Goal: Task Accomplishment & Management: Manage account settings

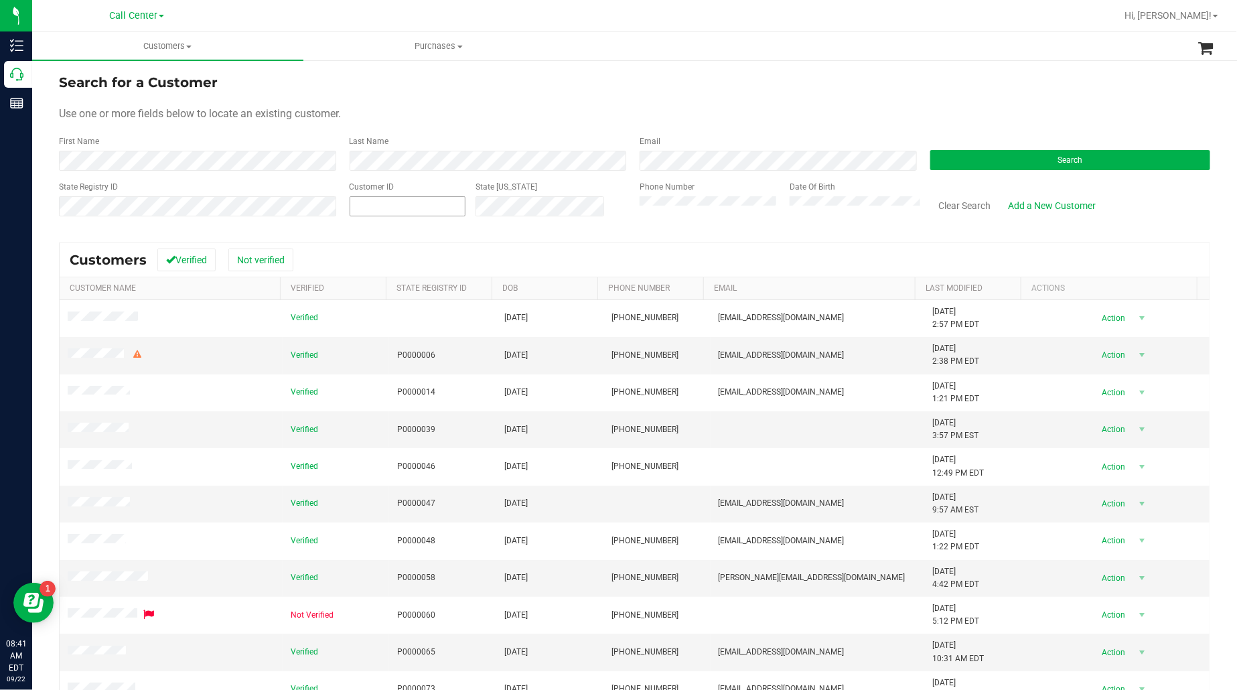
click at [377, 209] on span at bounding box center [408, 206] width 117 height 20
paste input "1466552"
type input "1466552"
click at [990, 164] on button "Search" at bounding box center [1071, 160] width 281 height 20
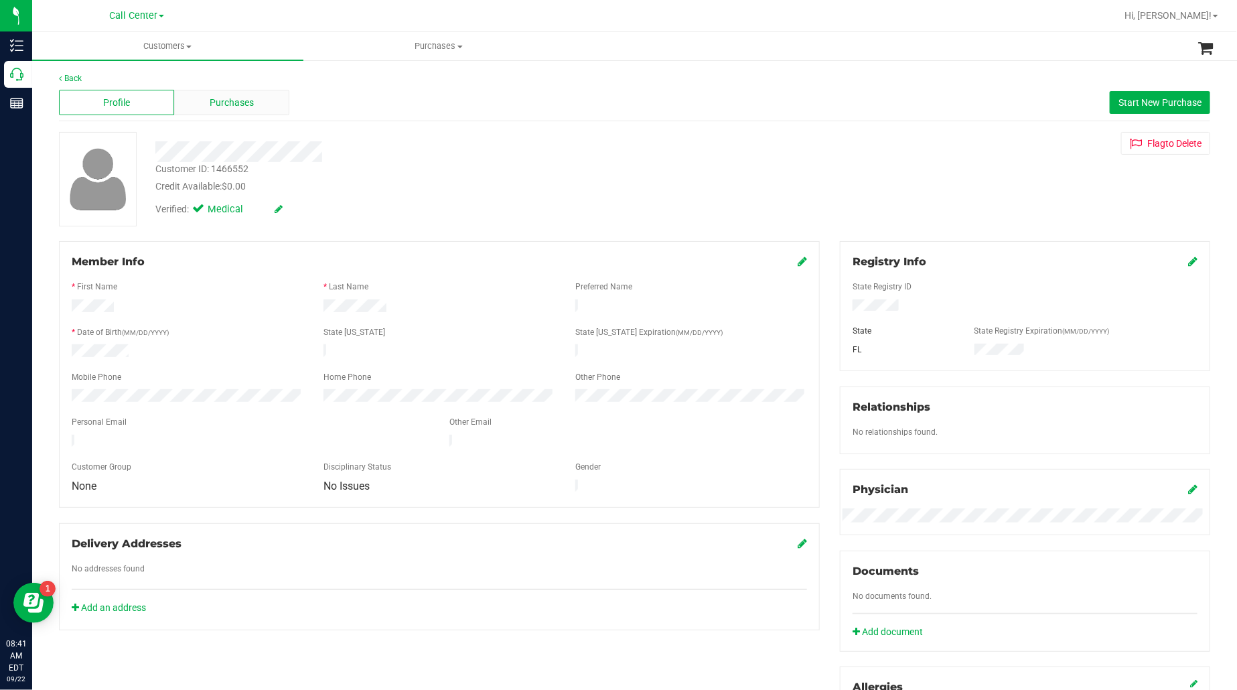
click at [239, 98] on span "Purchases" at bounding box center [232, 103] width 44 height 14
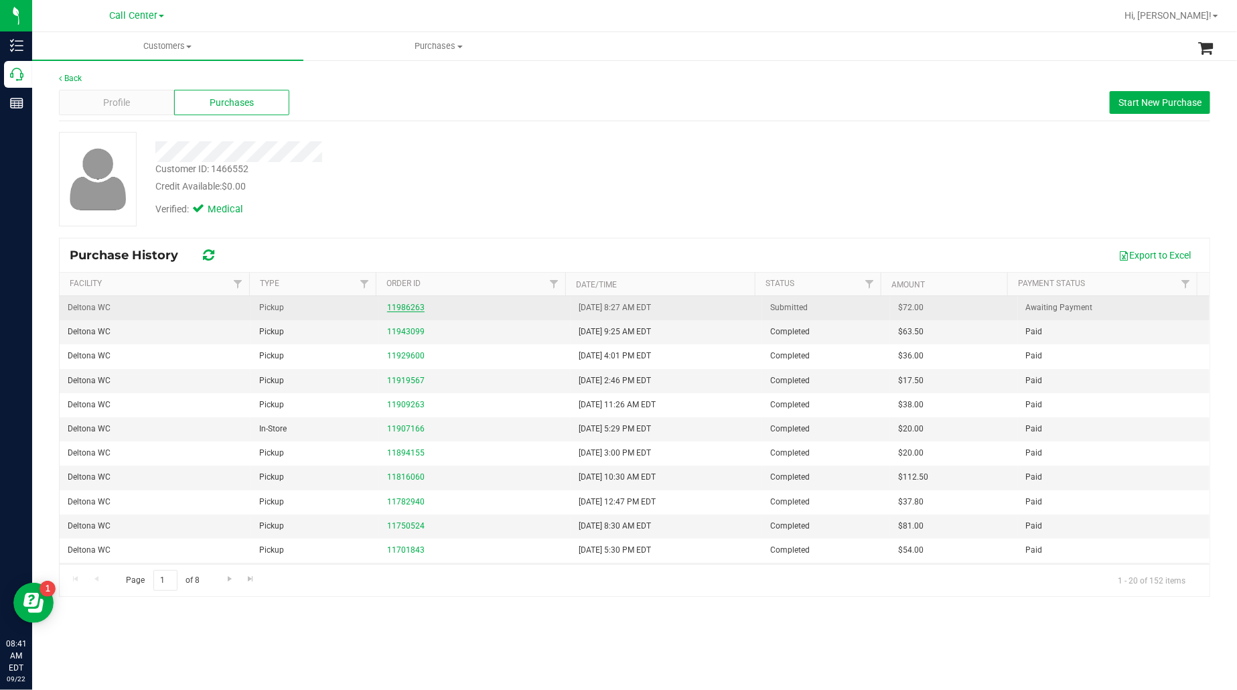
click at [404, 310] on link "11986263" at bounding box center [406, 307] width 38 height 9
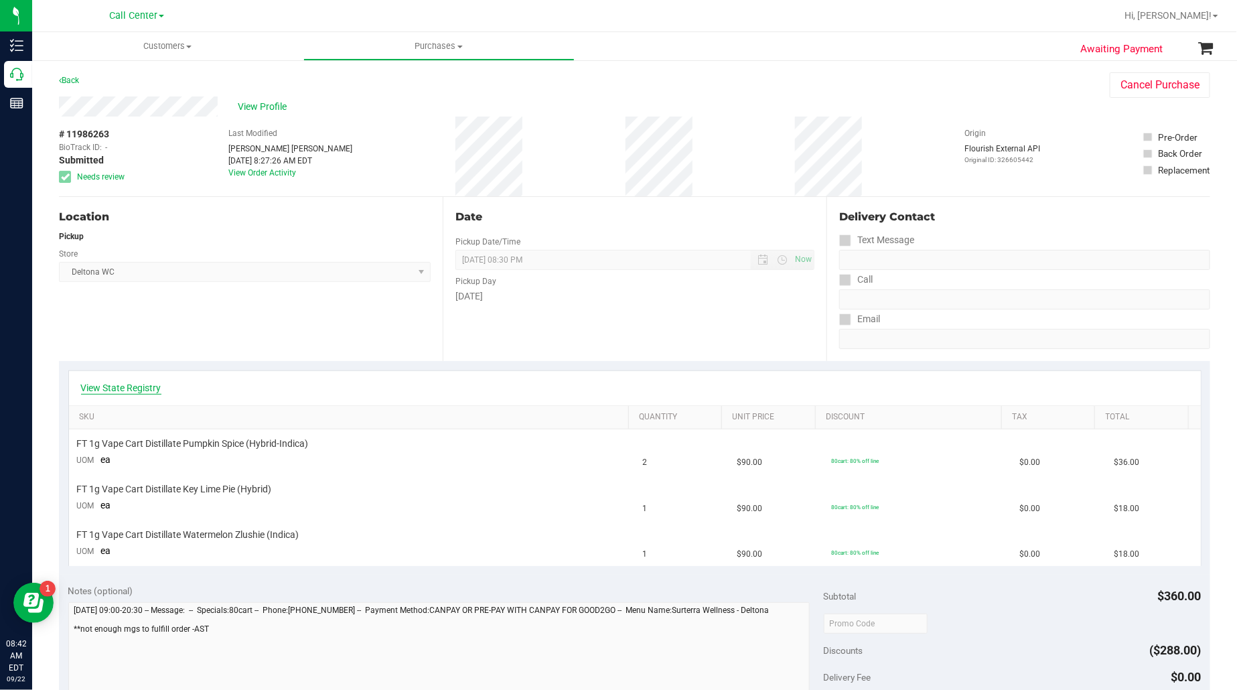
click at [98, 387] on link "View State Registry" at bounding box center [121, 387] width 80 height 13
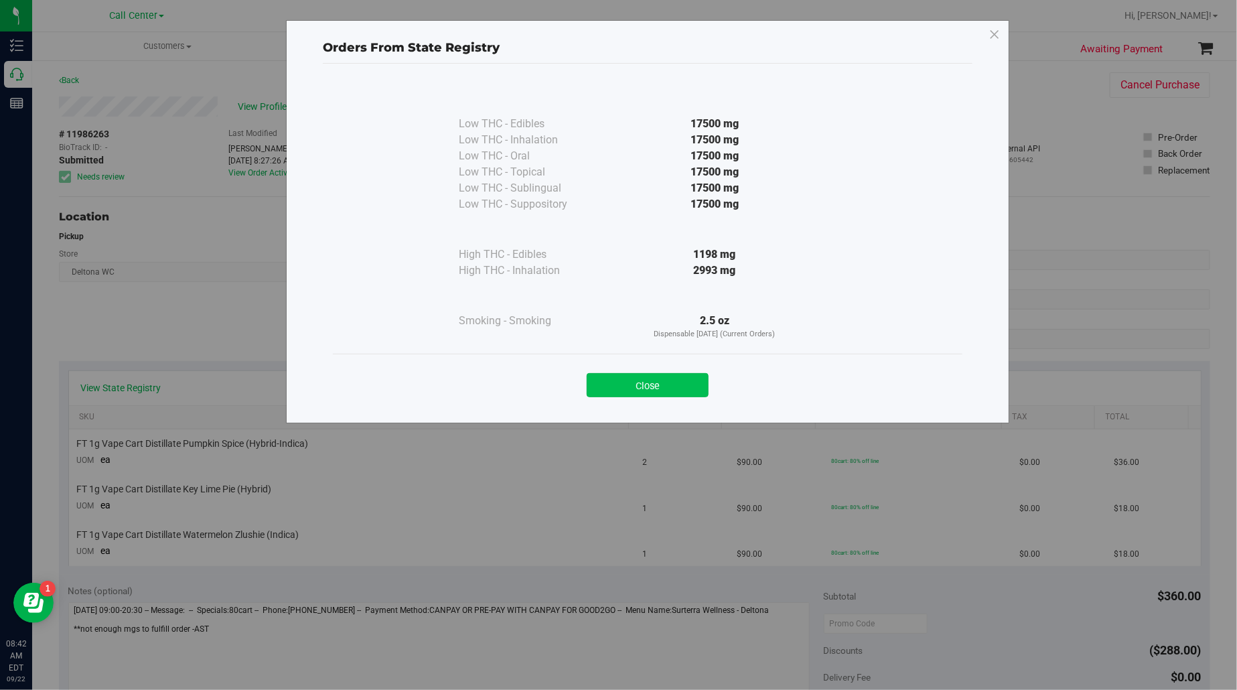
click at [677, 386] on button "Close" at bounding box center [648, 385] width 122 height 24
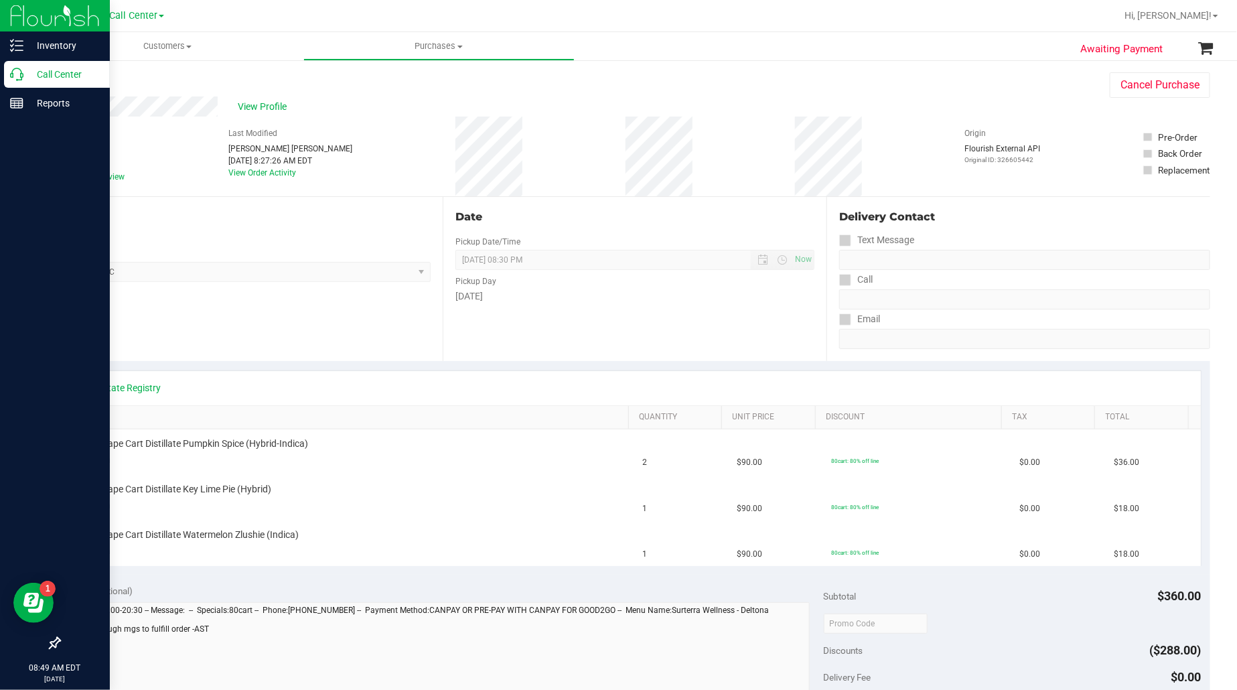
click at [44, 76] on p "Call Center" at bounding box center [63, 74] width 80 height 16
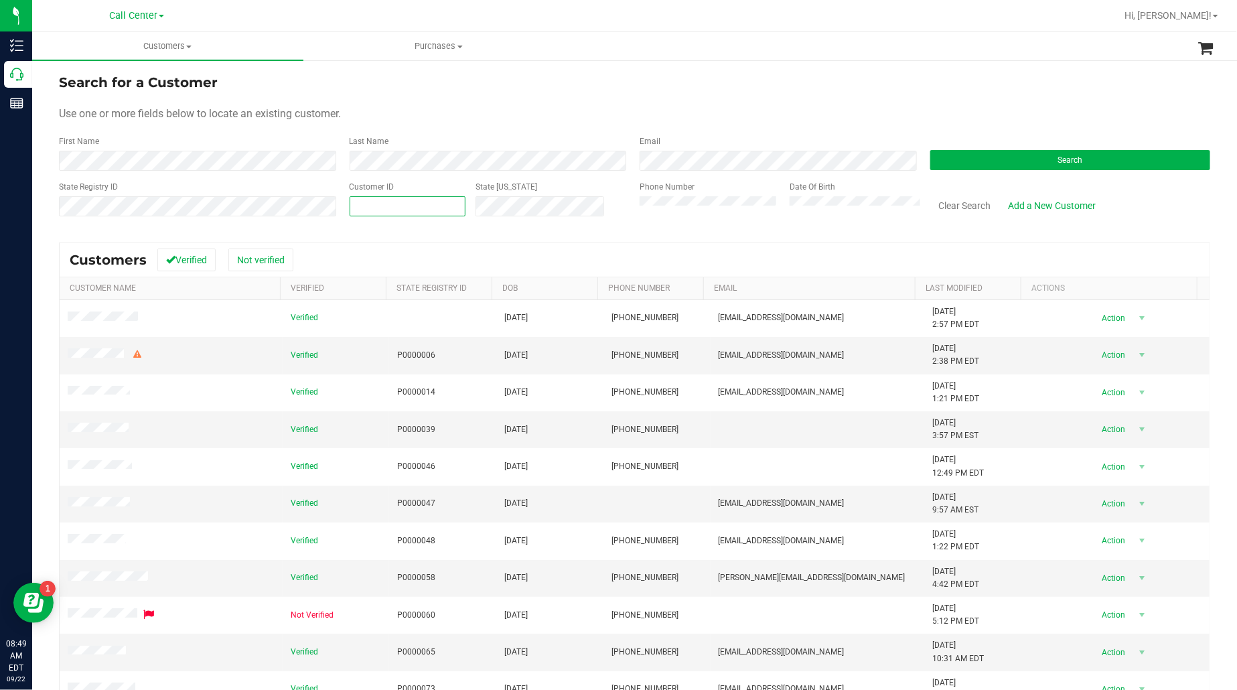
click at [413, 202] on span at bounding box center [408, 206] width 117 height 20
paste input "580166"
type input "580166"
click at [946, 157] on button "Search" at bounding box center [1071, 160] width 281 height 20
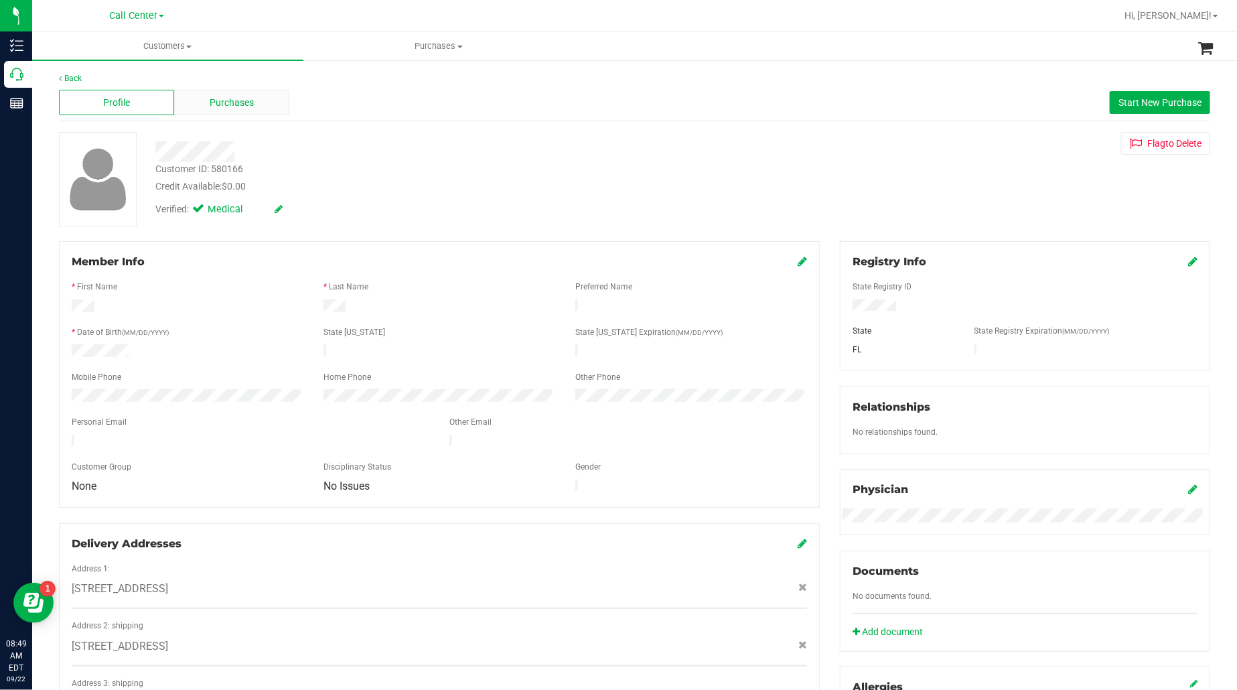
click at [249, 98] on span "Purchases" at bounding box center [232, 103] width 44 height 14
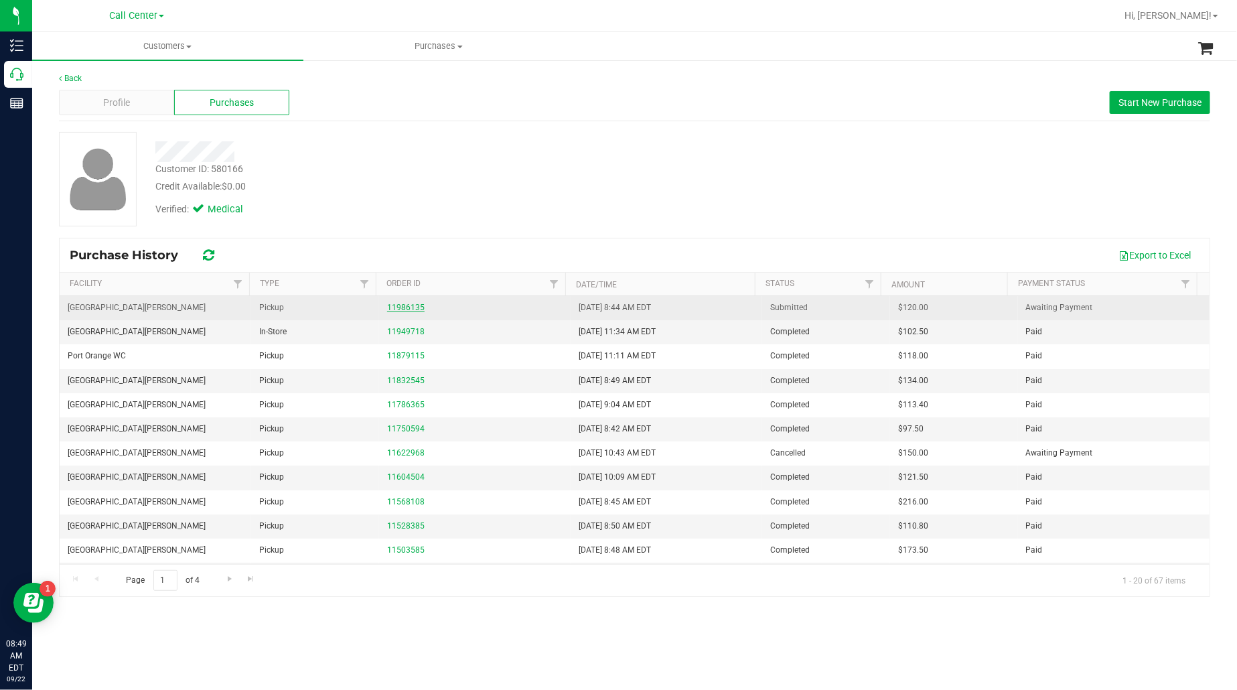
click at [403, 308] on link "11986135" at bounding box center [406, 307] width 38 height 9
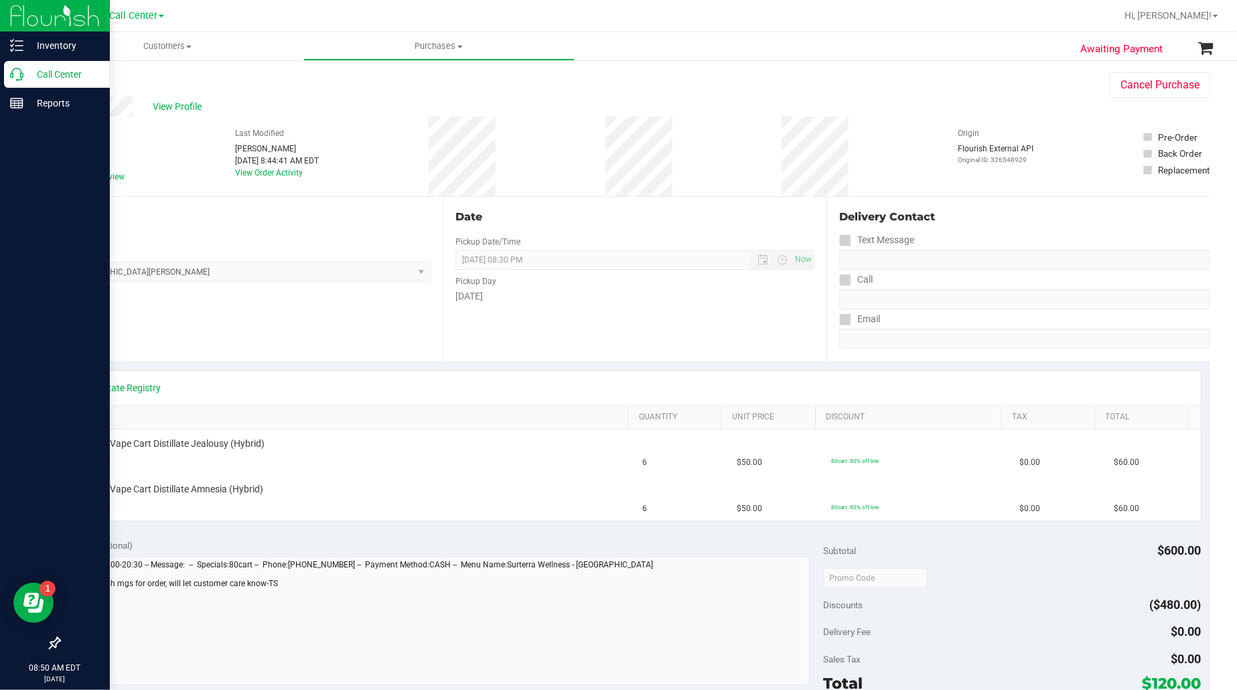
click at [55, 76] on p "Call Center" at bounding box center [63, 74] width 80 height 16
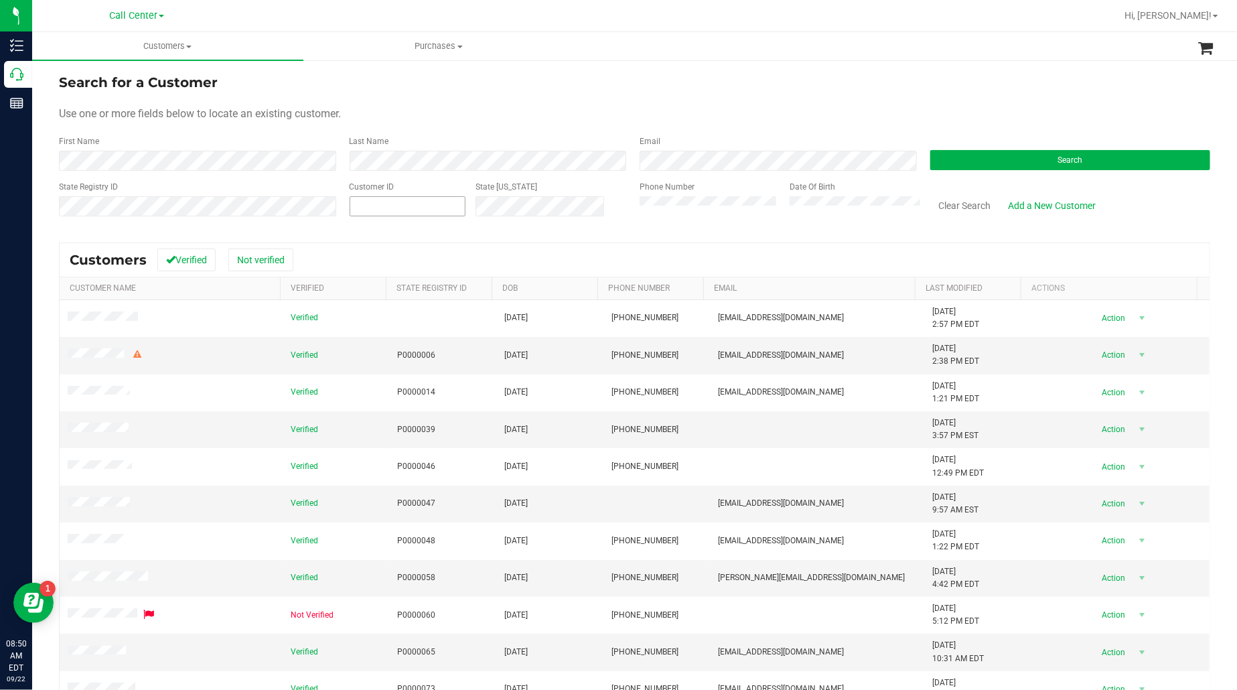
click at [393, 202] on span at bounding box center [408, 206] width 117 height 20
paste input "605665"
type input "605665"
click at [943, 208] on button "Clear Search" at bounding box center [966, 205] width 70 height 23
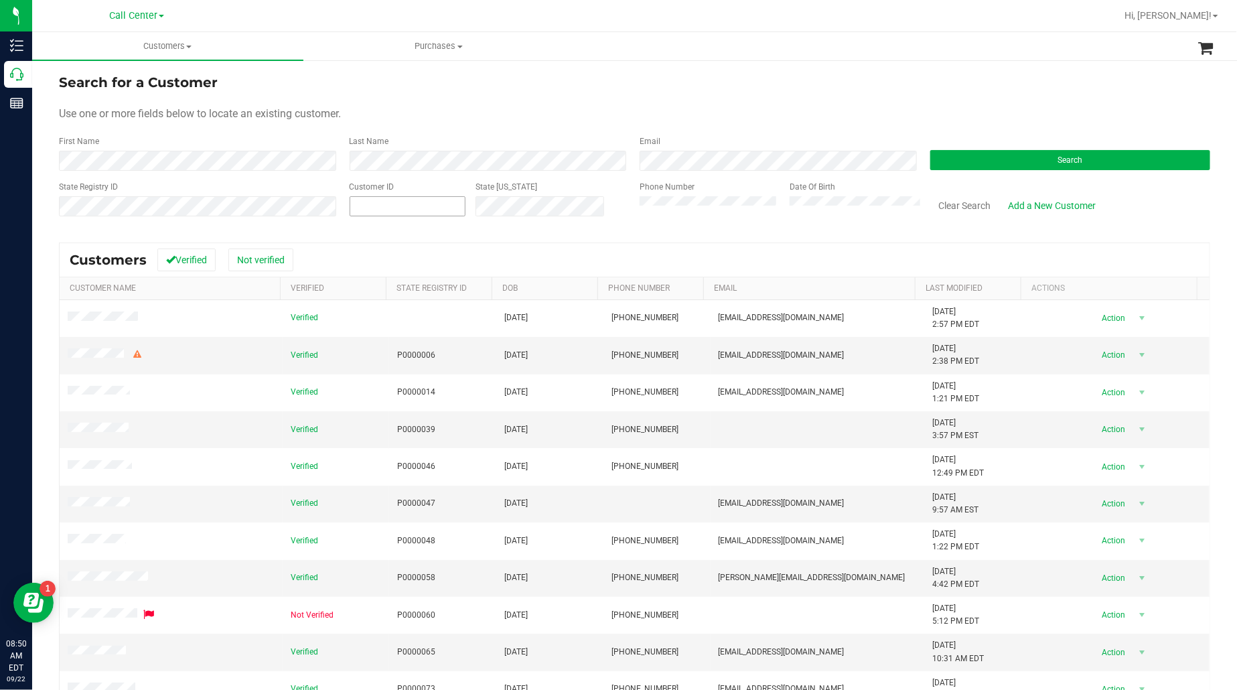
click at [404, 209] on span at bounding box center [408, 206] width 117 height 20
paste input "605665"
type input "605665"
click at [936, 163] on button "Search" at bounding box center [1071, 160] width 281 height 20
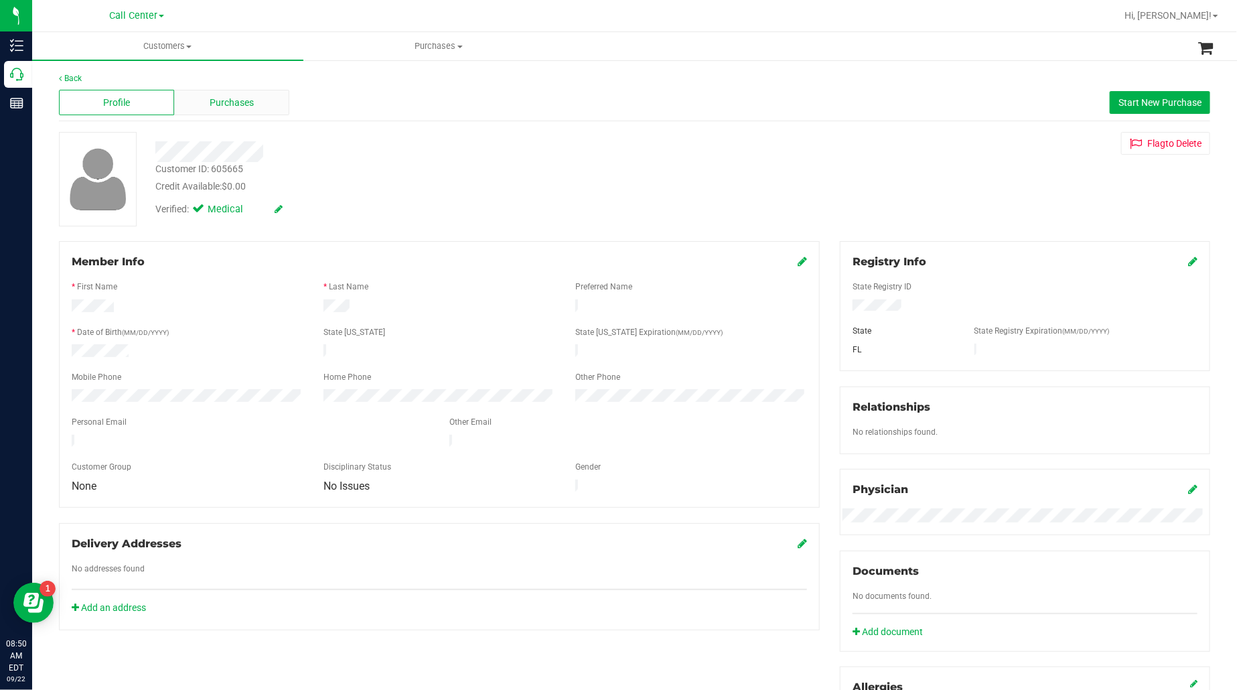
click at [246, 101] on span "Purchases" at bounding box center [232, 103] width 44 height 14
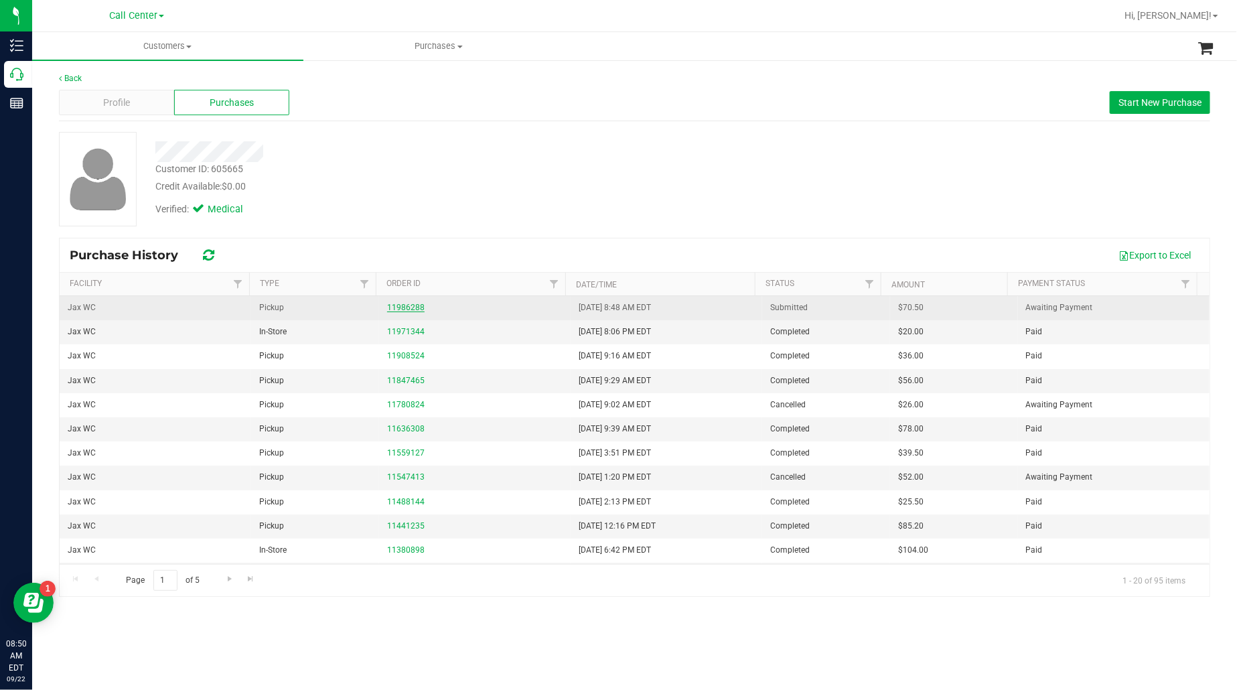
click at [392, 310] on link "11986288" at bounding box center [406, 307] width 38 height 9
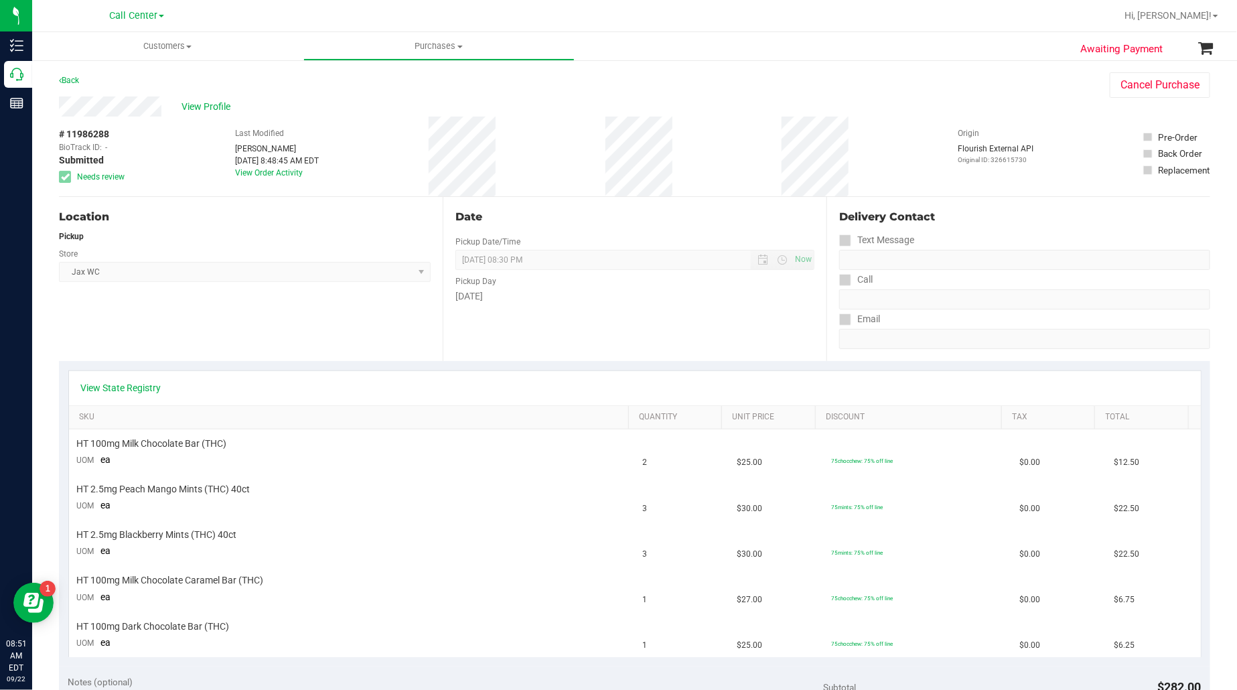
click at [128, 380] on div "View State Registry" at bounding box center [635, 388] width 1132 height 34
click at [125, 390] on link "View State Registry" at bounding box center [121, 387] width 80 height 13
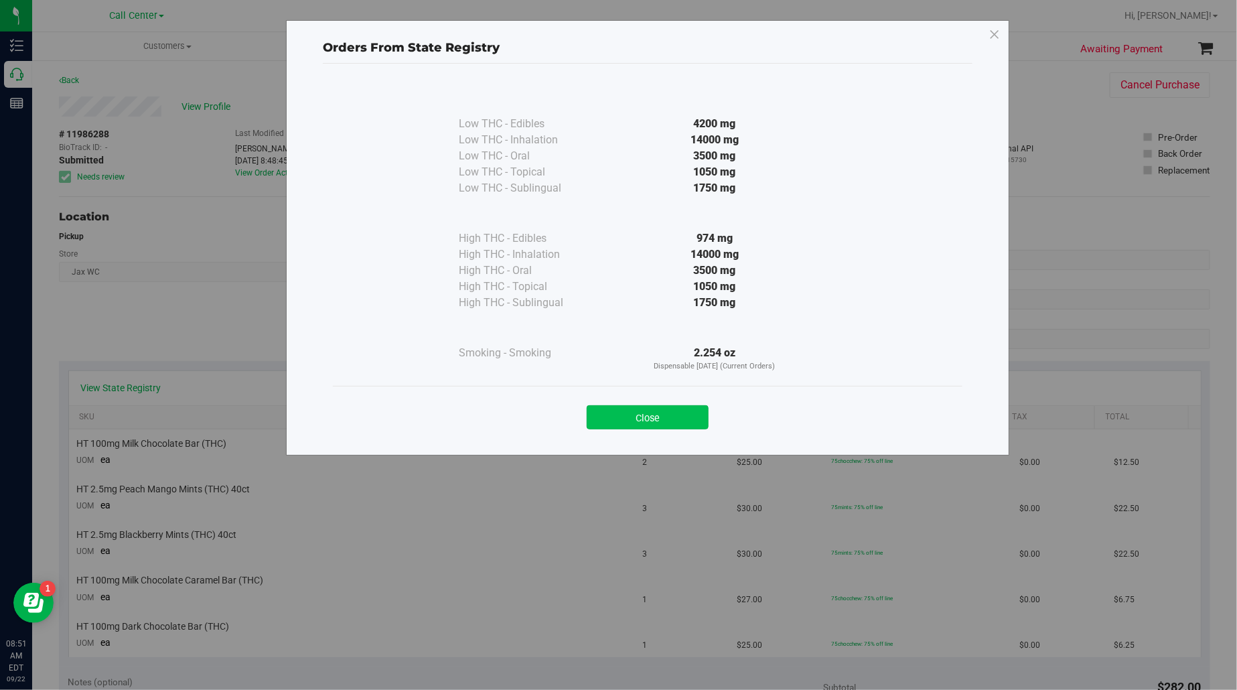
click at [677, 423] on button "Close" at bounding box center [648, 417] width 122 height 24
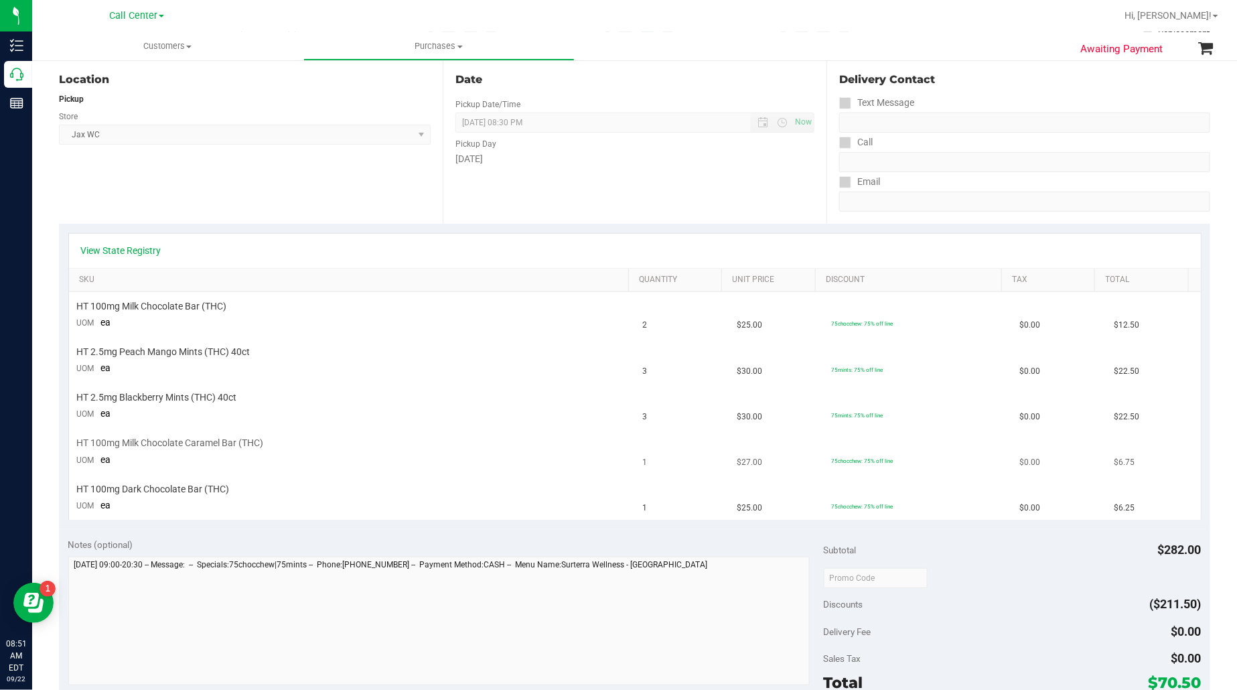
scroll to position [167, 0]
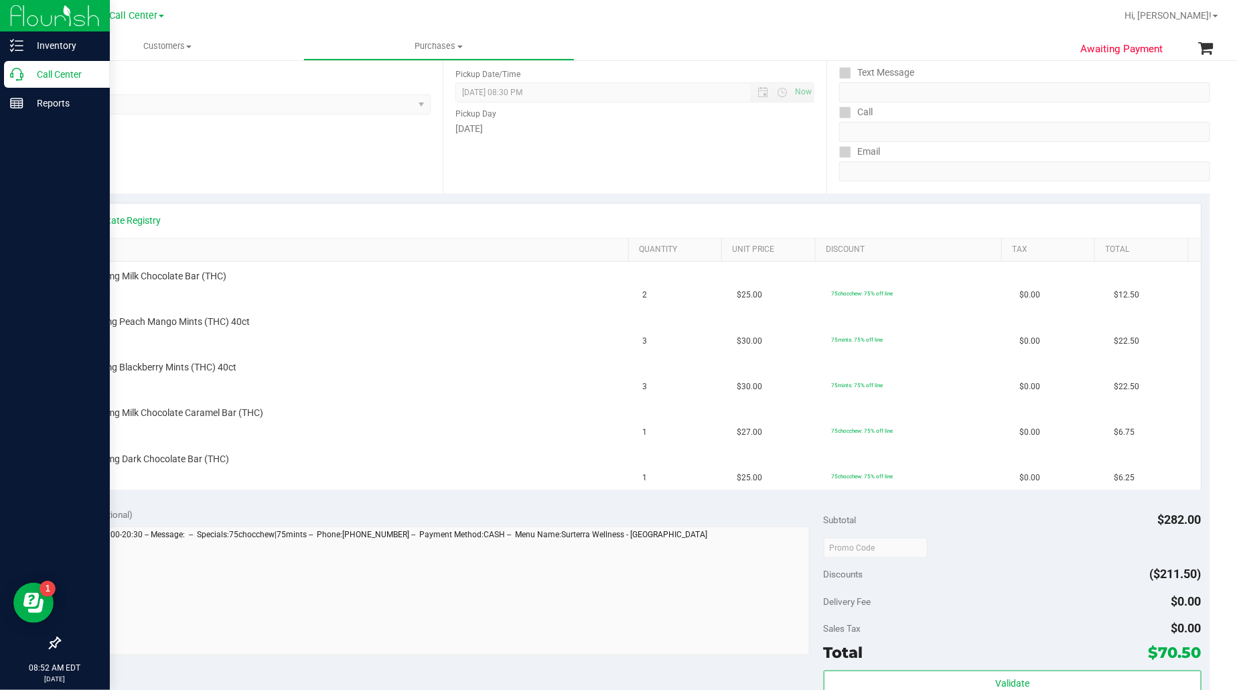
click at [55, 77] on p "Call Center" at bounding box center [63, 74] width 80 height 16
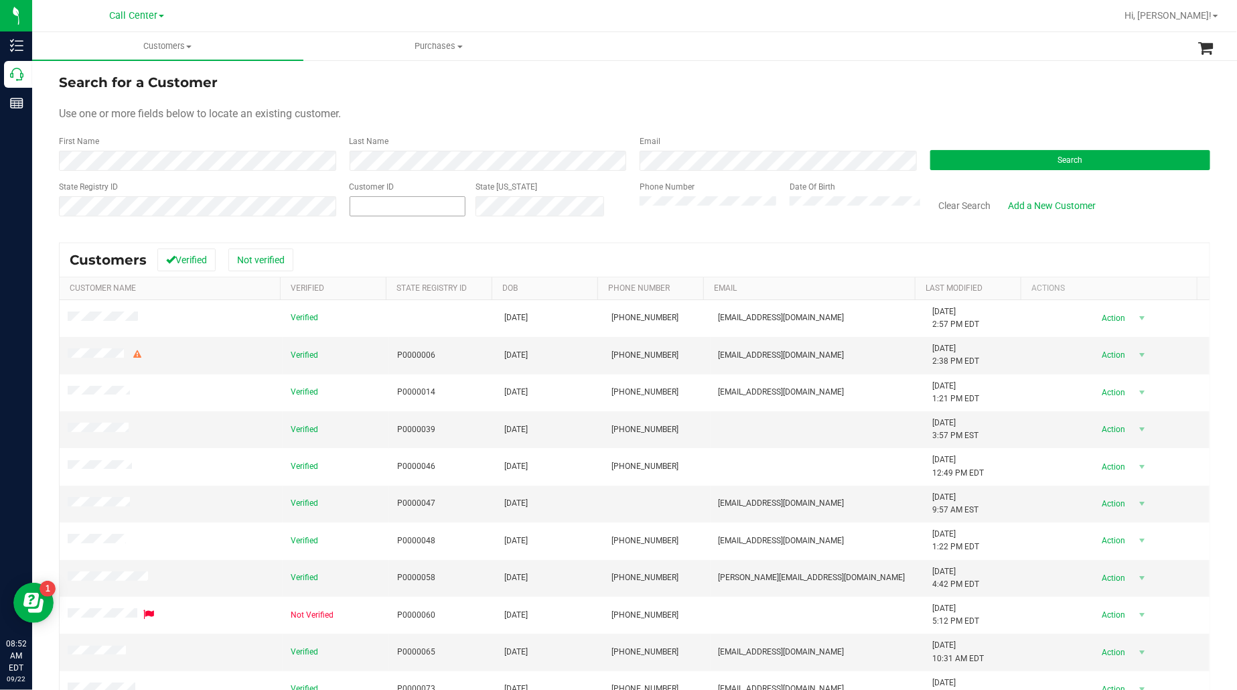
click at [413, 212] on span at bounding box center [408, 206] width 117 height 20
paste input "180890"
type input "180890"
click at [1060, 165] on button "Search" at bounding box center [1071, 160] width 281 height 20
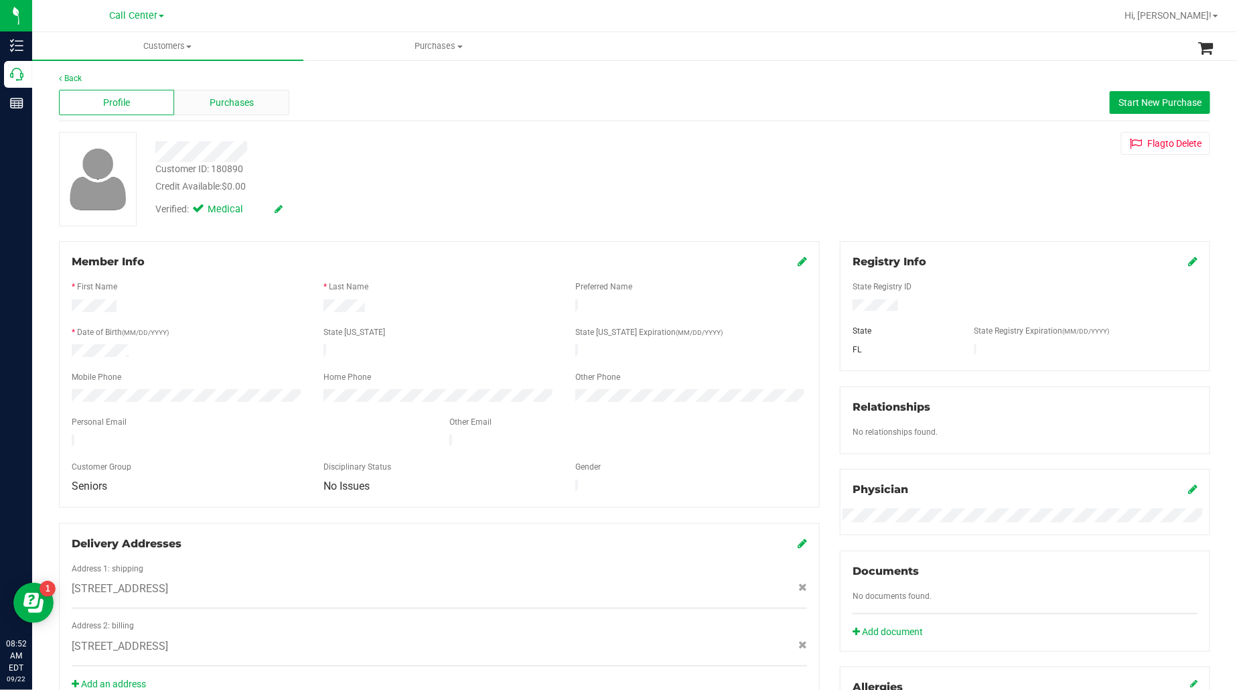
click at [210, 96] on span "Purchases" at bounding box center [232, 103] width 44 height 14
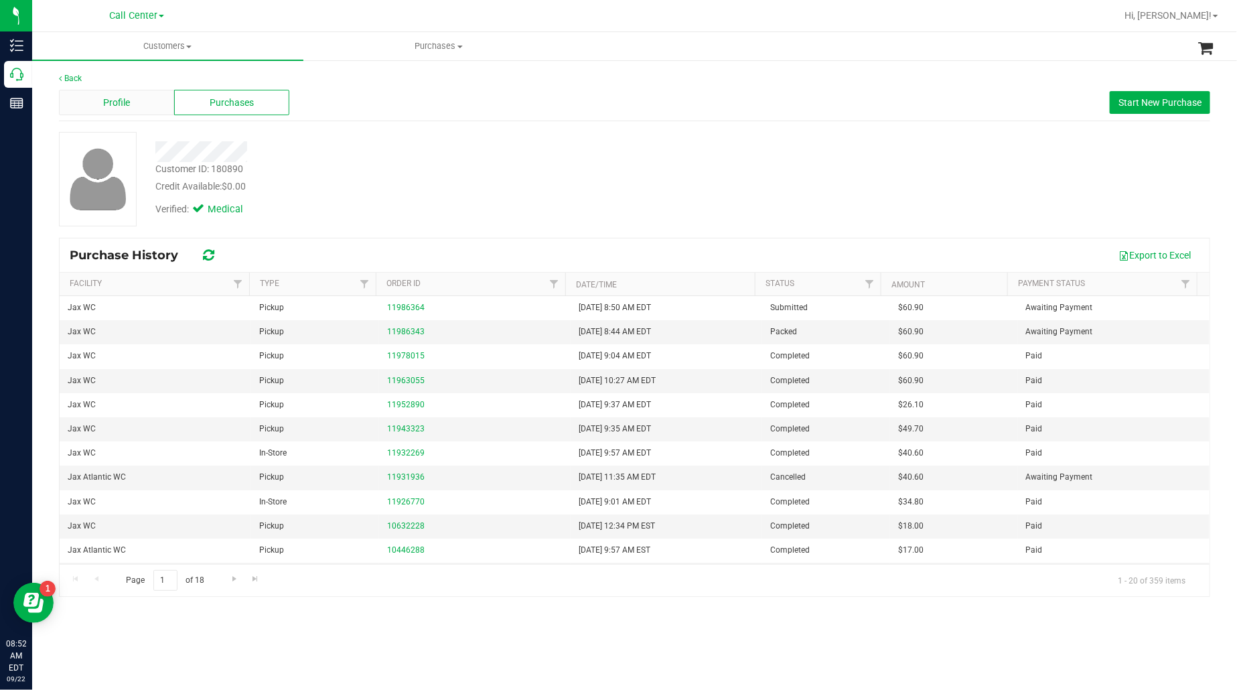
drag, startPoint x: 126, startPoint y: 113, endPoint x: 133, endPoint y: 104, distance: 11.0
click at [133, 104] on div "Profile" at bounding box center [116, 102] width 115 height 25
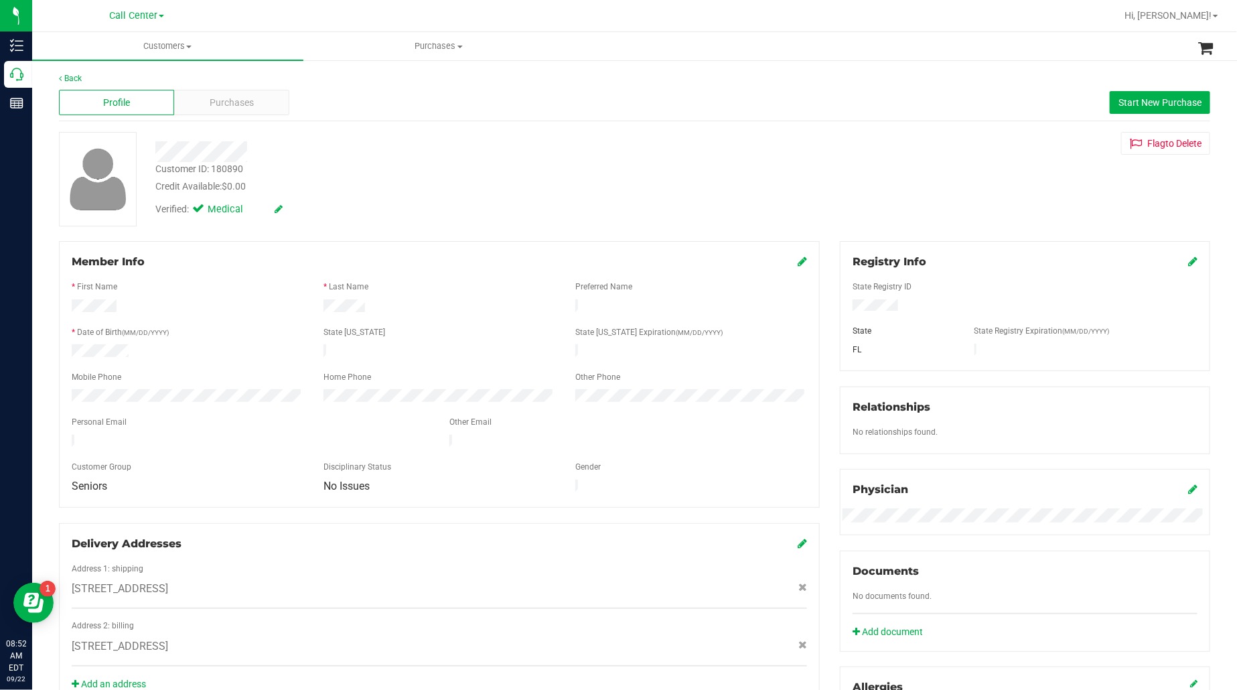
click at [249, 94] on div "Purchases" at bounding box center [231, 102] width 115 height 25
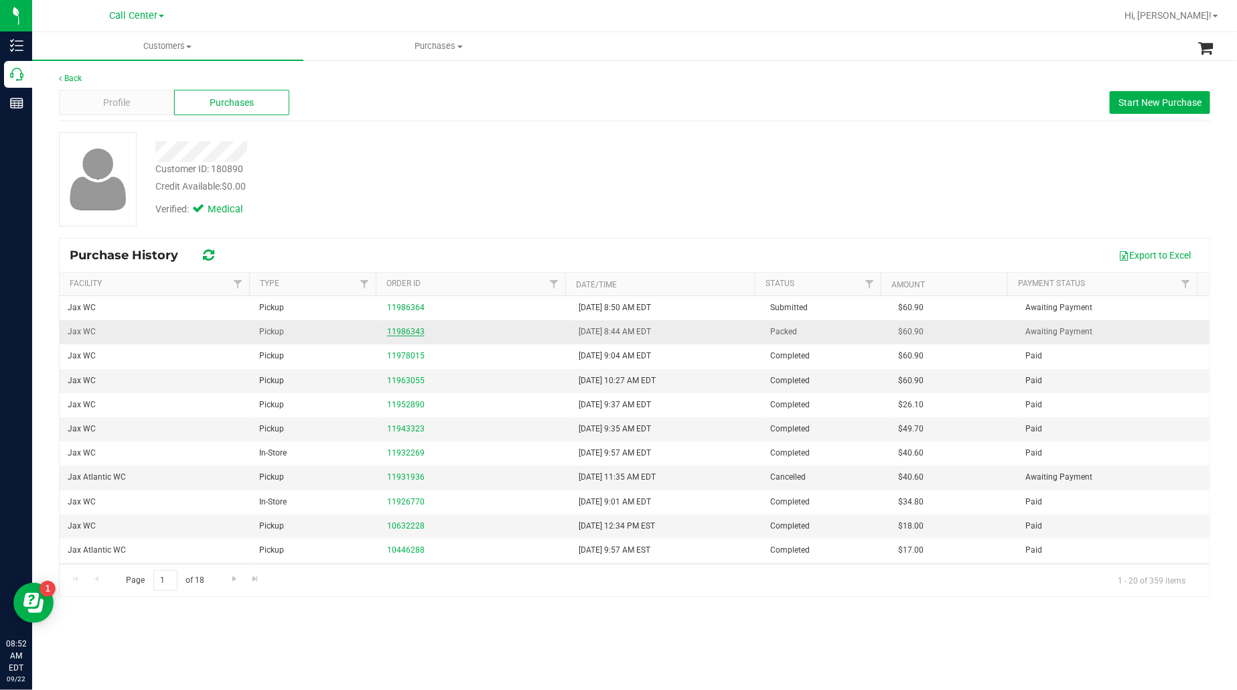
click at [399, 334] on link "11986343" at bounding box center [406, 331] width 38 height 9
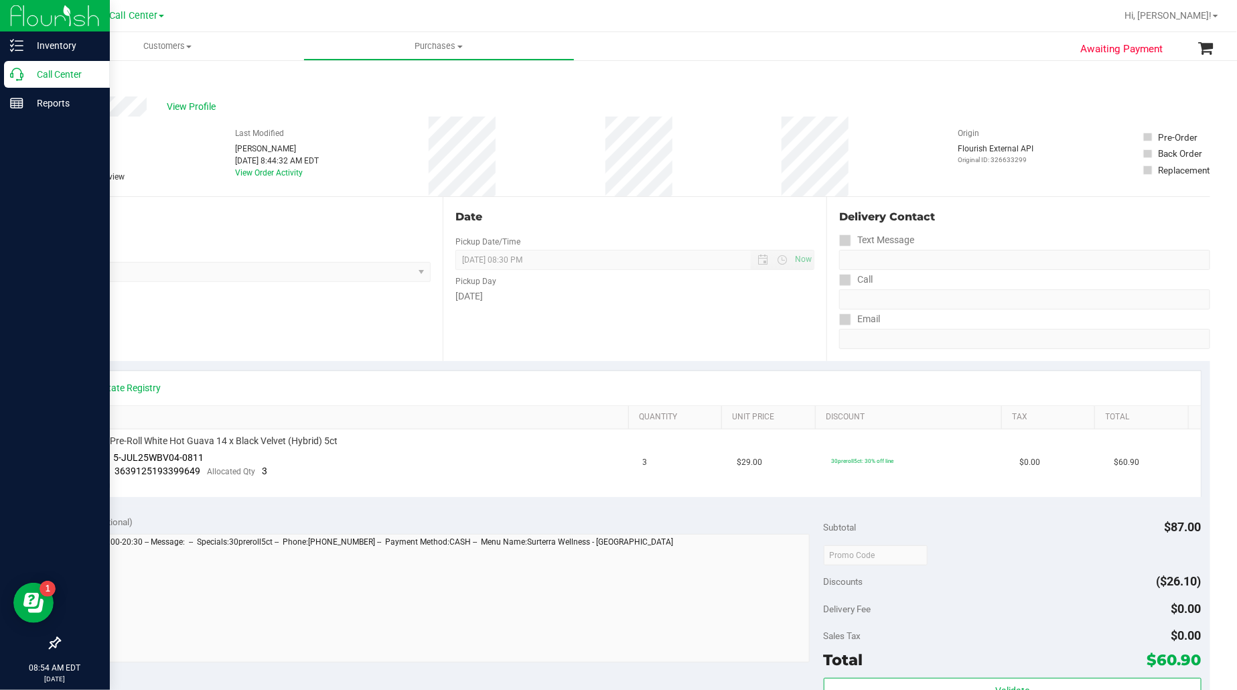
drag, startPoint x: 48, startPoint y: 72, endPoint x: 72, endPoint y: 74, distance: 24.2
click at [51, 72] on p "Call Center" at bounding box center [63, 74] width 80 height 16
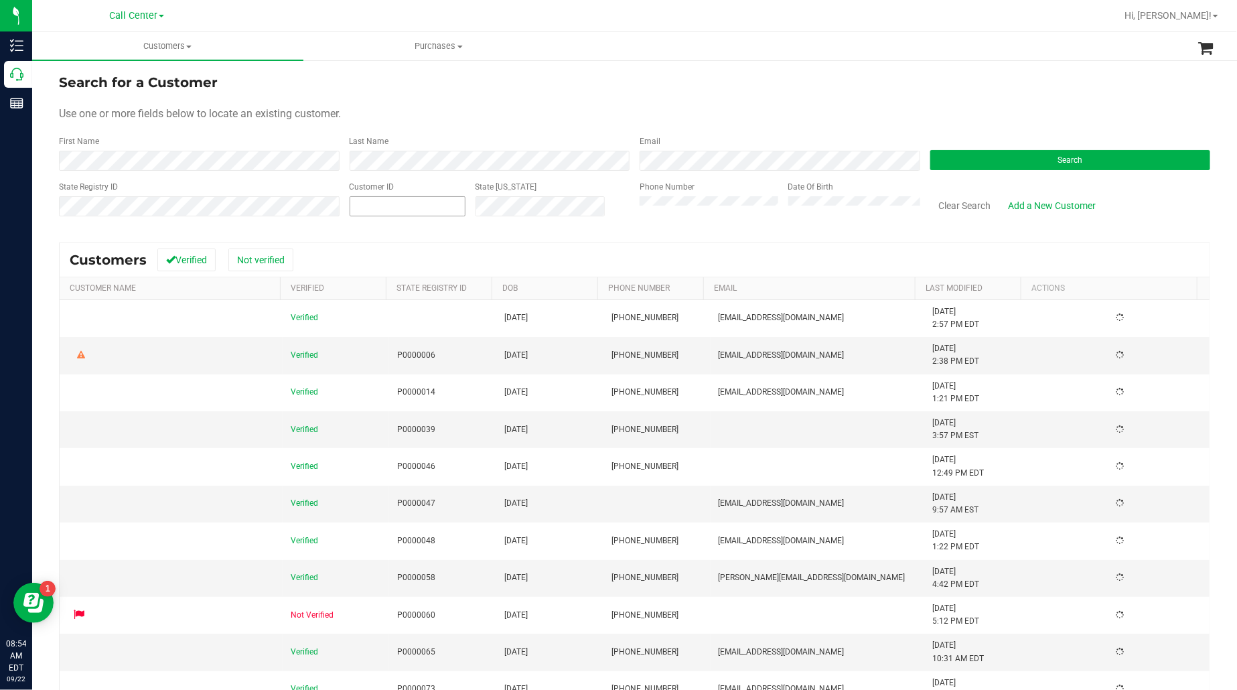
click at [391, 213] on input "text" at bounding box center [407, 206] width 115 height 19
paste input "506"
type input "506"
click at [972, 172] on form "Search for a Customer Use one or more fields below to locate an existing custom…" at bounding box center [635, 150] width 1152 height 156
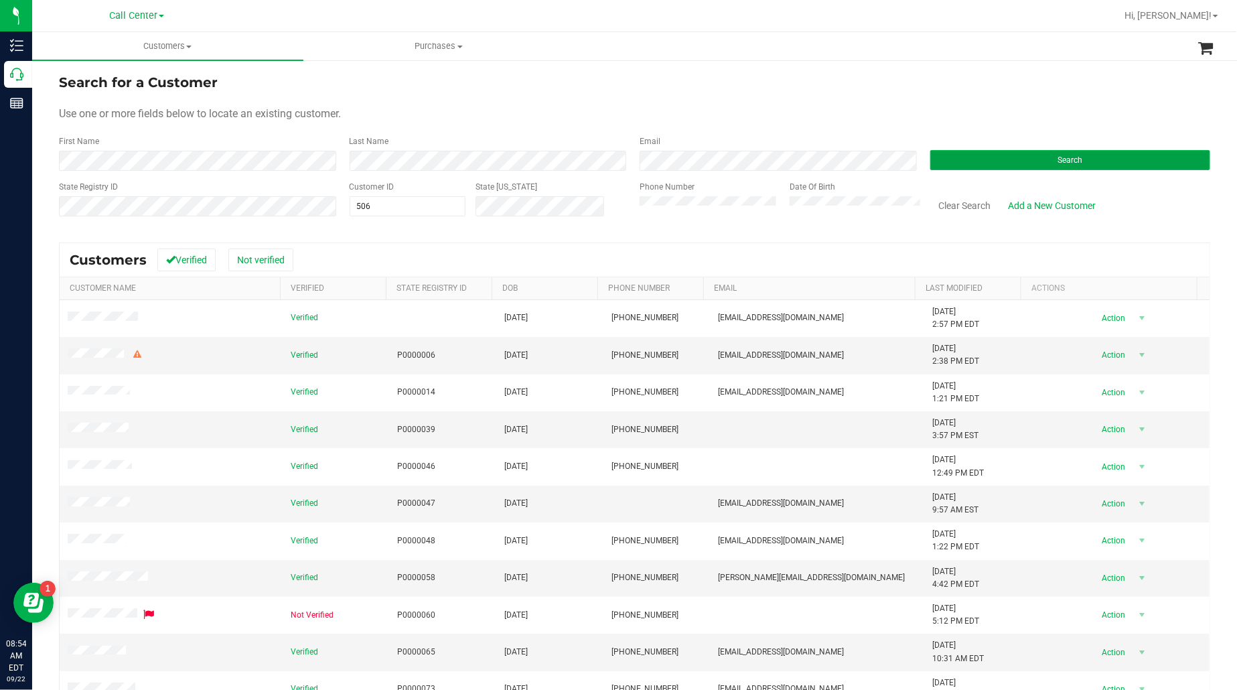
click at [995, 163] on button "Search" at bounding box center [1071, 160] width 281 height 20
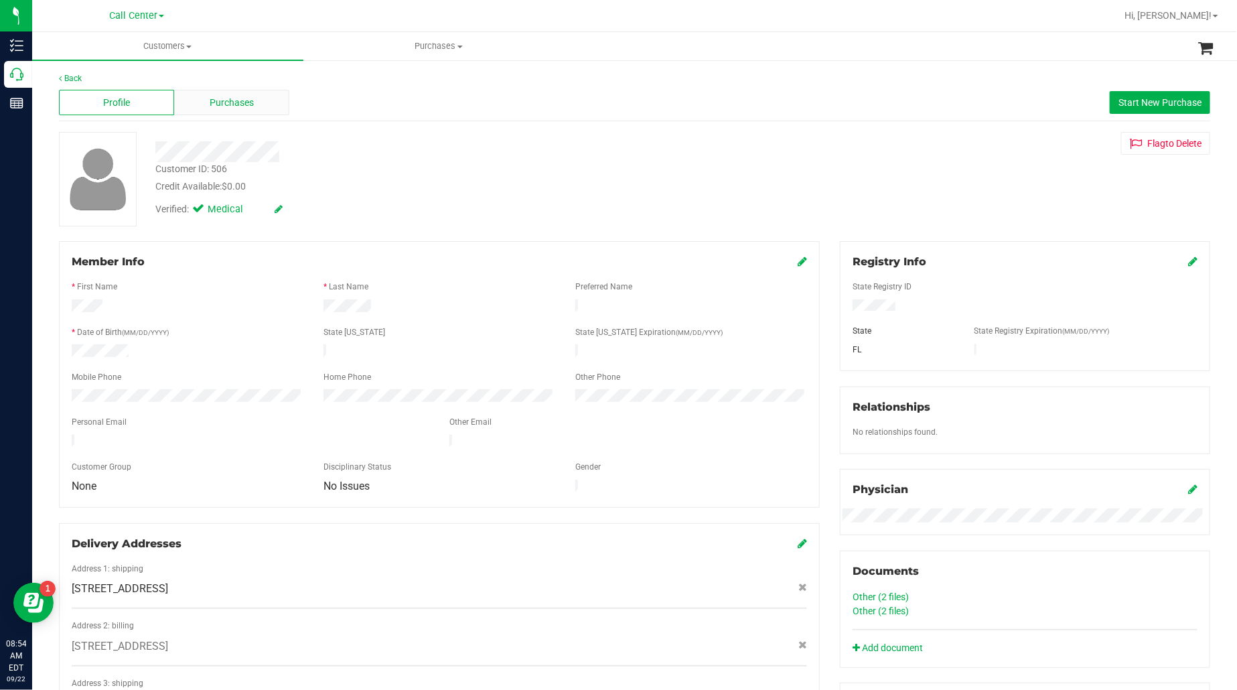
click at [251, 100] on span "Purchases" at bounding box center [232, 103] width 44 height 14
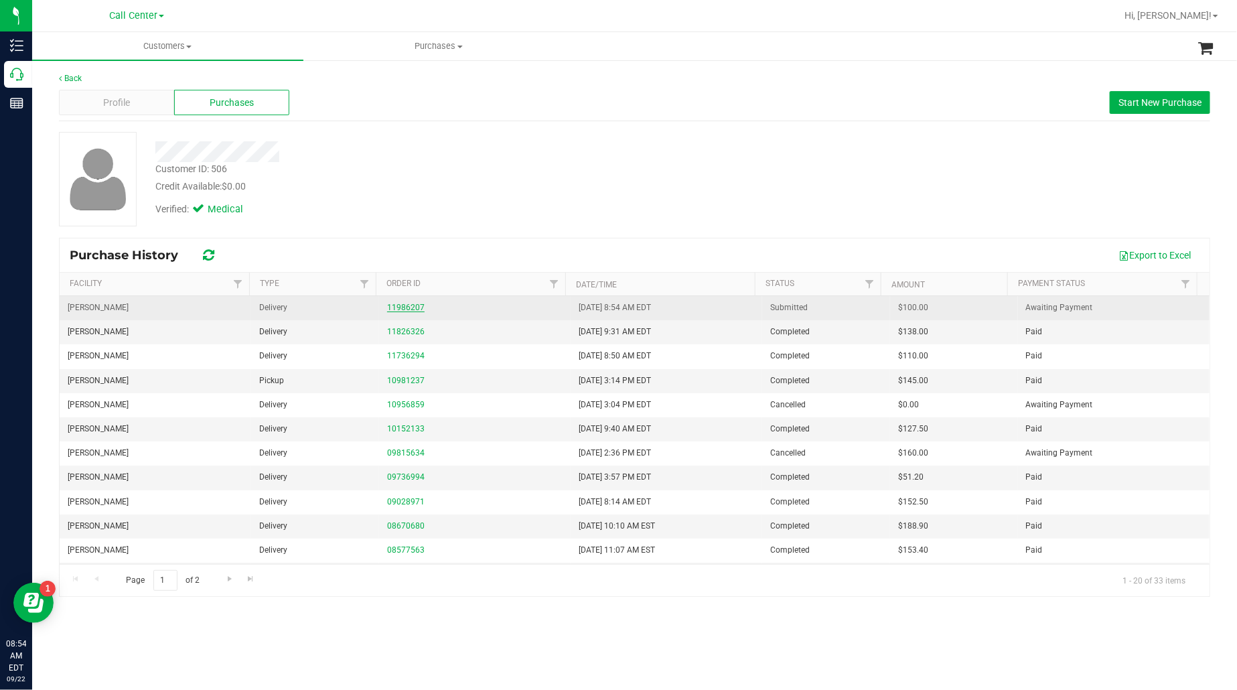
click at [397, 306] on link "11986207" at bounding box center [406, 307] width 38 height 9
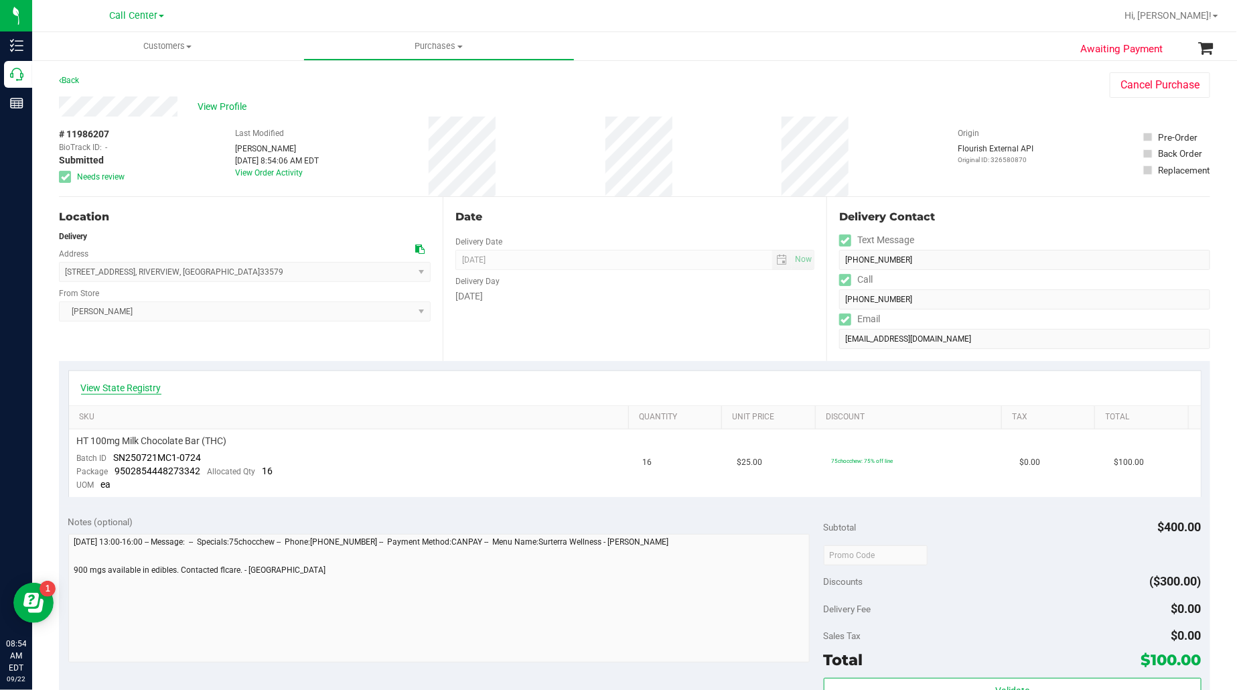
click at [129, 389] on link "View State Registry" at bounding box center [121, 387] width 80 height 13
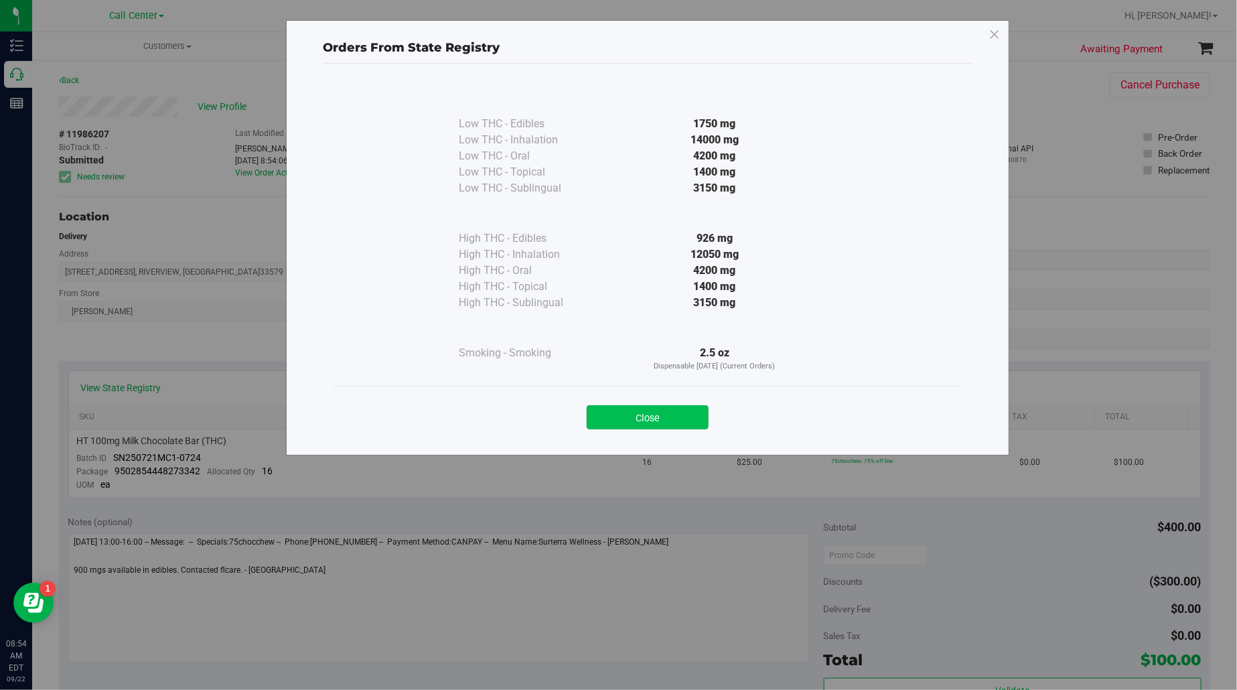
click at [640, 420] on button "Close" at bounding box center [648, 417] width 122 height 24
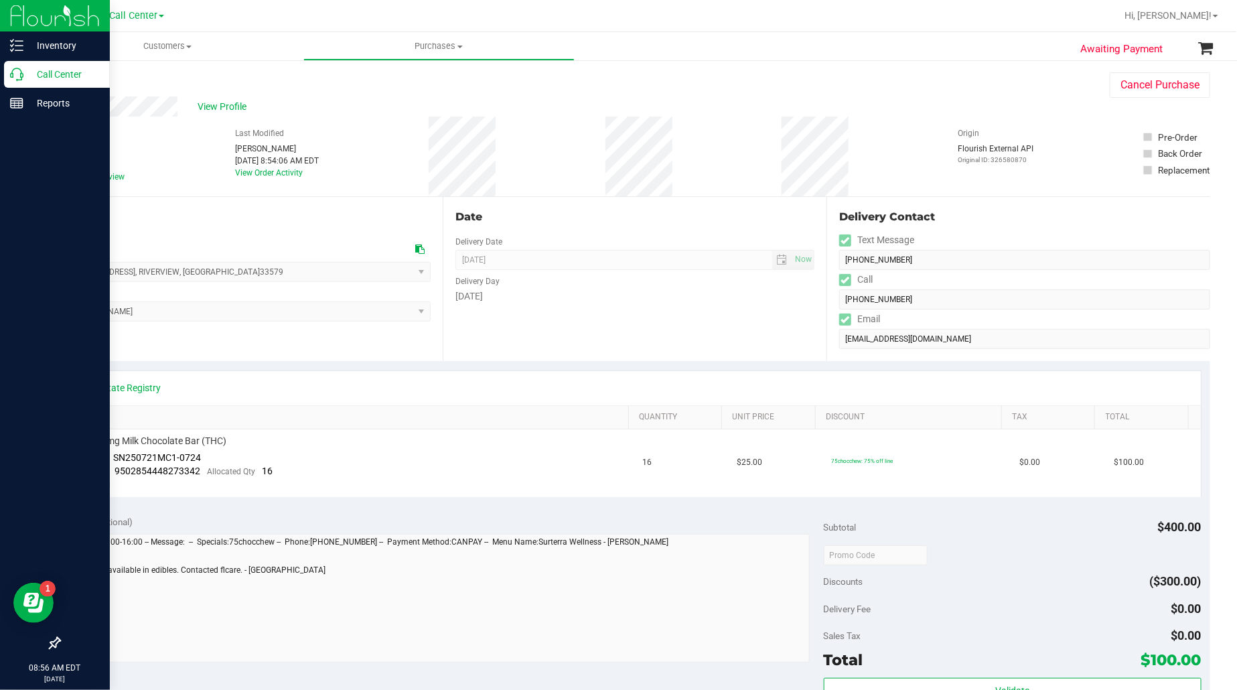
click at [54, 74] on p "Call Center" at bounding box center [63, 74] width 80 height 16
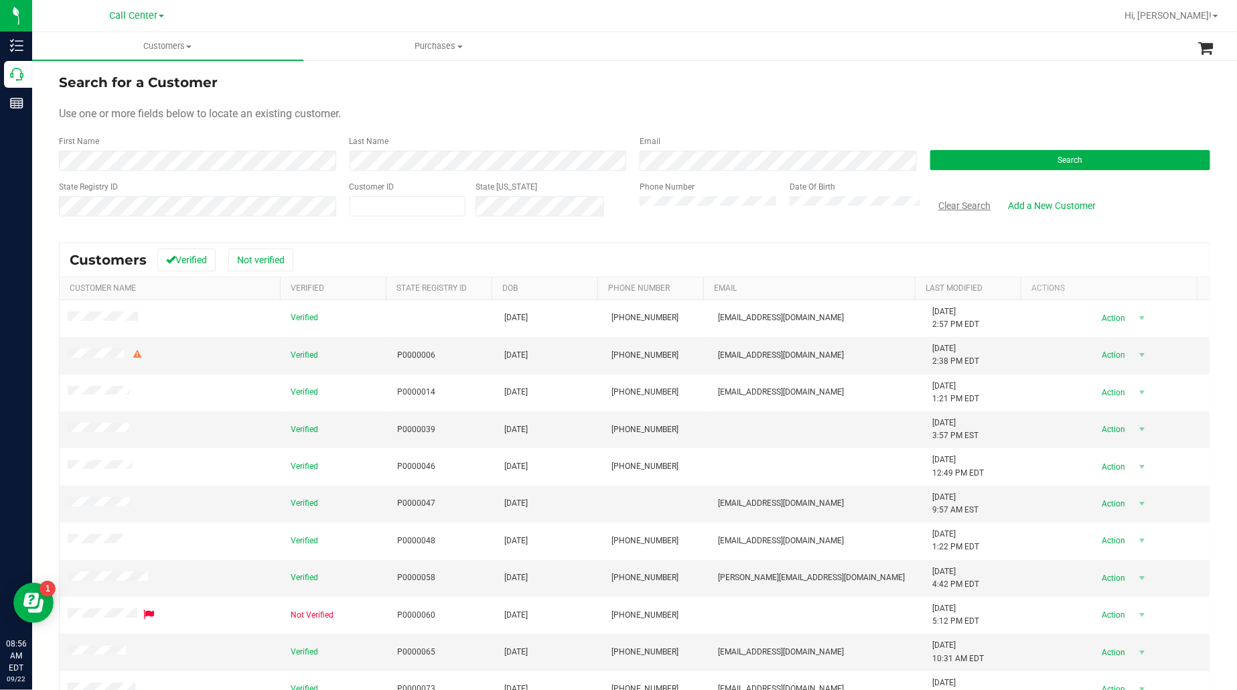
click at [961, 208] on button "Clear Search" at bounding box center [966, 205] width 70 height 23
click at [417, 212] on input "text" at bounding box center [407, 206] width 115 height 19
paste input "409463"
type input "409463"
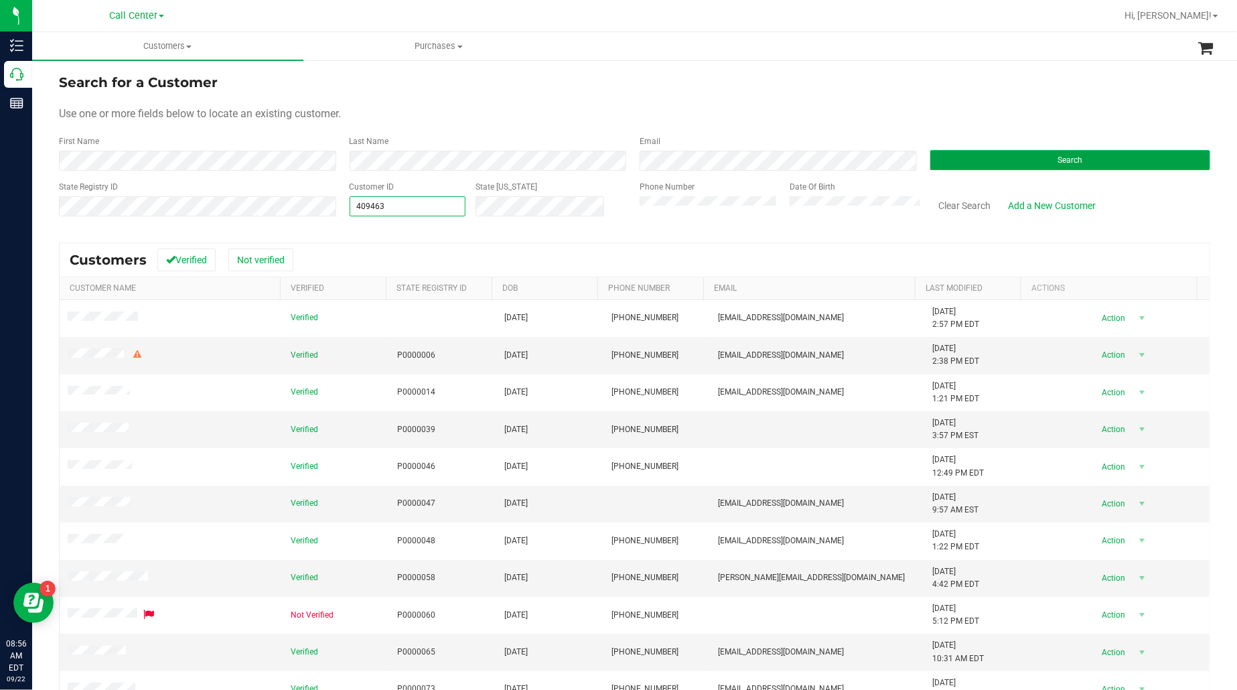
click at [969, 156] on button "Search" at bounding box center [1071, 160] width 281 height 20
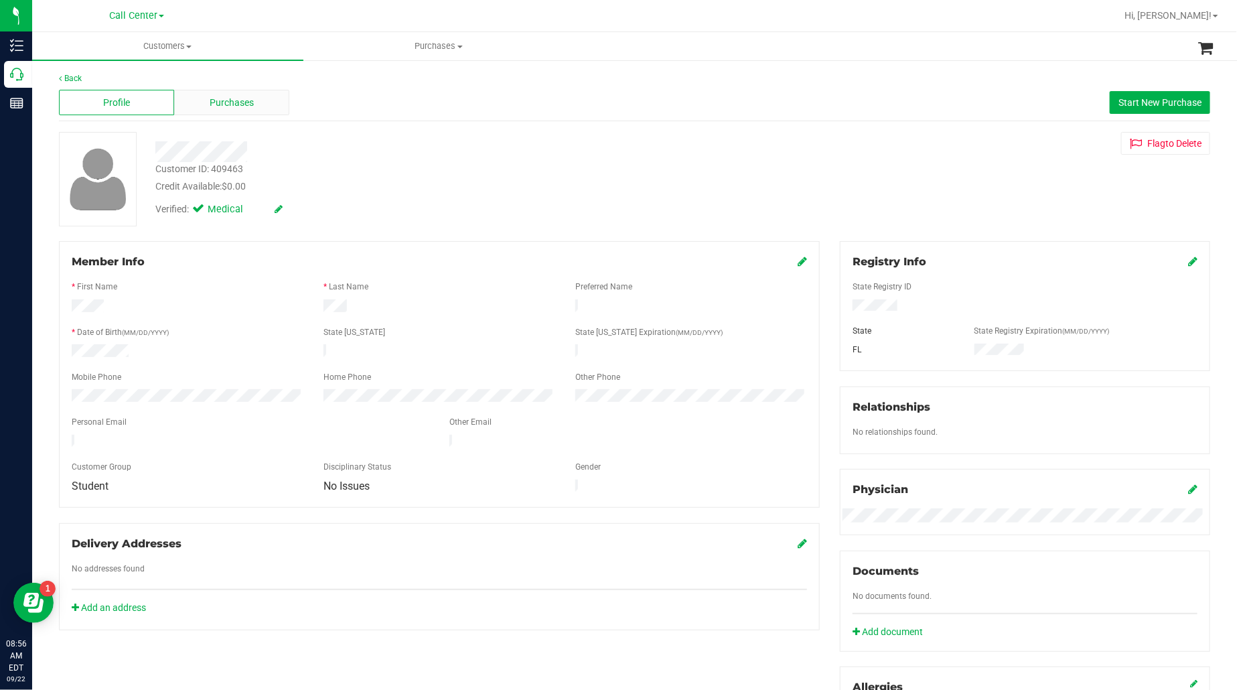
click at [202, 100] on div "Purchases" at bounding box center [231, 102] width 115 height 25
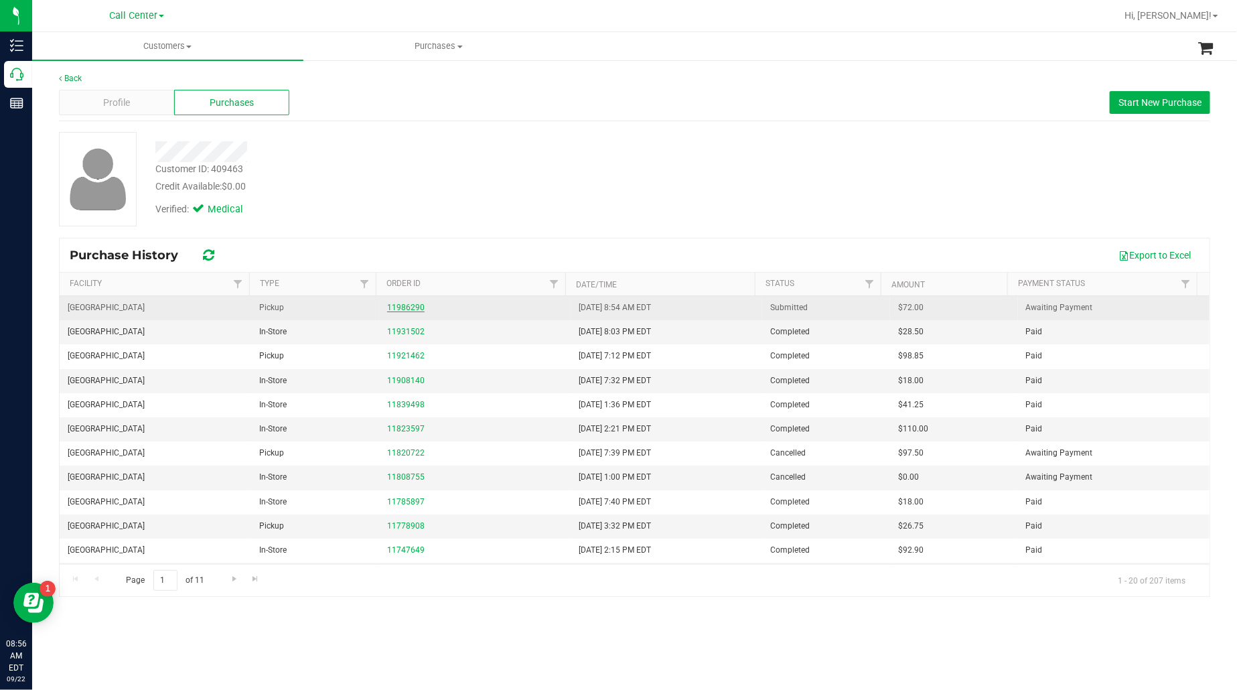
click at [413, 307] on link "11986290" at bounding box center [406, 307] width 38 height 9
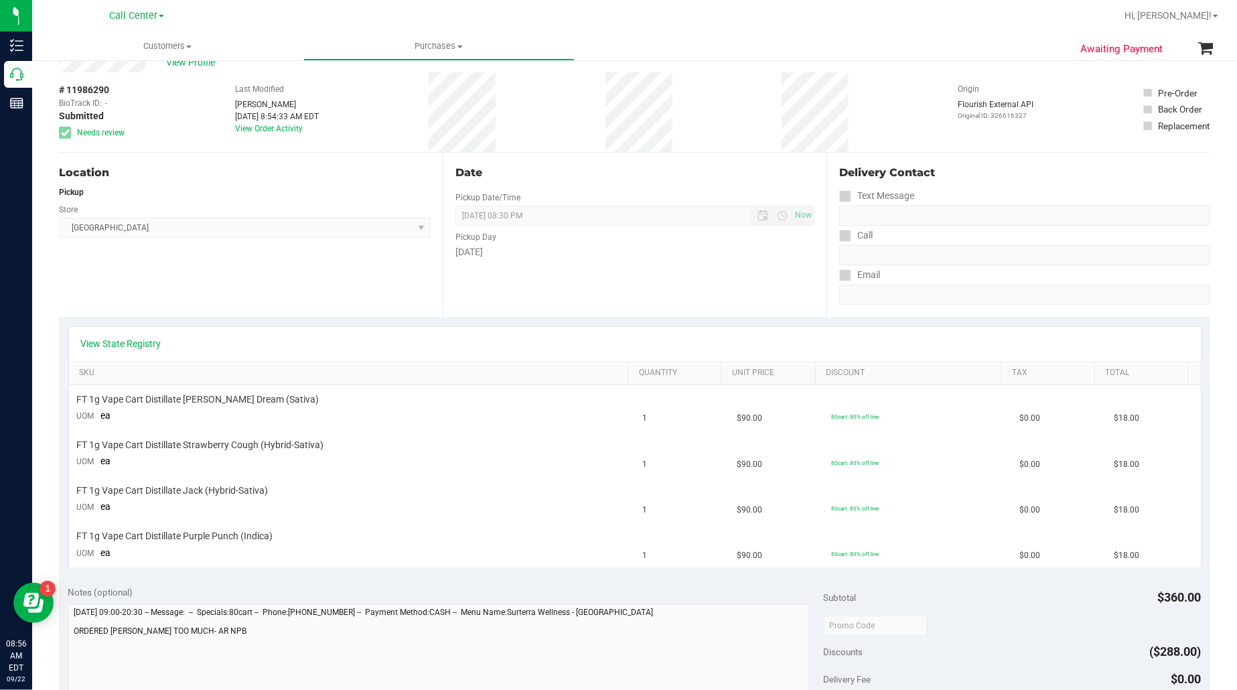
scroll to position [84, 0]
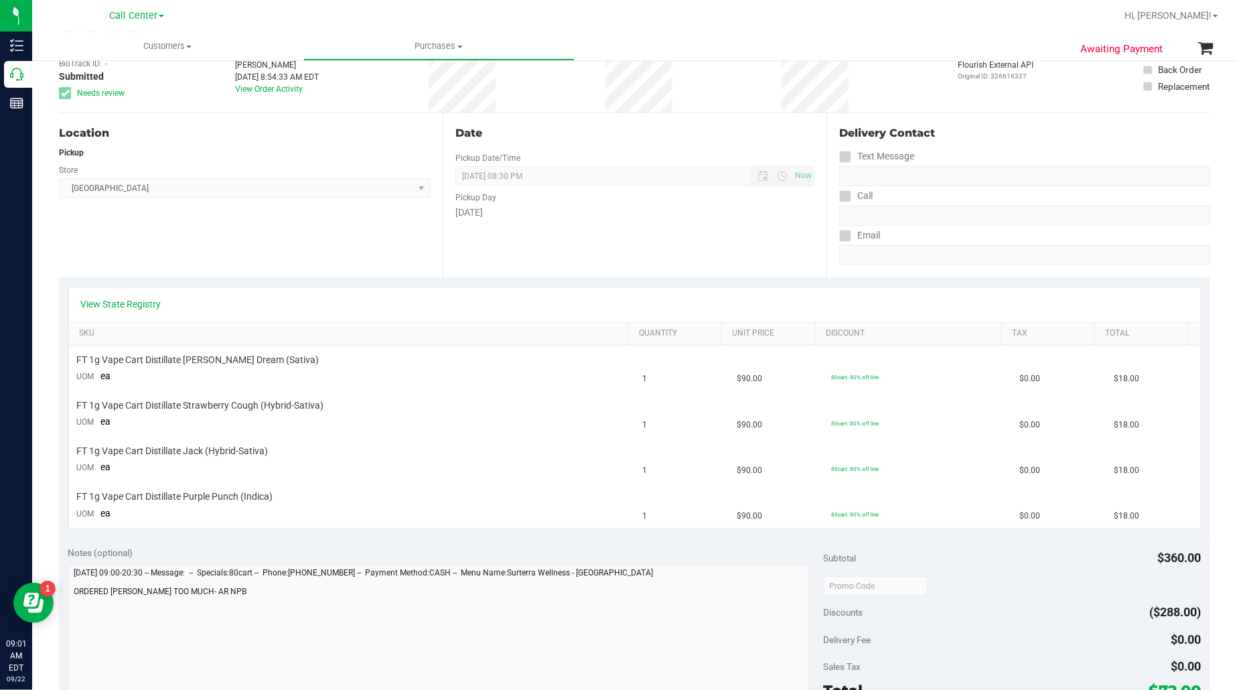
drag, startPoint x: 185, startPoint y: 247, endPoint x: 176, endPoint y: 234, distance: 14.9
click at [183, 241] on div "Location Pickup Store North Palm Beach WC Select Store Bonita Springs WC Boynto…" at bounding box center [251, 195] width 384 height 164
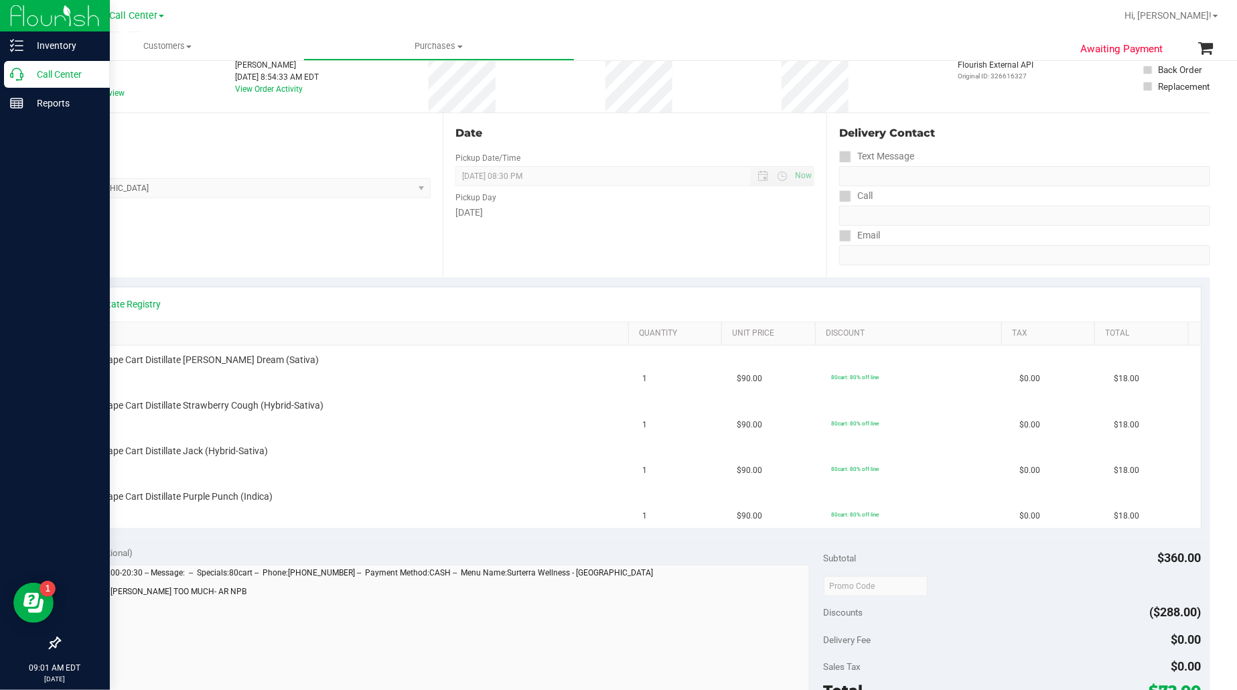
click at [52, 74] on p "Call Center" at bounding box center [63, 74] width 80 height 16
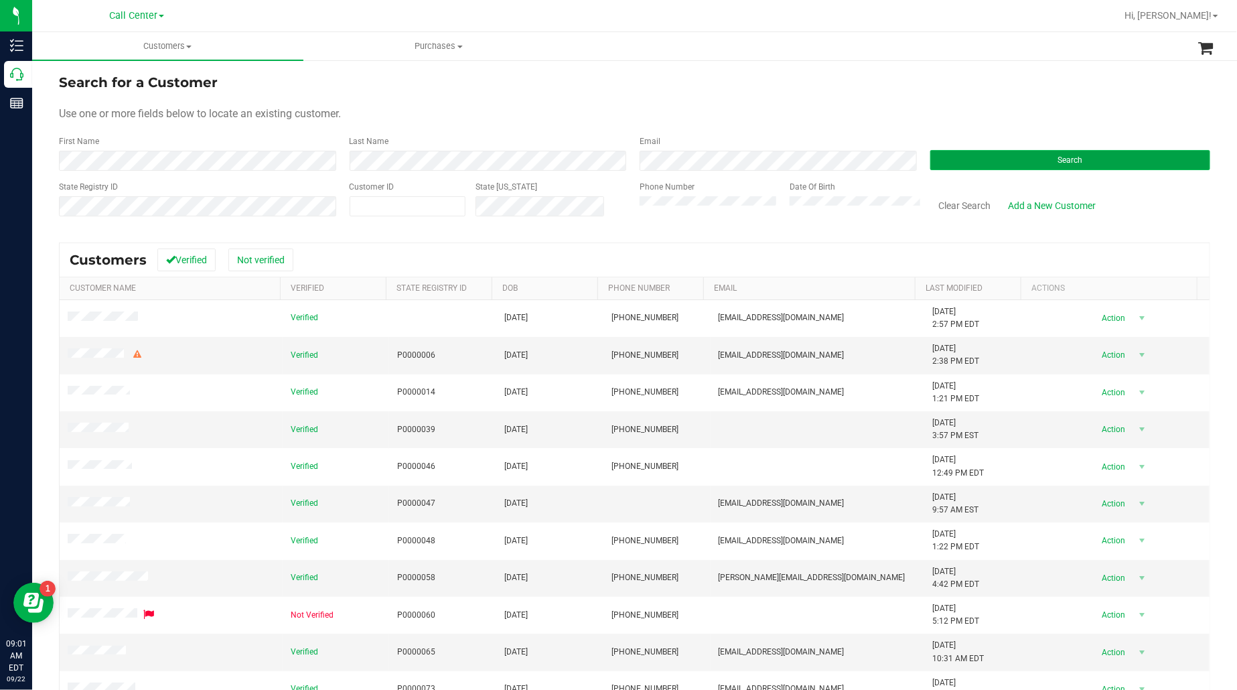
click at [993, 165] on button "Search" at bounding box center [1071, 160] width 281 height 20
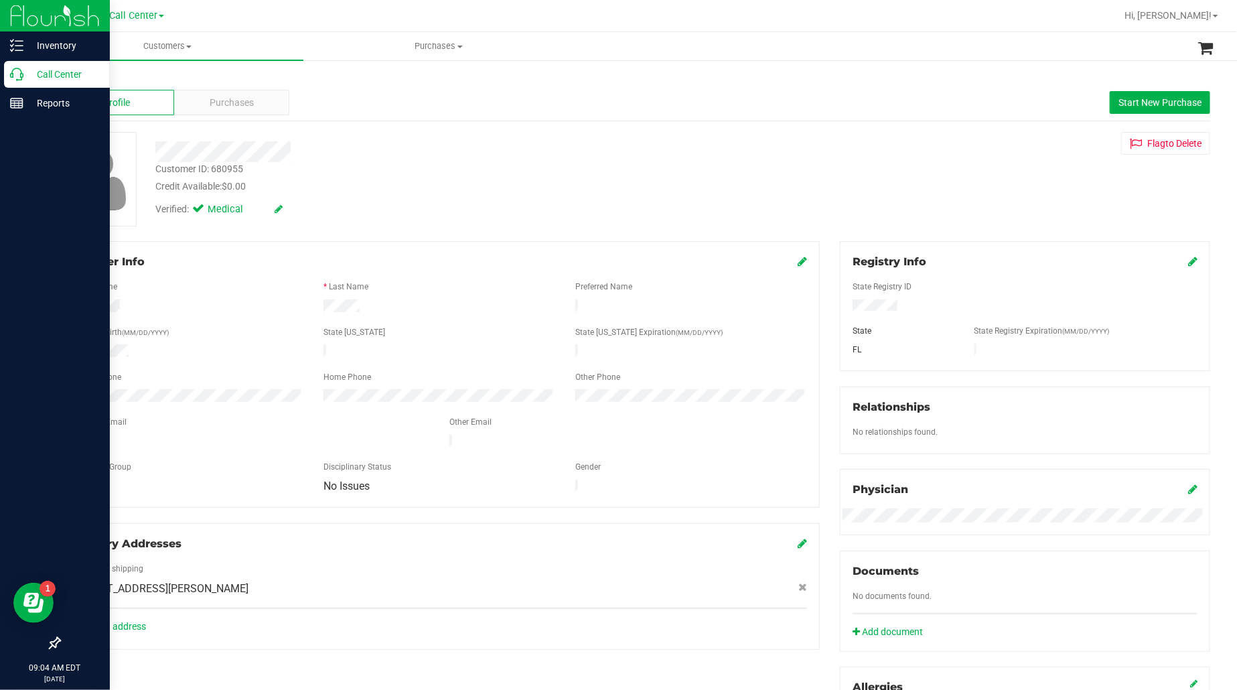
drag, startPoint x: 70, startPoint y: 62, endPoint x: 101, endPoint y: 68, distance: 31.3
click at [71, 62] on div "Call Center" at bounding box center [57, 74] width 106 height 27
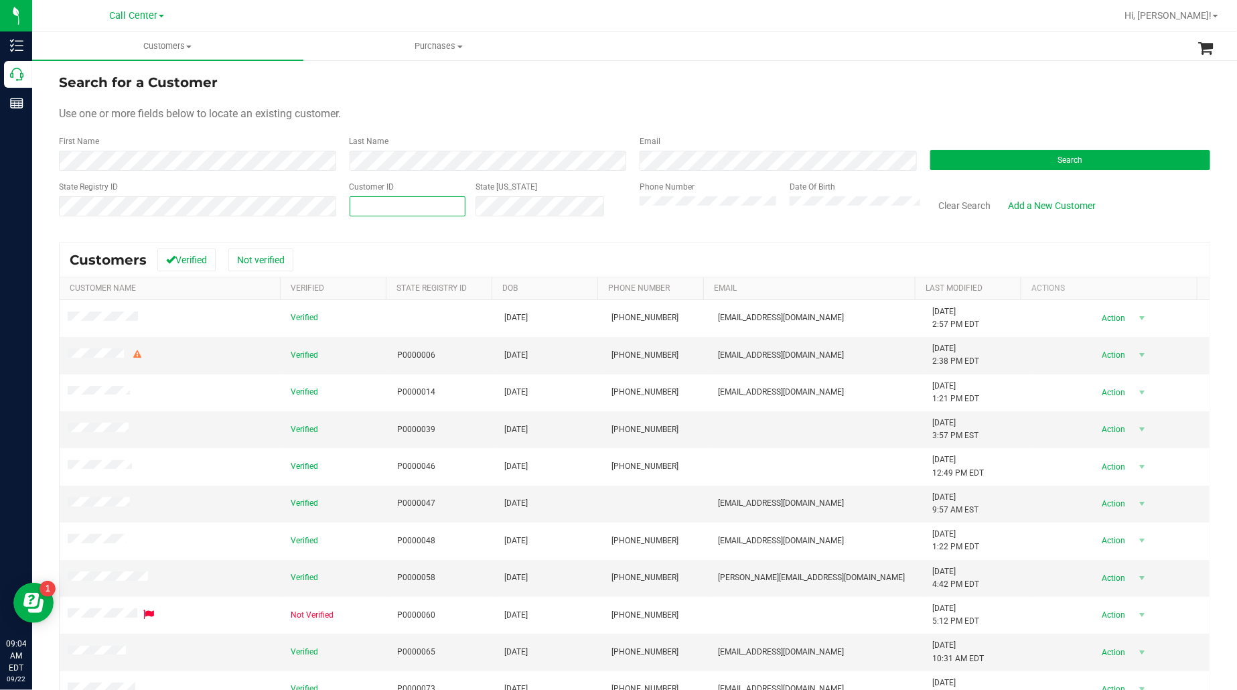
drag, startPoint x: 605, startPoint y: 220, endPoint x: 425, endPoint y: 202, distance: 180.5
paste input "579072"
type input "579072"
click at [939, 151] on button "Search" at bounding box center [1071, 160] width 281 height 20
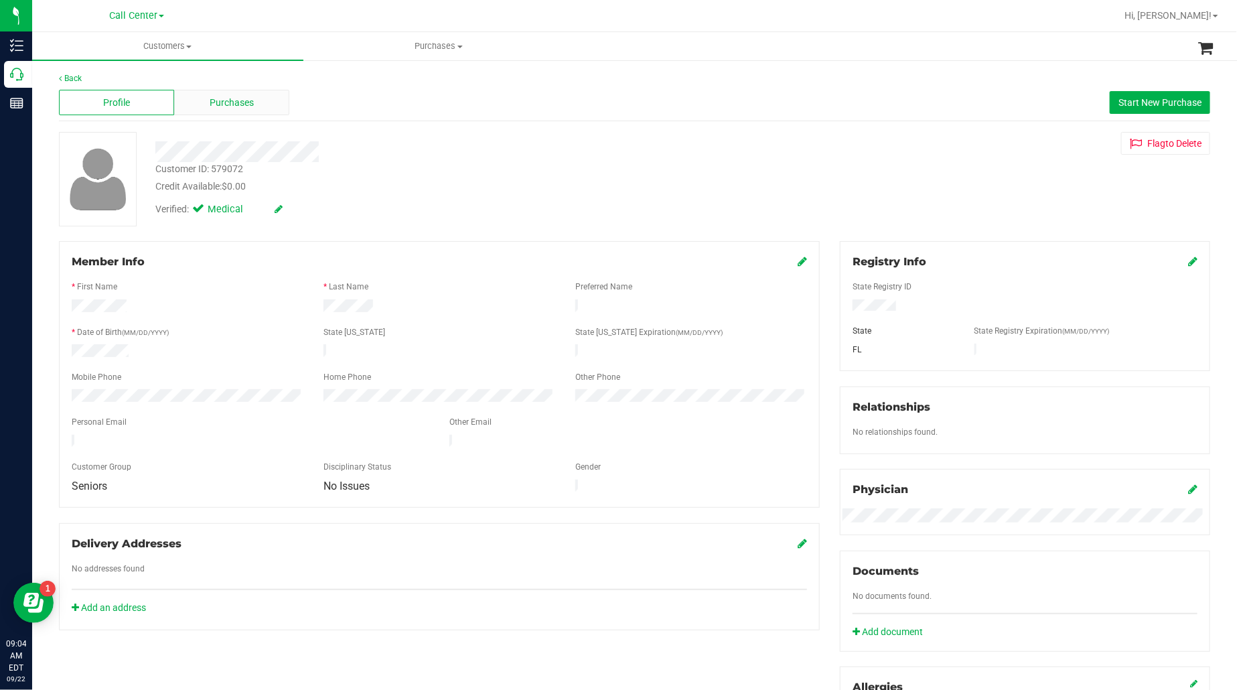
click at [255, 106] on div "Purchases" at bounding box center [231, 102] width 115 height 25
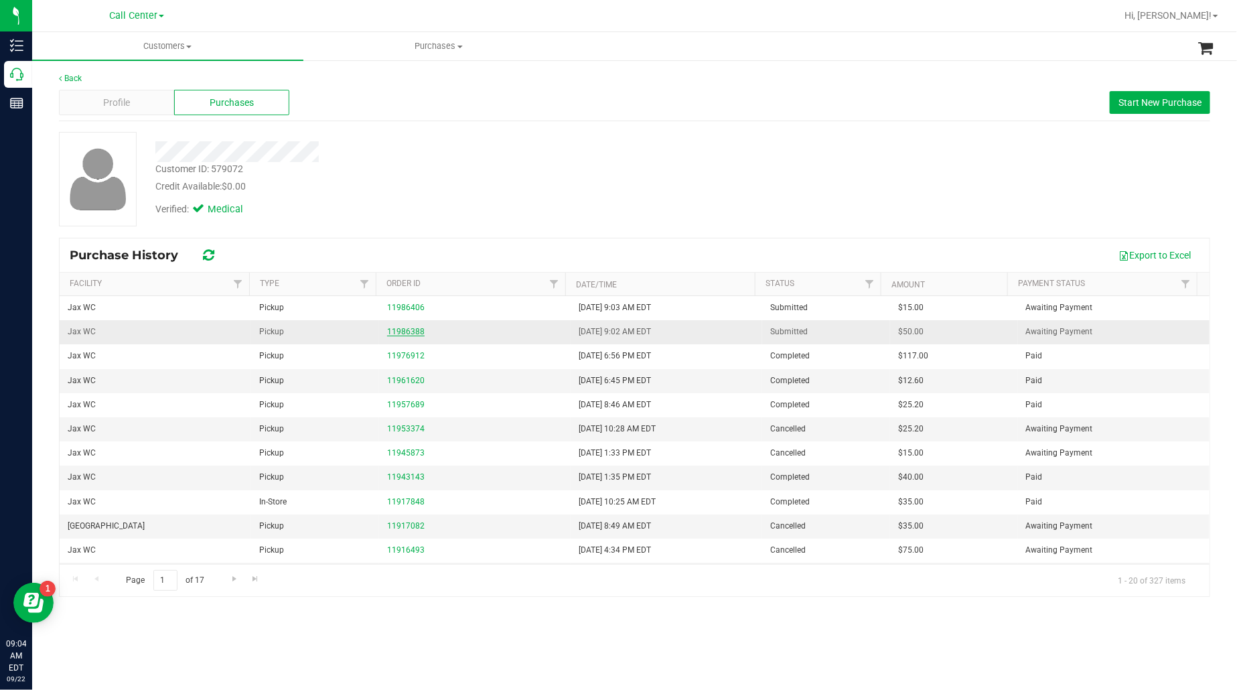
click at [406, 336] on link "11986388" at bounding box center [406, 331] width 38 height 9
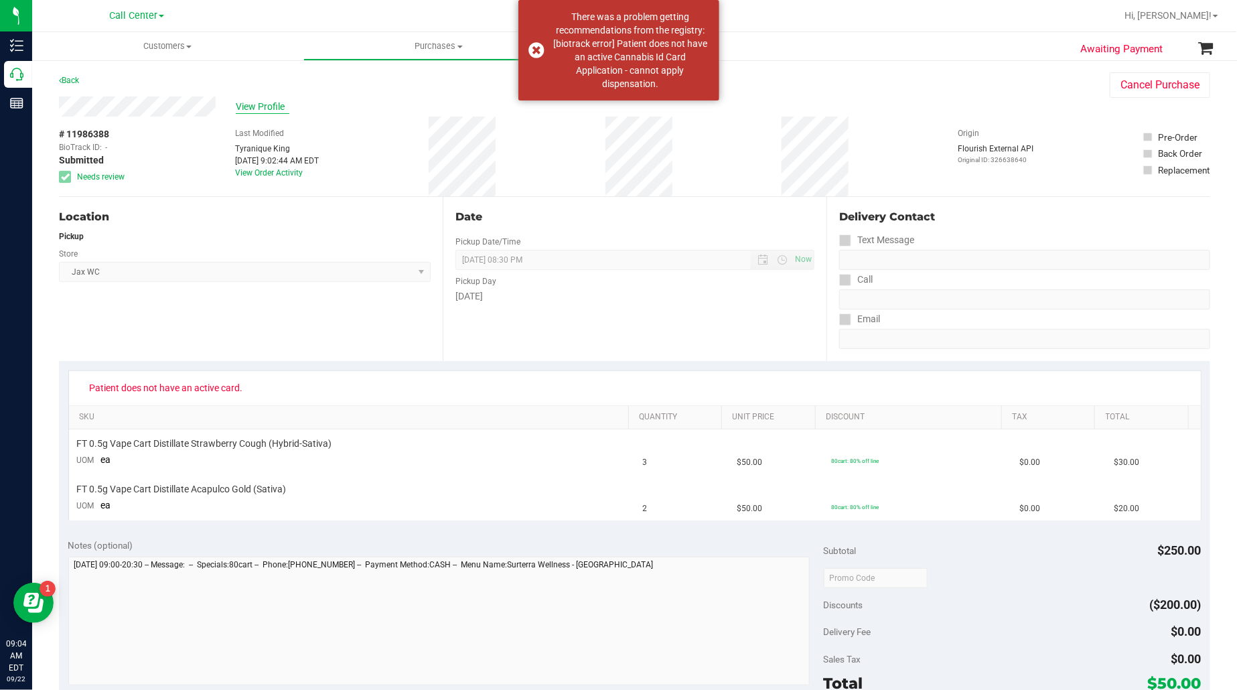
click at [248, 102] on span "View Profile" at bounding box center [263, 107] width 54 height 14
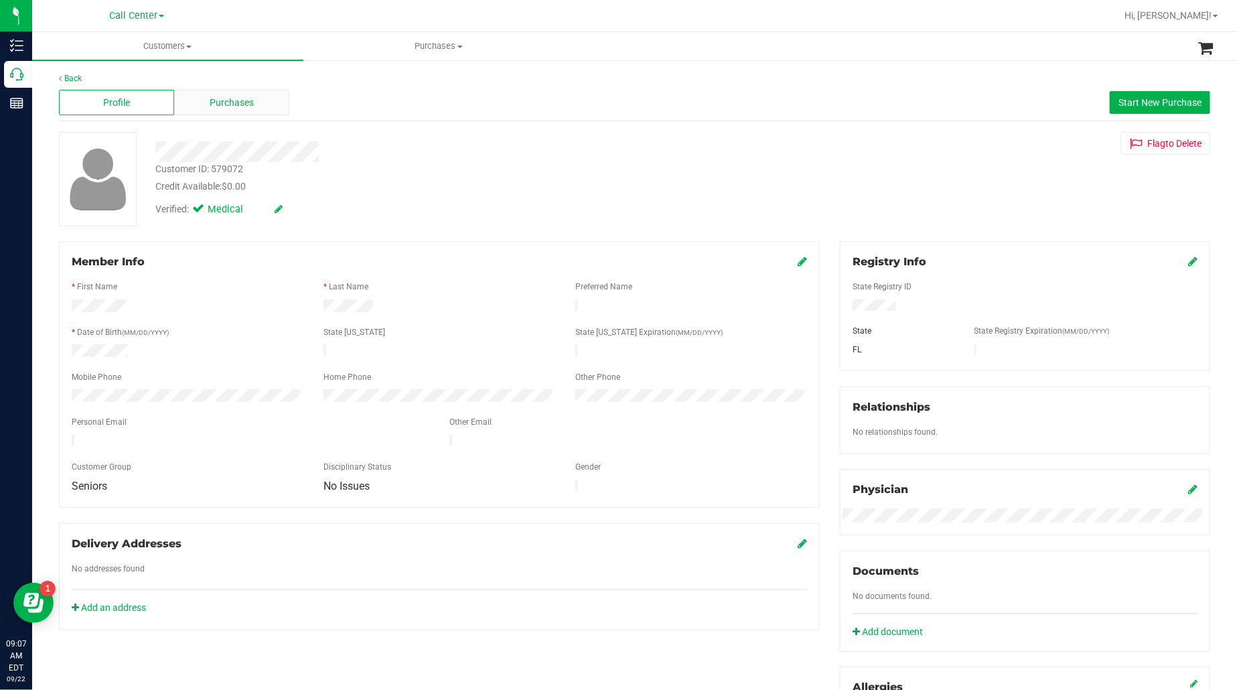
click at [229, 102] on span "Purchases" at bounding box center [232, 103] width 44 height 14
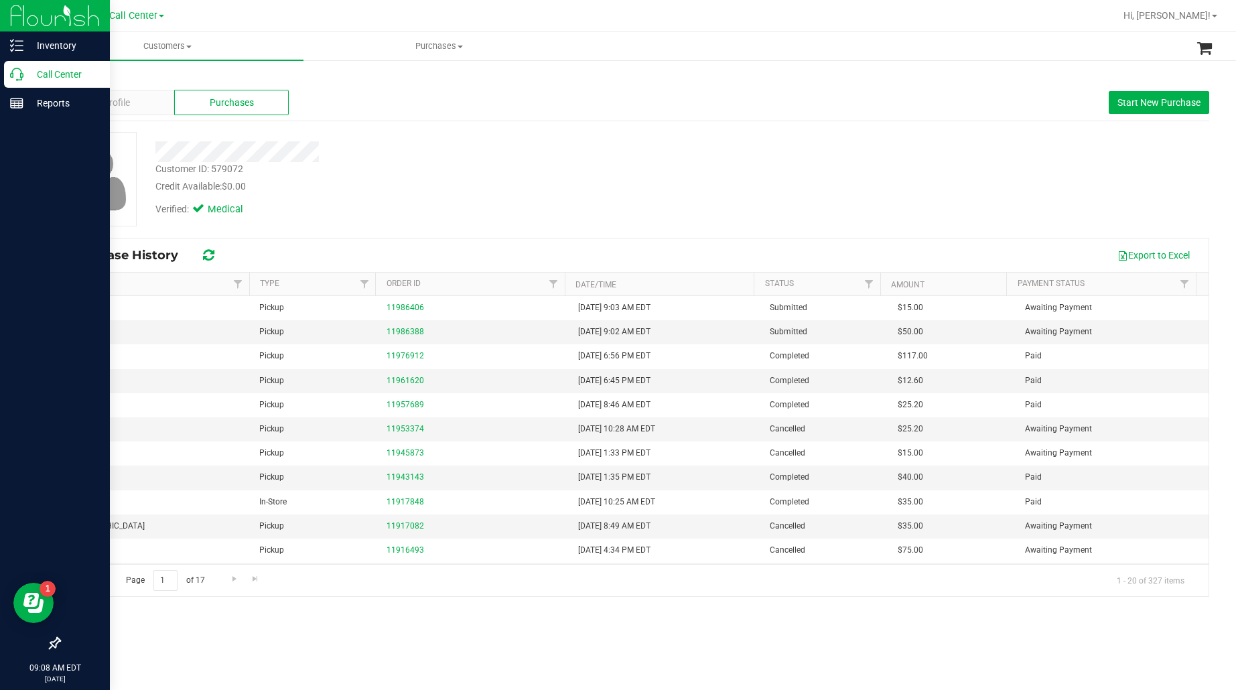
click at [47, 69] on p "Call Center" at bounding box center [63, 74] width 80 height 16
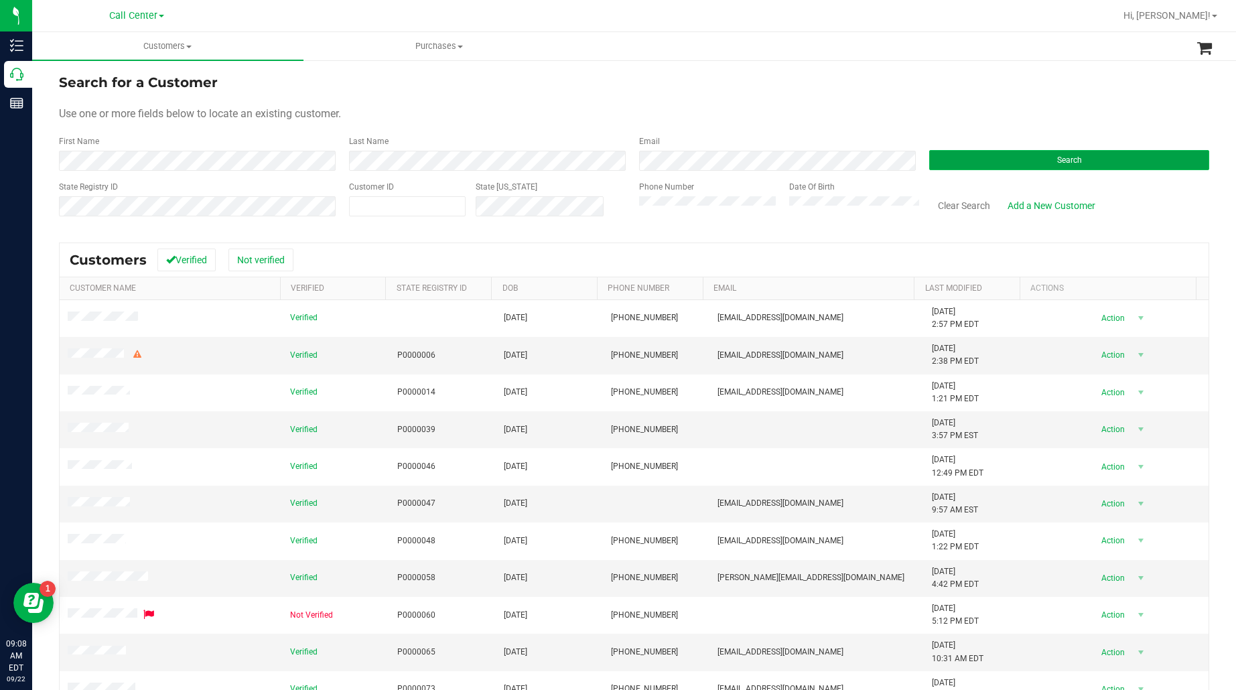
click at [992, 161] on button "Search" at bounding box center [1069, 160] width 280 height 20
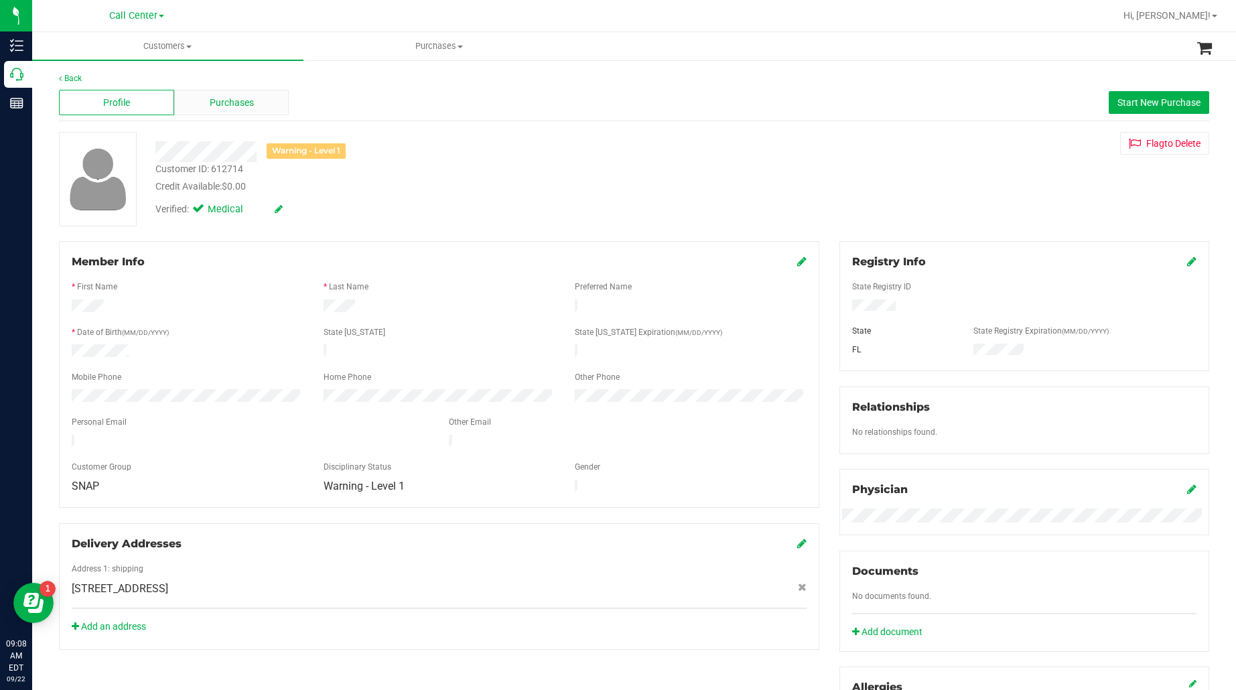
click at [240, 105] on span "Purchases" at bounding box center [232, 103] width 44 height 14
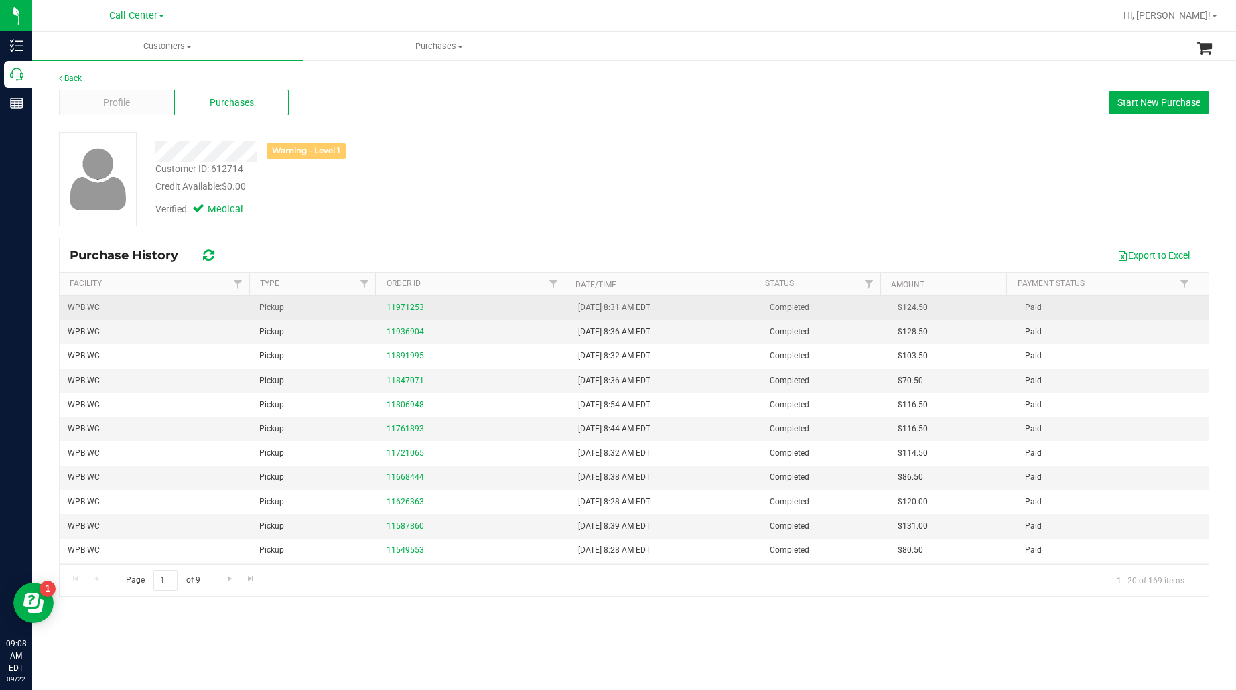
click at [389, 306] on link "11971253" at bounding box center [406, 307] width 38 height 9
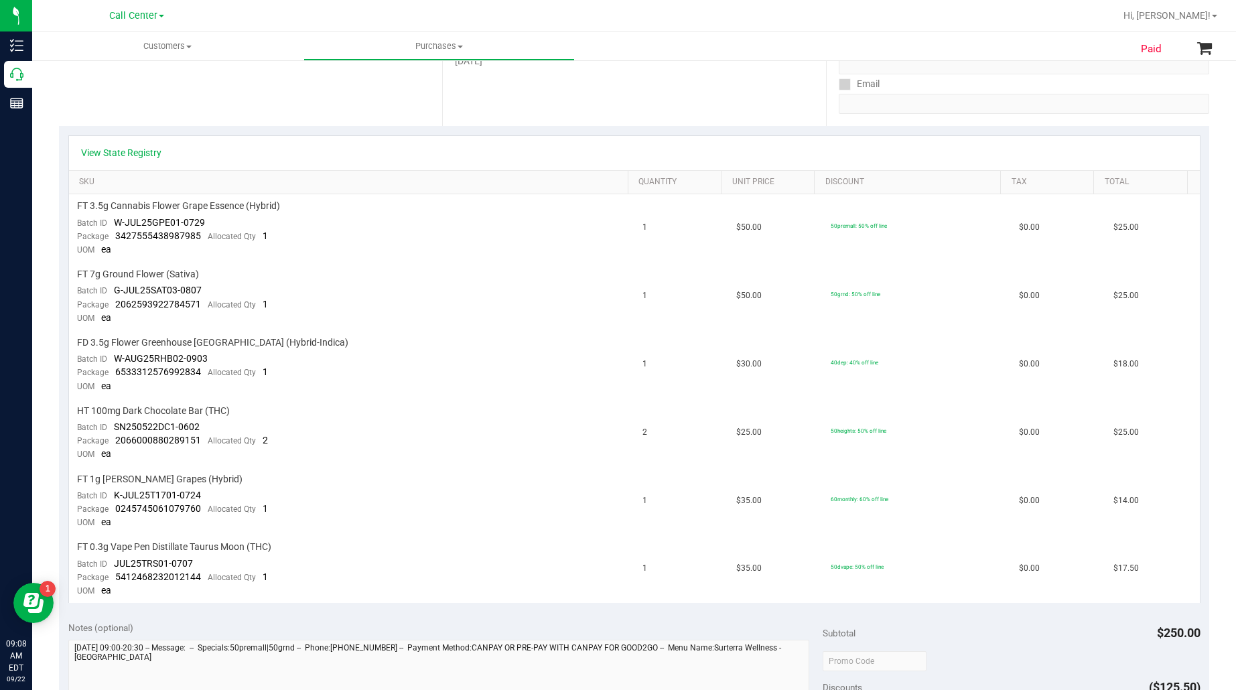
scroll to position [335, 0]
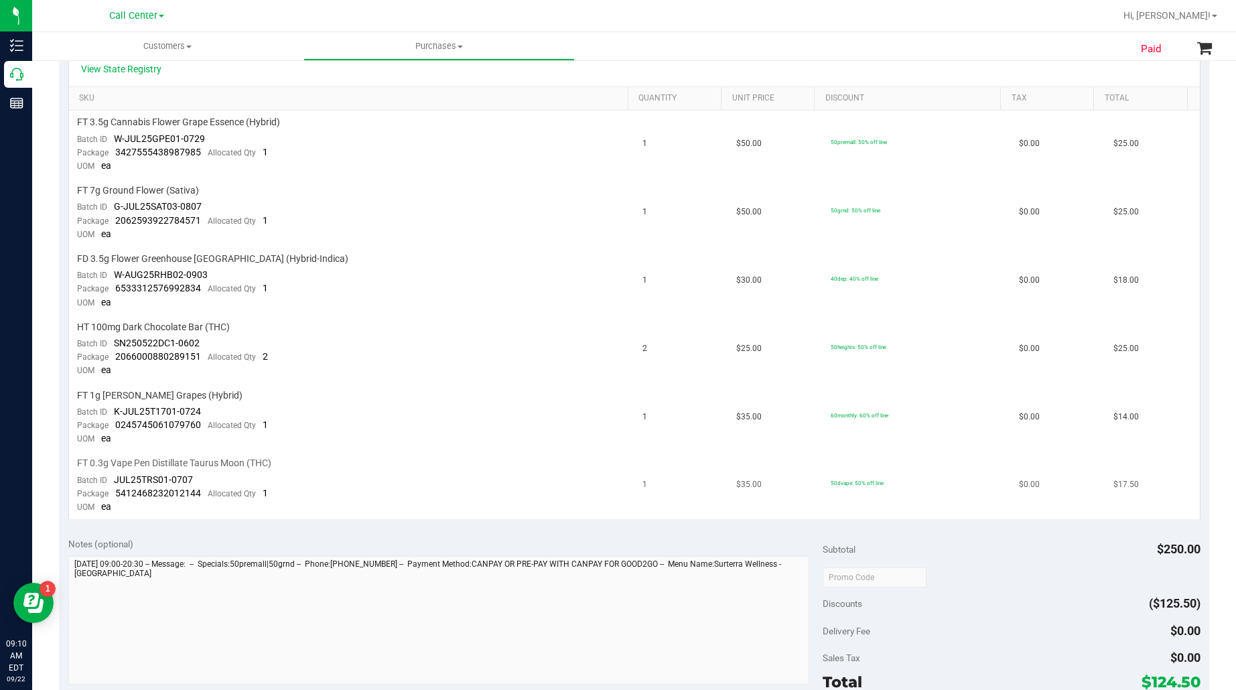
click at [219, 457] on span "FT 0.3g Vape Pen Distillate Taurus Moon (THC)" at bounding box center [174, 463] width 194 height 13
copy div "FT 0.3g Vape Pen Distillate Taurus Moon (THC)"
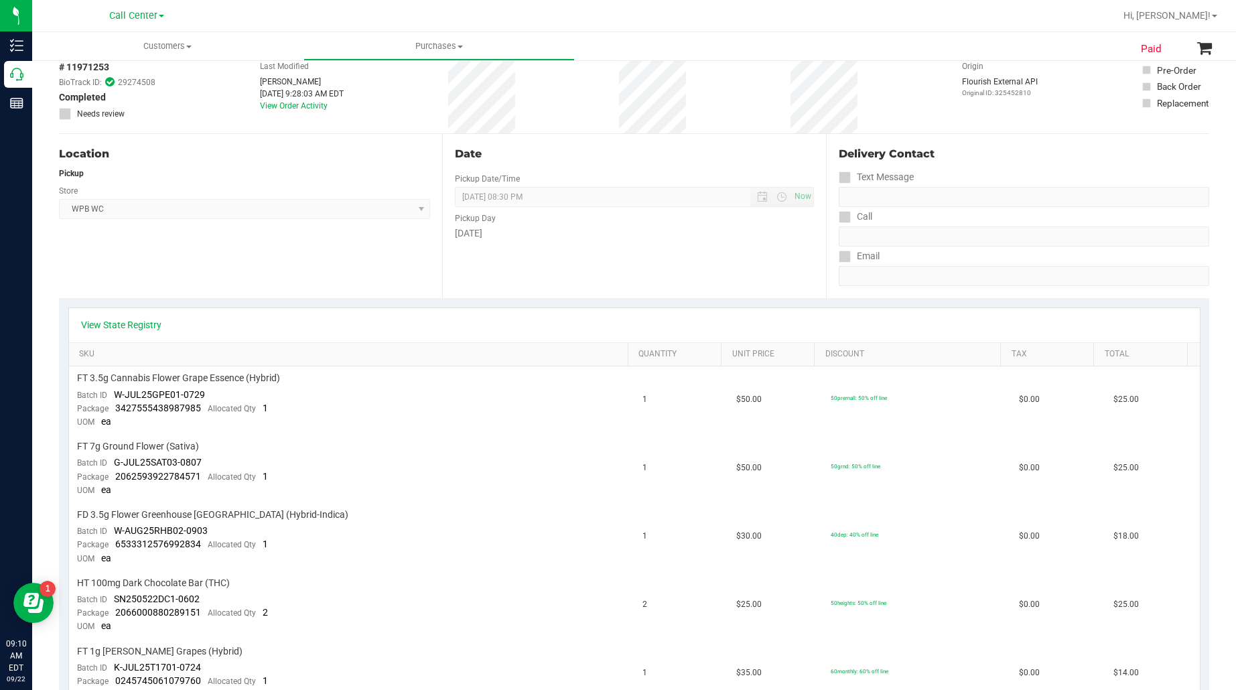
scroll to position [0, 0]
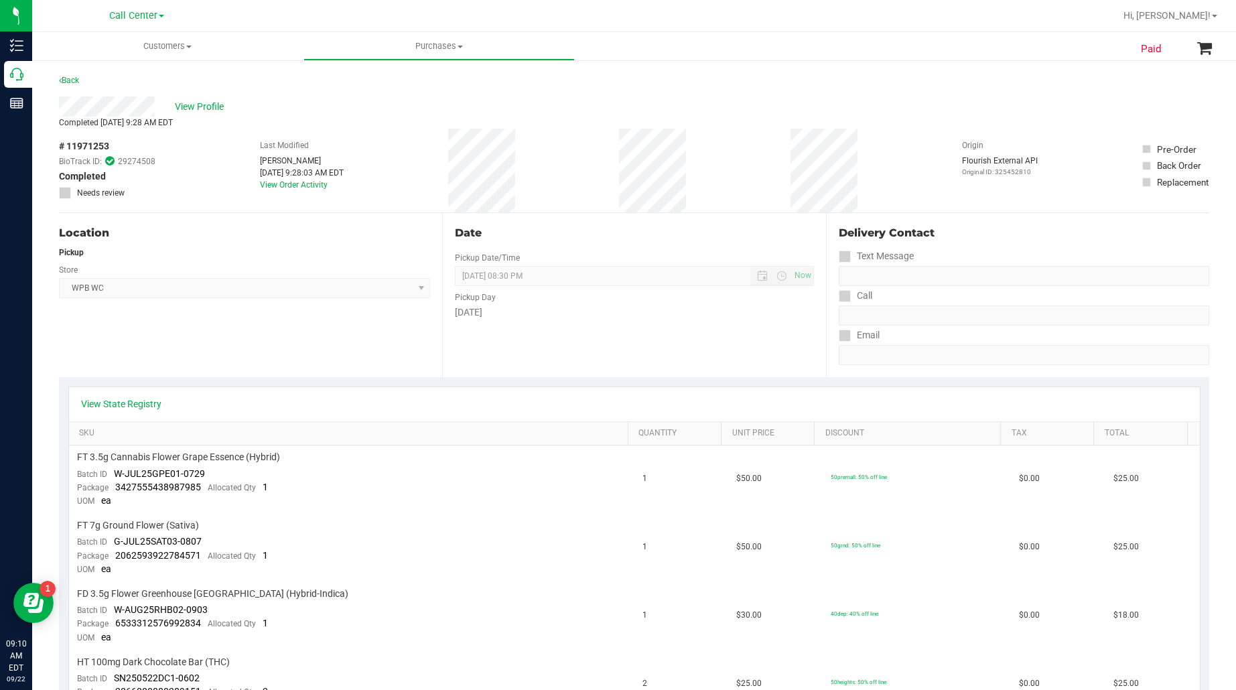
click at [82, 145] on span "# 11971253" at bounding box center [84, 146] width 50 height 14
copy span "11971253"
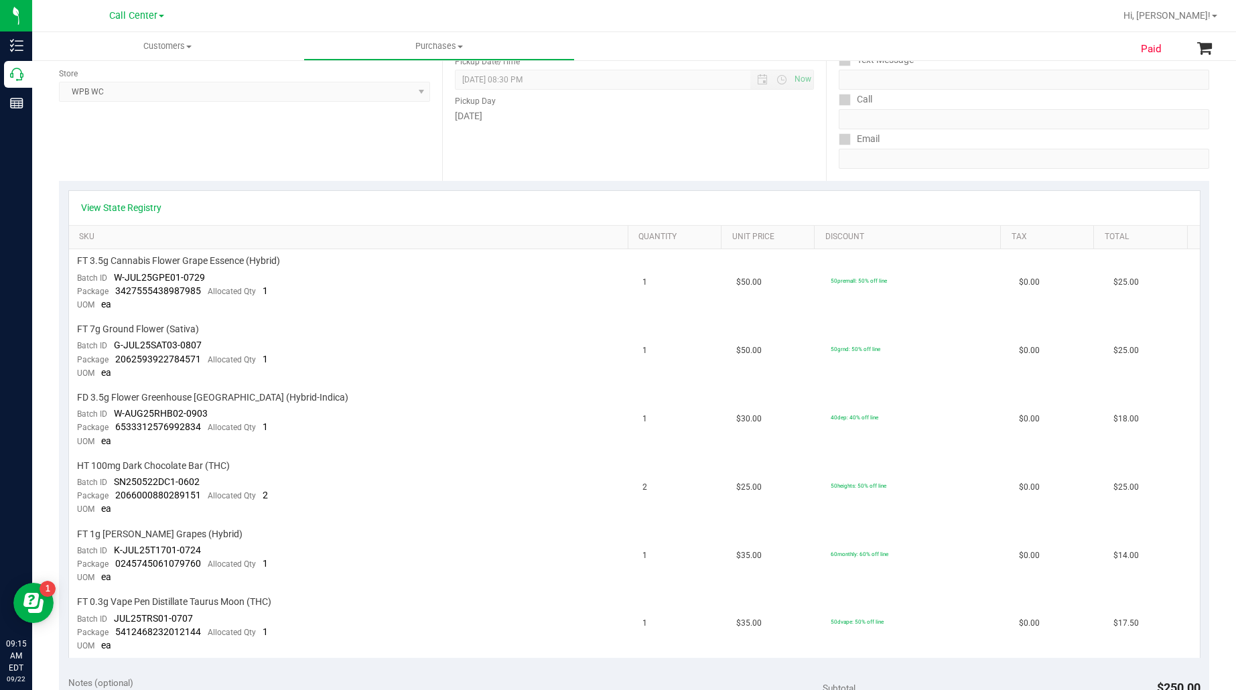
scroll to position [502, 0]
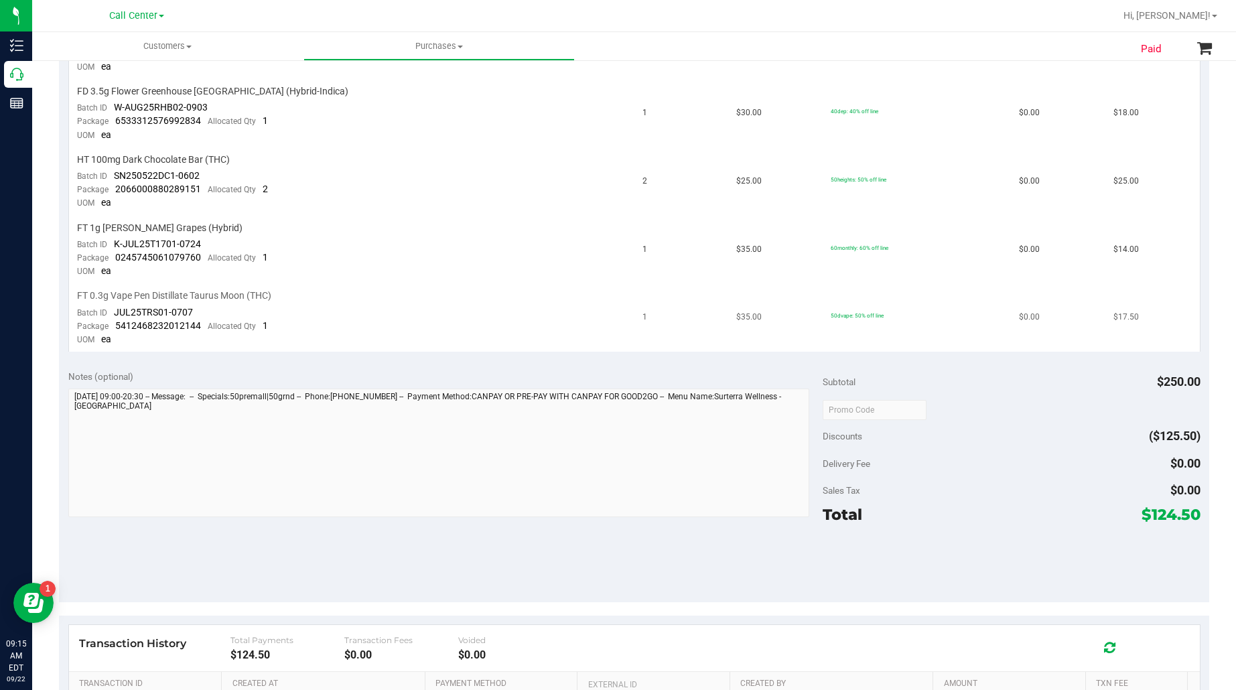
click at [165, 289] on span "FT 0.3g Vape Pen Distillate Taurus Moon (THC)" at bounding box center [174, 295] width 194 height 13
copy div "FT 0.3g Vape Pen Distillate Taurus Moon (THC)"
drag, startPoint x: 191, startPoint y: 299, endPoint x: 115, endPoint y: 303, distance: 76.5
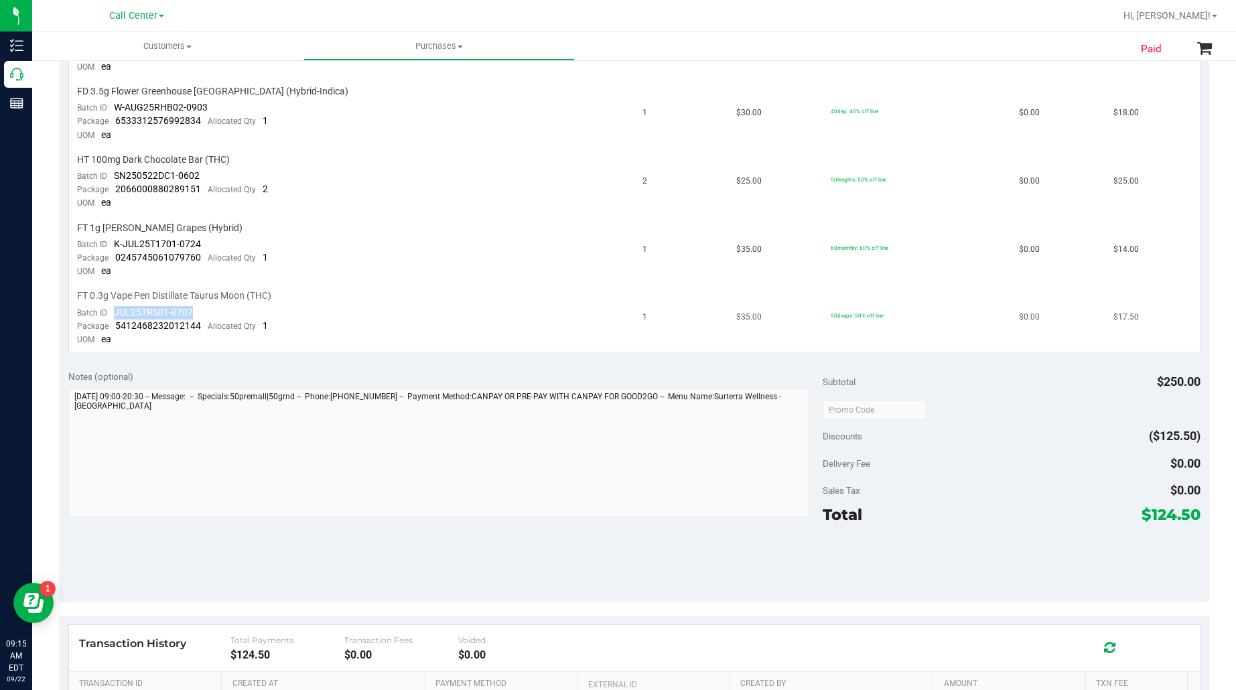
click at [115, 303] on td "FT 0.3g Vape Pen Distillate Taurus Moon (THC) Batch ID JUL25TRS01-0707 Package …" at bounding box center [351, 318] width 565 height 68
copy span "JUL25TRS01-0707"
drag, startPoint x: 191, startPoint y: 316, endPoint x: 115, endPoint y: 320, distance: 75.8
click at [115, 320] on span "5412468232012144" at bounding box center [158, 325] width 86 height 11
copy span "5412468232012144"
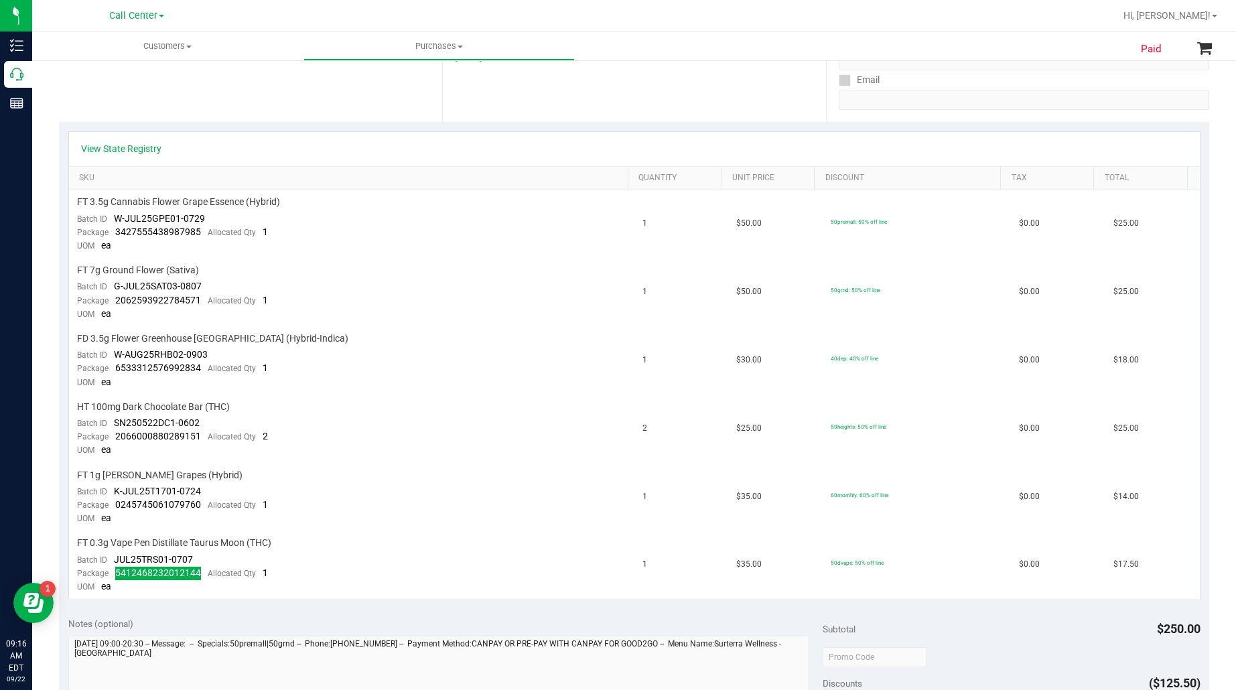
scroll to position [0, 0]
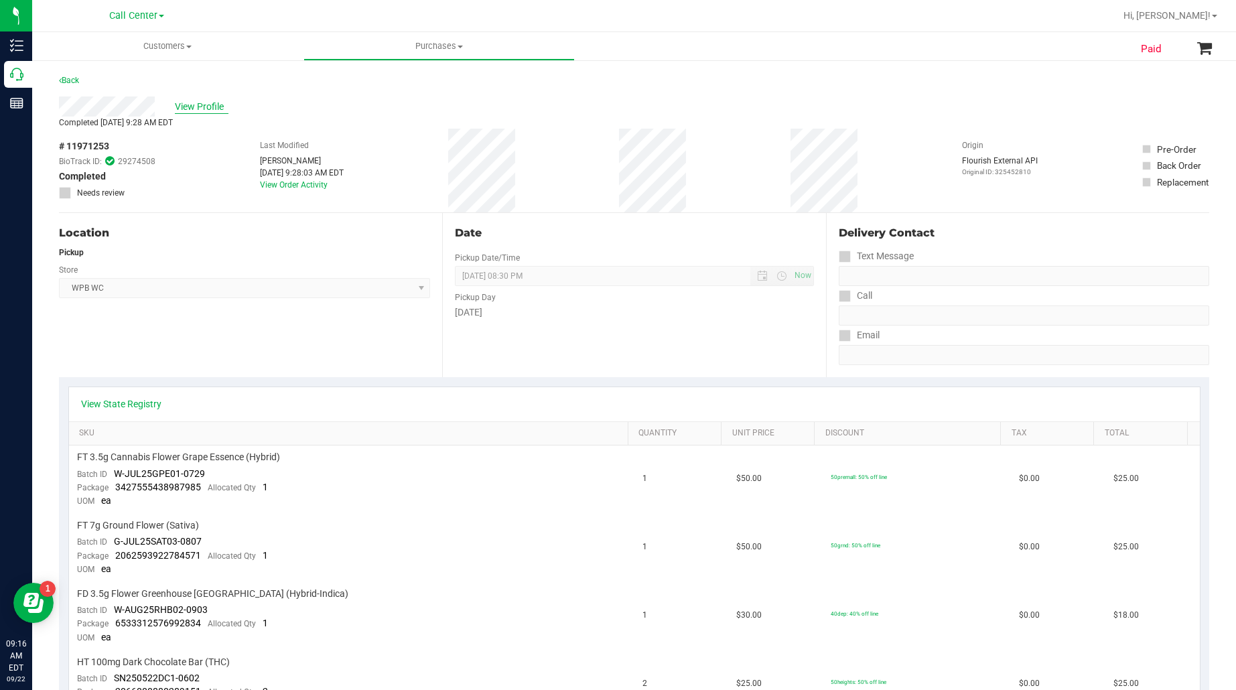
click at [200, 111] on span "View Profile" at bounding box center [202, 107] width 54 height 14
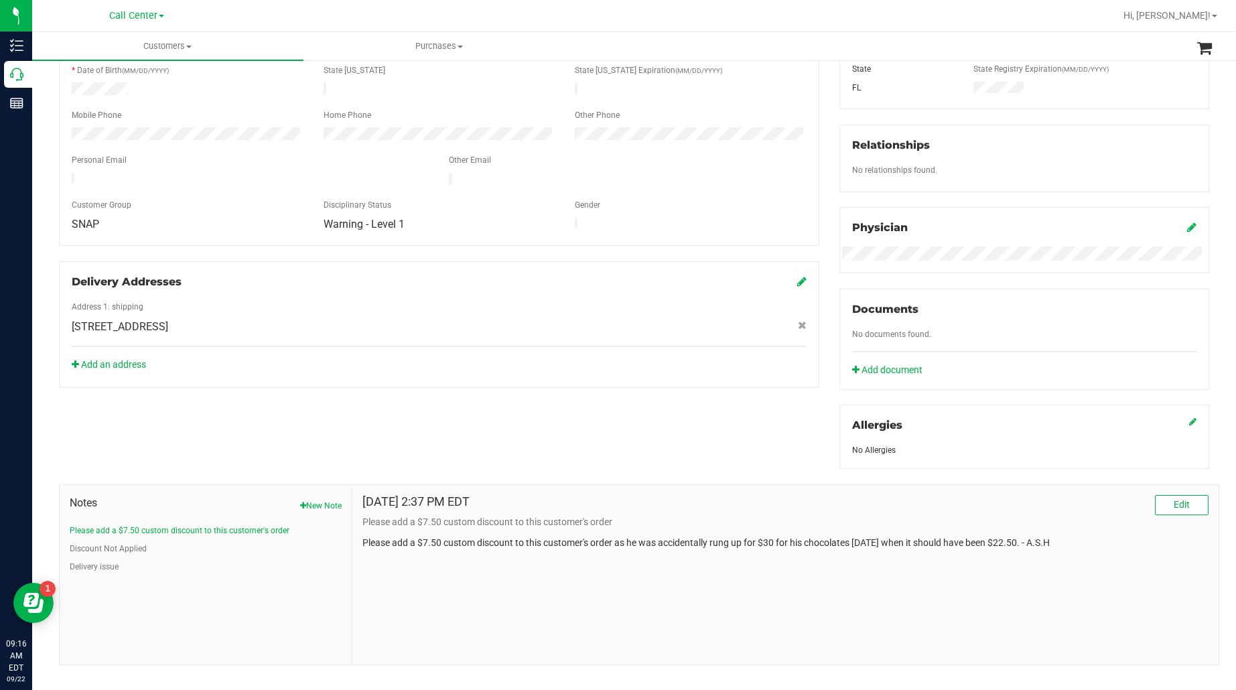
scroll to position [280, 0]
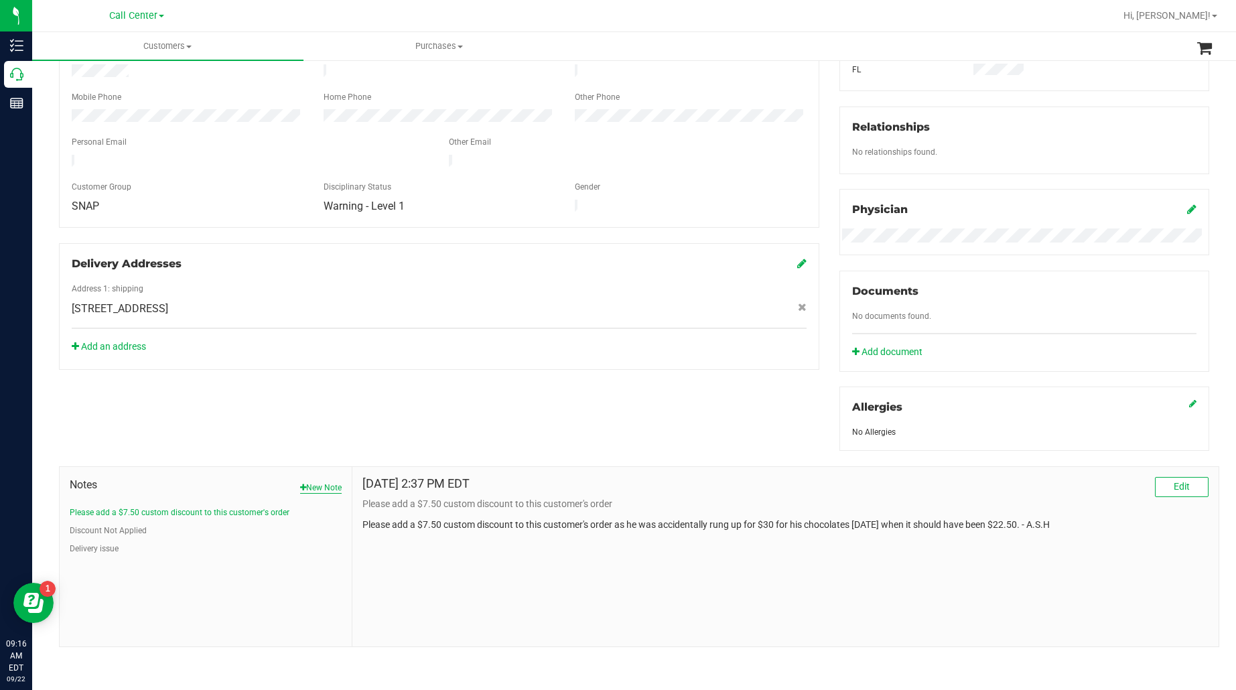
click at [327, 490] on button "New Note" at bounding box center [321, 488] width 42 height 12
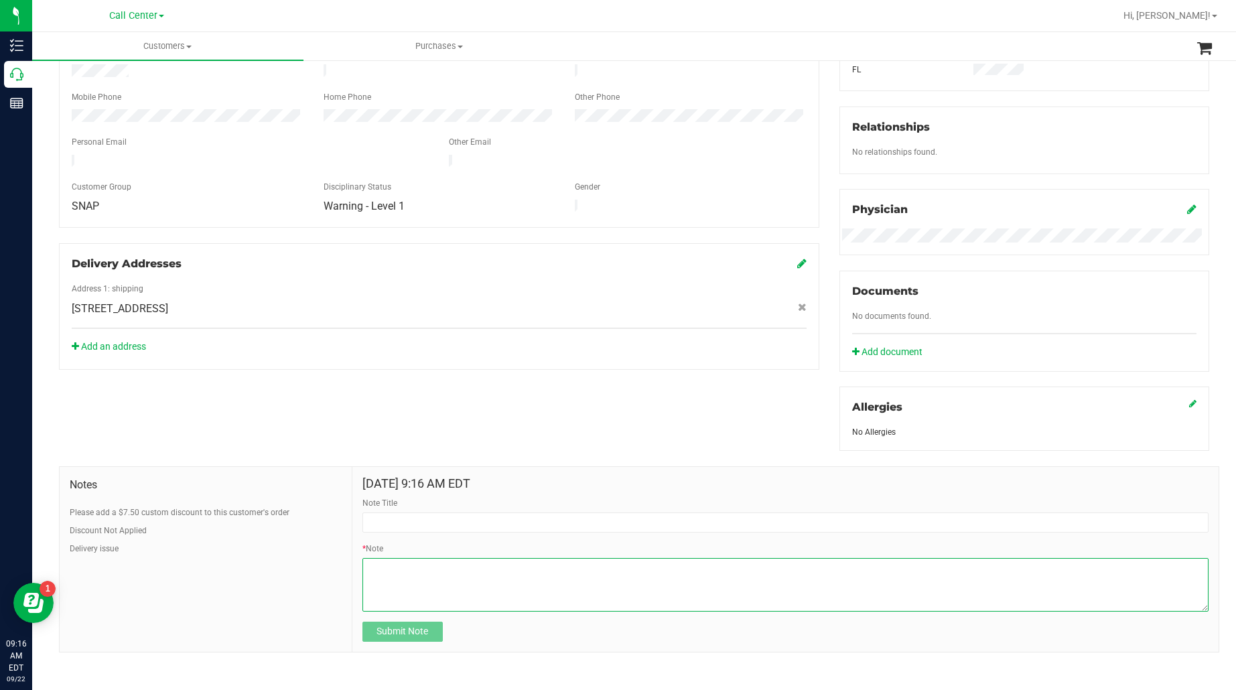
click at [454, 590] on textarea "* Note" at bounding box center [785, 585] width 846 height 54
paste textarea "Completed By: Ejarinne Cardona Contact Reasons: feedback.complaint.product1 Ord…"
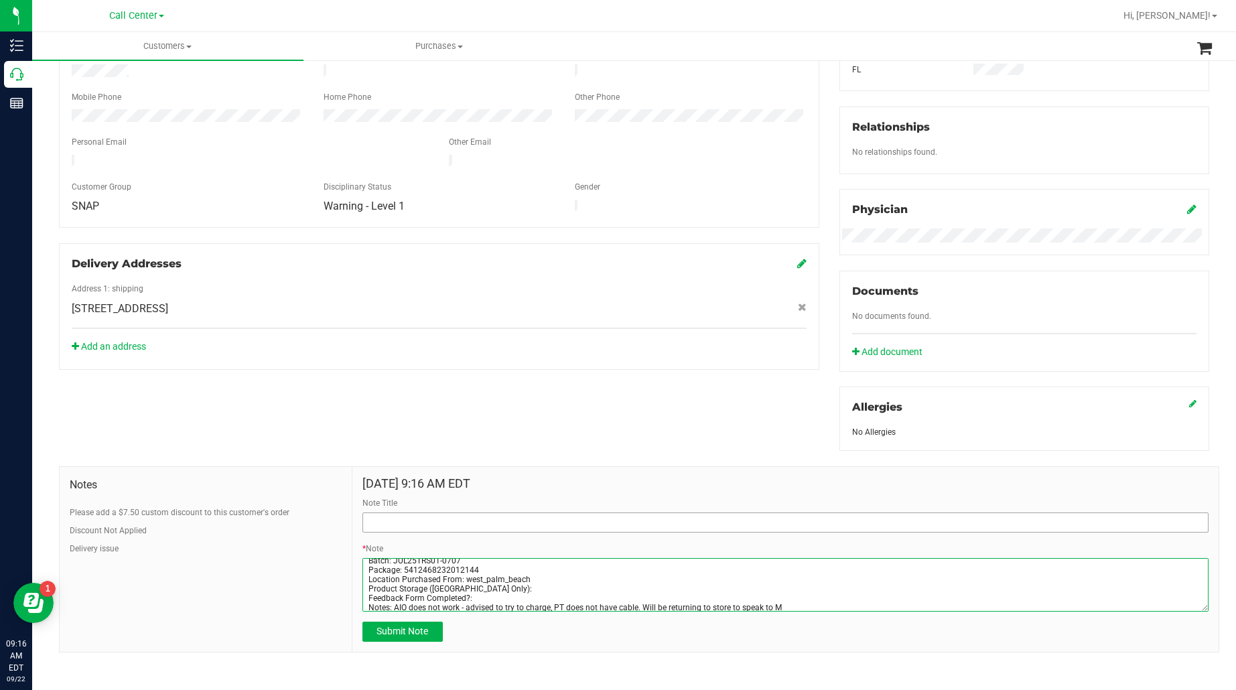
type textarea "Completed By: Ejarinne Cardona Contact Reasons: feedback.complaint.product1 Ord…"
click at [433, 527] on input "Note Title" at bounding box center [785, 523] width 846 height 20
click at [594, 525] on input "Note Title" at bounding box center [785, 523] width 846 height 20
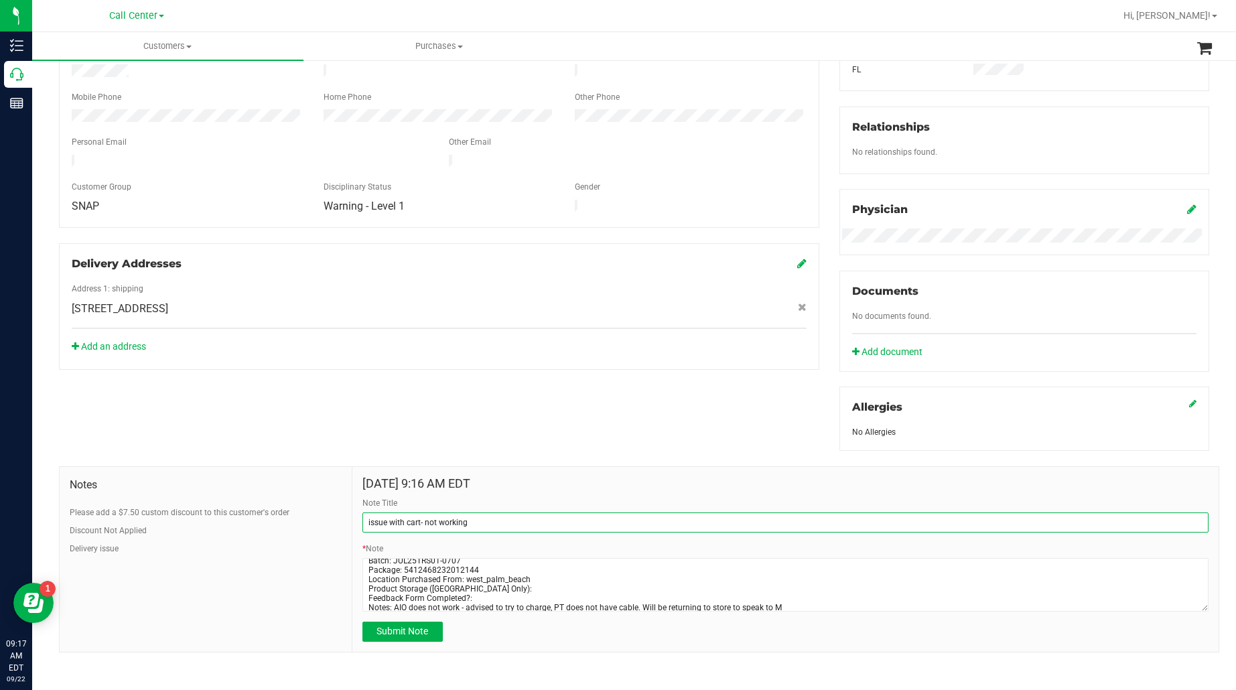
click at [416, 523] on input "issue with cart- not working" at bounding box center [785, 523] width 846 height 20
drag, startPoint x: 401, startPoint y: 523, endPoint x: 419, endPoint y: 523, distance: 18.1
click at [419, 523] on input "issue with c-art not working" at bounding box center [785, 523] width 846 height 20
type input "issue with AIO- not working"
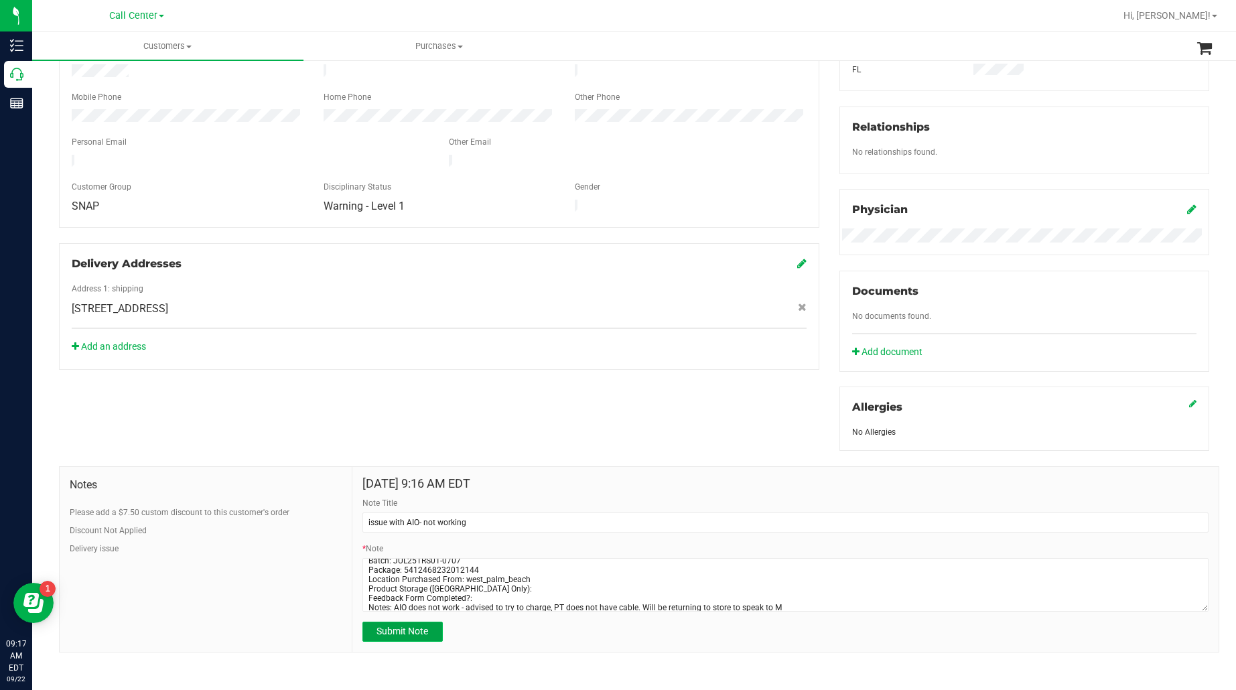
click at [397, 628] on span "Submit Note" at bounding box center [403, 631] width 52 height 11
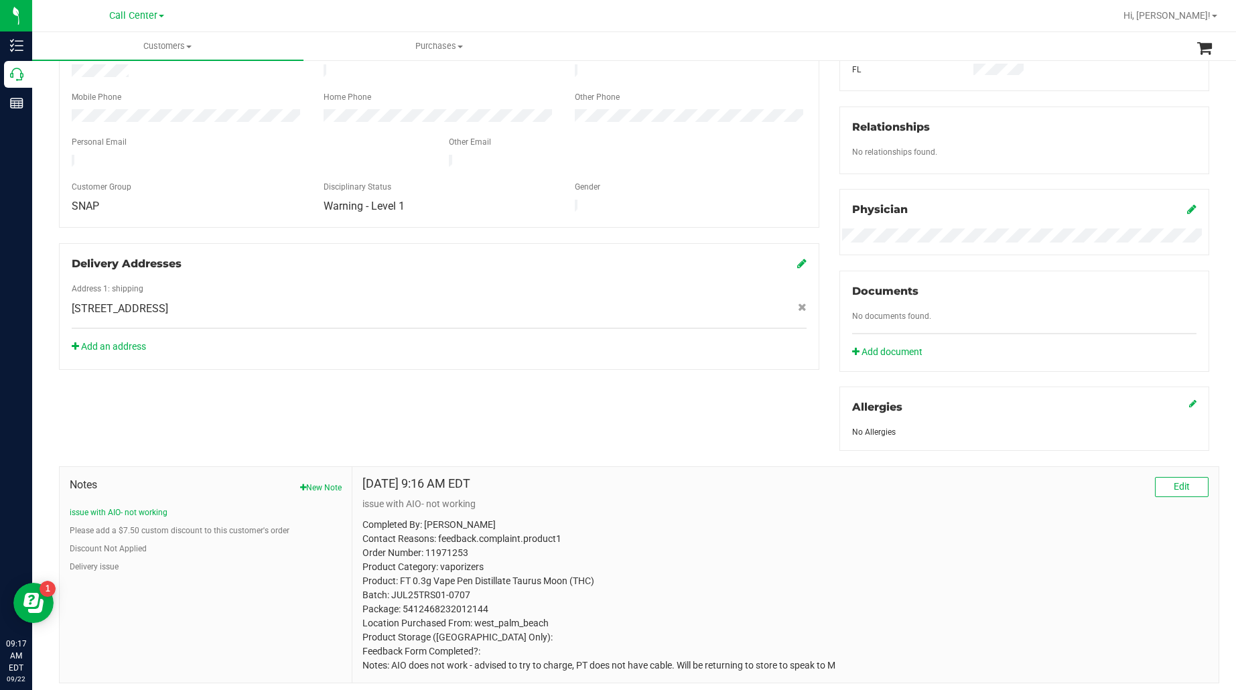
click at [223, 389] on div "Member Info * First Name * Last Name Preferred Name * Date of Birth (MM/DD/YYYY…" at bounding box center [634, 322] width 1170 height 722
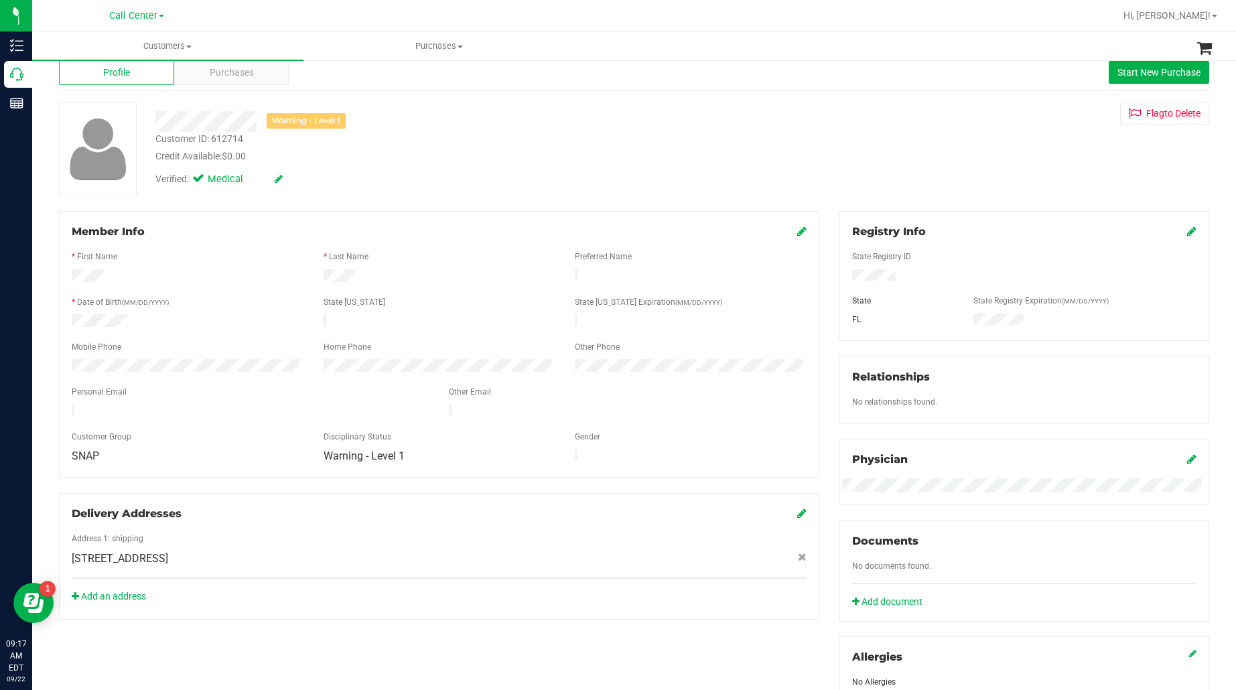
scroll to position [29, 0]
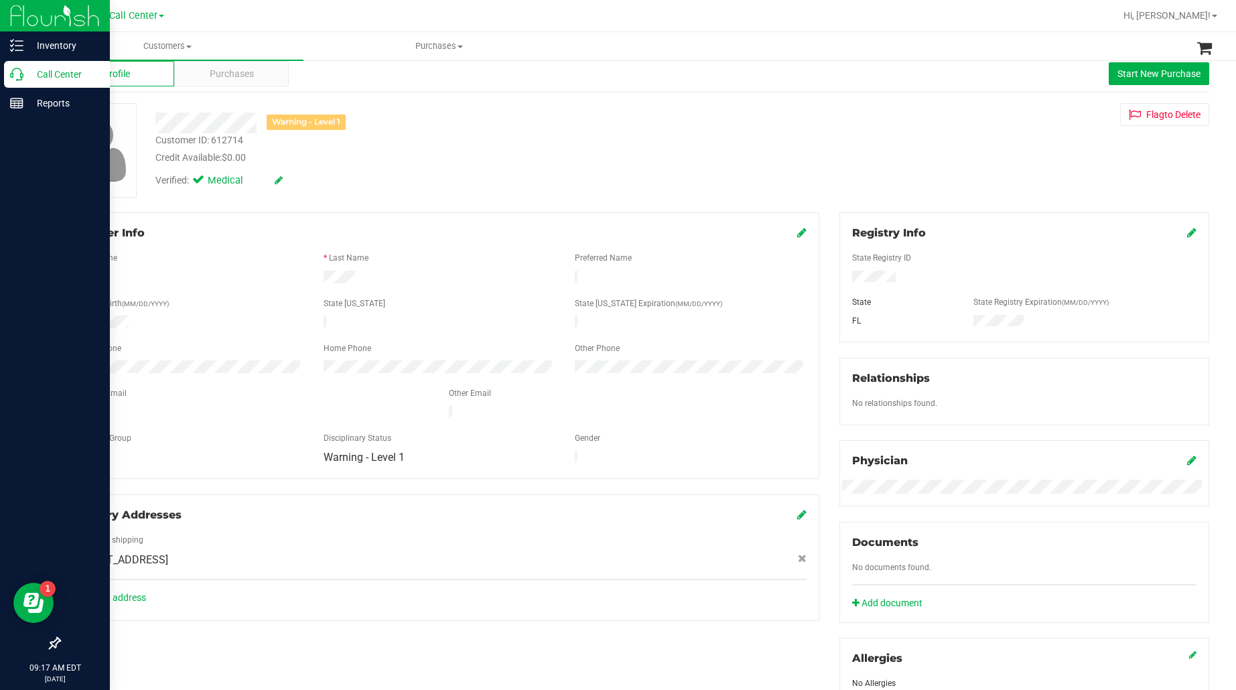
click at [52, 75] on p "Call Center" at bounding box center [63, 74] width 80 height 16
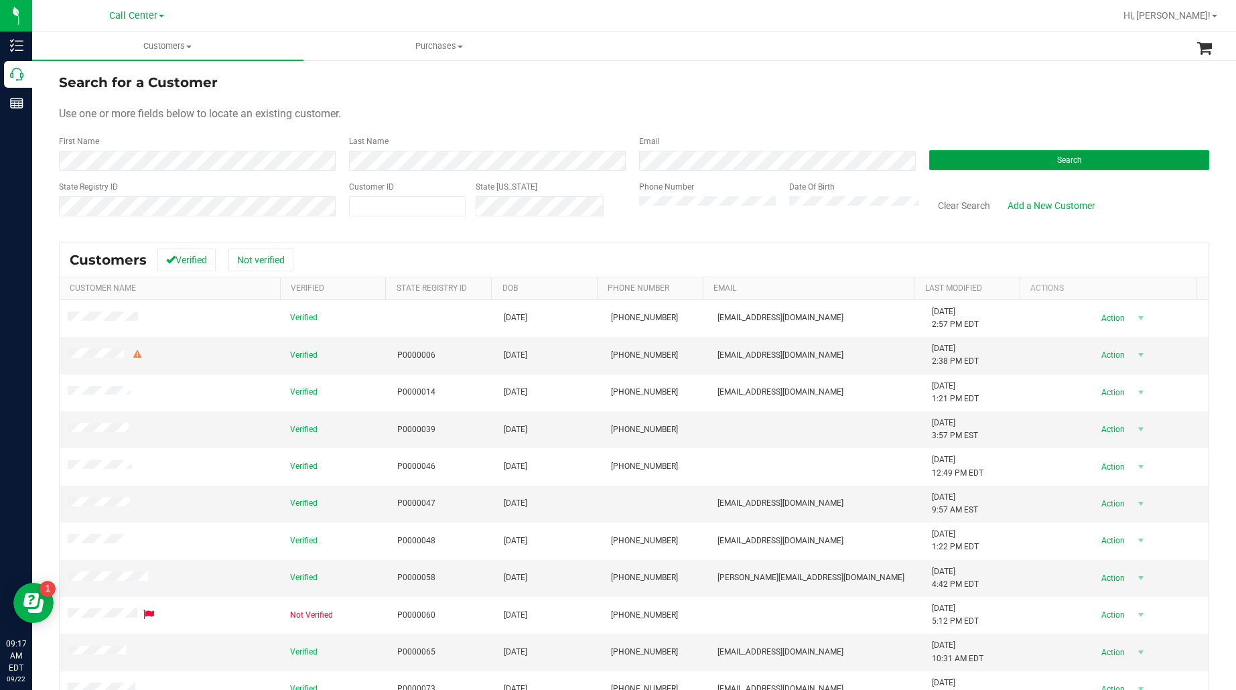
click at [972, 153] on button "Search" at bounding box center [1069, 160] width 280 height 20
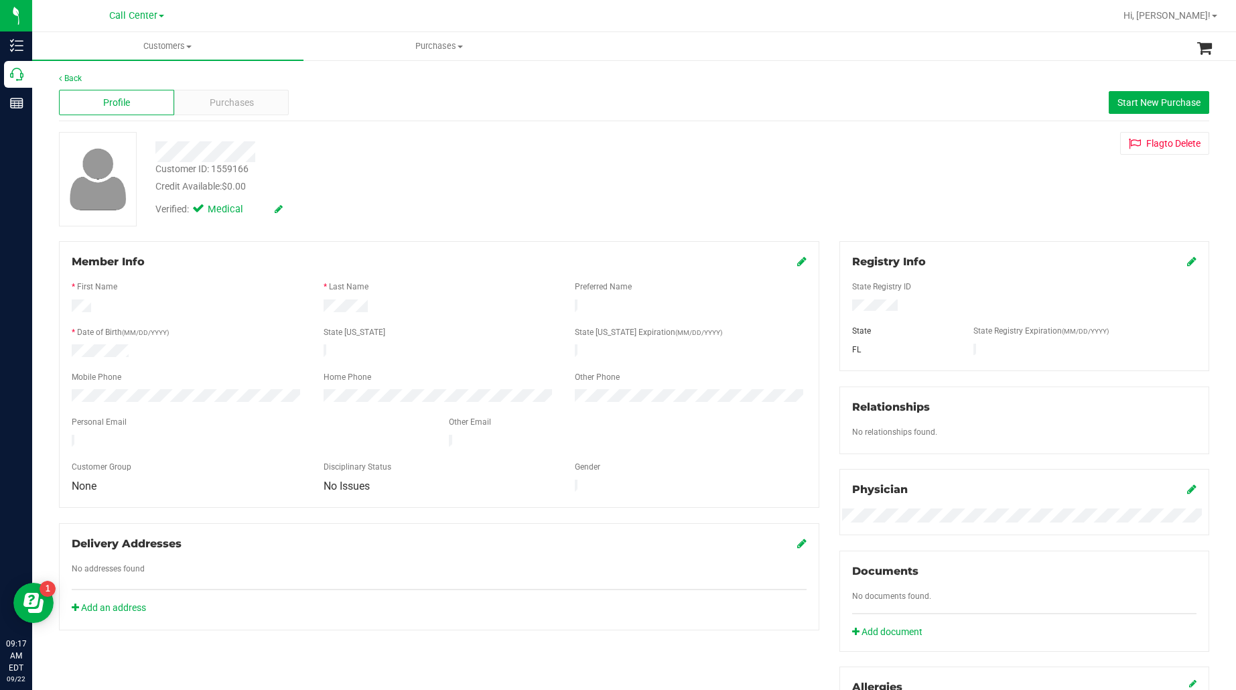
click at [221, 317] on div at bounding box center [439, 321] width 735 height 11
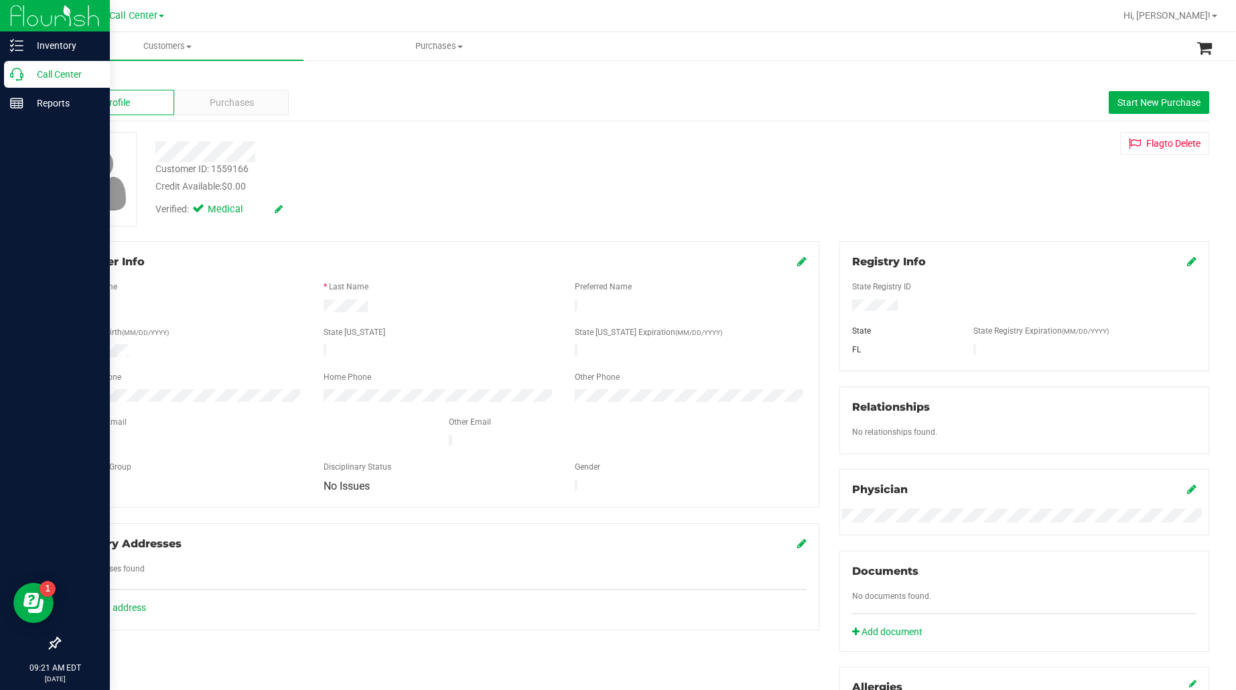
click at [68, 78] on p "Call Center" at bounding box center [63, 74] width 80 height 16
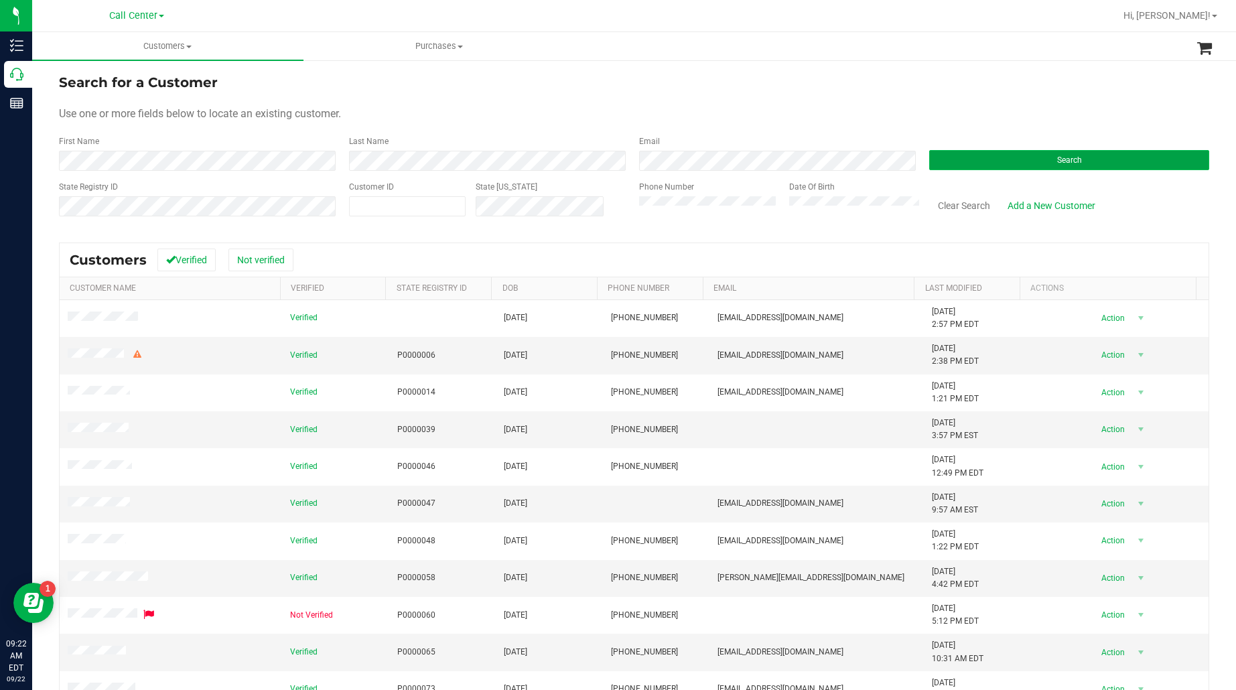
click at [942, 158] on button "Search" at bounding box center [1069, 160] width 280 height 20
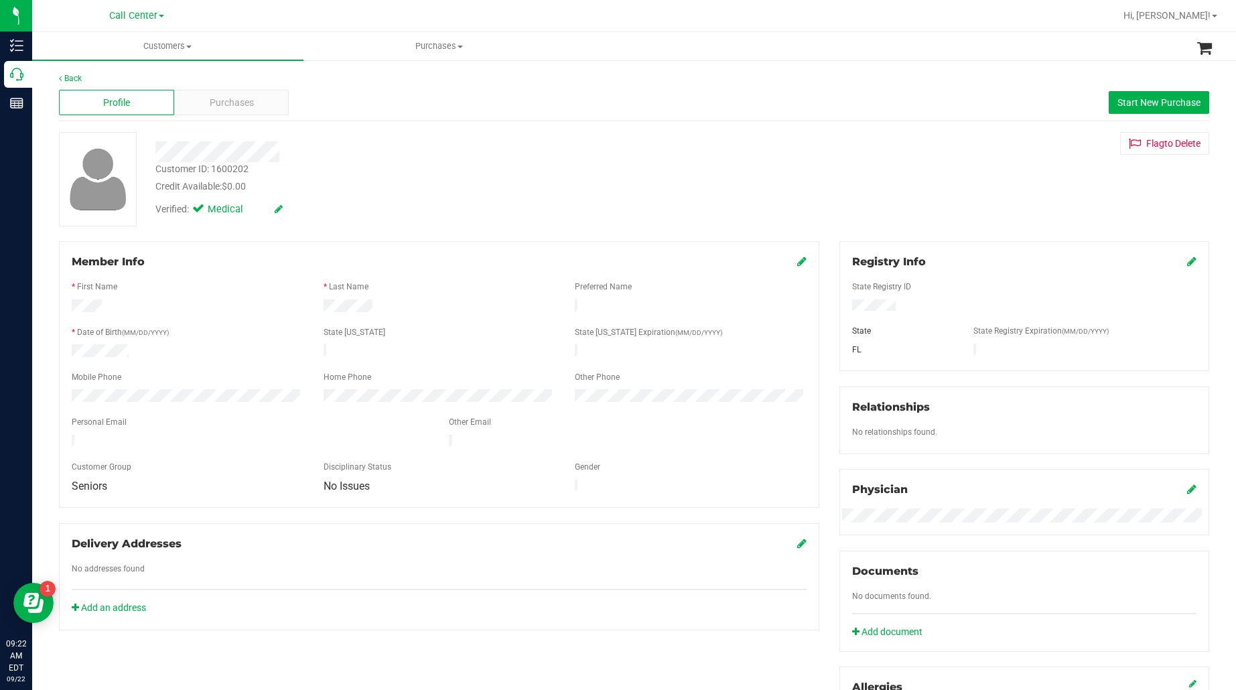
click at [863, 298] on div at bounding box center [1024, 297] width 344 height 3
click at [212, 96] on span "Purchases" at bounding box center [232, 103] width 44 height 14
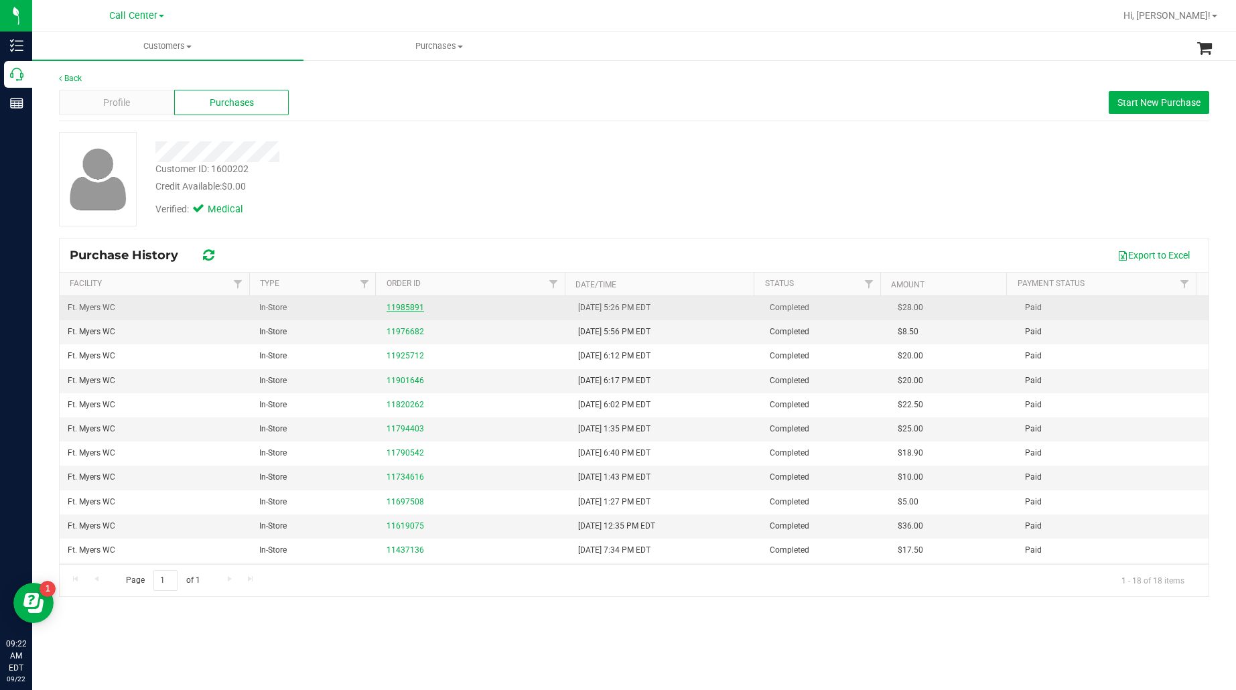
click at [401, 310] on link "11985891" at bounding box center [406, 307] width 38 height 9
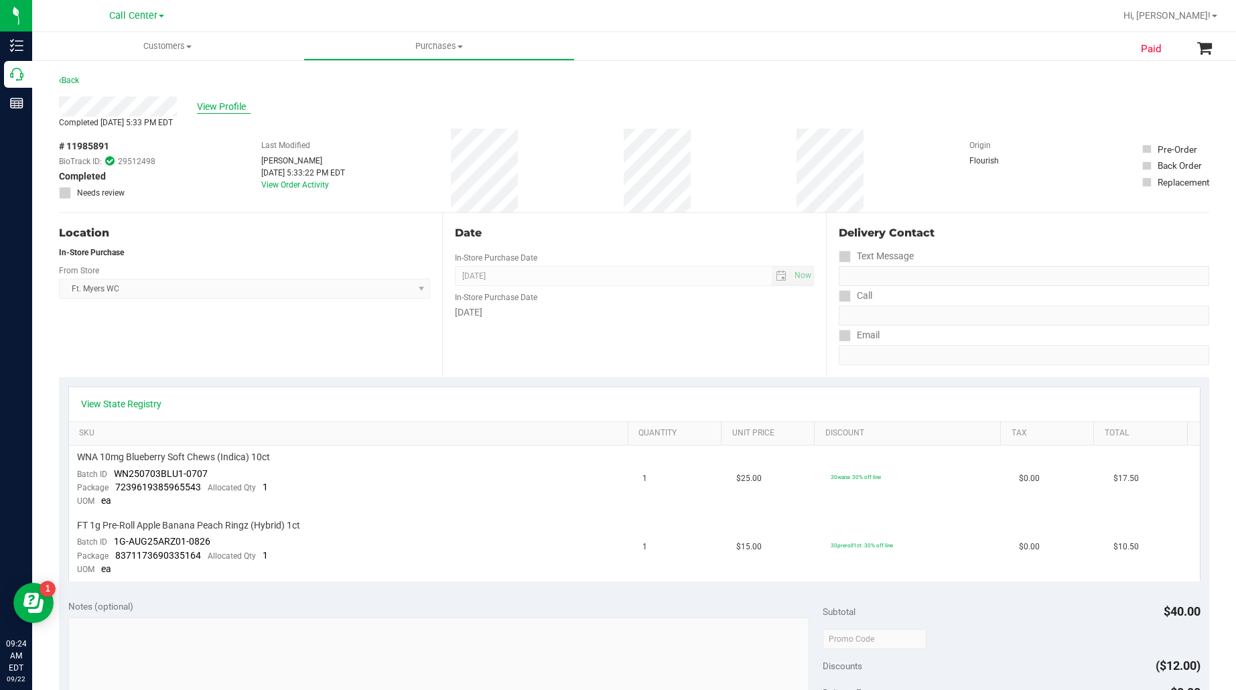
click at [226, 107] on span "View Profile" at bounding box center [224, 107] width 54 height 14
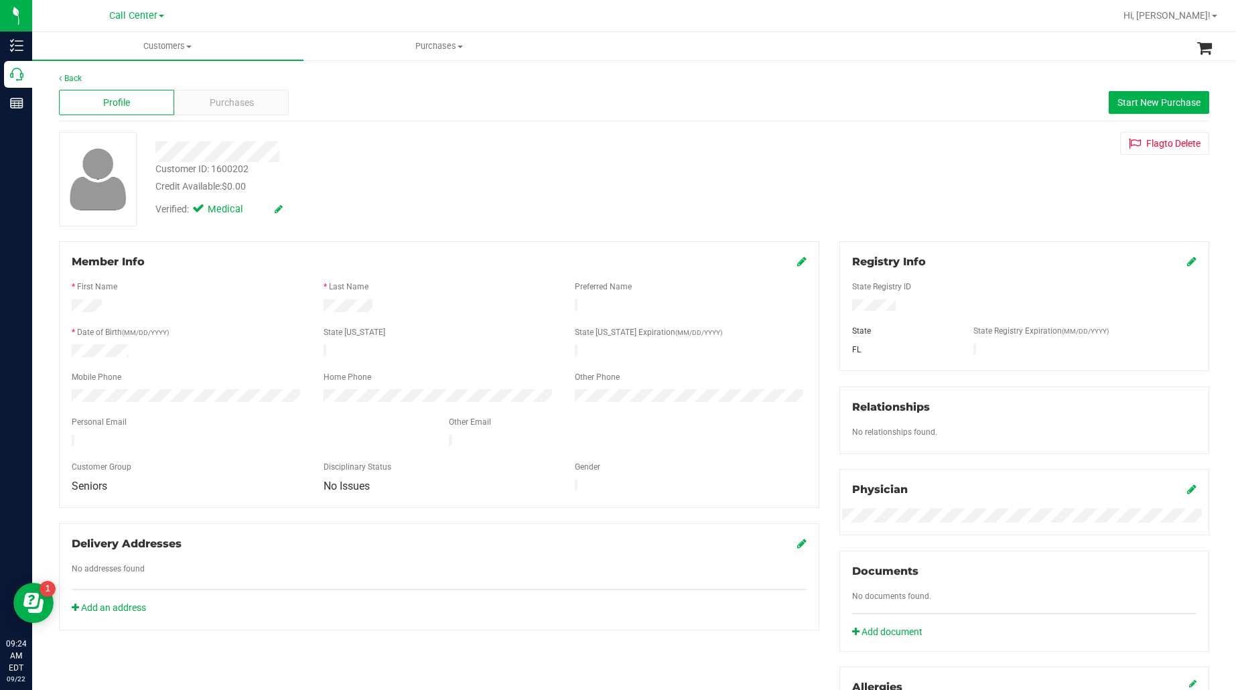
click at [232, 86] on div "Profile Purchases Start New Purchase" at bounding box center [634, 102] width 1150 height 37
click at [232, 96] on span "Purchases" at bounding box center [232, 103] width 44 height 14
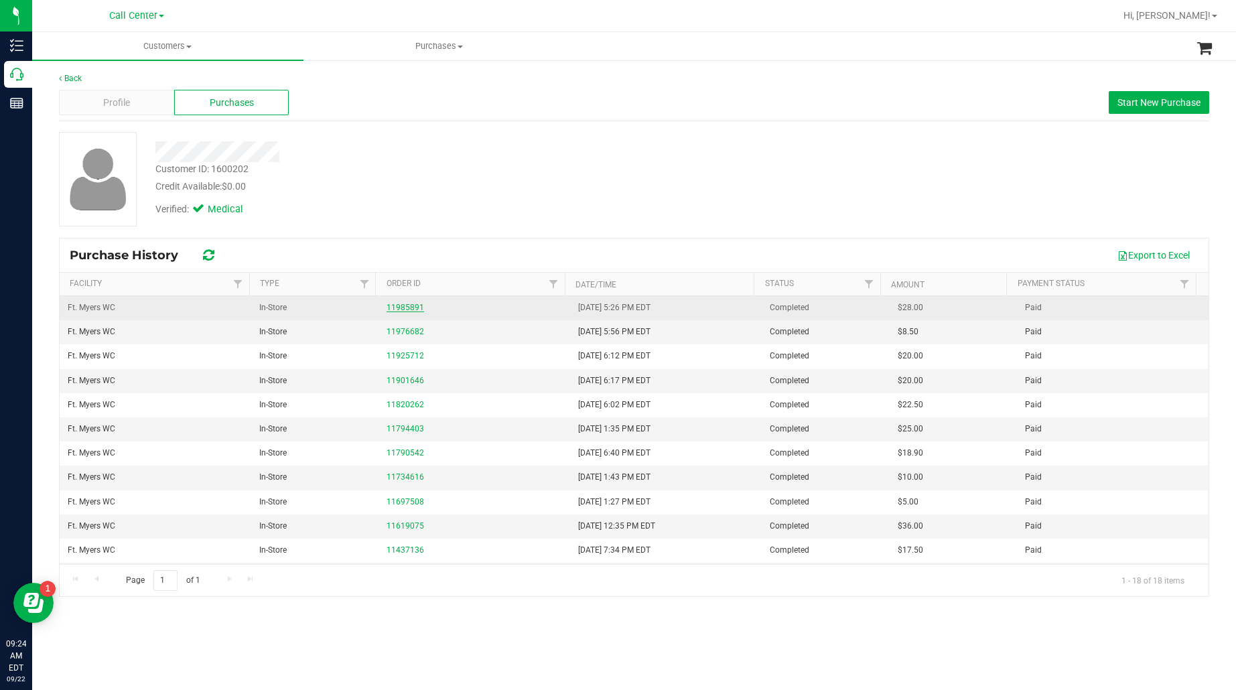
click at [410, 308] on link "11985891" at bounding box center [406, 307] width 38 height 9
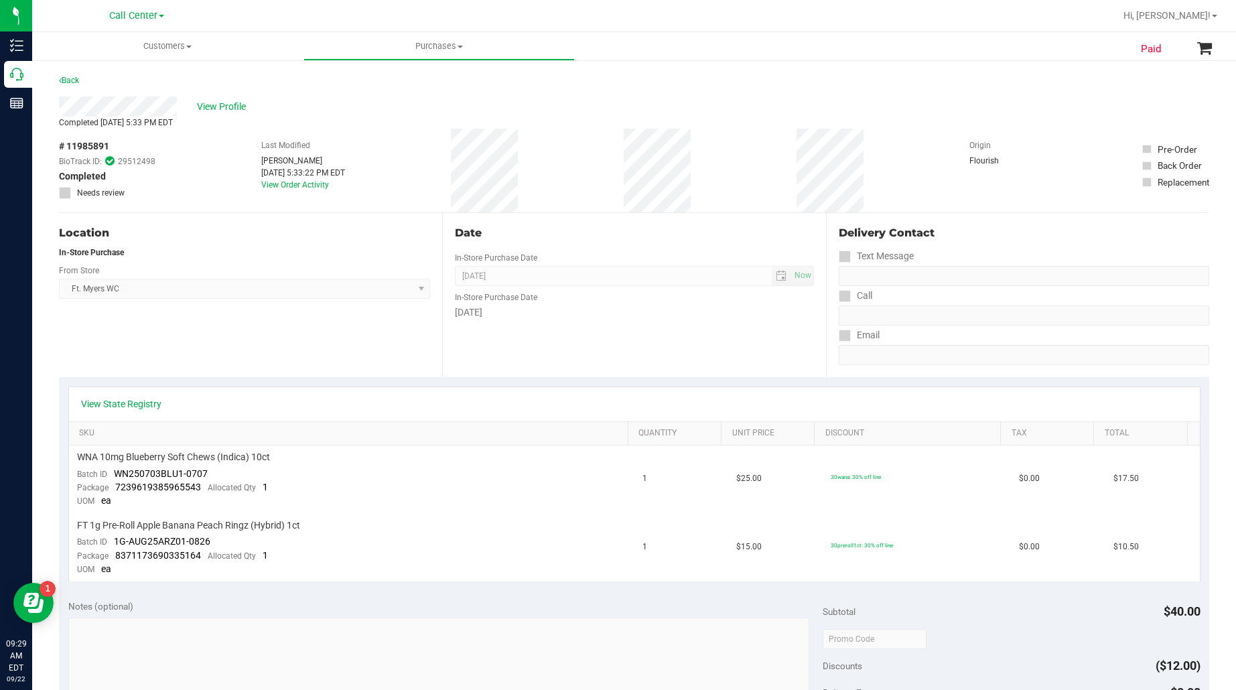
click at [103, 350] on div "Location In-Store Purchase From Store Ft. Myers WC Select Store Bonita Springs …" at bounding box center [250, 295] width 383 height 164
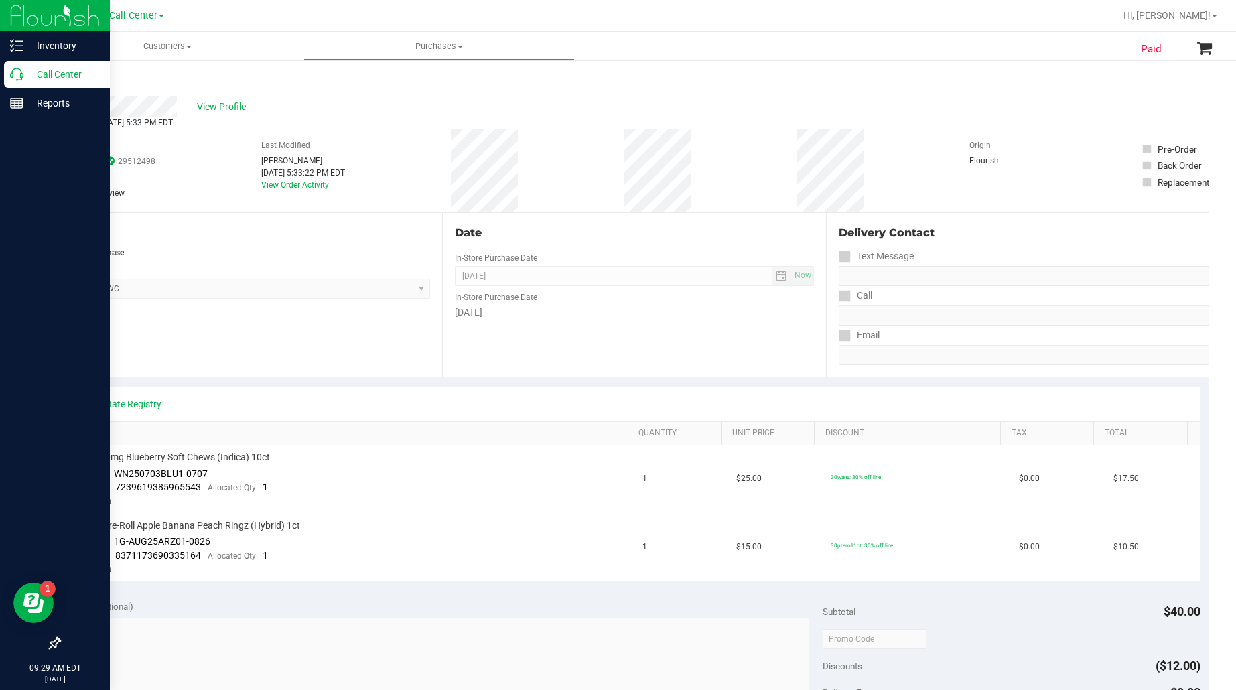
click at [66, 66] on p "Call Center" at bounding box center [63, 74] width 80 height 16
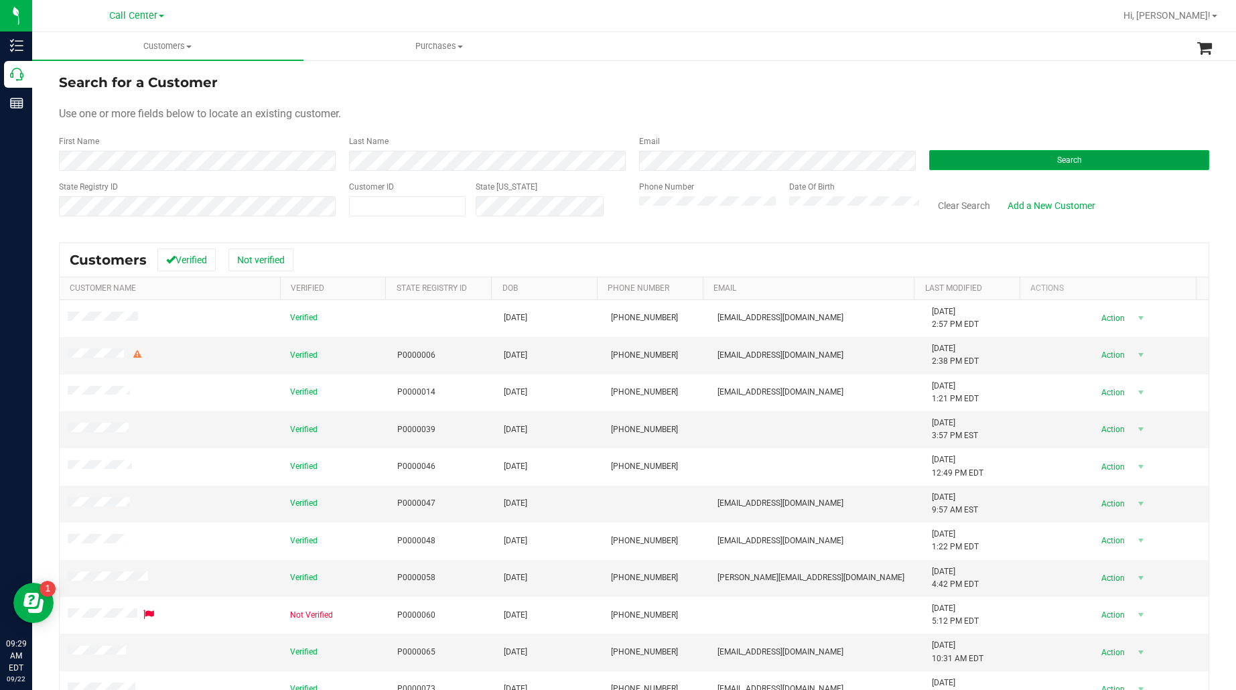
click at [935, 156] on button "Search" at bounding box center [1069, 160] width 280 height 20
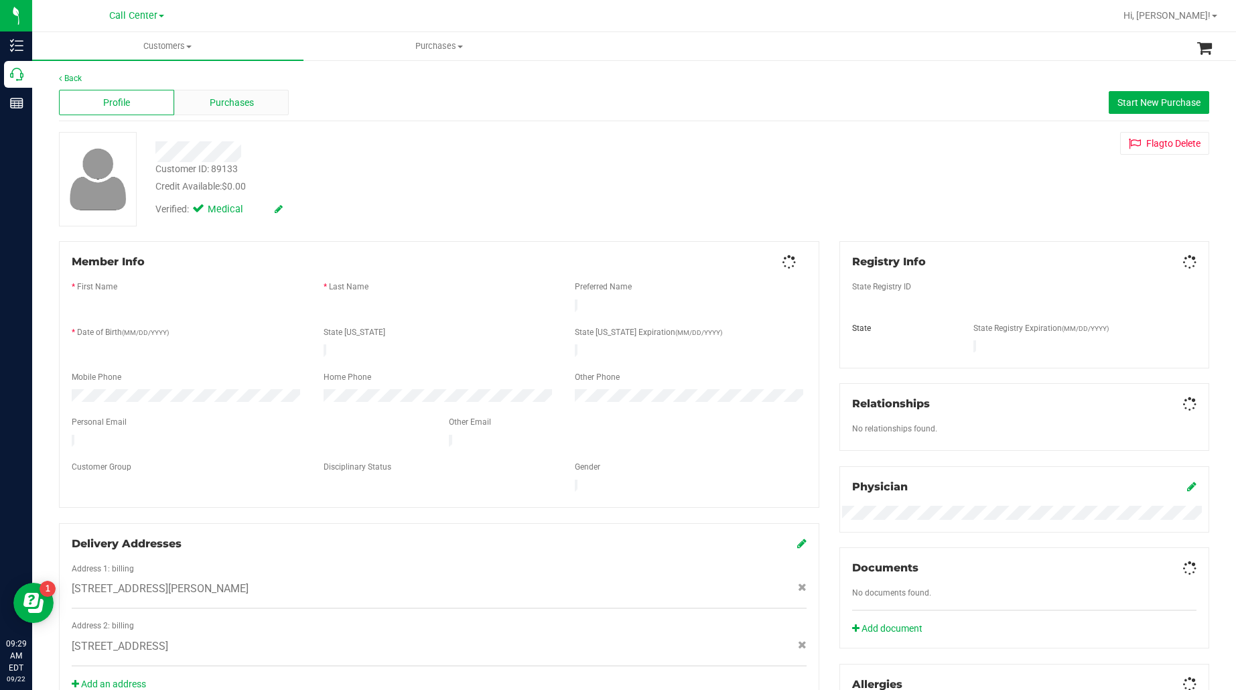
click at [192, 101] on div "Purchases" at bounding box center [231, 102] width 115 height 25
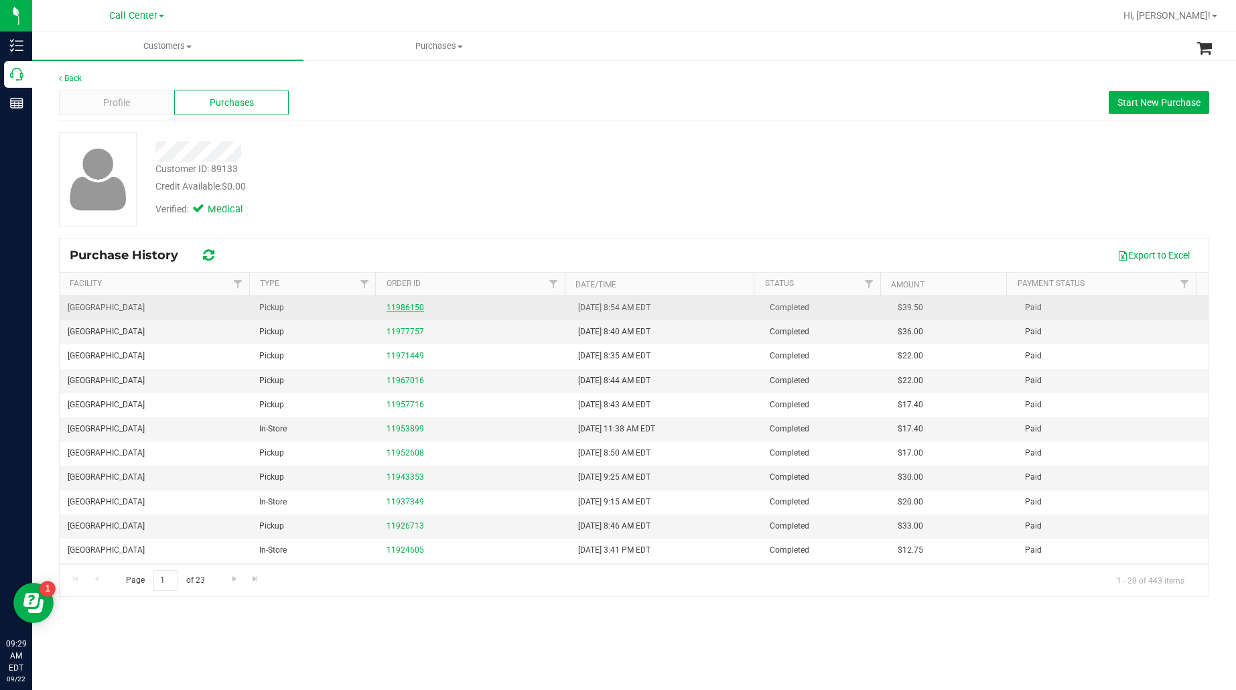
click at [397, 305] on link "11986150" at bounding box center [406, 307] width 38 height 9
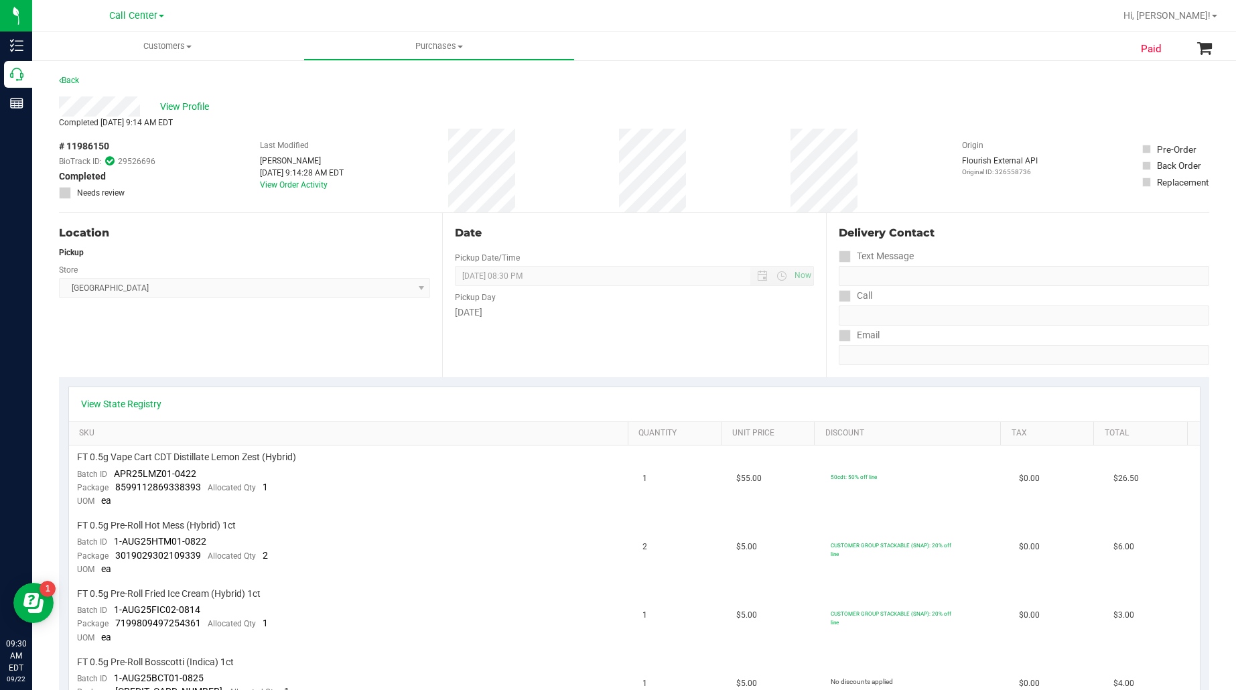
click at [224, 326] on div "Location Pickup Store Palm Bay WC Select Store Bonita Springs WC Boynton Beach …" at bounding box center [250, 295] width 383 height 164
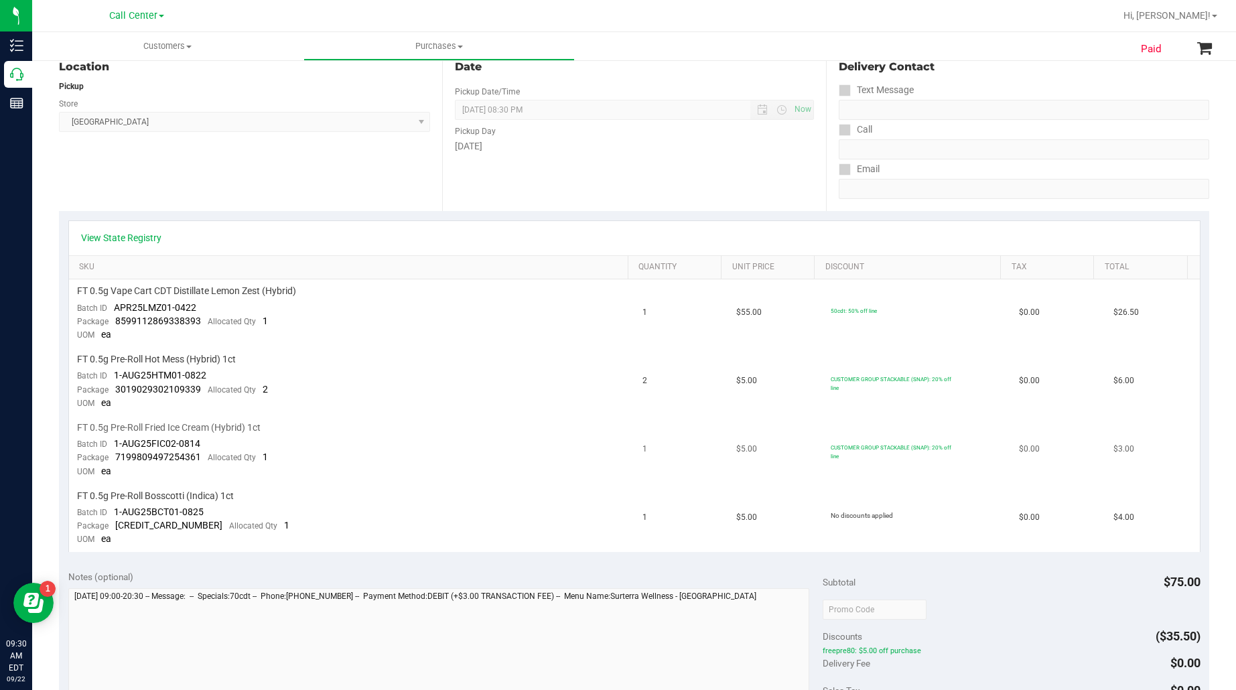
scroll to position [167, 0]
click at [193, 233] on div "View State Registry" at bounding box center [634, 236] width 1107 height 13
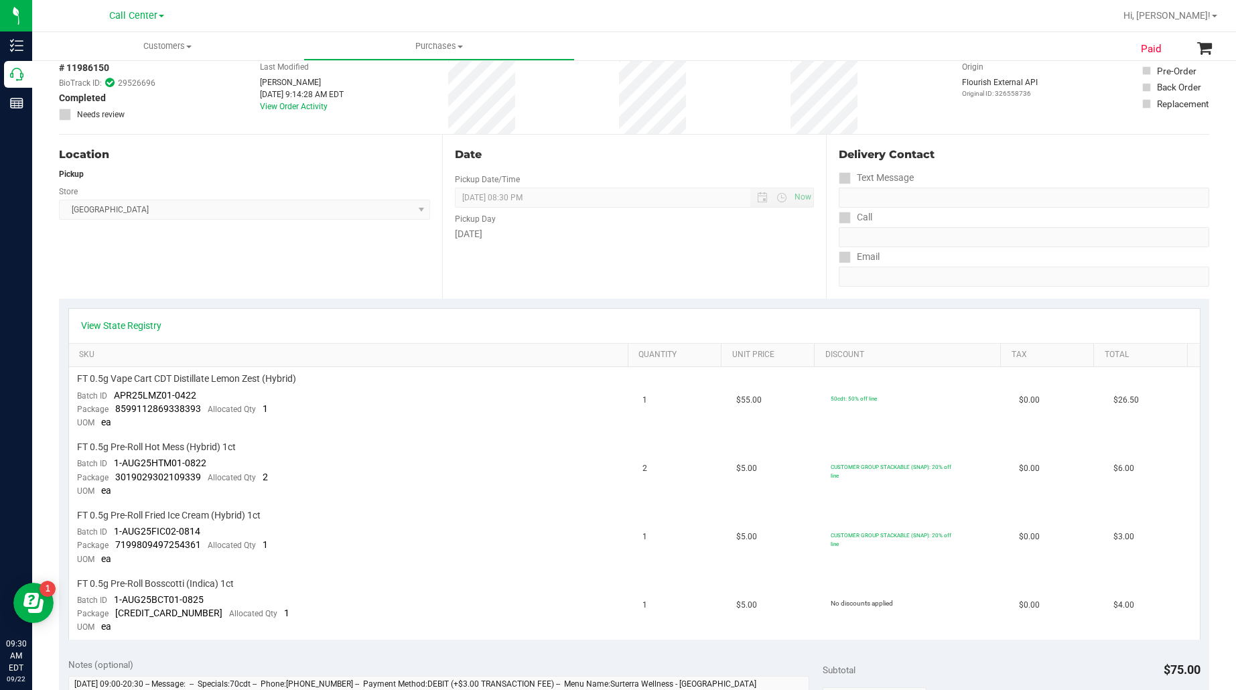
scroll to position [0, 0]
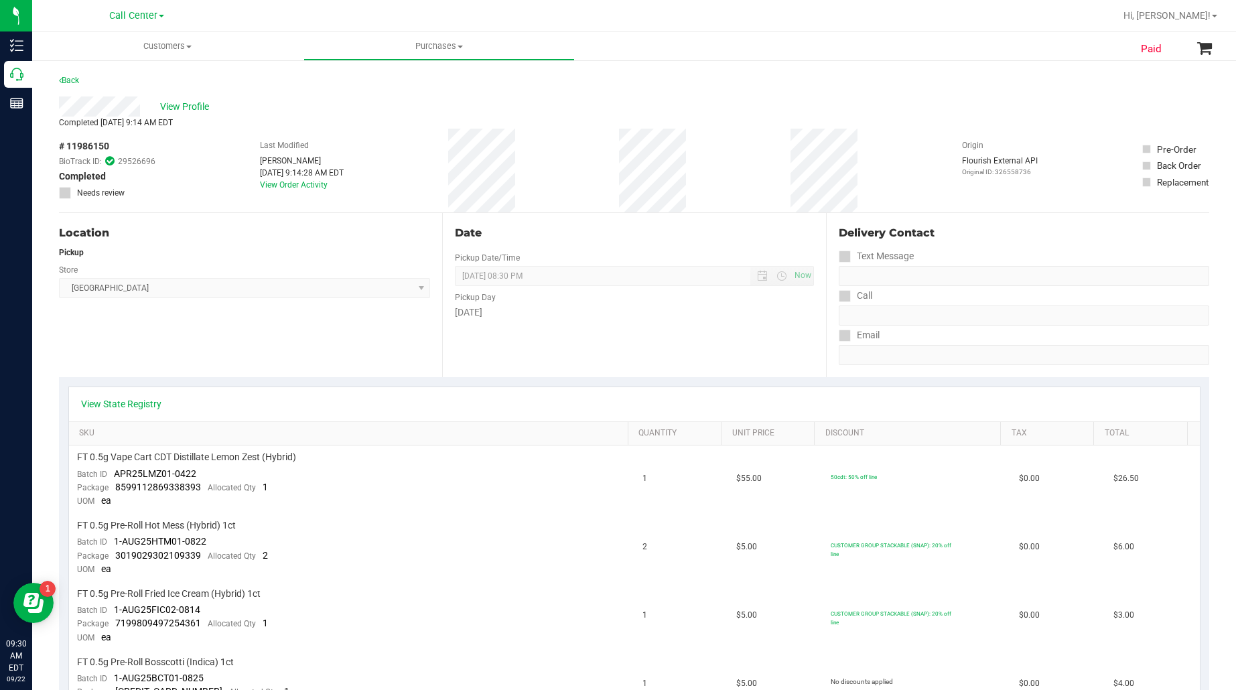
click at [279, 179] on div "Last Modified Tammy Schuchardt Sep 22, 2025 9:14:28 AM EDT View Order Activity" at bounding box center [302, 171] width 84 height 84
click at [283, 186] on link "View Order Activity" at bounding box center [294, 184] width 68 height 9
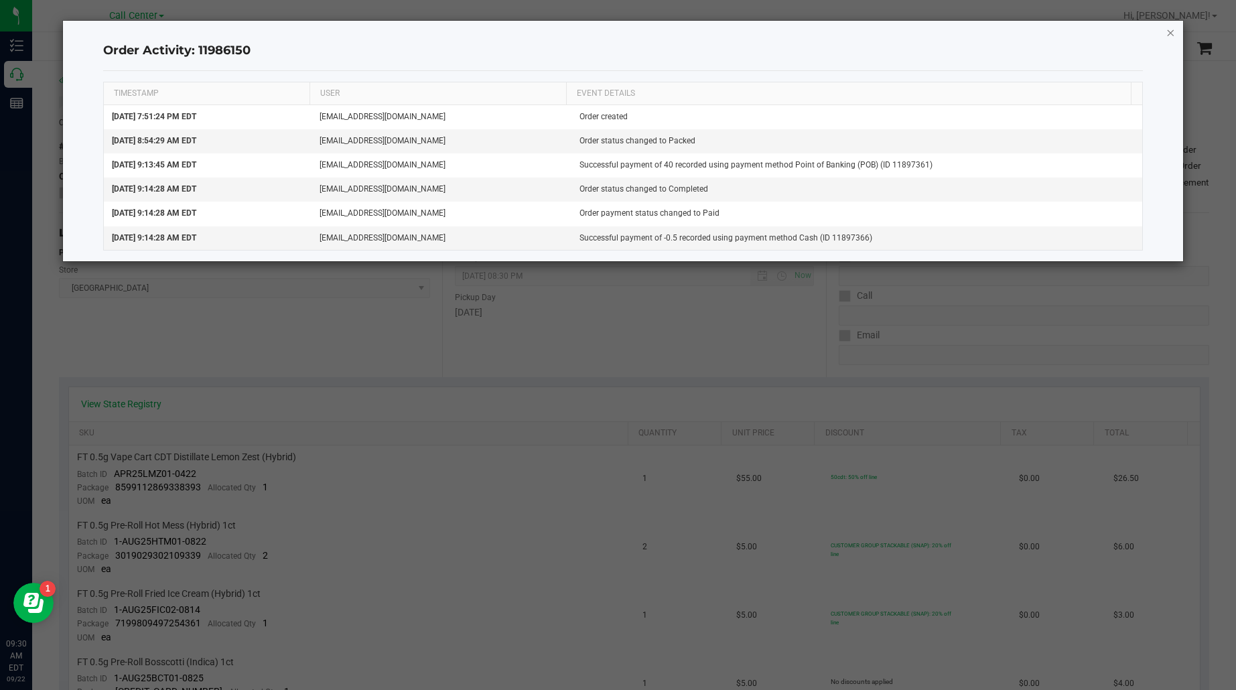
click at [1172, 34] on icon "button" at bounding box center [1170, 32] width 9 height 16
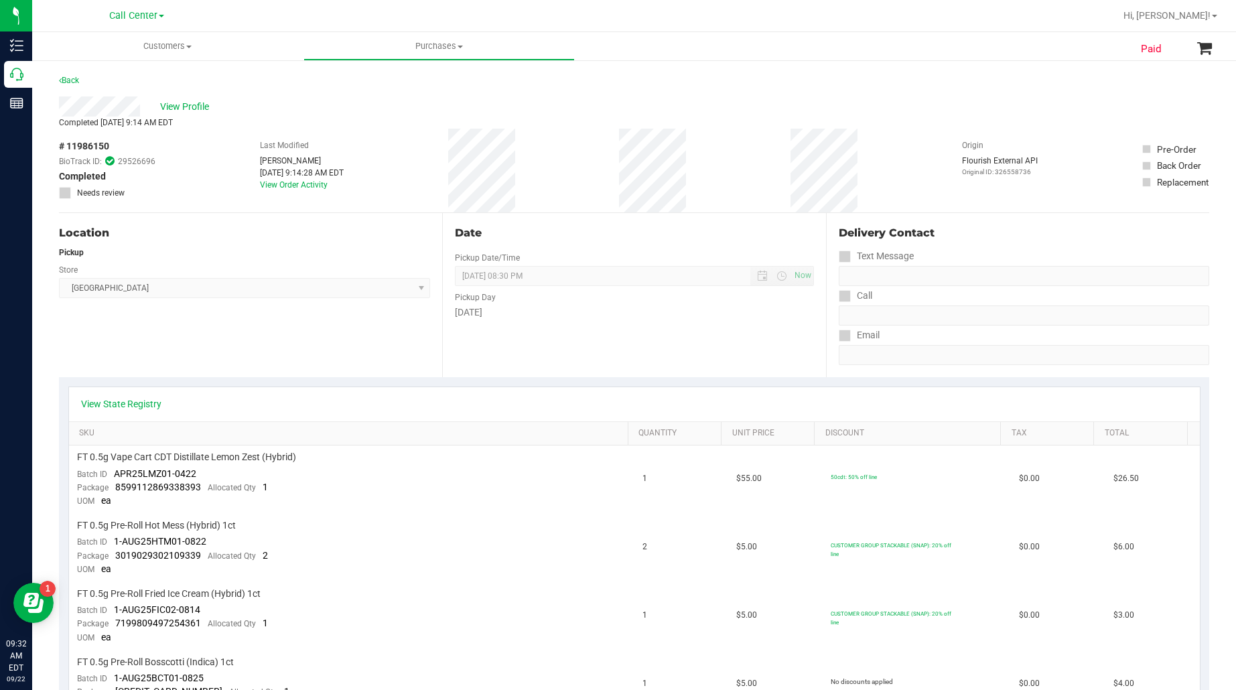
click at [79, 144] on span "# 11986150" at bounding box center [84, 146] width 50 height 14
copy div "# 11986150"
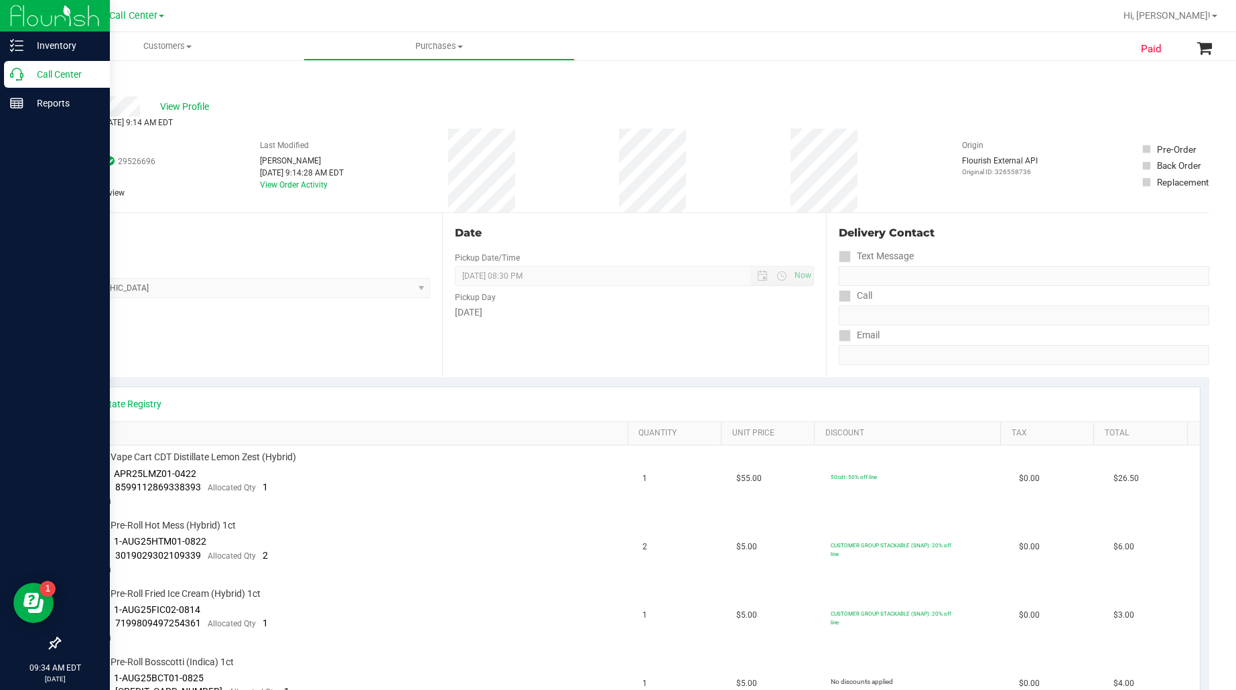
drag, startPoint x: 61, startPoint y: 70, endPoint x: 99, endPoint y: 77, distance: 38.8
click at [61, 70] on p "Call Center" at bounding box center [63, 74] width 80 height 16
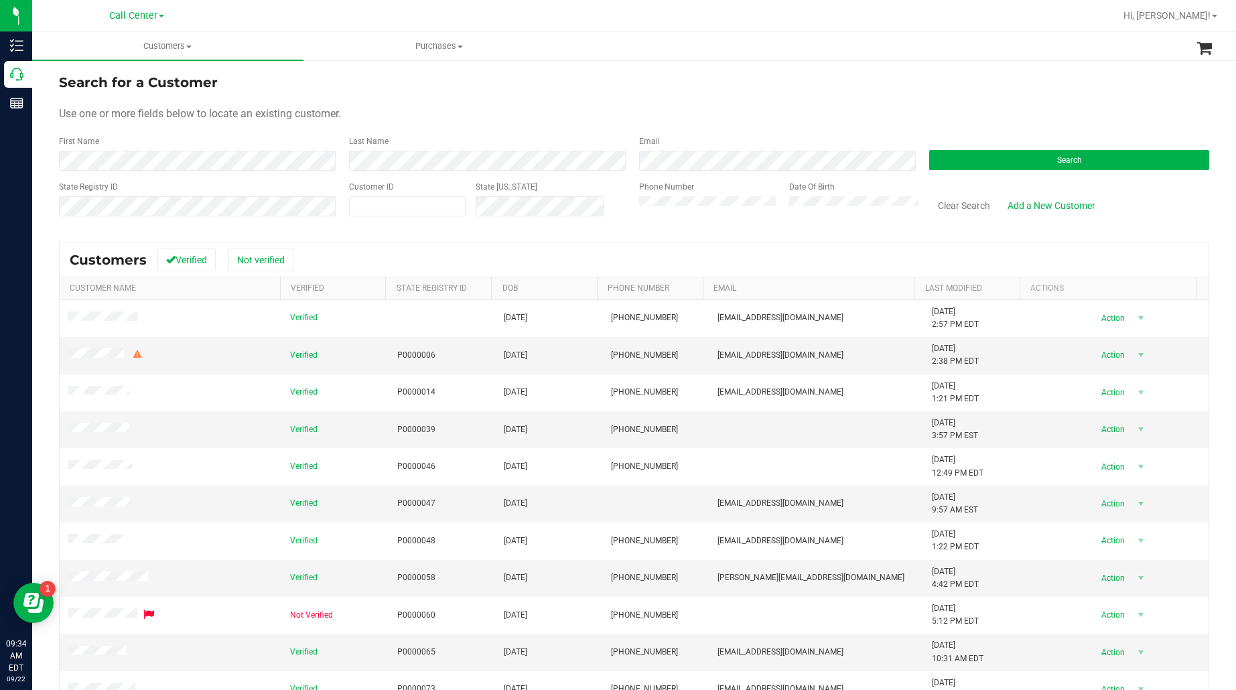
click at [953, 172] on form "Search for a Customer Use one or more fields below to locate an existing custom…" at bounding box center [634, 150] width 1150 height 156
click at [953, 162] on button "Search" at bounding box center [1069, 160] width 280 height 20
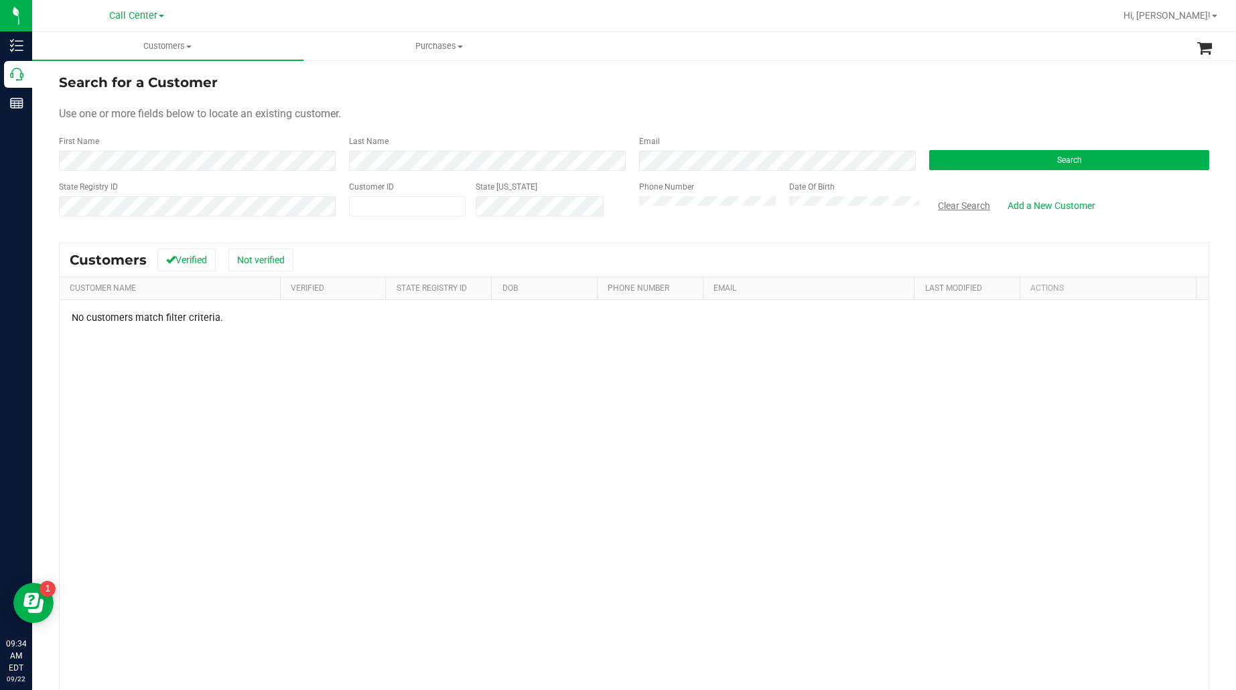
click at [940, 202] on button "Clear Search" at bounding box center [964, 205] width 70 height 23
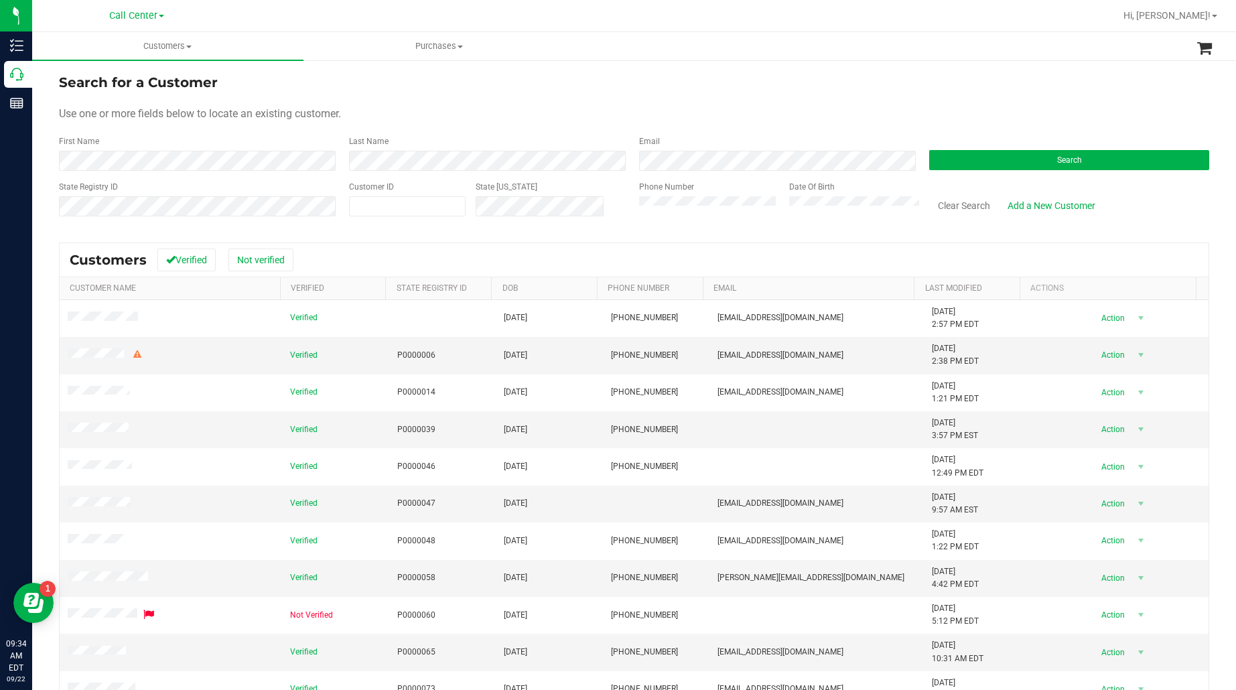
click at [675, 194] on div "Phone Number" at bounding box center [709, 205] width 140 height 48
click at [1006, 156] on button "Search" at bounding box center [1069, 160] width 280 height 20
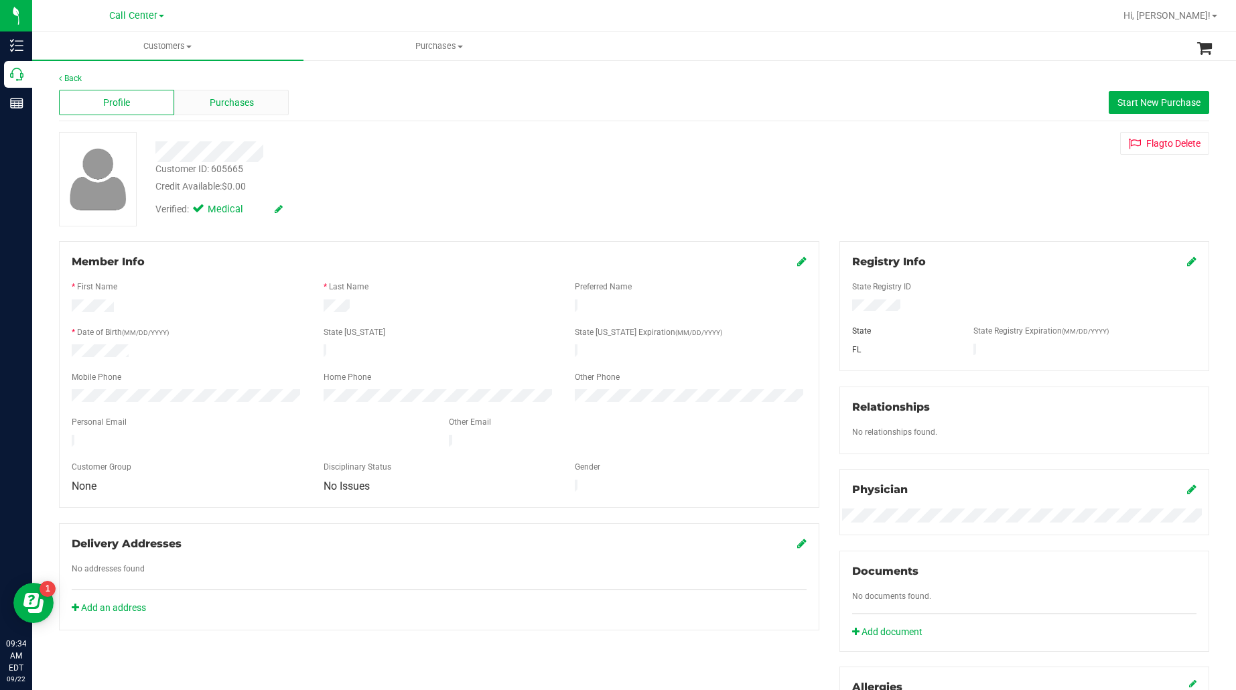
click at [229, 105] on span "Purchases" at bounding box center [232, 103] width 44 height 14
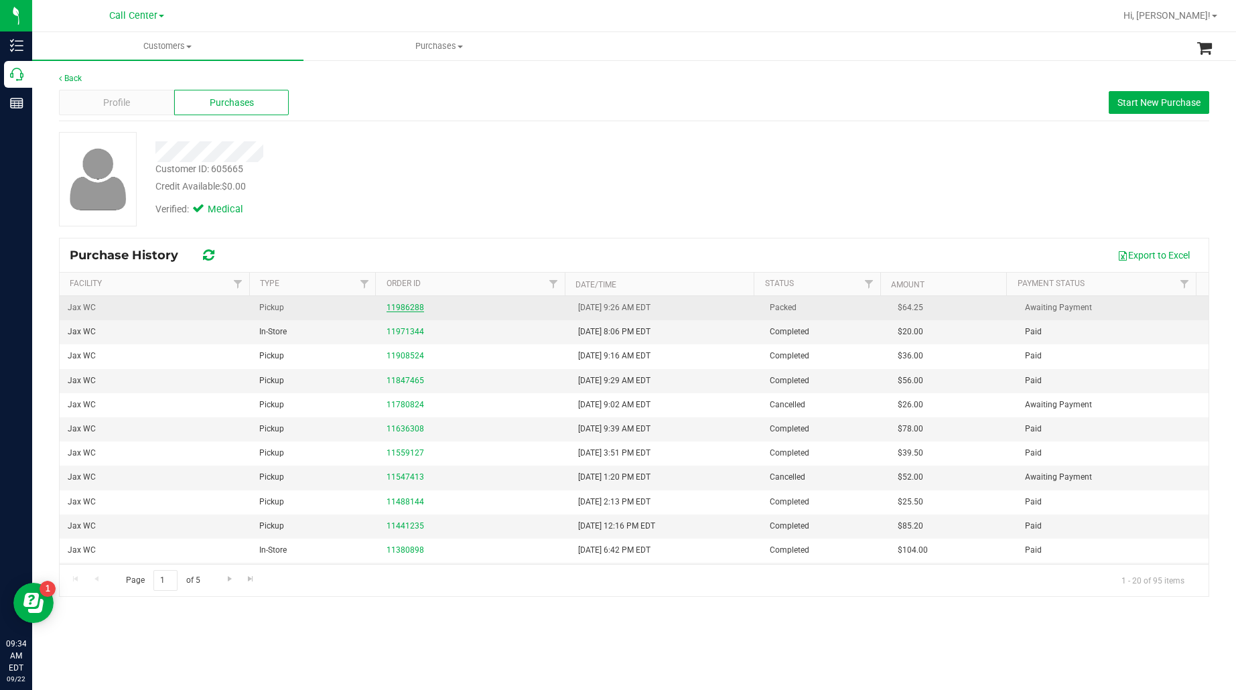
click at [413, 306] on link "11986288" at bounding box center [406, 307] width 38 height 9
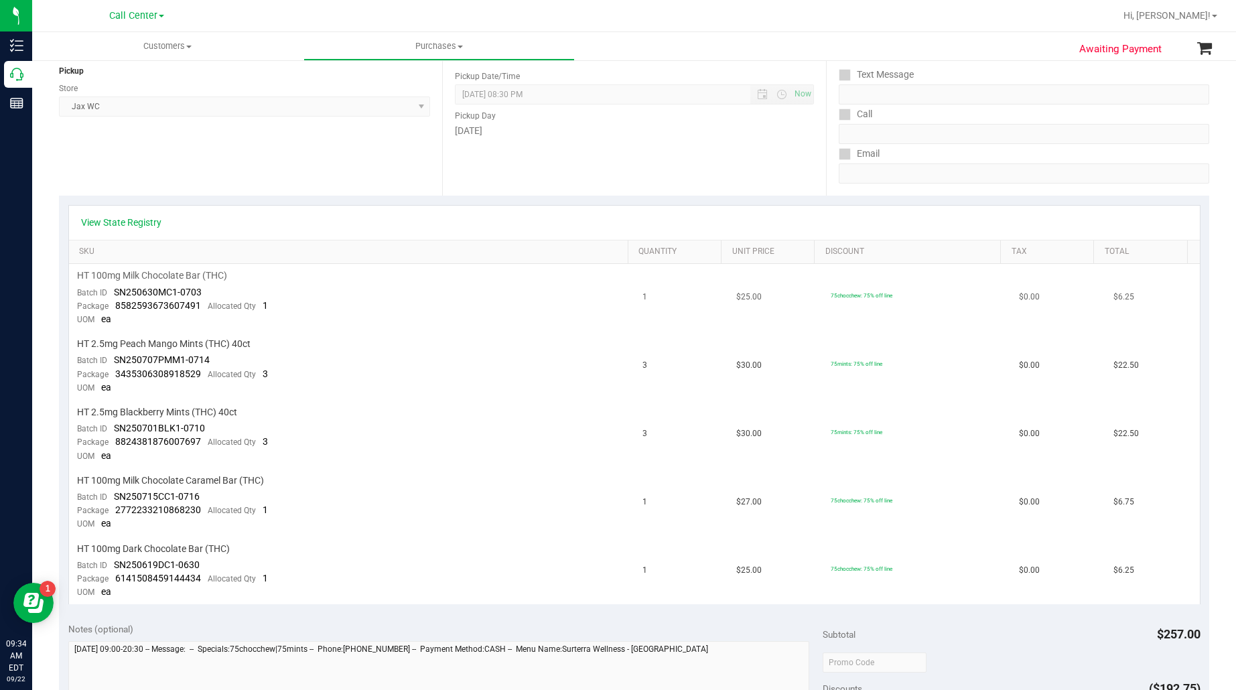
scroll to position [167, 0]
click at [136, 214] on link "View State Registry" at bounding box center [121, 220] width 80 height 13
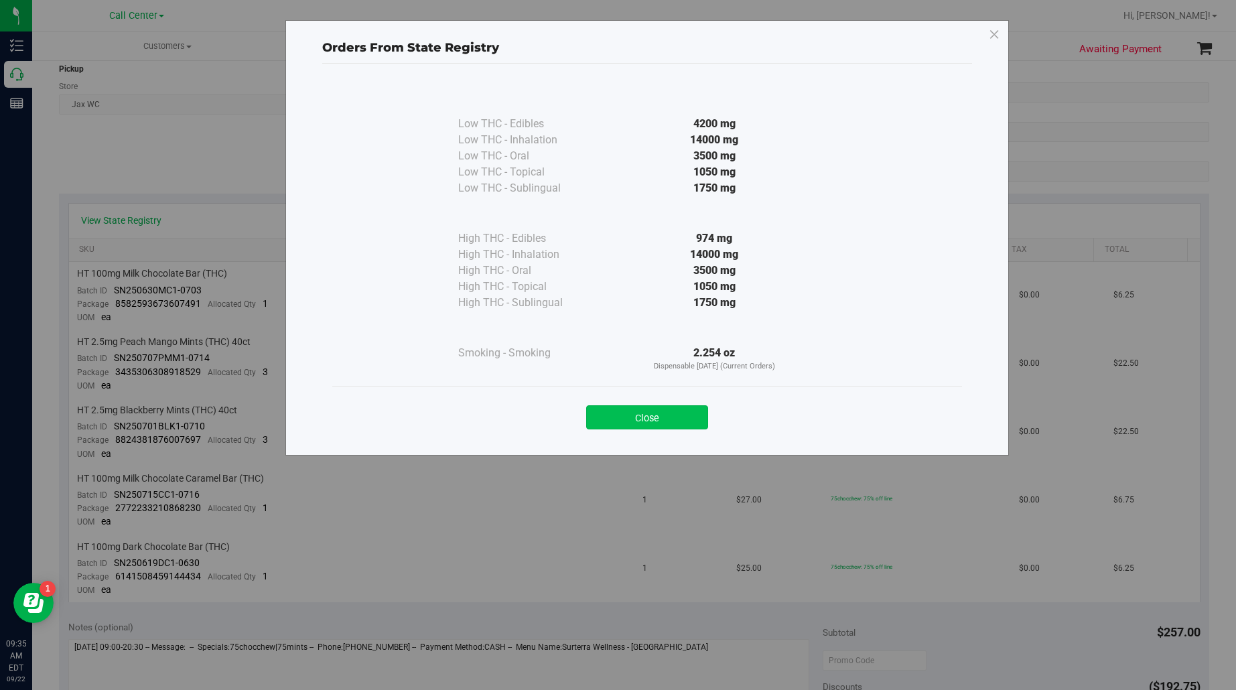
click at [633, 415] on button "Close" at bounding box center [647, 417] width 122 height 24
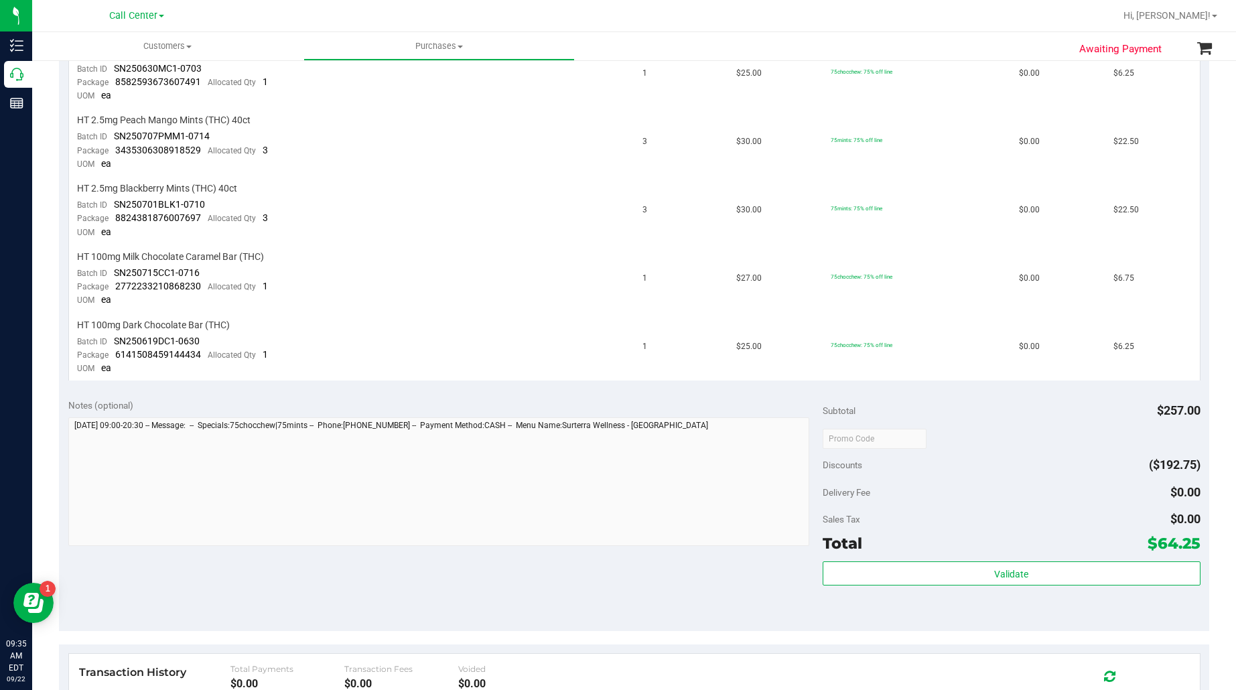
scroll to position [419, 0]
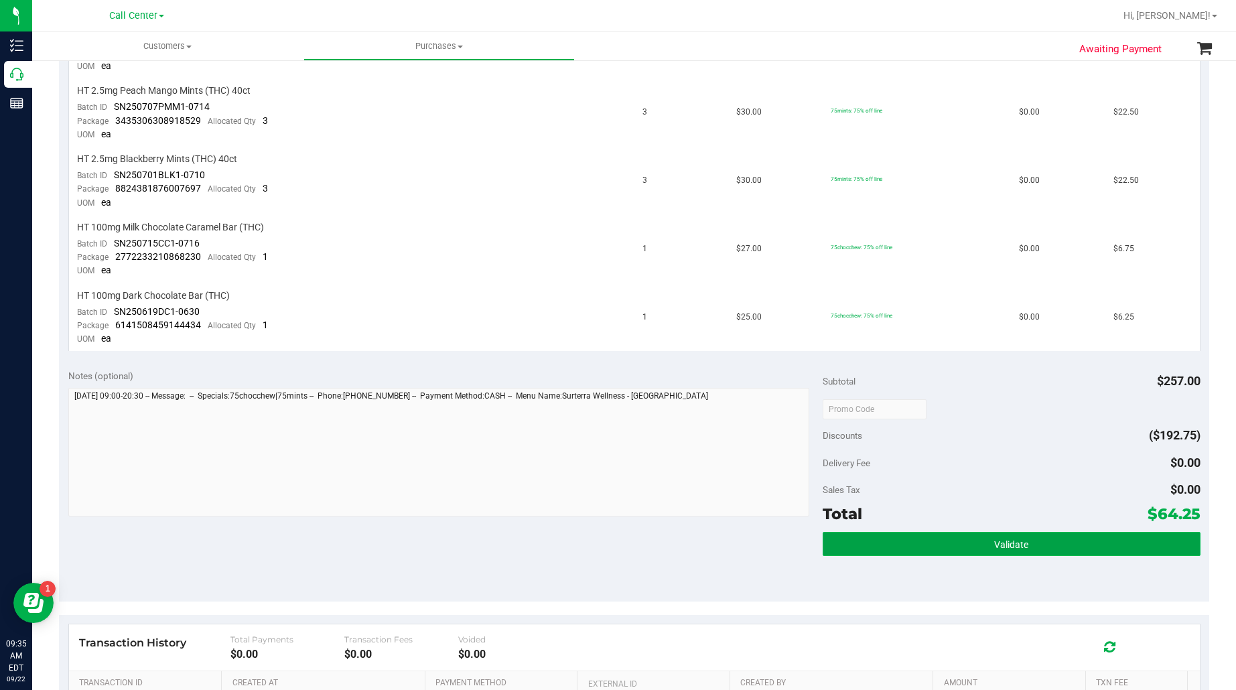
click at [910, 532] on button "Validate" at bounding box center [1011, 544] width 377 height 24
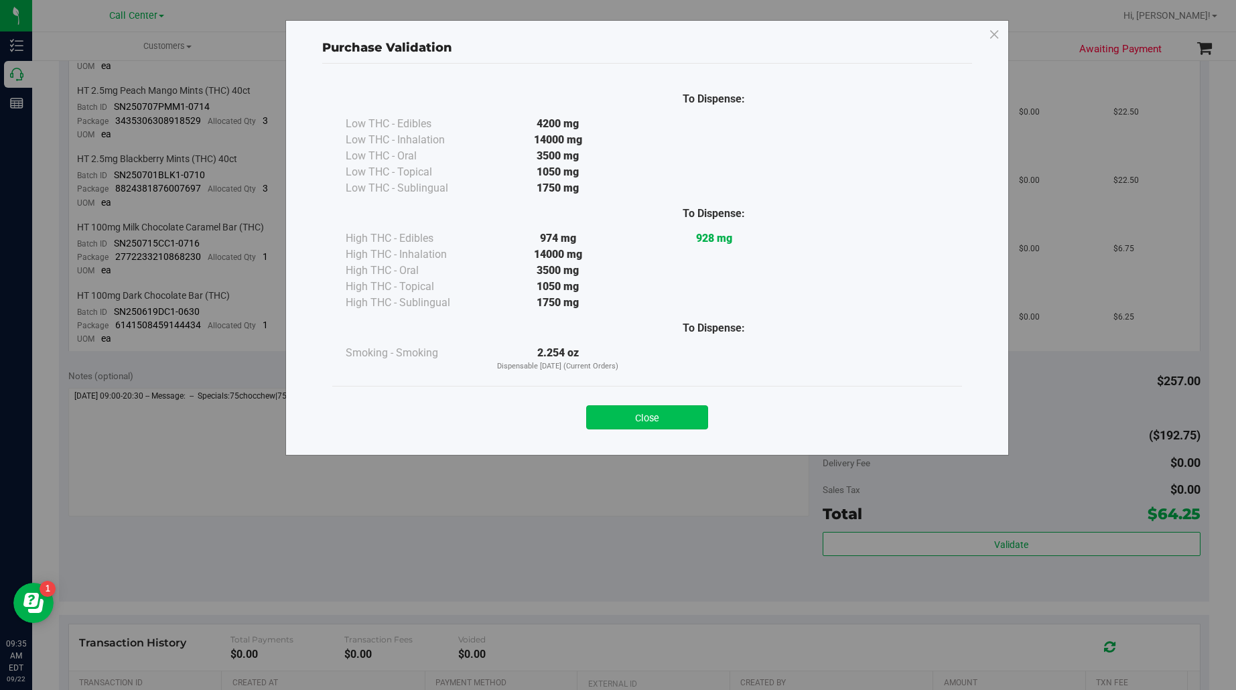
click at [658, 410] on button "Close" at bounding box center [647, 417] width 122 height 24
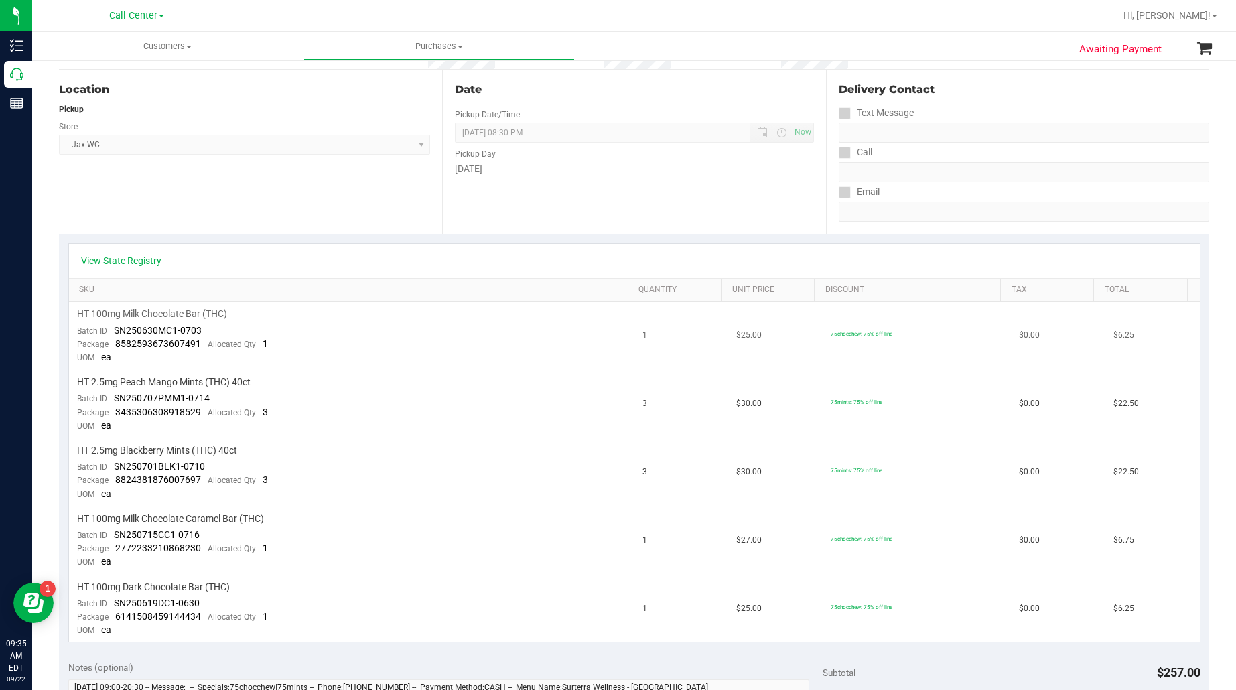
scroll to position [84, 0]
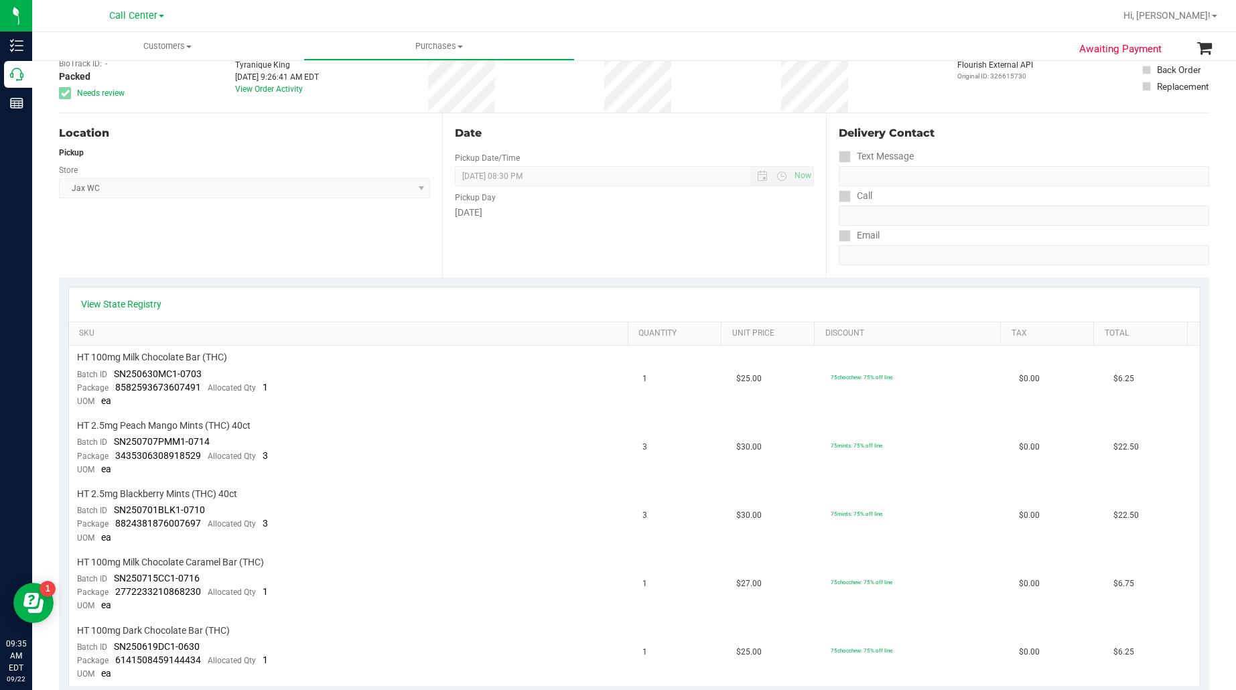
click at [255, 92] on div "Last Modified Tyranique King Sep 22, 2025 9:26:41 AM EDT View Order Activity" at bounding box center [277, 73] width 84 height 80
click at [257, 90] on link "View Order Activity" at bounding box center [269, 88] width 68 height 9
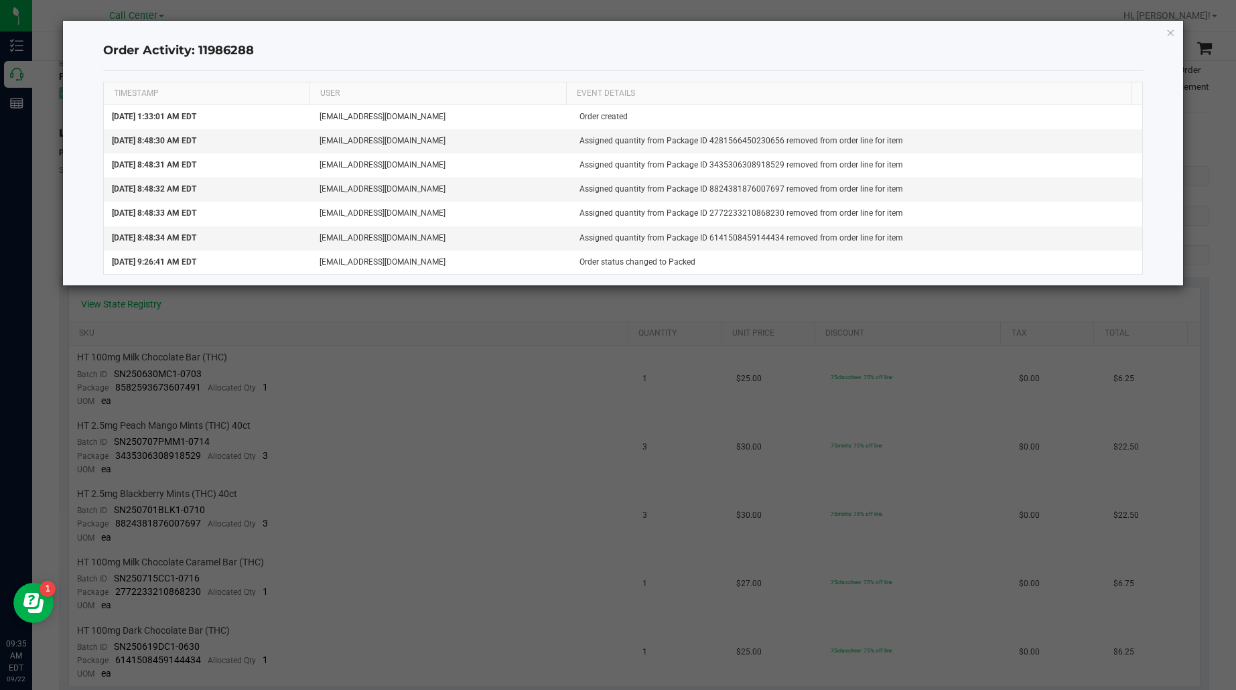
click at [1170, 27] on icon "button" at bounding box center [1170, 32] width 9 height 16
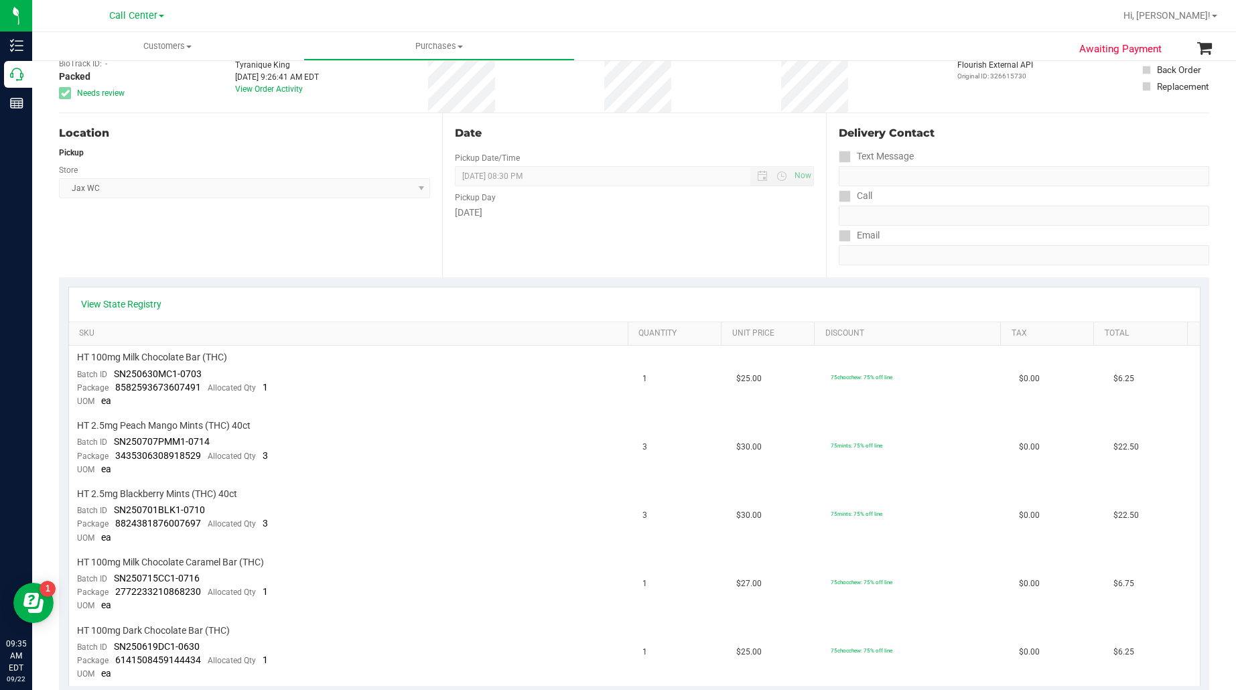
click at [181, 233] on div "Location Pickup Store Jax WC Select Store Bonita Springs WC Boynton Beach WC Br…" at bounding box center [250, 195] width 383 height 164
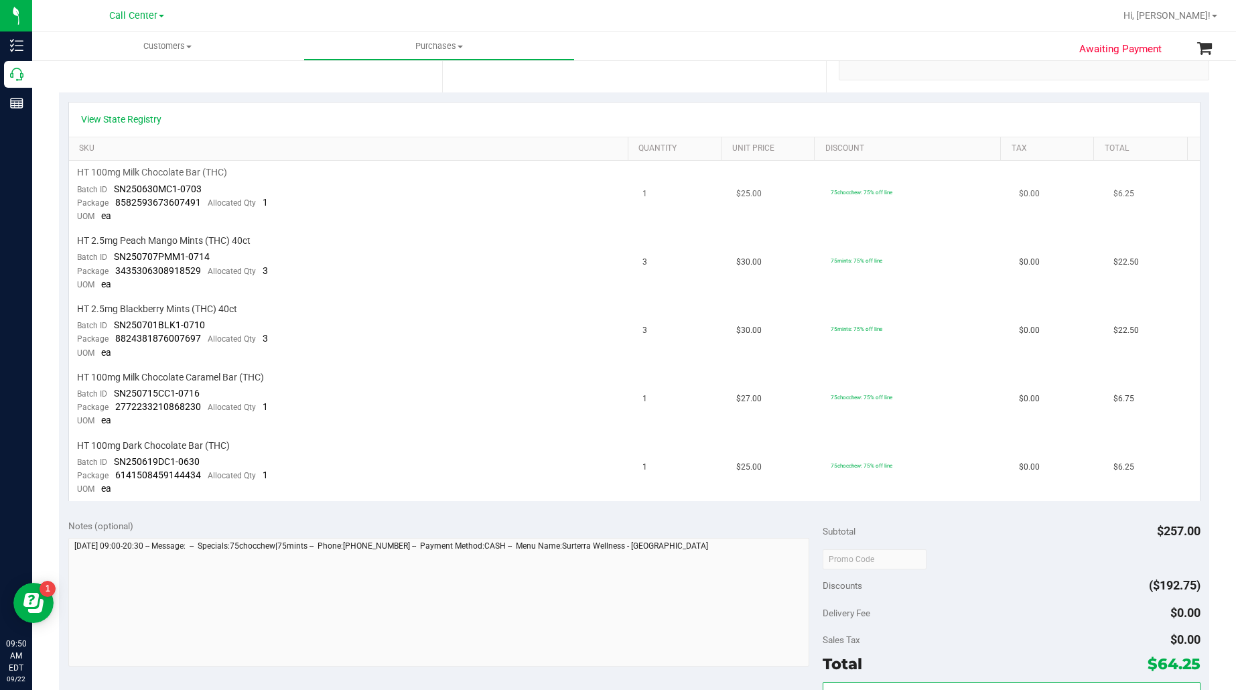
scroll to position [335, 0]
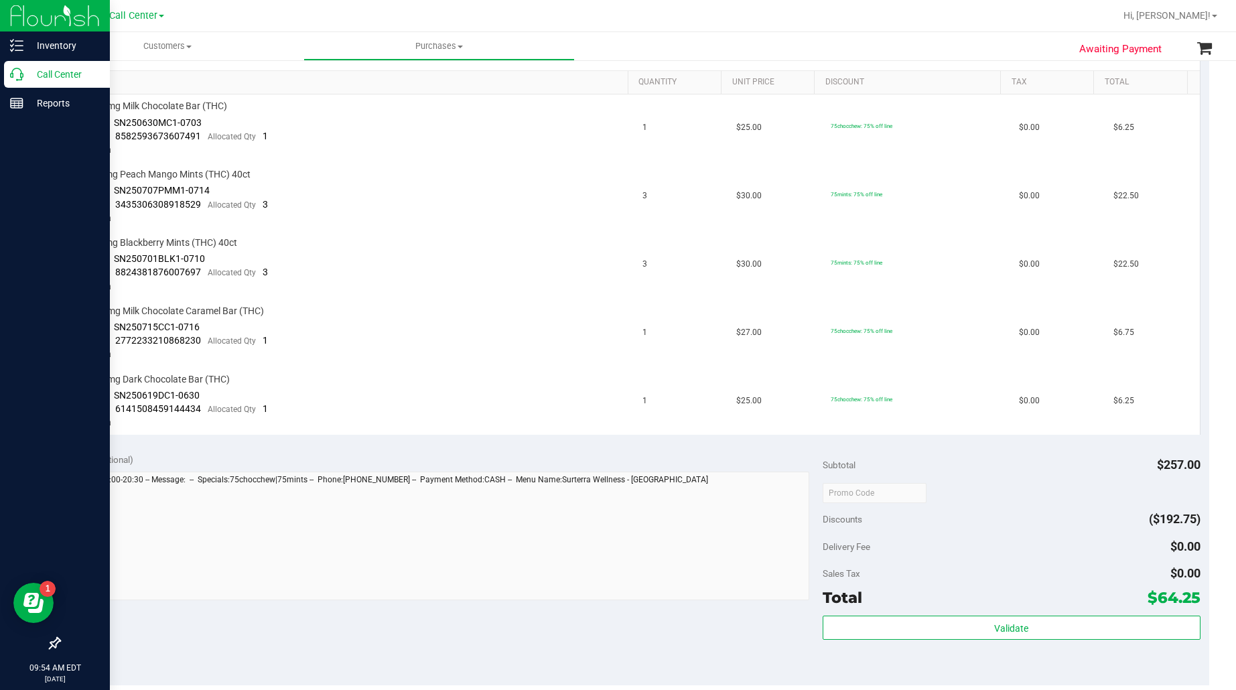
click at [56, 74] on p "Call Center" at bounding box center [63, 74] width 80 height 16
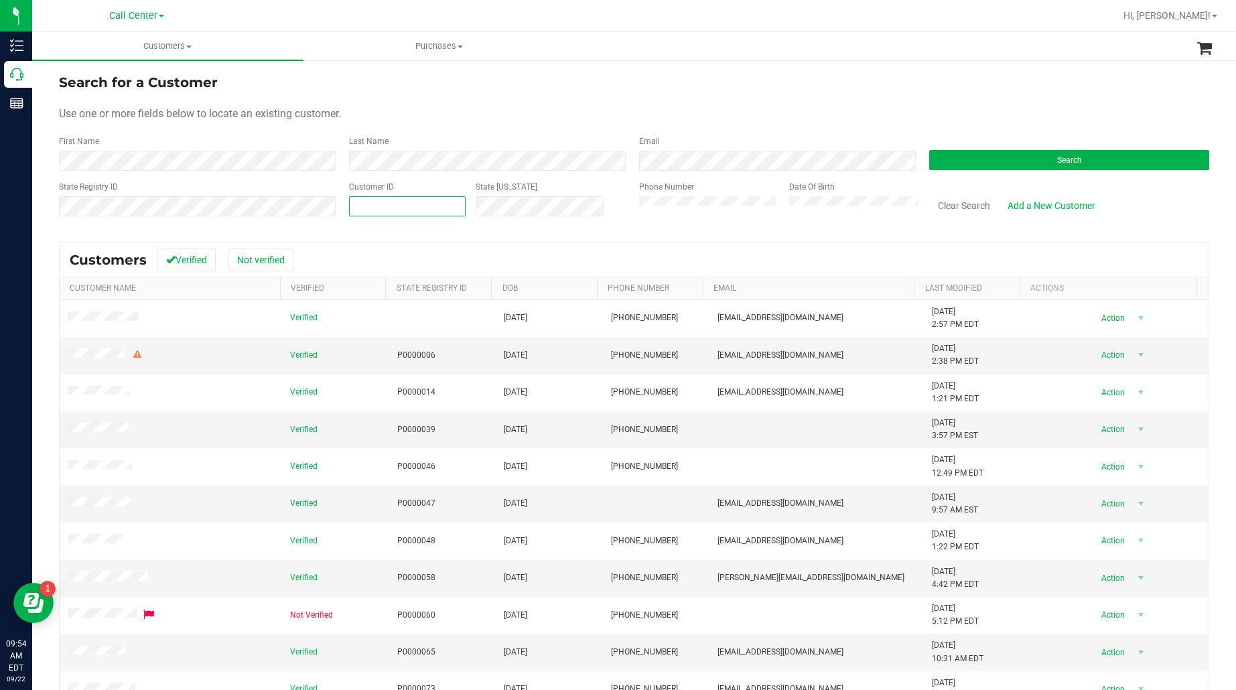
paste input "1474701"
type input "1474701"
click at [945, 157] on button "Search" at bounding box center [1069, 160] width 280 height 20
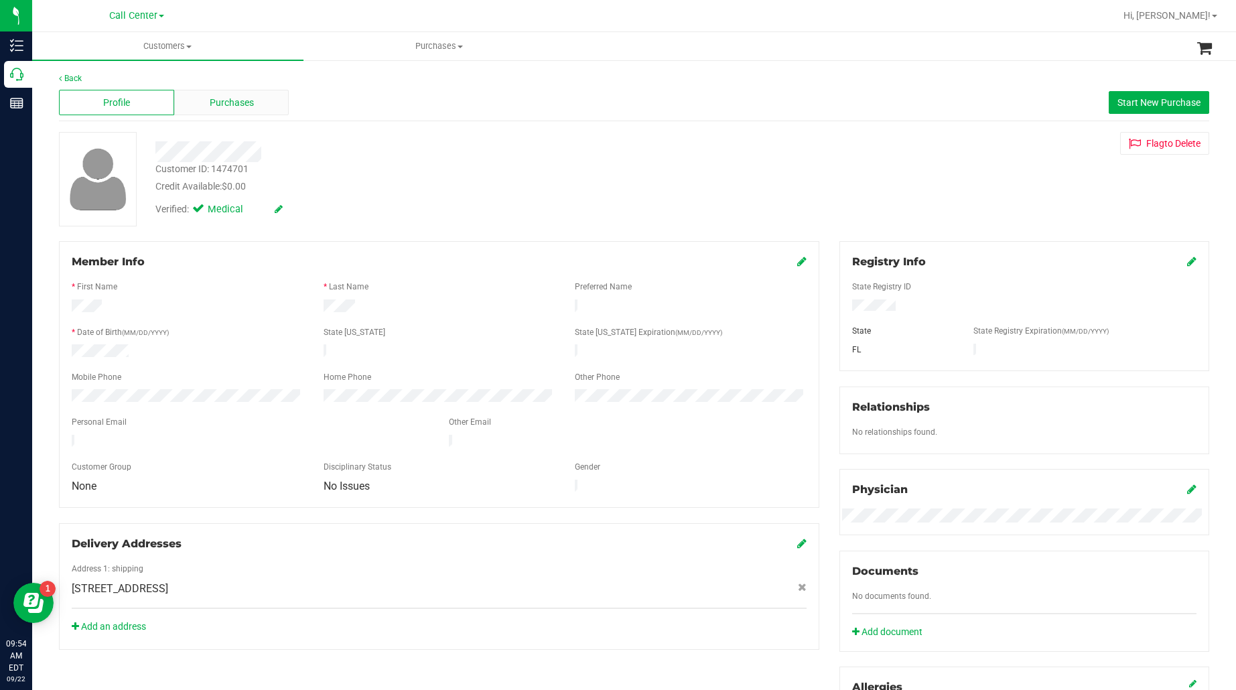
click at [269, 111] on div "Purchases" at bounding box center [231, 102] width 115 height 25
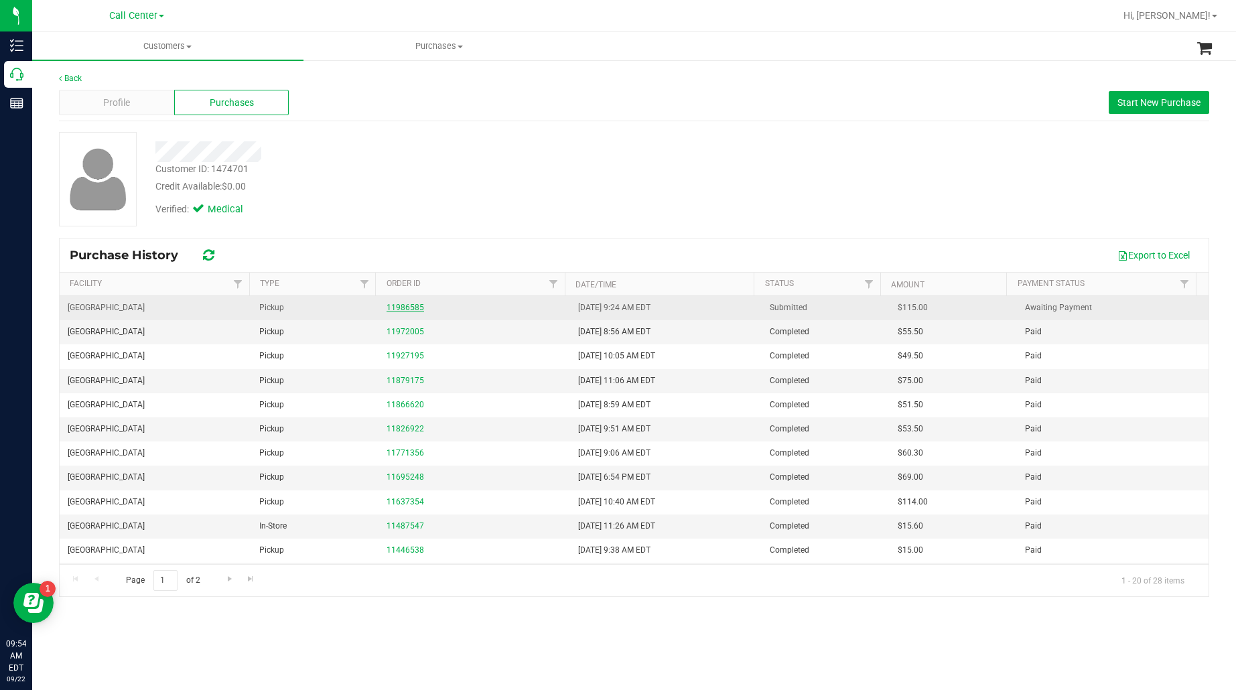
click at [390, 309] on link "11986585" at bounding box center [406, 307] width 38 height 9
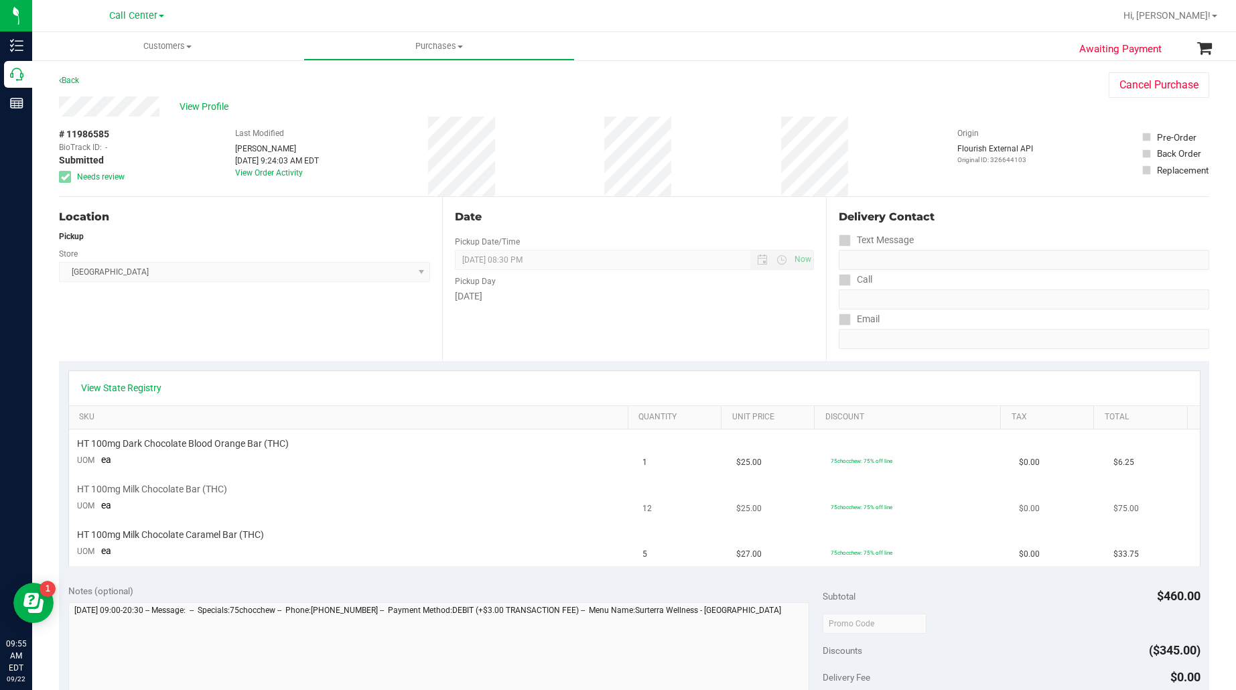
click at [155, 492] on span "HT 100mg Milk Chocolate Bar (THC)" at bounding box center [152, 489] width 150 height 13
copy div "HT 100mg Milk Chocolate Bar (THC)"
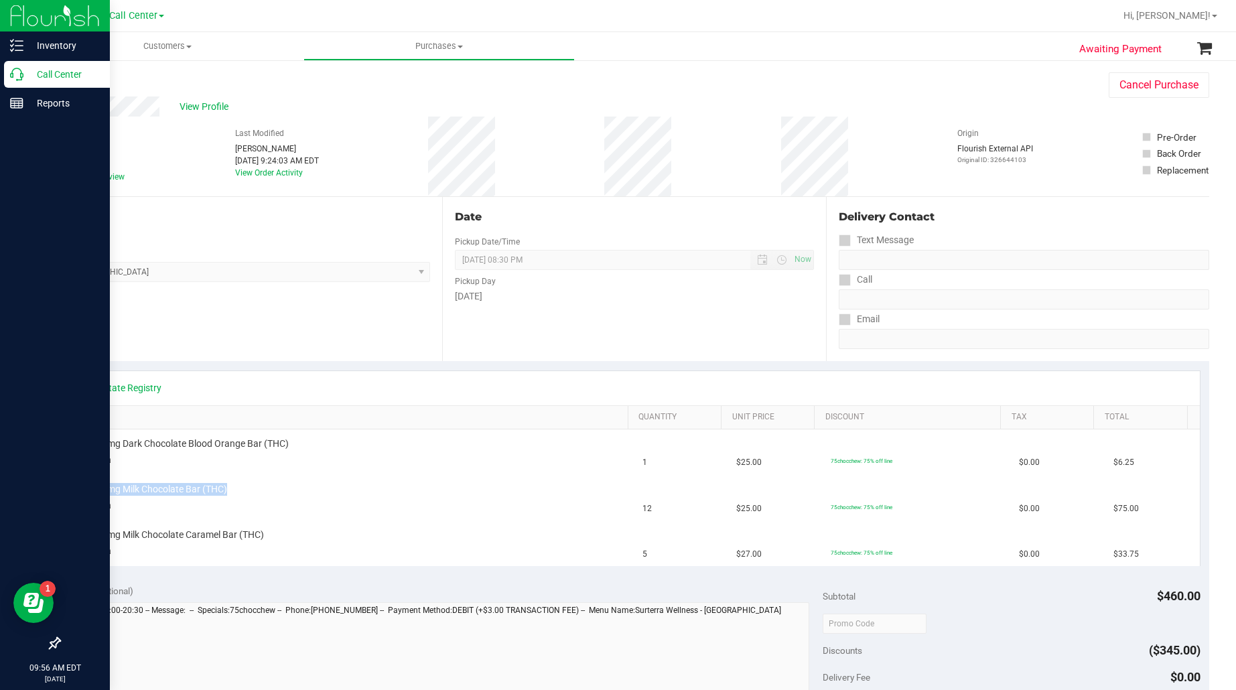
click at [50, 72] on p "Call Center" at bounding box center [63, 74] width 80 height 16
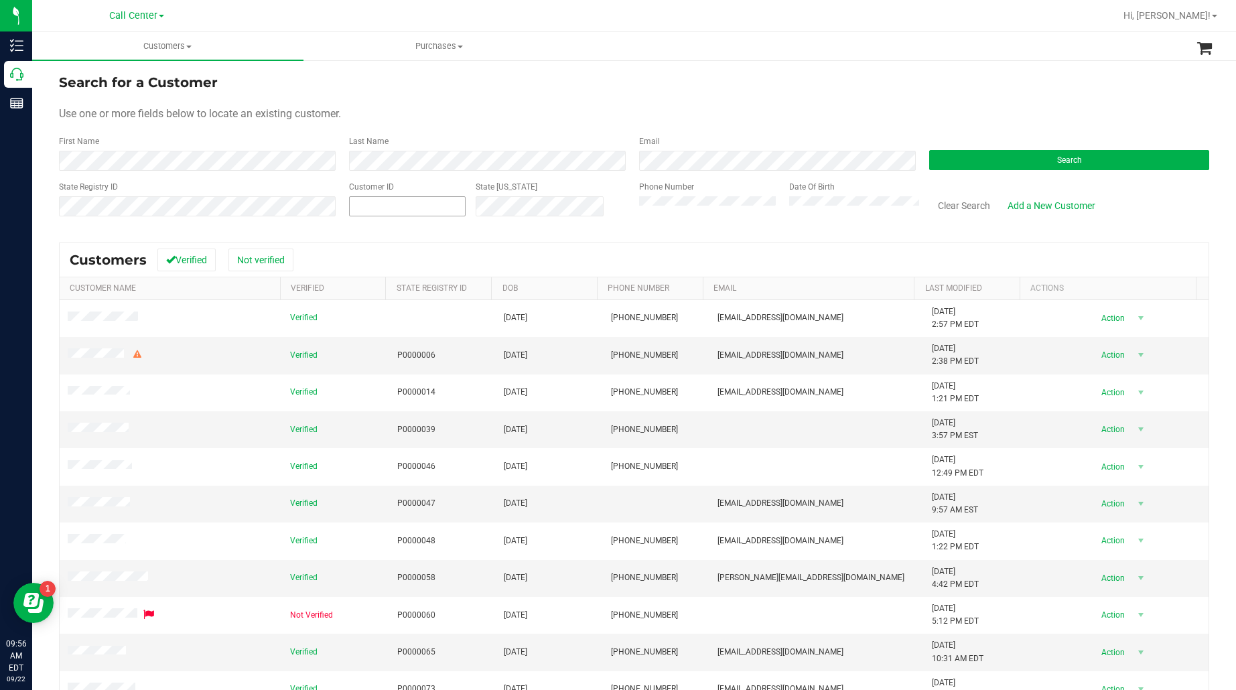
click at [419, 202] on span at bounding box center [407, 206] width 117 height 20
paste input "1588598"
type input "1588598"
click at [989, 166] on button "Search" at bounding box center [1069, 160] width 280 height 20
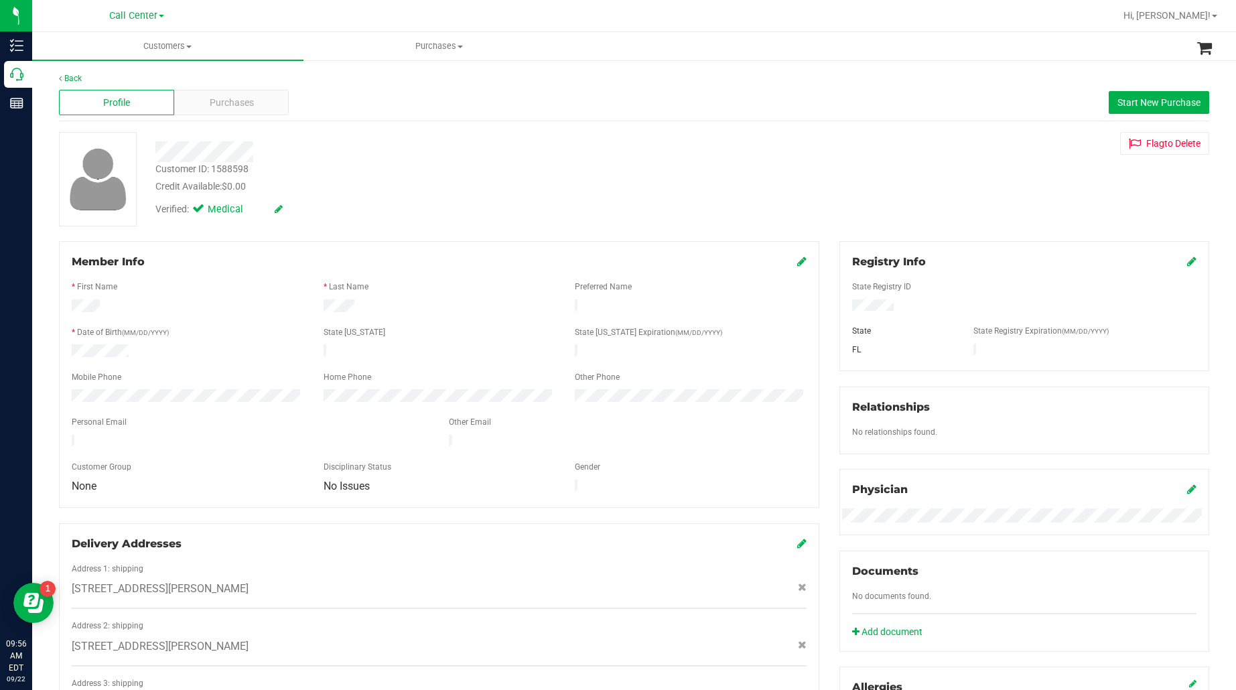
click at [239, 115] on div "Profile Purchases Start New Purchase" at bounding box center [634, 102] width 1150 height 37
click at [259, 103] on div "Purchases" at bounding box center [231, 102] width 115 height 25
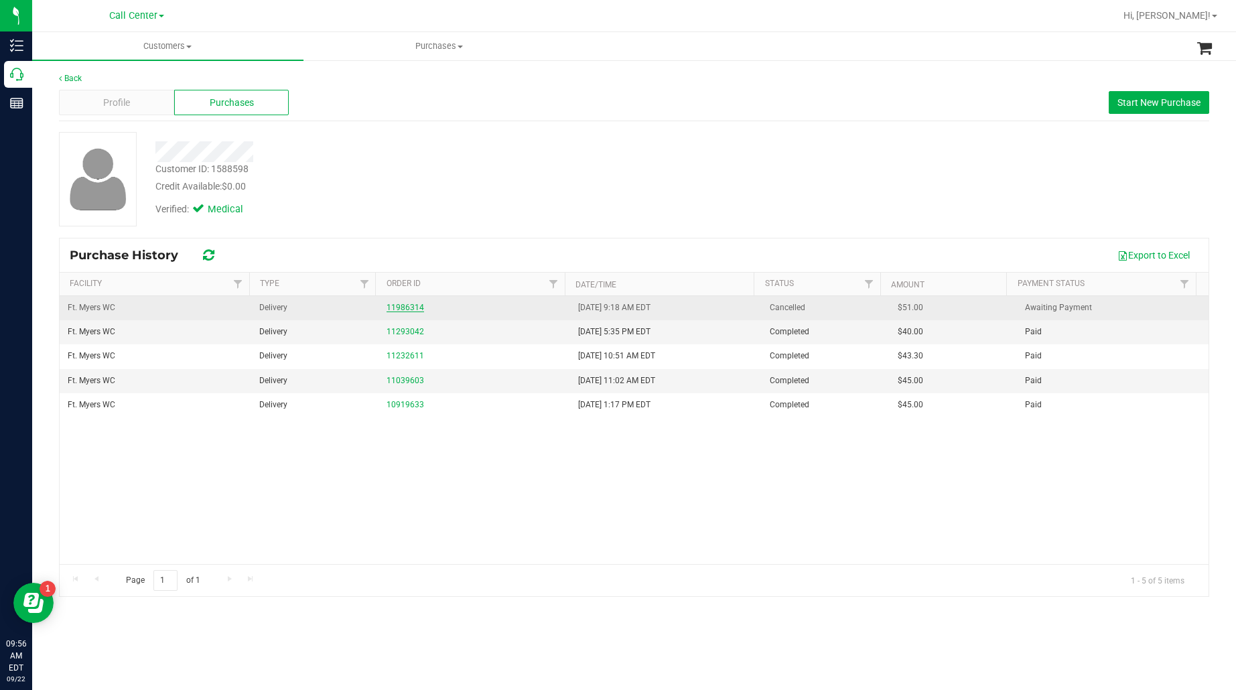
click at [397, 310] on link "11986314" at bounding box center [406, 307] width 38 height 9
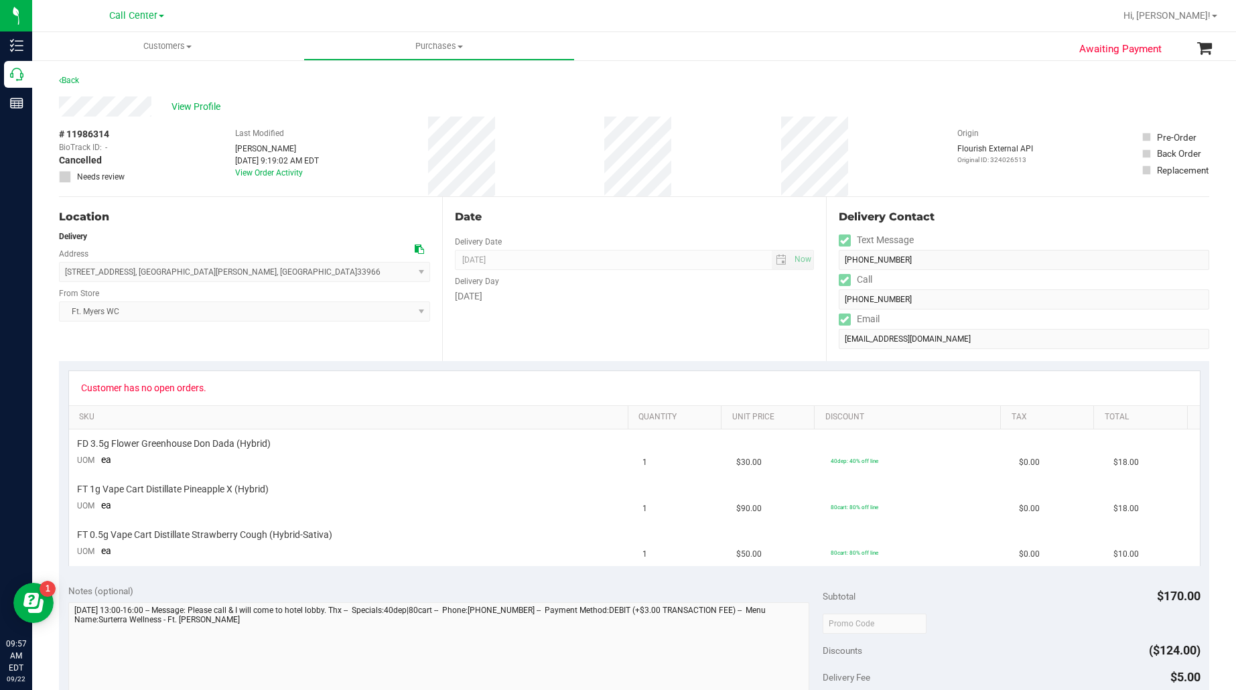
drag, startPoint x: 414, startPoint y: 320, endPoint x: 379, endPoint y: 285, distance: 49.7
click at [411, 316] on span "Ft. Myers WC Select Store Bonita Springs WC Boynton Beach WC Bradenton WC Brand…" at bounding box center [244, 311] width 371 height 20
click at [179, 105] on span "View Profile" at bounding box center [199, 107] width 54 height 14
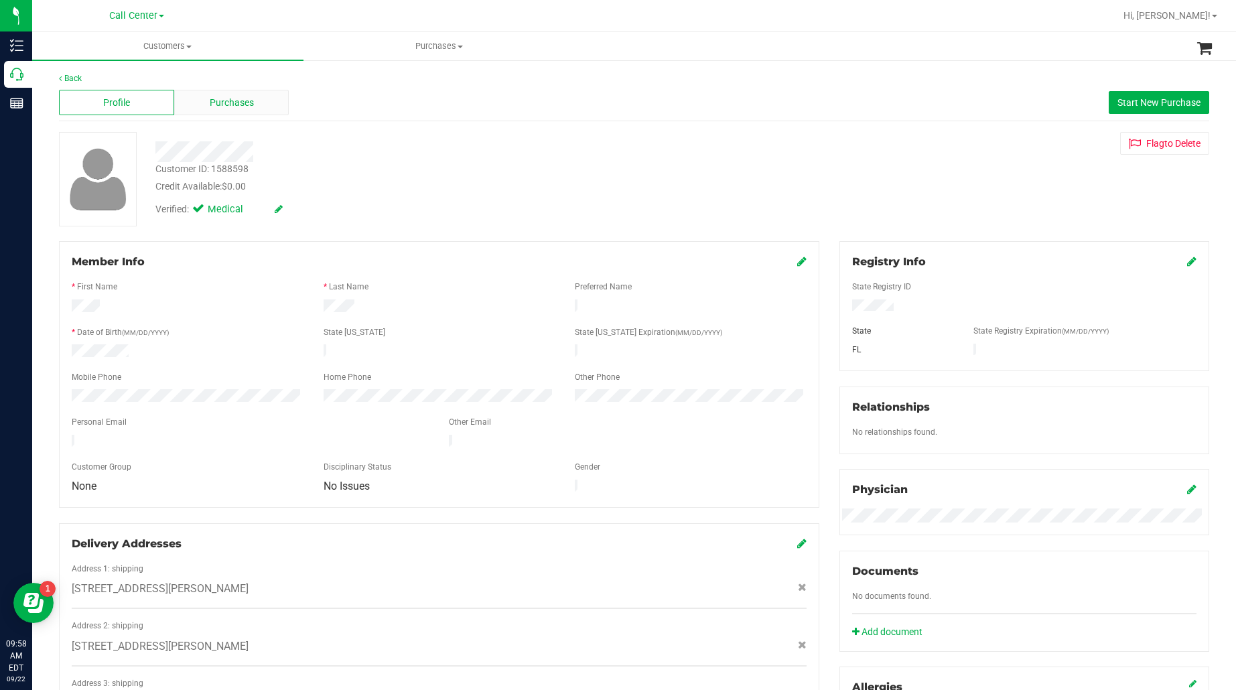
click at [230, 107] on span "Purchases" at bounding box center [232, 103] width 44 height 14
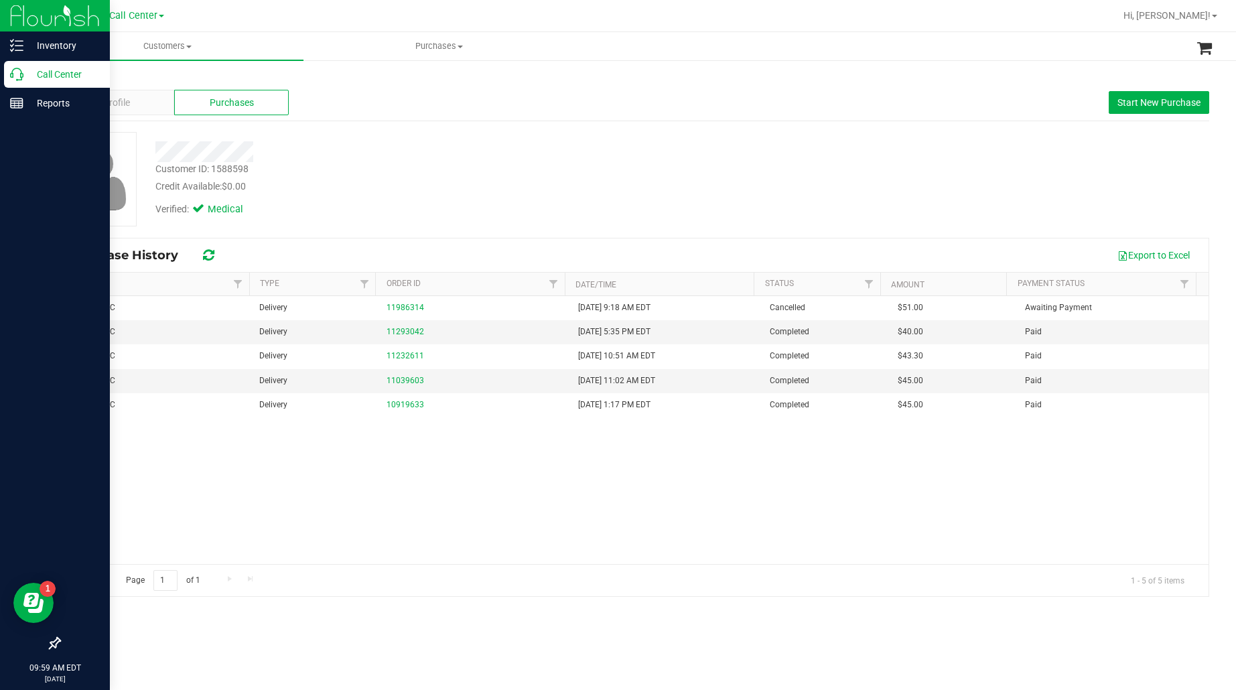
drag, startPoint x: 56, startPoint y: 74, endPoint x: 66, endPoint y: 74, distance: 10.0
click at [56, 74] on p "Call Center" at bounding box center [63, 74] width 80 height 16
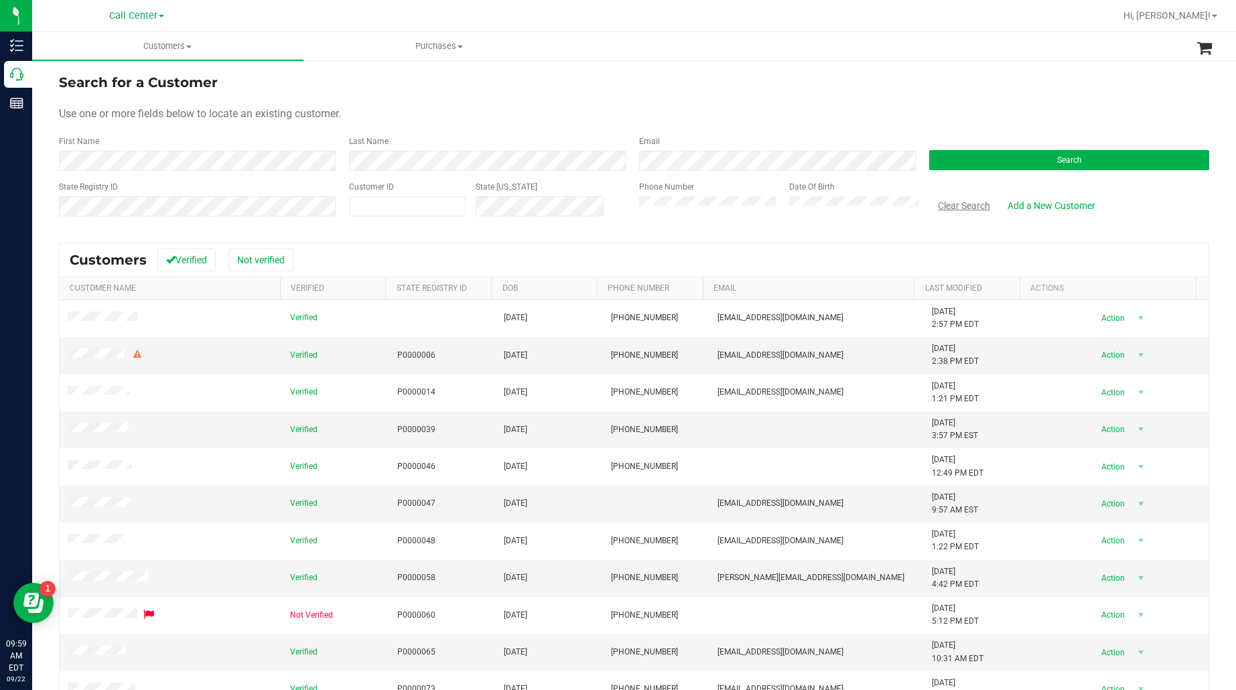
click at [948, 194] on button "Clear Search" at bounding box center [964, 205] width 70 height 23
click at [437, 201] on span at bounding box center [407, 206] width 117 height 20
paste input "689303"
type input "689303"
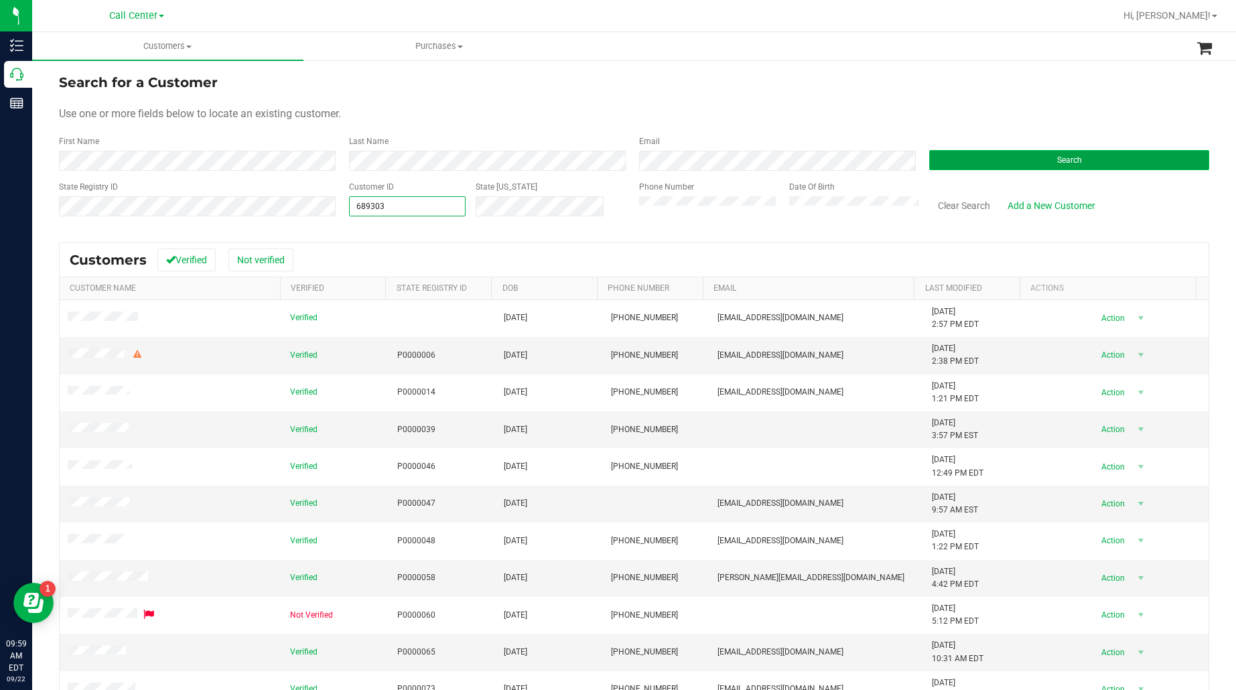
click at [1006, 161] on button "Search" at bounding box center [1069, 160] width 280 height 20
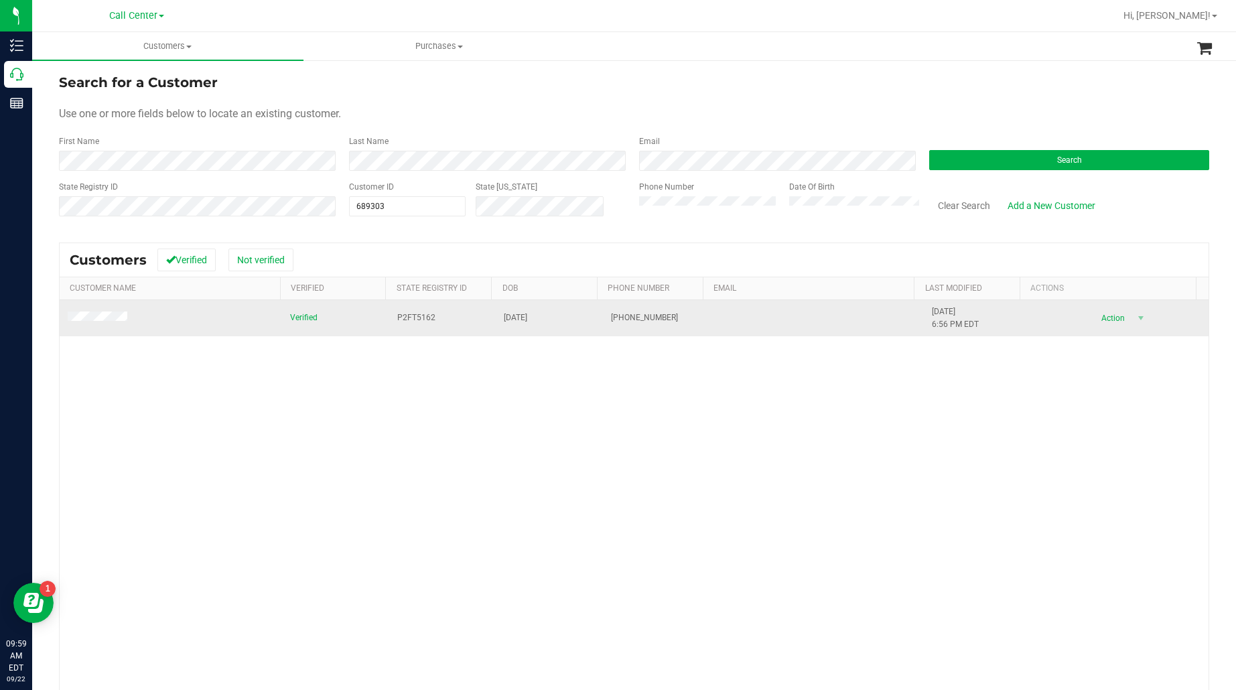
click at [98, 324] on span at bounding box center [100, 318] width 64 height 13
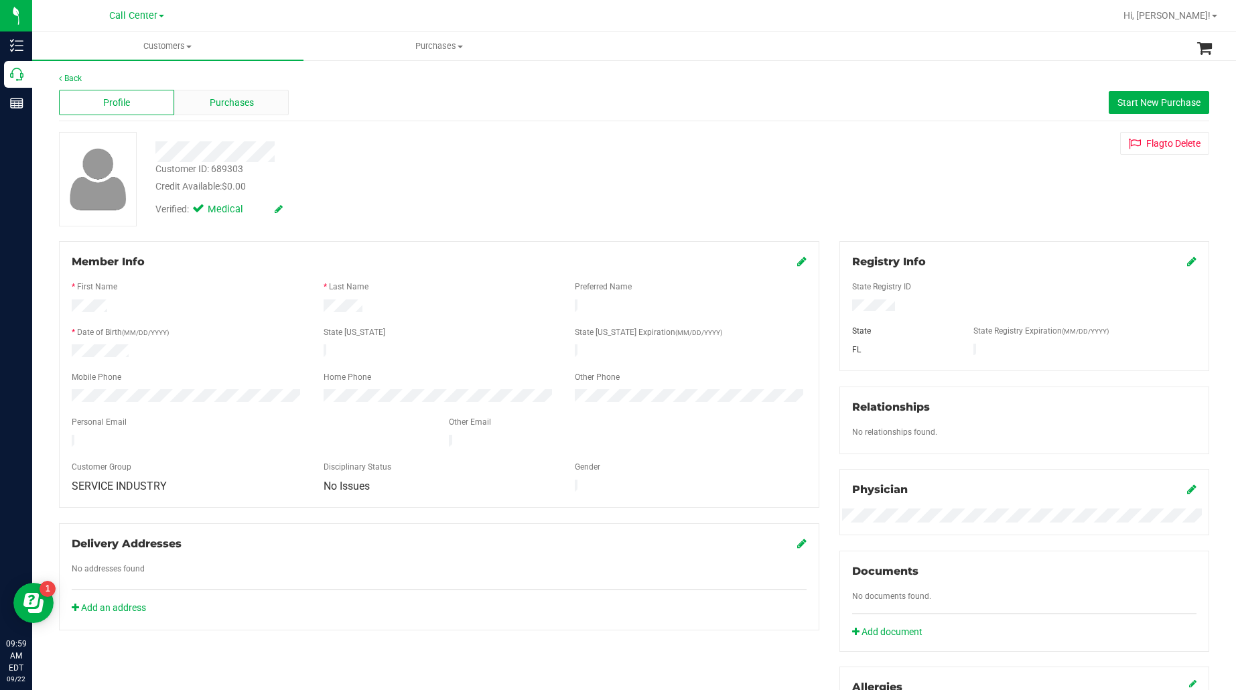
click at [248, 100] on span "Purchases" at bounding box center [232, 103] width 44 height 14
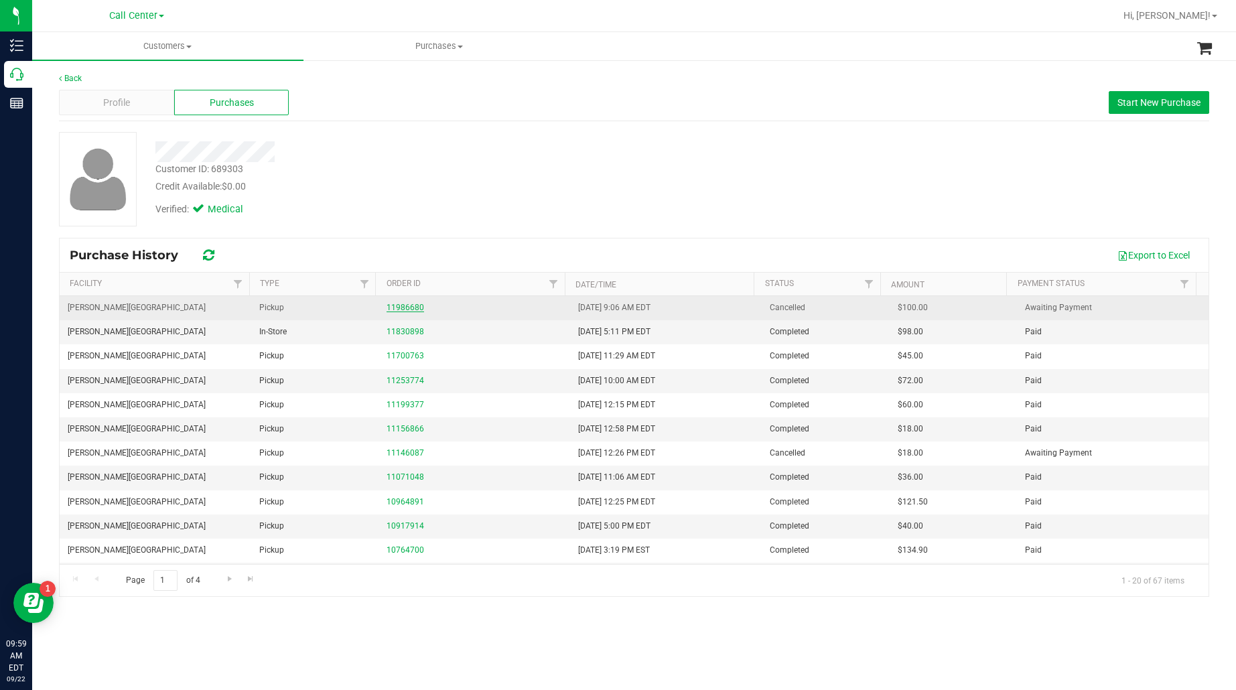
click at [395, 307] on link "11986680" at bounding box center [406, 307] width 38 height 9
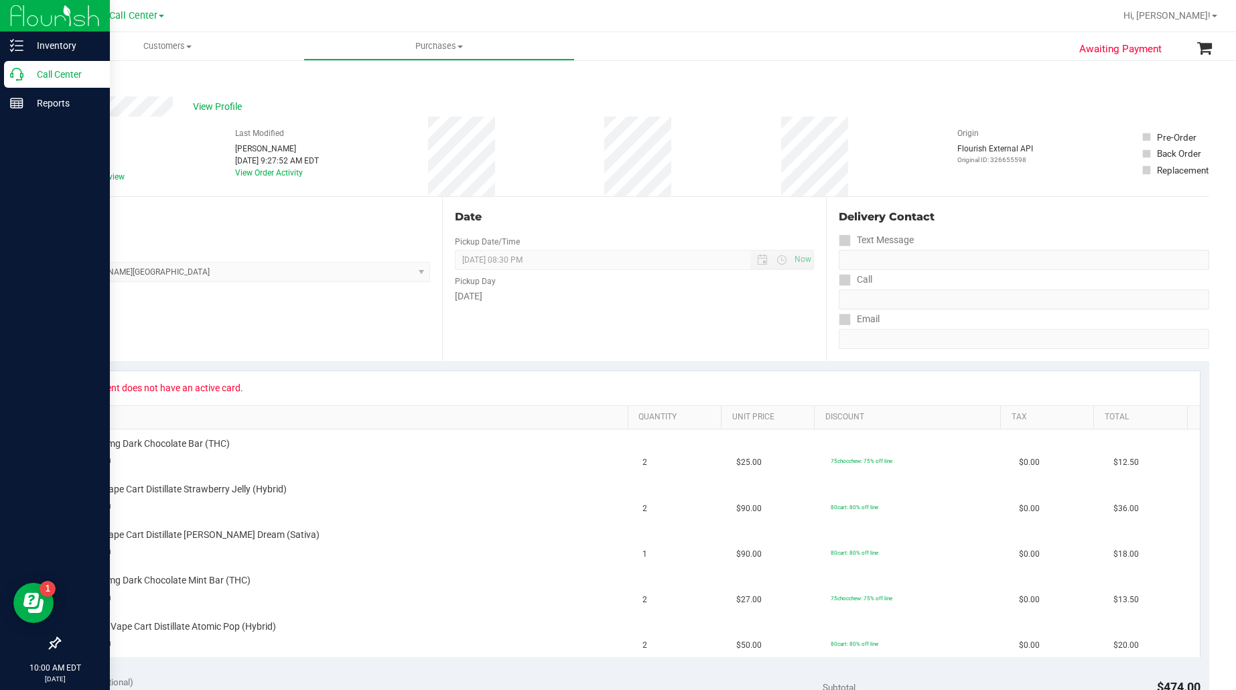
click at [62, 74] on p "Call Center" at bounding box center [63, 74] width 80 height 16
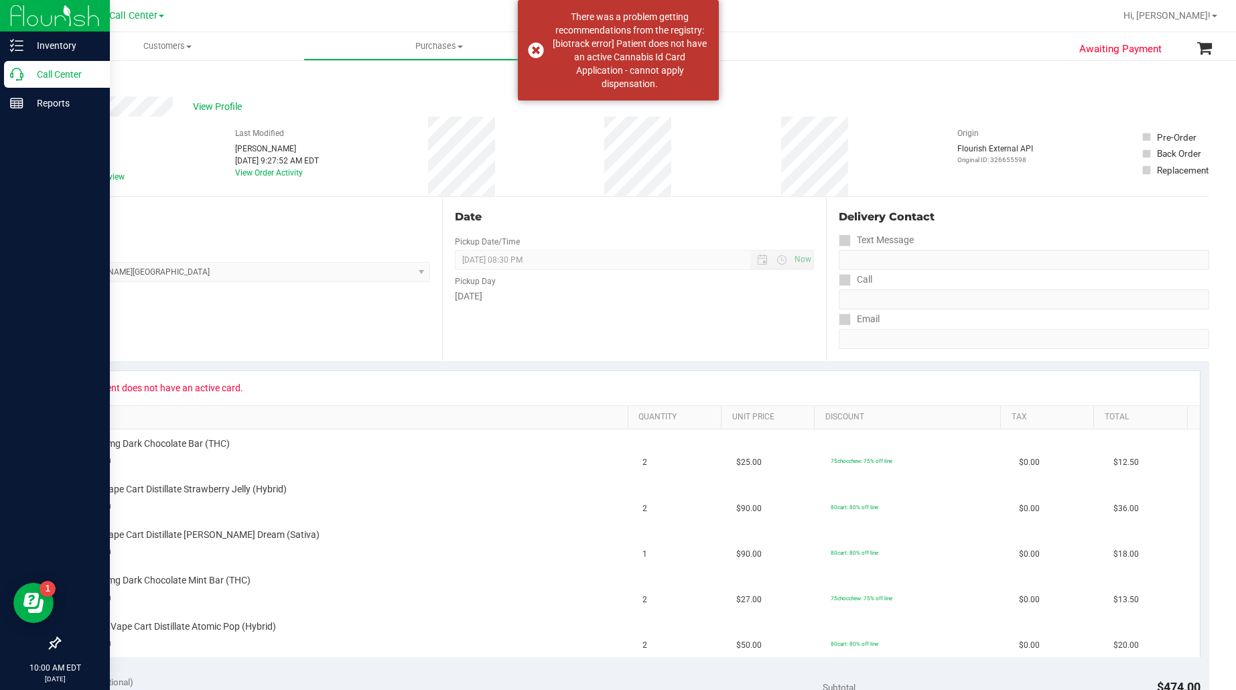
click at [76, 67] on p "Call Center" at bounding box center [63, 74] width 80 height 16
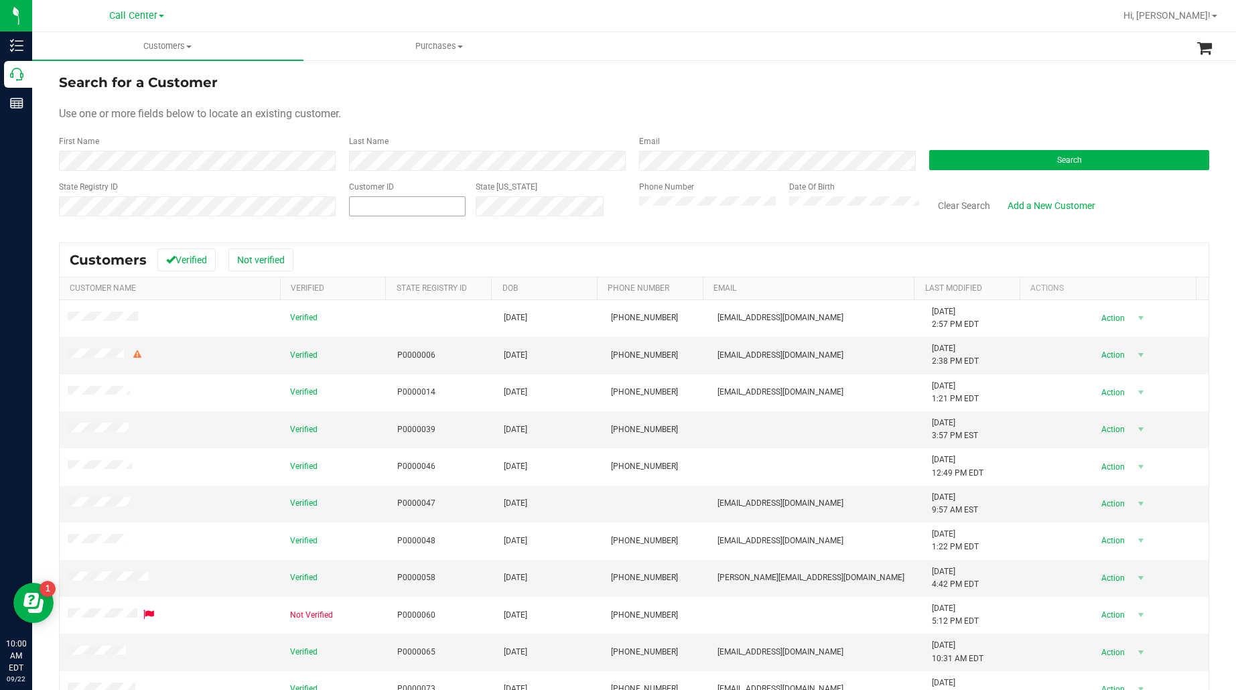
click at [440, 205] on span at bounding box center [407, 206] width 117 height 20
paste input "334883"
type input "334883"
click at [982, 159] on button "Search" at bounding box center [1069, 160] width 280 height 20
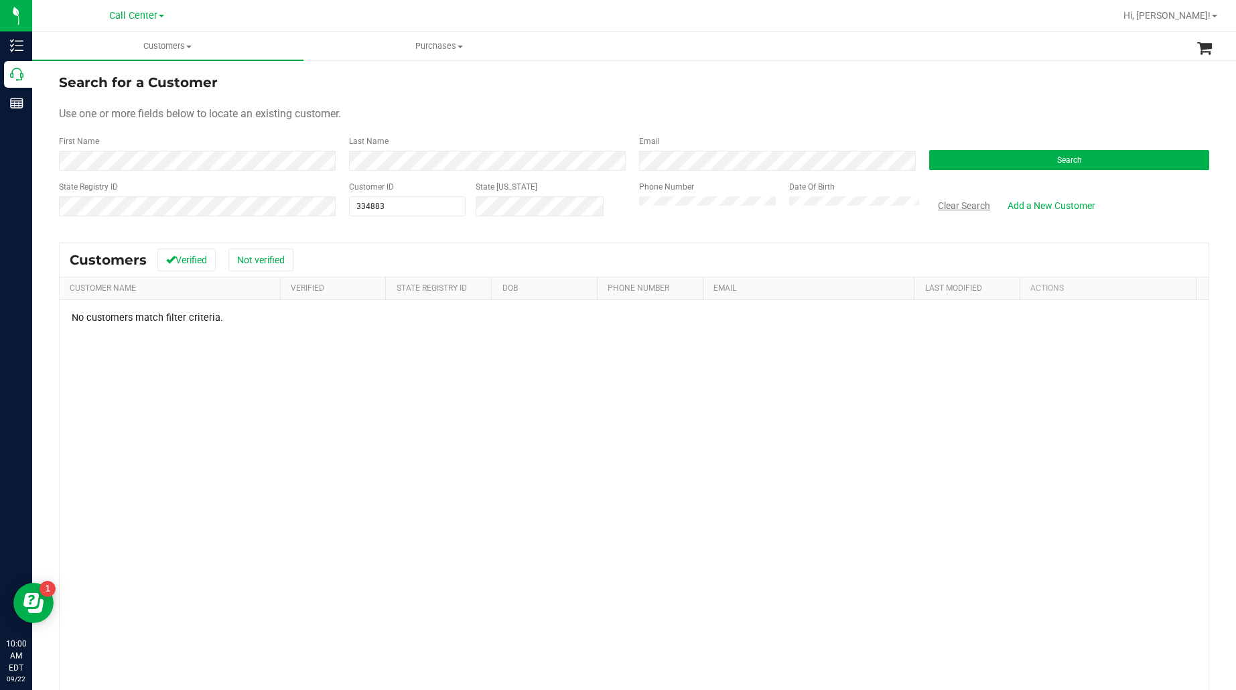
click at [945, 208] on button "Clear Search" at bounding box center [964, 205] width 70 height 23
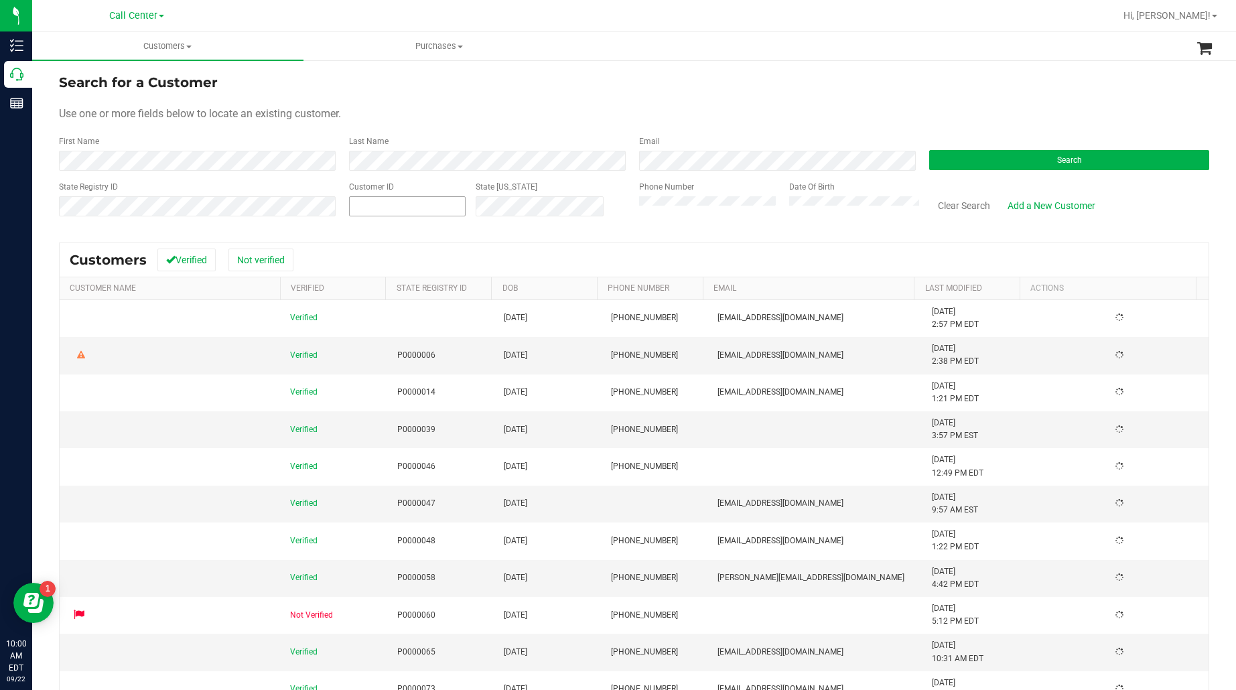
click at [358, 201] on input "text" at bounding box center [407, 206] width 115 height 19
paste input "334883"
type input "334883"
click at [990, 149] on div "Search" at bounding box center [1064, 153] width 290 height 36
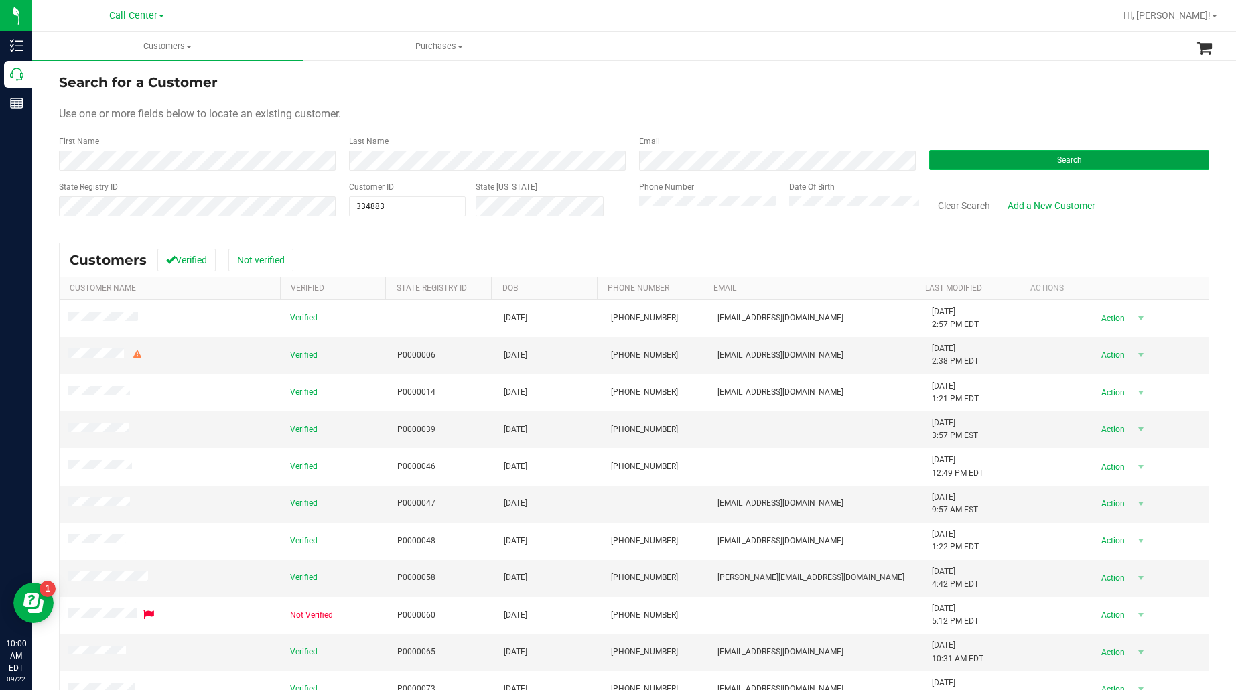
click at [985, 156] on button "Search" at bounding box center [1069, 160] width 280 height 20
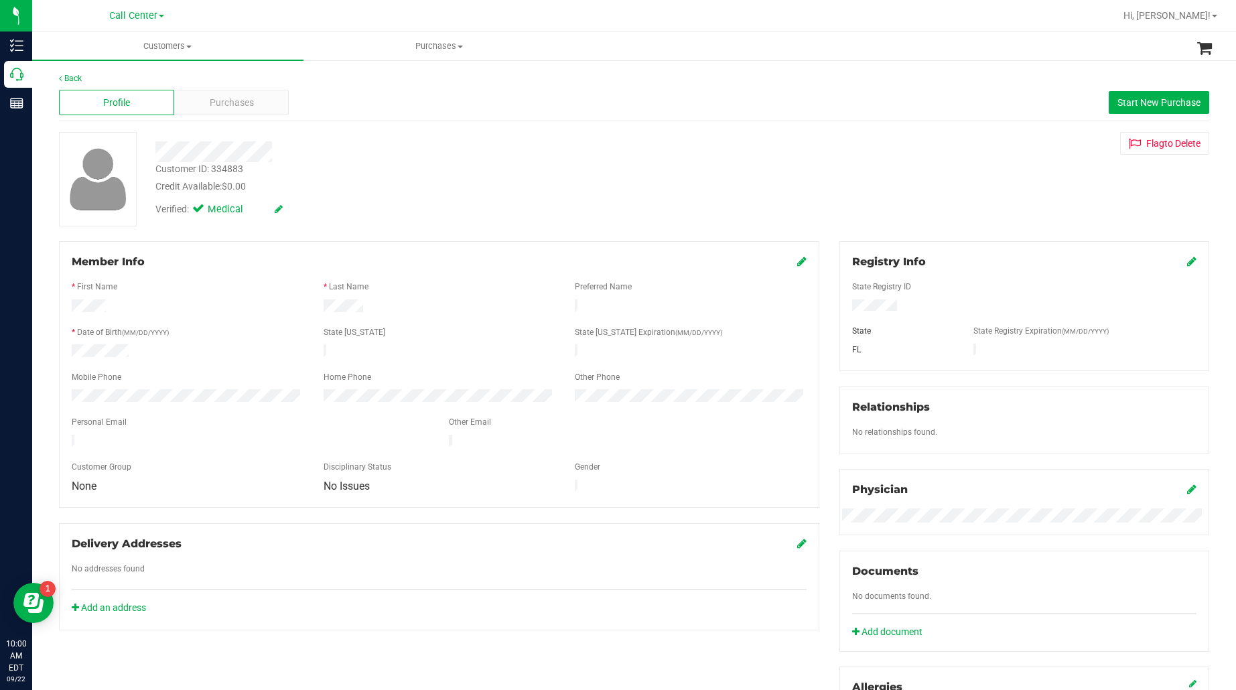
click at [231, 116] on div "Profile Purchases Start New Purchase" at bounding box center [634, 102] width 1150 height 37
click at [233, 111] on div "Purchases" at bounding box center [231, 102] width 115 height 25
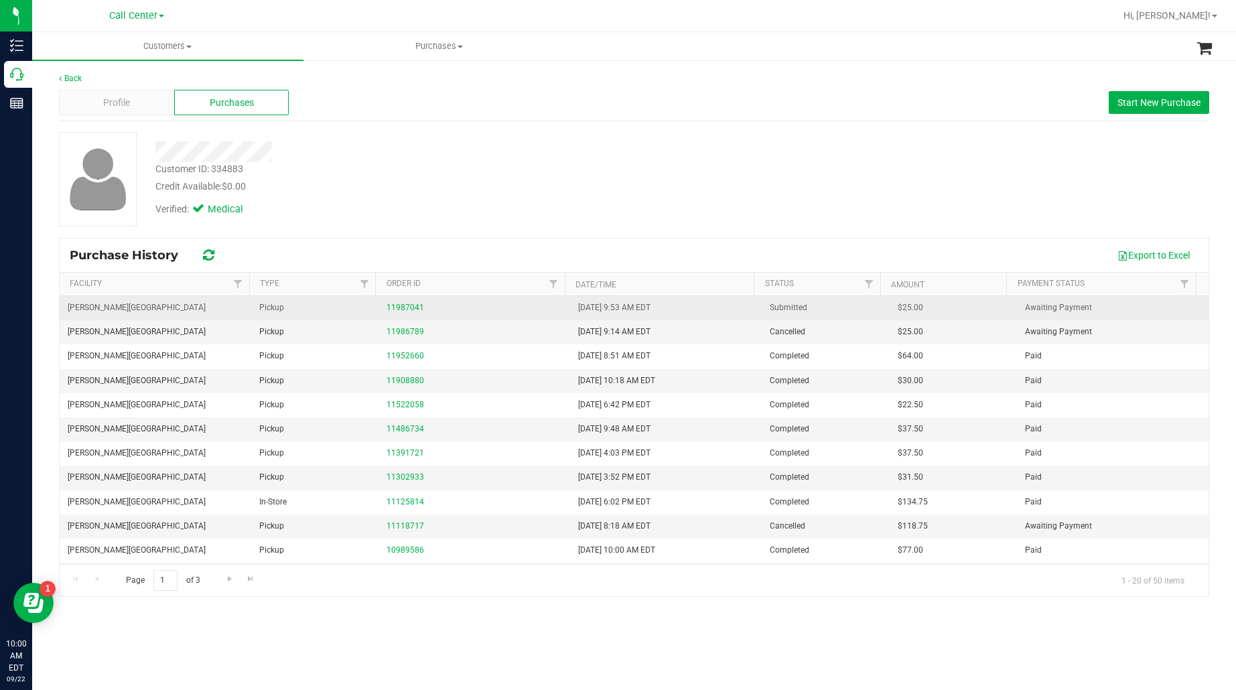
click at [407, 303] on div "11987041" at bounding box center [475, 307] width 176 height 13
click at [407, 307] on link "11987041" at bounding box center [406, 307] width 38 height 9
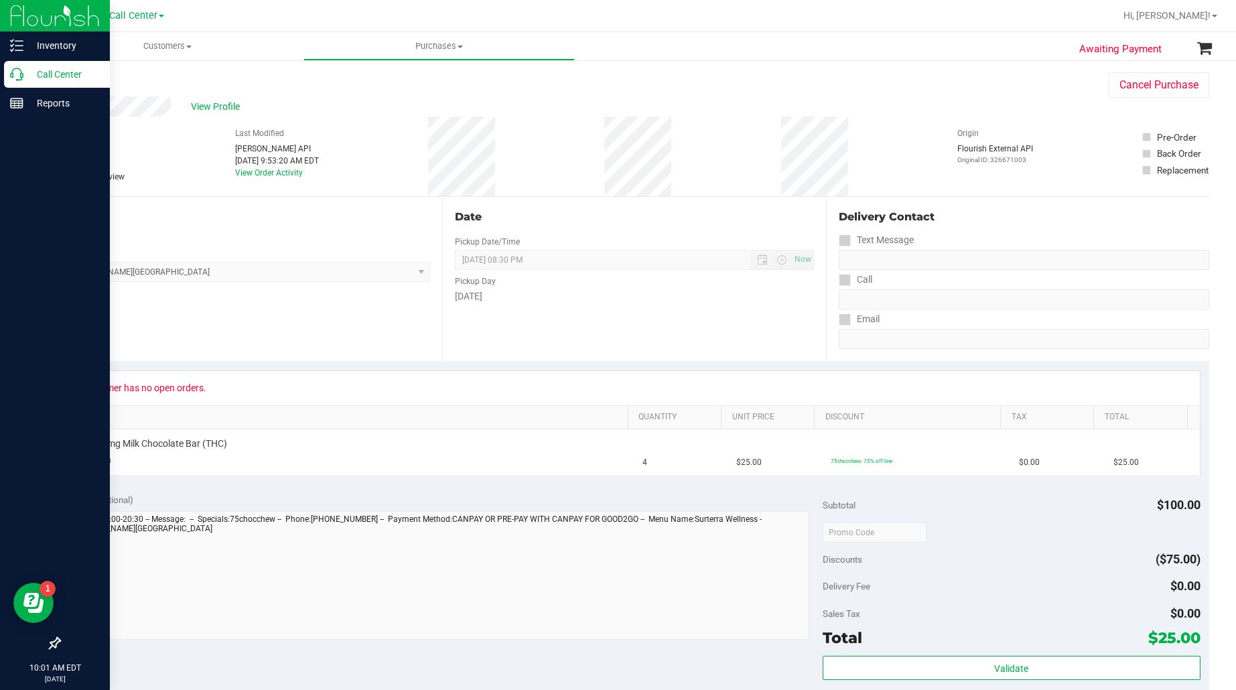
click at [50, 72] on p "Call Center" at bounding box center [63, 74] width 80 height 16
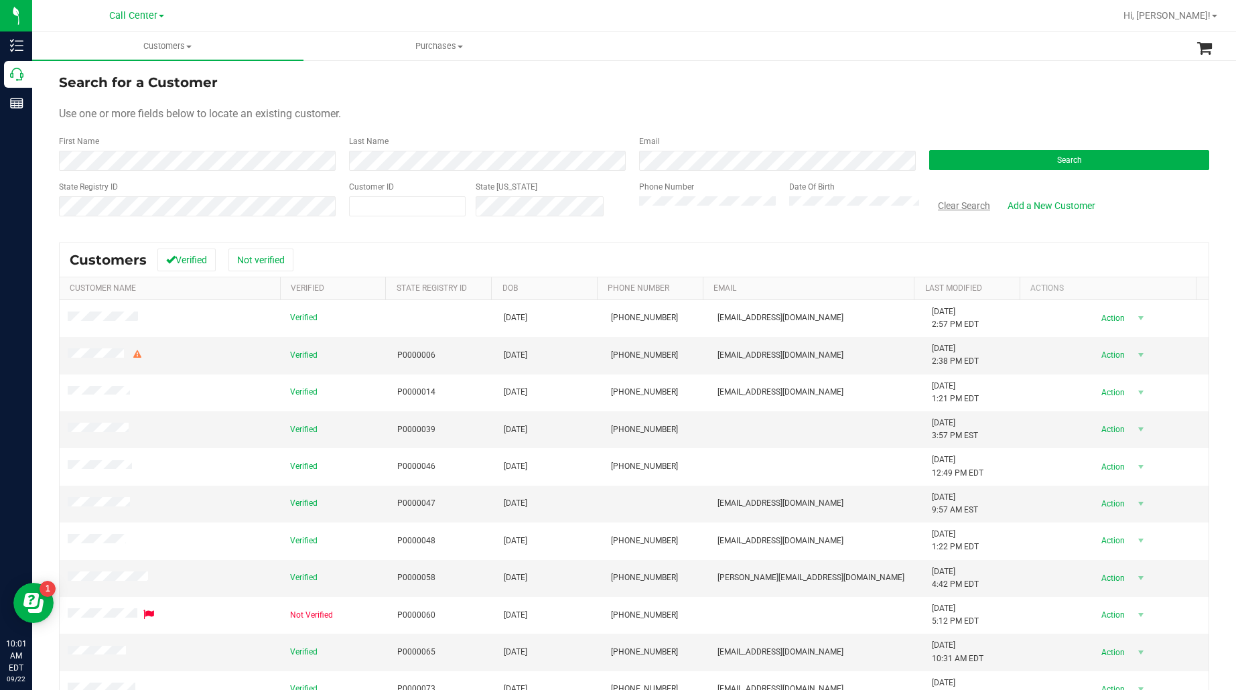
click at [953, 206] on button "Clear Search" at bounding box center [964, 205] width 70 height 23
paste input "1615011"
type input "1615011"
click at [960, 161] on button "Search" at bounding box center [1069, 160] width 280 height 20
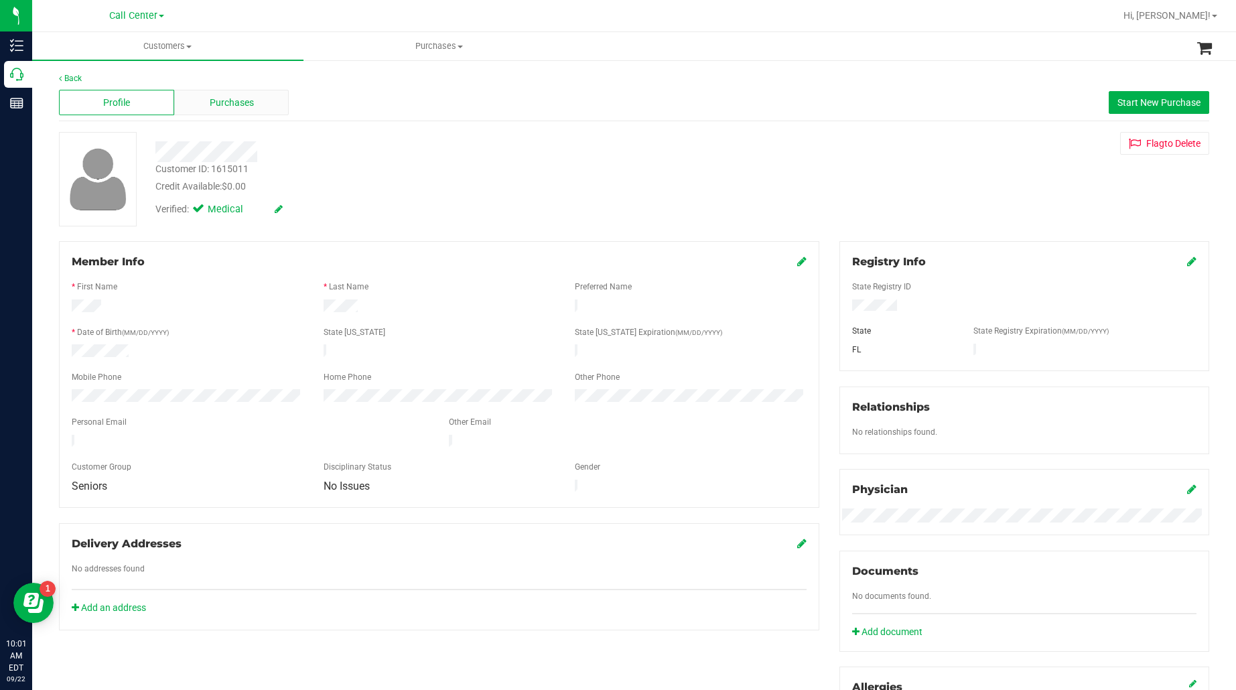
click at [248, 109] on span "Purchases" at bounding box center [232, 103] width 44 height 14
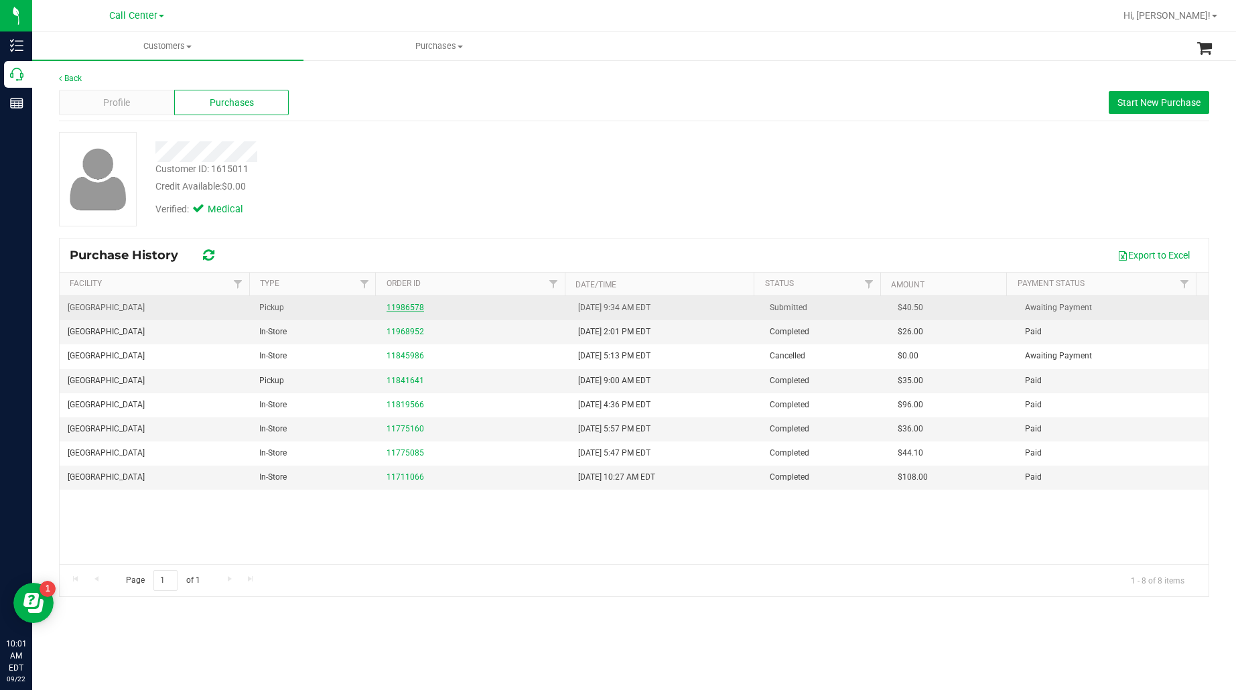
click at [397, 310] on link "11986578" at bounding box center [406, 307] width 38 height 9
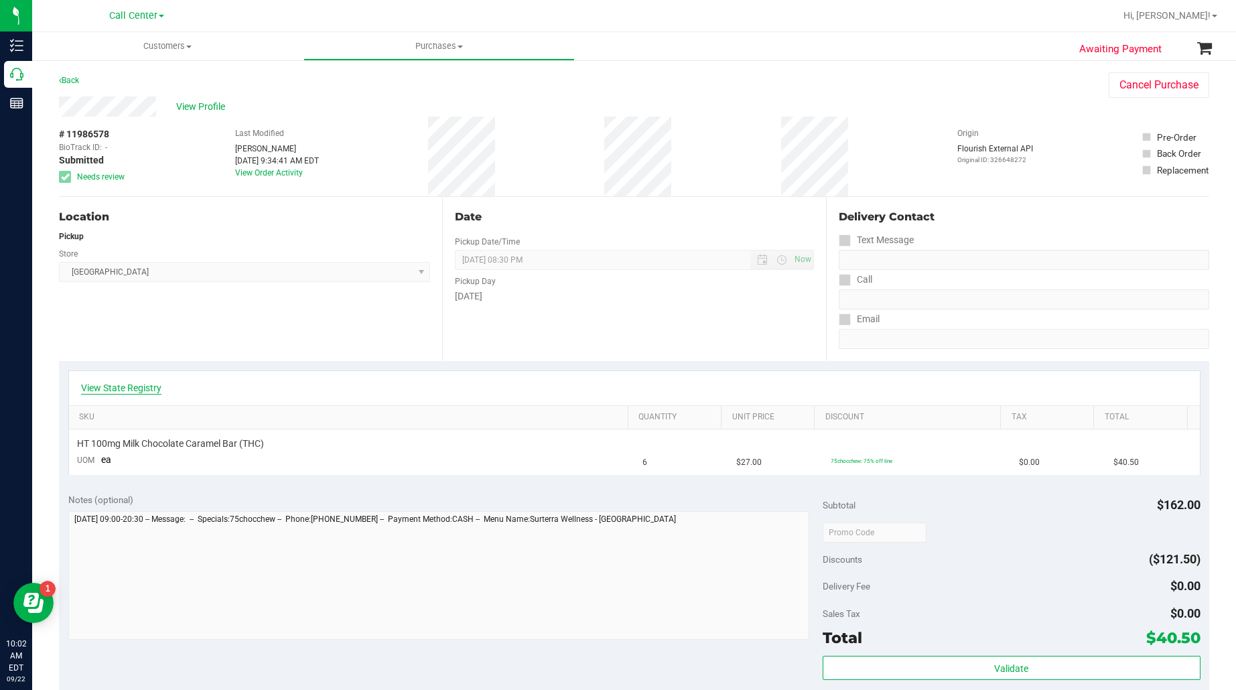
click at [117, 393] on link "View State Registry" at bounding box center [121, 387] width 80 height 13
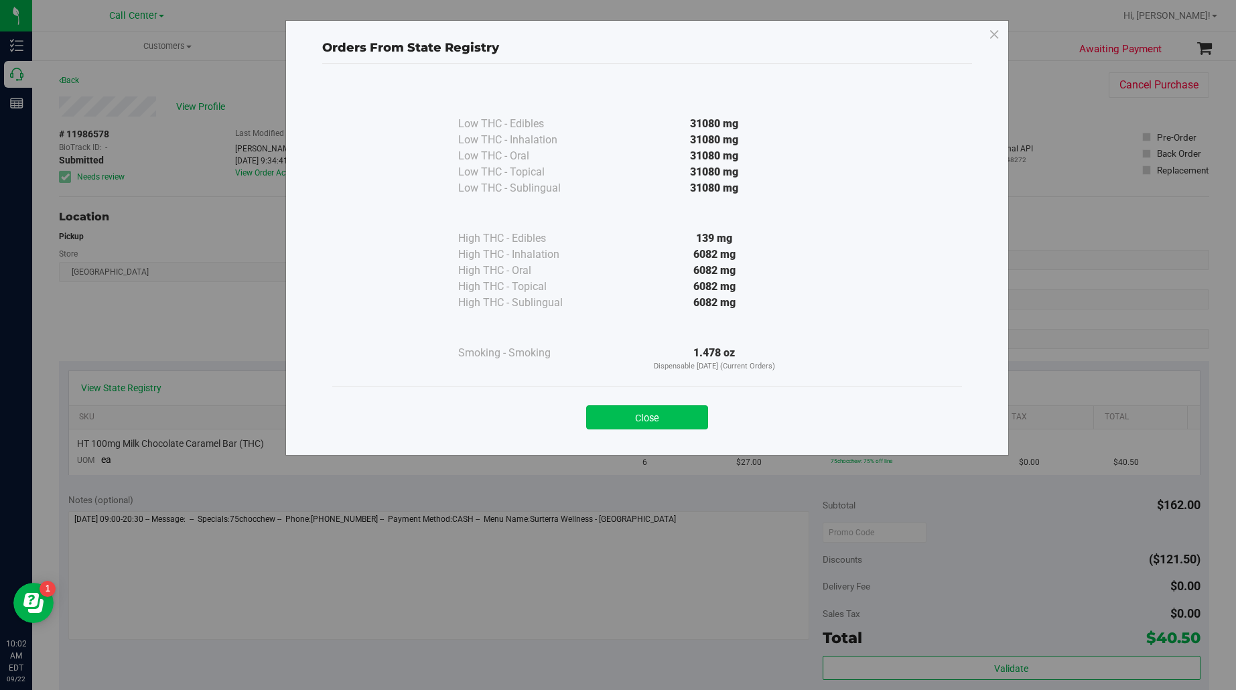
click at [618, 411] on button "Close" at bounding box center [647, 417] width 122 height 24
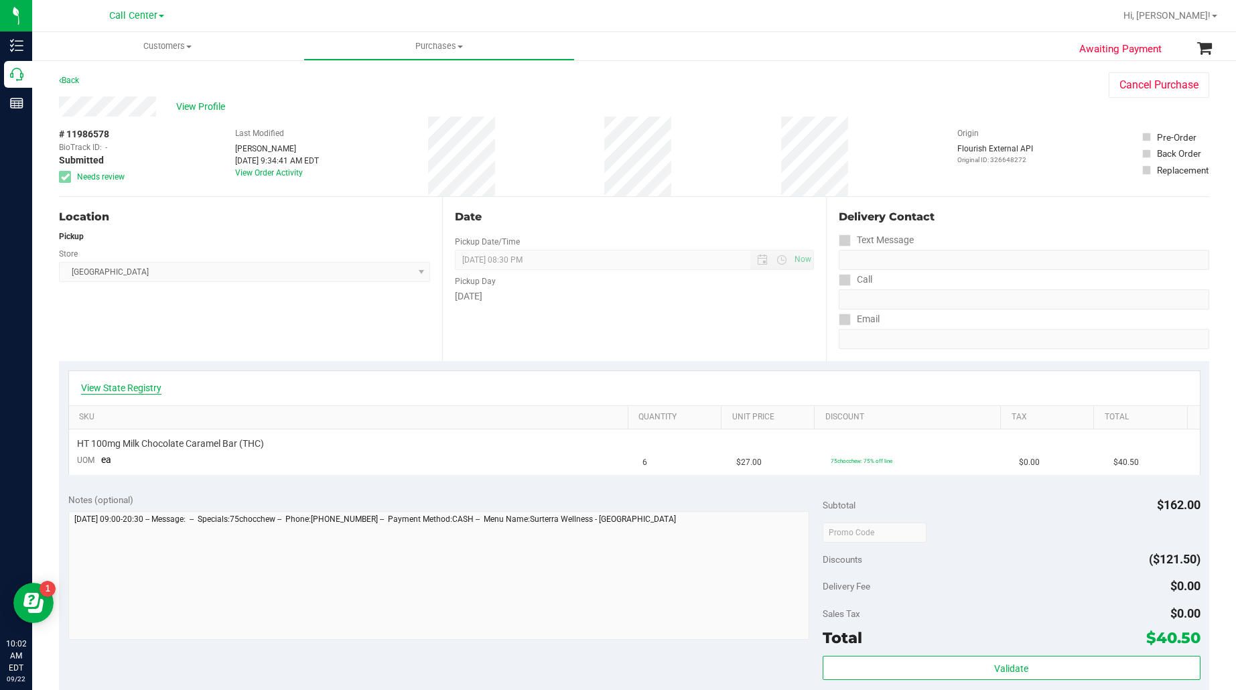
click at [114, 392] on link "View State Registry" at bounding box center [121, 387] width 80 height 13
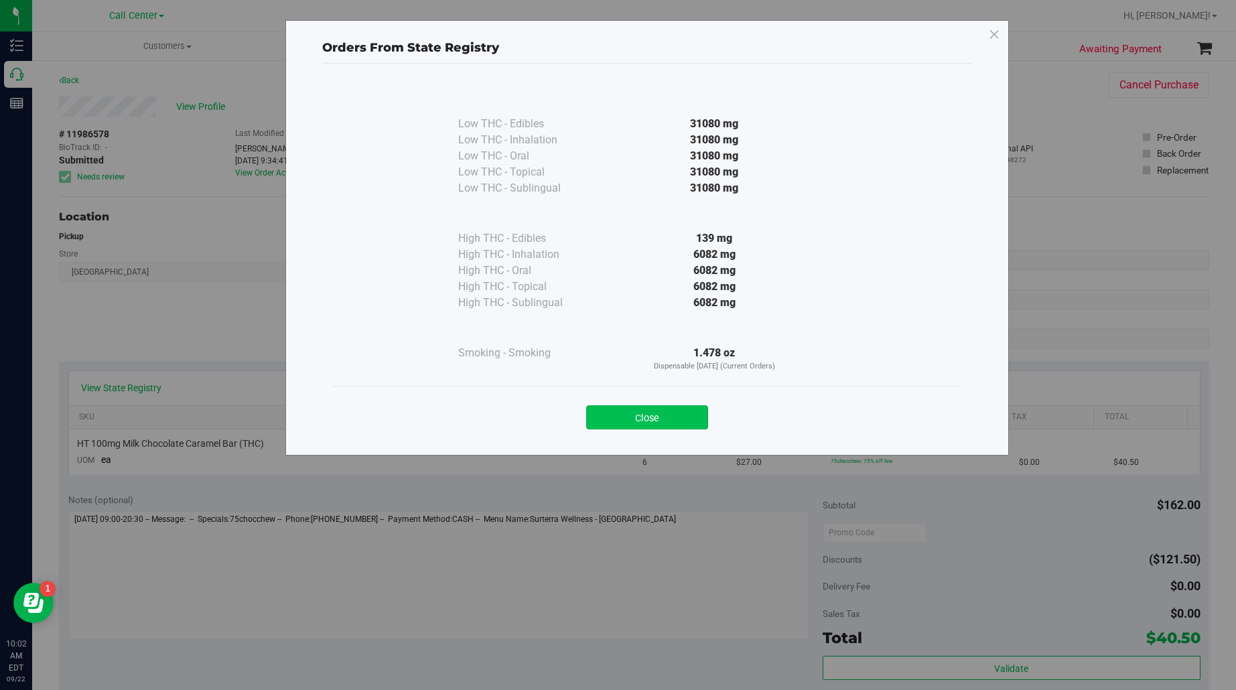
click at [665, 416] on button "Close" at bounding box center [647, 417] width 122 height 24
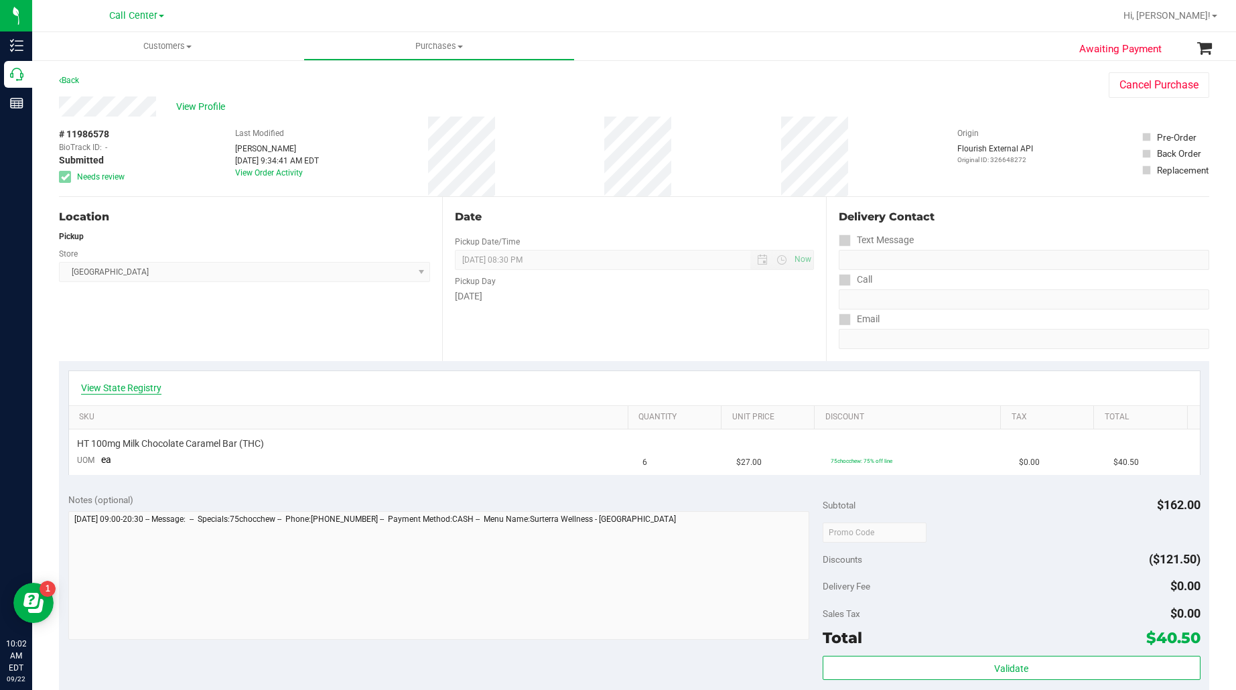
click at [143, 389] on link "View State Registry" at bounding box center [121, 387] width 80 height 13
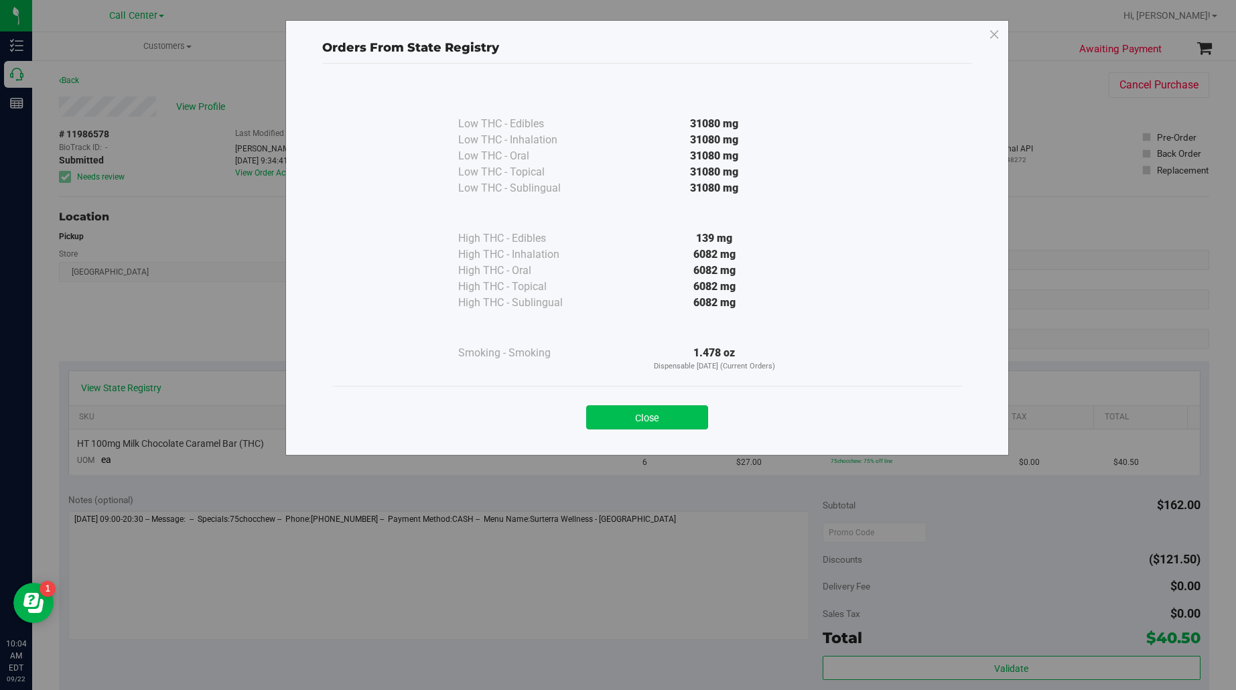
click at [661, 422] on button "Close" at bounding box center [647, 417] width 122 height 24
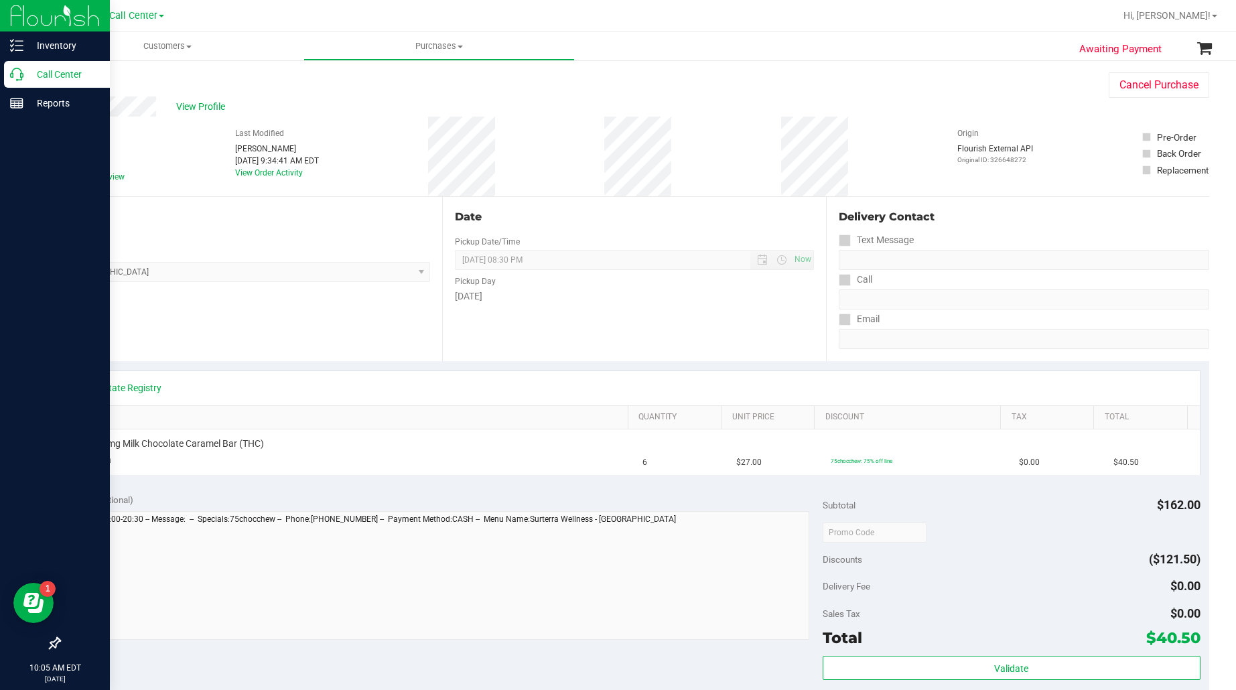
click at [48, 74] on p "Call Center" at bounding box center [63, 74] width 80 height 16
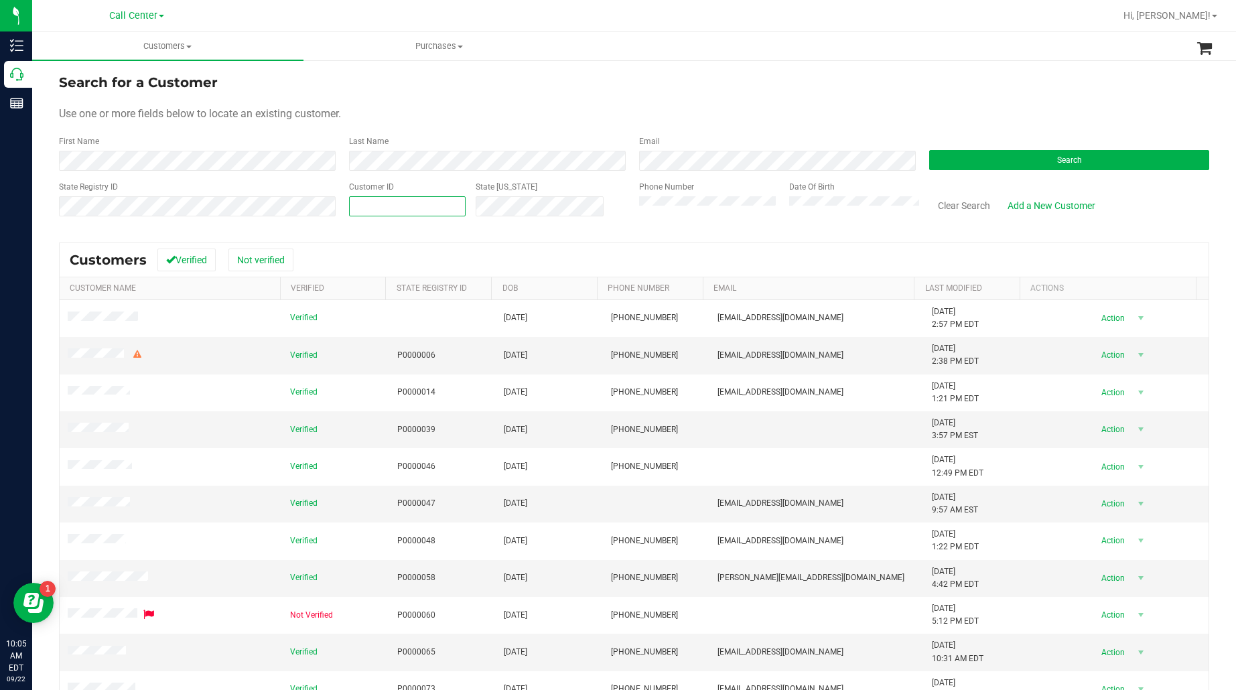
click at [405, 211] on span at bounding box center [407, 206] width 117 height 20
paste input "110315"
type input "110315"
click at [992, 155] on button "Search" at bounding box center [1069, 160] width 280 height 20
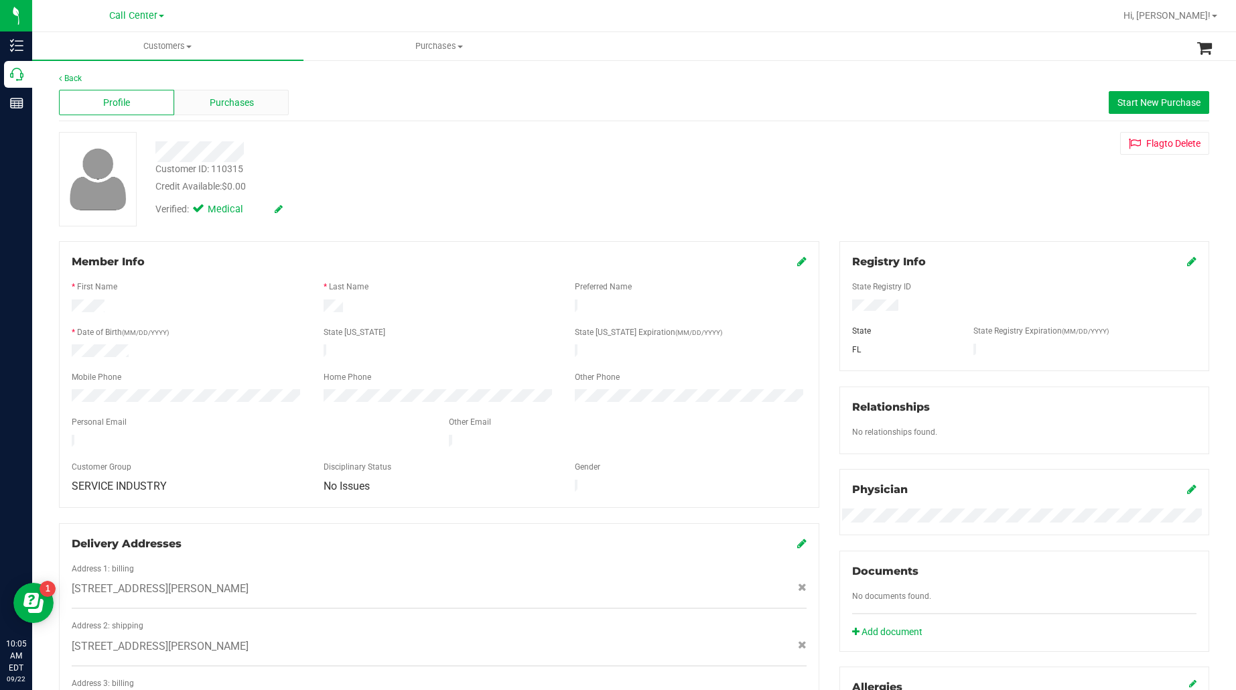
click at [251, 104] on span "Purchases" at bounding box center [232, 103] width 44 height 14
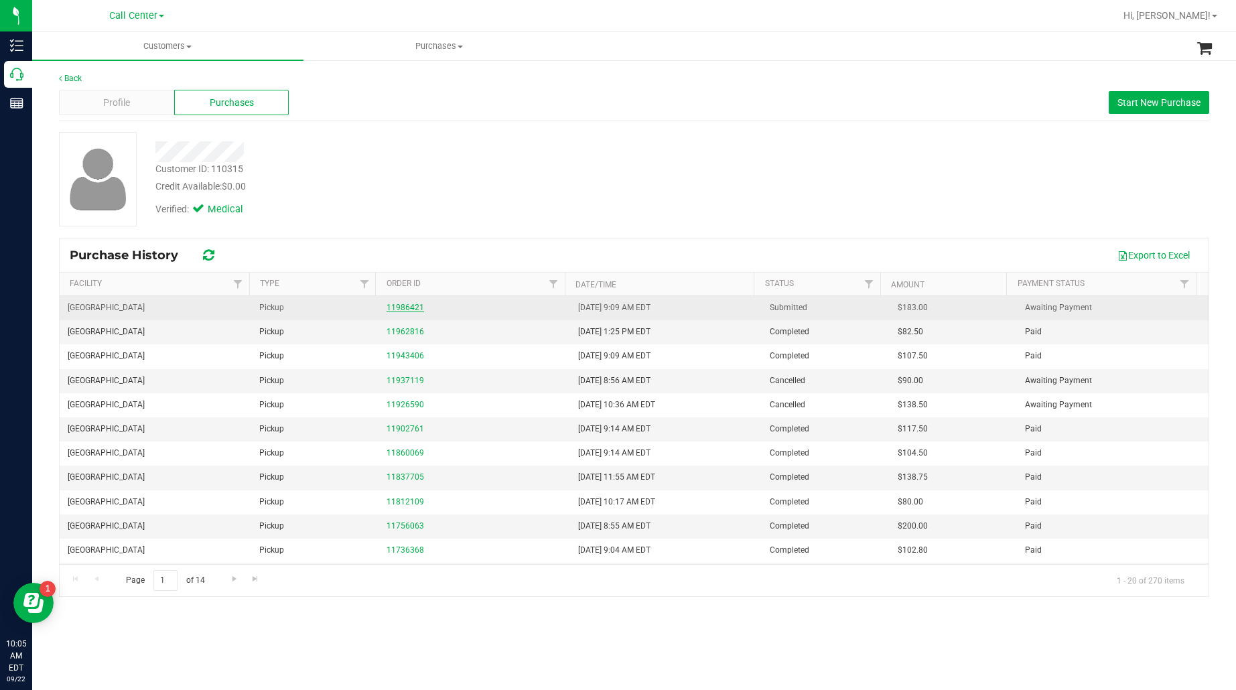
click at [391, 305] on link "11986421" at bounding box center [406, 307] width 38 height 9
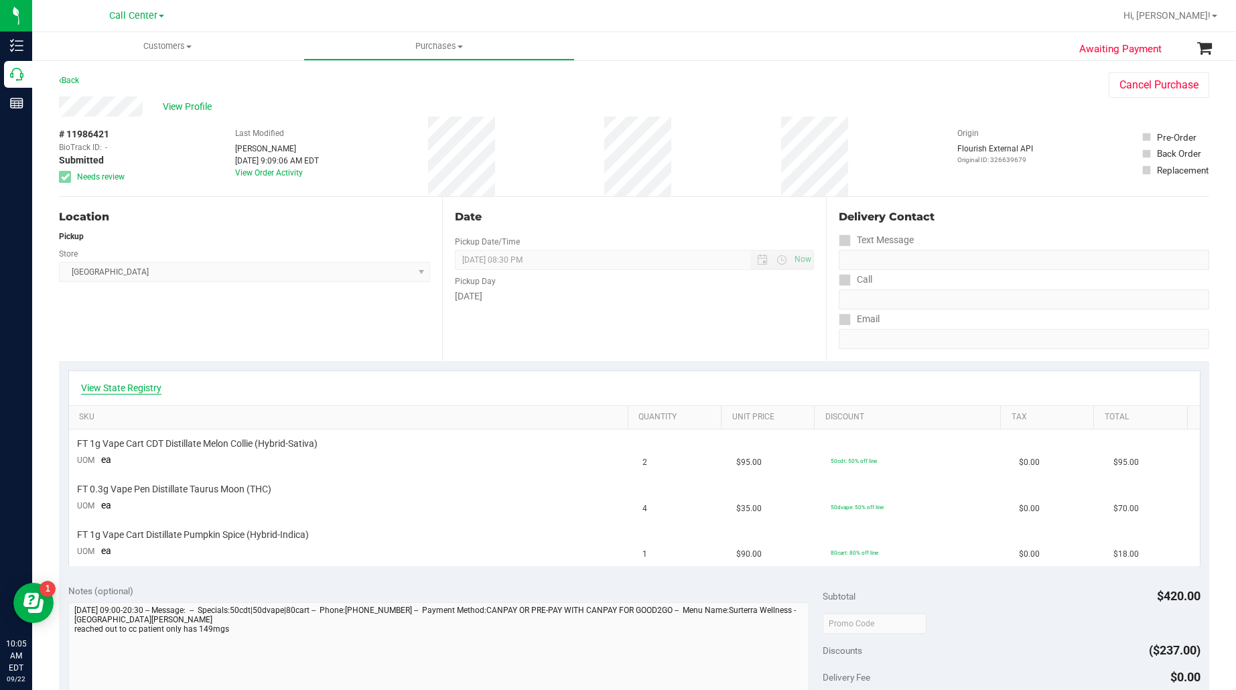
click at [131, 392] on link "View State Registry" at bounding box center [121, 387] width 80 height 13
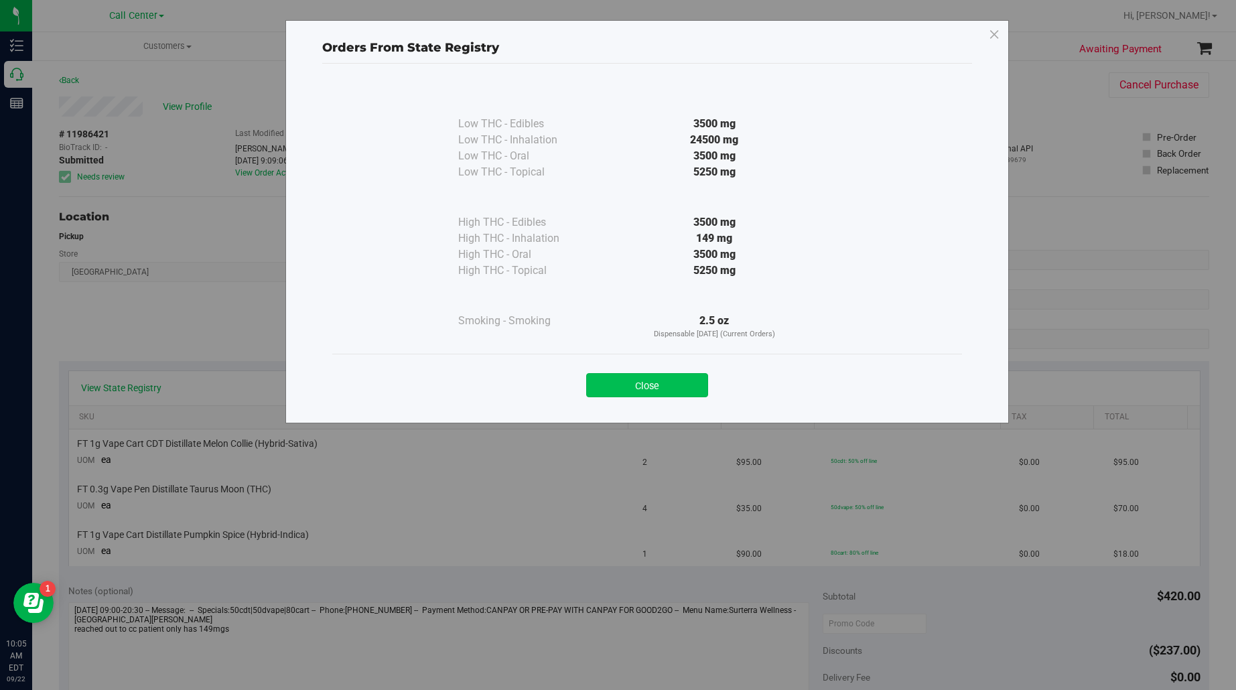
click at [675, 381] on button "Close" at bounding box center [647, 385] width 122 height 24
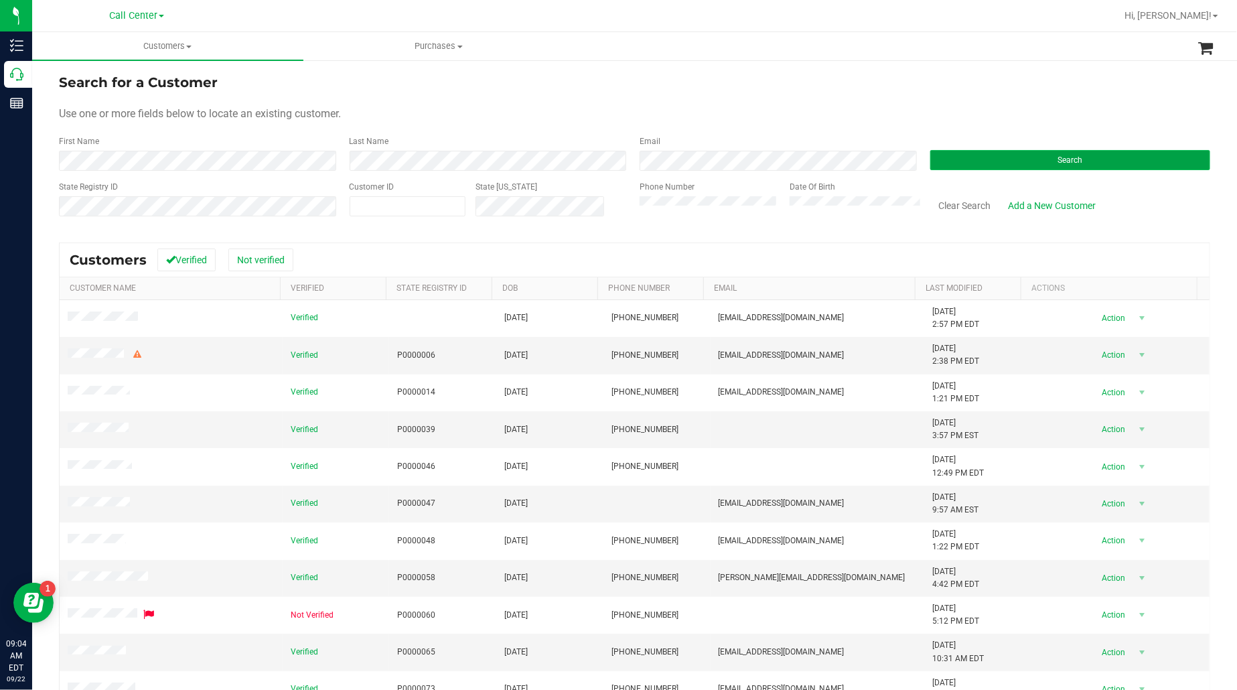
click at [953, 151] on button "Search" at bounding box center [1071, 160] width 281 height 20
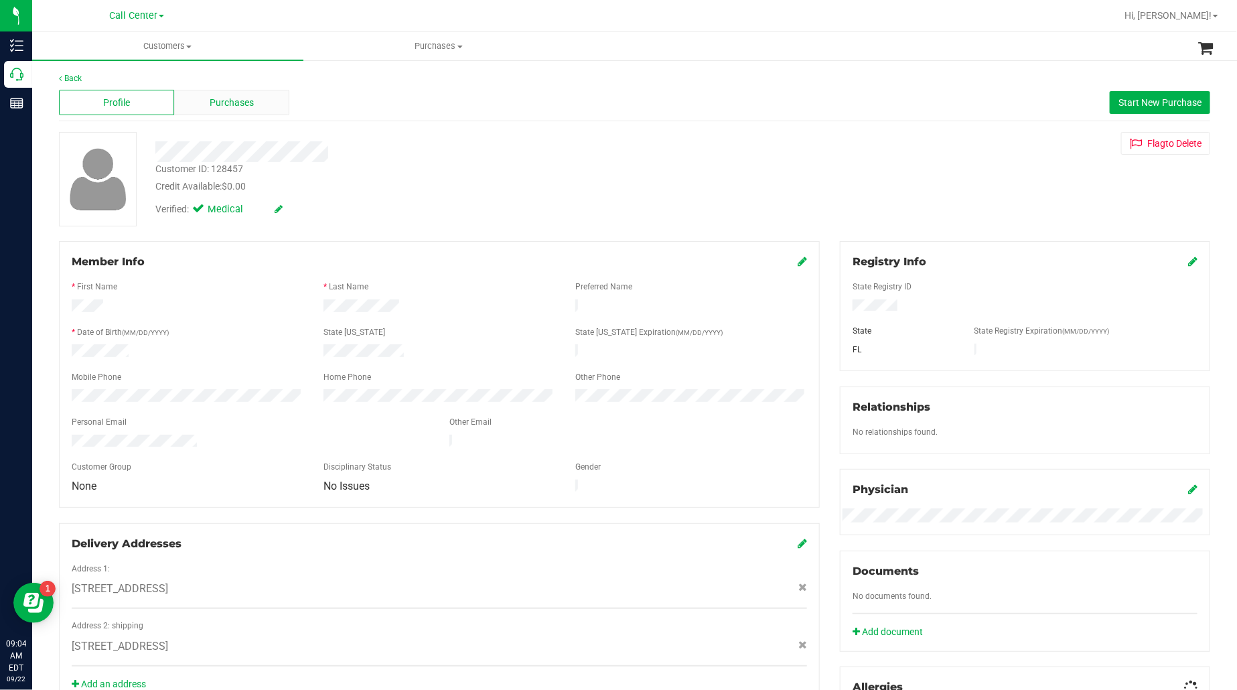
click at [216, 98] on span "Purchases" at bounding box center [232, 103] width 44 height 14
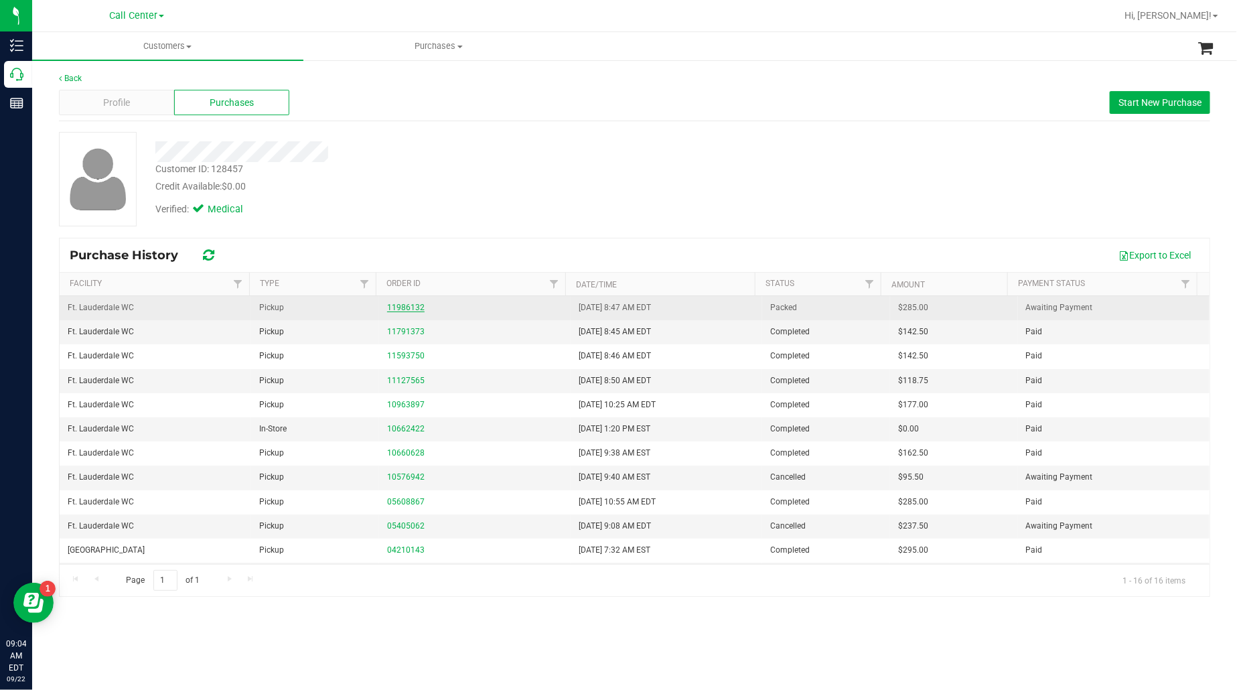
click at [402, 307] on link "11986132" at bounding box center [406, 307] width 38 height 9
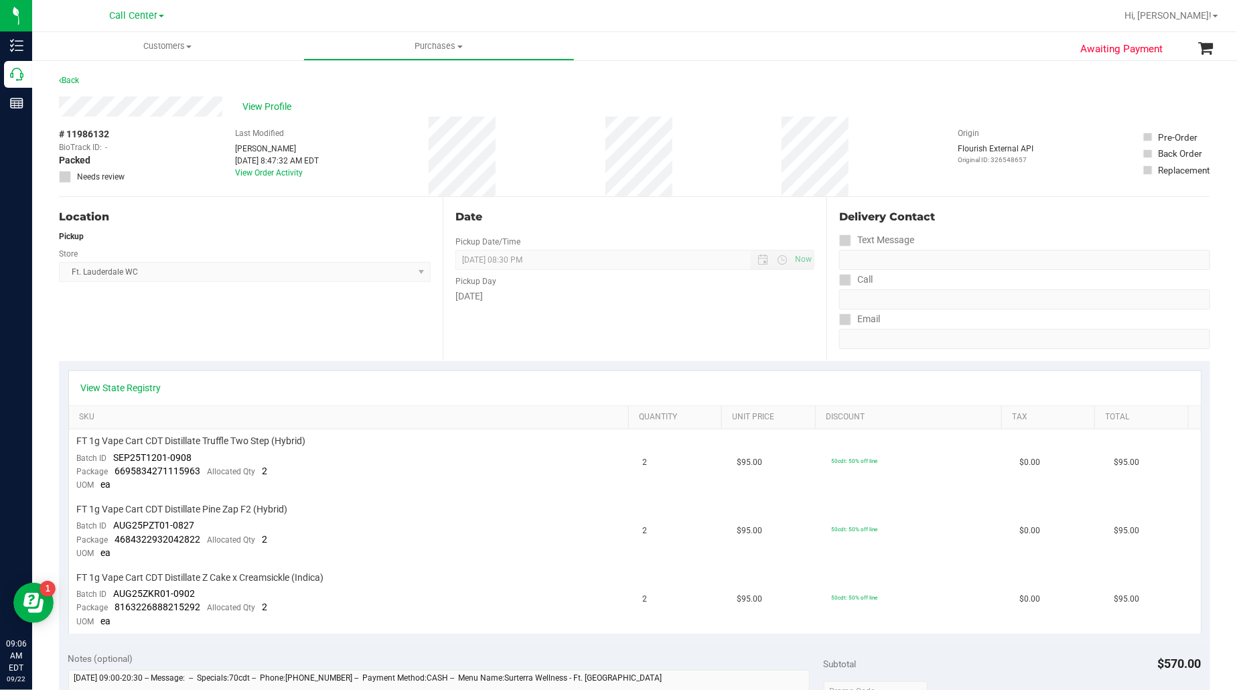
click at [182, 344] on div "Location Pickup Store Ft. Lauderdale WC Select Store [PERSON_NAME][GEOGRAPHIC_D…" at bounding box center [251, 279] width 384 height 164
click at [239, 352] on div "Location Pickup Store Ft. Lauderdale WC Select Store [PERSON_NAME][GEOGRAPHIC_D…" at bounding box center [251, 279] width 384 height 164
click at [240, 172] on link "View Order Activity" at bounding box center [270, 172] width 68 height 9
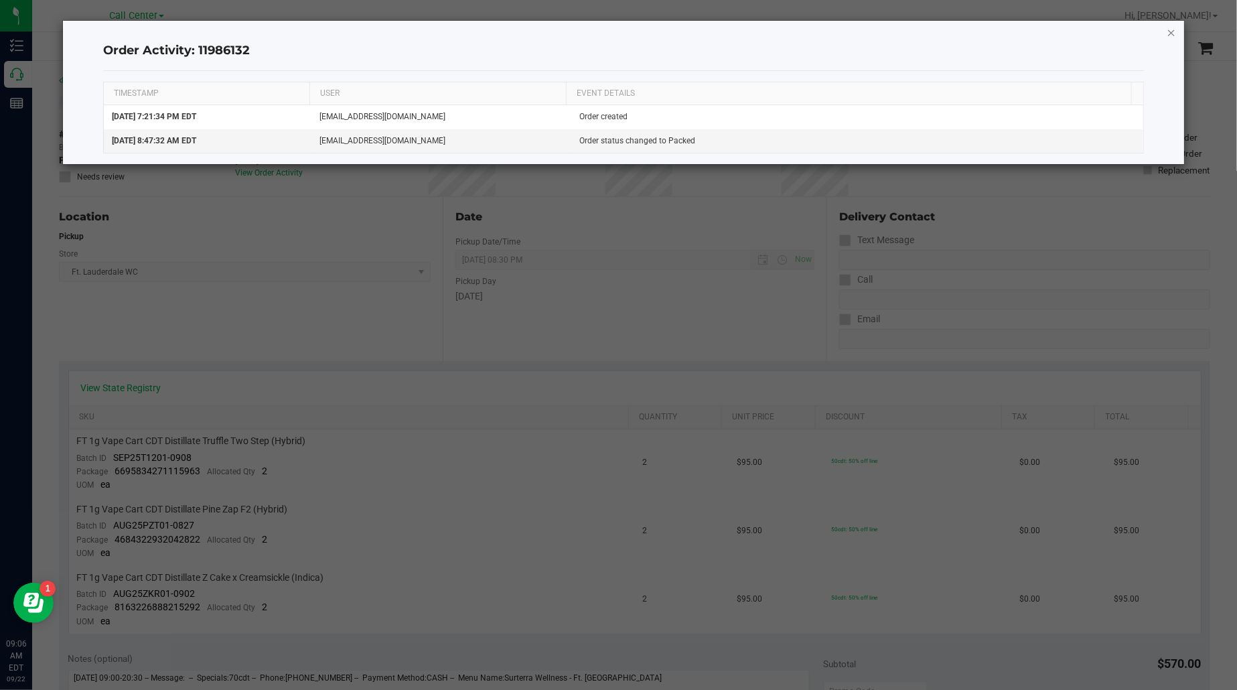
click at [1172, 30] on icon "button" at bounding box center [1171, 32] width 9 height 16
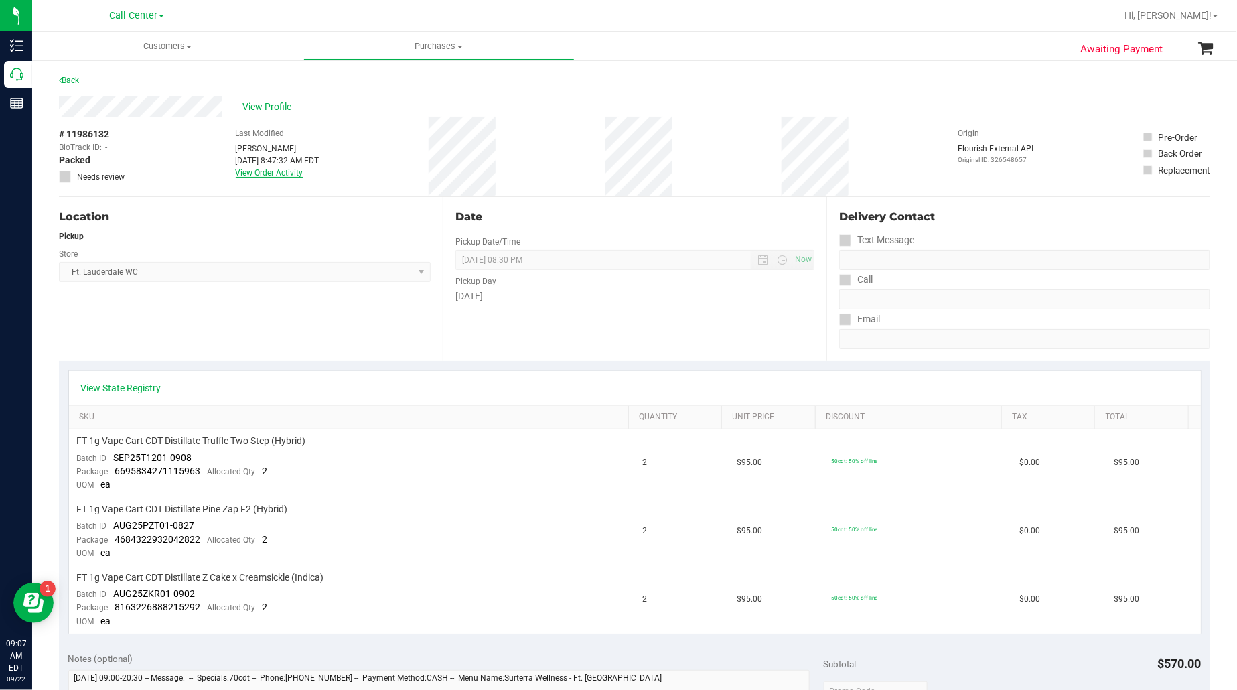
click at [283, 169] on link "View Order Activity" at bounding box center [270, 172] width 68 height 9
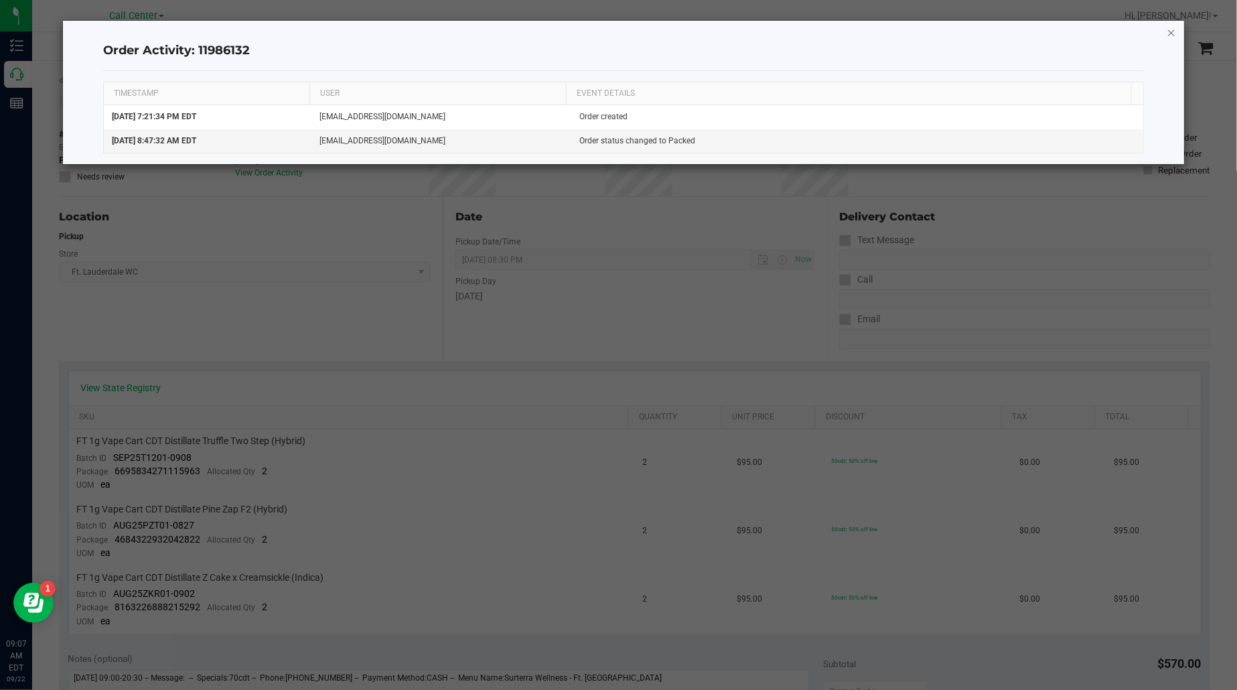
click at [1172, 30] on icon "button" at bounding box center [1171, 32] width 9 height 16
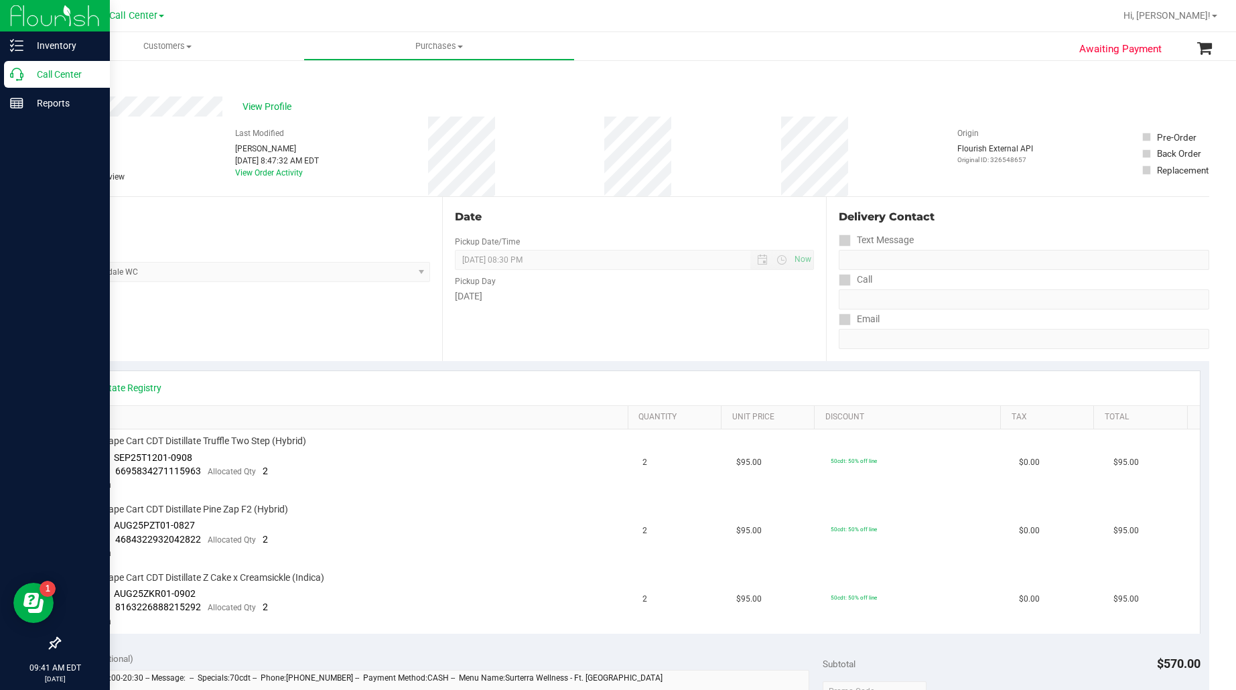
click at [54, 72] on p "Call Center" at bounding box center [63, 74] width 80 height 16
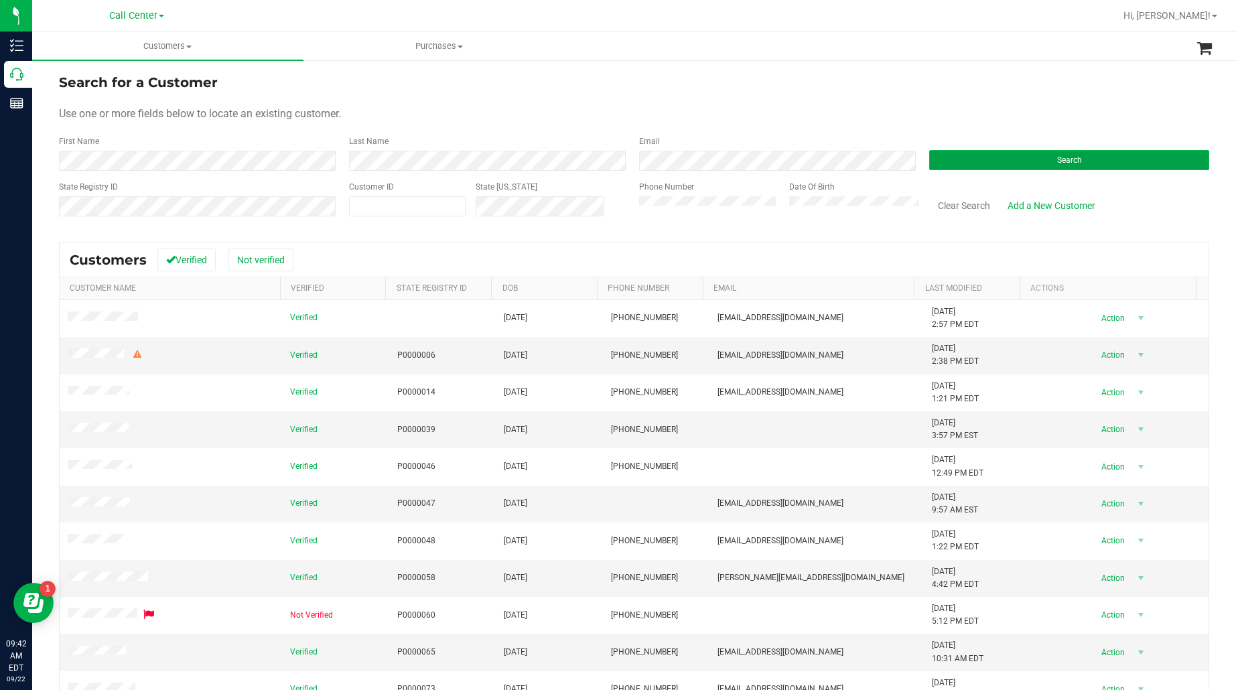
click at [952, 151] on button "Search" at bounding box center [1069, 160] width 280 height 20
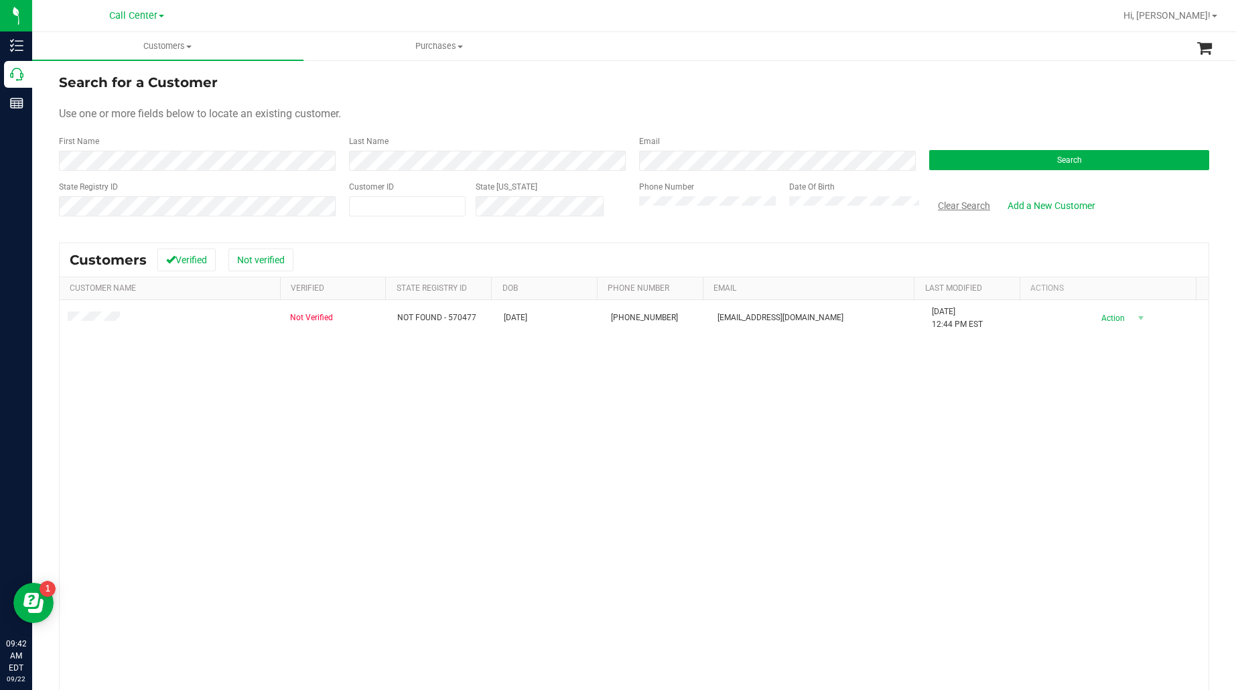
click at [946, 200] on button "Clear Search" at bounding box center [964, 205] width 70 height 23
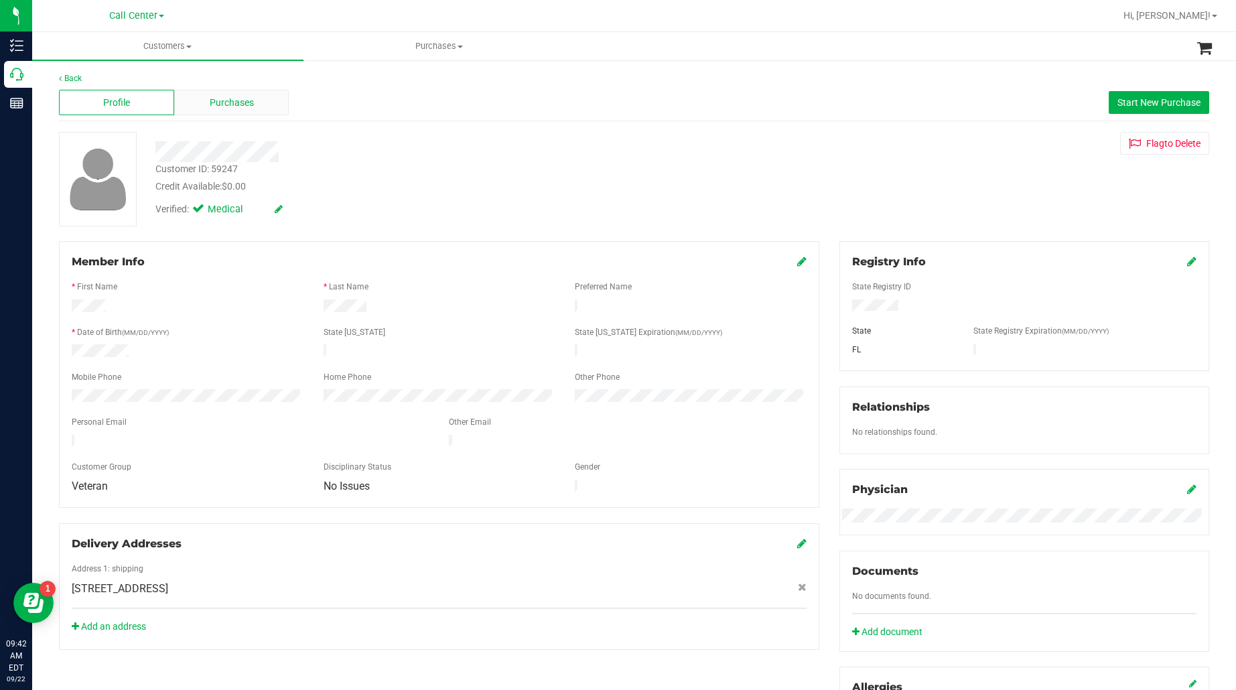
click at [192, 107] on div "Purchases" at bounding box center [231, 102] width 115 height 25
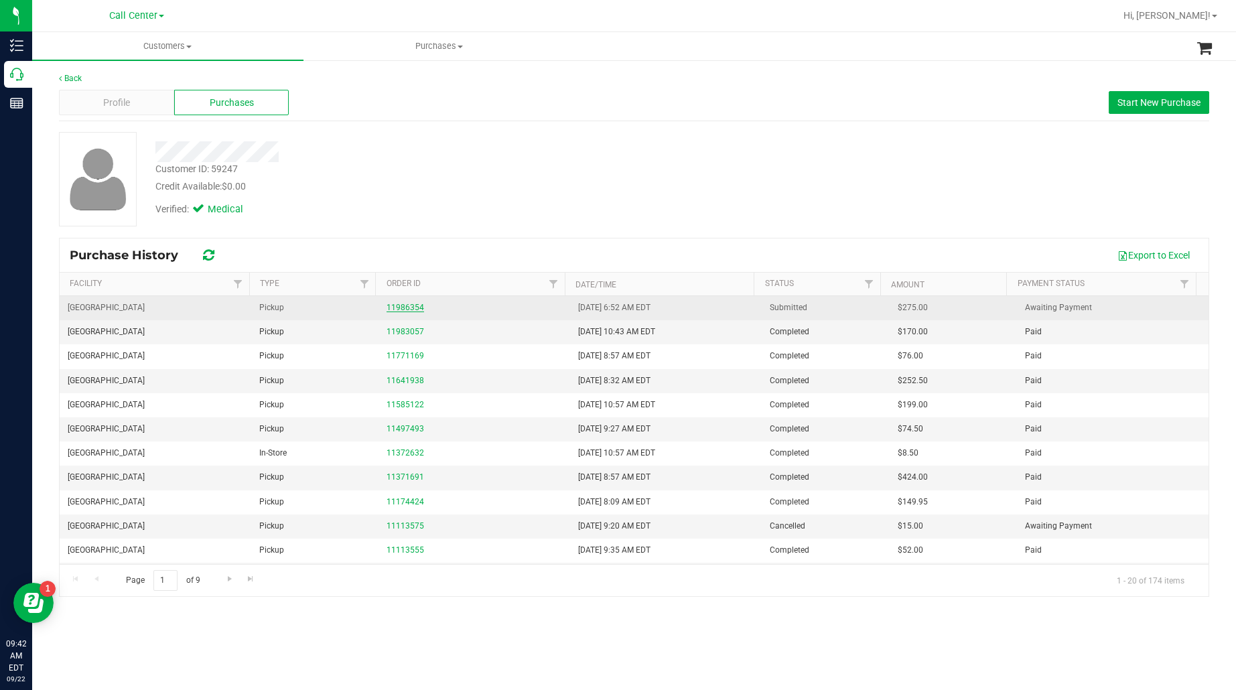
click at [401, 307] on link "11986354" at bounding box center [406, 307] width 38 height 9
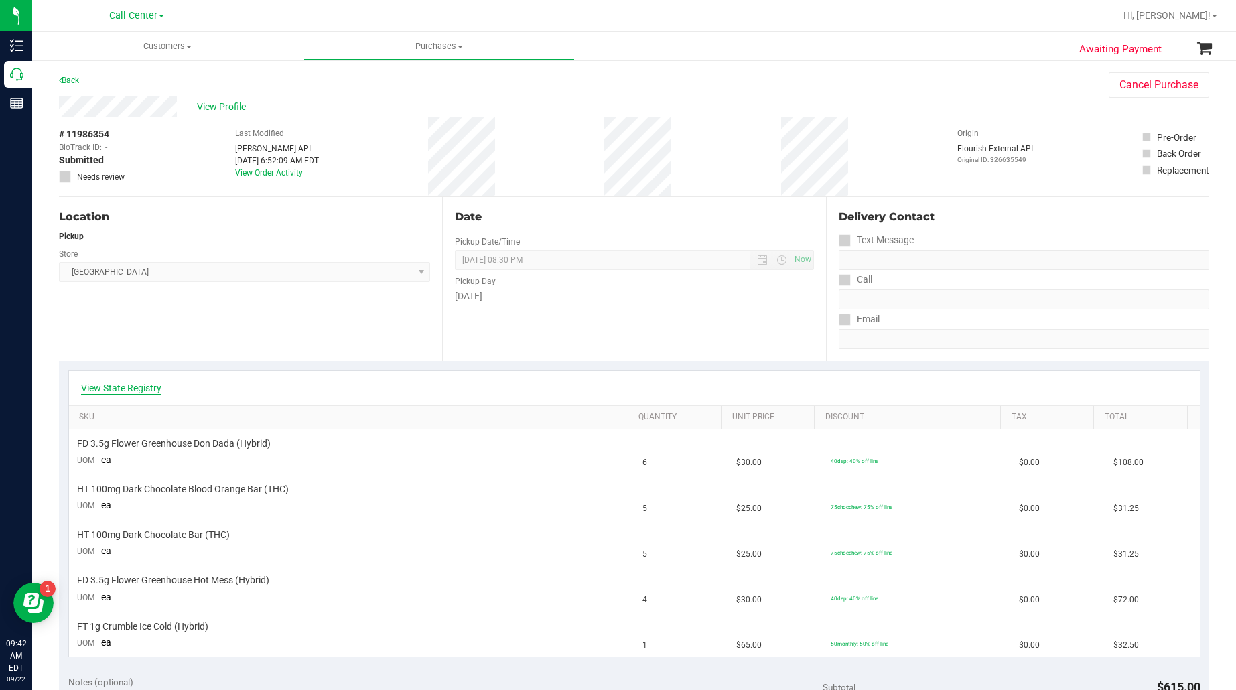
click at [133, 392] on link "View State Registry" at bounding box center [121, 387] width 80 height 13
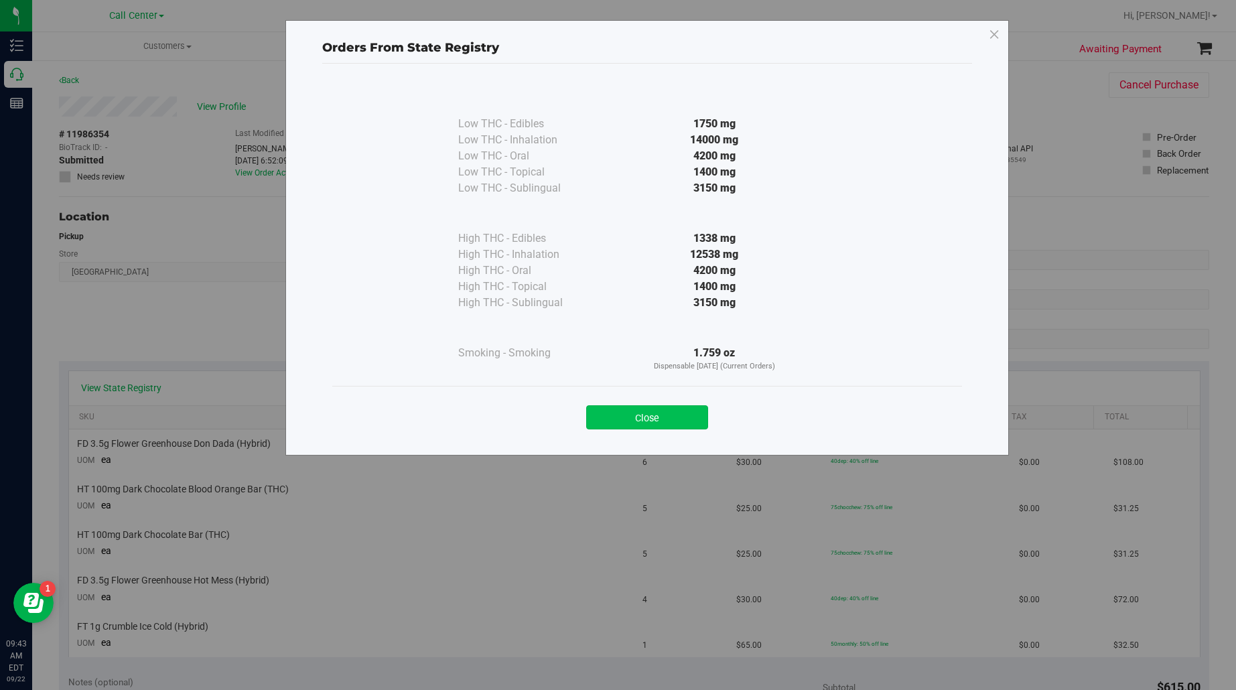
click at [695, 424] on button "Close" at bounding box center [647, 417] width 122 height 24
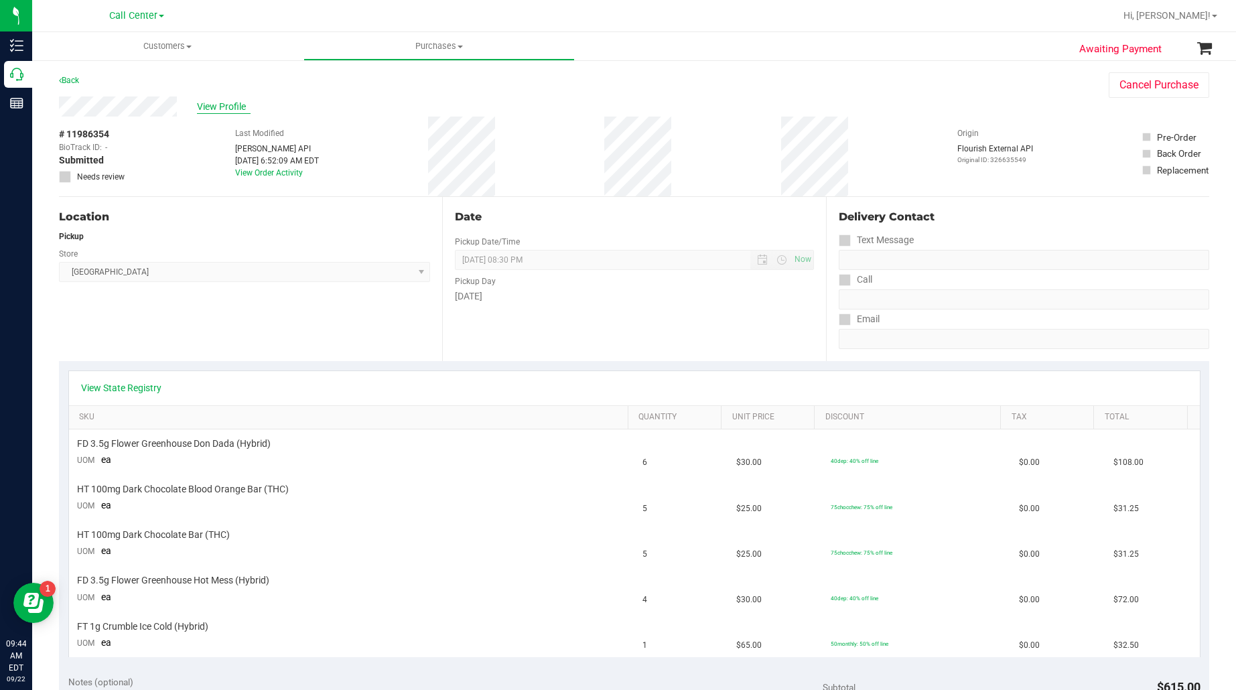
click at [236, 108] on span "View Profile" at bounding box center [224, 107] width 54 height 14
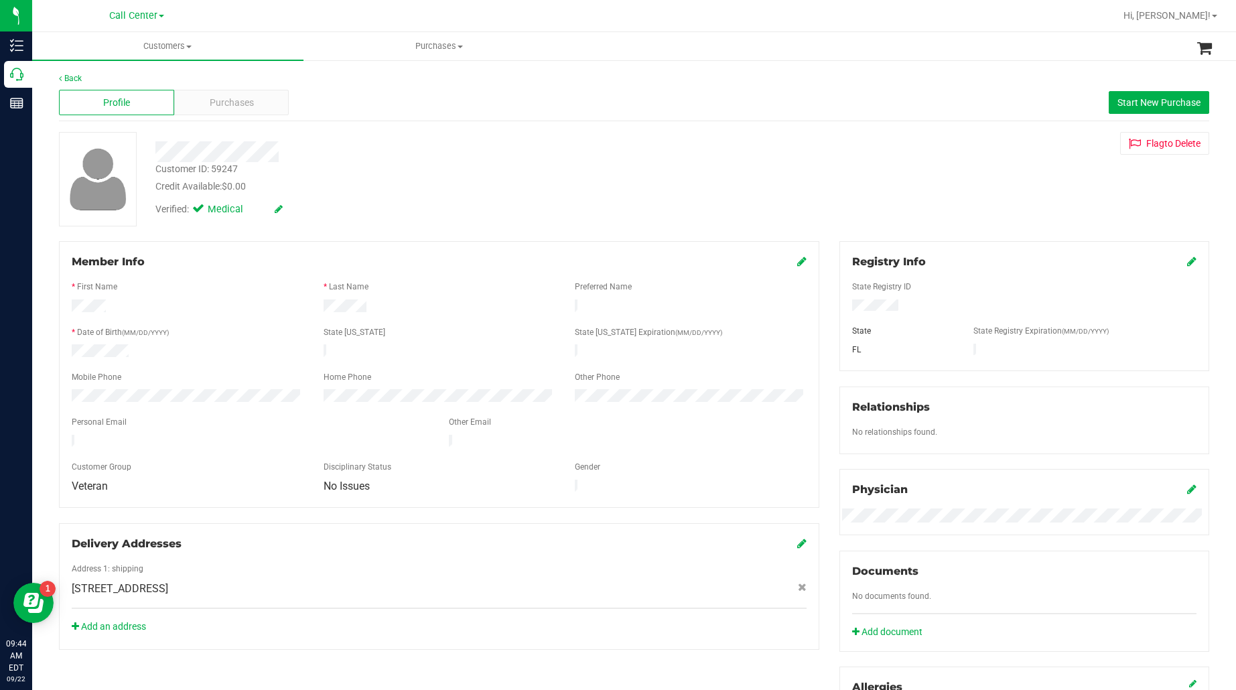
click at [853, 295] on div "State Registry ID" at bounding box center [1024, 288] width 364 height 15
click at [869, 319] on div at bounding box center [1024, 319] width 344 height 11
click at [249, 597] on div "Address 1: shipping 595 ROTONDA CIR , ROTONDA WEST , FL 33947" at bounding box center [439, 586] width 735 height 47
click at [870, 506] on div at bounding box center [1024, 503] width 344 height 11
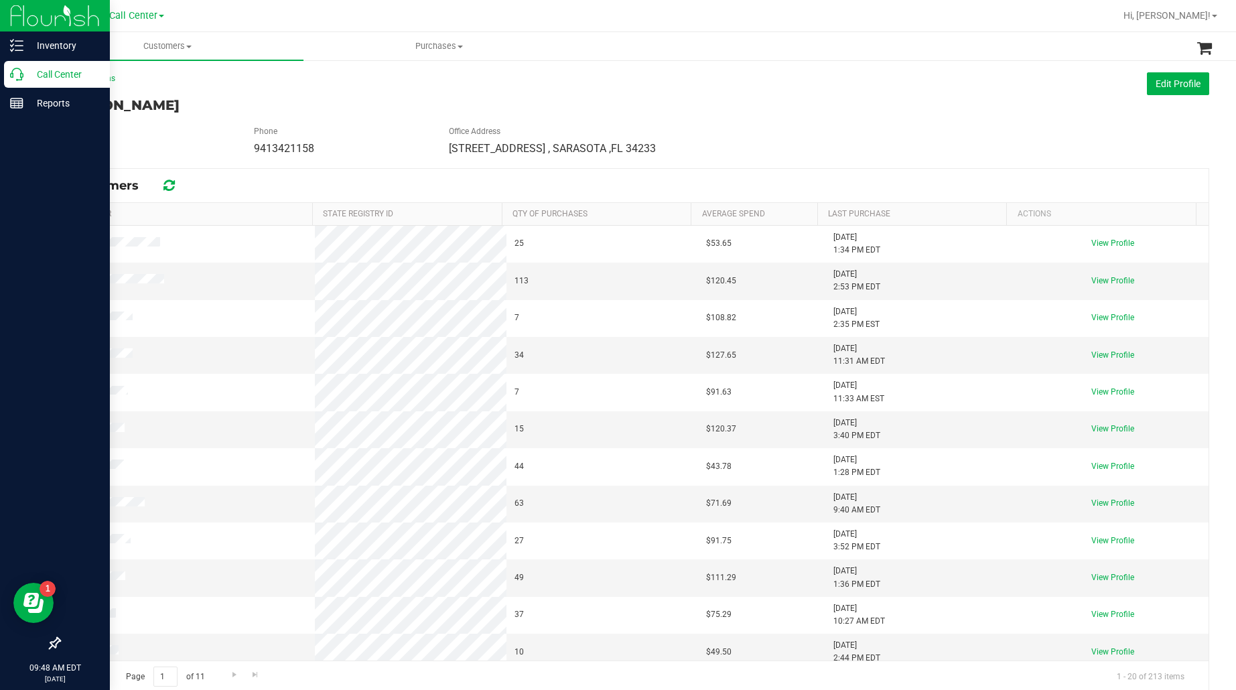
click at [40, 74] on p "Call Center" at bounding box center [63, 74] width 80 height 16
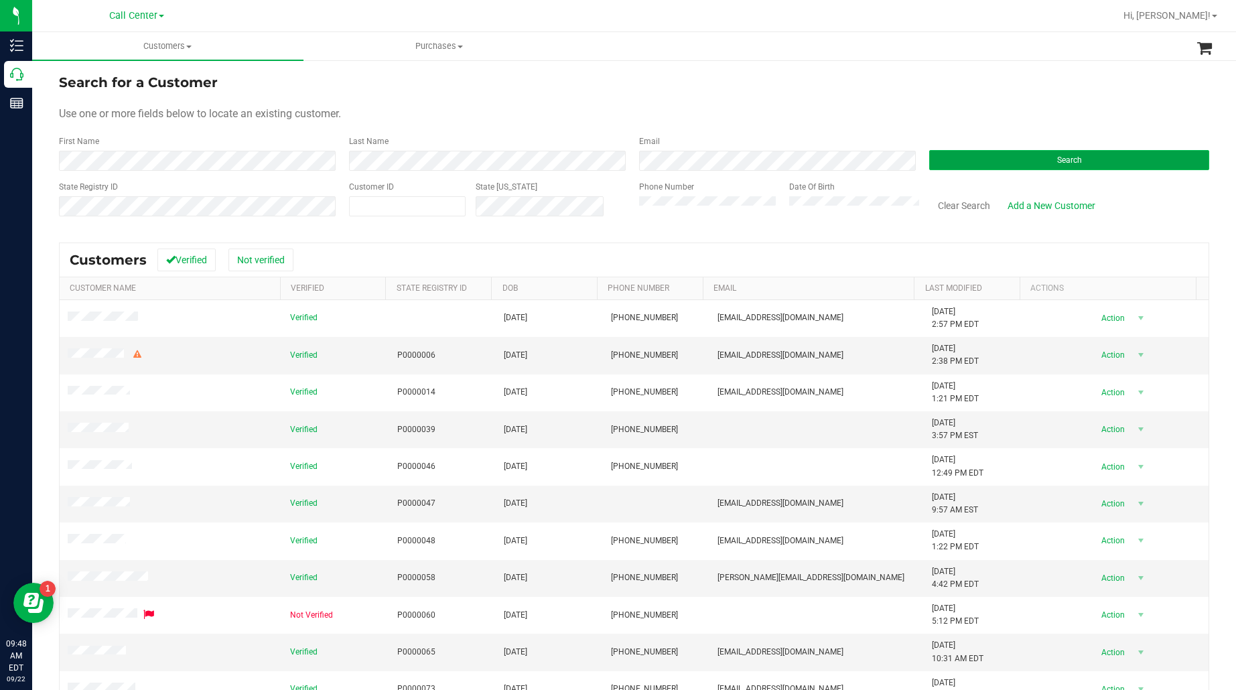
click at [950, 154] on button "Search" at bounding box center [1069, 160] width 280 height 20
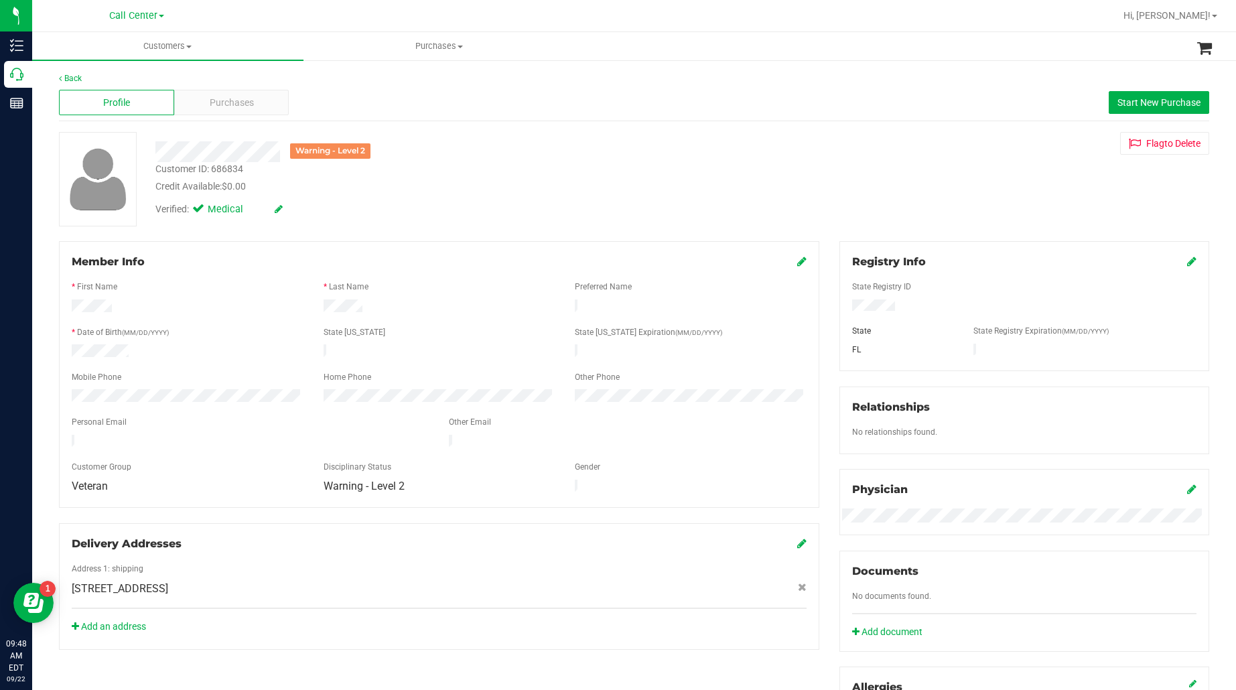
click at [176, 330] on div "* Date of Birth (MM/DD/YYYY)" at bounding box center [188, 333] width 252 height 15
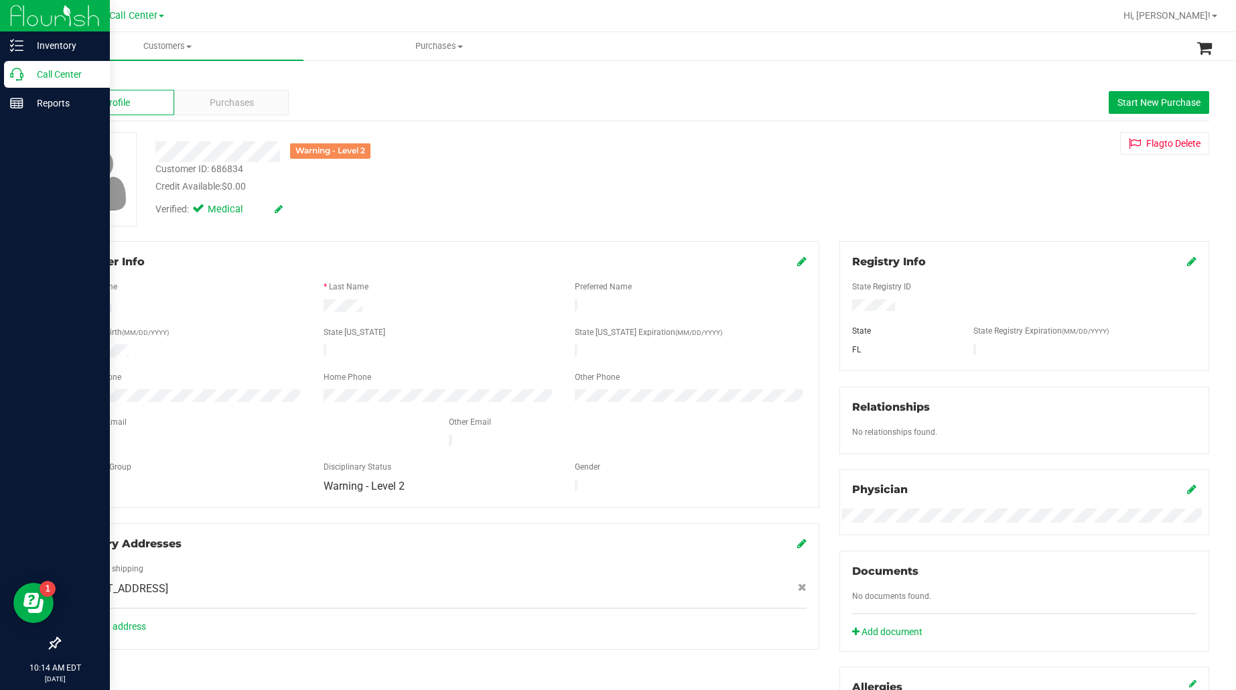
click at [33, 68] on p "Call Center" at bounding box center [63, 74] width 80 height 16
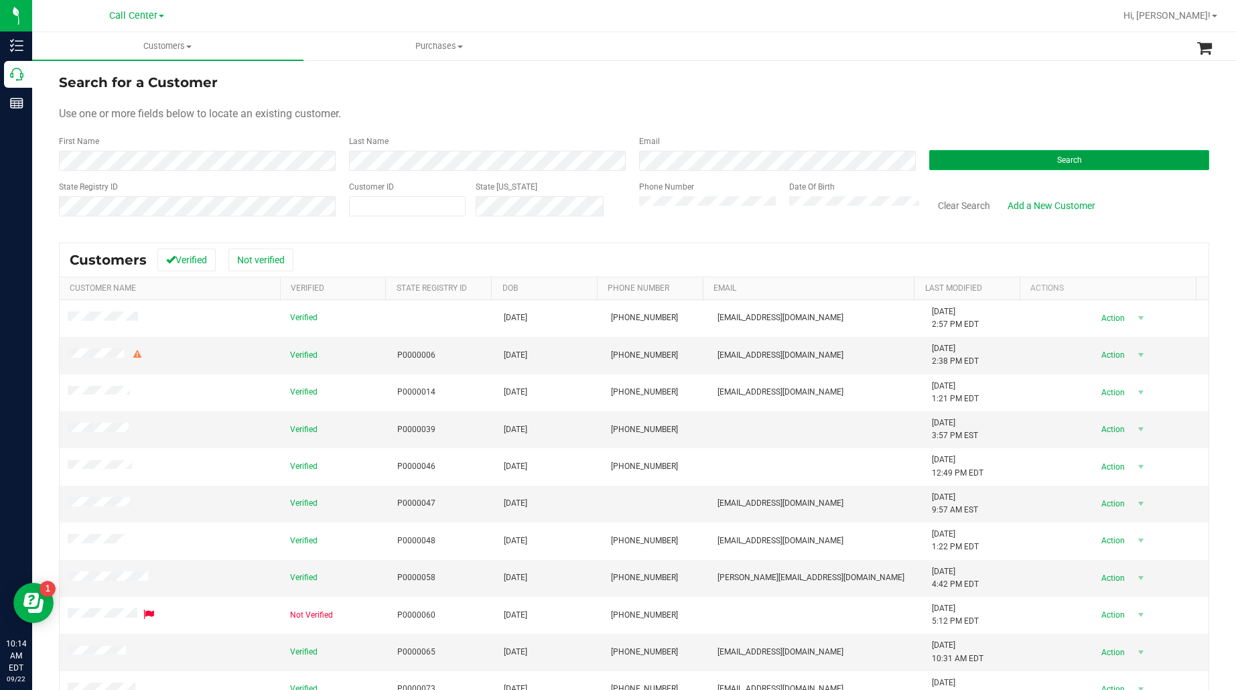
click at [959, 161] on button "Search" at bounding box center [1069, 160] width 280 height 20
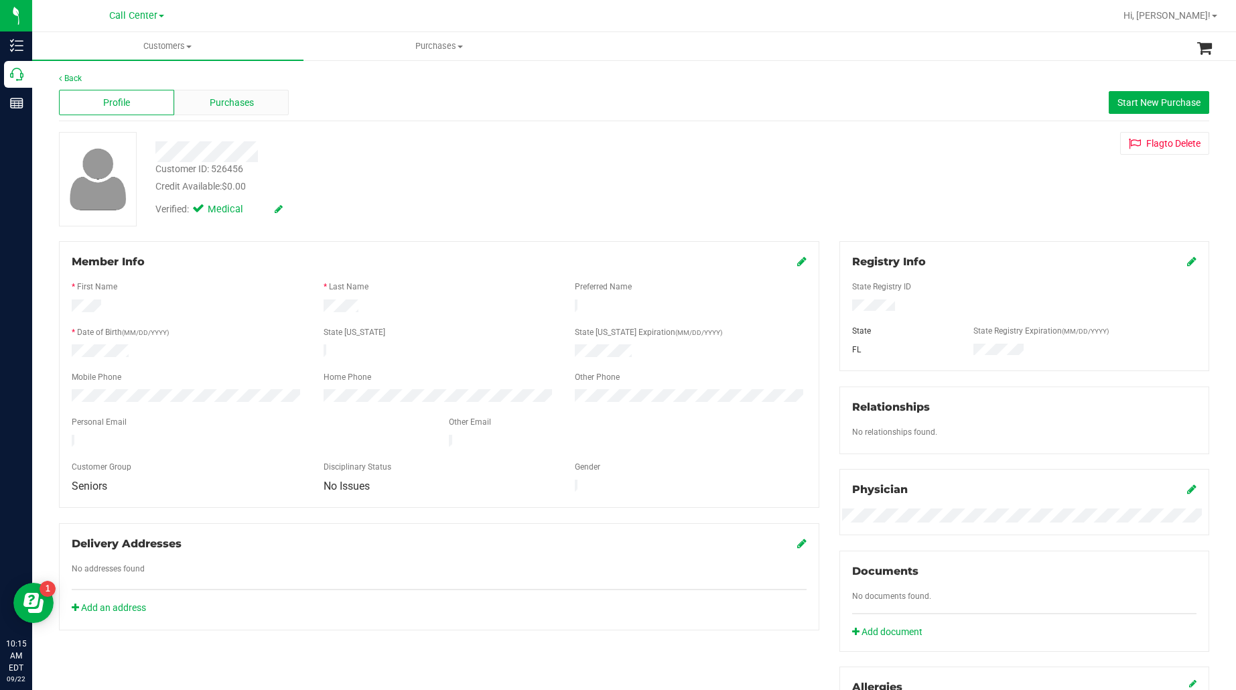
click at [230, 100] on span "Purchases" at bounding box center [232, 103] width 44 height 14
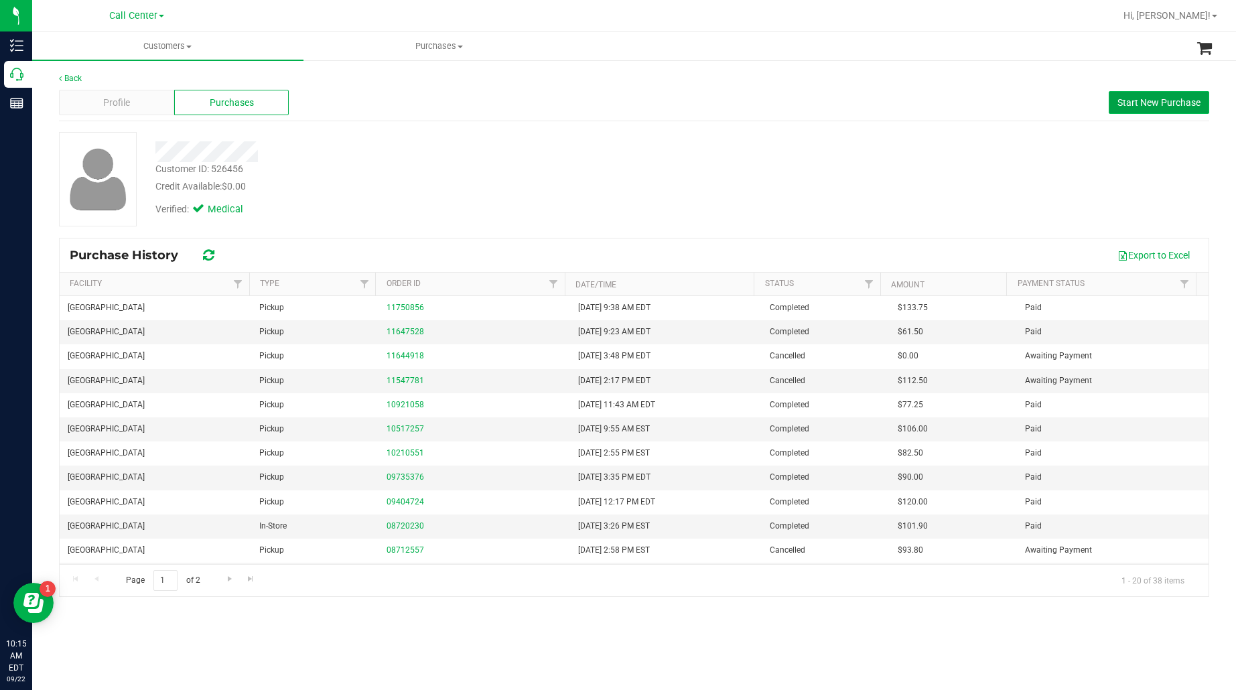
click at [1140, 106] on span "Start New Purchase" at bounding box center [1158, 102] width 83 height 11
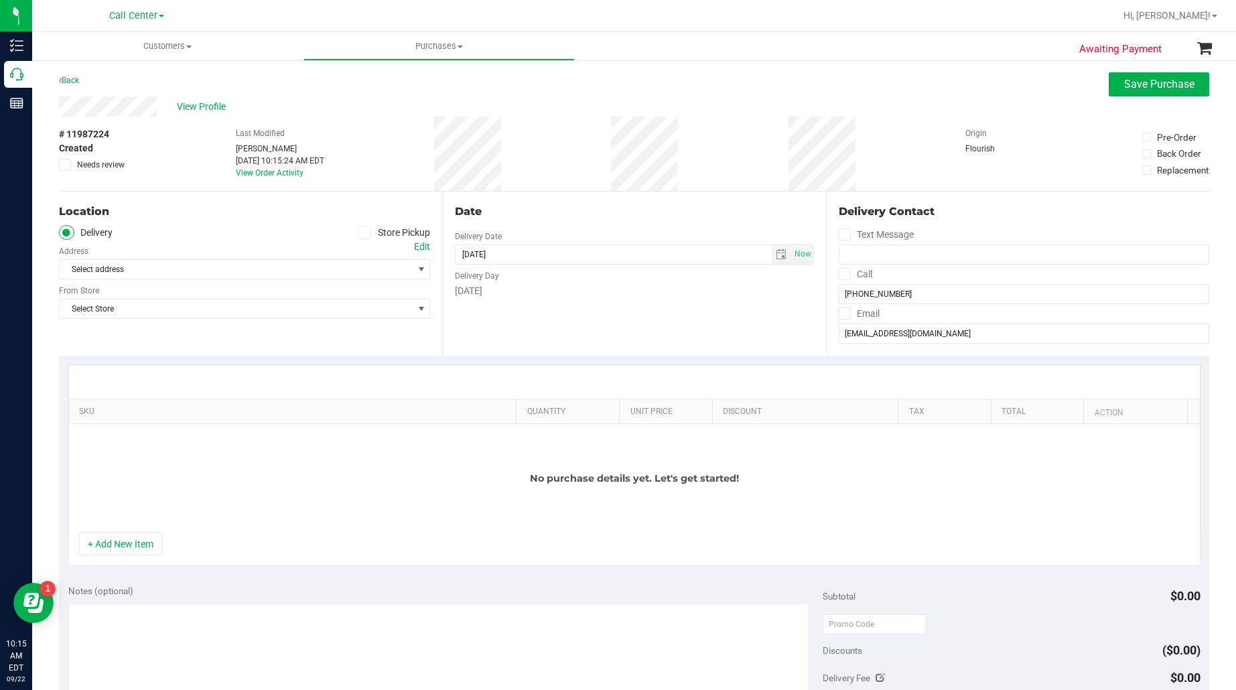
click at [268, 228] on ul "Delivery Store Pickup" at bounding box center [244, 232] width 371 height 15
click at [360, 232] on icon at bounding box center [364, 232] width 8 height 0
click at [0, 0] on input "Store Pickup" at bounding box center [0, 0] width 0 height 0
click at [349, 269] on span "Select Store" at bounding box center [236, 269] width 353 height 19
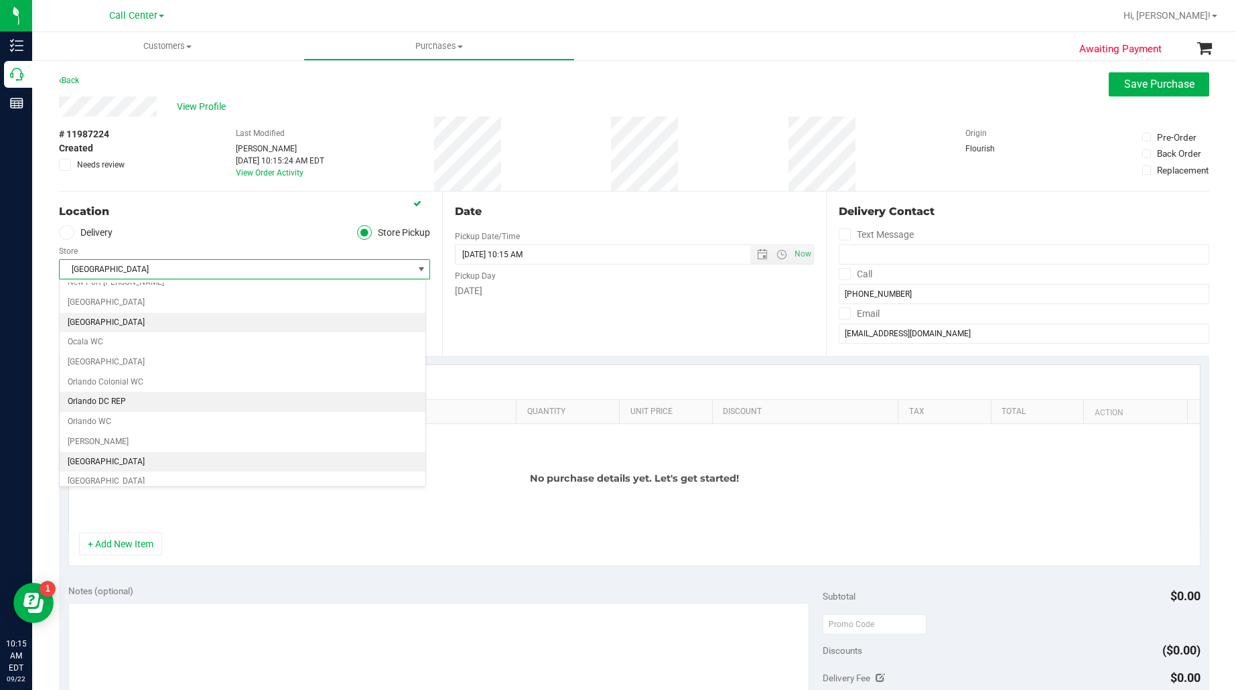
scroll to position [631, 0]
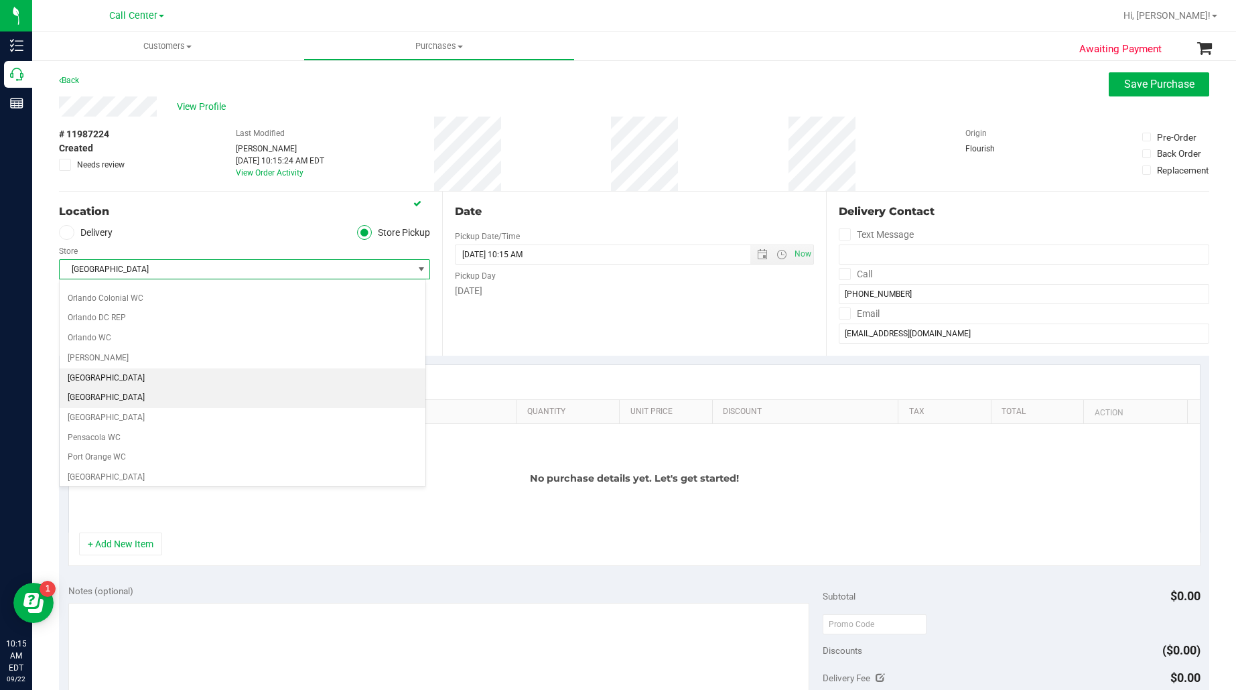
click at [122, 408] on li "[GEOGRAPHIC_DATA]" at bounding box center [243, 398] width 366 height 20
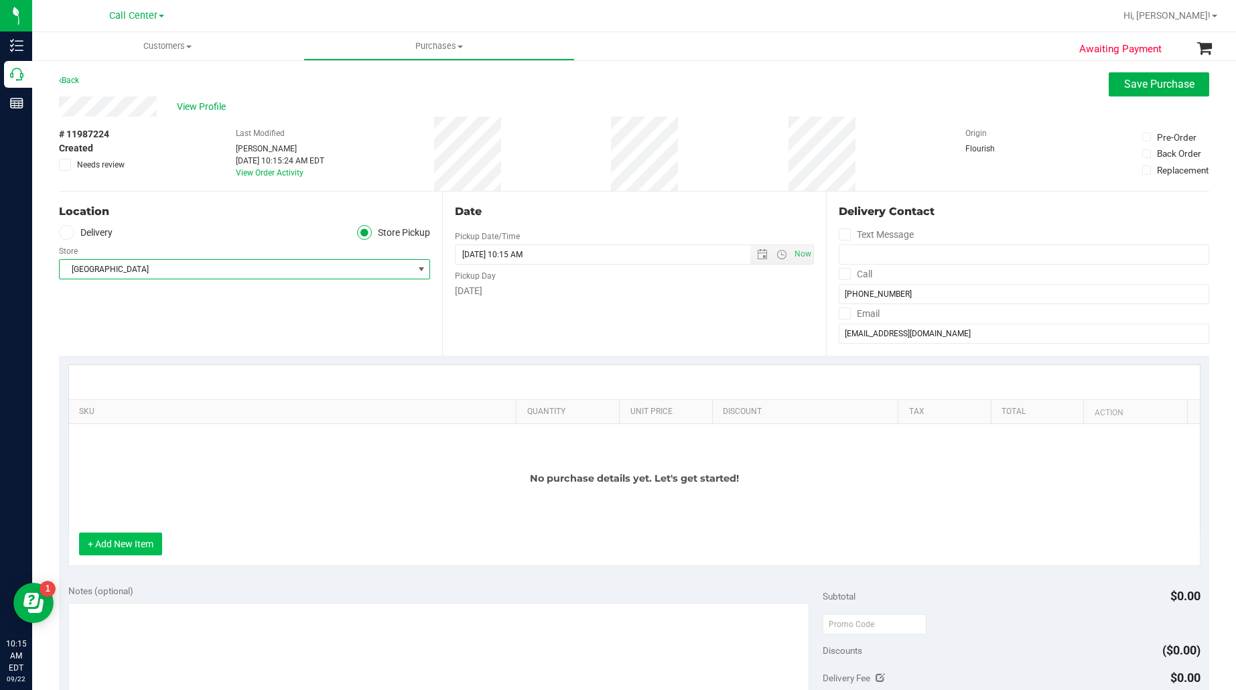
click at [137, 543] on button "+ Add New Item" at bounding box center [120, 544] width 83 height 23
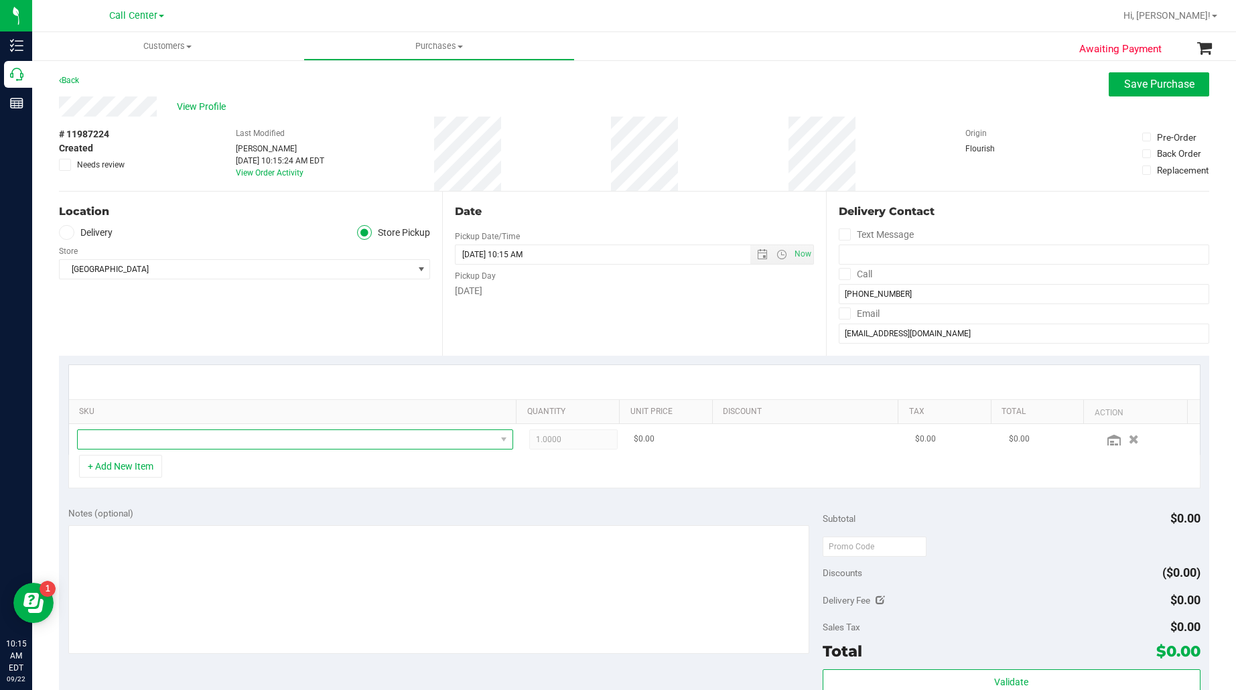
click at [212, 444] on span "NO DATA FOUND" at bounding box center [287, 439] width 418 height 19
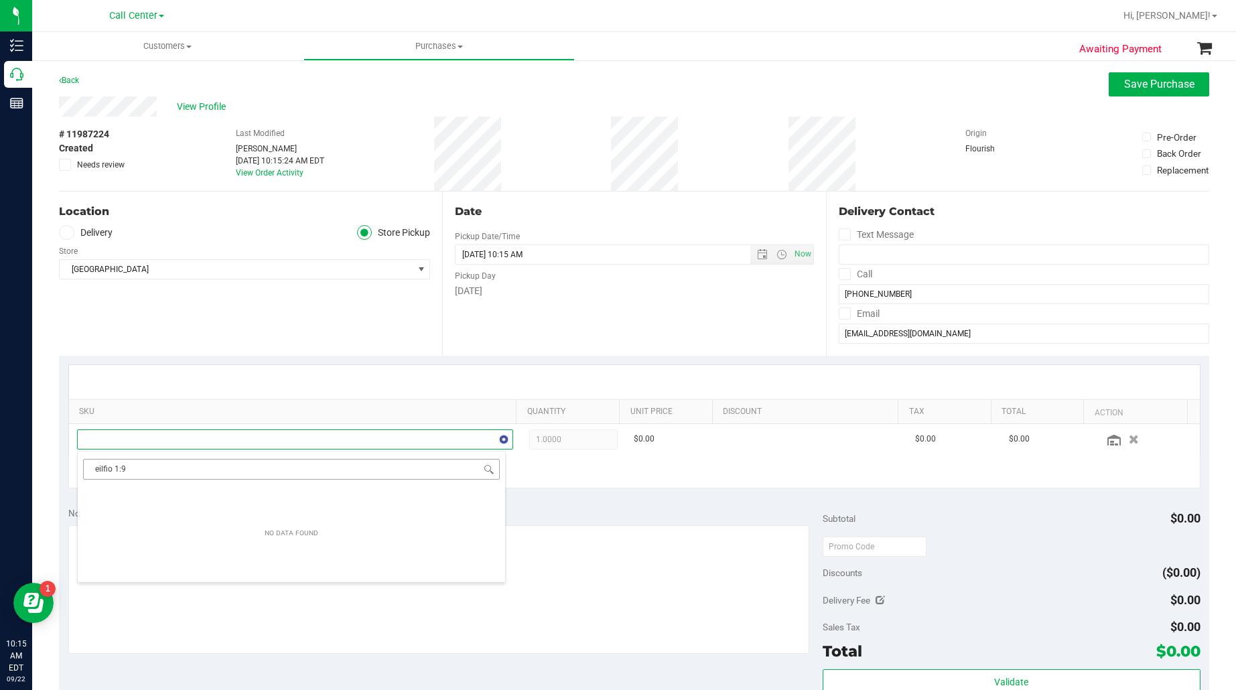
scroll to position [21, 421]
drag, startPoint x: 129, startPoint y: 466, endPoint x: 55, endPoint y: 466, distance: 73.7
click at [55, 466] on body "Inventory Call Center Reports 10:15 AM EDT 09/22/2025 09/22 Call Center Hi, Eja…" at bounding box center [618, 345] width 1236 height 690
type input "patch"
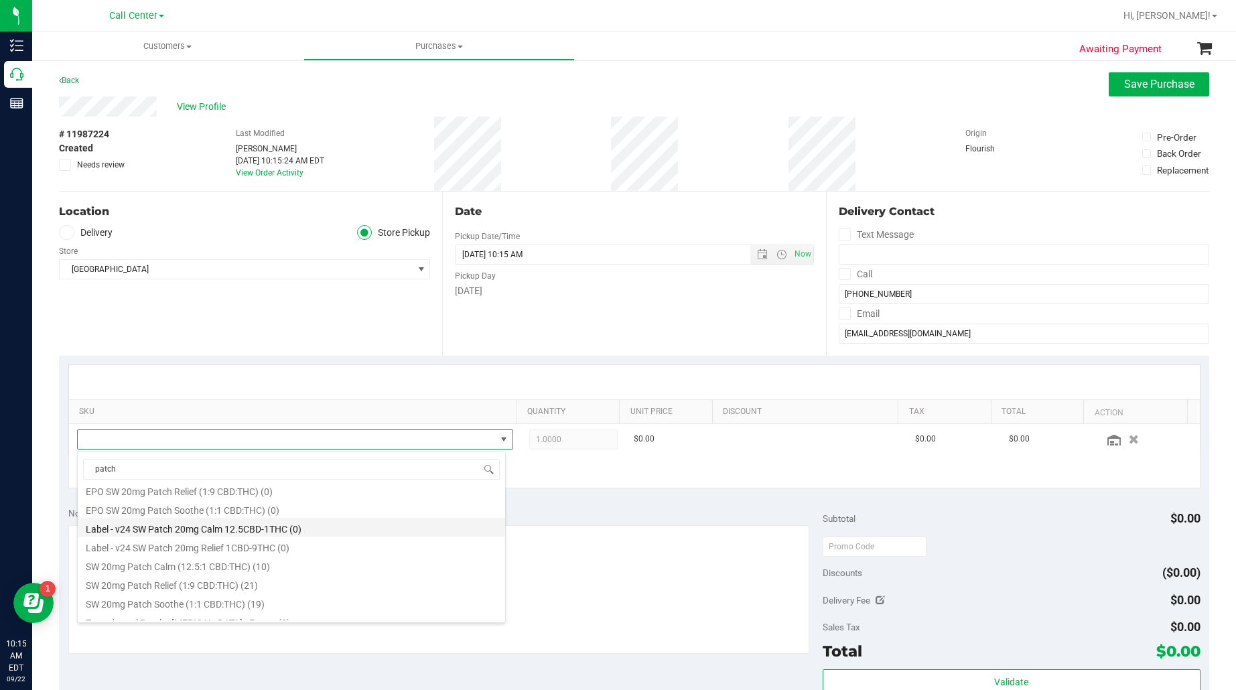
scroll to position [35, 0]
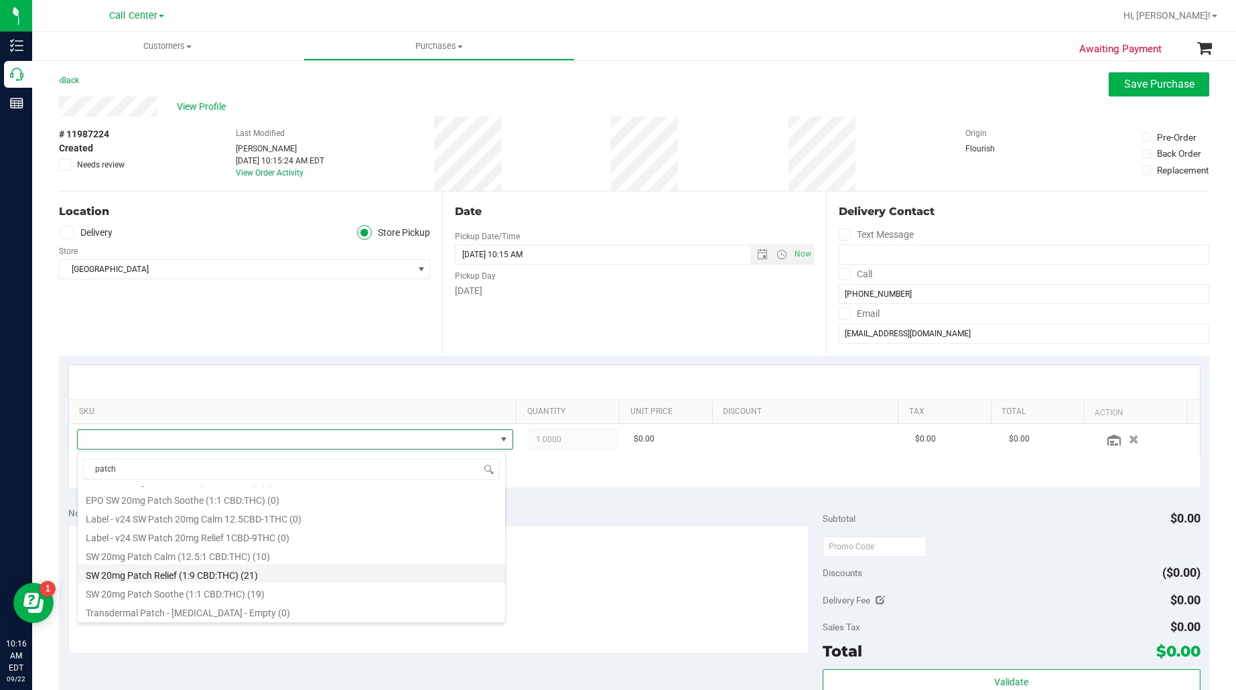
click at [236, 576] on li "SW 20mg Patch Relief (1:9 CBD:THC) (21)" at bounding box center [291, 573] width 427 height 19
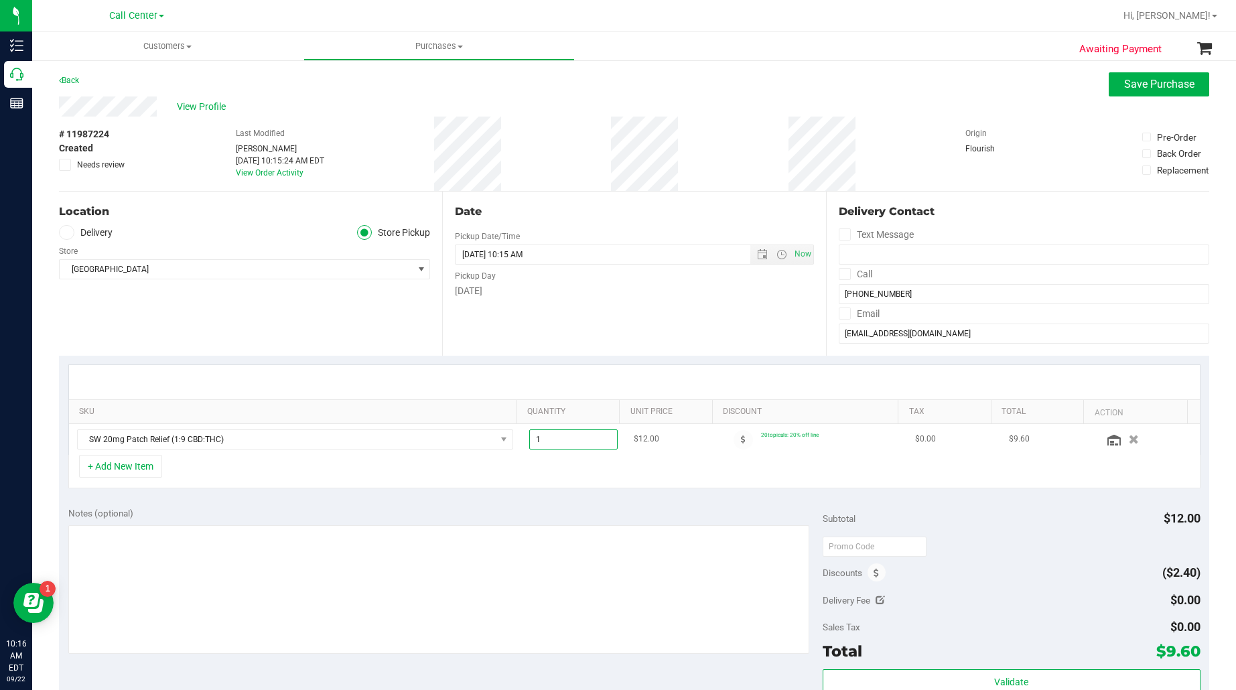
drag, startPoint x: 545, startPoint y: 444, endPoint x: 520, endPoint y: 446, distance: 24.9
click at [529, 446] on span "1.00 1" at bounding box center [573, 439] width 88 height 20
type input "4"
type input "4.00"
click at [537, 474] on div "+ Add New Item" at bounding box center [634, 471] width 1132 height 33
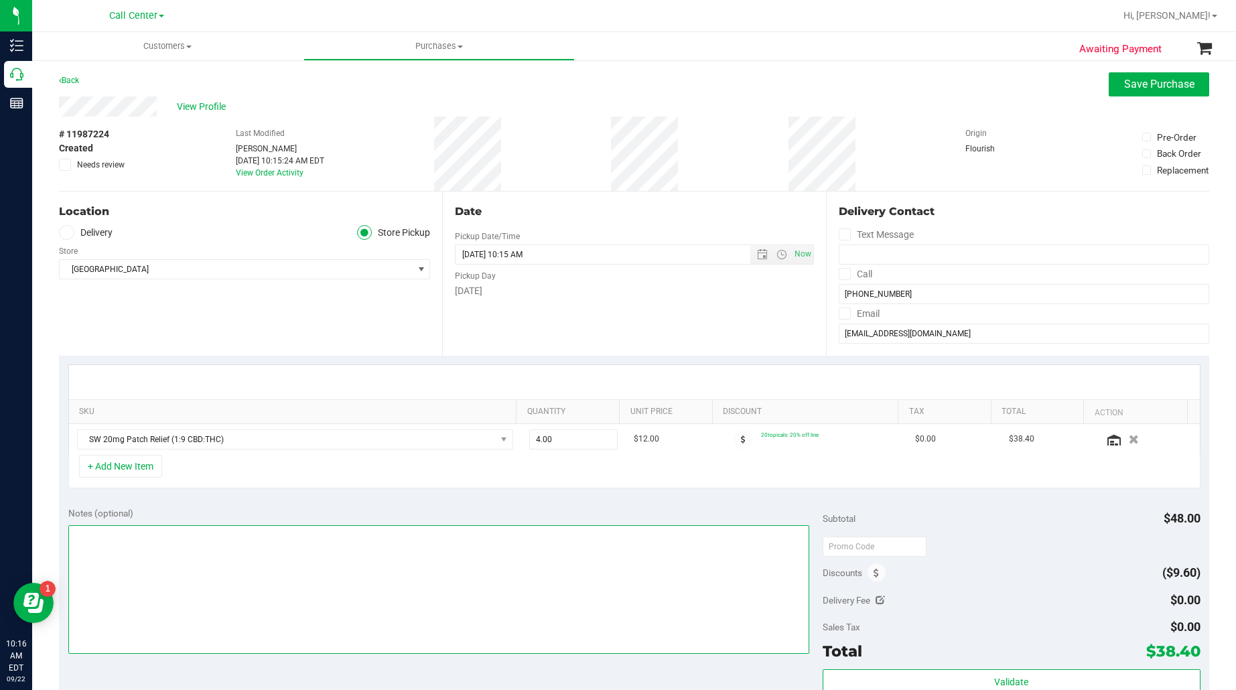
click at [441, 565] on textarea at bounding box center [439, 589] width 742 height 129
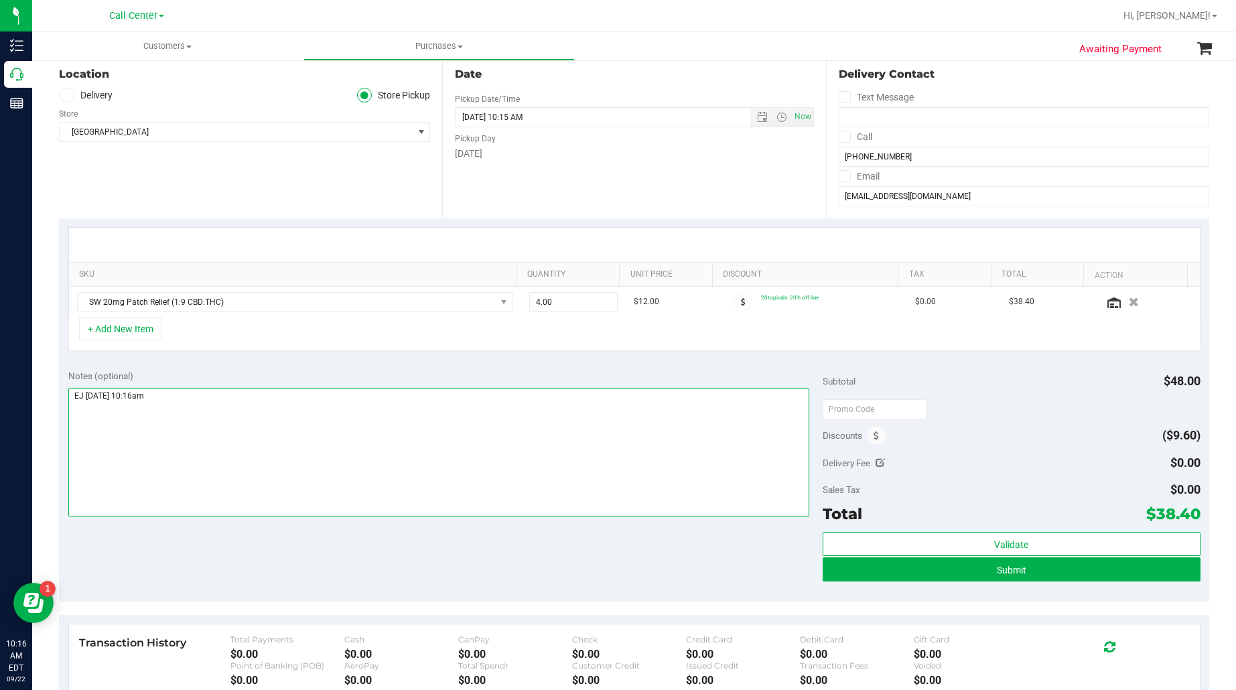
scroll to position [167, 0]
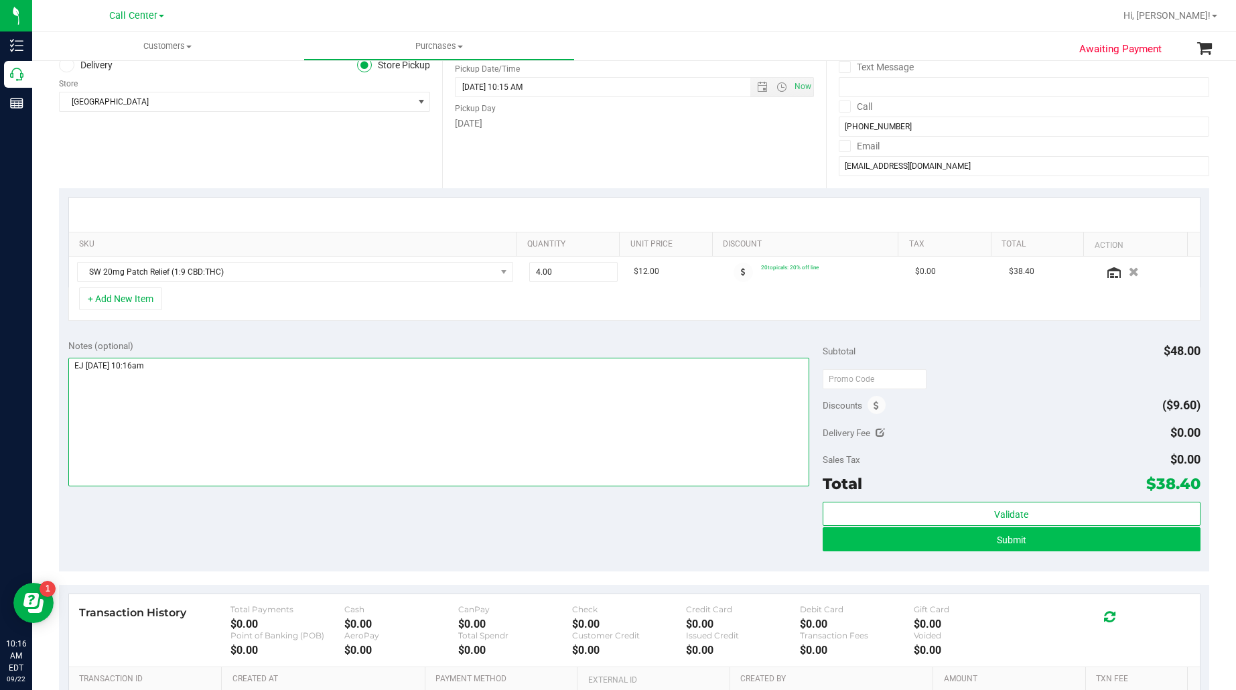
type textarea "EJ 9/22/25 10:16am"
click at [975, 537] on button "Submit" at bounding box center [1011, 539] width 377 height 24
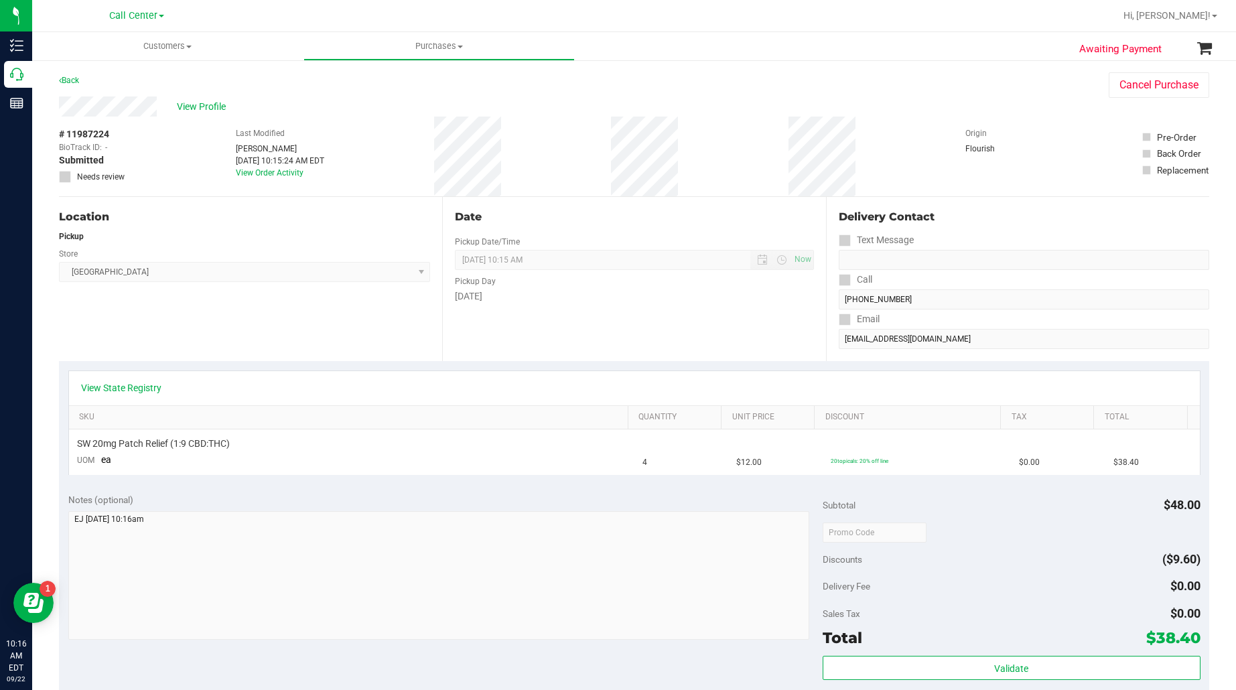
click at [94, 135] on span "# 11987224" at bounding box center [84, 134] width 50 height 14
copy div "# 11987224"
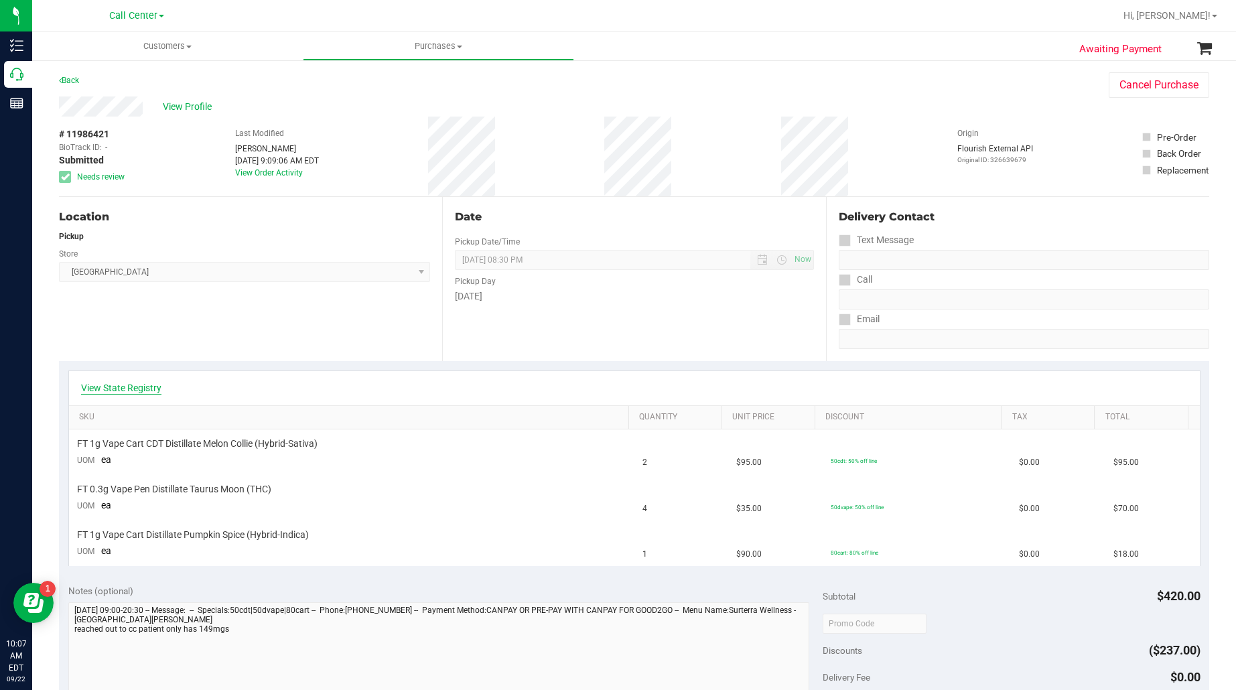
click at [117, 387] on link "View State Registry" at bounding box center [121, 387] width 80 height 13
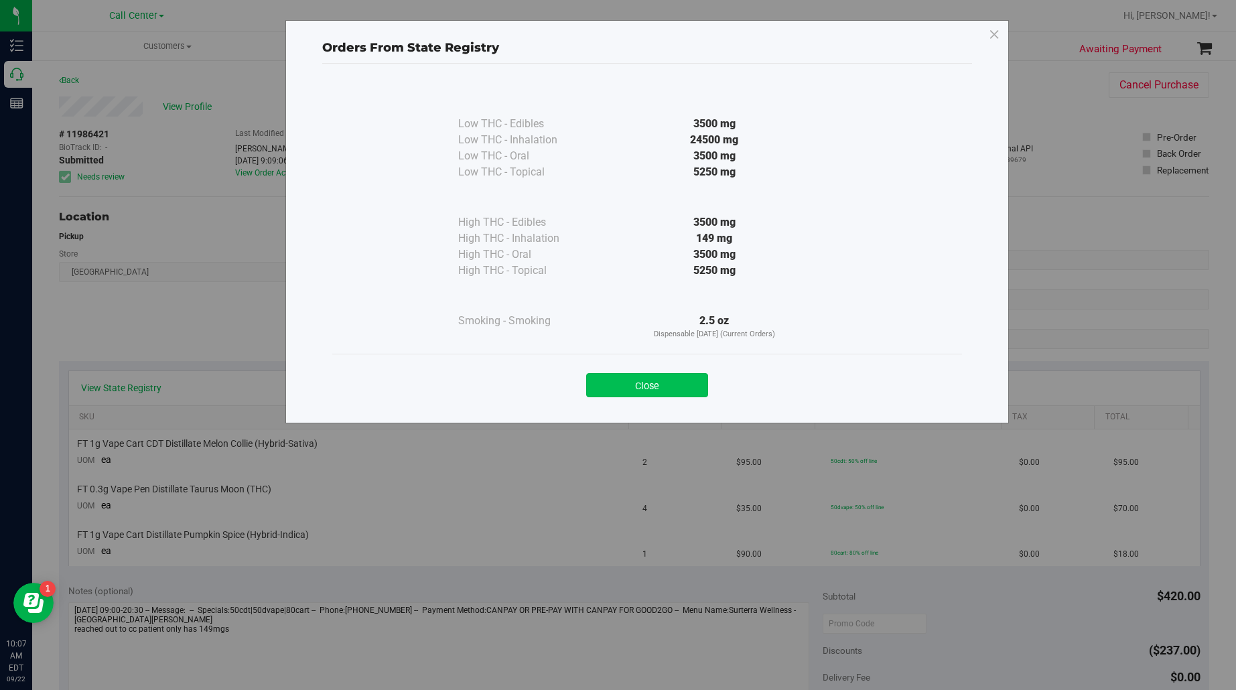
click at [633, 379] on button "Close" at bounding box center [647, 385] width 122 height 24
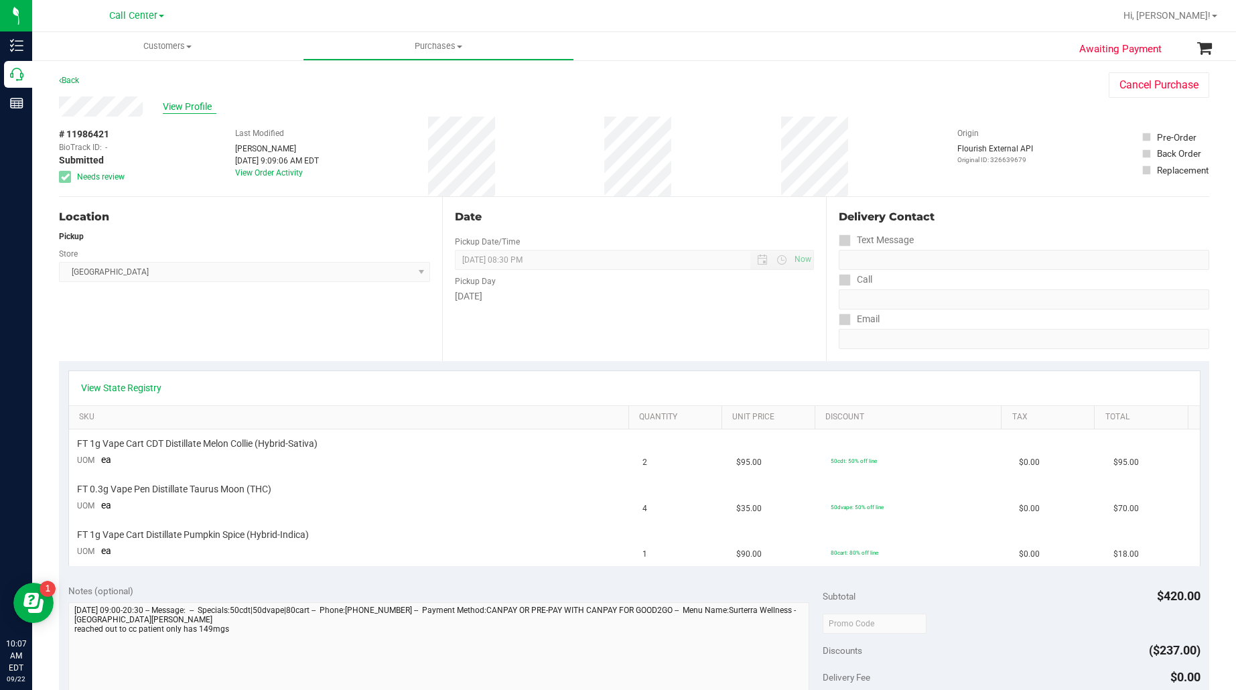
click at [165, 100] on span "View Profile" at bounding box center [190, 107] width 54 height 14
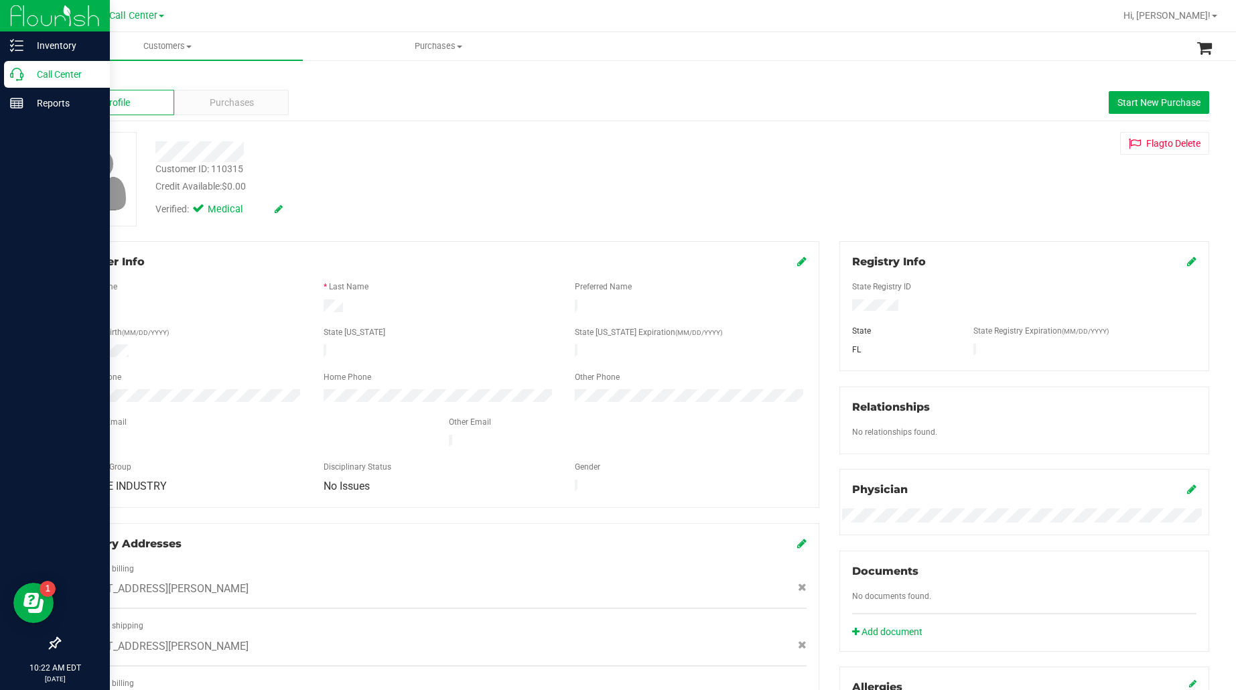
click at [46, 72] on p "Call Center" at bounding box center [63, 74] width 80 height 16
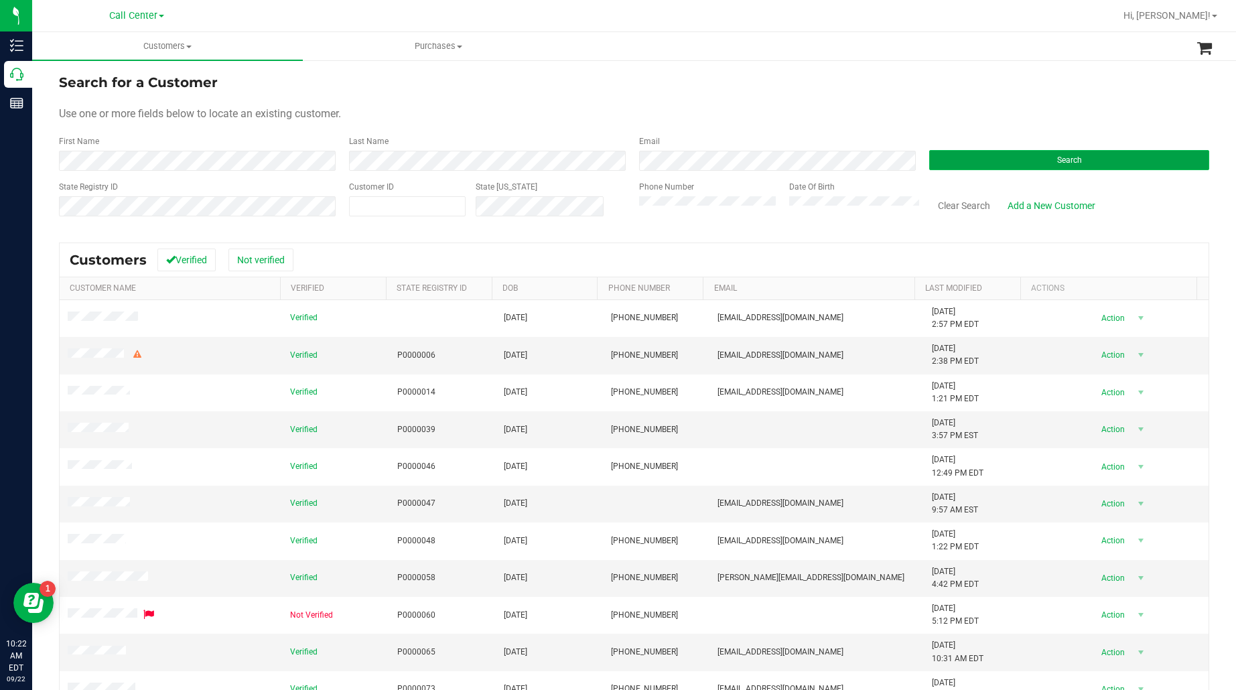
click at [945, 161] on button "Search" at bounding box center [1069, 160] width 280 height 20
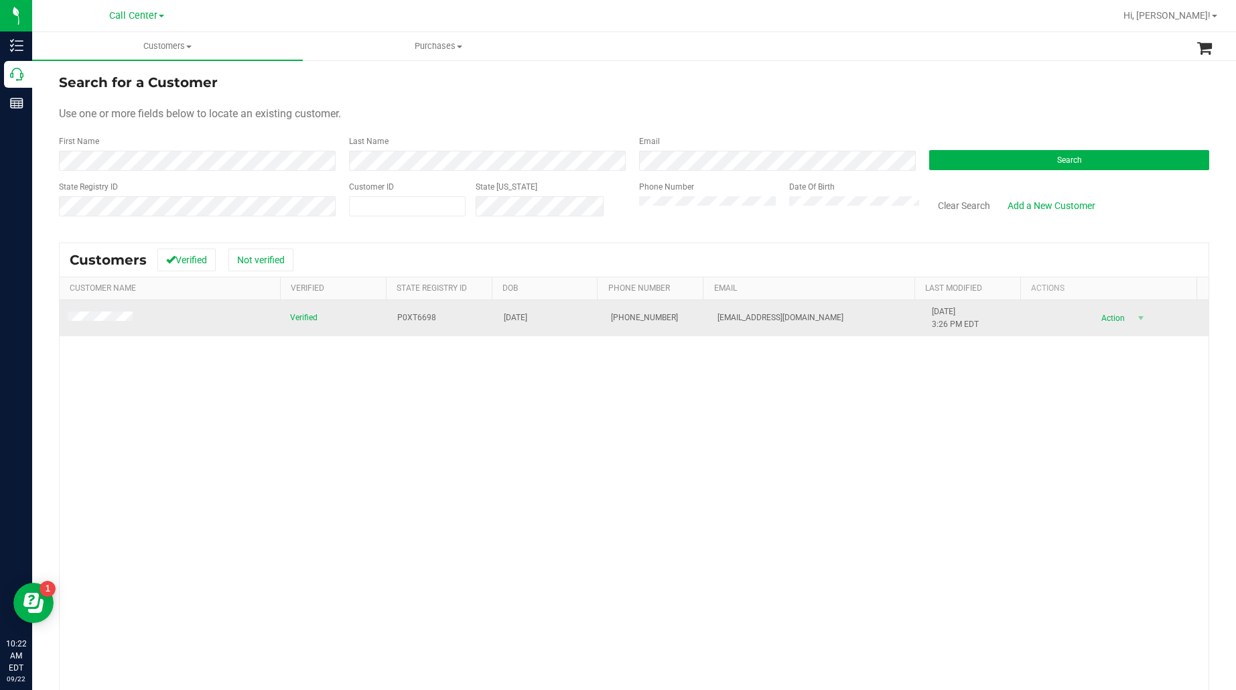
click at [116, 323] on span at bounding box center [102, 318] width 69 height 13
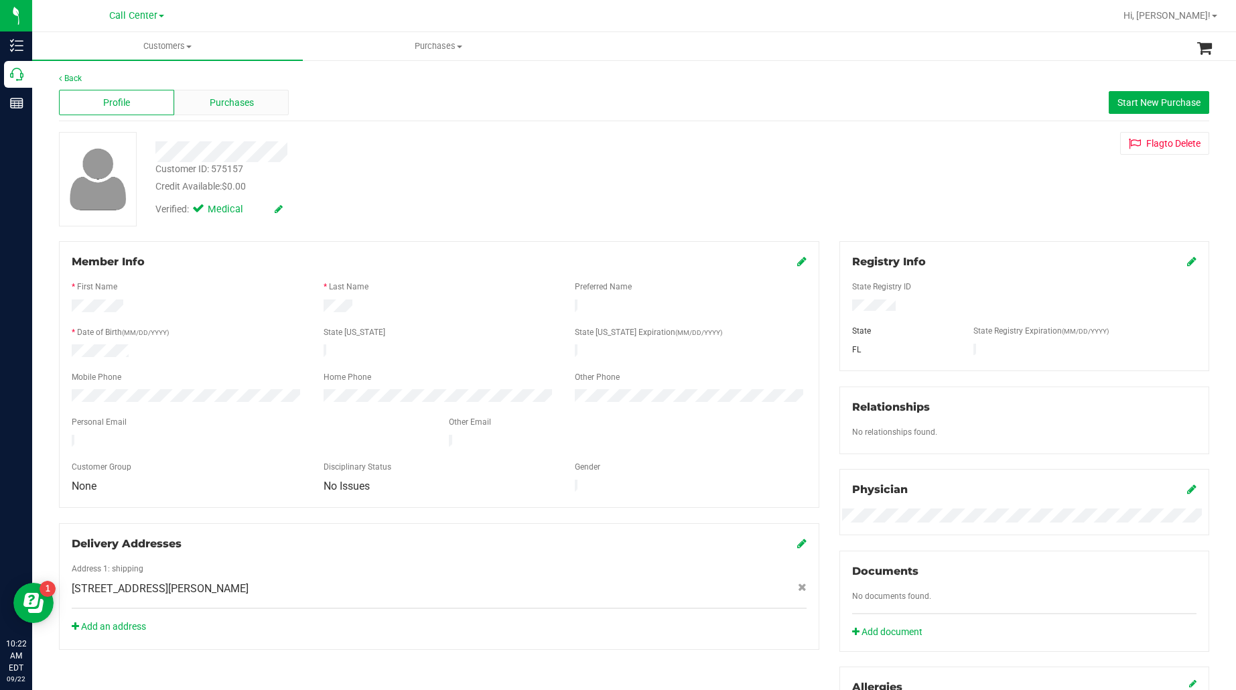
click at [212, 100] on span "Purchases" at bounding box center [232, 103] width 44 height 14
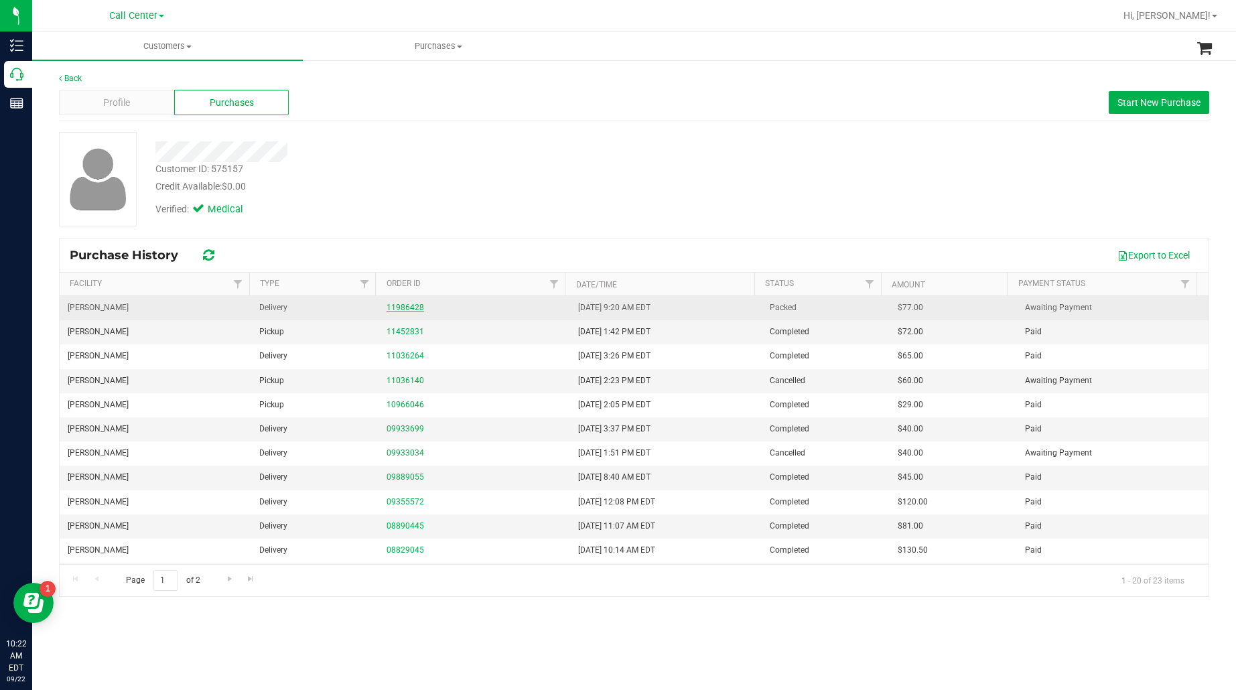
click at [397, 309] on link "11986428" at bounding box center [406, 307] width 38 height 9
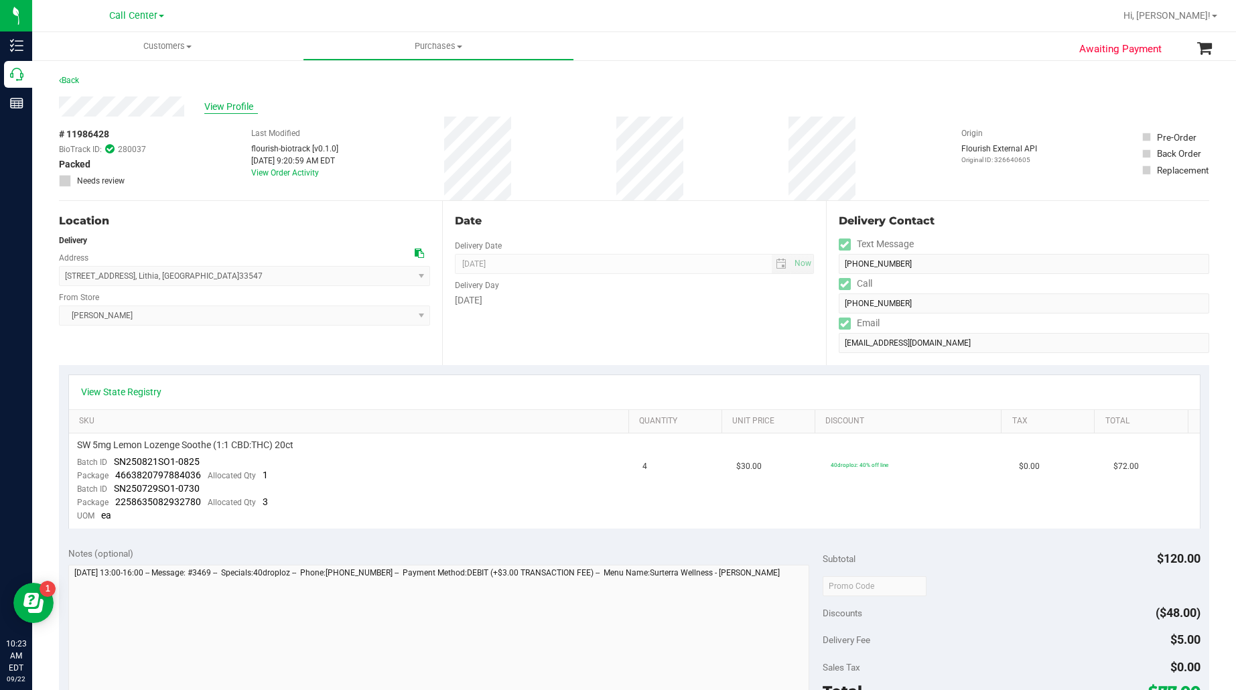
click at [214, 100] on span "View Profile" at bounding box center [231, 107] width 54 height 14
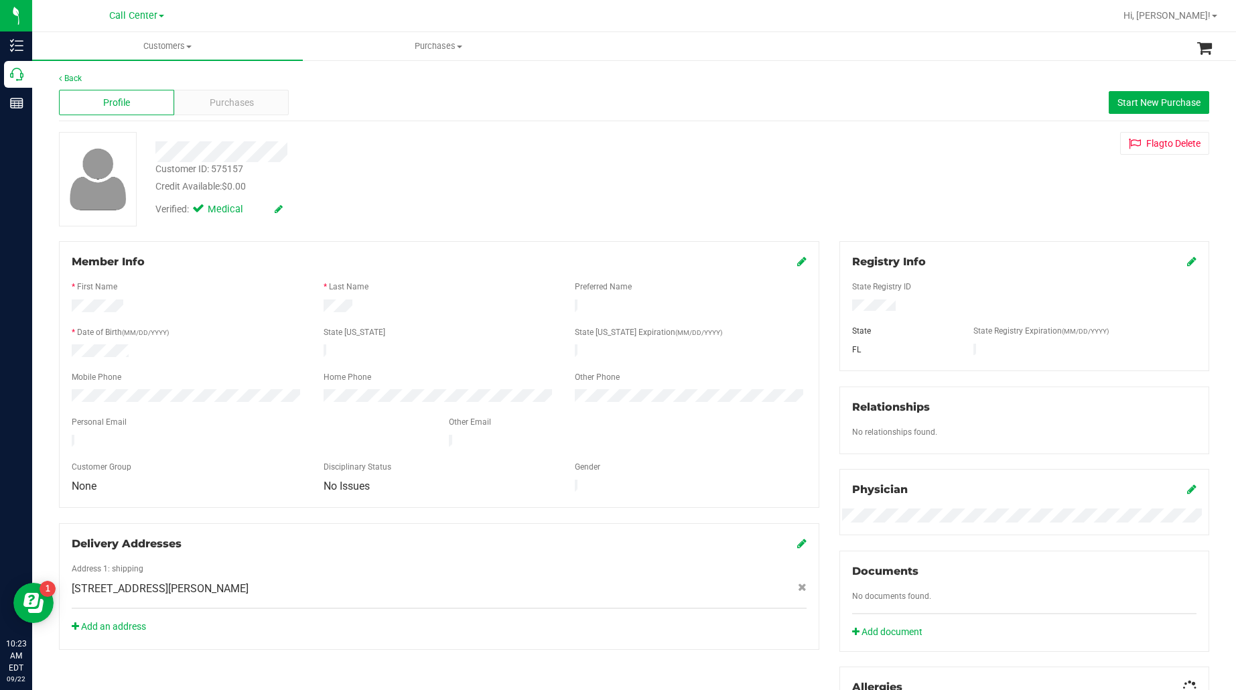
click at [226, 166] on div "Customer ID: 575157" at bounding box center [199, 169] width 88 height 14
copy div "Customer ID: 575157"
click at [229, 96] on span "Purchases" at bounding box center [232, 103] width 44 height 14
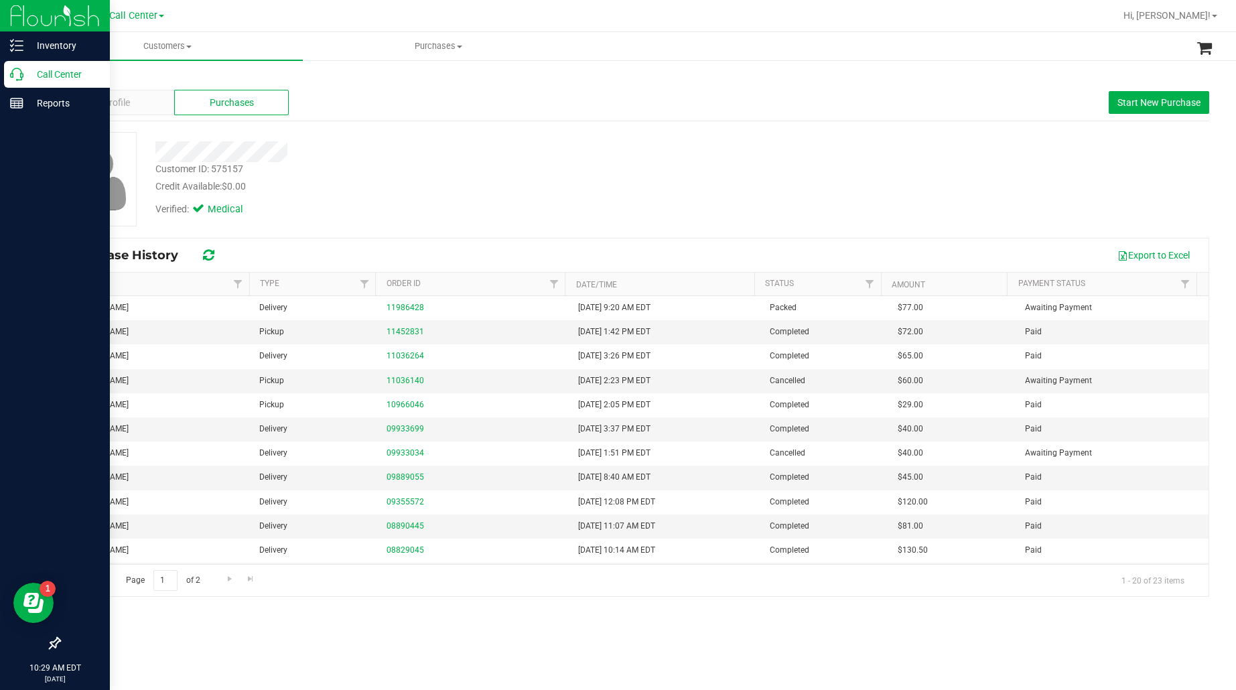
click at [49, 69] on p "Call Center" at bounding box center [63, 74] width 80 height 16
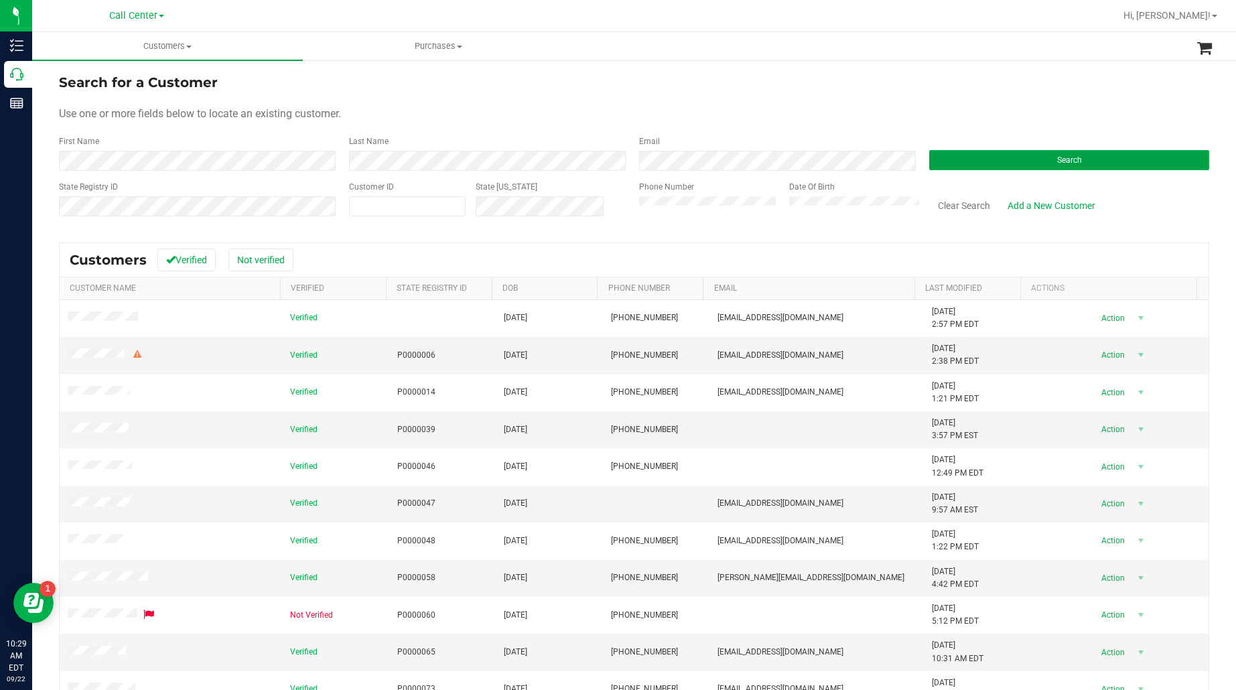
click at [945, 161] on button "Search" at bounding box center [1069, 160] width 280 height 20
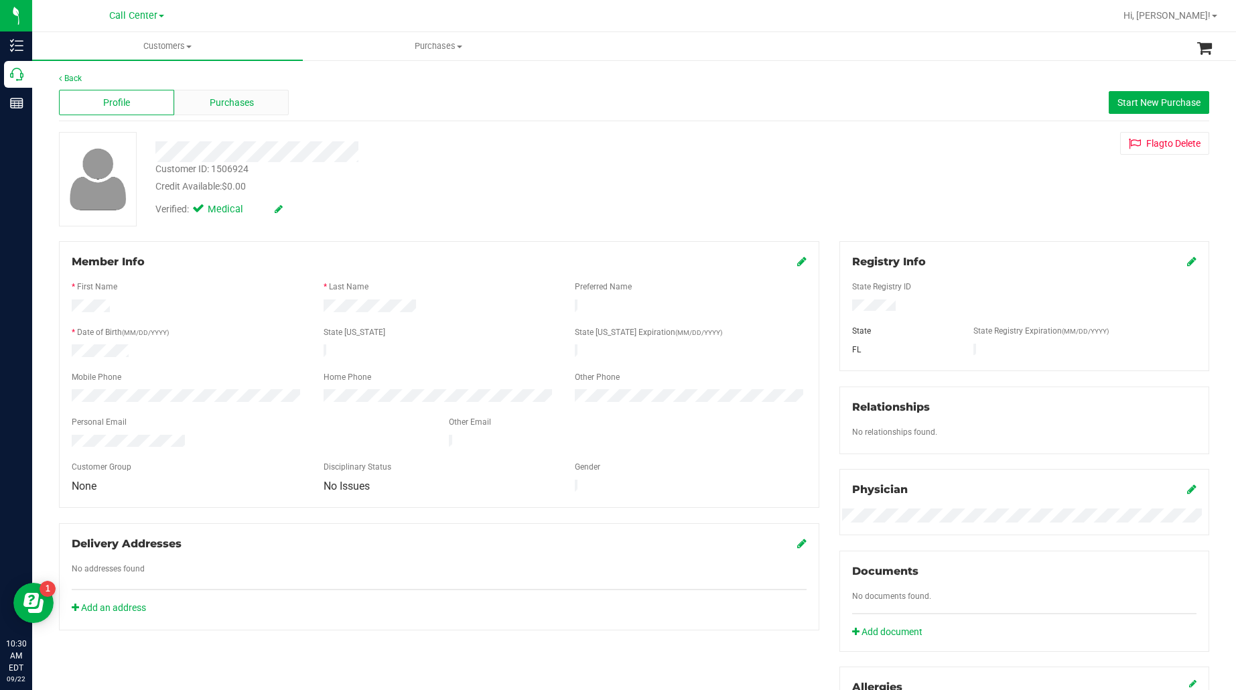
click at [231, 106] on span "Purchases" at bounding box center [232, 103] width 44 height 14
click at [215, 98] on span "Purchases" at bounding box center [232, 103] width 44 height 14
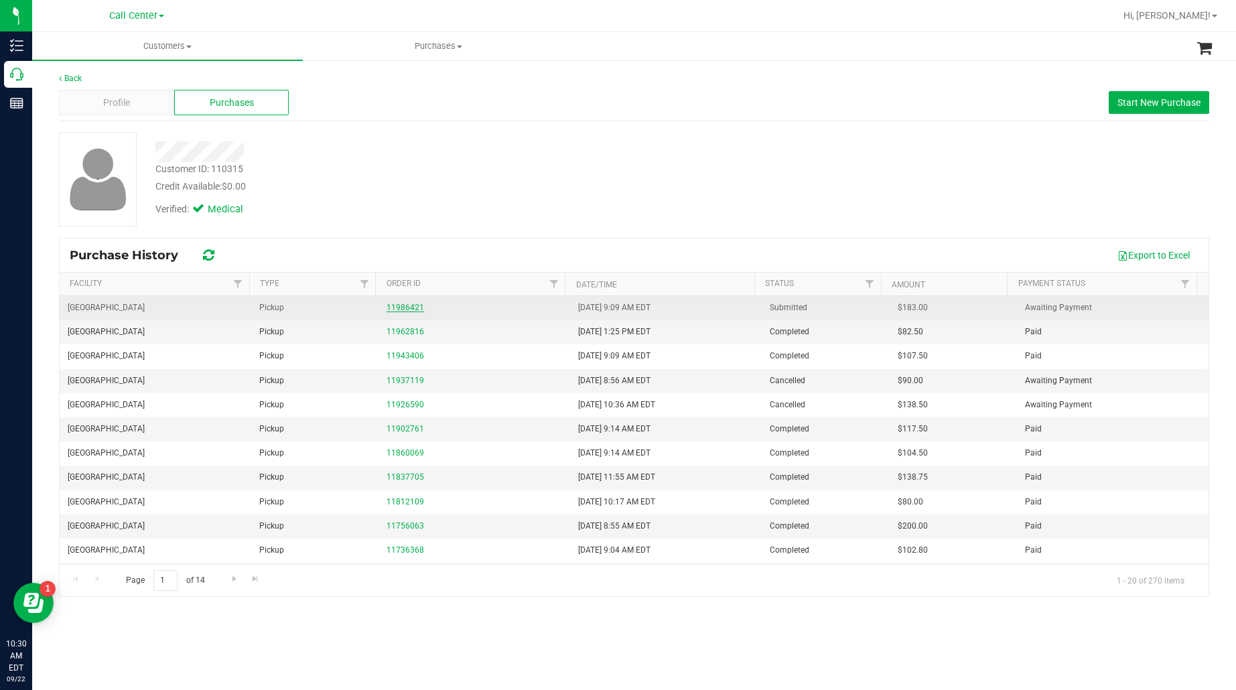
click at [389, 312] on link "11986421" at bounding box center [406, 307] width 38 height 9
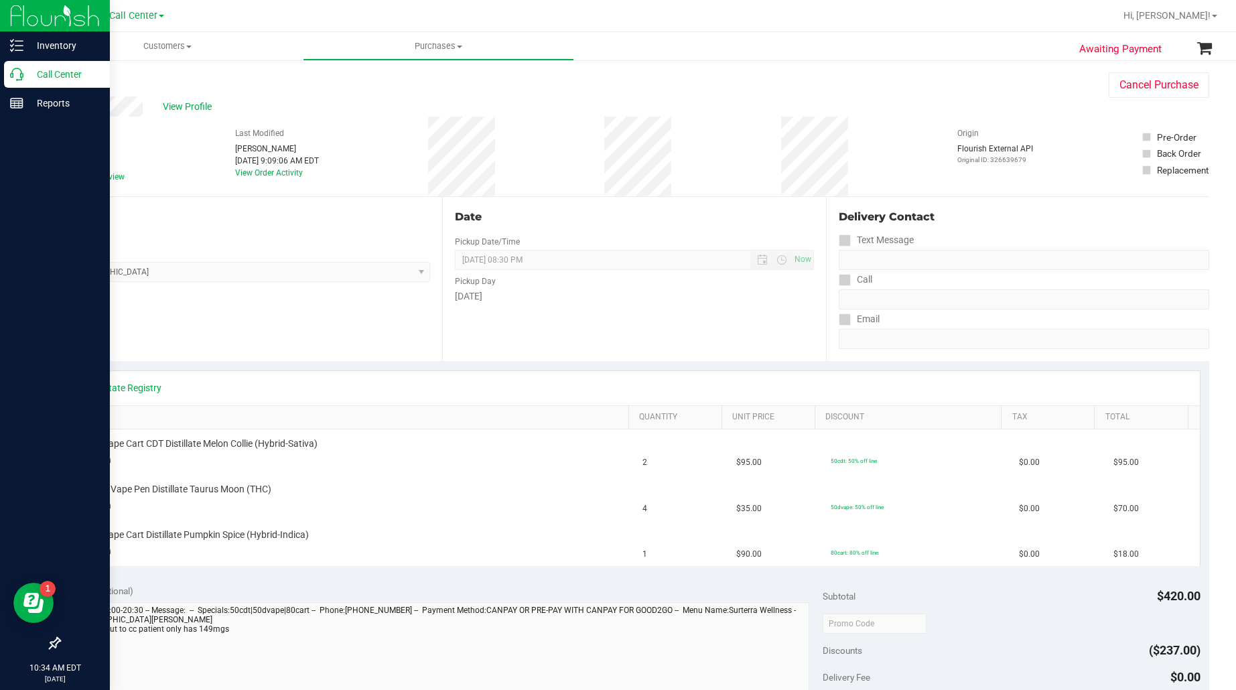
drag, startPoint x: 62, startPoint y: 78, endPoint x: 70, endPoint y: 78, distance: 8.7
click at [62, 78] on p "Call Center" at bounding box center [63, 74] width 80 height 16
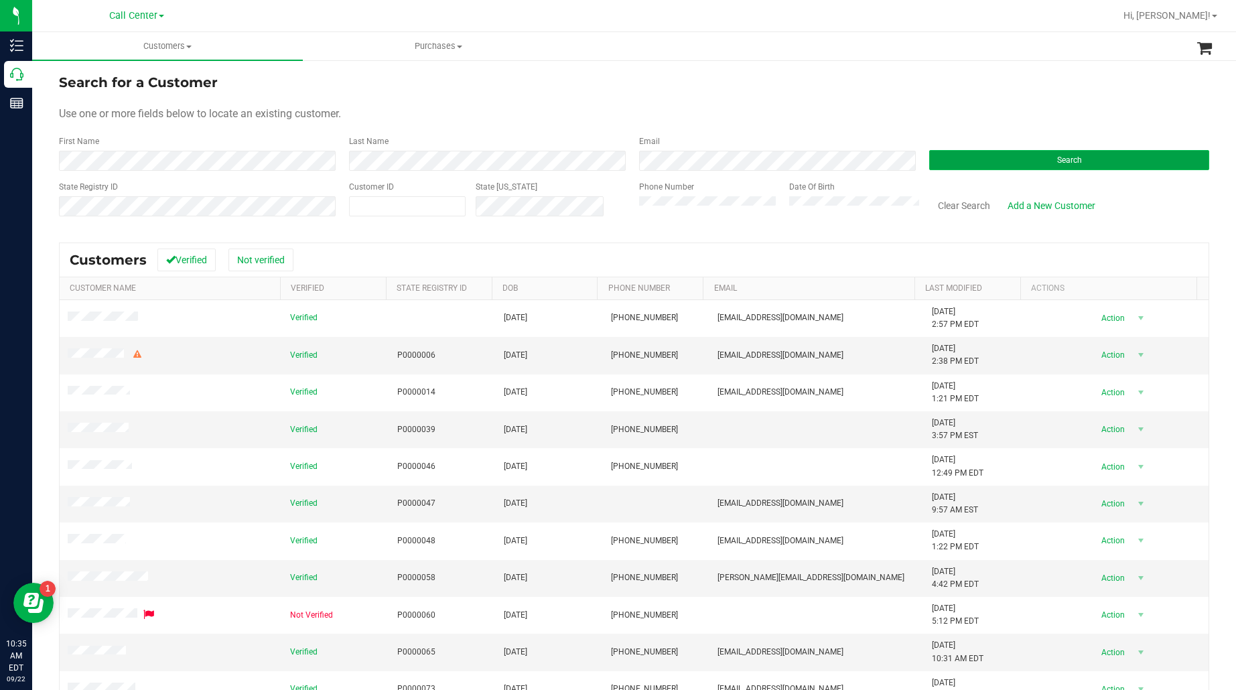
click at [962, 163] on button "Search" at bounding box center [1069, 160] width 280 height 20
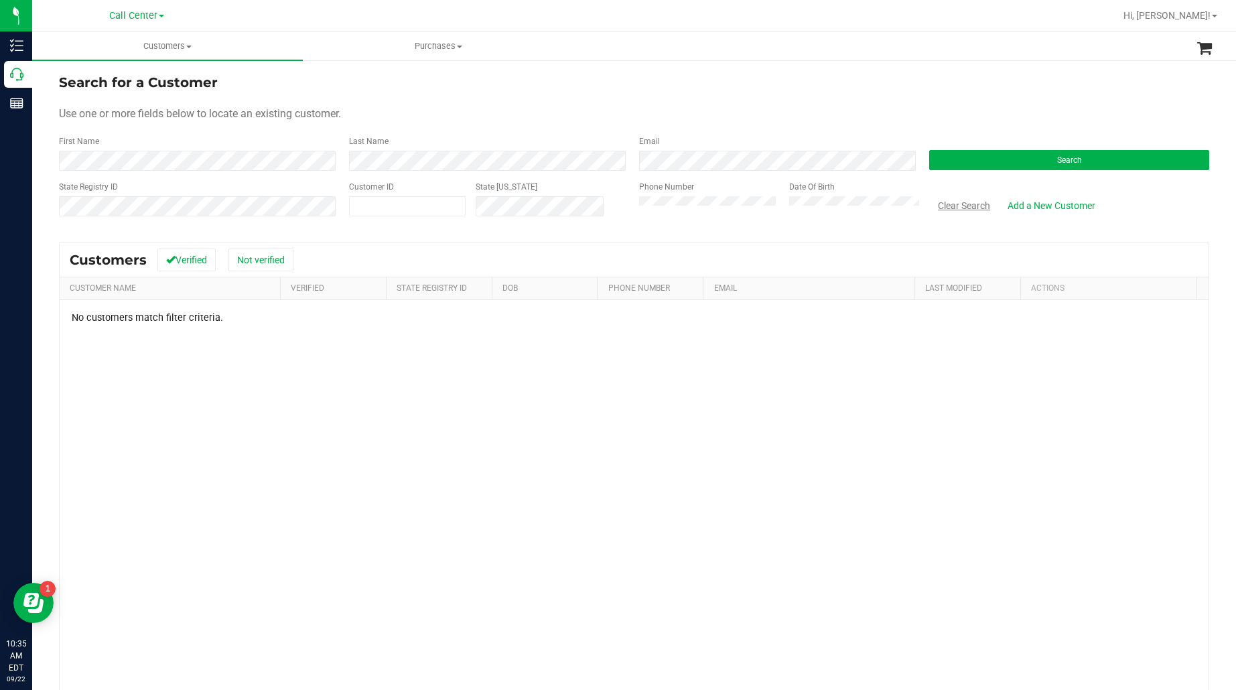
click at [949, 203] on button "Clear Search" at bounding box center [964, 205] width 70 height 23
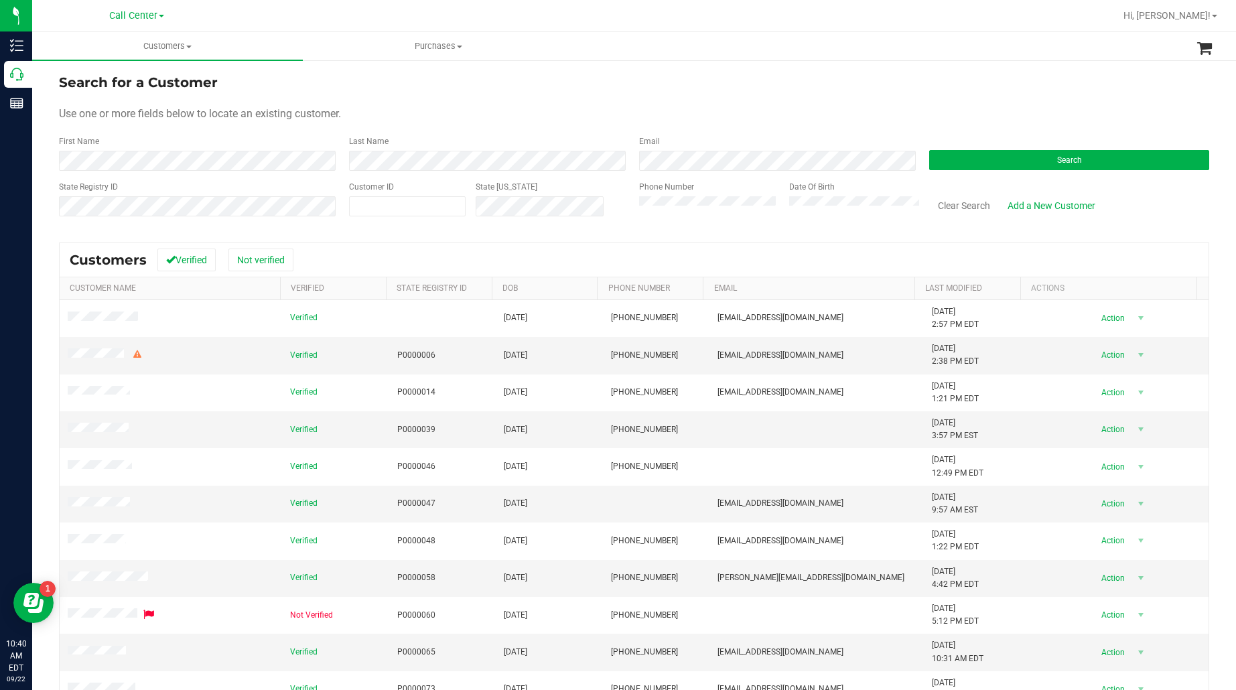
click at [968, 149] on div "Search" at bounding box center [1064, 153] width 290 height 36
click at [959, 158] on button "Search" at bounding box center [1069, 160] width 280 height 20
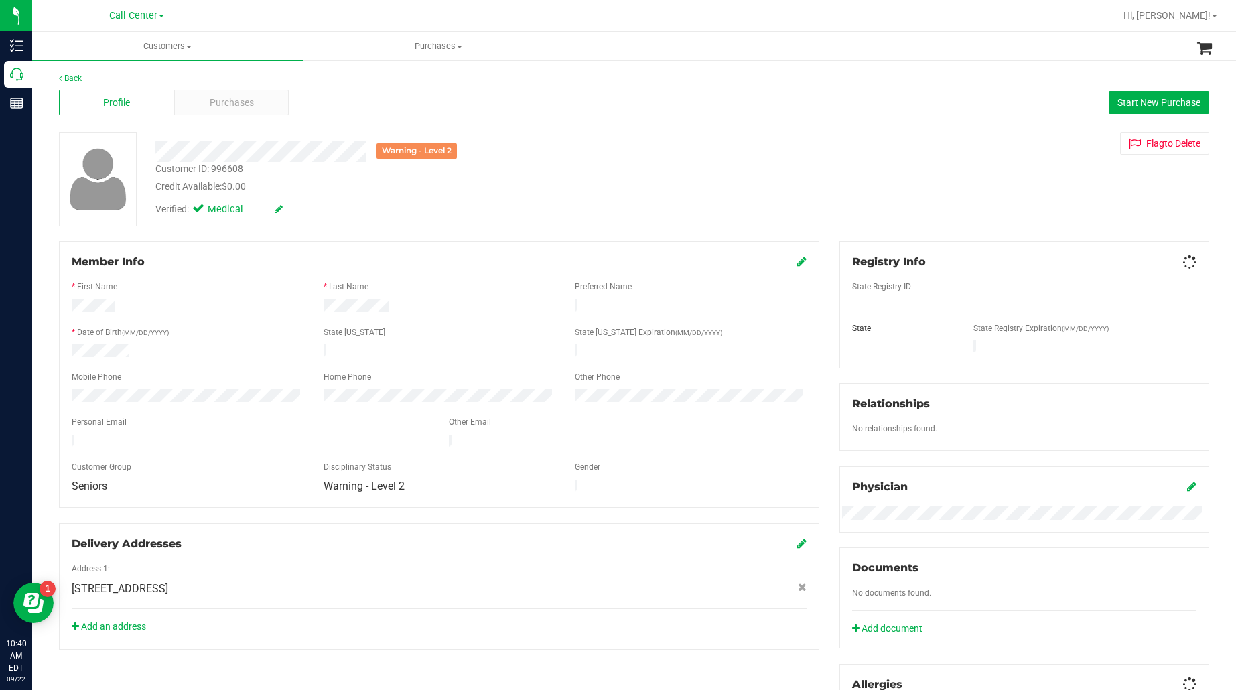
click at [872, 312] on div at bounding box center [1024, 317] width 344 height 11
click at [210, 94] on div "Purchases" at bounding box center [231, 102] width 115 height 25
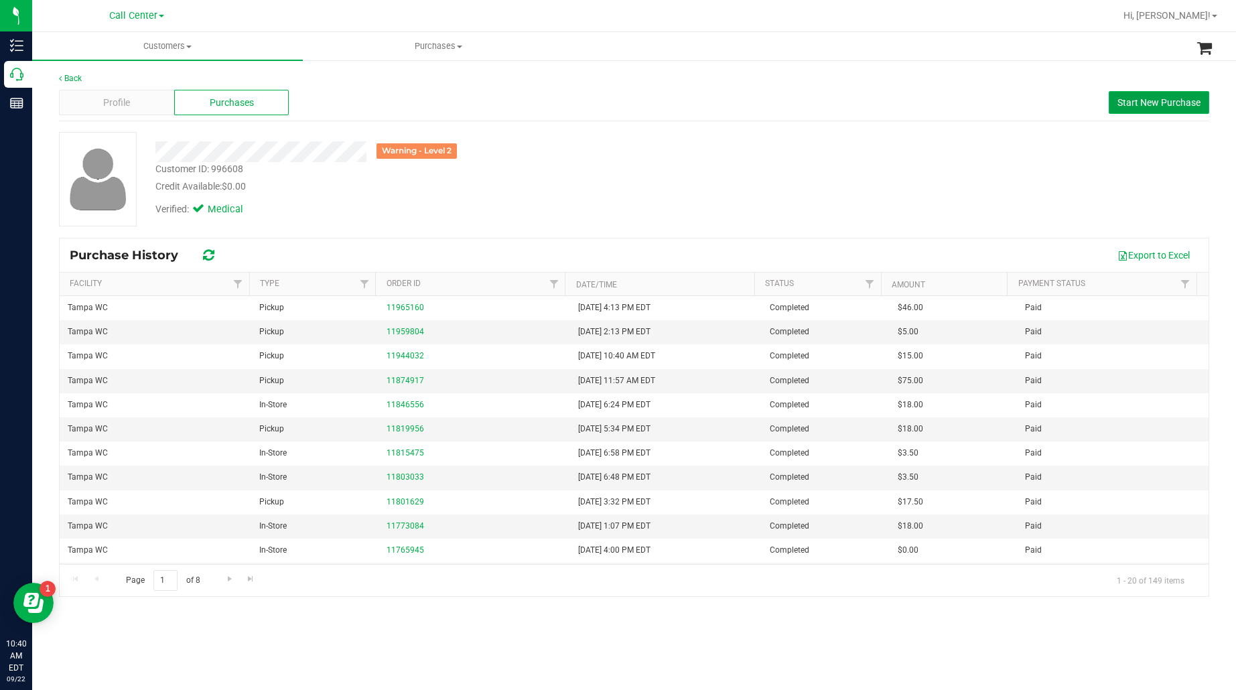
click at [1146, 98] on span "Start New Purchase" at bounding box center [1158, 102] width 83 height 11
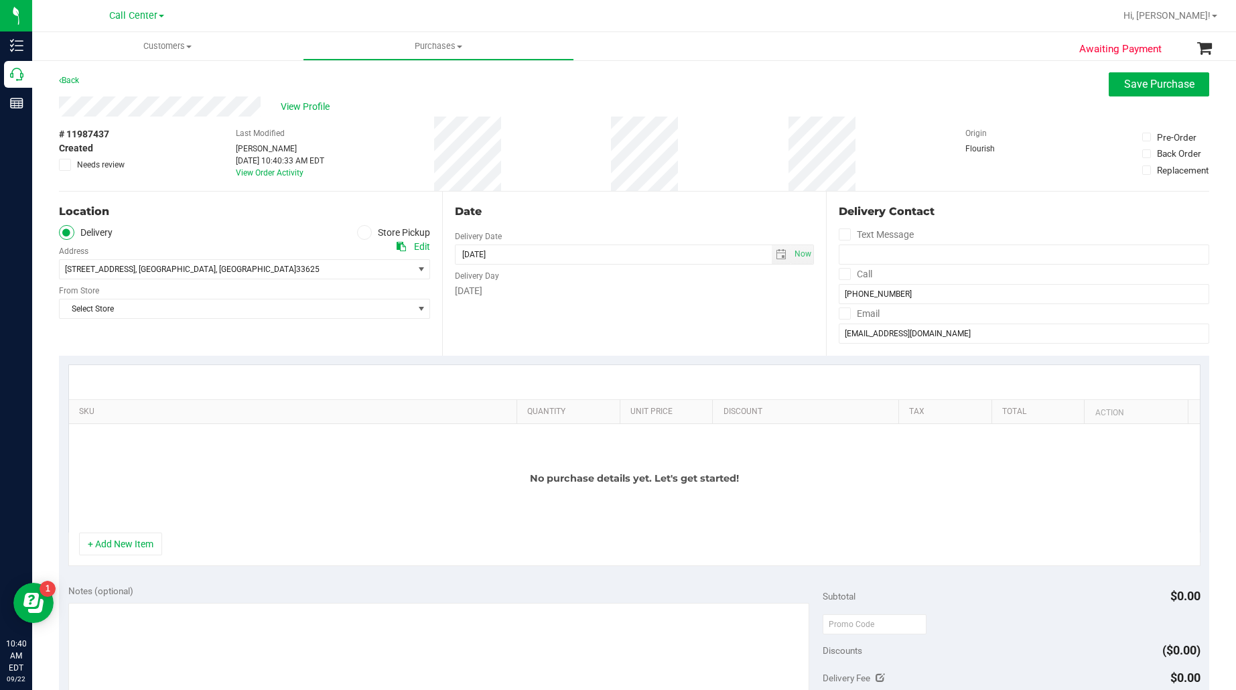
click at [360, 232] on icon at bounding box center [364, 232] width 8 height 0
click at [0, 0] on input "Store Pickup" at bounding box center [0, 0] width 0 height 0
click at [333, 269] on span "Select Store" at bounding box center [236, 269] width 353 height 19
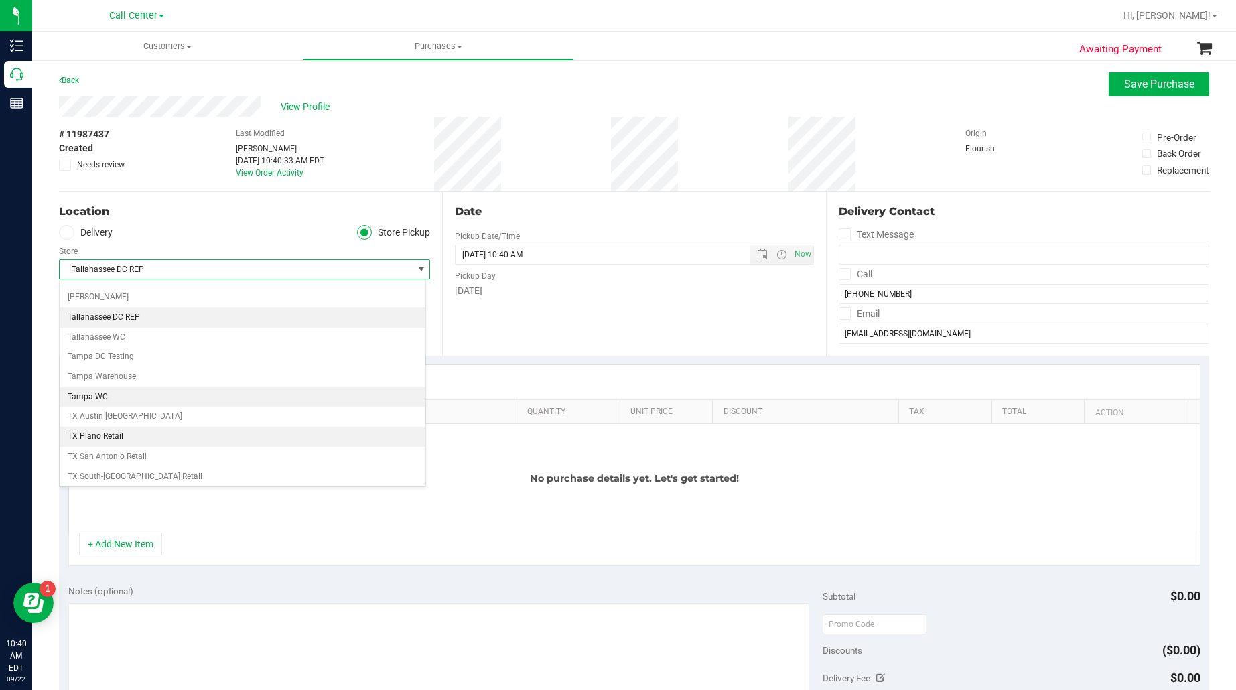
scroll to position [918, 0]
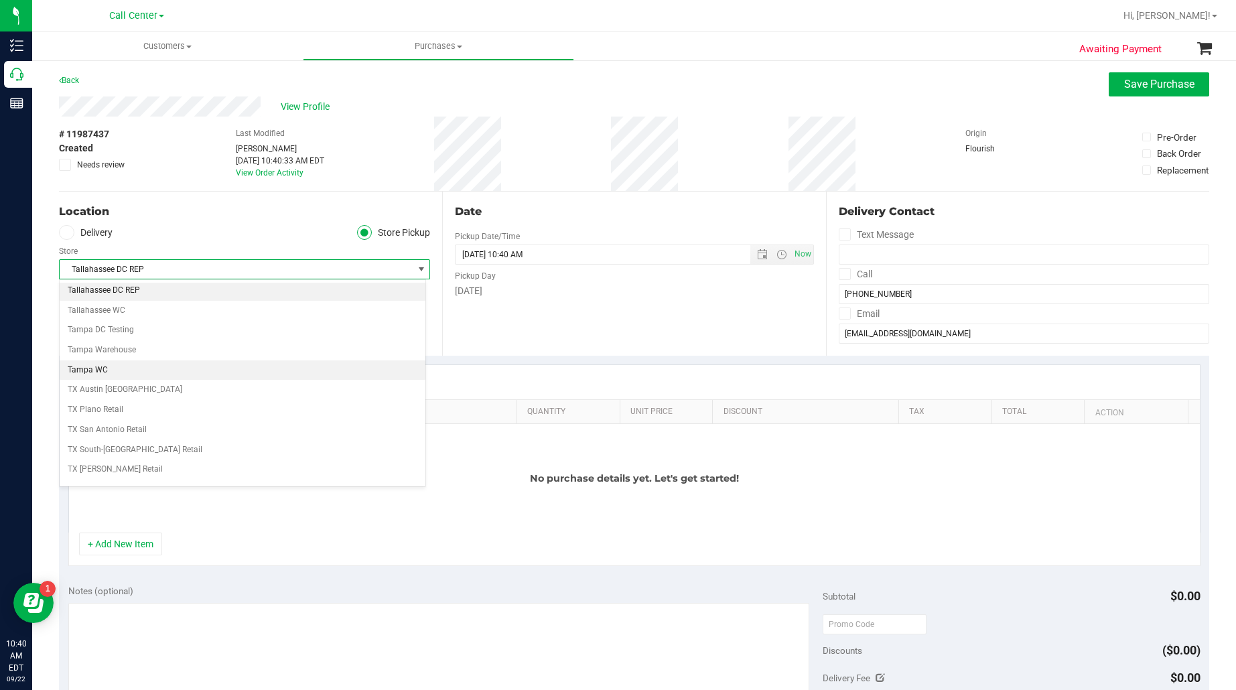
click at [104, 381] on li "Tampa WC" at bounding box center [243, 370] width 366 height 20
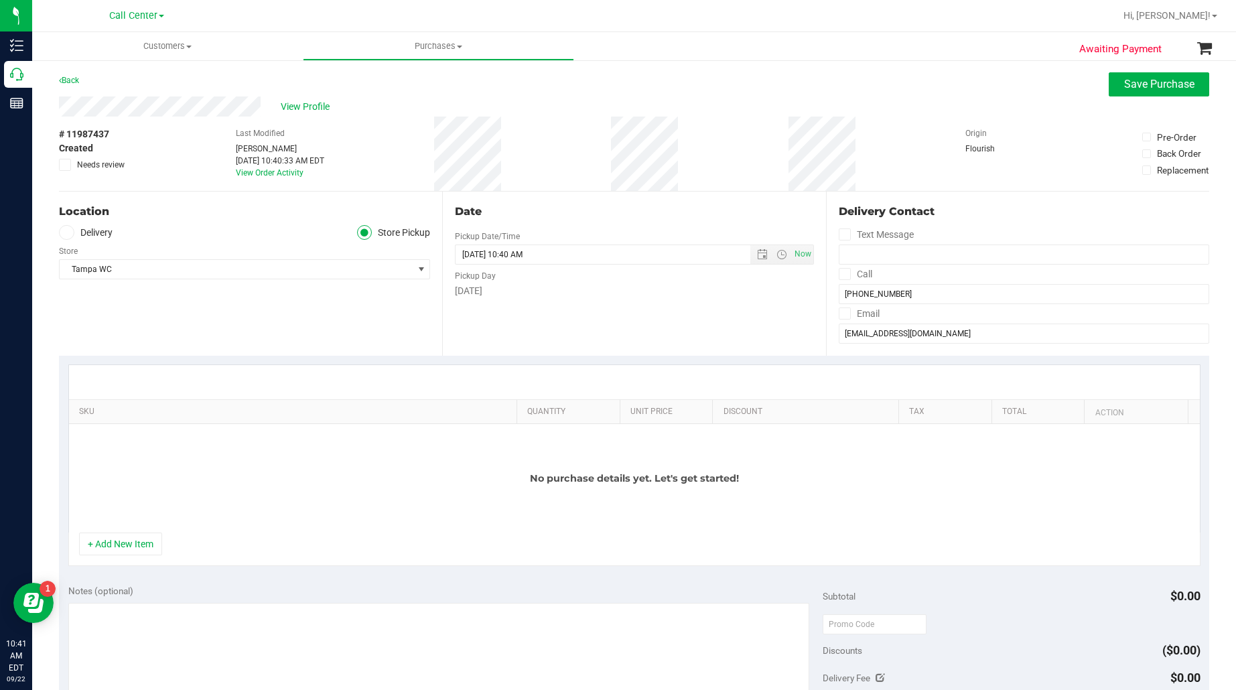
click at [234, 319] on div "Location Delivery Store Pickup Store Tampa WC Select Store Bonita Springs WC Bo…" at bounding box center [250, 274] width 383 height 164
click at [145, 550] on button "+ Add New Item" at bounding box center [120, 544] width 83 height 23
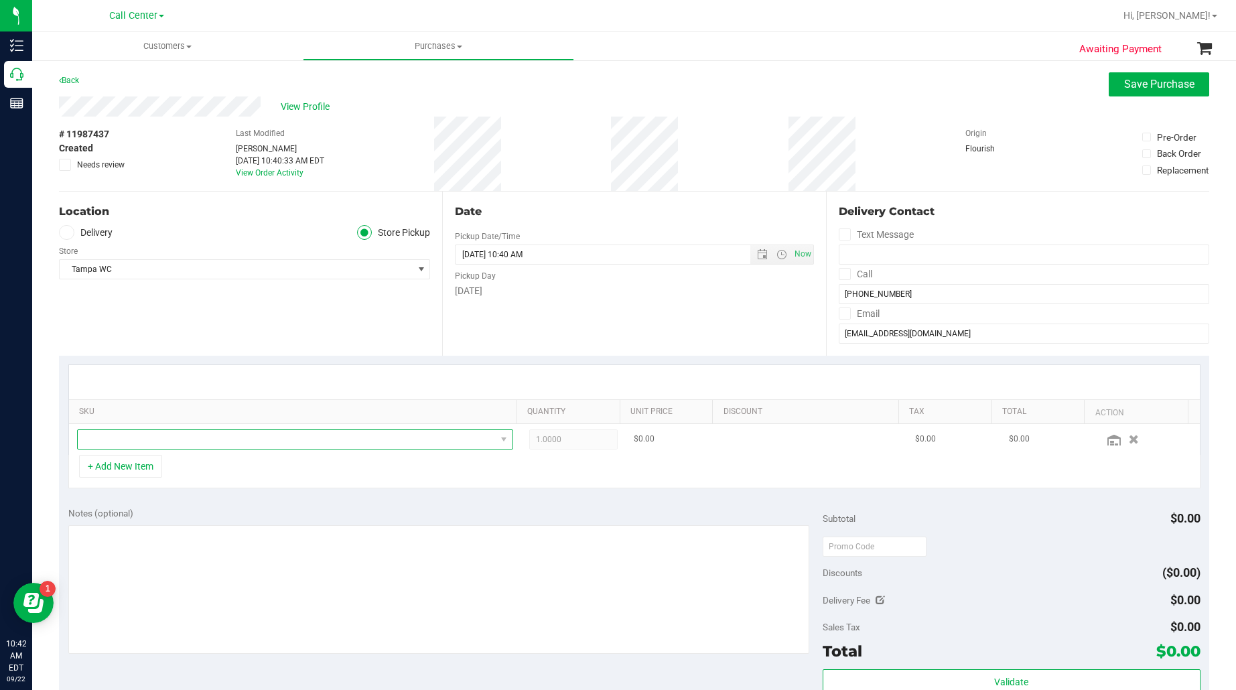
click at [149, 442] on span "NO DATA FOUND" at bounding box center [287, 439] width 418 height 19
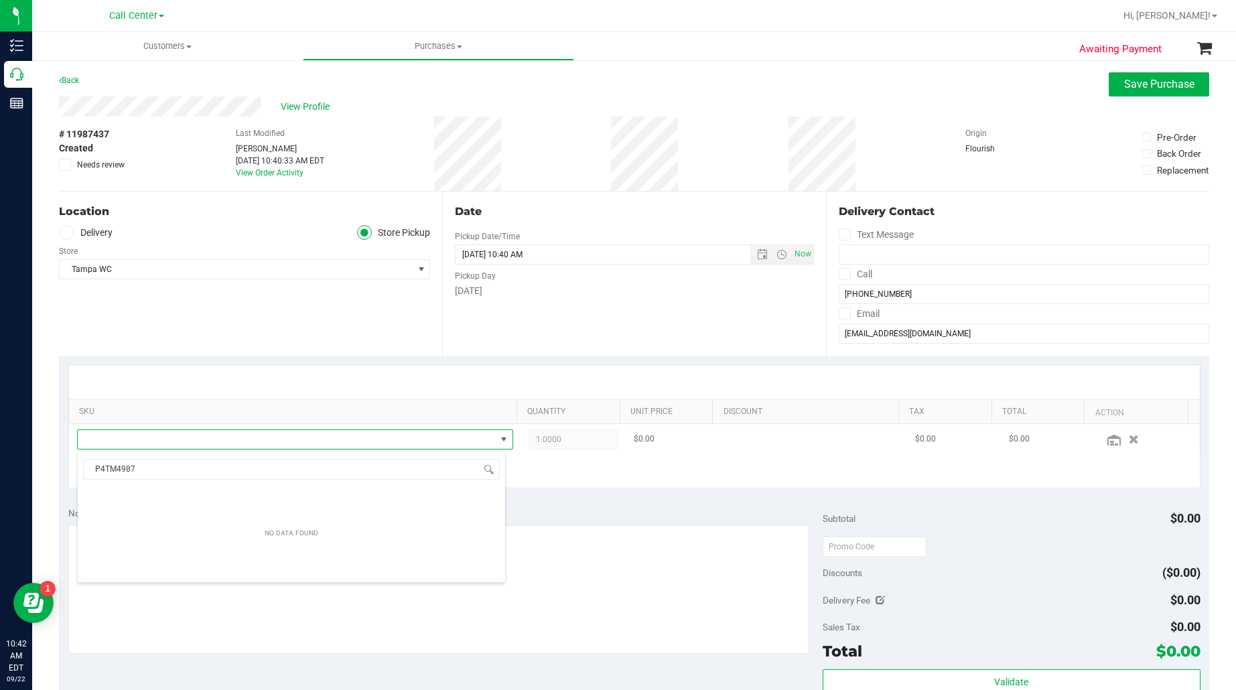
scroll to position [21, 421]
drag, startPoint x: 139, startPoint y: 472, endPoint x: 84, endPoint y: 472, distance: 54.9
click at [84, 472] on input "P4TM4987" at bounding box center [291, 469] width 417 height 21
type input "hot mess"
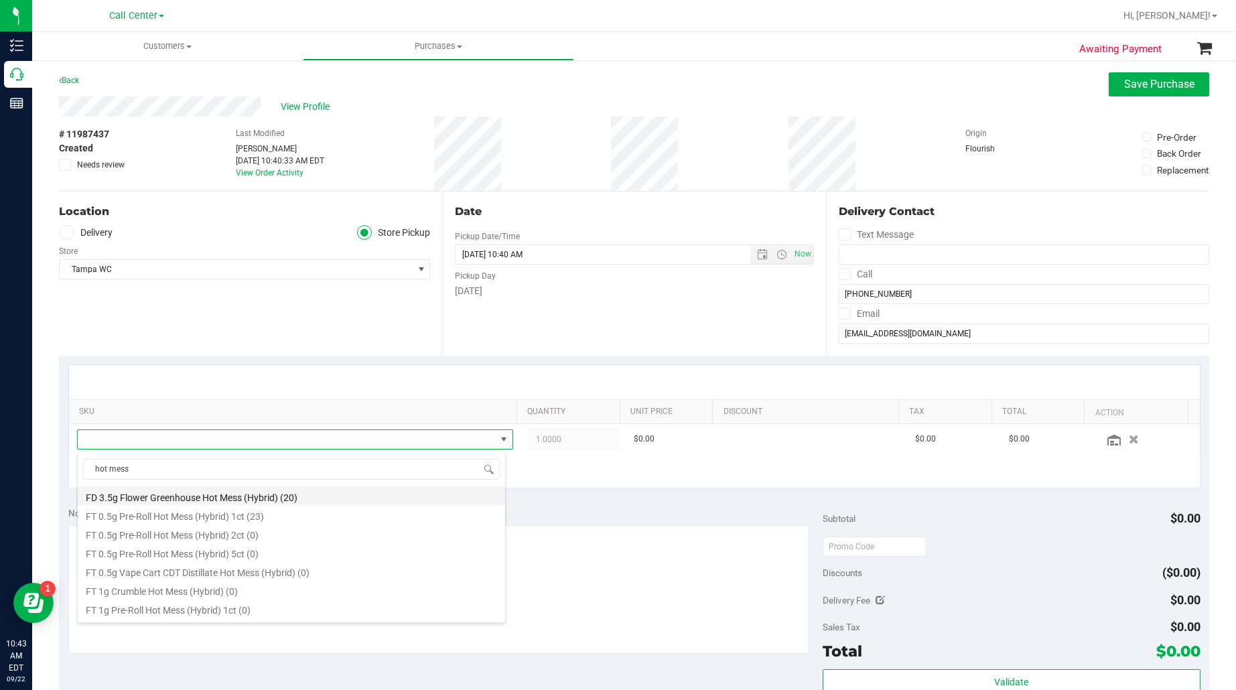
click at [135, 496] on li "FD 3.5g Flower Greenhouse Hot Mess (Hybrid) (20)" at bounding box center [291, 495] width 427 height 19
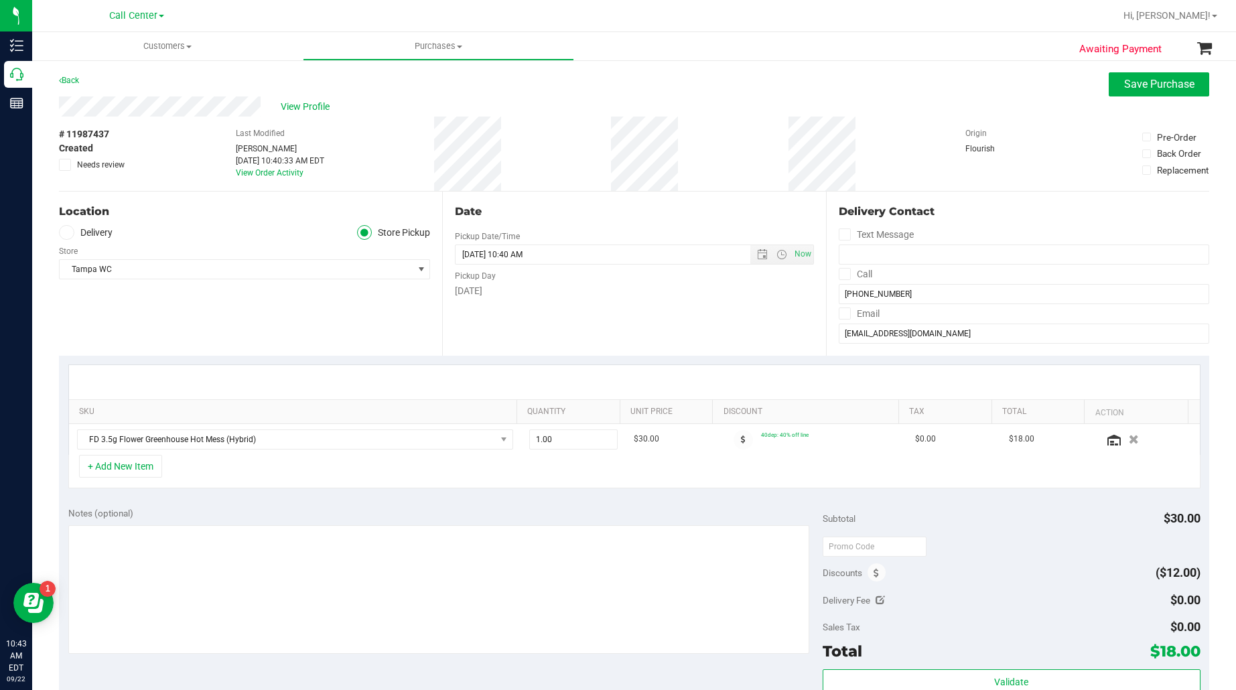
click at [155, 356] on div "SKU Quantity Unit Price Discount Tax Total Action FD 3.5g Flower Greenhouse Hot…" at bounding box center [634, 427] width 1150 height 142
click at [196, 575] on textarea at bounding box center [439, 589] width 742 height 129
click at [401, 555] on textarea at bounding box center [439, 589] width 742 height 129
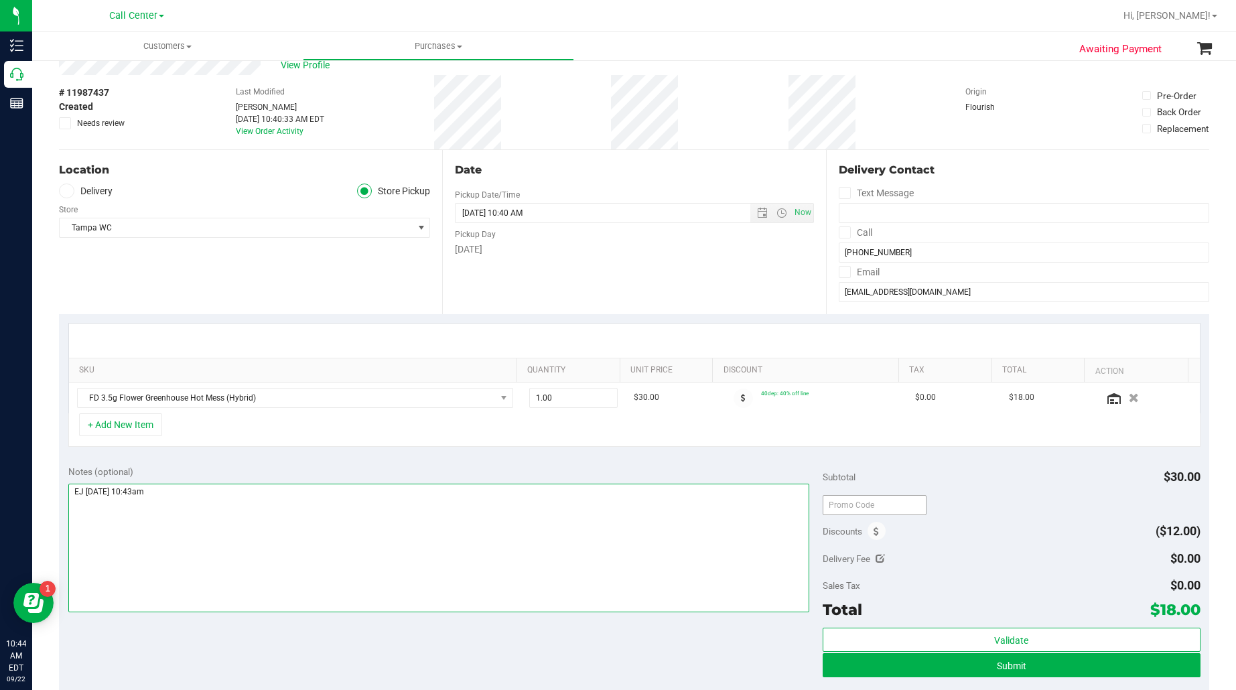
scroll to position [84, 0]
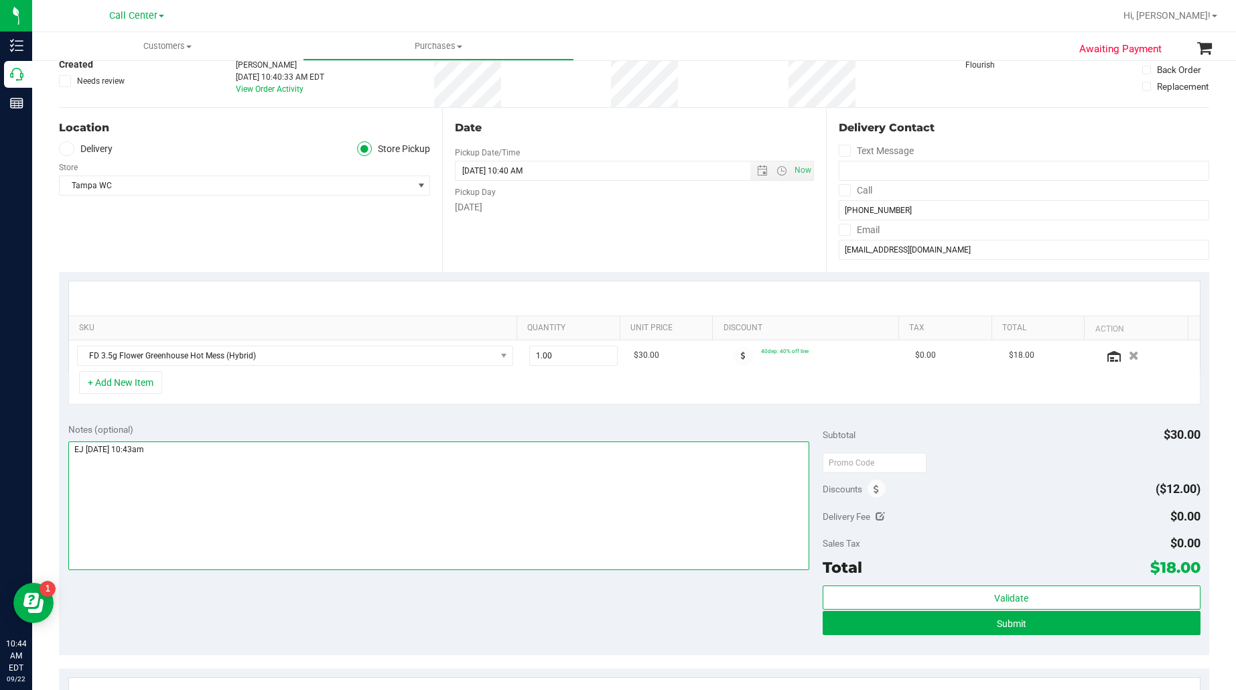
type textarea "EJ 9/22/25 10:43am"
drag, startPoint x: 212, startPoint y: 514, endPoint x: 265, endPoint y: 514, distance: 53.6
click at [212, 514] on textarea at bounding box center [439, 505] width 742 height 129
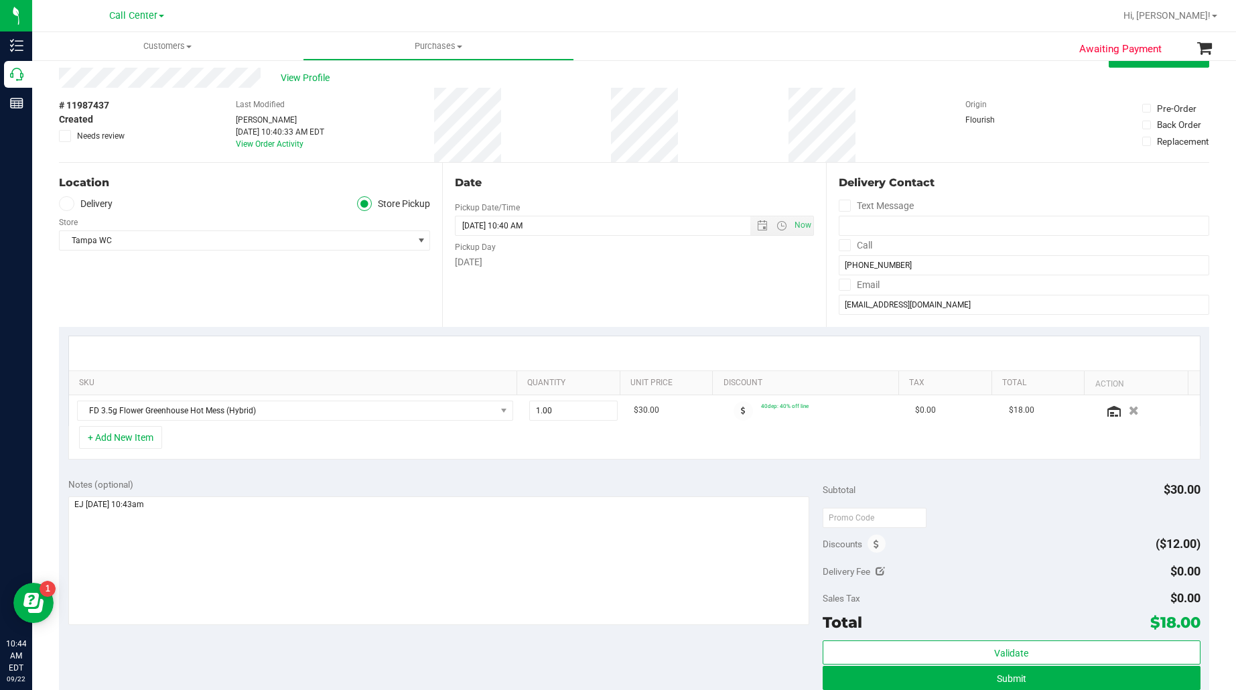
scroll to position [0, 0]
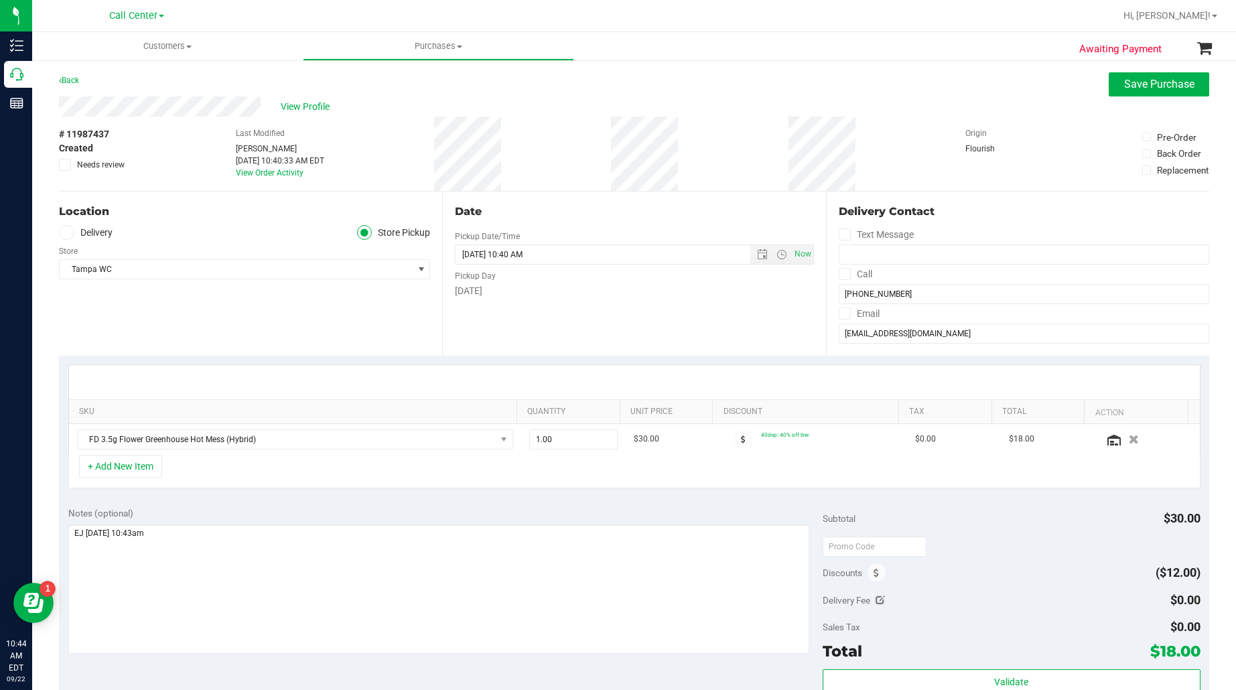
click at [78, 131] on span "# 11987437" at bounding box center [84, 134] width 50 height 14
copy div "# 11987437"
drag, startPoint x: 236, startPoint y: 330, endPoint x: 390, endPoint y: 397, distance: 167.1
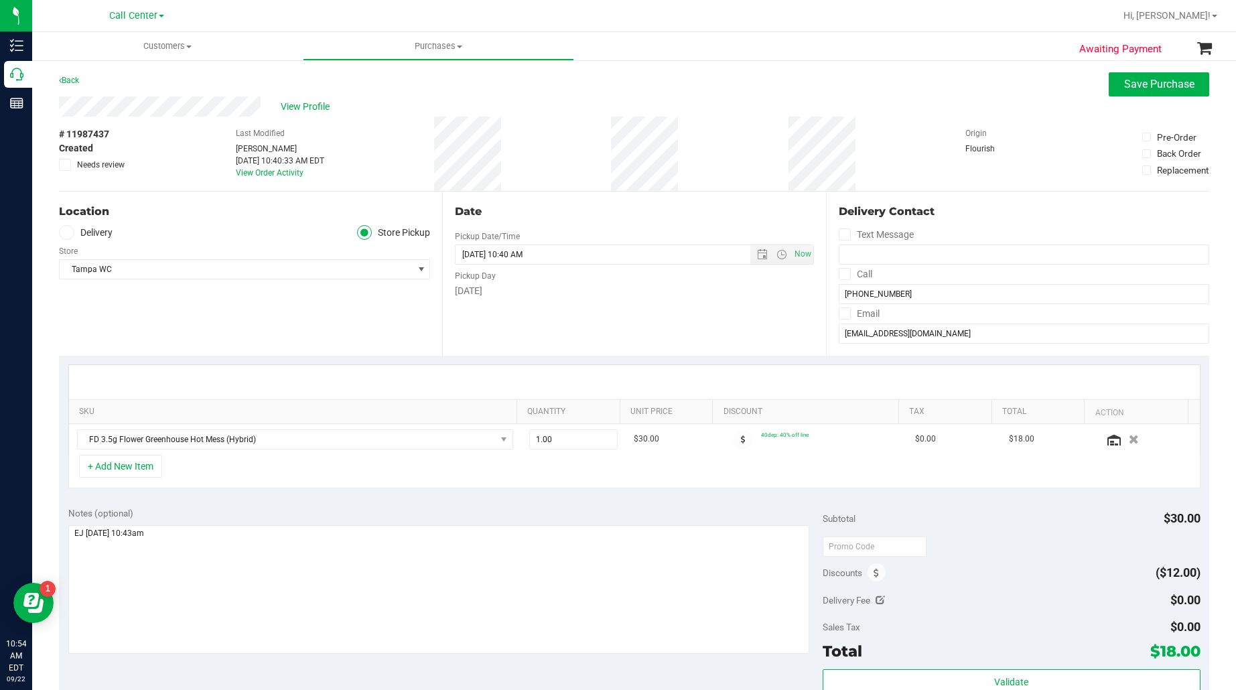
click at [236, 330] on div "Location Delivery Store Pickup Store Tampa WC Select Store Bonita Springs WC Bo…" at bounding box center [250, 274] width 383 height 164
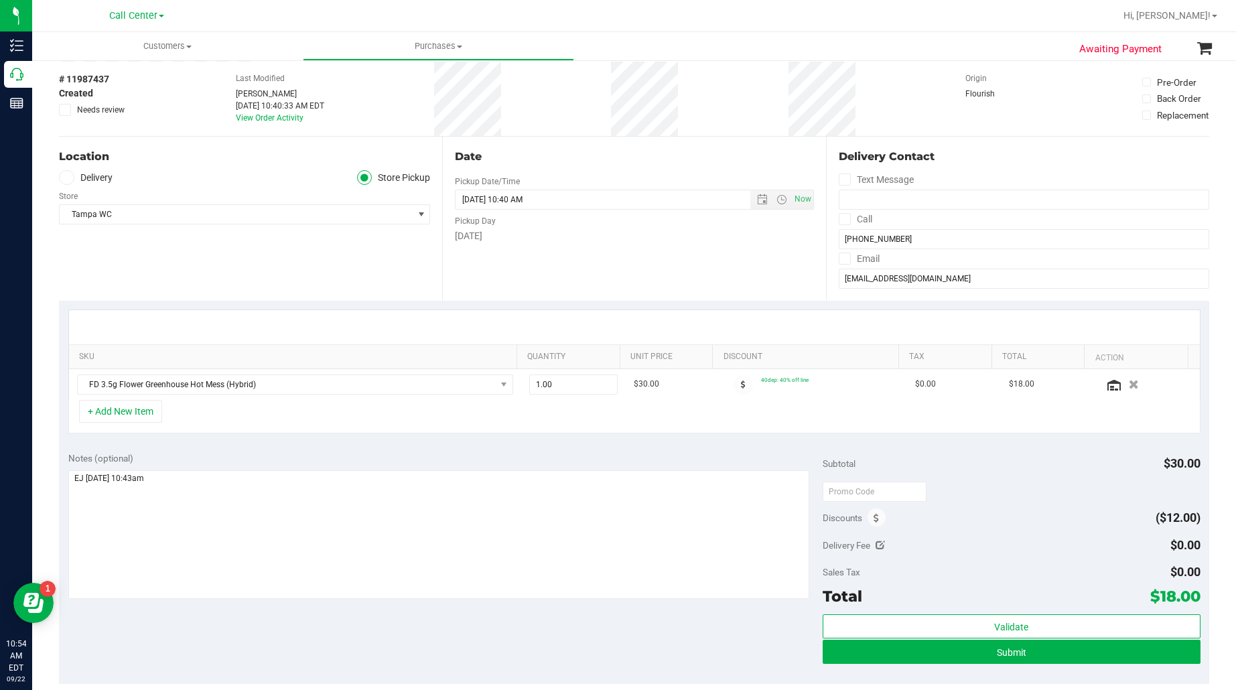
scroll to position [84, 0]
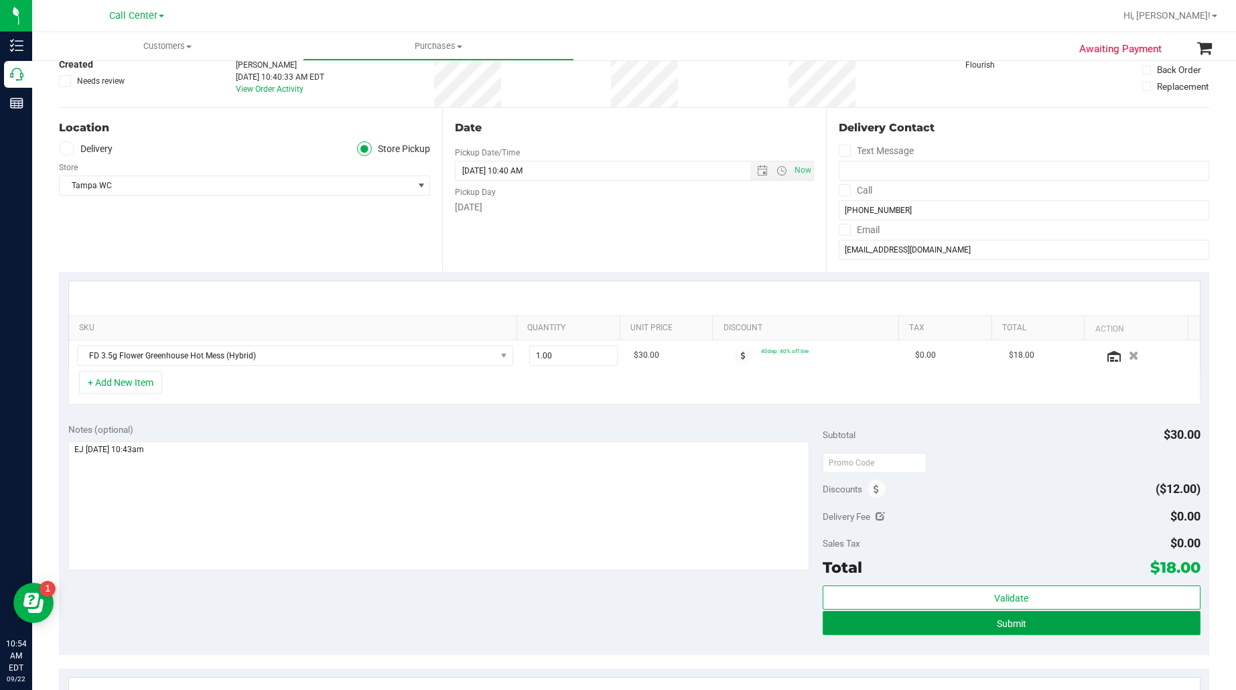
click at [997, 622] on span "Submit" at bounding box center [1011, 623] width 29 height 11
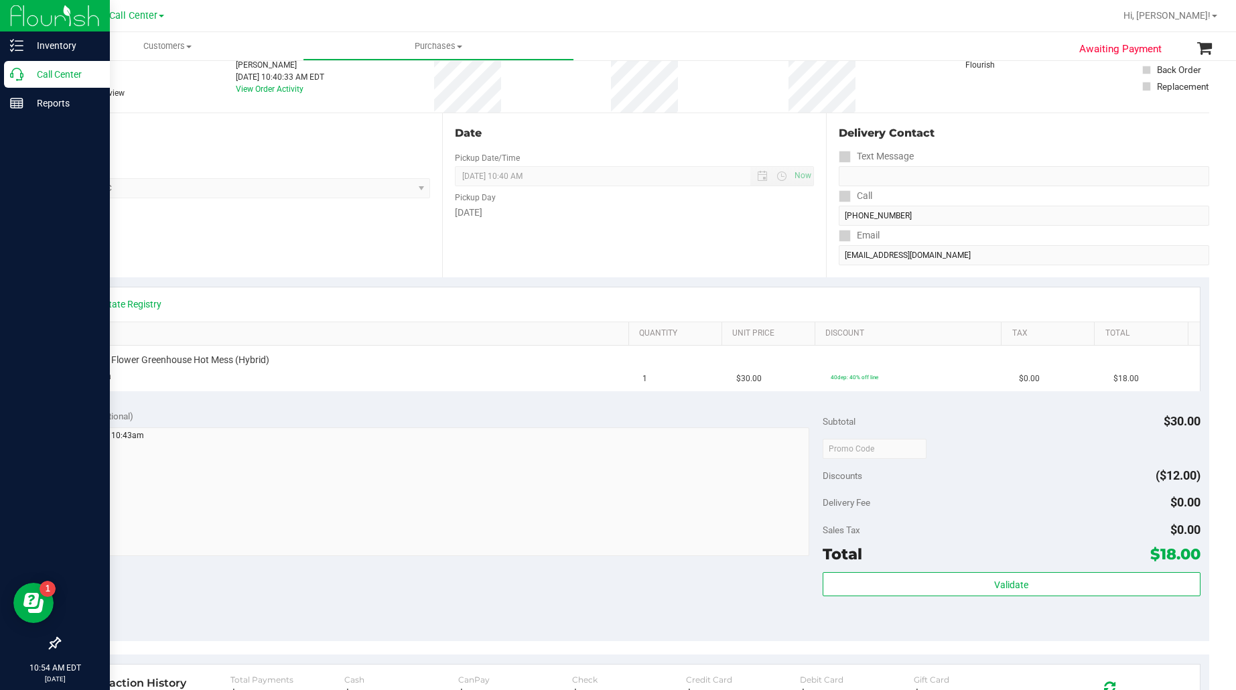
click at [77, 78] on p "Call Center" at bounding box center [63, 74] width 80 height 16
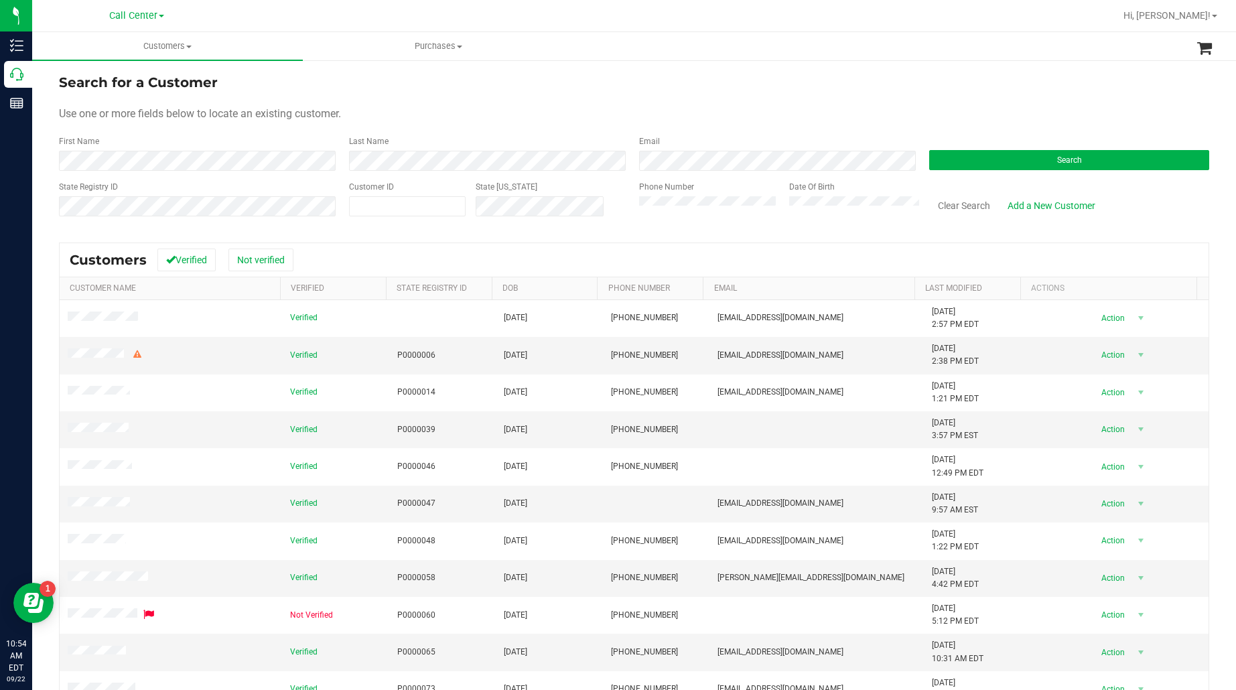
click at [942, 149] on div "Search" at bounding box center [1064, 153] width 290 height 36
click at [941, 158] on button "Search" at bounding box center [1069, 160] width 280 height 20
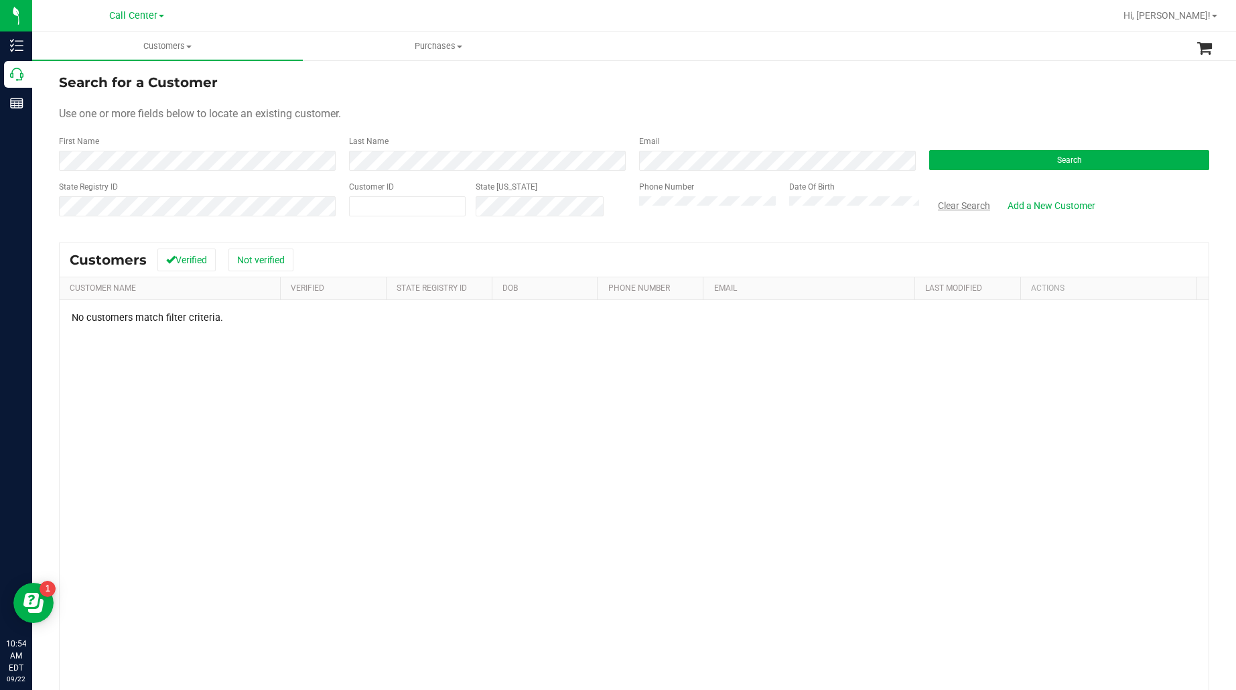
click at [973, 206] on button "Clear Search" at bounding box center [964, 205] width 70 height 23
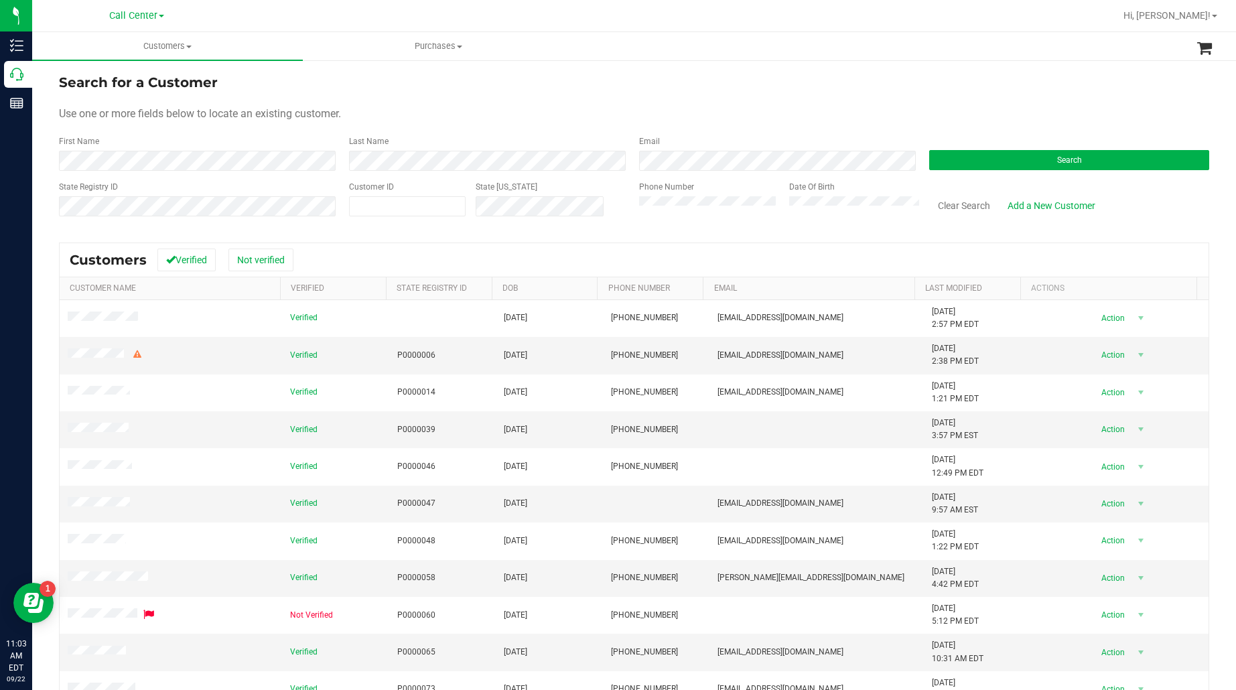
drag, startPoint x: 201, startPoint y: 126, endPoint x: 601, endPoint y: 179, distance: 403.4
click at [204, 126] on form "Search for a Customer Use one or more fields below to locate an existing custom…" at bounding box center [634, 150] width 1150 height 156
click at [946, 155] on button "Search" at bounding box center [1069, 160] width 280 height 20
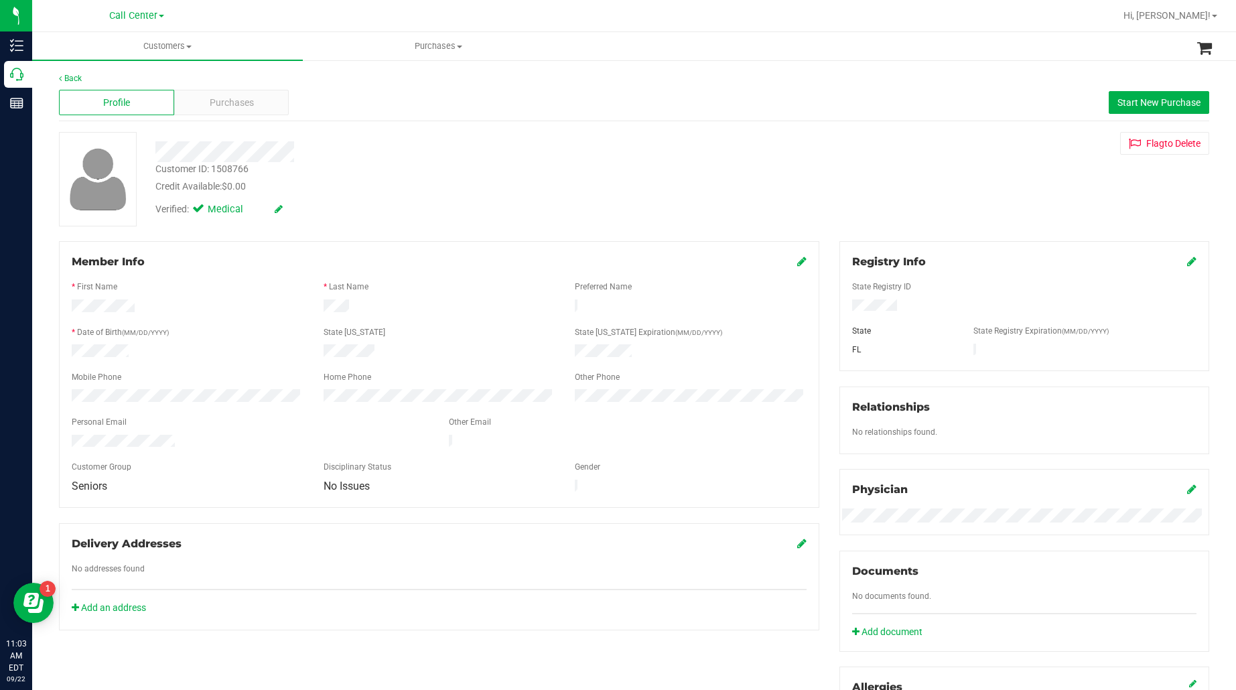
click at [870, 299] on div at bounding box center [1024, 306] width 364 height 15
click at [225, 100] on span "Purchases" at bounding box center [232, 103] width 44 height 14
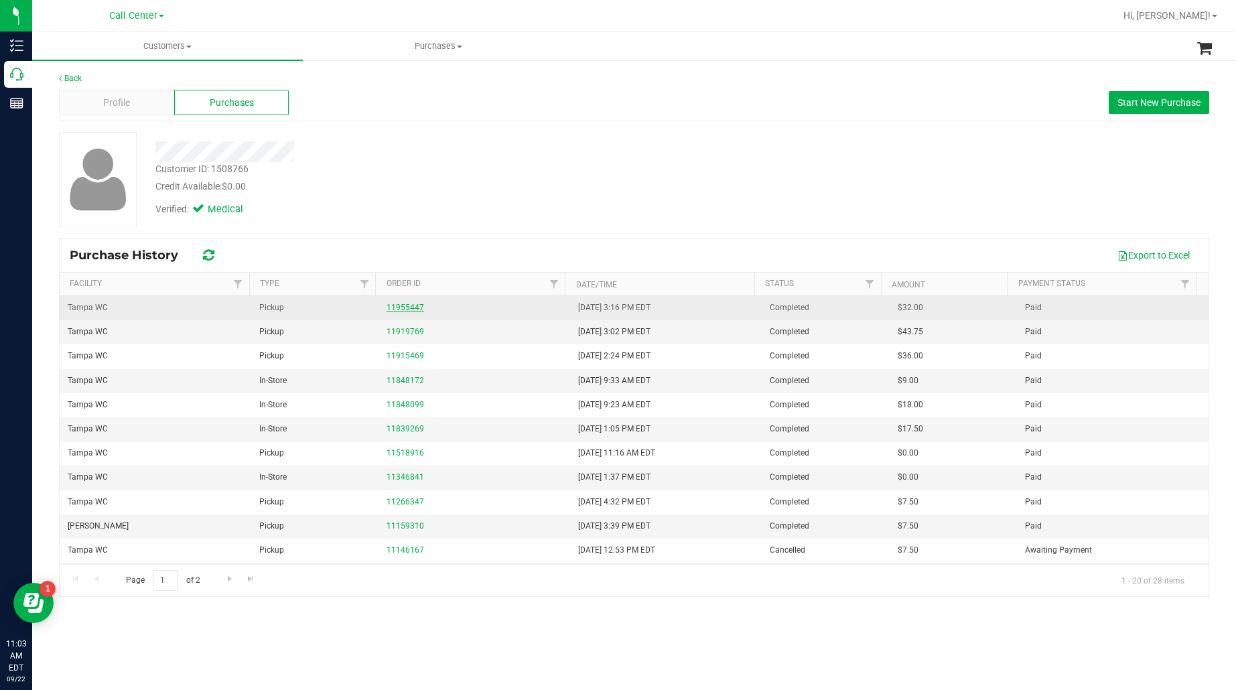
click at [399, 307] on link "11955447" at bounding box center [406, 307] width 38 height 9
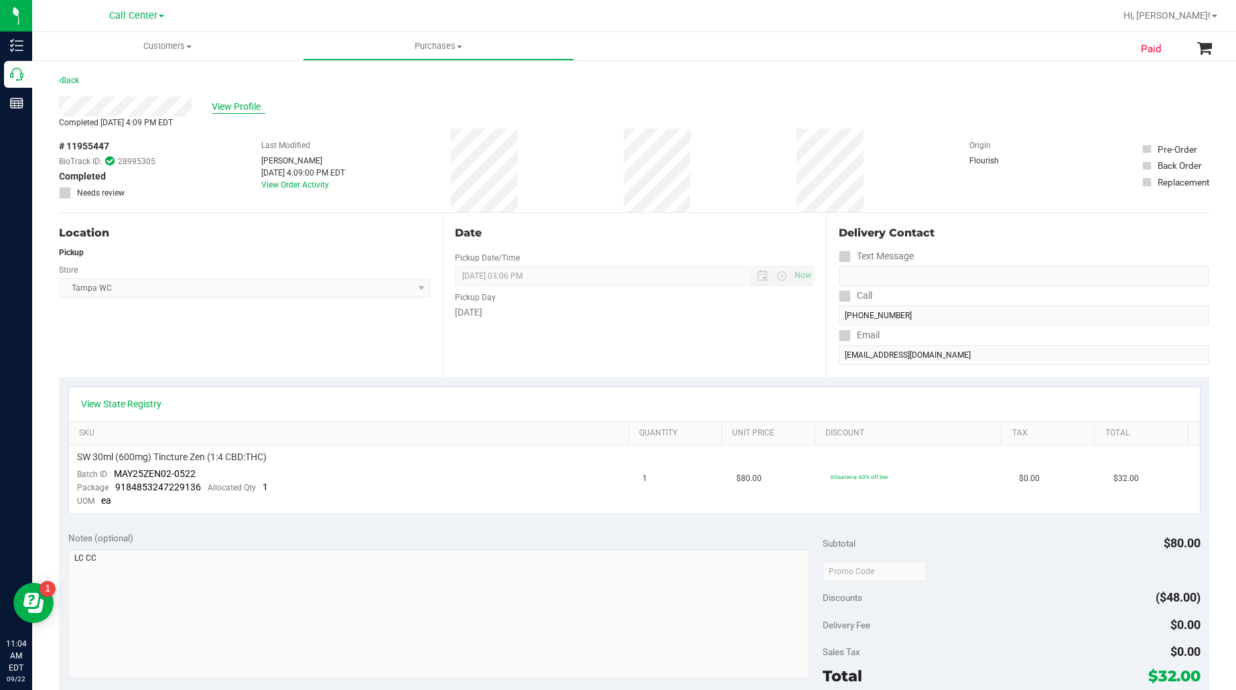
click at [231, 100] on span "View Profile" at bounding box center [239, 107] width 54 height 14
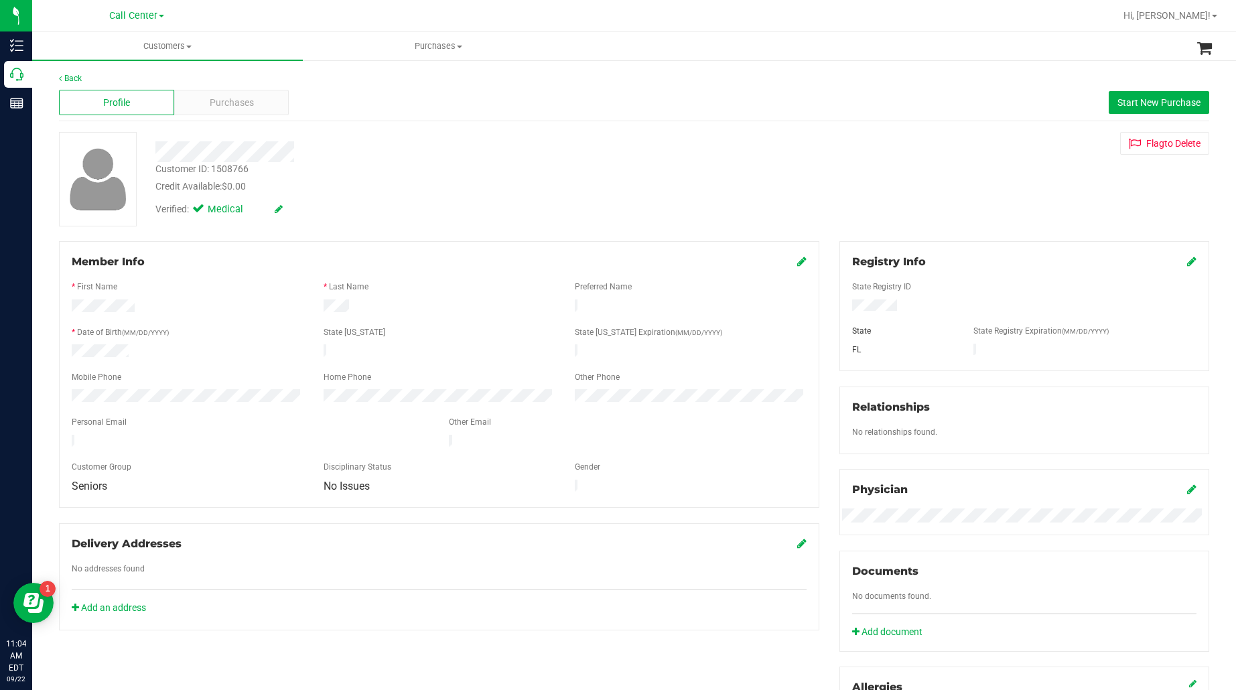
click at [231, 100] on span "Purchases" at bounding box center [232, 103] width 44 height 14
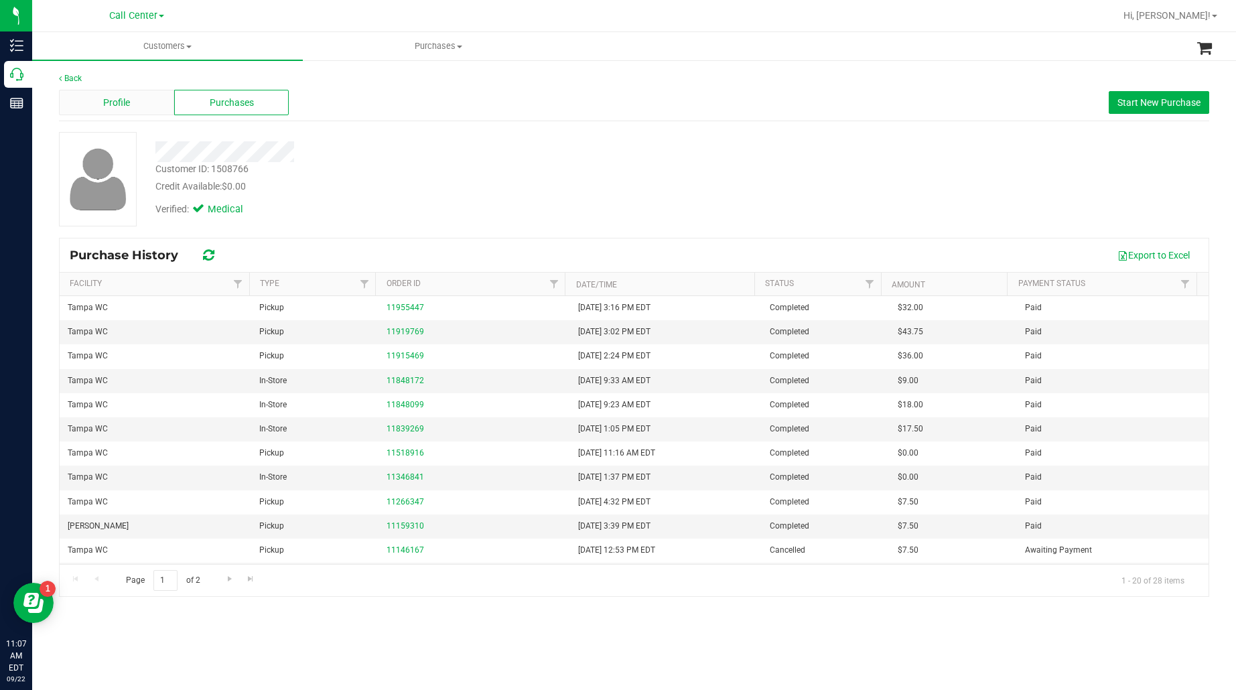
click at [136, 105] on div "Profile" at bounding box center [116, 102] width 115 height 25
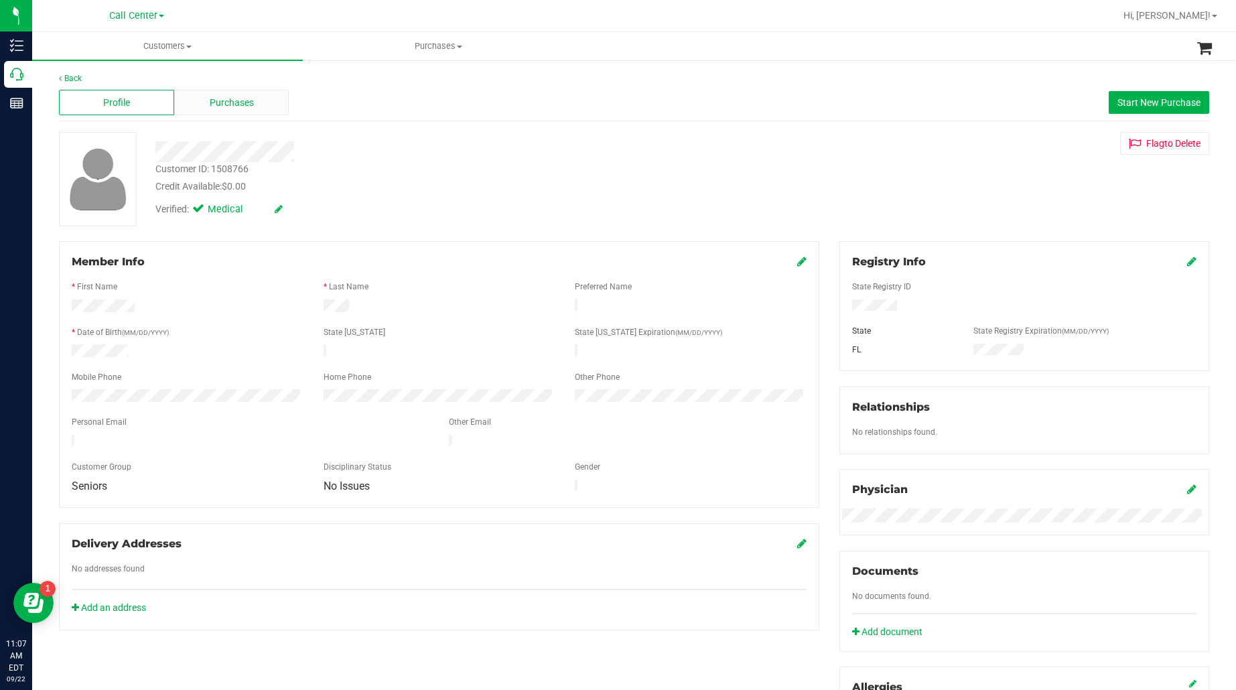
click at [235, 108] on span "Purchases" at bounding box center [232, 103] width 44 height 14
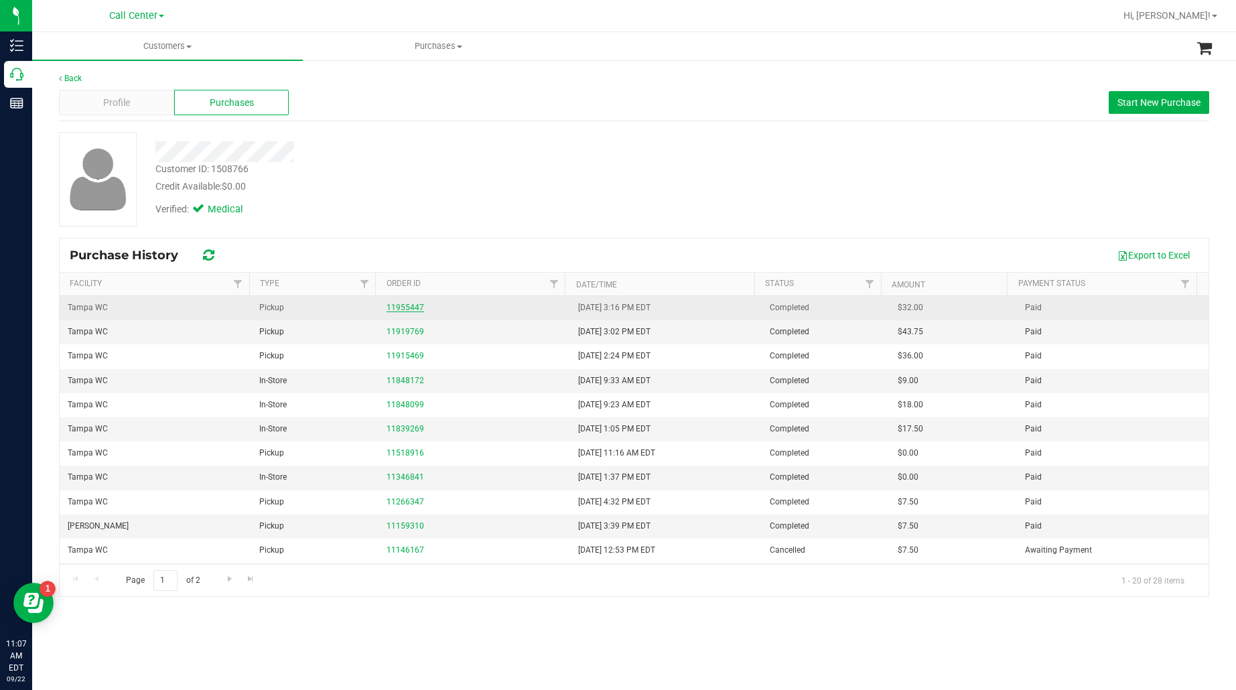
click at [409, 305] on link "11955447" at bounding box center [406, 307] width 38 height 9
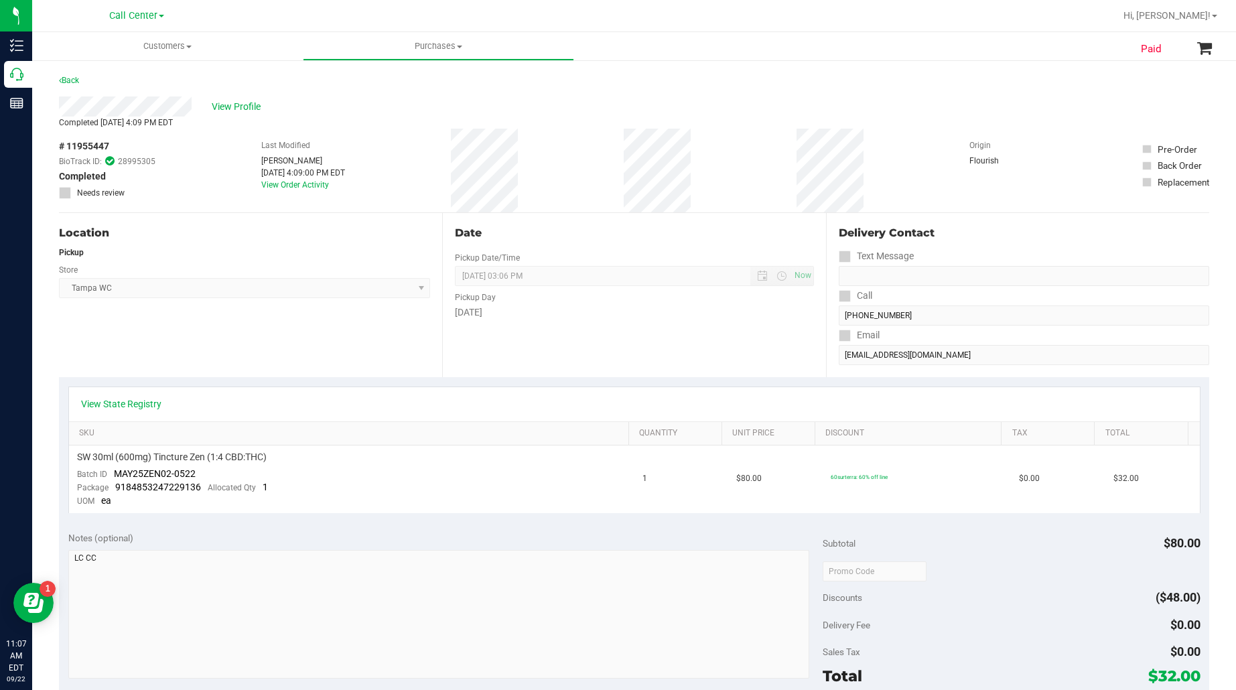
click at [91, 143] on span "# 11955447" at bounding box center [84, 146] width 50 height 14
copy span "11955447"
click at [169, 453] on span "SW 30ml (600mg) Tincture Zen (1:4 CBD:THC)" at bounding box center [172, 457] width 190 height 13
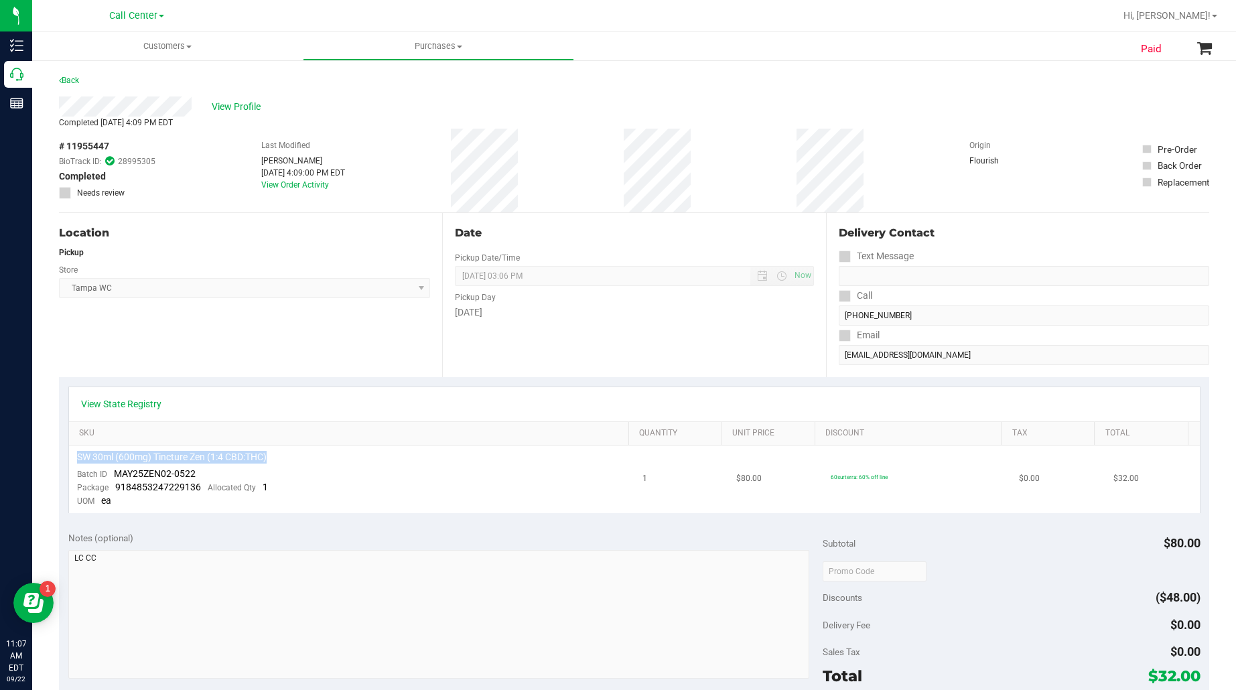
click at [169, 453] on span "SW 30ml (600mg) Tincture Zen (1:4 CBD:THC)" at bounding box center [172, 457] width 190 height 13
copy div "SW 30ml (600mg) Tincture Zen (1:4 CBD:THC)"
drag, startPoint x: 199, startPoint y: 470, endPoint x: 116, endPoint y: 474, distance: 83.2
click at [116, 474] on td "SW 30ml (600mg) Tincture Zen (1:4 CBD:THC) Batch ID MAY25ZEN02-0522 Package 918…" at bounding box center [351, 480] width 565 height 68
copy span "MAY25ZEN02-0522"
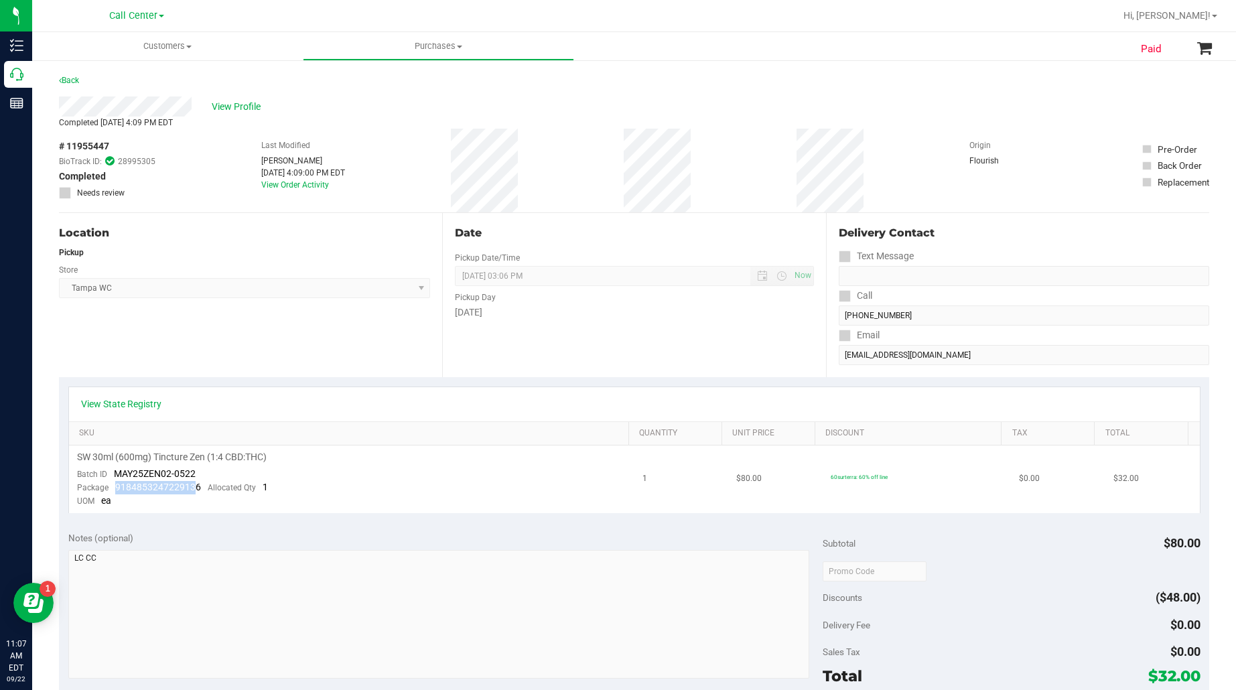
drag, startPoint x: 196, startPoint y: 486, endPoint x: 115, endPoint y: 488, distance: 81.1
click at [115, 488] on span "9184853247229136" at bounding box center [158, 487] width 86 height 11
copy span "918485324722913"
click at [221, 102] on span "View Profile" at bounding box center [239, 107] width 54 height 14
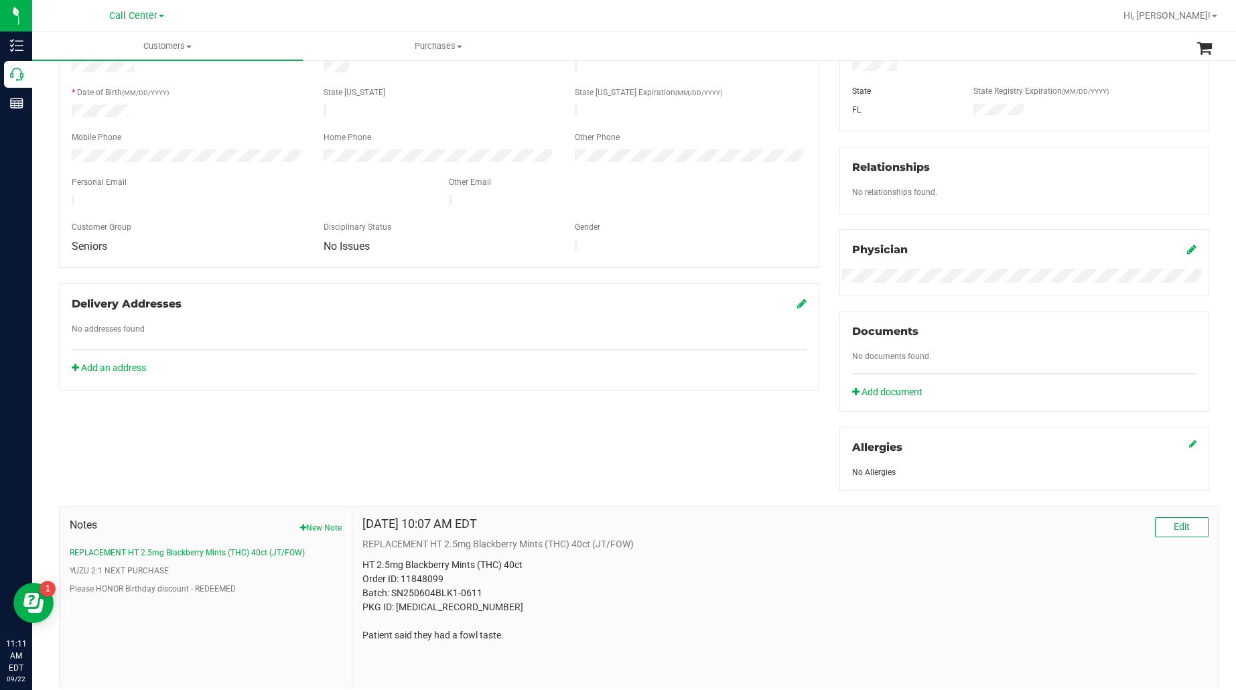
scroll to position [251, 0]
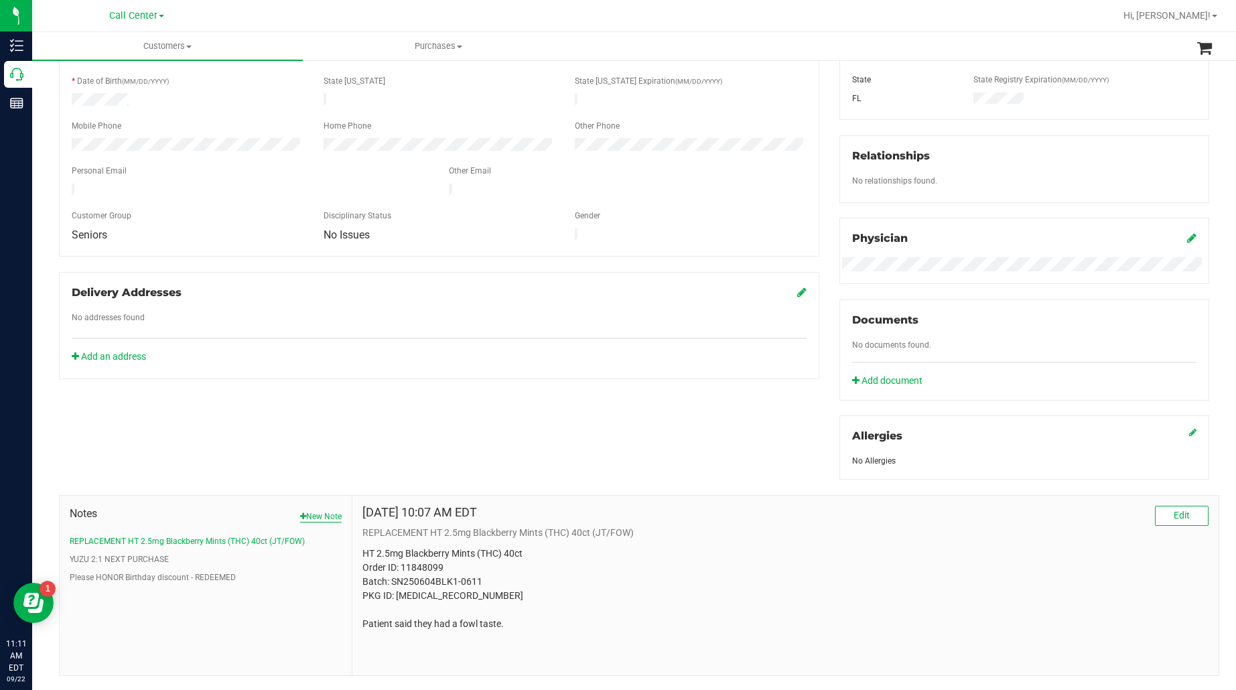
click at [316, 516] on button "New Note" at bounding box center [321, 517] width 42 height 12
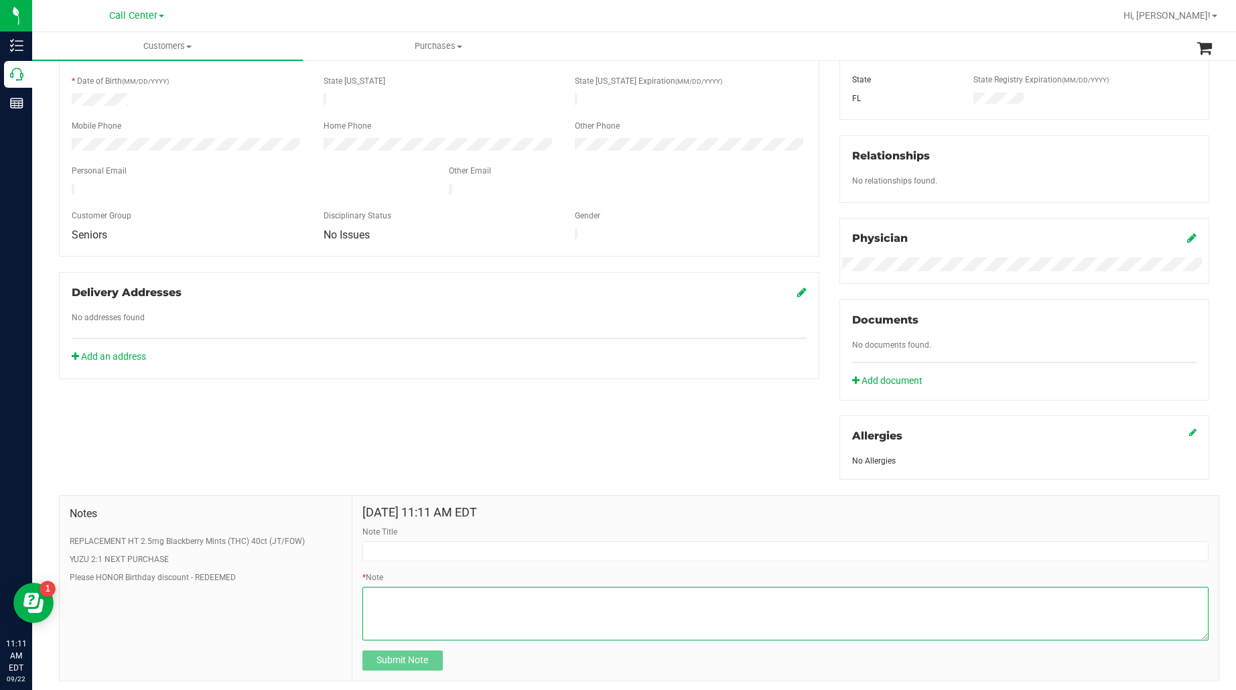
click at [402, 594] on textarea "* Note" at bounding box center [785, 614] width 846 height 54
paste textarea "Completed By: Ejarinne Cardona Contact Reasons: feedback.complaint.product1 Ord…"
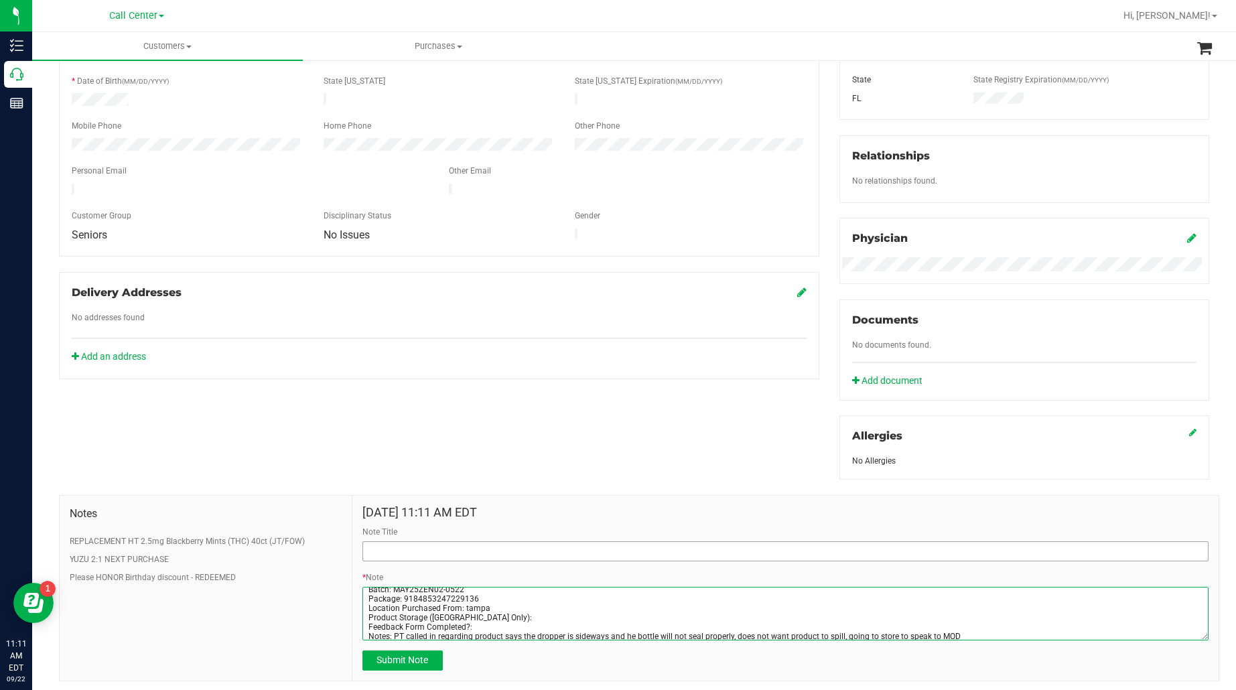
type textarea "Completed By: Ejarinne Cardona Contact Reasons: feedback.complaint.product1 Ord…"
click at [396, 550] on input "Note Title" at bounding box center [785, 551] width 846 height 20
type input "issue with order"
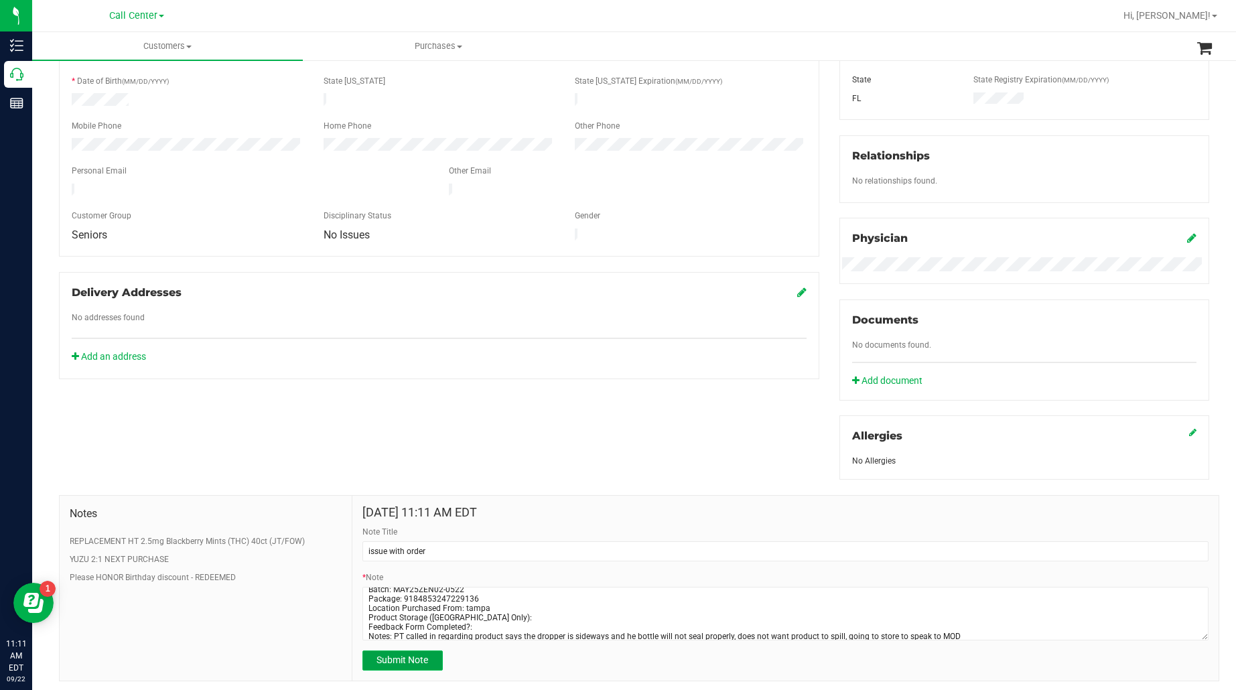
click at [410, 668] on button "Submit Note" at bounding box center [402, 661] width 80 height 20
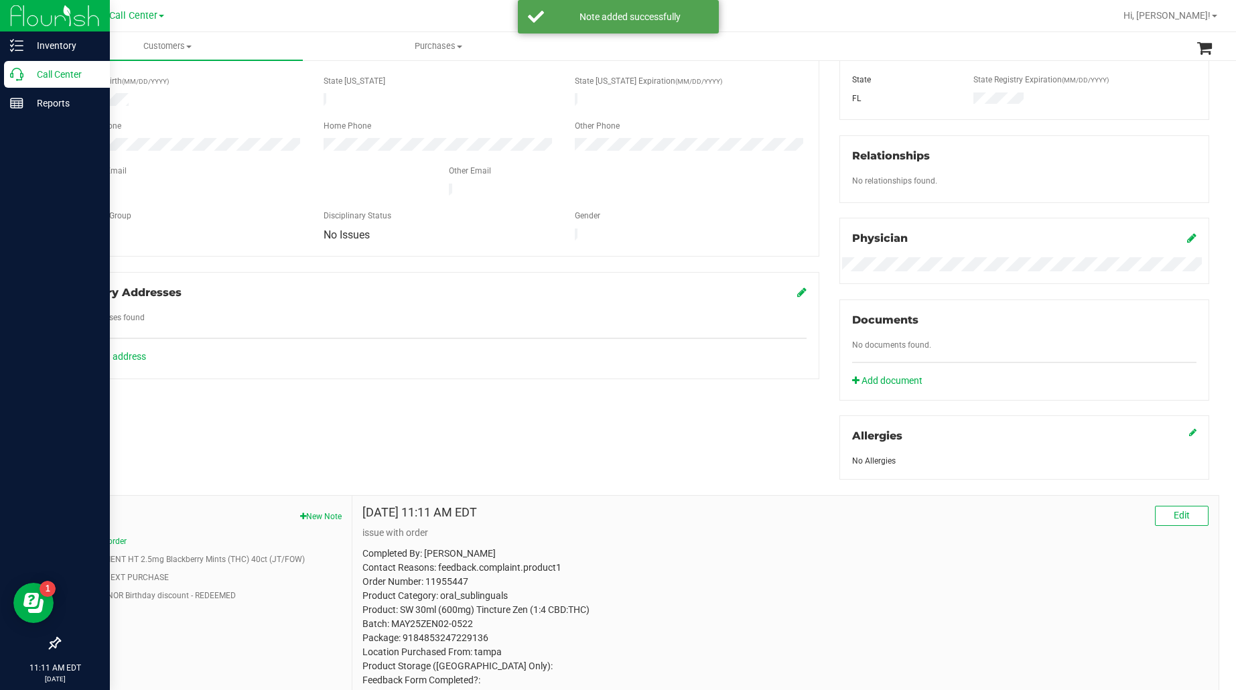
click at [51, 72] on p "Call Center" at bounding box center [63, 74] width 80 height 16
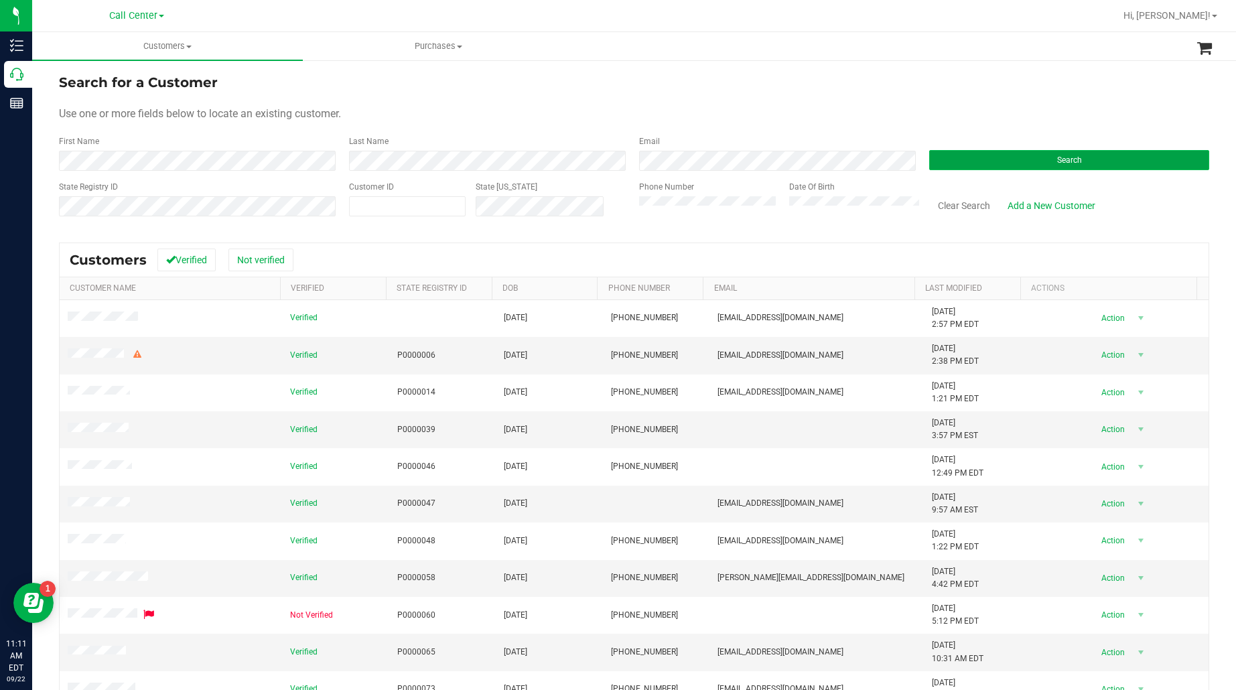
click at [932, 164] on button "Search" at bounding box center [1069, 160] width 280 height 20
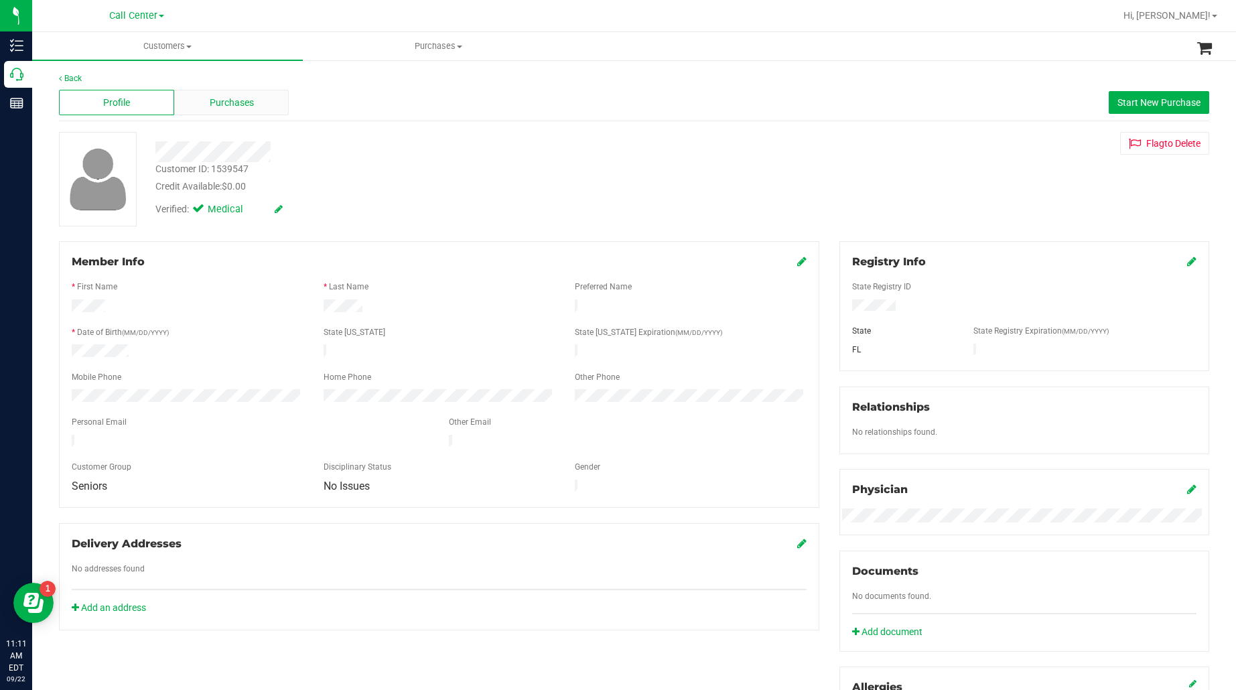
click at [214, 96] on span "Purchases" at bounding box center [232, 103] width 44 height 14
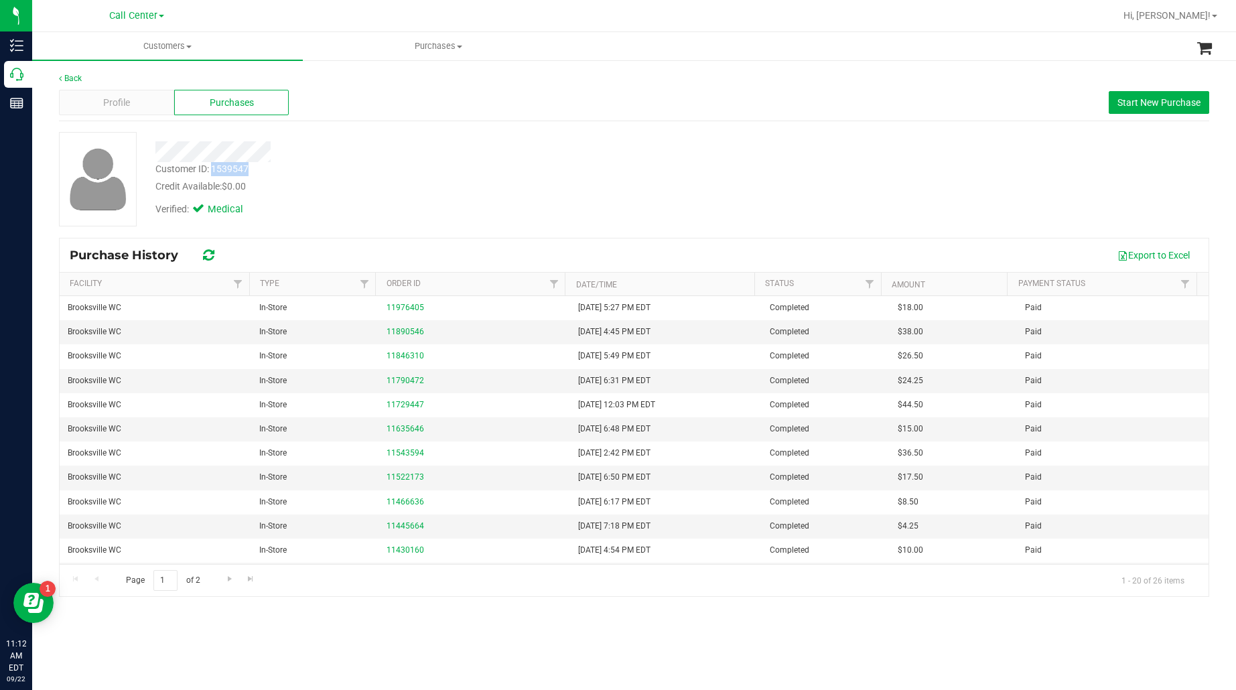
drag, startPoint x: 249, startPoint y: 172, endPoint x: 214, endPoint y: 172, distance: 34.2
click at [214, 172] on div "Customer ID: 1539547" at bounding box center [201, 169] width 93 height 14
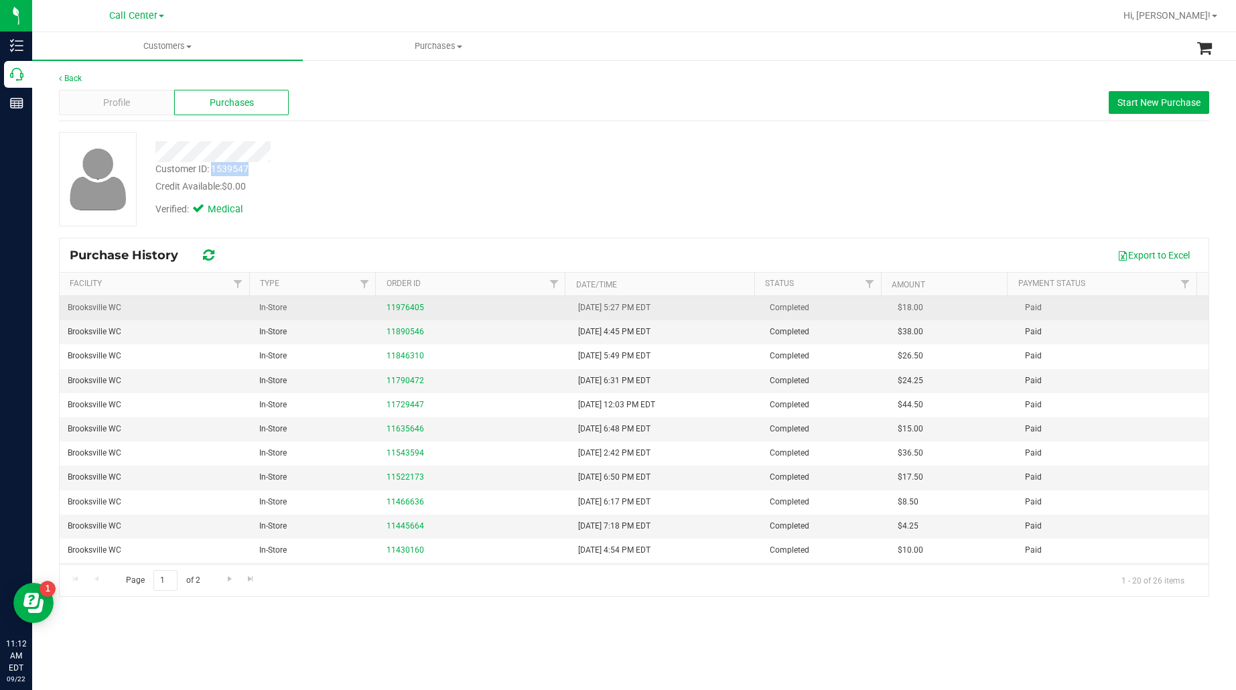
copy div "1539547"
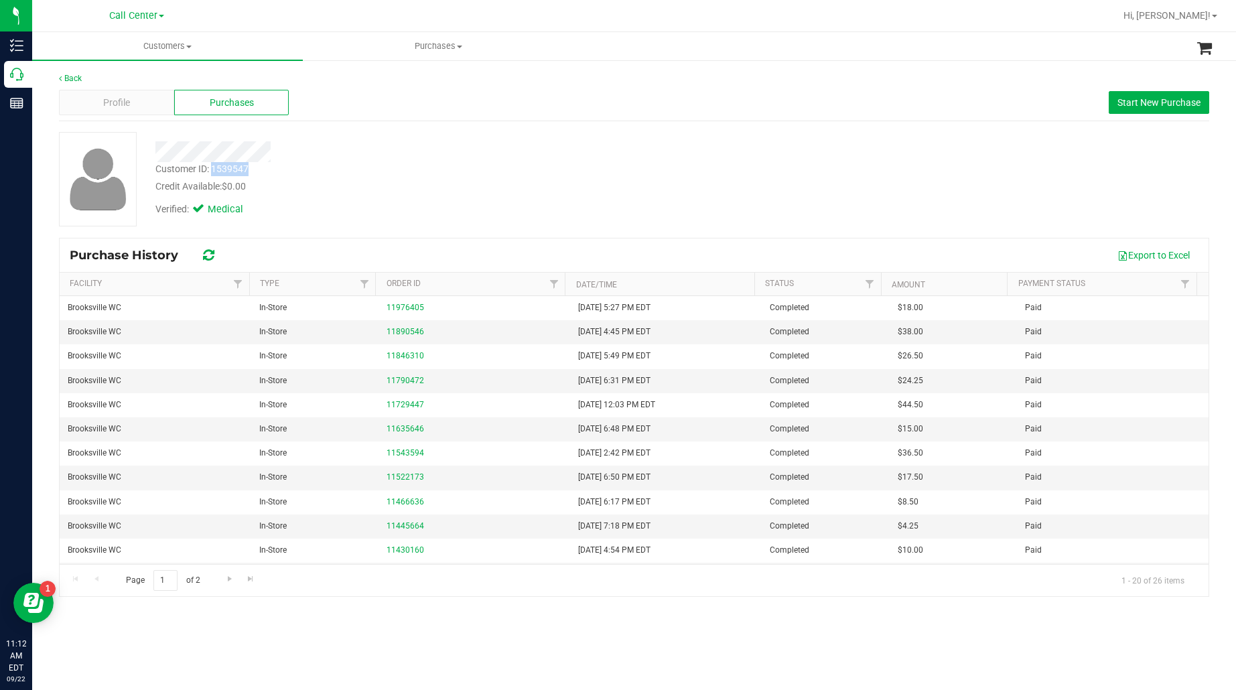
click at [220, 167] on div "Customer ID: 1539547" at bounding box center [201, 169] width 93 height 14
drag, startPoint x: 463, startPoint y: 182, endPoint x: 421, endPoint y: 178, distance: 42.4
click at [463, 182] on div "Credit Available: $0.00" at bounding box center [437, 187] width 565 height 14
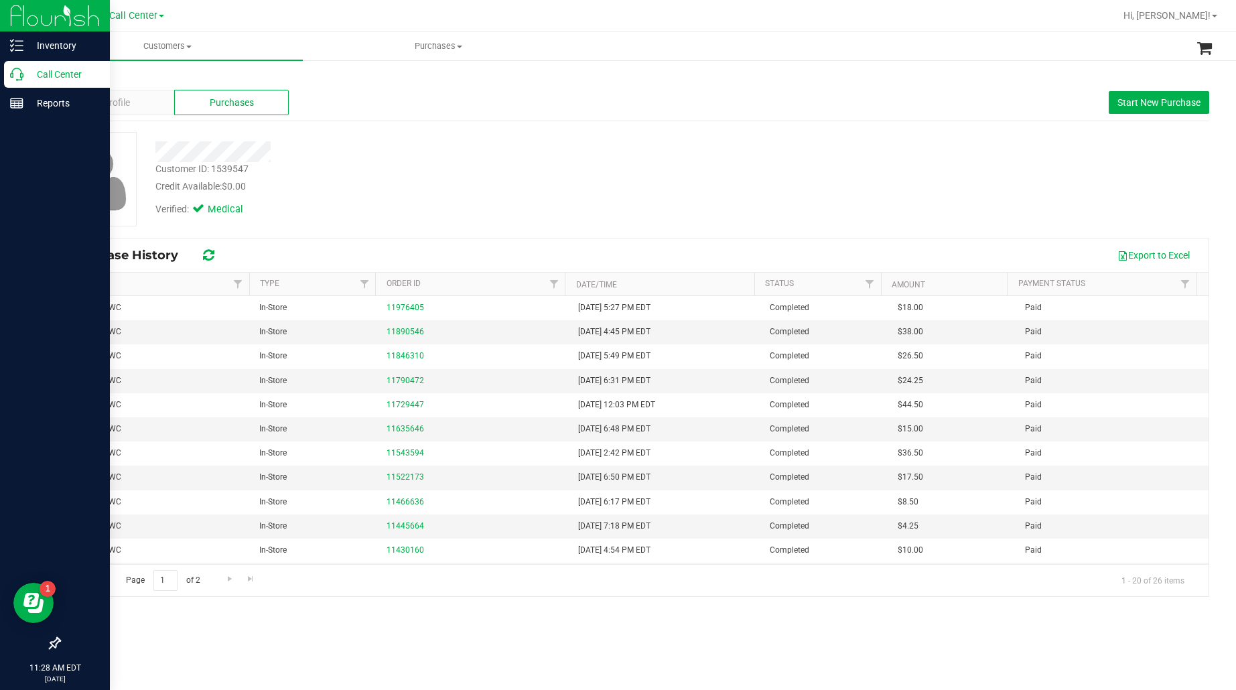
click at [42, 72] on p "Call Center" at bounding box center [63, 74] width 80 height 16
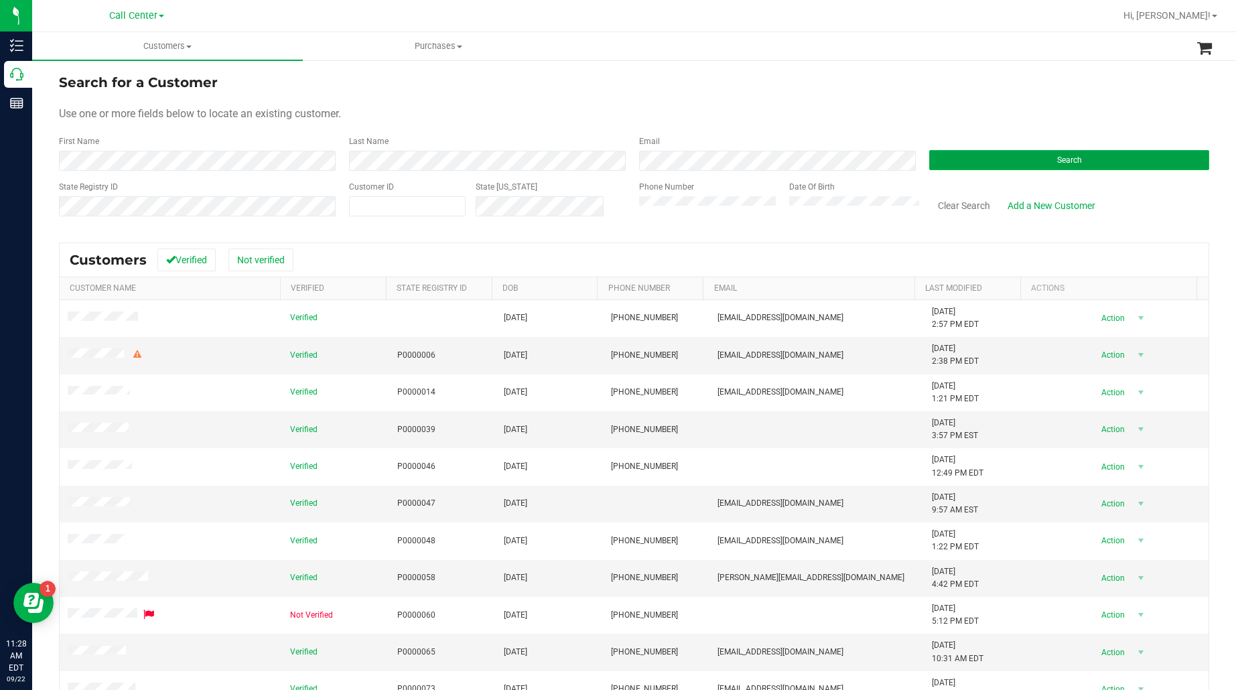
click at [1000, 167] on button "Search" at bounding box center [1069, 160] width 280 height 20
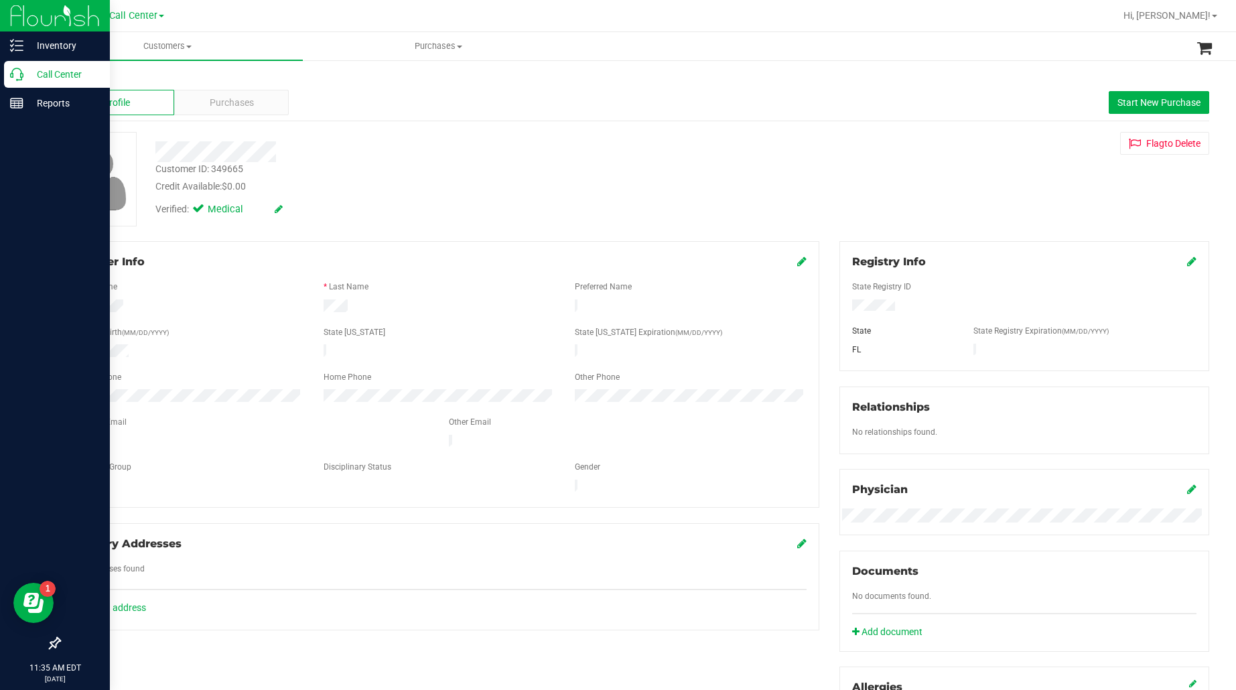
click at [35, 71] on p "Call Center" at bounding box center [63, 74] width 80 height 16
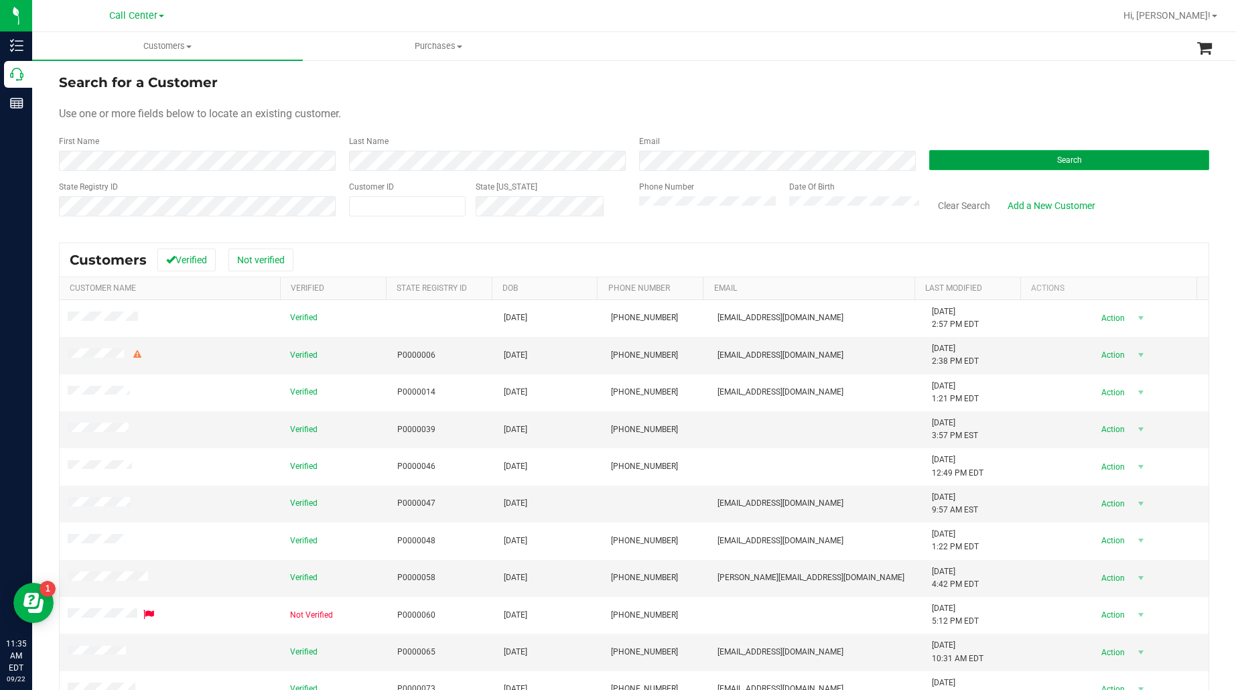
click at [968, 159] on button "Search" at bounding box center [1069, 160] width 280 height 20
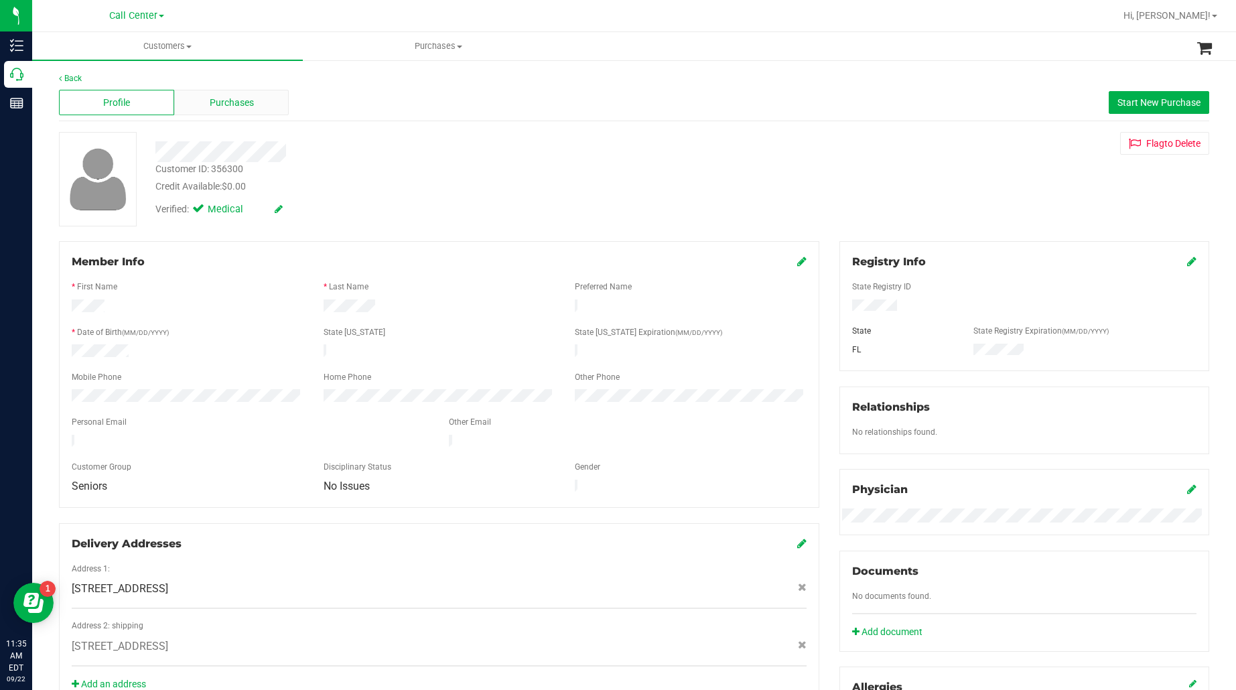
click at [228, 96] on span "Purchases" at bounding box center [232, 103] width 44 height 14
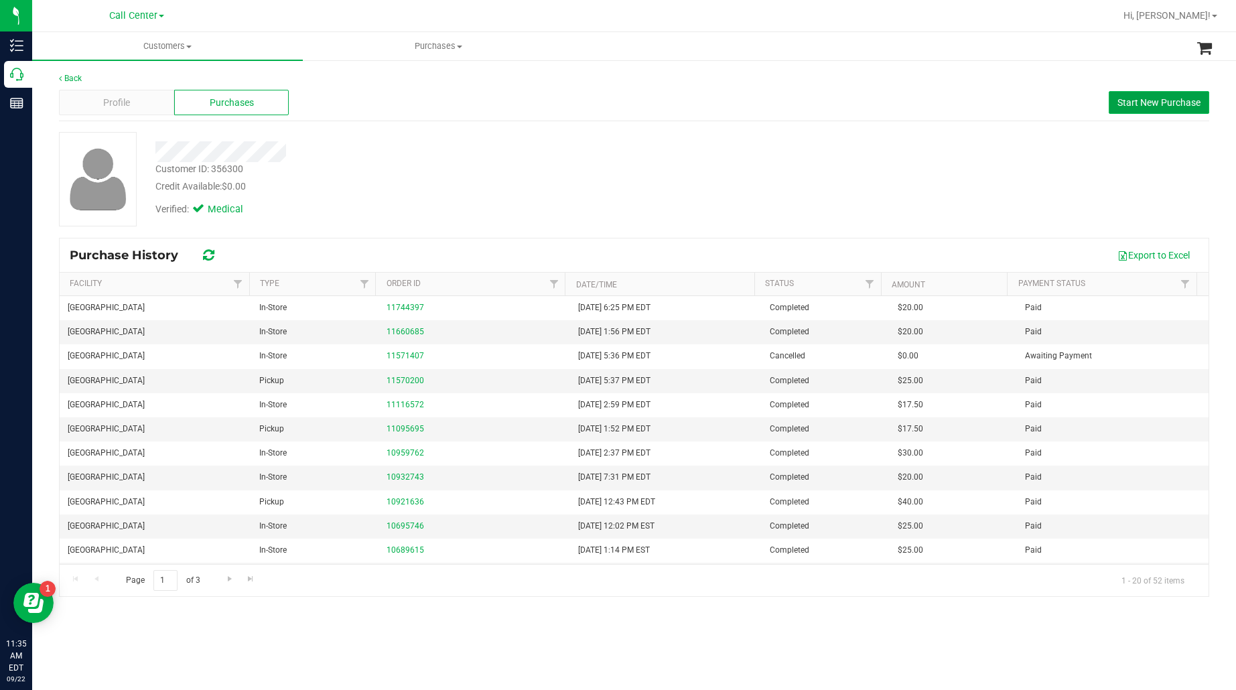
click at [1129, 100] on span "Start New Purchase" at bounding box center [1158, 102] width 83 height 11
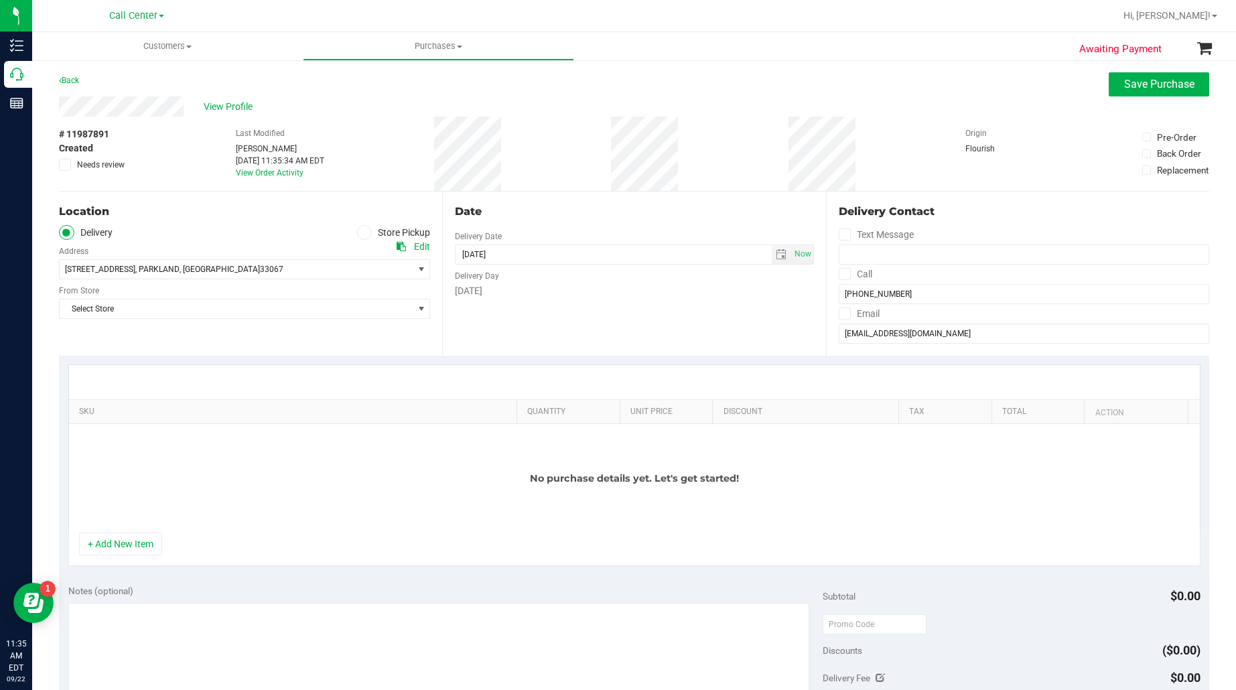
click at [357, 232] on span at bounding box center [364, 232] width 15 height 15
click at [349, 263] on span "6900 NW 61ST AVE , PARKLAND , FL 33067" at bounding box center [228, 269] width 336 height 19
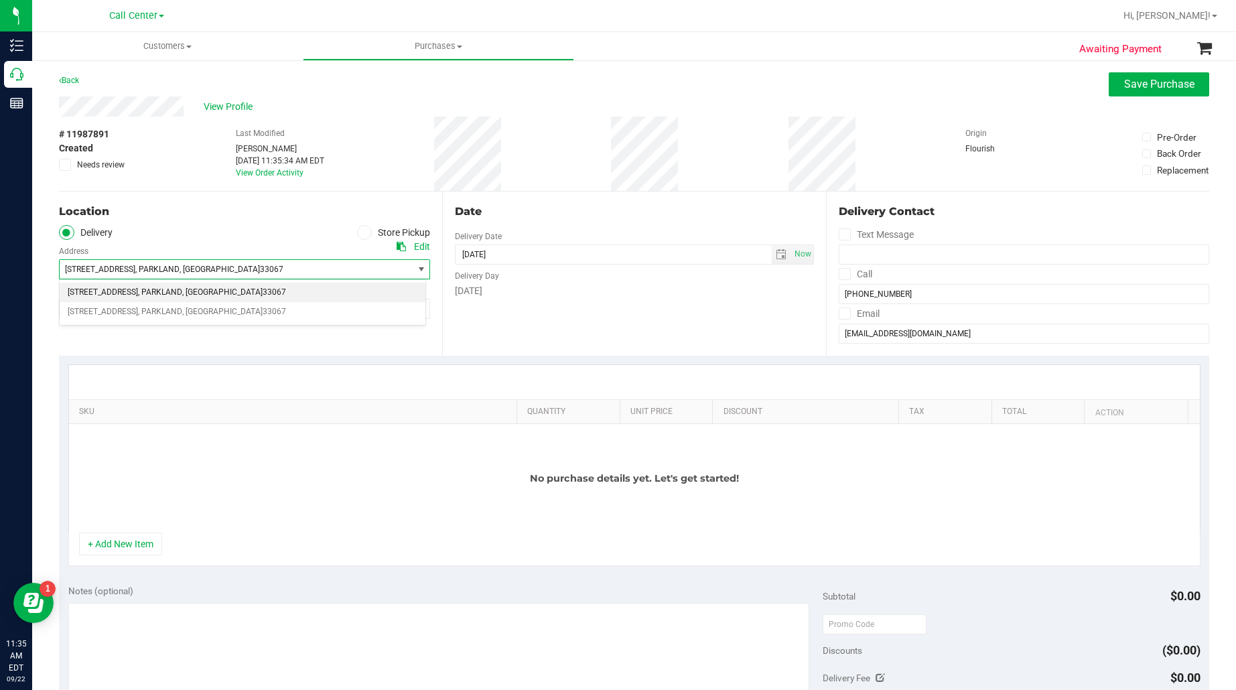
click at [362, 232] on icon at bounding box center [364, 232] width 8 height 0
click at [0, 0] on input "Store Pickup" at bounding box center [0, 0] width 0 height 0
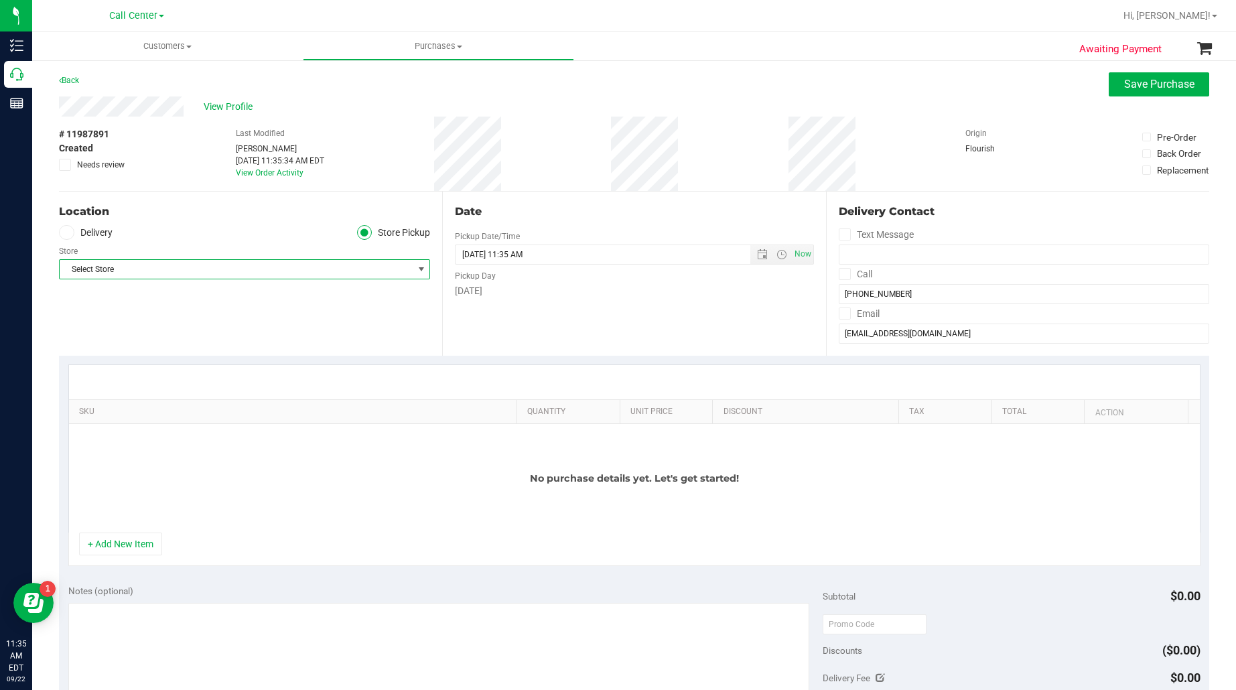
click at [330, 267] on span "Select Store" at bounding box center [236, 269] width 353 height 19
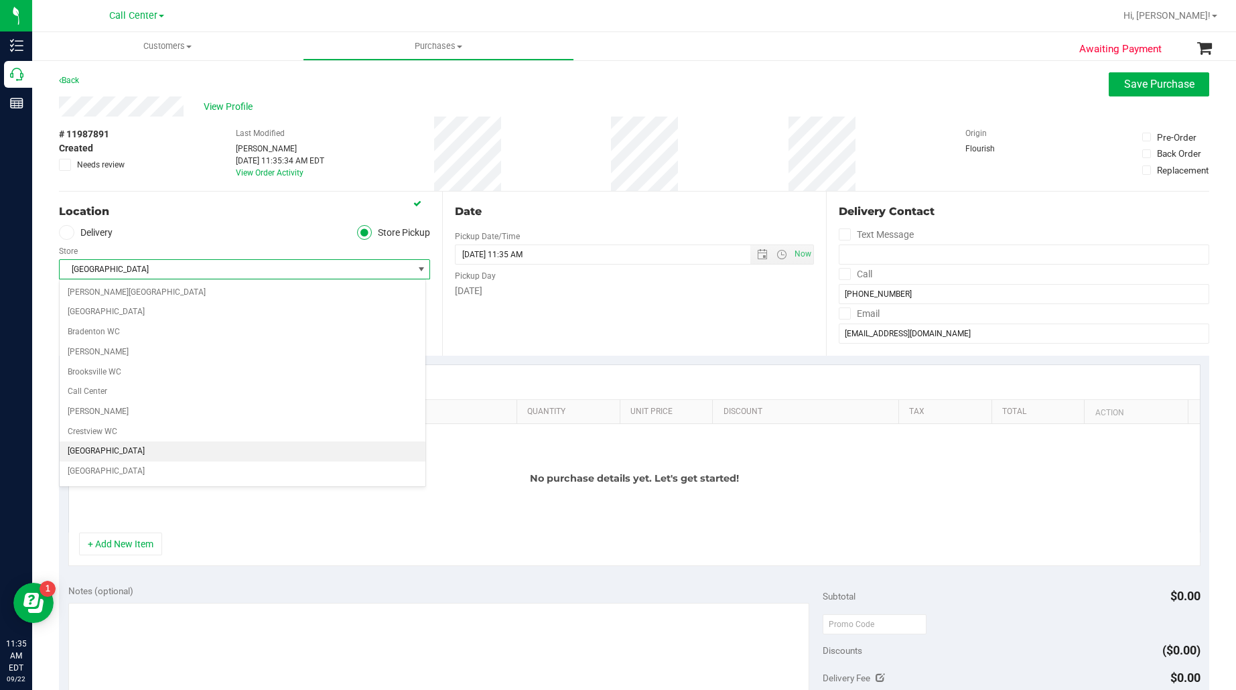
click at [138, 454] on li "[GEOGRAPHIC_DATA]" at bounding box center [243, 451] width 366 height 20
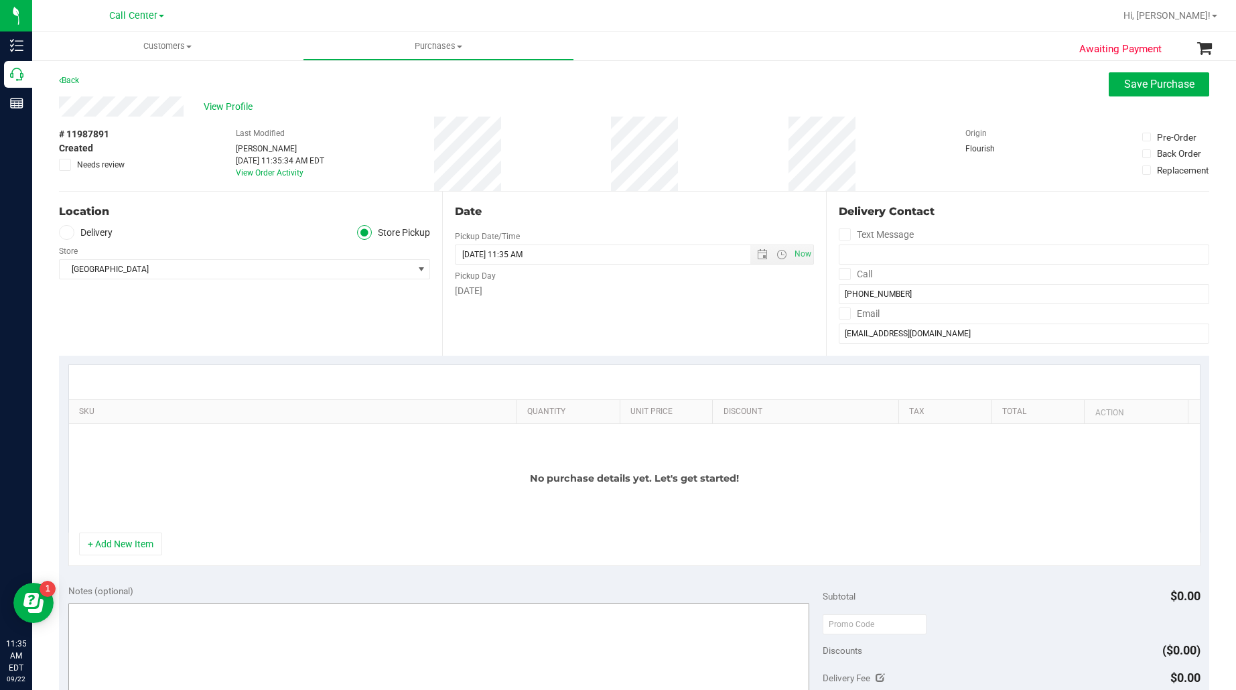
drag, startPoint x: 134, startPoint y: 551, endPoint x: 133, endPoint y: 541, distance: 10.1
click at [134, 551] on button "+ Add New Item" at bounding box center [120, 544] width 83 height 23
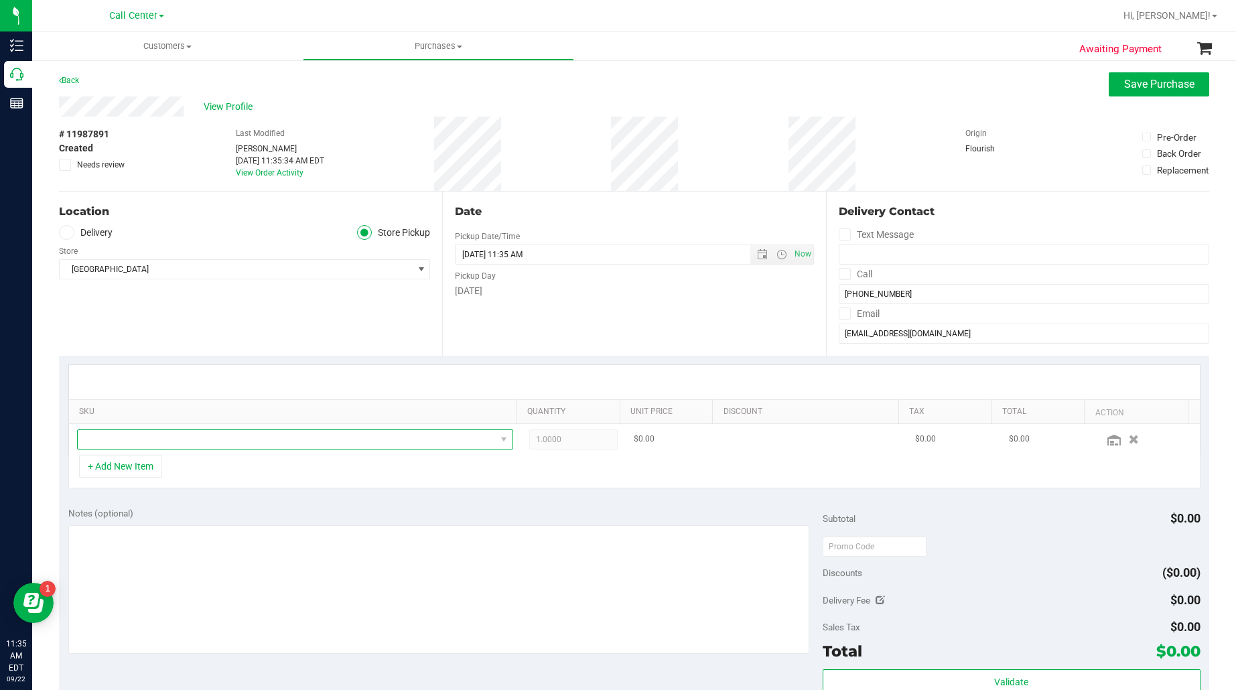
click at [144, 443] on span "NO DATA FOUND" at bounding box center [287, 439] width 418 height 19
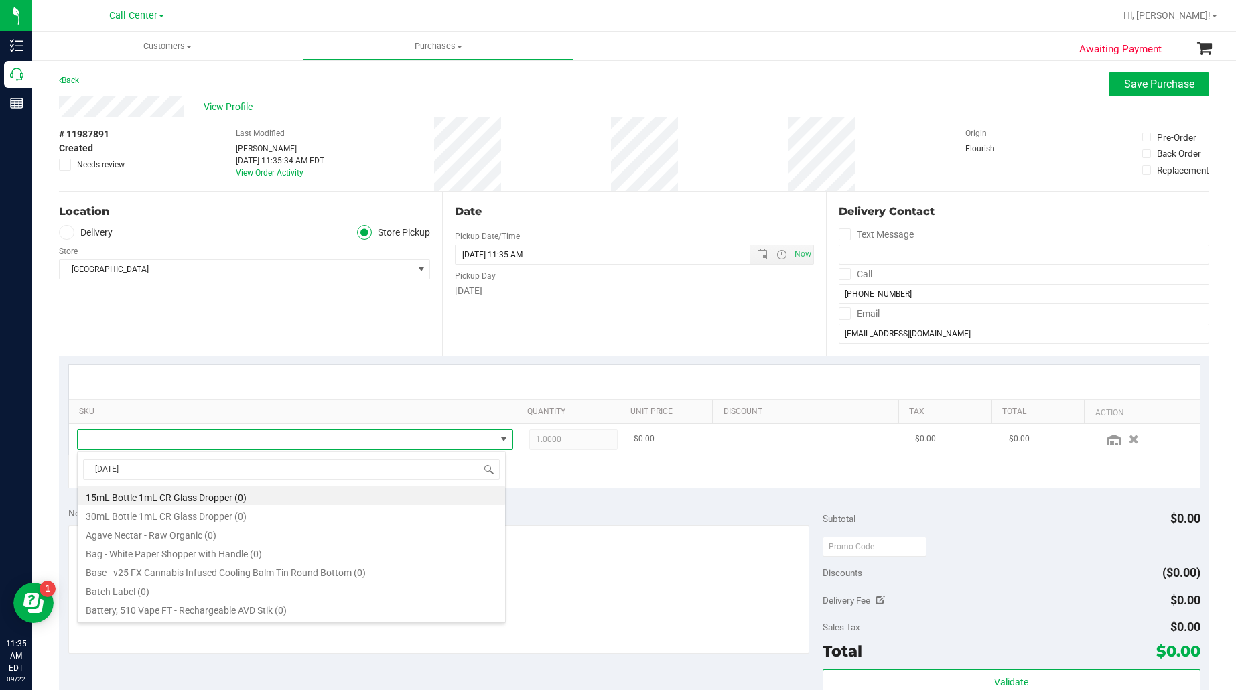
scroll to position [21, 421]
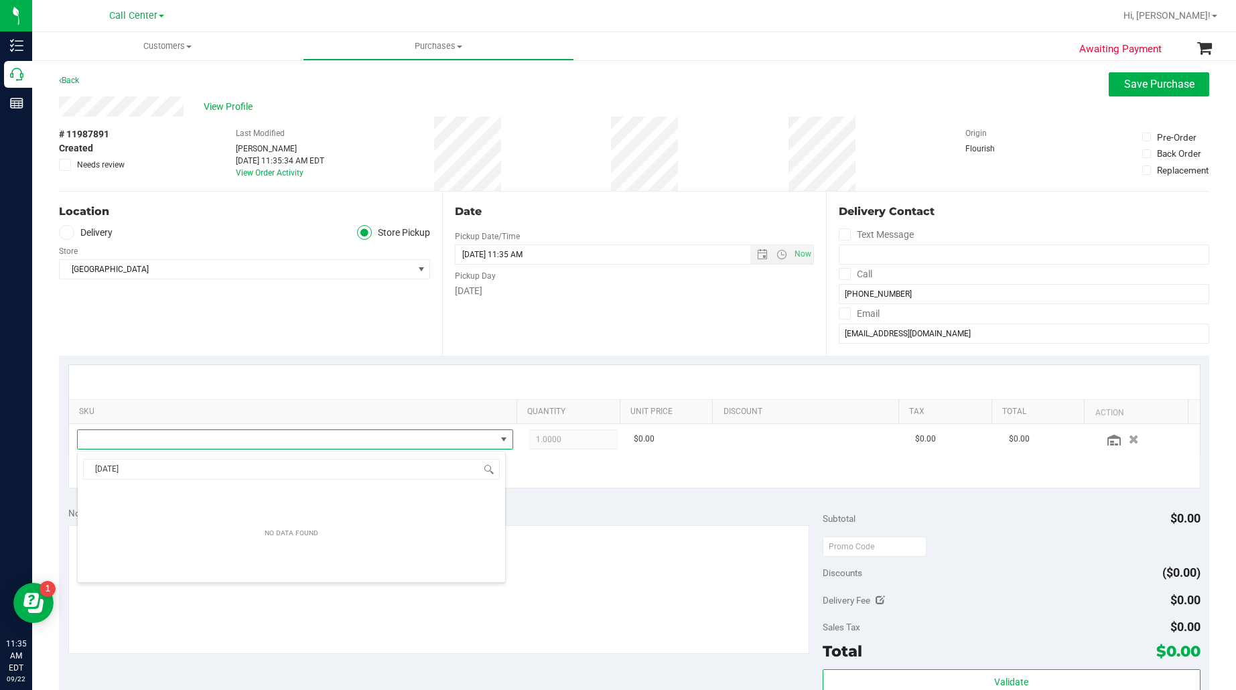
drag, startPoint x: 151, startPoint y: 460, endPoint x: 50, endPoint y: 469, distance: 100.9
click at [51, 469] on body "Inventory Call Center Reports 11:35 AM EDT 09/22/2025 09/22 Call Center Hi, Eja…" at bounding box center [618, 345] width 1236 height 690
drag, startPoint x: 144, startPoint y: 470, endPoint x: 106, endPoint y: 471, distance: 38.2
click at [106, 471] on input "pb and sm" at bounding box center [291, 469] width 417 height 21
type input "pb & sme"
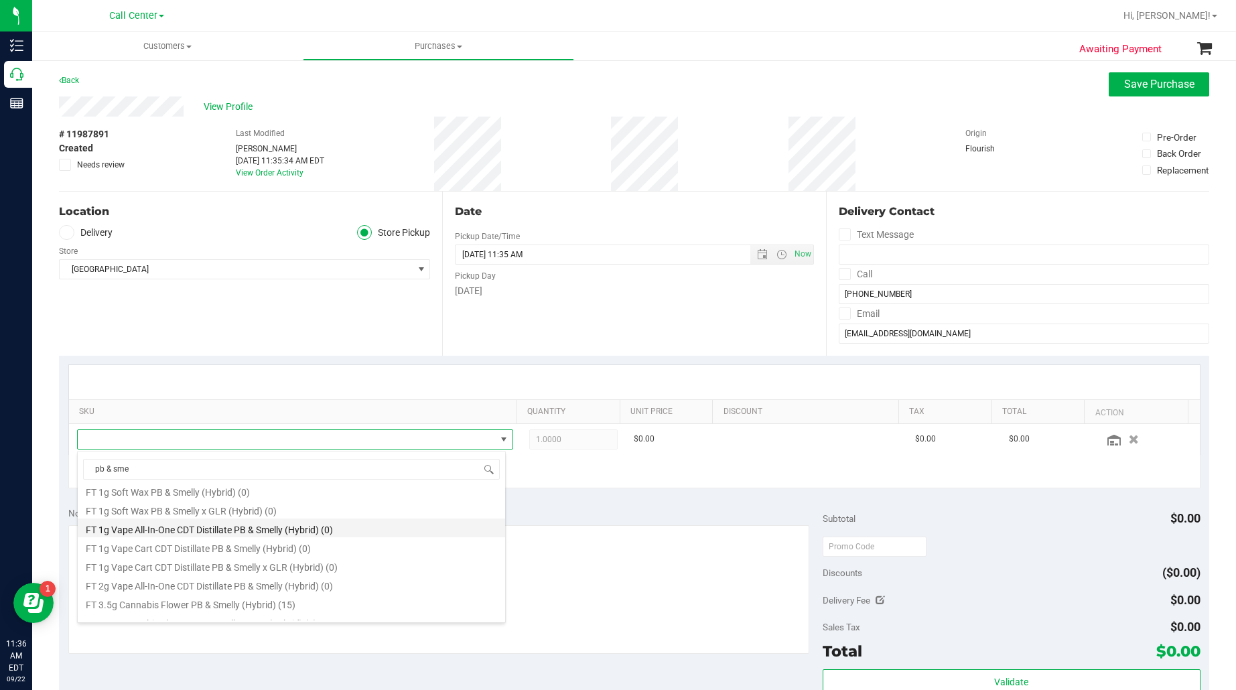
scroll to position [335, 0]
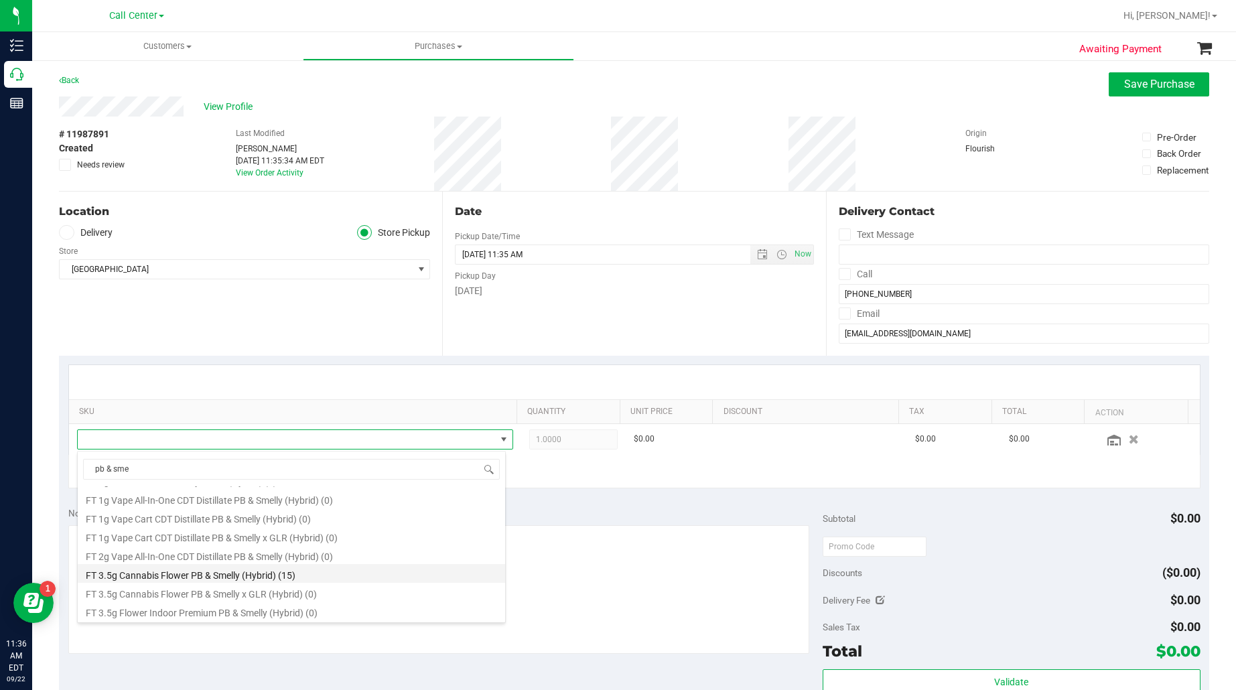
click at [186, 573] on li "FT 3.5g Cannabis Flower PB & Smelly (Hybrid) (15)" at bounding box center [291, 573] width 427 height 19
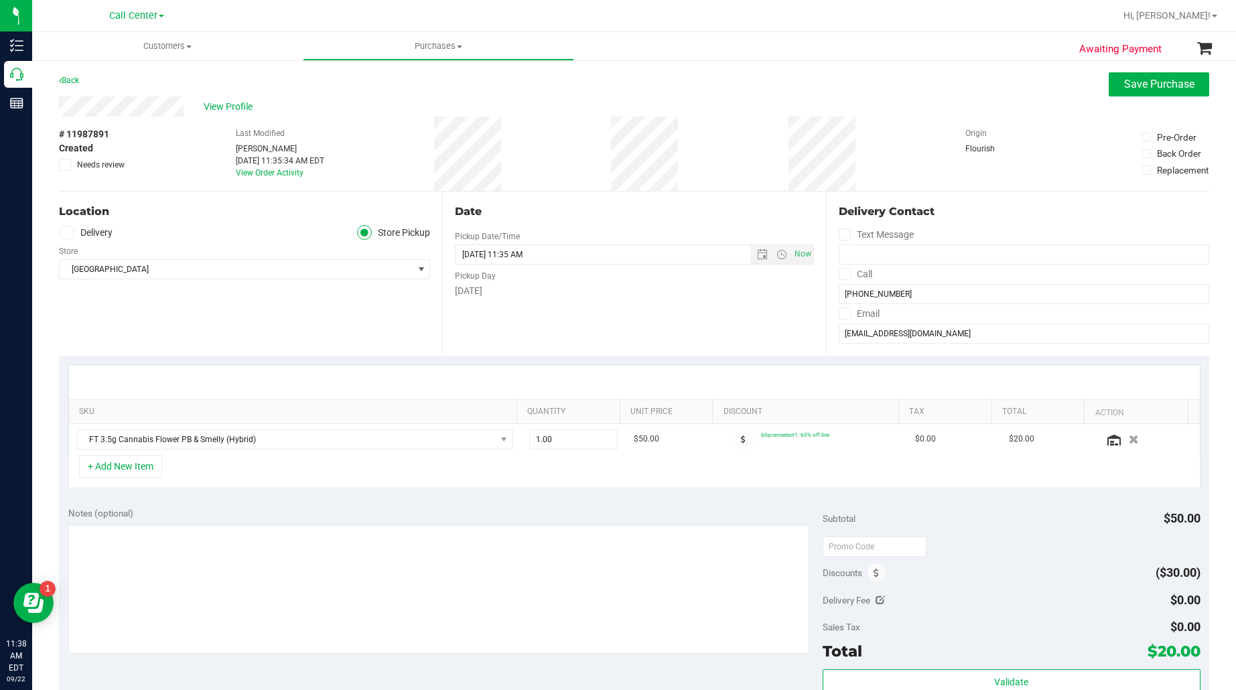
click at [273, 393] on div at bounding box center [634, 382] width 1131 height 34
click at [1128, 434] on icon "button" at bounding box center [1133, 439] width 11 height 10
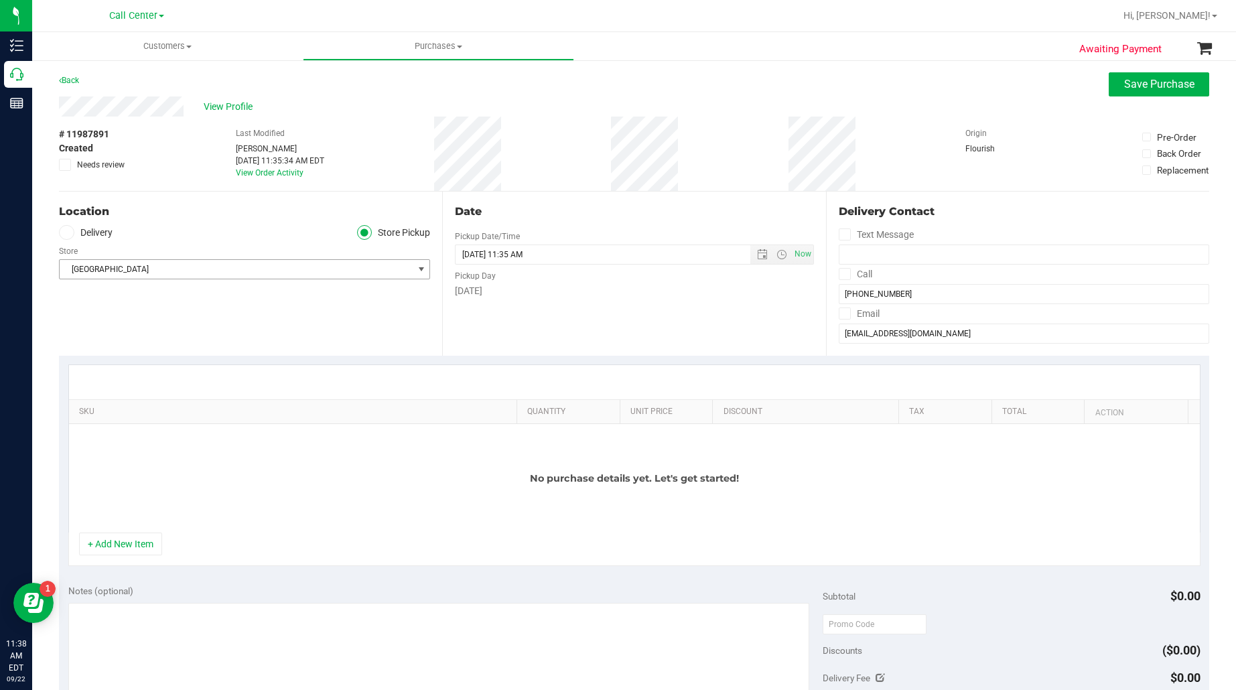
click at [145, 270] on span "[GEOGRAPHIC_DATA]" at bounding box center [236, 269] width 353 height 19
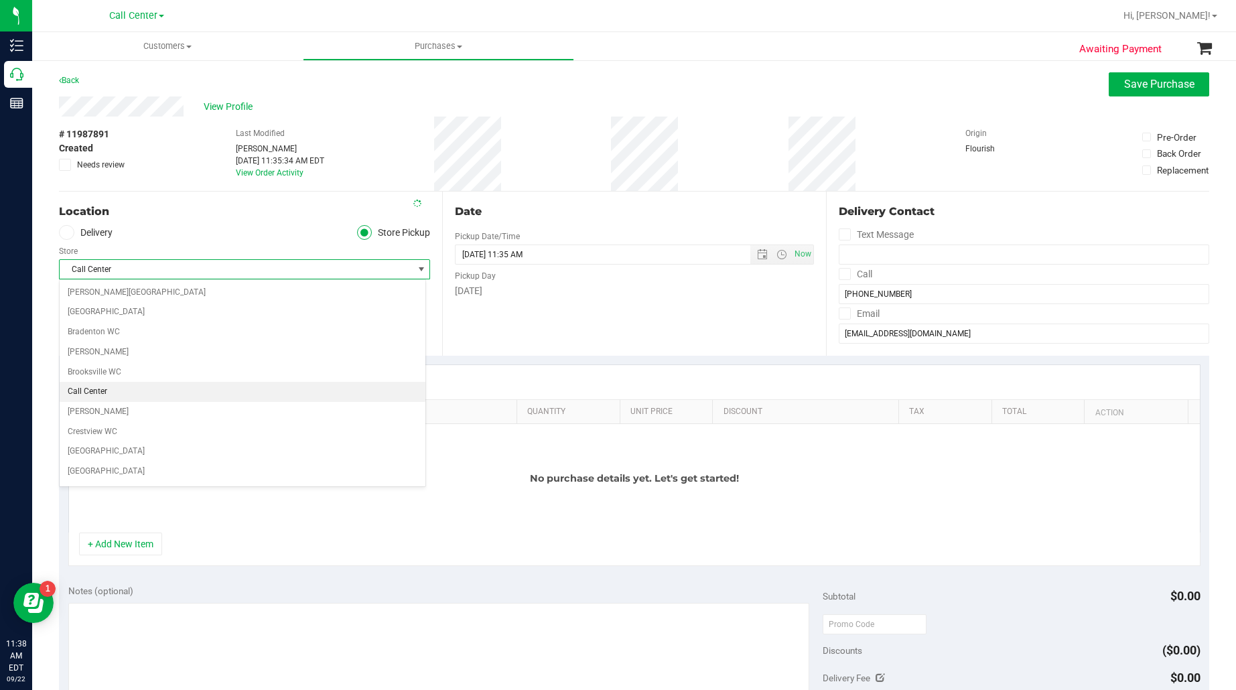
click at [155, 242] on div "Store" at bounding box center [244, 249] width 371 height 19
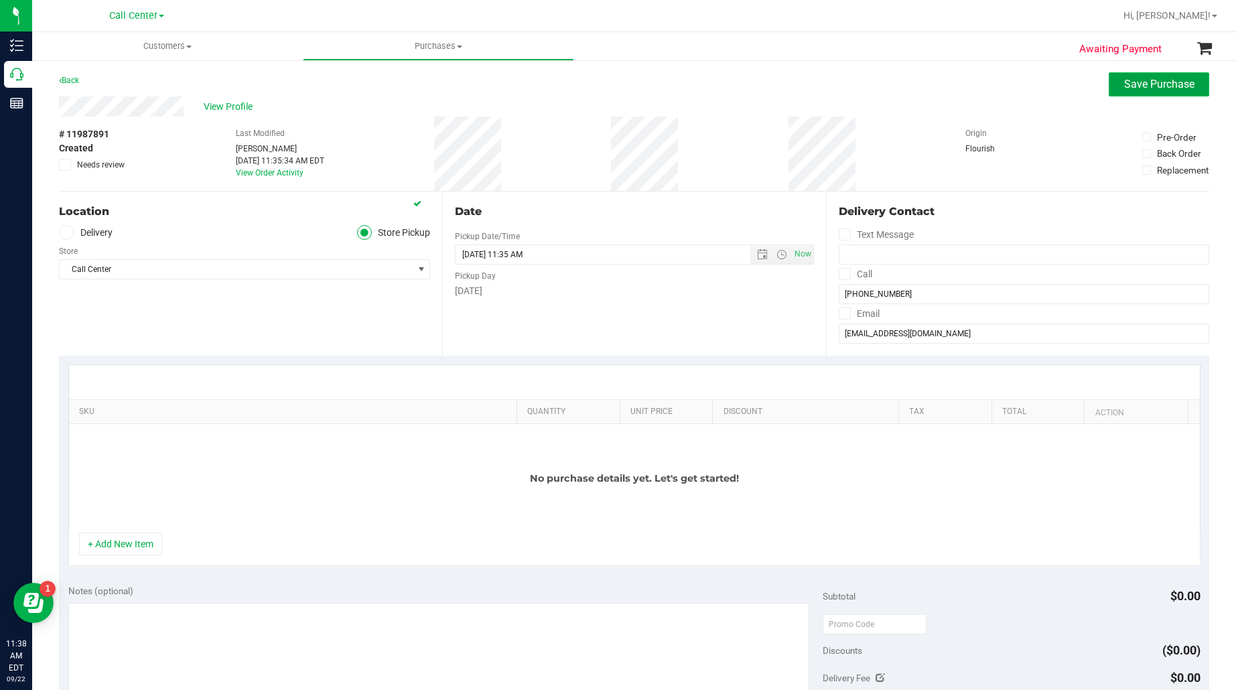
click at [1128, 86] on span "Save Purchase" at bounding box center [1159, 84] width 70 height 13
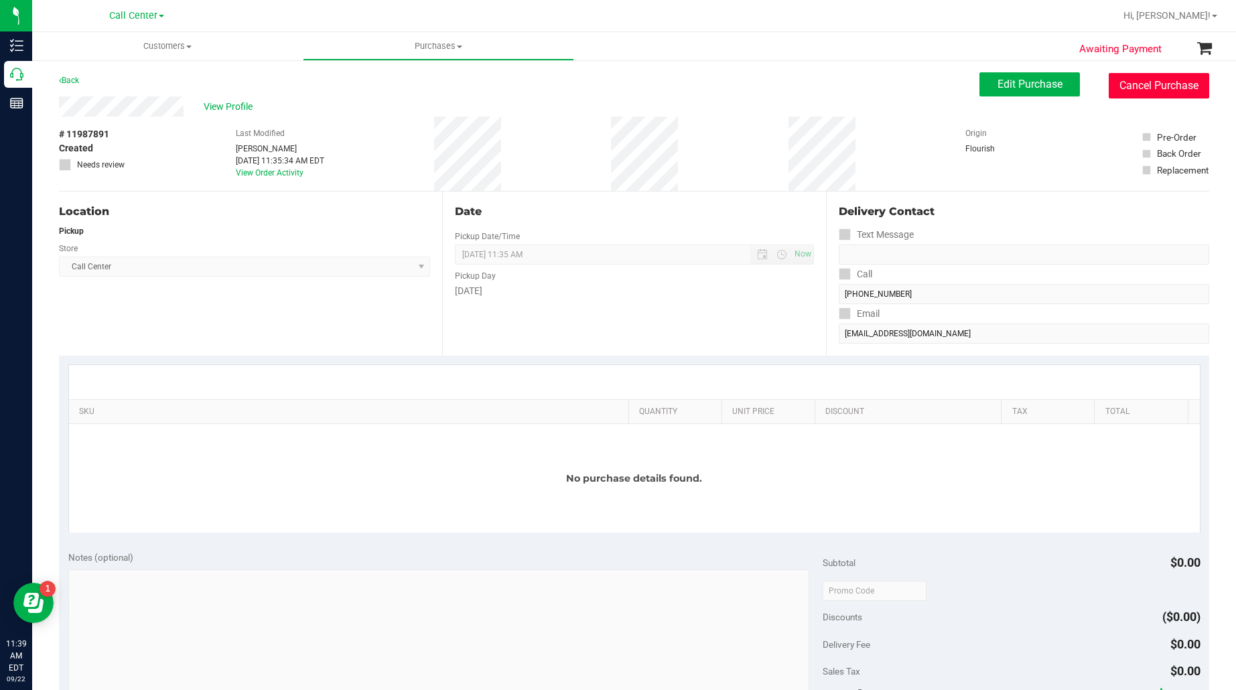
click at [1109, 86] on button "Cancel Purchase" at bounding box center [1159, 85] width 100 height 25
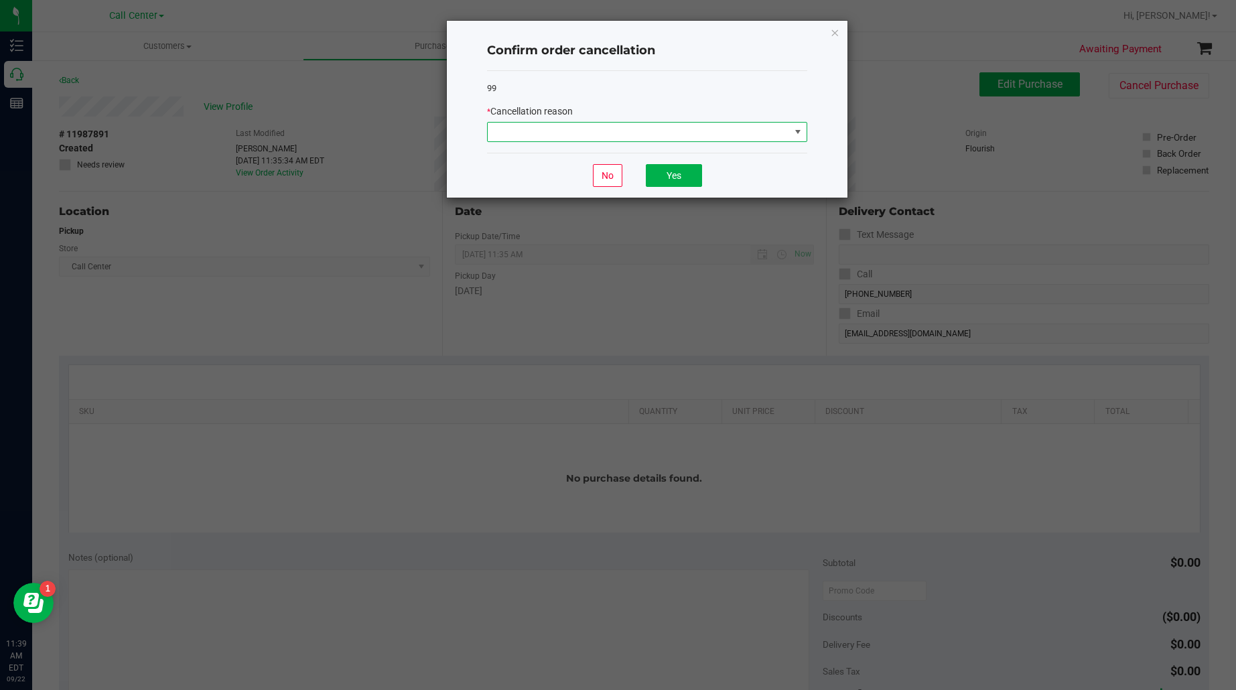
click at [631, 126] on span at bounding box center [639, 132] width 302 height 19
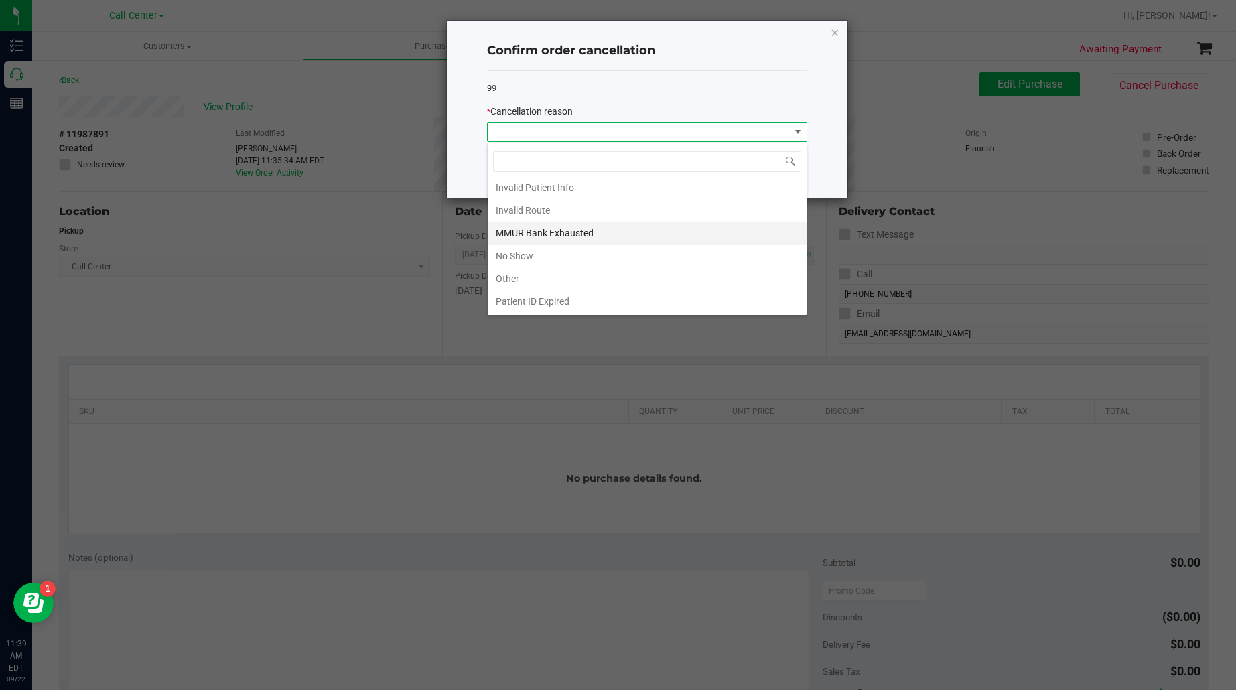
scroll to position [74, 0]
click at [539, 261] on li "Other" at bounding box center [647, 256] width 319 height 23
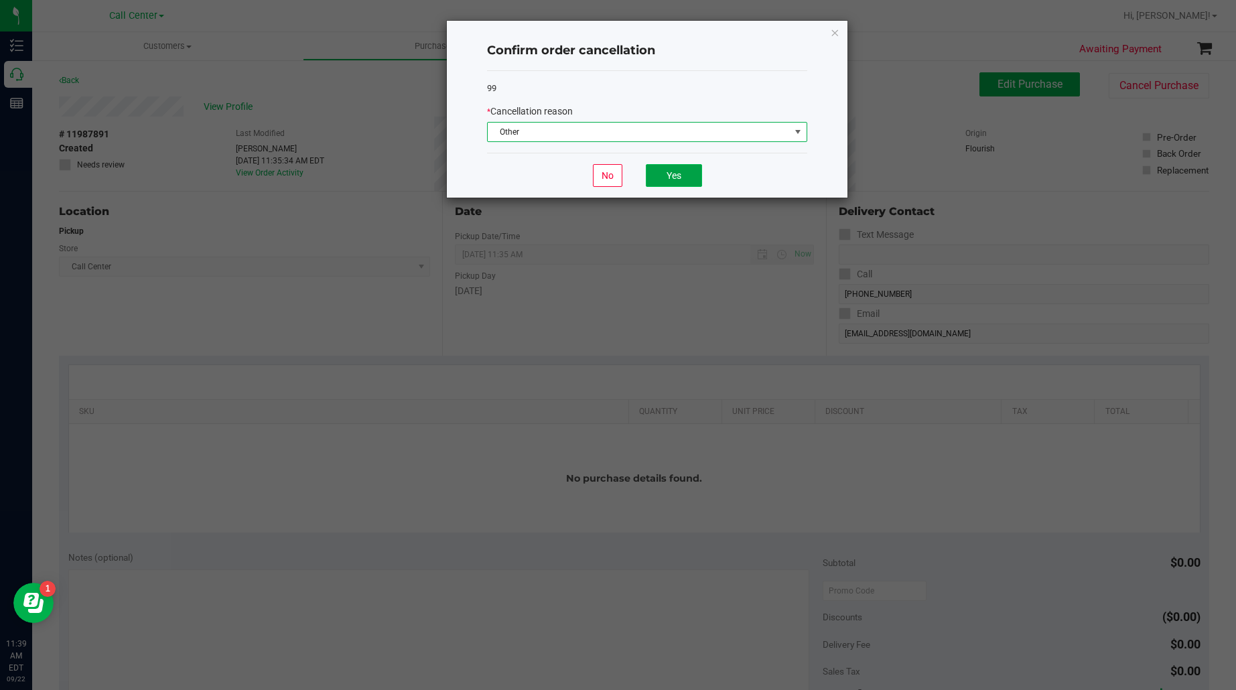
click at [684, 165] on button "Yes" at bounding box center [674, 175] width 56 height 23
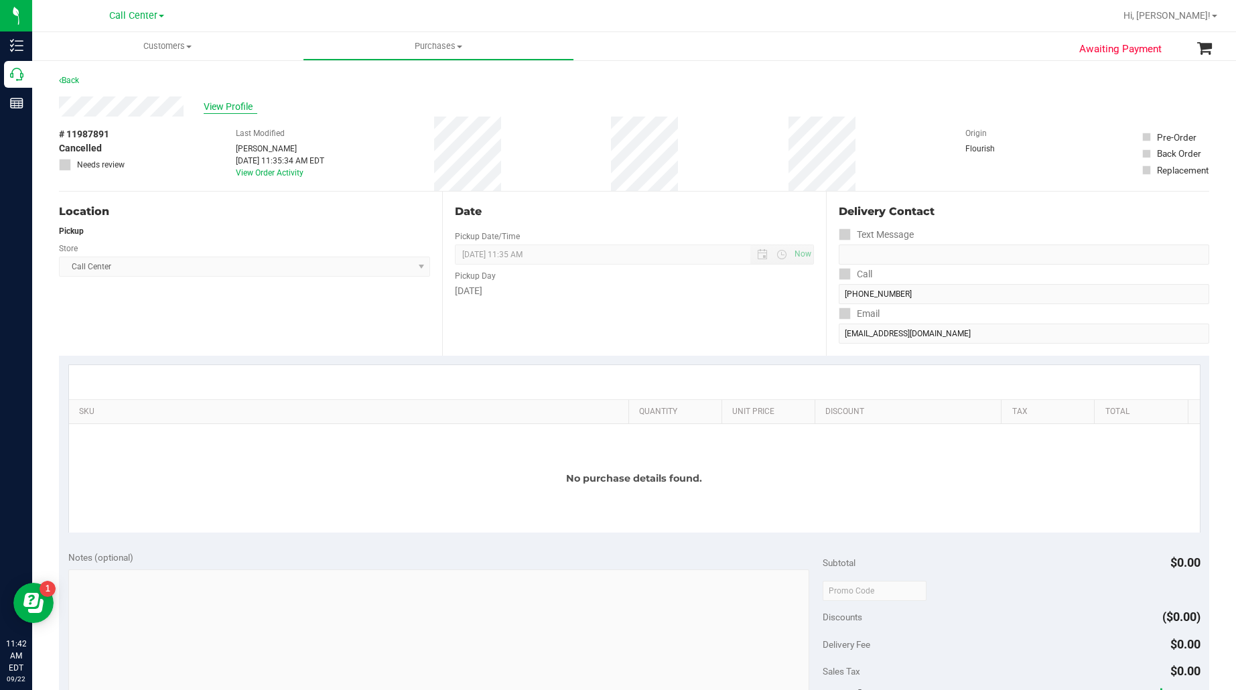
click at [219, 105] on span "View Profile" at bounding box center [231, 107] width 54 height 14
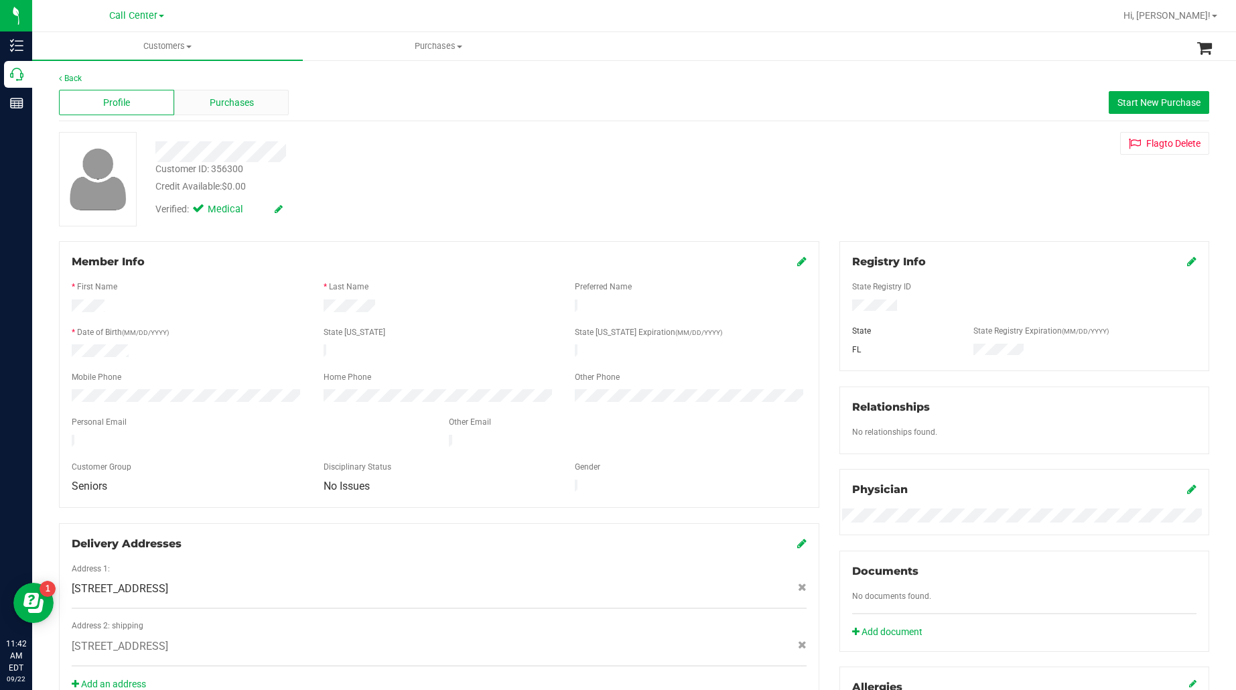
click at [236, 111] on div "Purchases" at bounding box center [231, 102] width 115 height 25
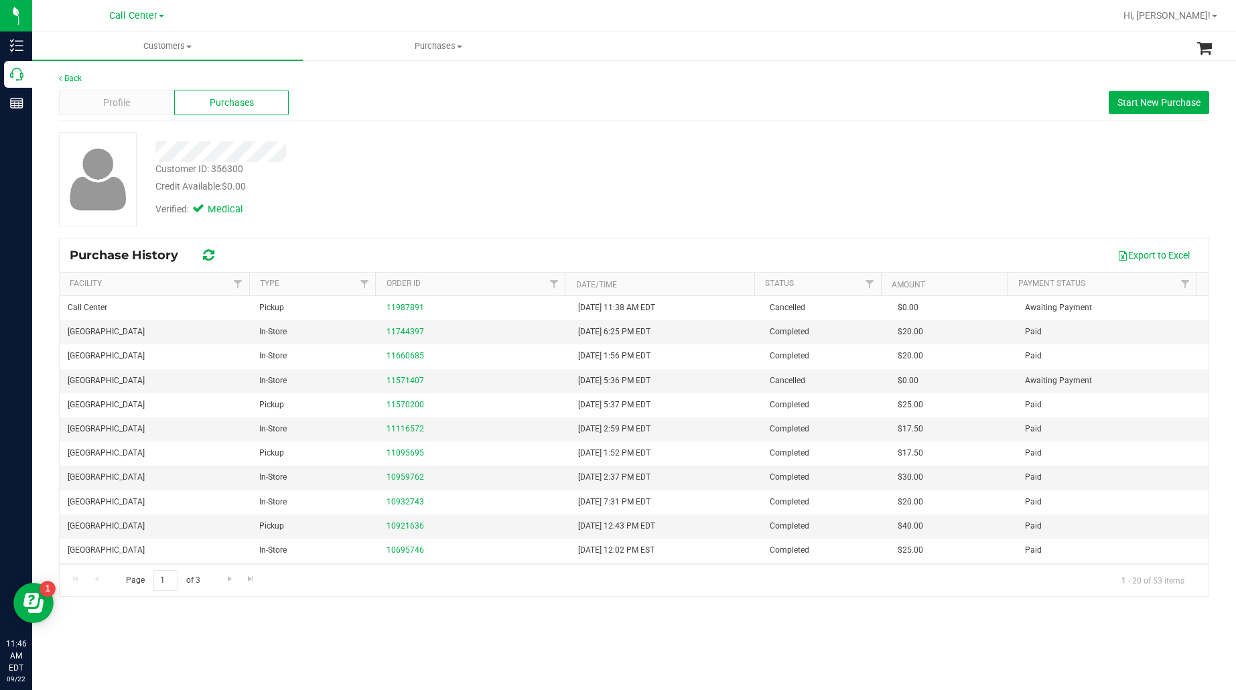
click at [132, 176] on div at bounding box center [98, 179] width 78 height 94
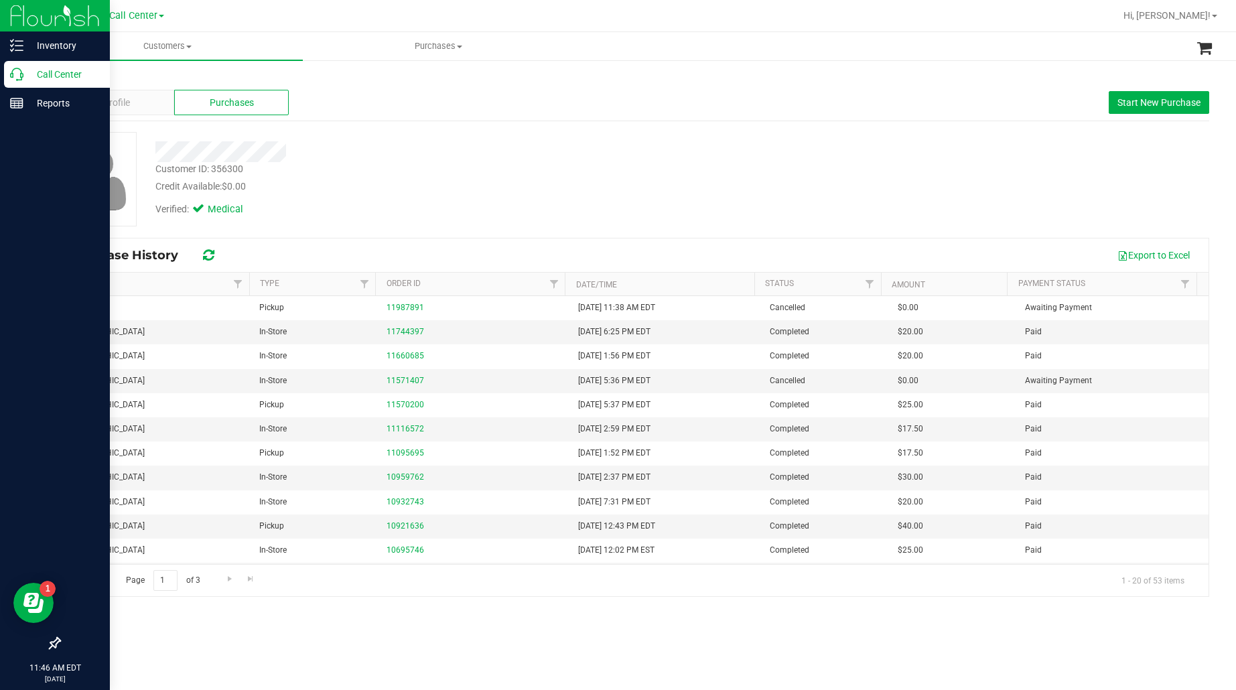
click at [42, 71] on p "Call Center" at bounding box center [63, 74] width 80 height 16
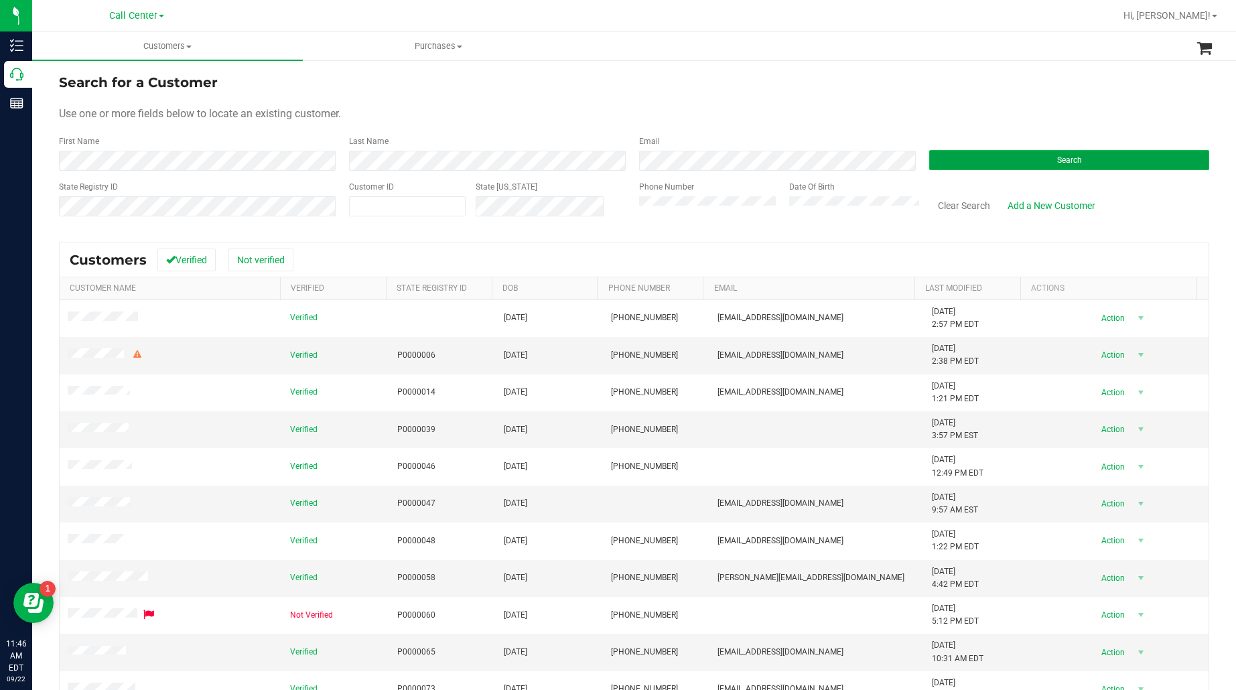
click at [976, 156] on button "Search" at bounding box center [1069, 160] width 280 height 20
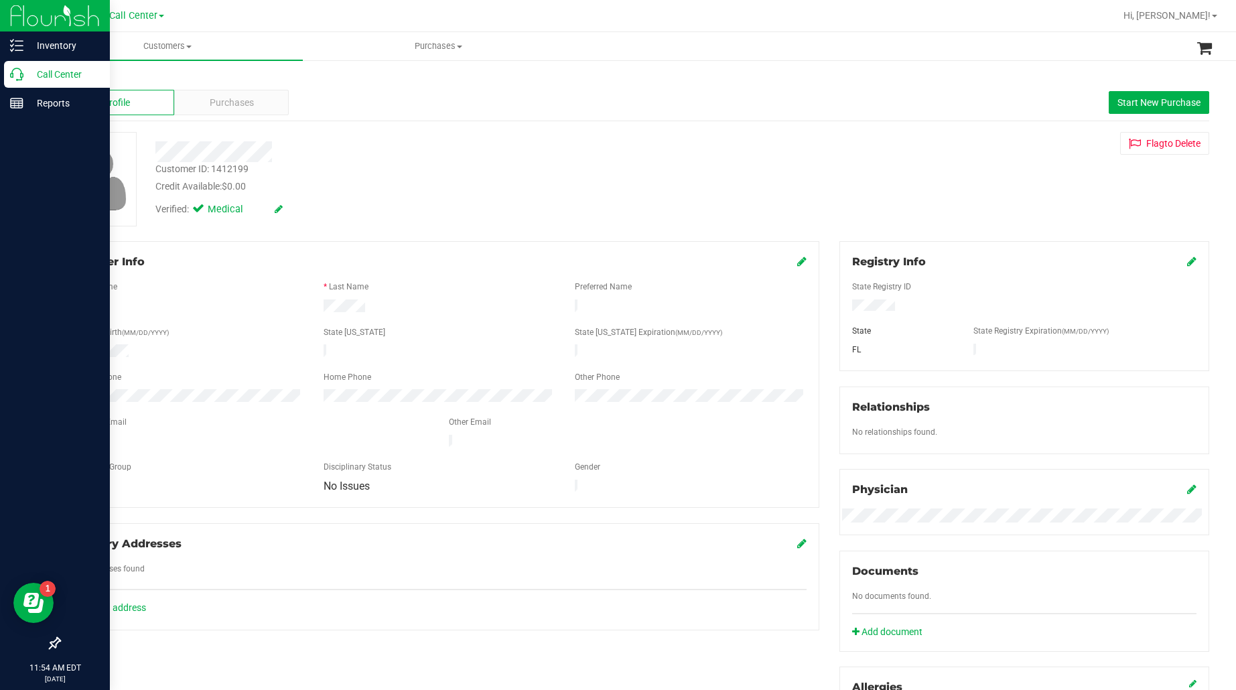
click at [52, 72] on p "Call Center" at bounding box center [63, 74] width 80 height 16
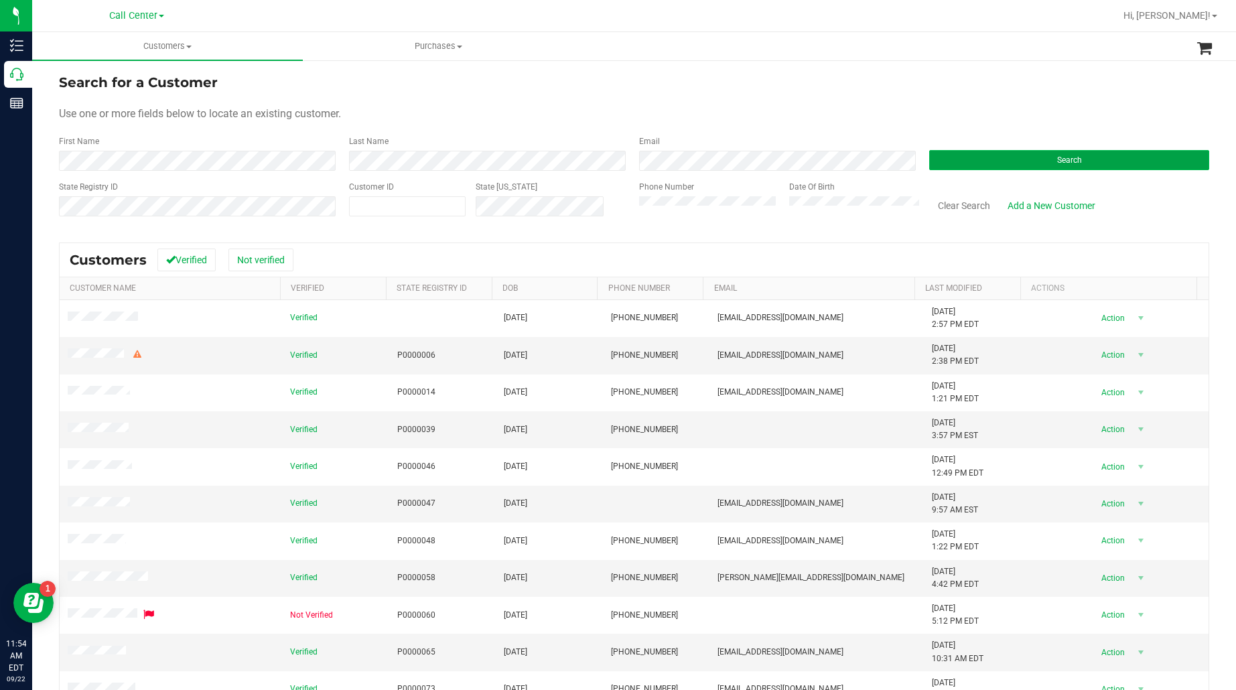
click at [942, 161] on button "Search" at bounding box center [1069, 160] width 280 height 20
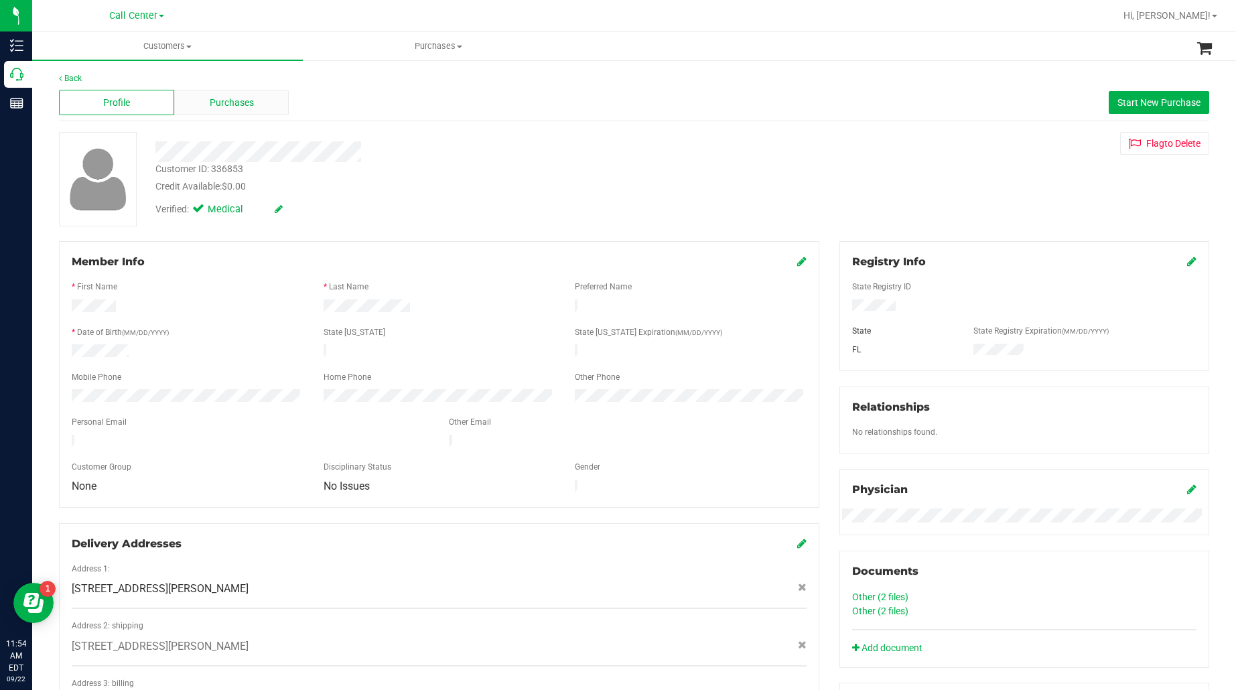
click at [212, 109] on div "Purchases" at bounding box center [231, 102] width 115 height 25
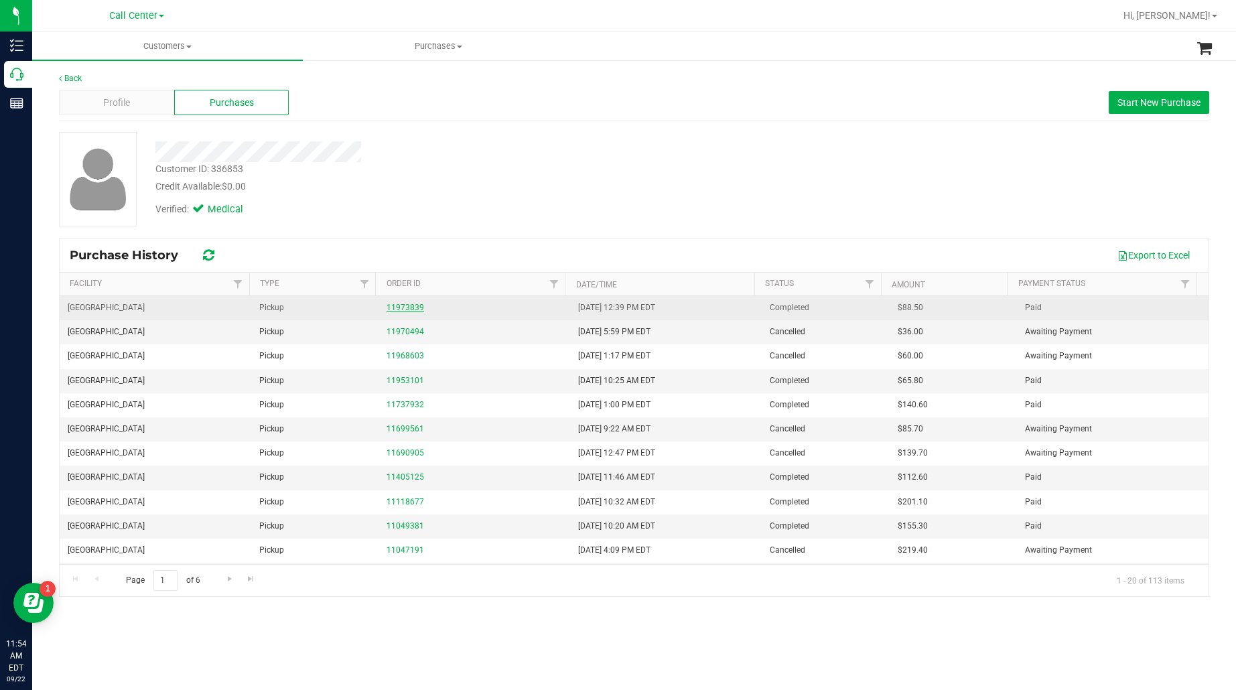
click at [396, 306] on link "11973839" at bounding box center [406, 307] width 38 height 9
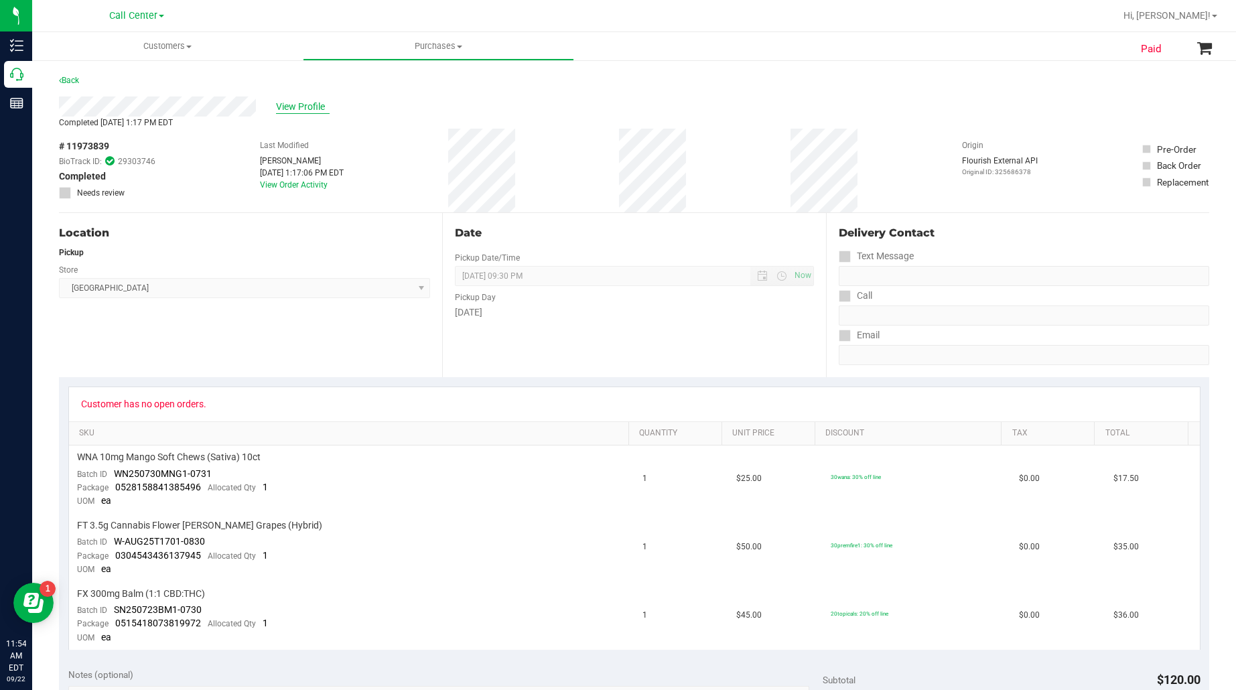
click at [288, 102] on span "View Profile" at bounding box center [303, 107] width 54 height 14
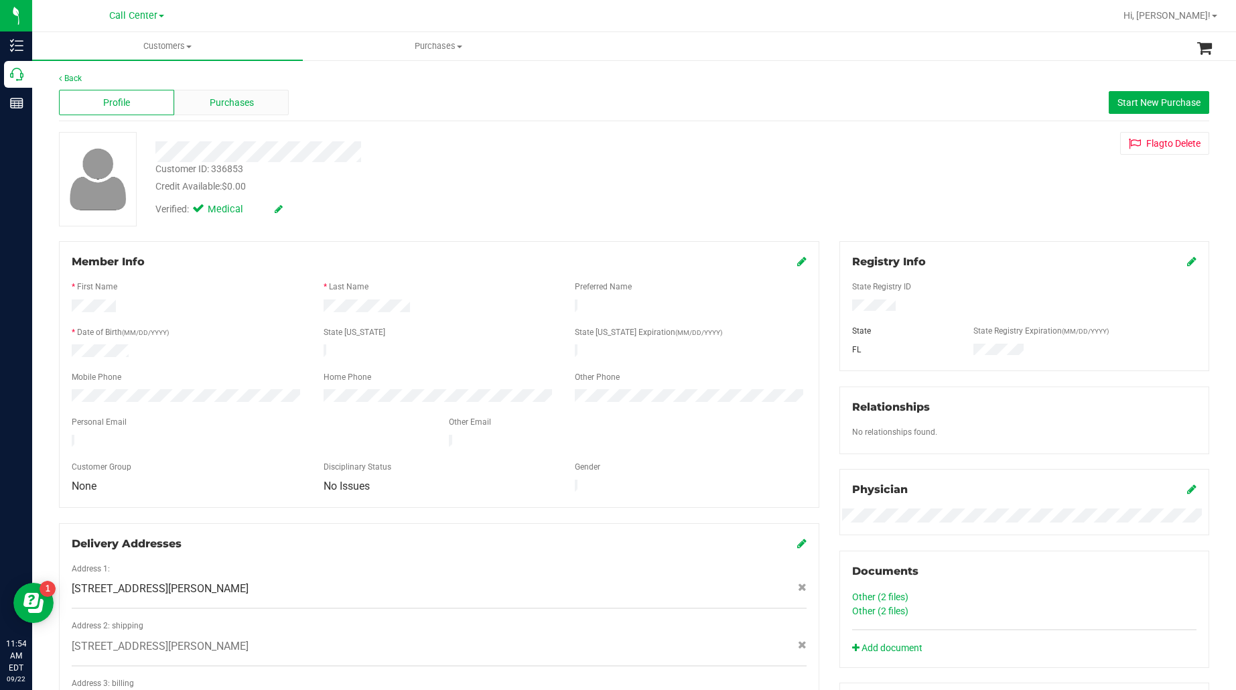
click at [228, 98] on span "Purchases" at bounding box center [232, 103] width 44 height 14
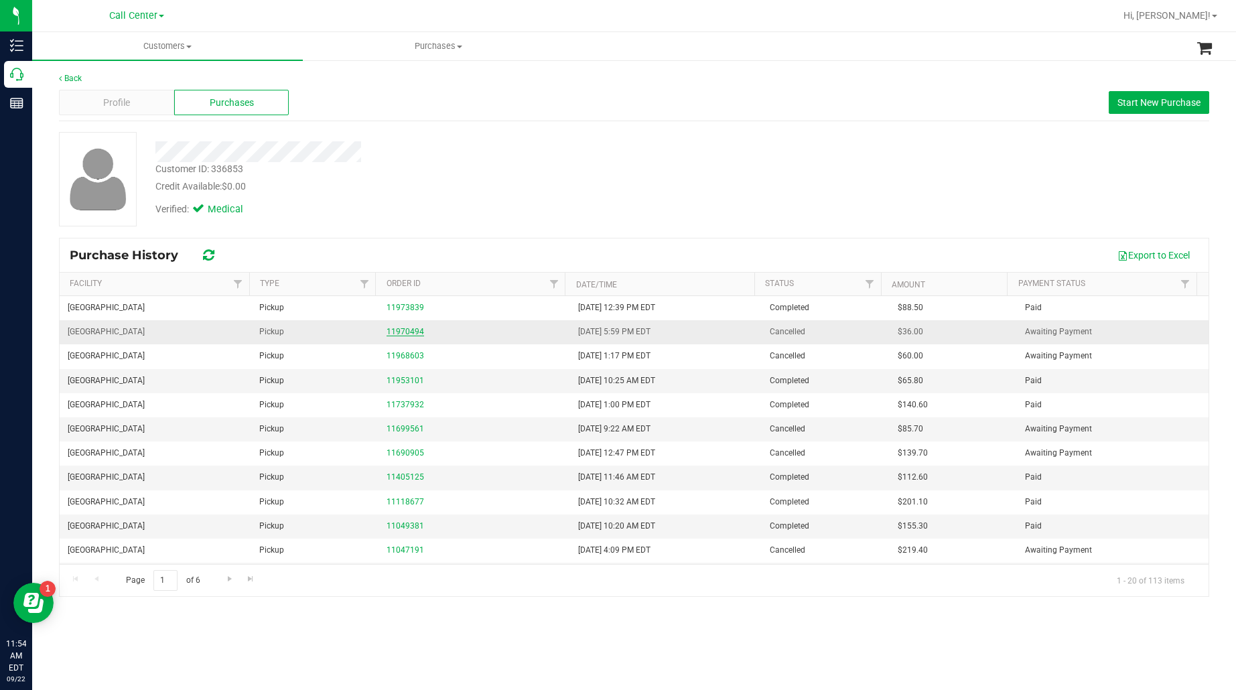
click at [393, 333] on link "11970494" at bounding box center [406, 331] width 38 height 9
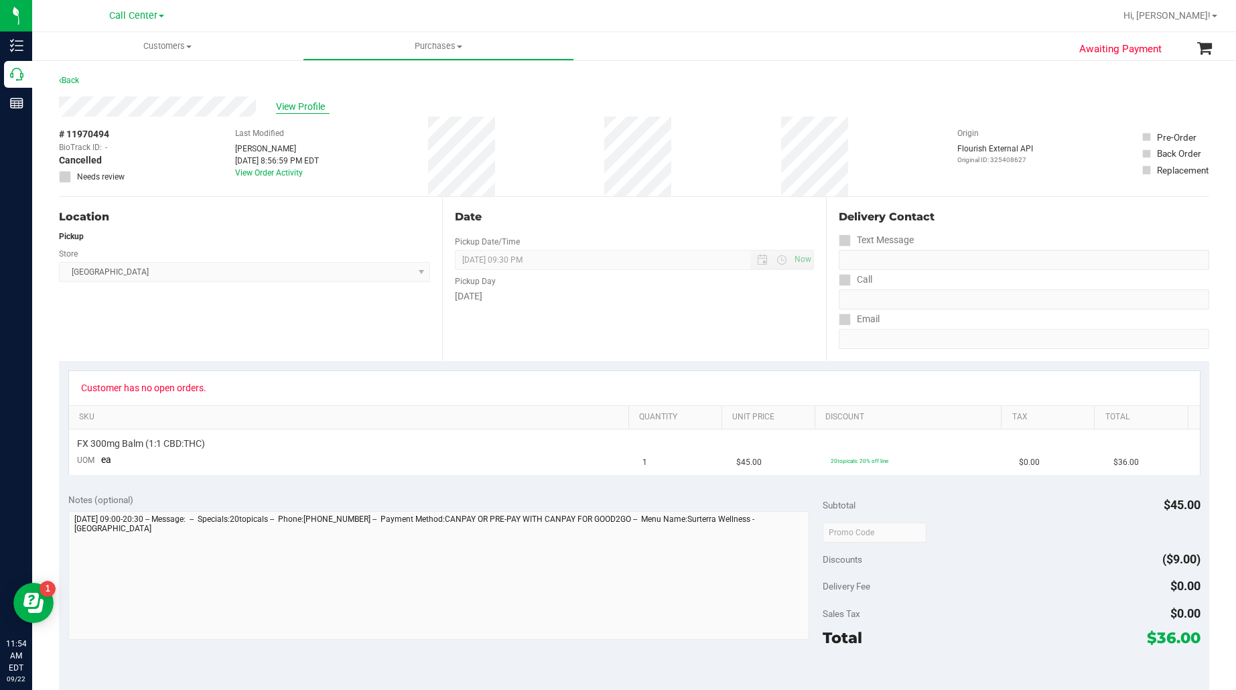
click at [299, 111] on span "View Profile" at bounding box center [303, 107] width 54 height 14
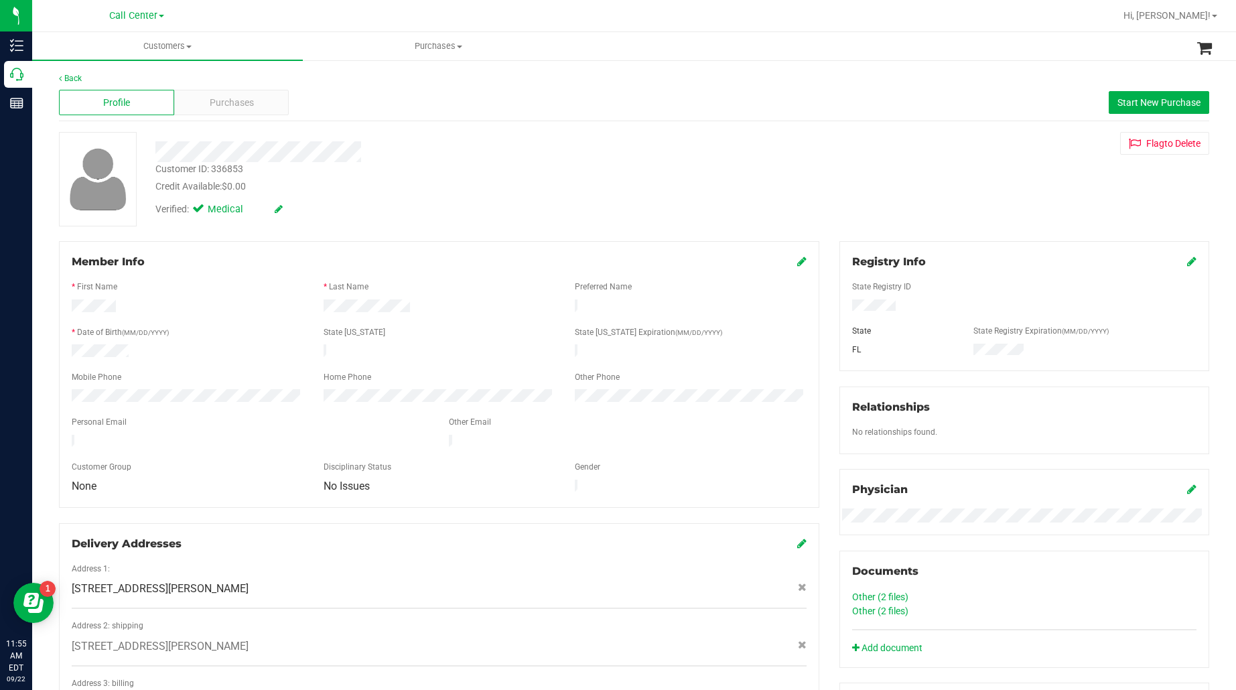
click at [205, 82] on div "Back" at bounding box center [634, 78] width 1150 height 12
click at [211, 99] on span "Purchases" at bounding box center [232, 103] width 44 height 14
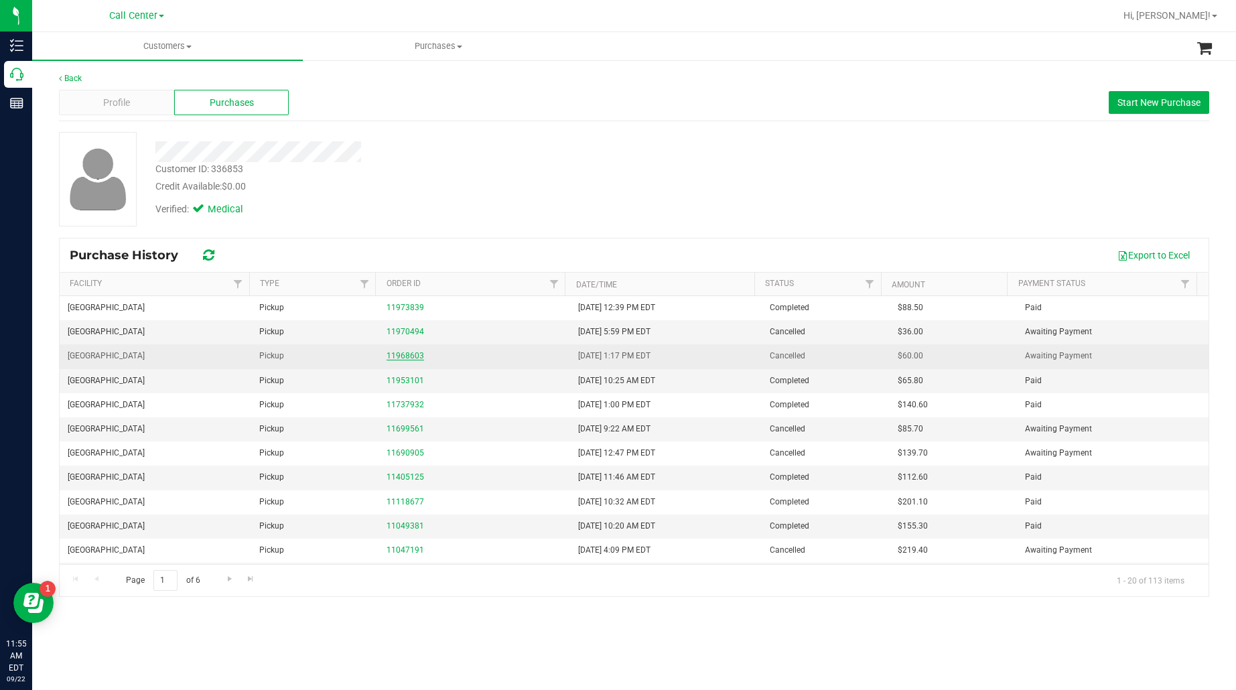
click at [404, 360] on link "11968603" at bounding box center [406, 355] width 38 height 9
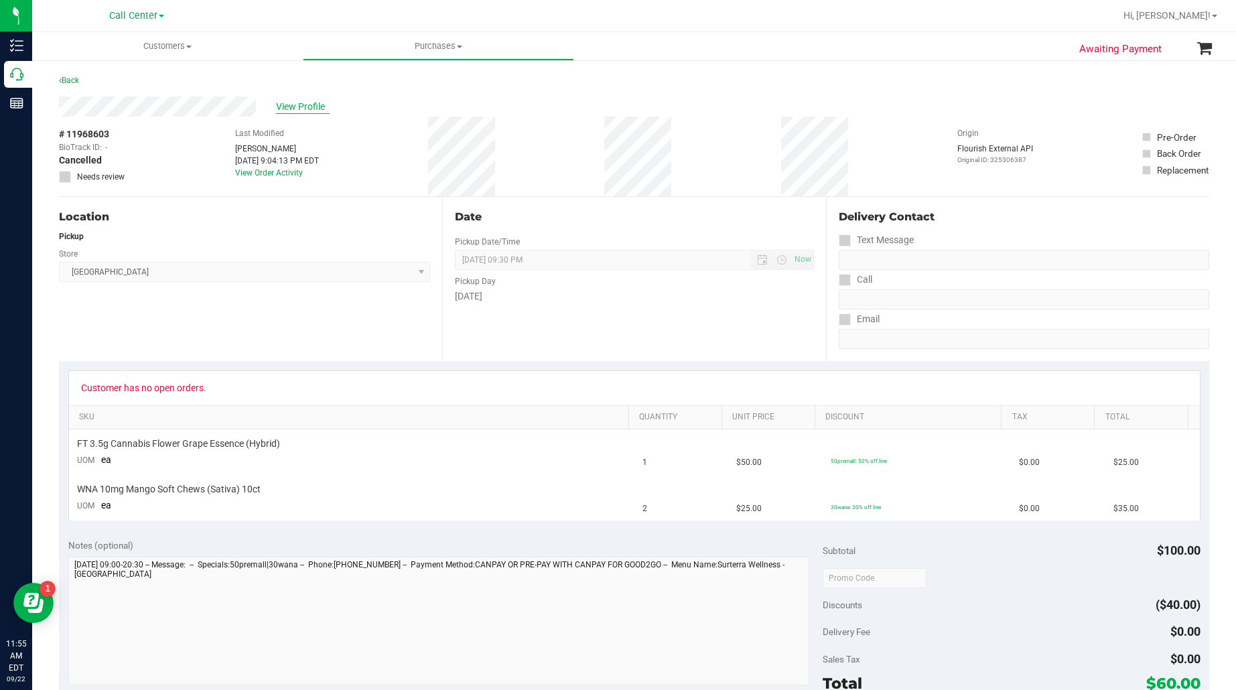
click at [308, 101] on span "View Profile" at bounding box center [303, 107] width 54 height 14
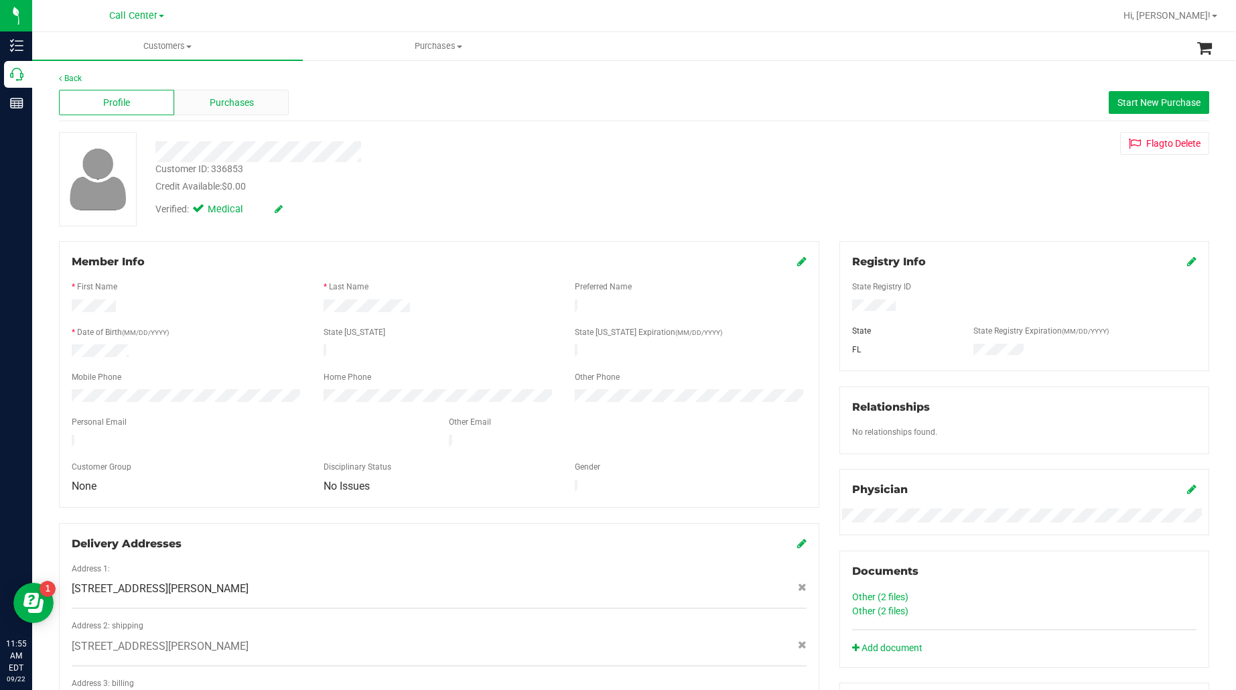
click at [281, 108] on div "Purchases" at bounding box center [231, 102] width 115 height 25
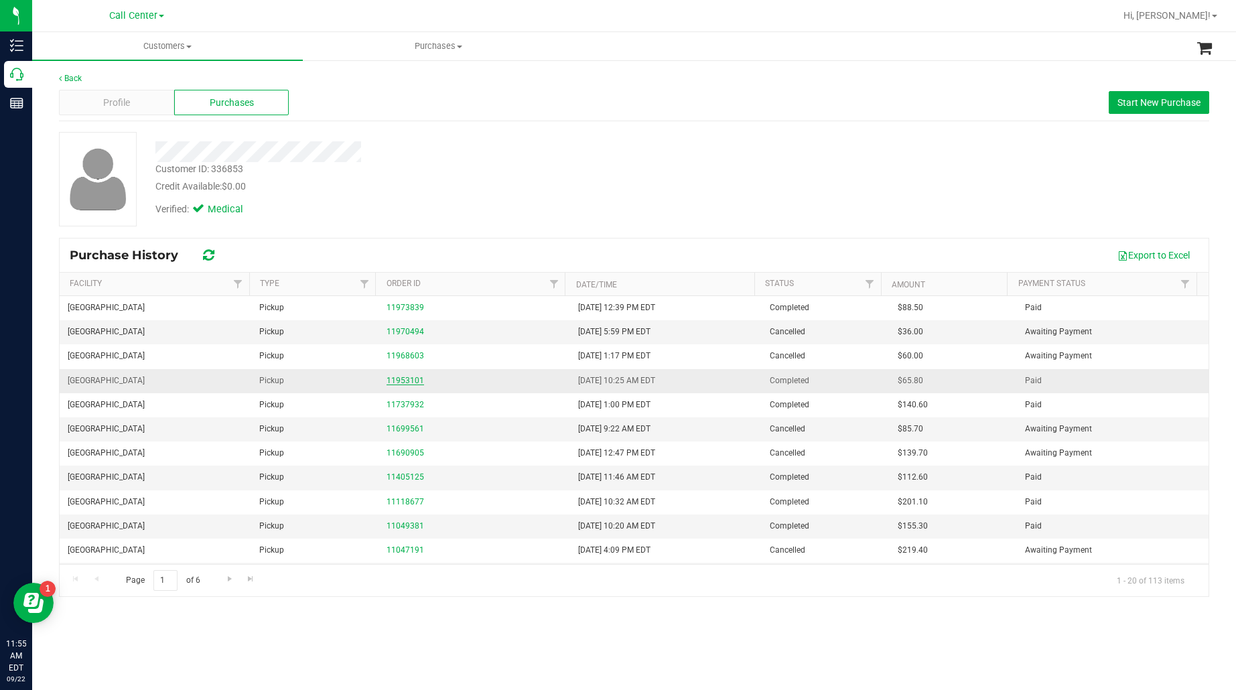
click at [399, 380] on link "11953101" at bounding box center [406, 380] width 38 height 9
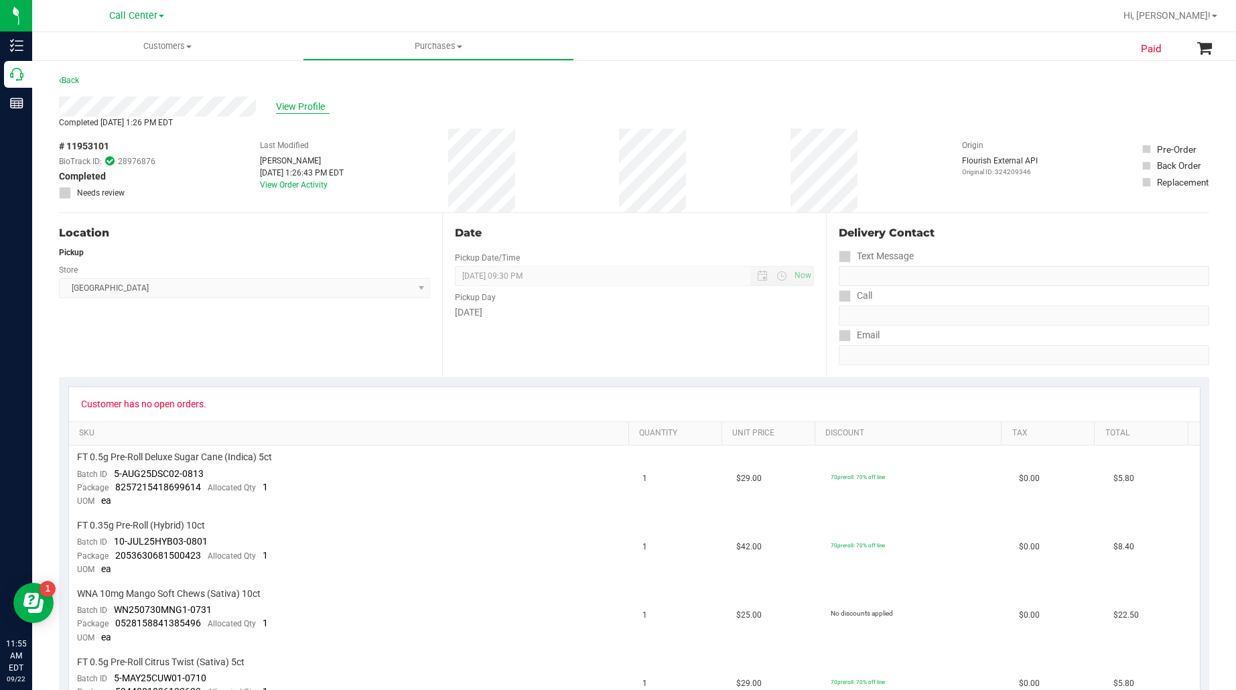
click at [283, 104] on span "View Profile" at bounding box center [303, 107] width 54 height 14
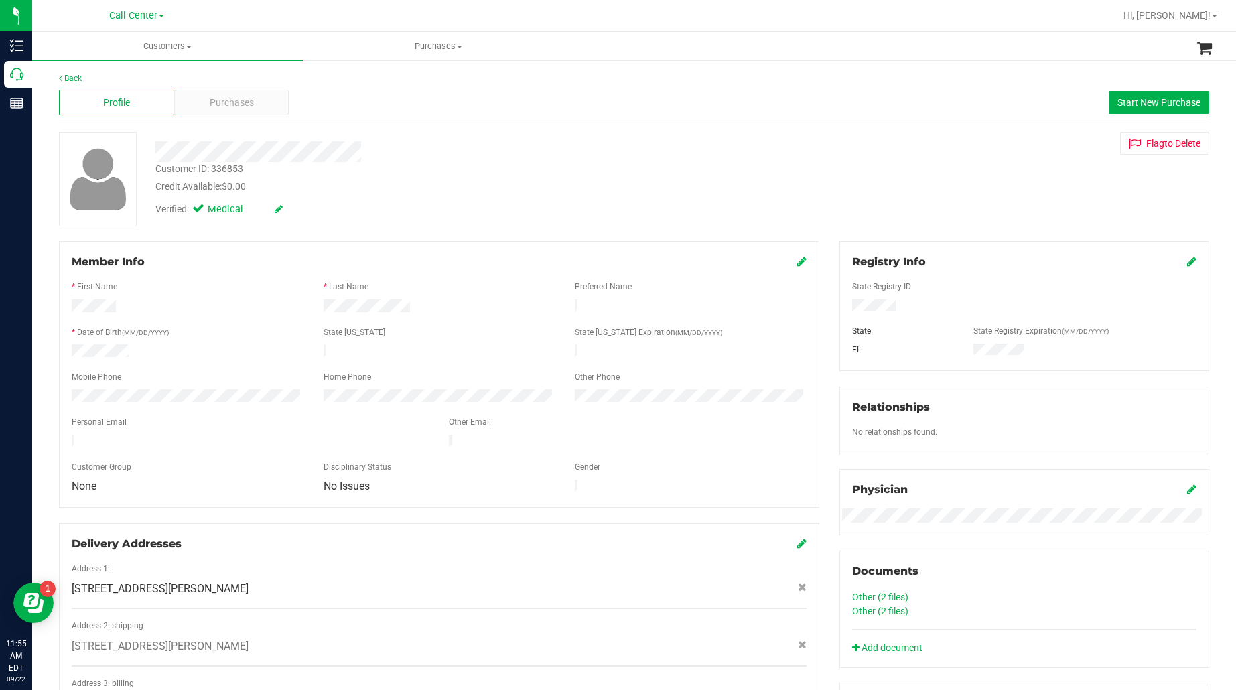
click at [228, 88] on div "Profile Purchases Start New Purchase" at bounding box center [634, 102] width 1150 height 37
click at [228, 103] on span "Purchases" at bounding box center [232, 103] width 44 height 14
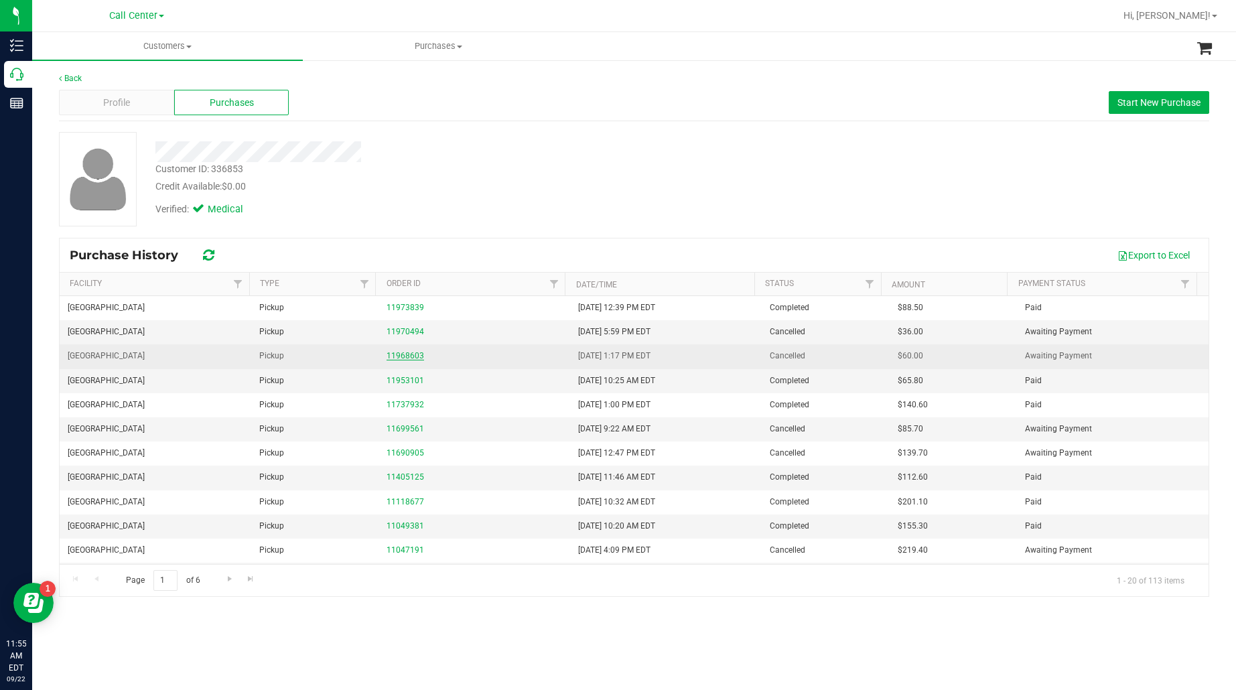
click at [393, 357] on link "11968603" at bounding box center [406, 355] width 38 height 9
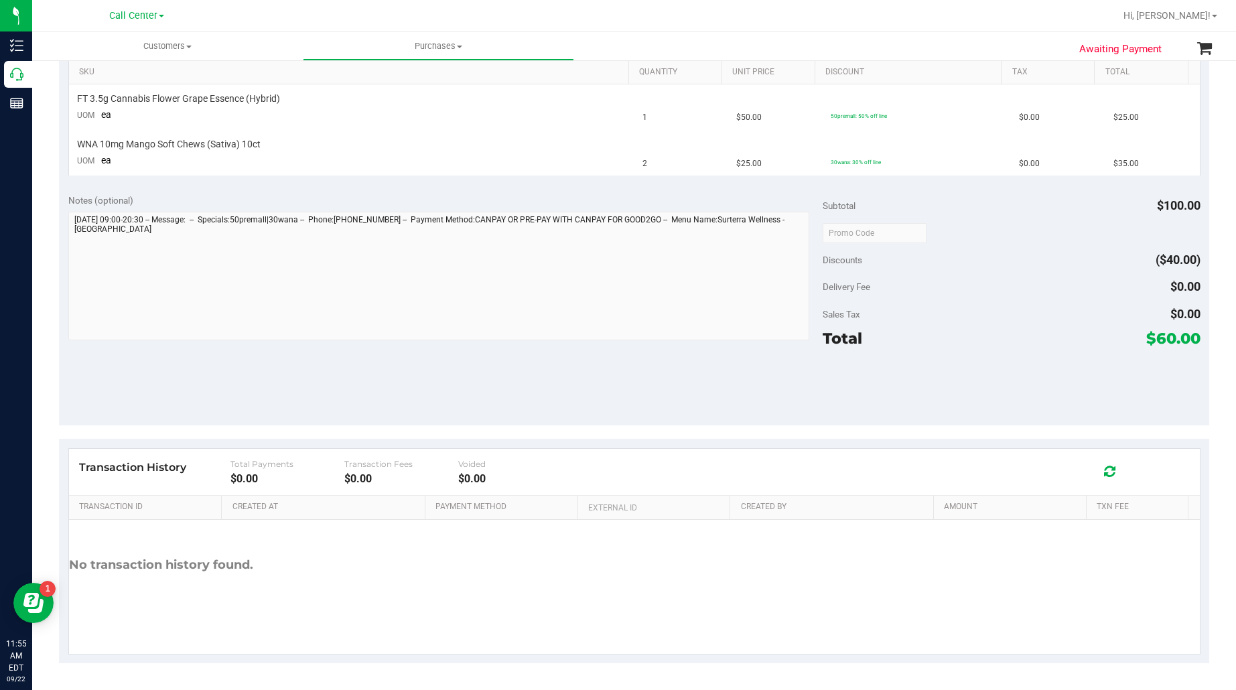
scroll to position [11, 0]
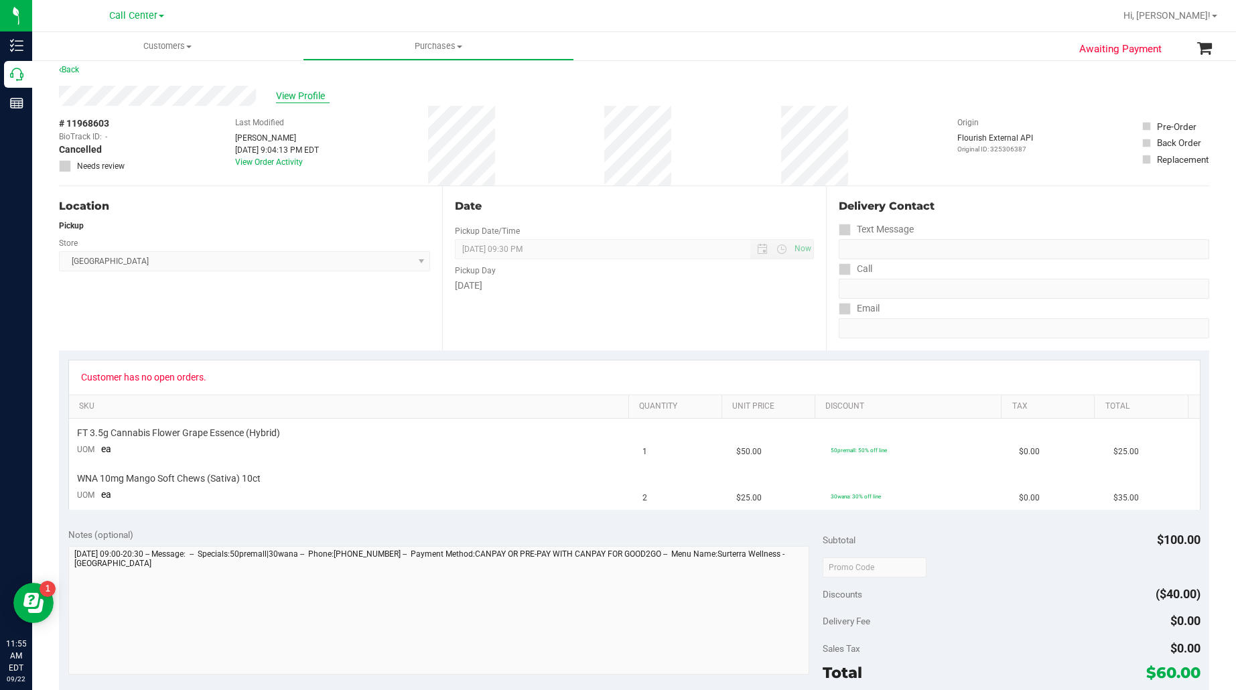
click at [296, 94] on span "View Profile" at bounding box center [303, 96] width 54 height 14
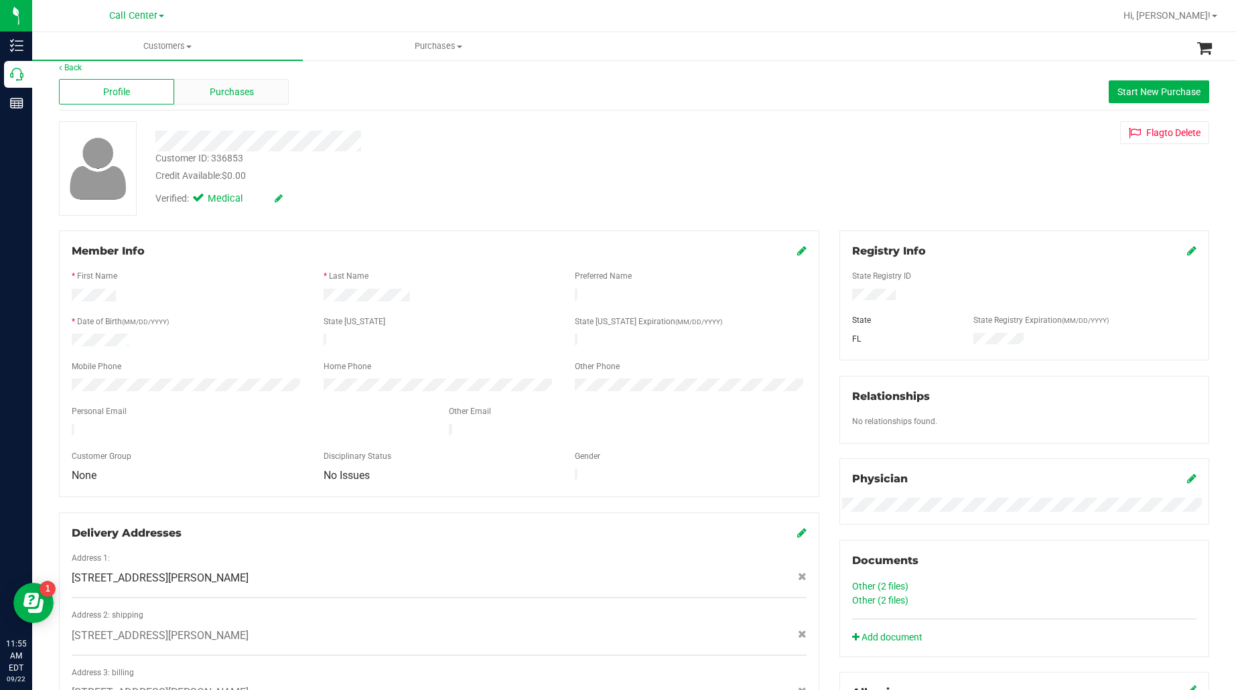
click at [222, 88] on span "Purchases" at bounding box center [232, 92] width 44 height 14
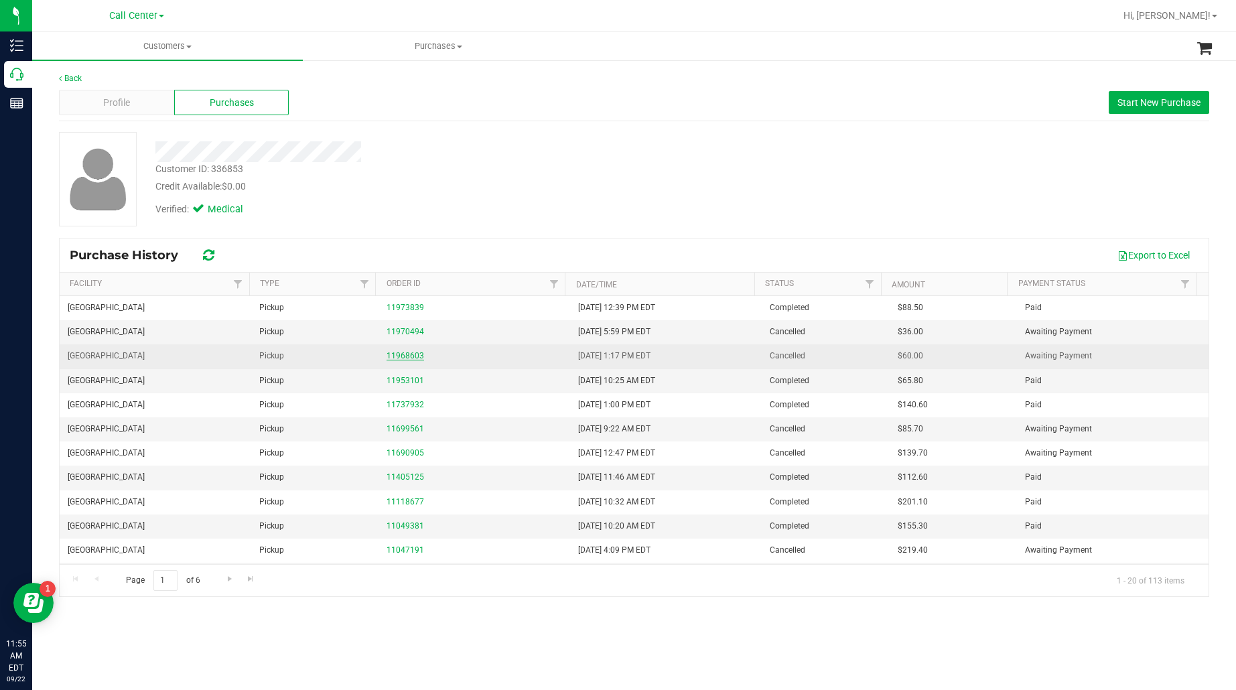
click at [400, 355] on link "11968603" at bounding box center [406, 355] width 38 height 9
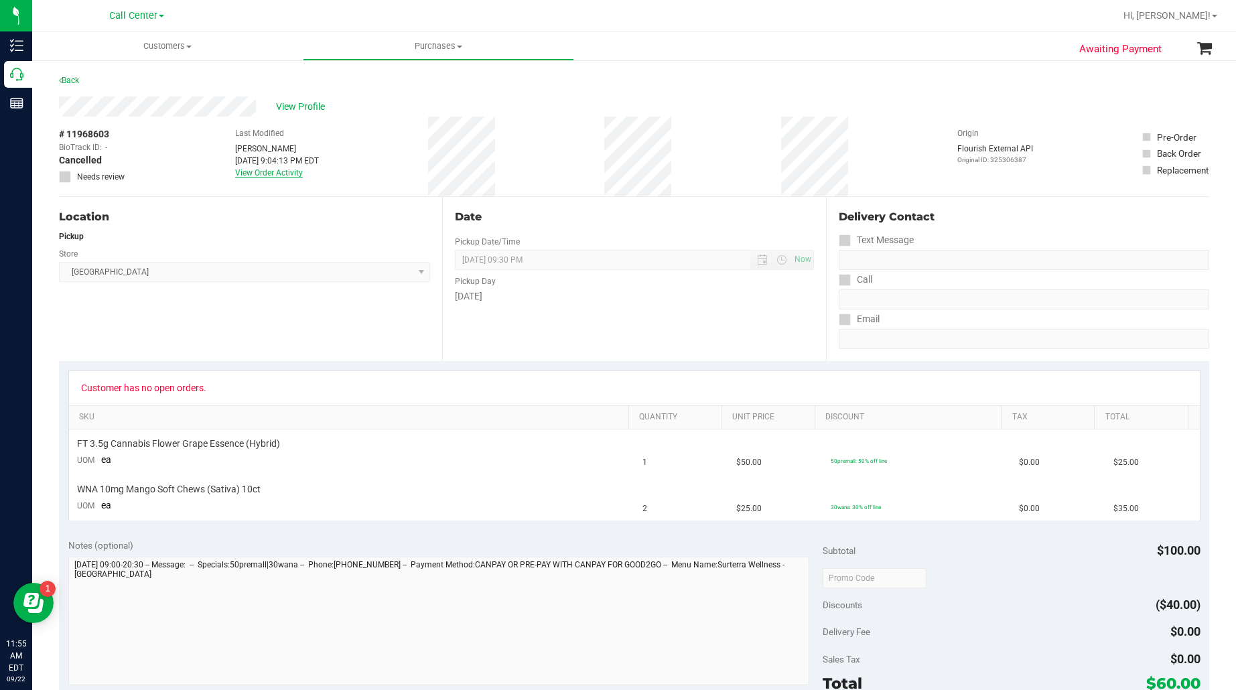
click at [247, 169] on link "View Order Activity" at bounding box center [269, 172] width 68 height 9
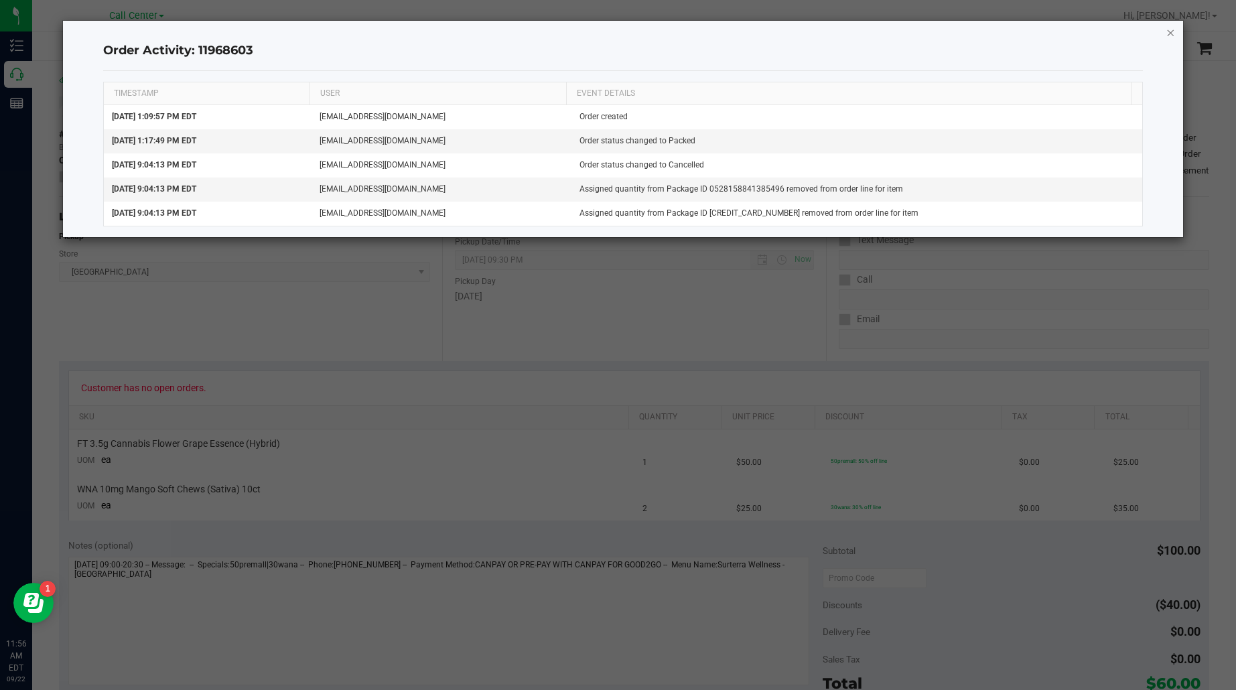
click at [1169, 33] on icon "button" at bounding box center [1170, 32] width 9 height 16
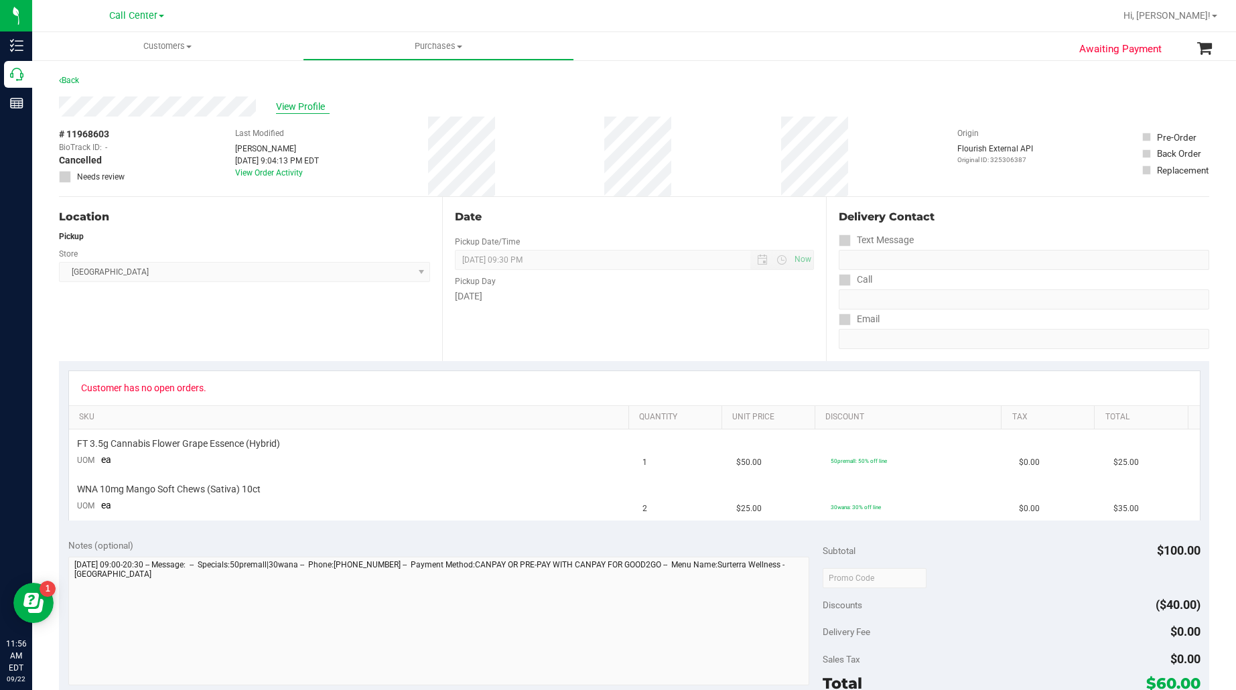
click at [293, 100] on span "View Profile" at bounding box center [303, 107] width 54 height 14
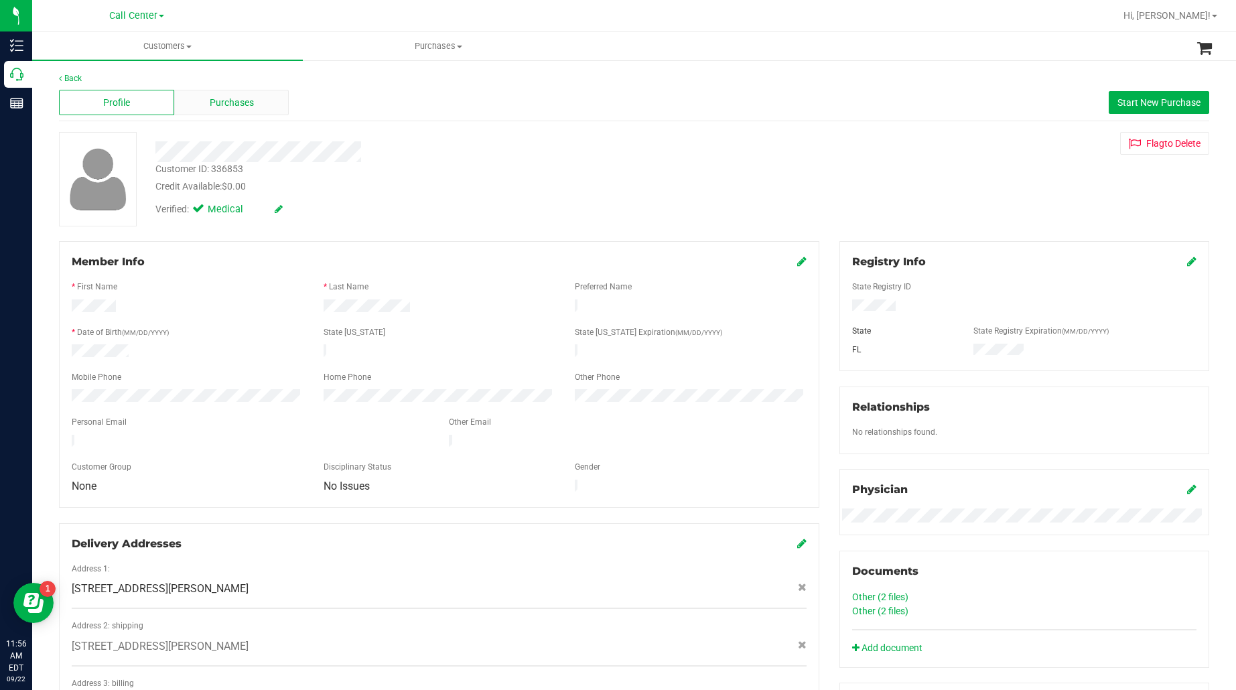
click at [216, 101] on span "Purchases" at bounding box center [232, 103] width 44 height 14
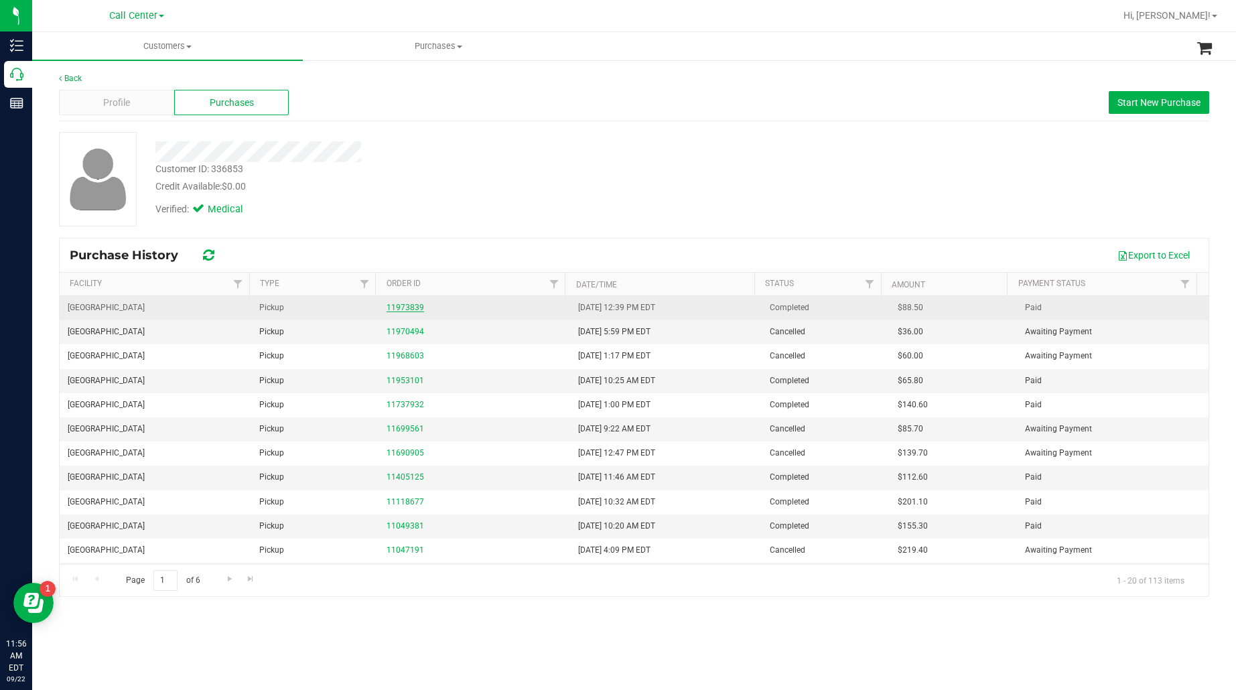
click at [402, 305] on link "11973839" at bounding box center [406, 307] width 38 height 9
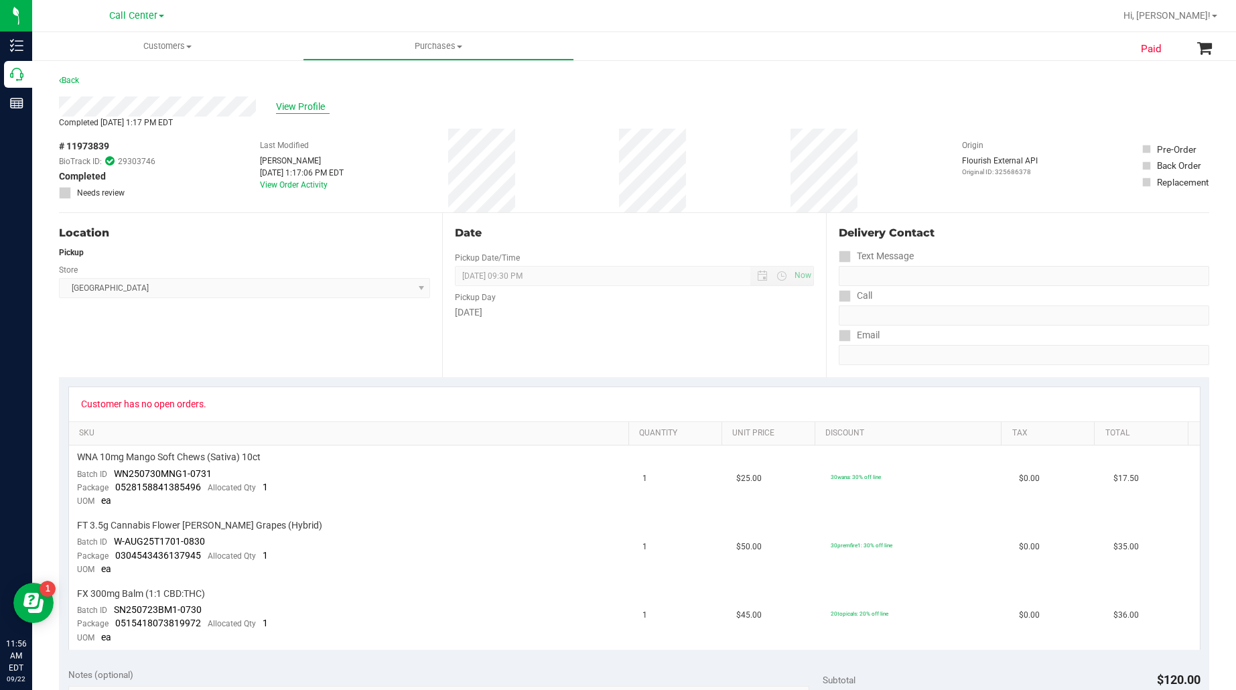
click at [279, 103] on span "View Profile" at bounding box center [303, 107] width 54 height 14
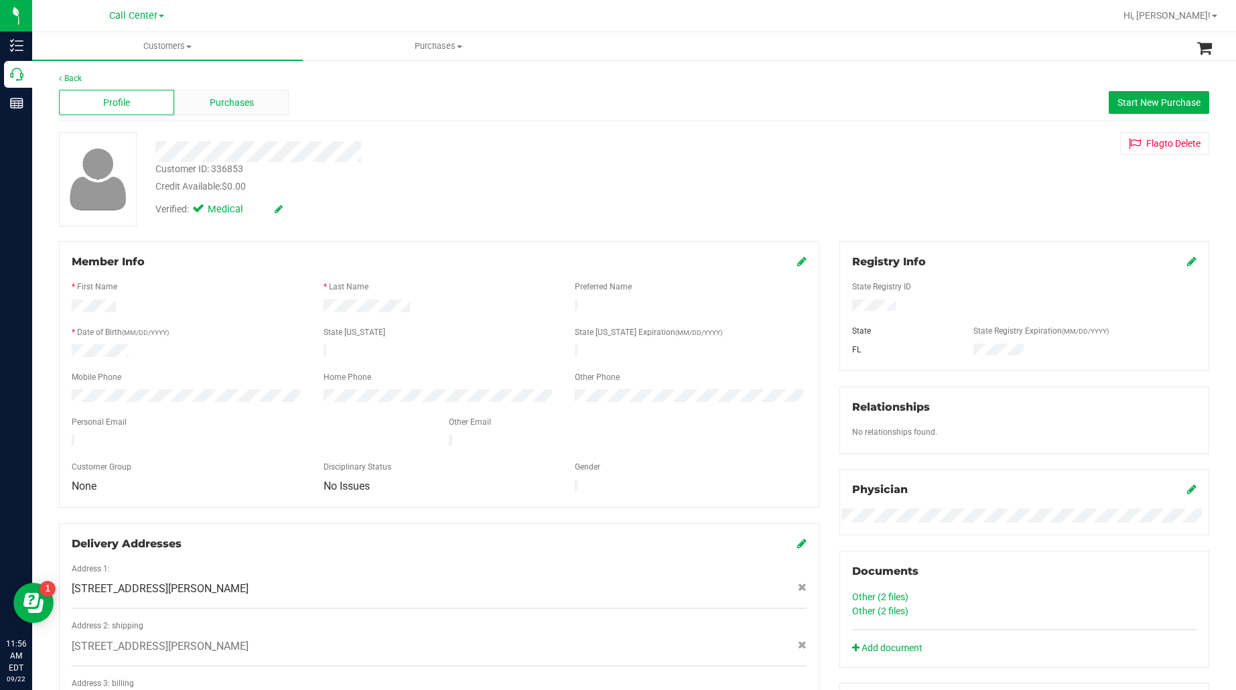
click at [218, 101] on span "Purchases" at bounding box center [232, 103] width 44 height 14
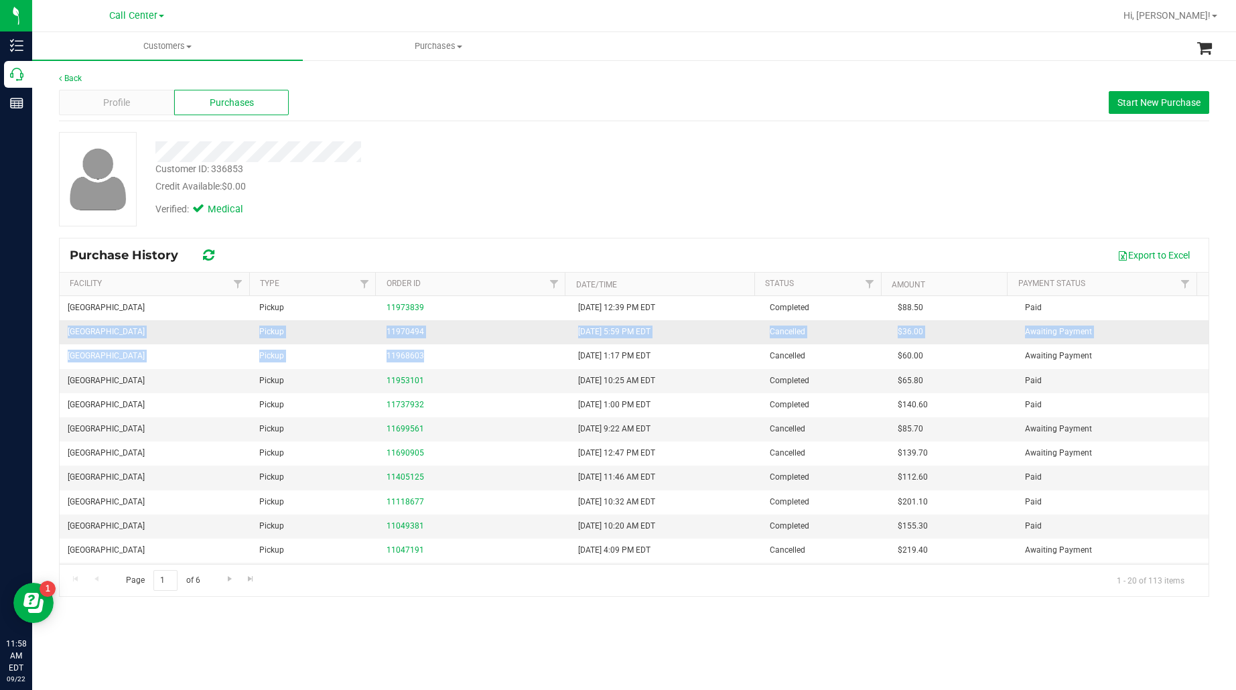
drag, startPoint x: 439, startPoint y: 360, endPoint x: 67, endPoint y: 330, distance: 373.0
click at [67, 330] on tbody "Panama City WC Pickup 11973839 9/19/2025 12:39 PM EDT Completed $88.50 Paid Pan…" at bounding box center [634, 538] width 1149 height 484
click at [460, 218] on div "Verified: Medical" at bounding box center [438, 208] width 586 height 29
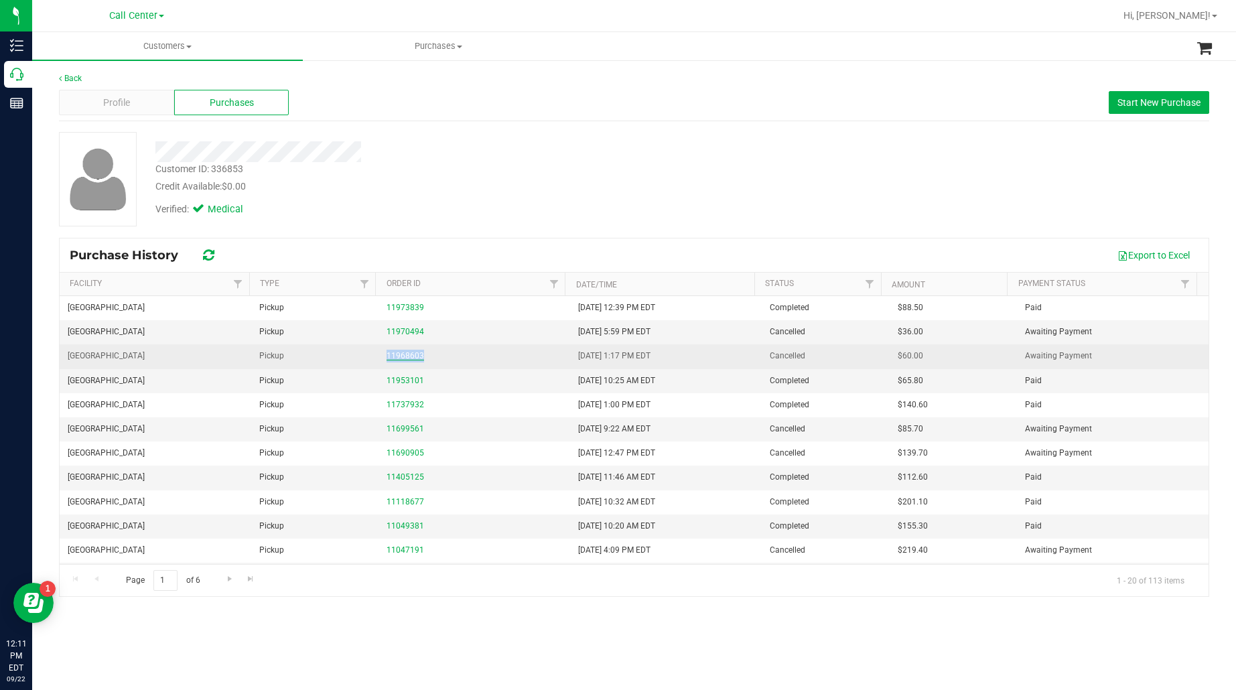
drag, startPoint x: 437, startPoint y: 356, endPoint x: 384, endPoint y: 356, distance: 53.6
click at [387, 356] on div "11968603" at bounding box center [475, 356] width 176 height 13
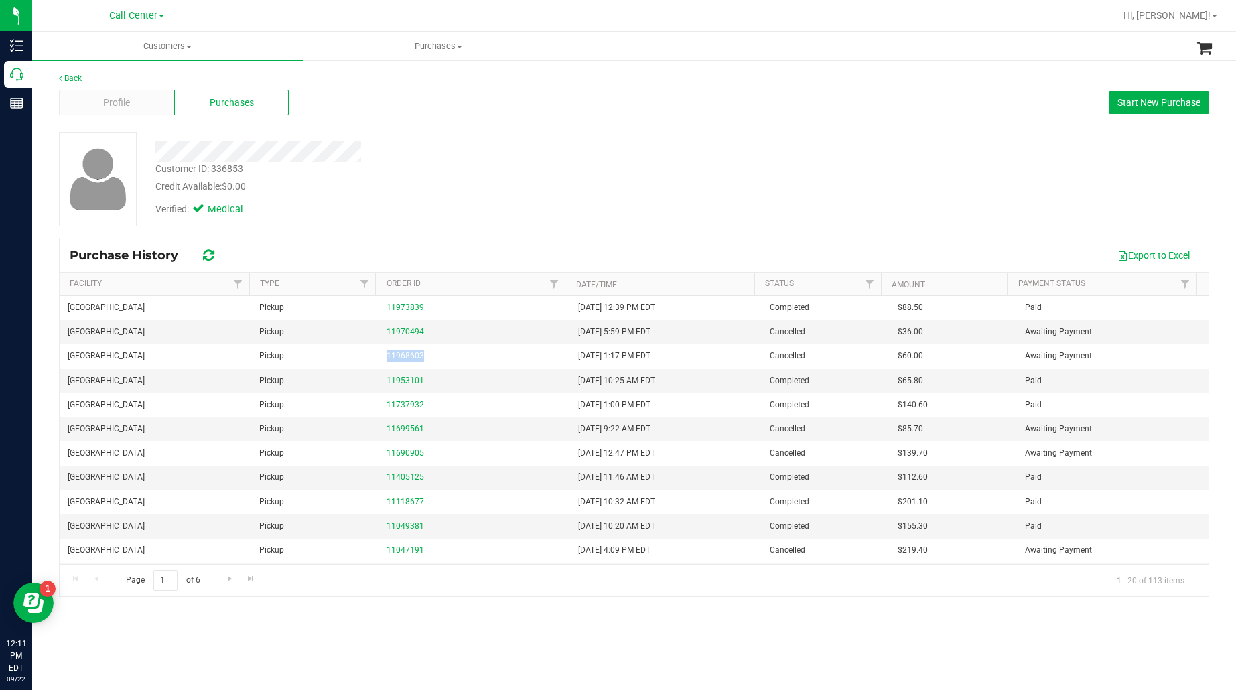
copy link "11968603"
drag, startPoint x: 429, startPoint y: 329, endPoint x: 382, endPoint y: 336, distance: 47.4
click at [382, 336] on td "11970494" at bounding box center [475, 332] width 192 height 24
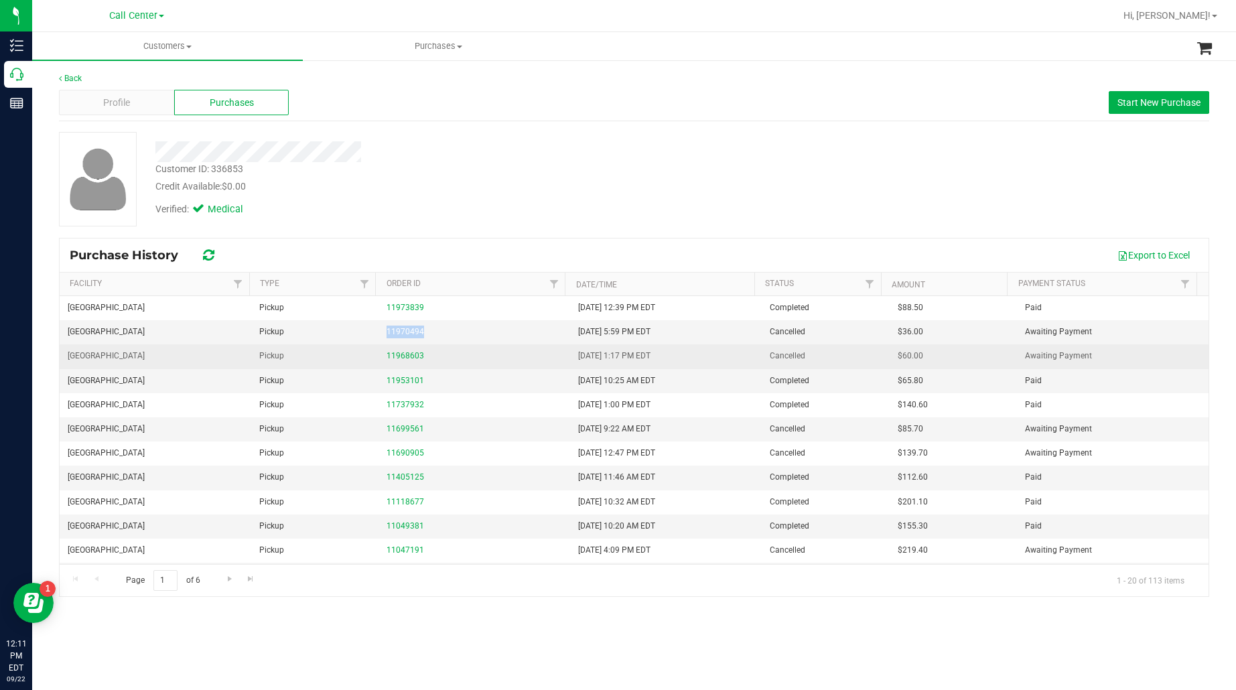
copy link "11970494"
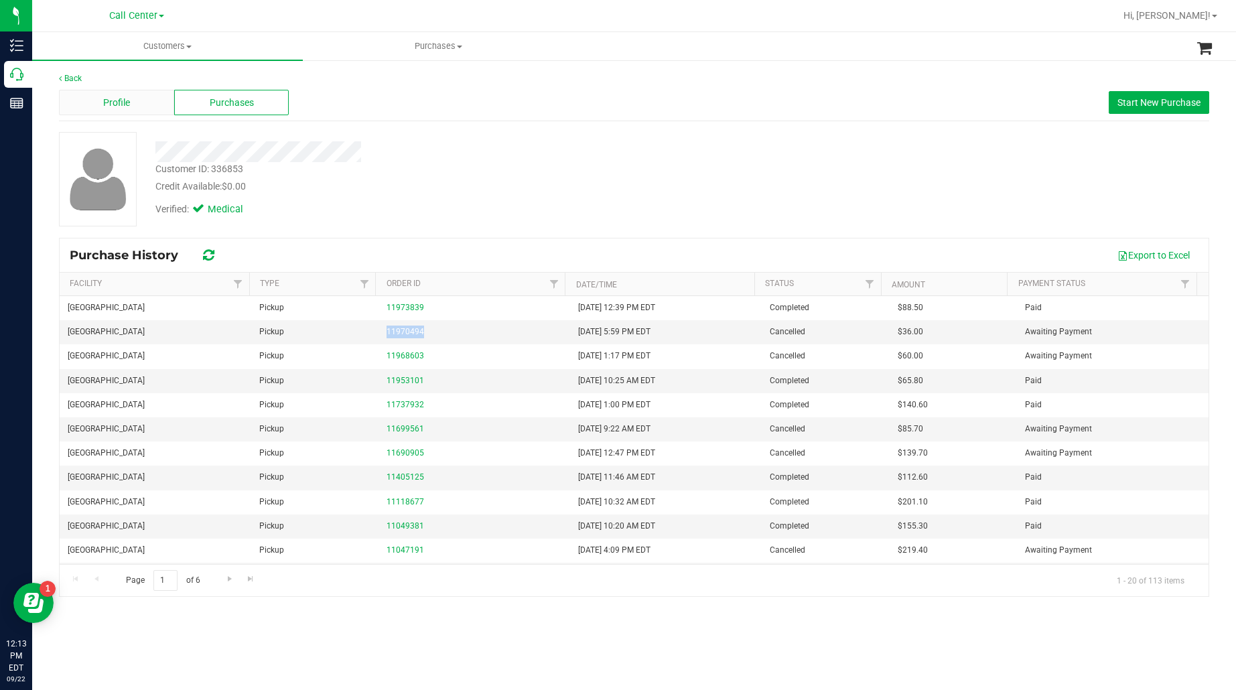
click at [90, 98] on div "Profile" at bounding box center [116, 102] width 115 height 25
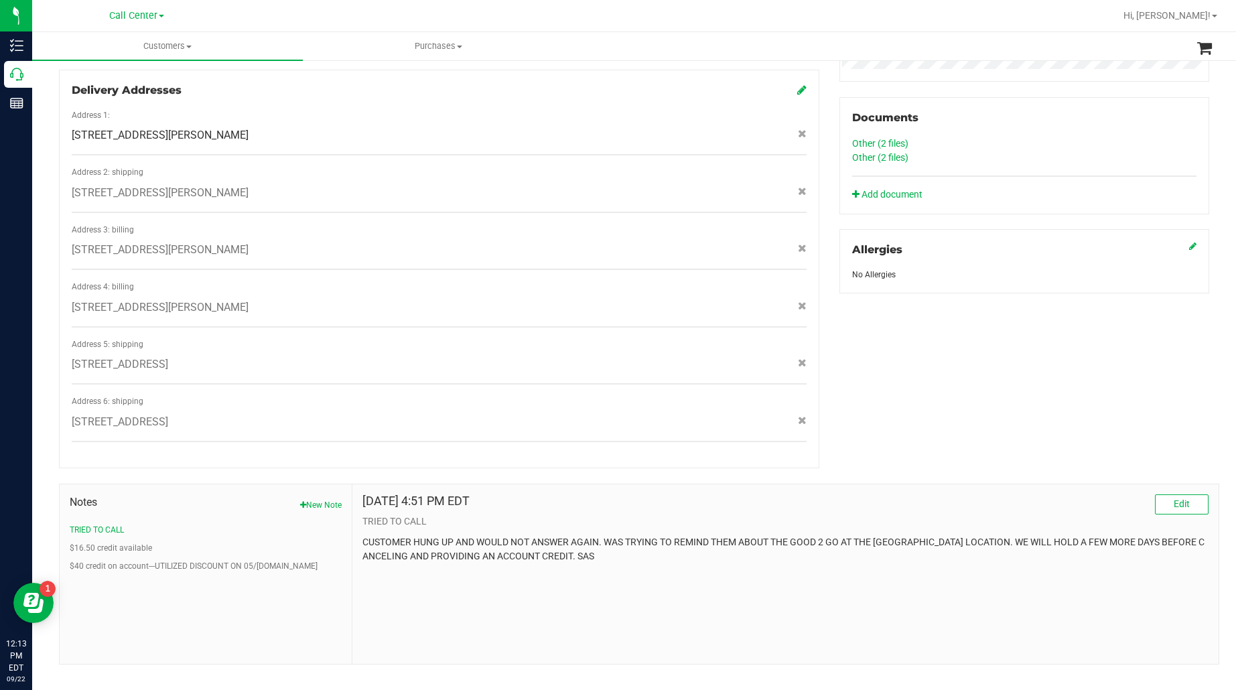
scroll to position [463, 0]
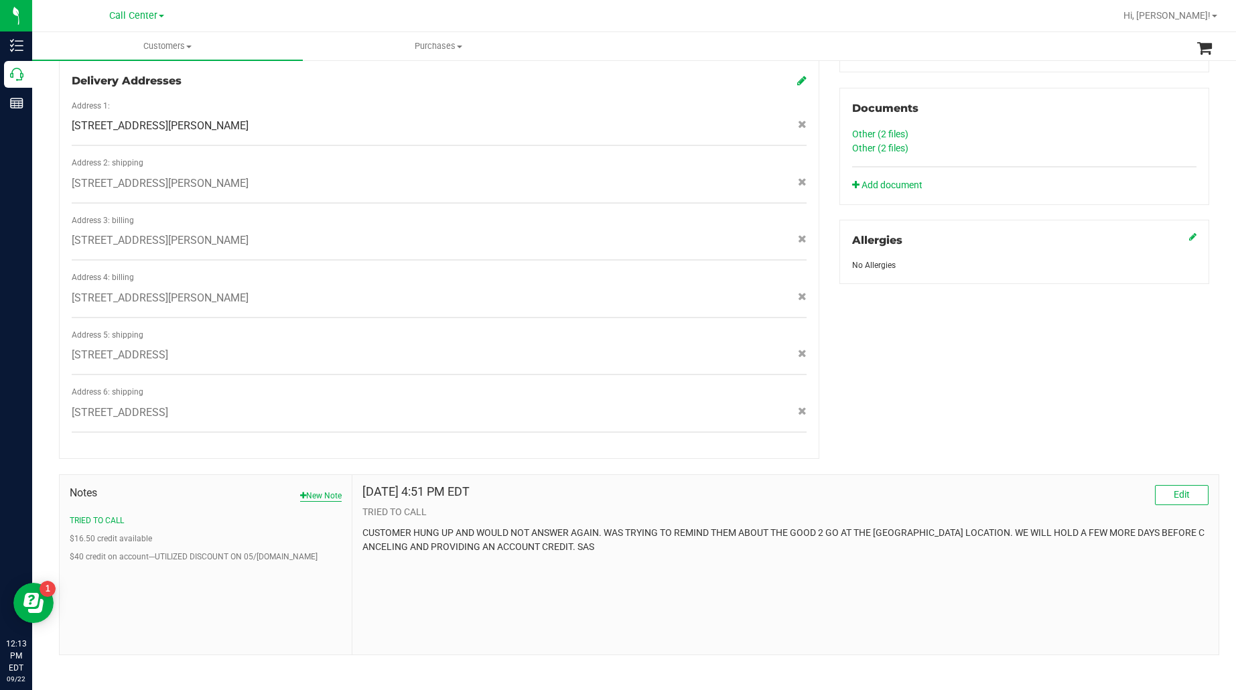
click at [315, 490] on button "New Note" at bounding box center [321, 496] width 42 height 12
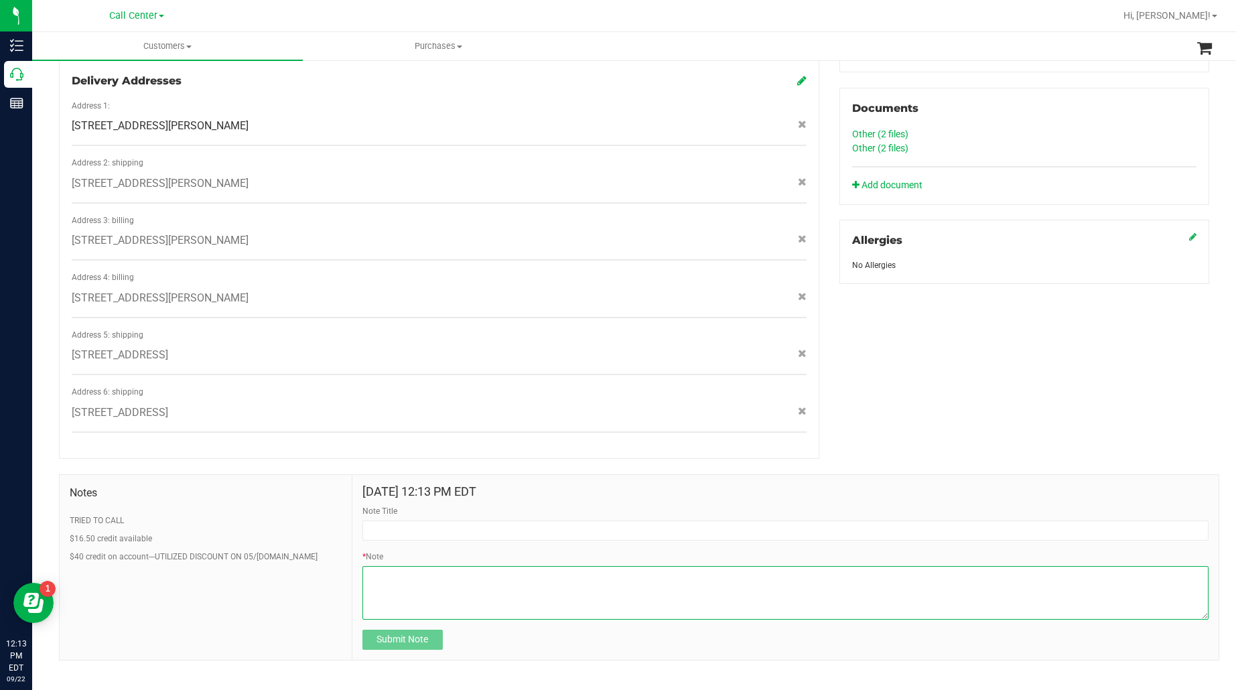
click at [413, 576] on textarea "* Note" at bounding box center [785, 593] width 846 height 54
paste textarea "Contact Reasons: feedback.complaint.order_total_discrepancy1 Order Number: 1196…"
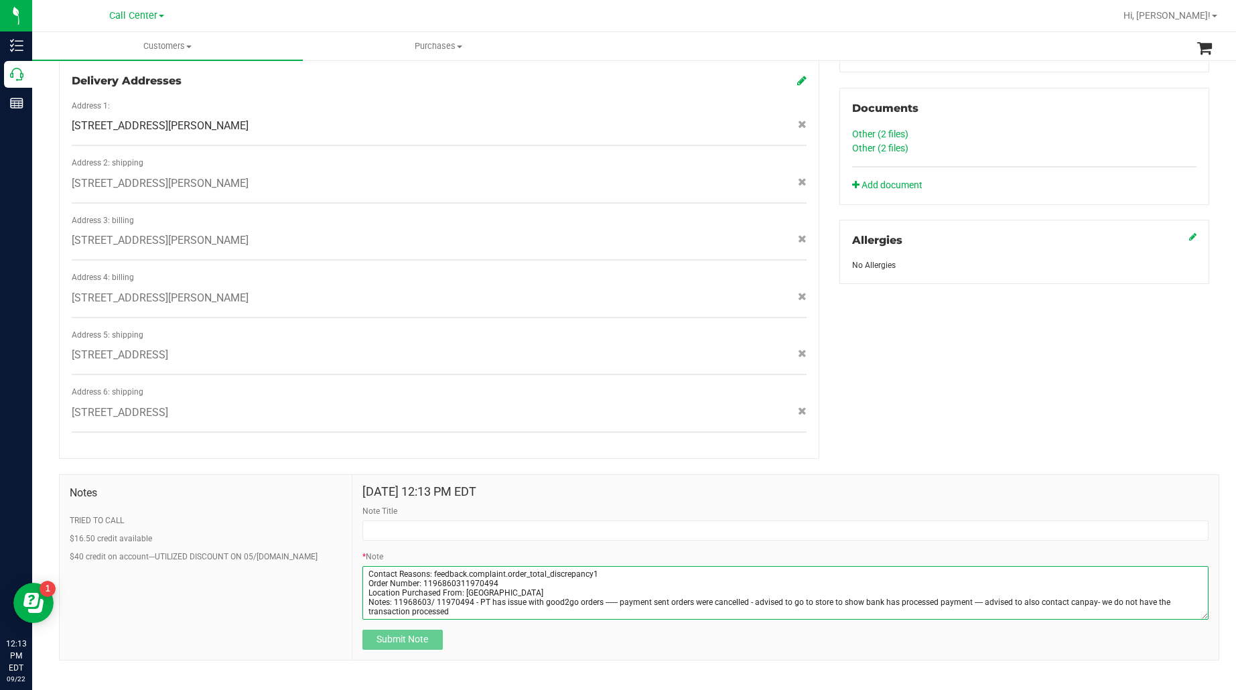
scroll to position [15, 0]
click at [466, 587] on textarea "* Note" at bounding box center [785, 593] width 846 height 54
type textarea "Contact Reasons: feedback.complaint.order_total_discrepancy1 Order Number: 1196…"
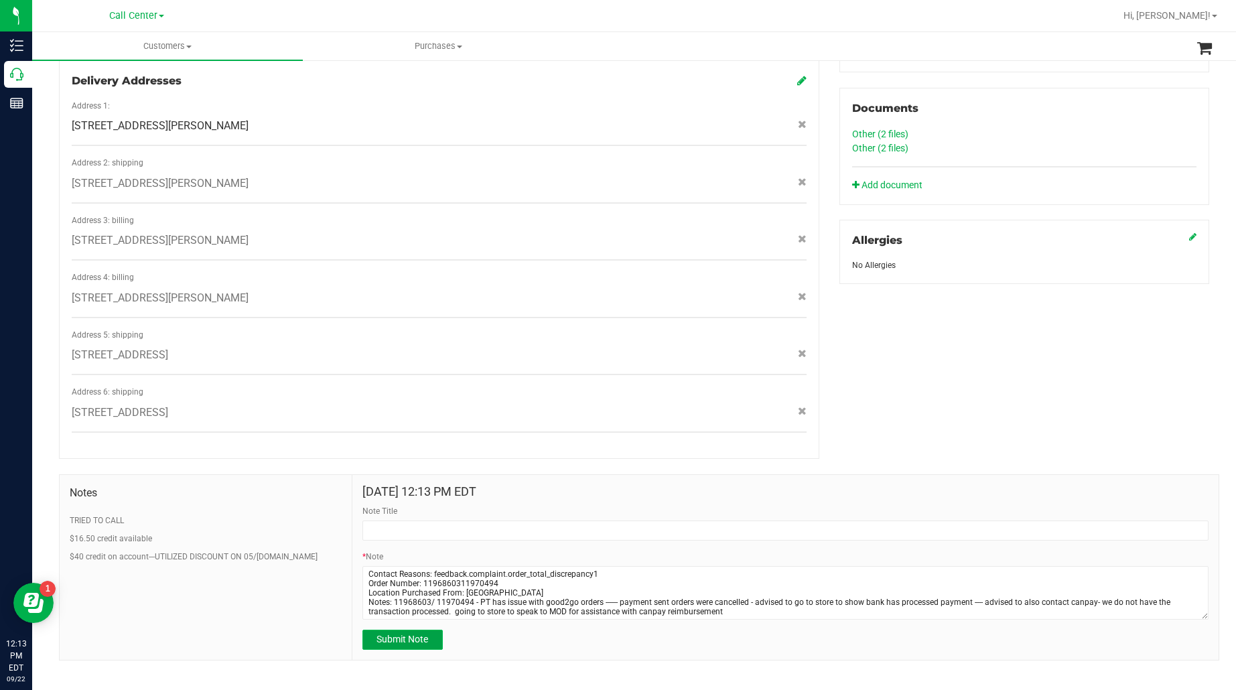
click at [386, 630] on button "Submit Note" at bounding box center [402, 640] width 80 height 20
type input "9/22/2025 12:13 PM EDT"
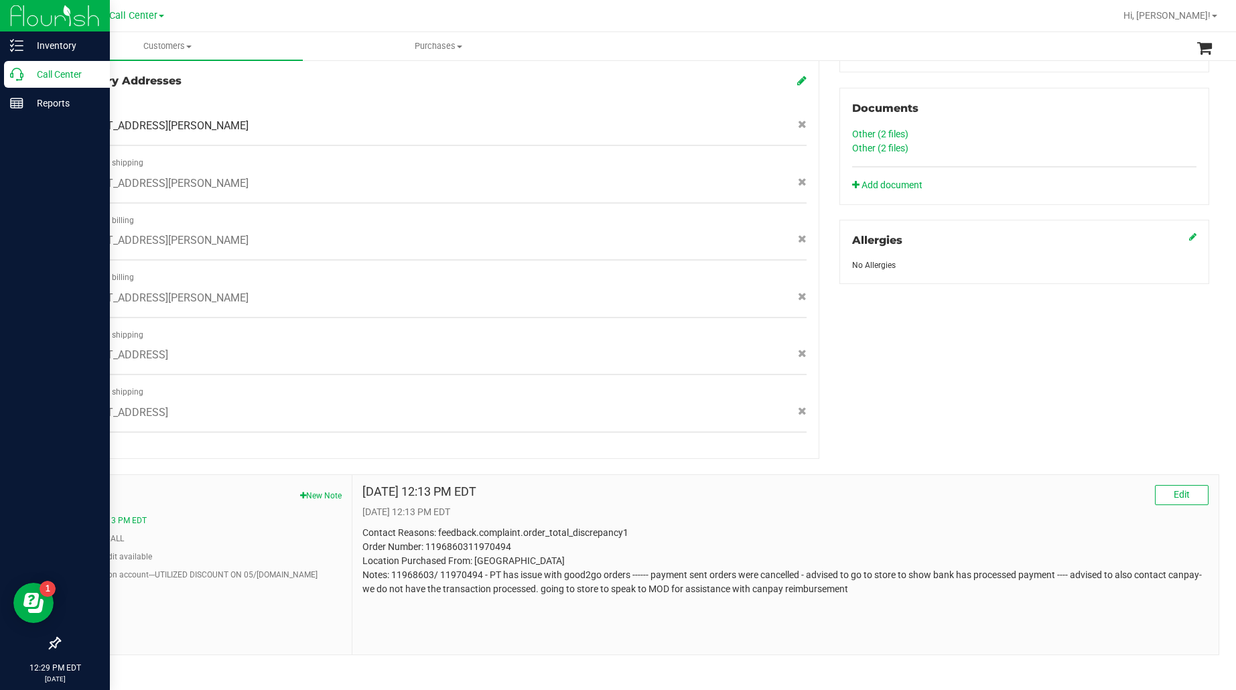
drag, startPoint x: 39, startPoint y: 72, endPoint x: 55, endPoint y: 74, distance: 16.2
click at [39, 72] on p "Call Center" at bounding box center [63, 74] width 80 height 16
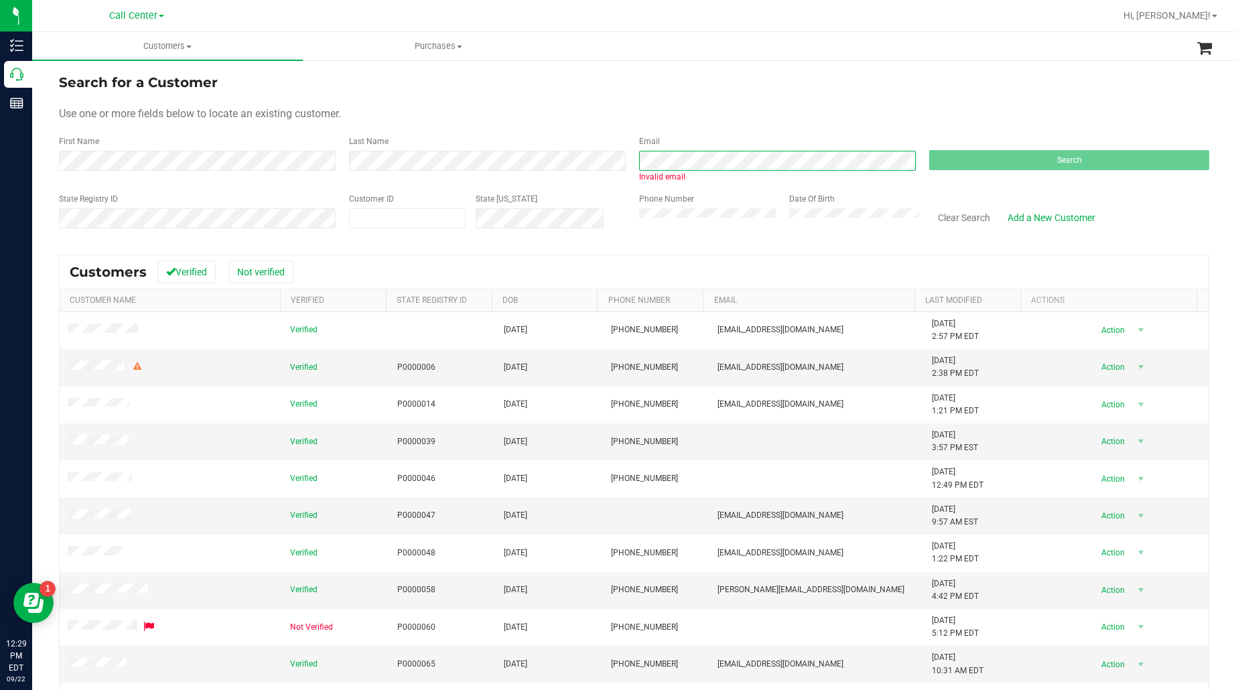
scroll to position [0, 1110]
click at [960, 208] on button "Clear Search" at bounding box center [964, 217] width 70 height 23
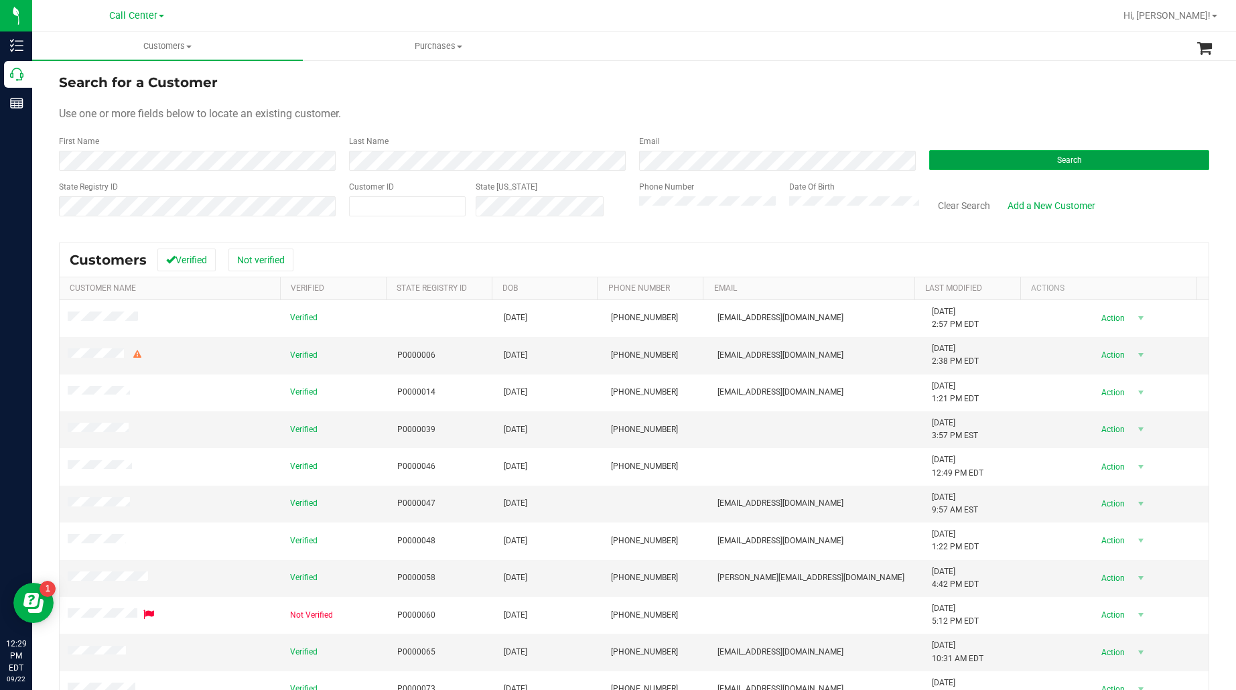
click at [945, 152] on button "Search" at bounding box center [1069, 160] width 280 height 20
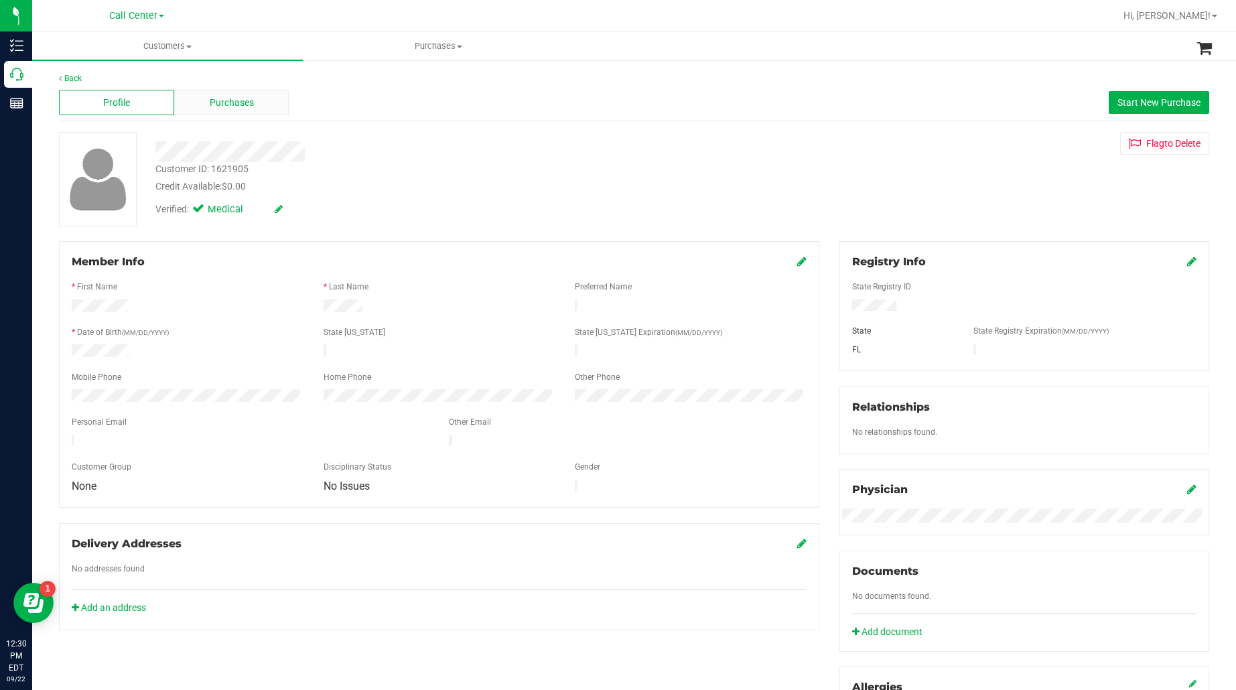
click at [226, 97] on span "Purchases" at bounding box center [232, 103] width 44 height 14
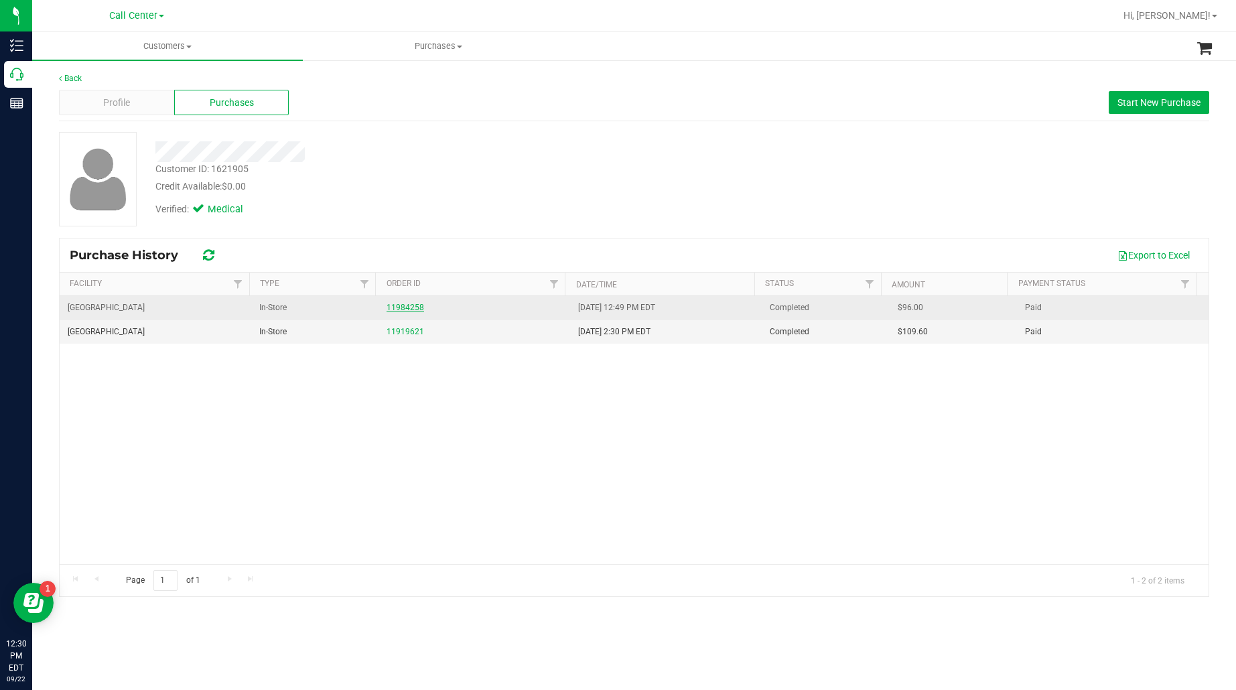
click at [402, 310] on link "11984258" at bounding box center [406, 307] width 38 height 9
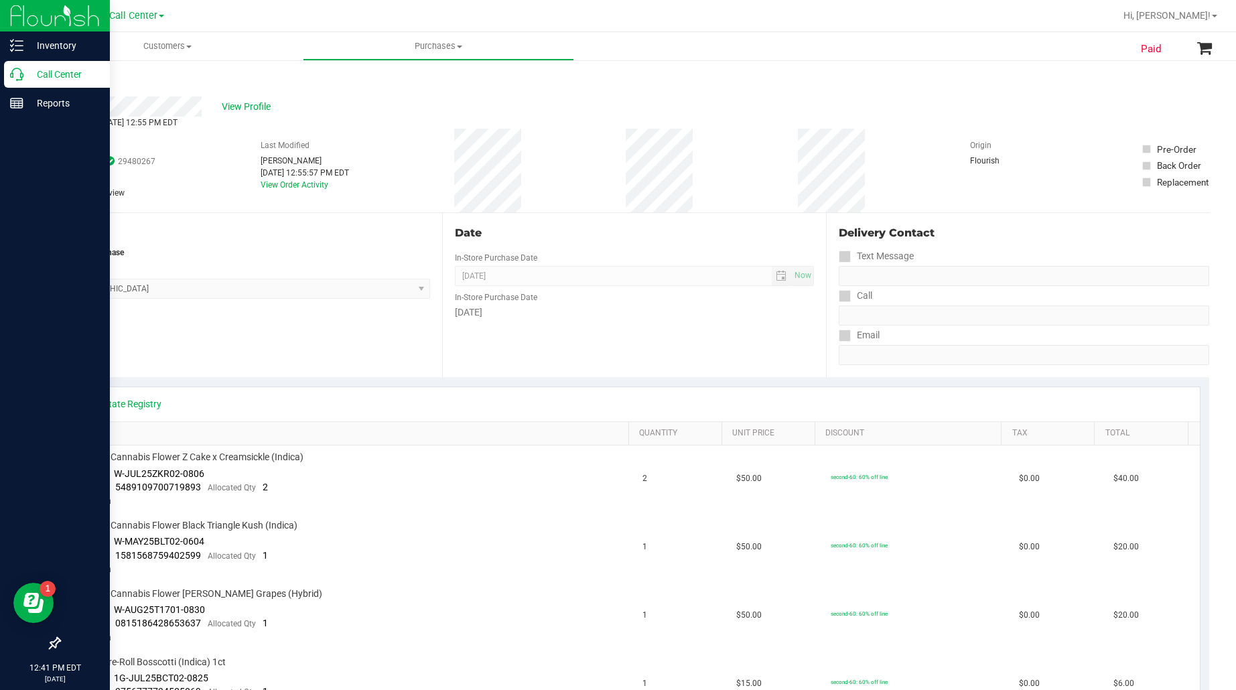
click at [61, 78] on p "Call Center" at bounding box center [63, 74] width 80 height 16
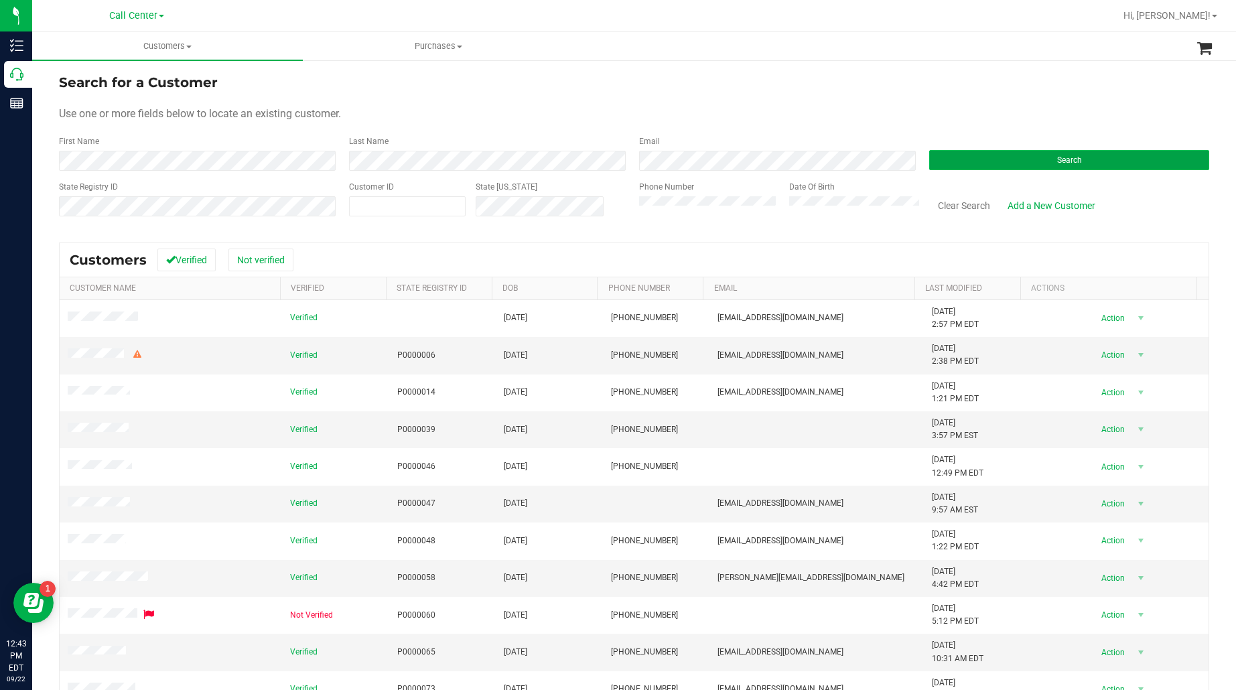
click at [997, 150] on button "Search" at bounding box center [1069, 160] width 280 height 20
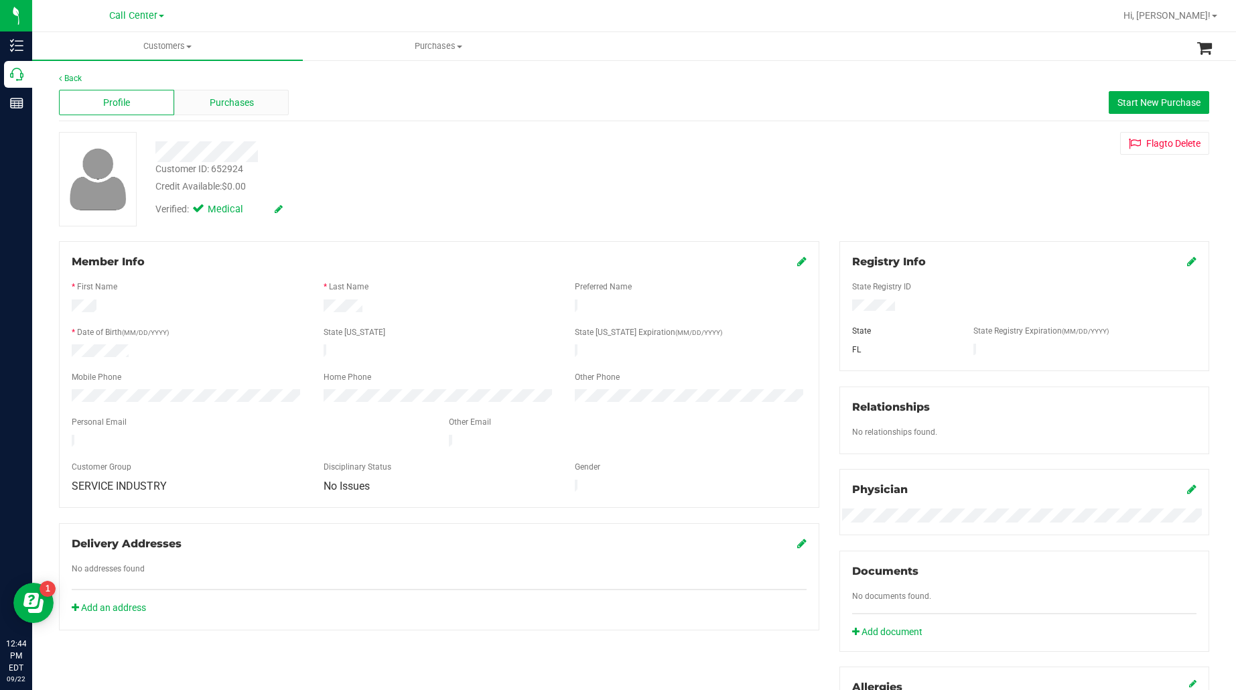
click at [241, 109] on span "Purchases" at bounding box center [232, 103] width 44 height 14
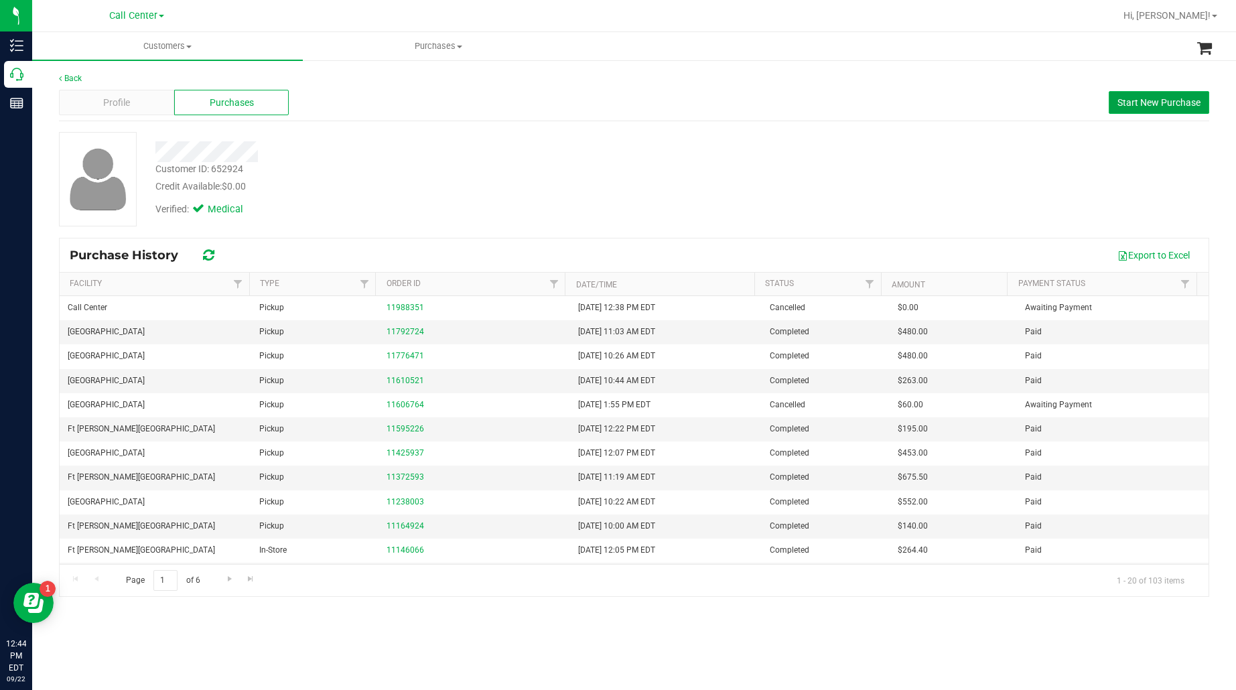
click at [1174, 106] on span "Start New Purchase" at bounding box center [1158, 102] width 83 height 11
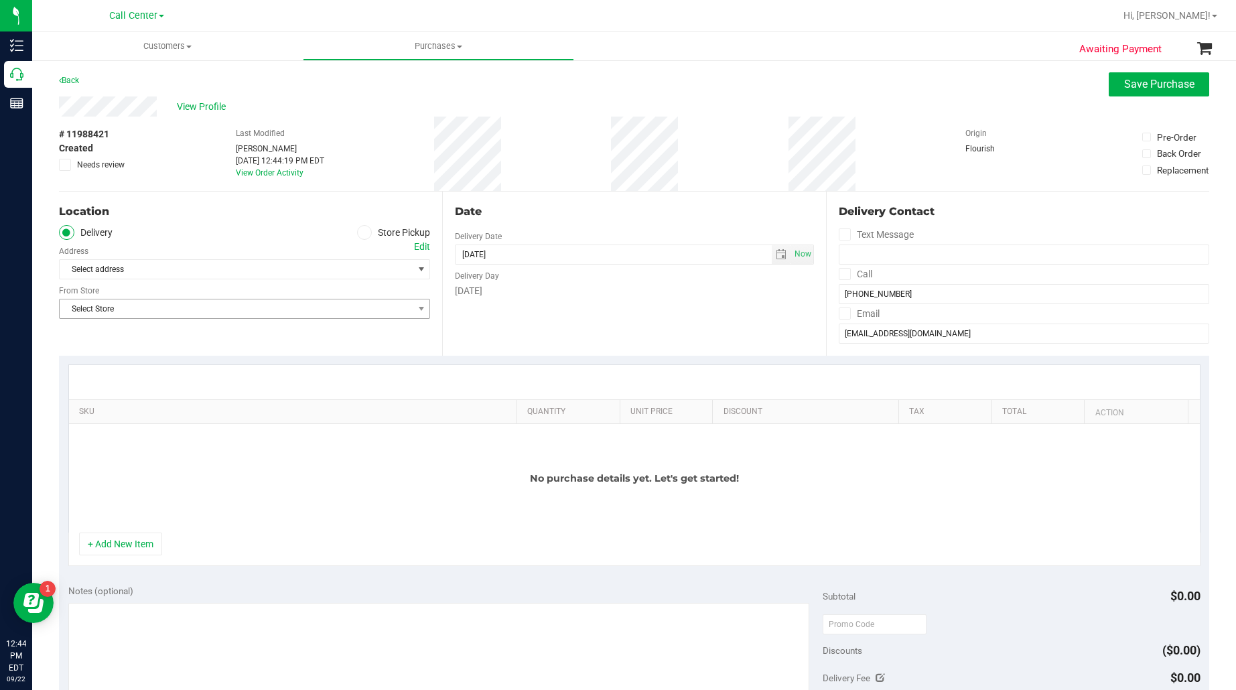
drag, startPoint x: 253, startPoint y: 335, endPoint x: 316, endPoint y: 301, distance: 70.7
click at [253, 335] on div "Location Delivery Store Pickup Address Edit Select address Select address From …" at bounding box center [250, 274] width 383 height 164
click at [362, 232] on icon at bounding box center [364, 232] width 8 height 0
click at [0, 0] on input "Store Pickup" at bounding box center [0, 0] width 0 height 0
click at [347, 260] on span "Select Store" at bounding box center [236, 269] width 353 height 19
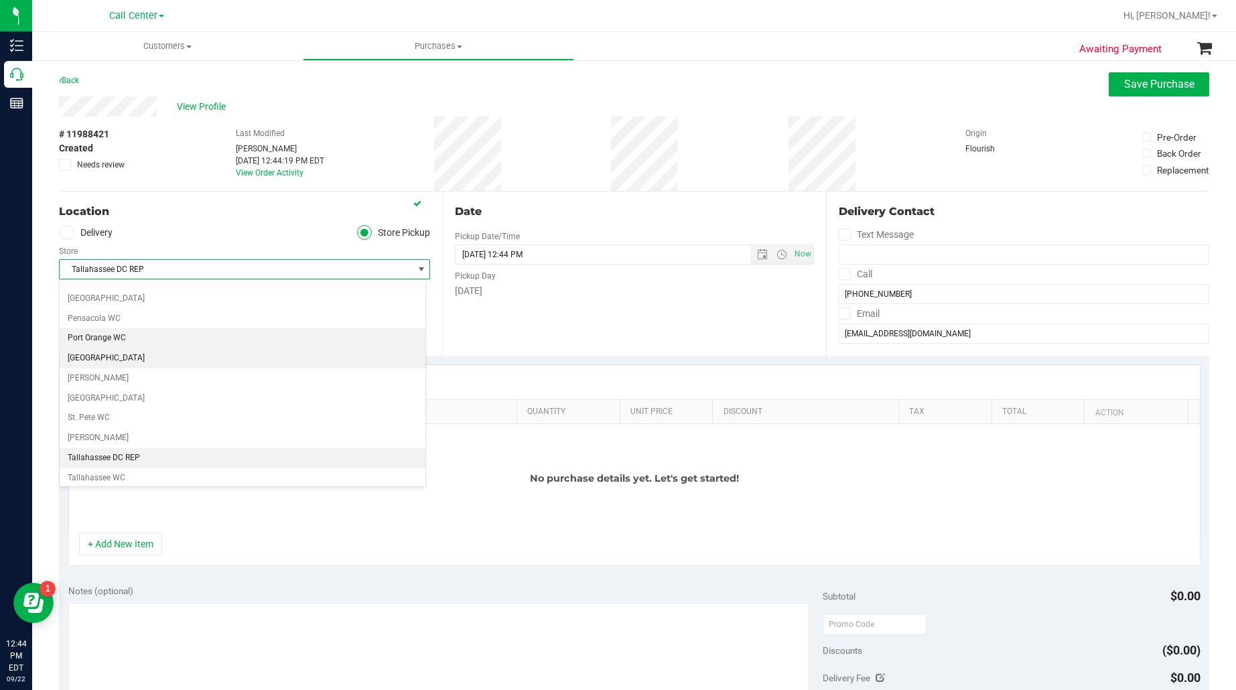
scroll to position [834, 0]
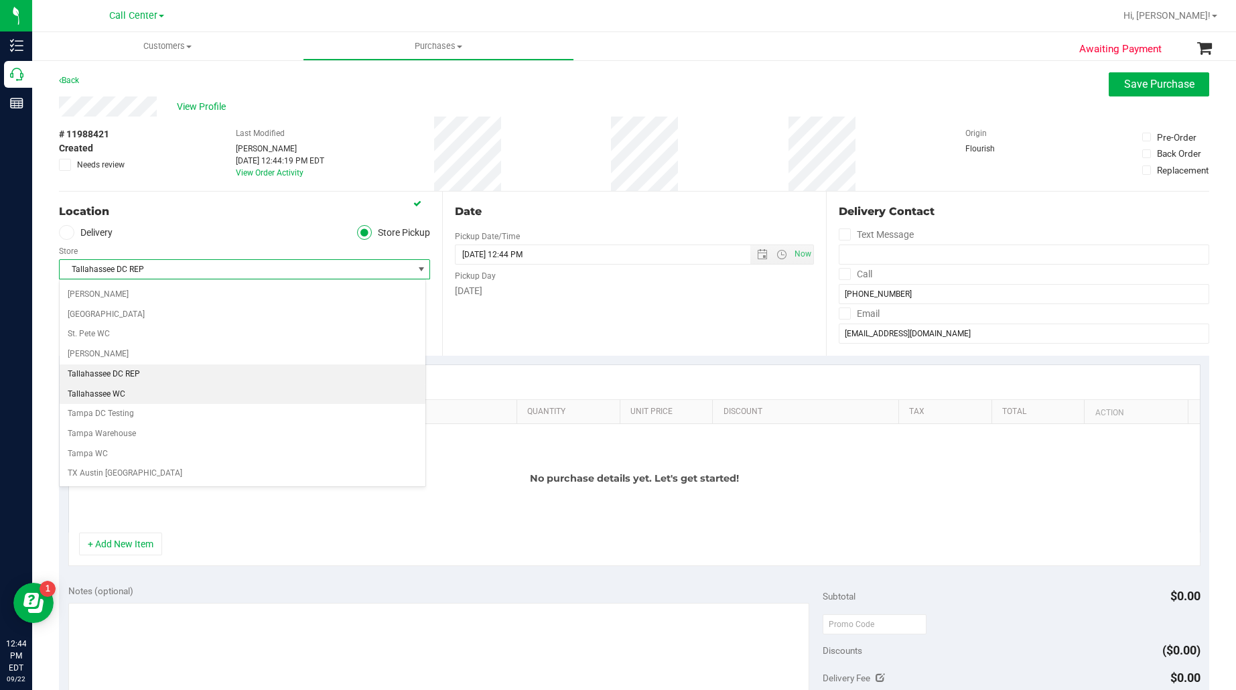
click at [129, 405] on li "Tallahassee WC" at bounding box center [243, 395] width 366 height 20
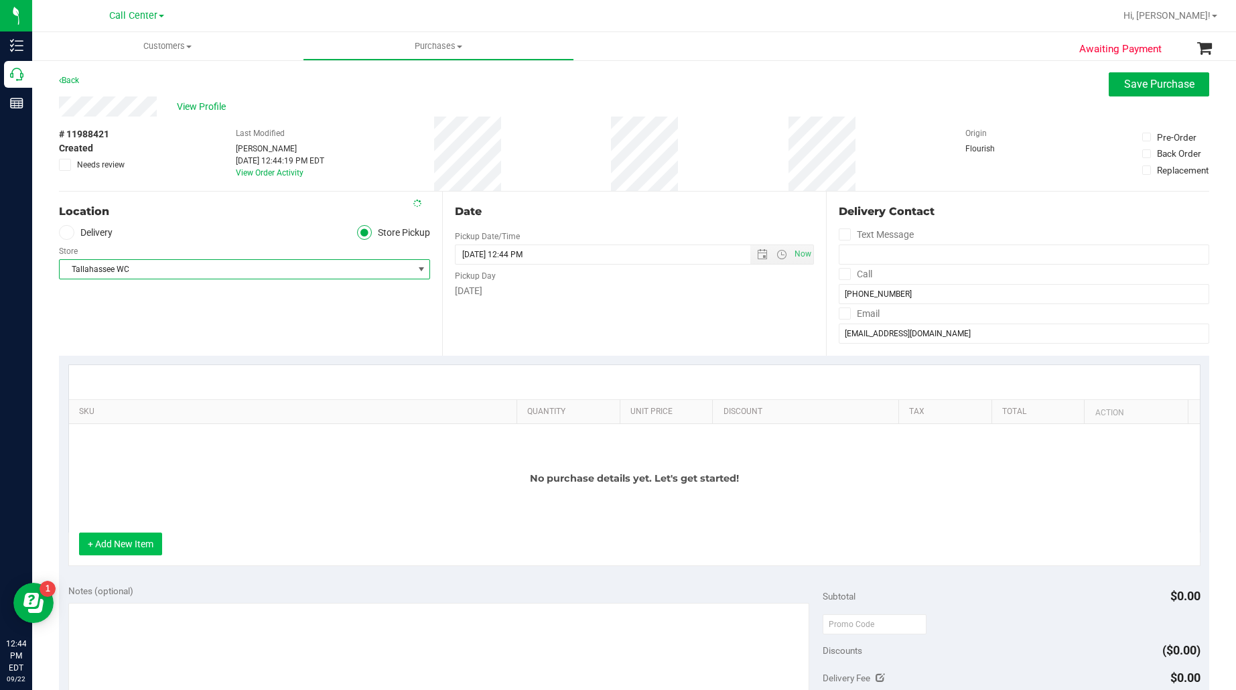
click at [133, 551] on button "+ Add New Item" at bounding box center [120, 544] width 83 height 23
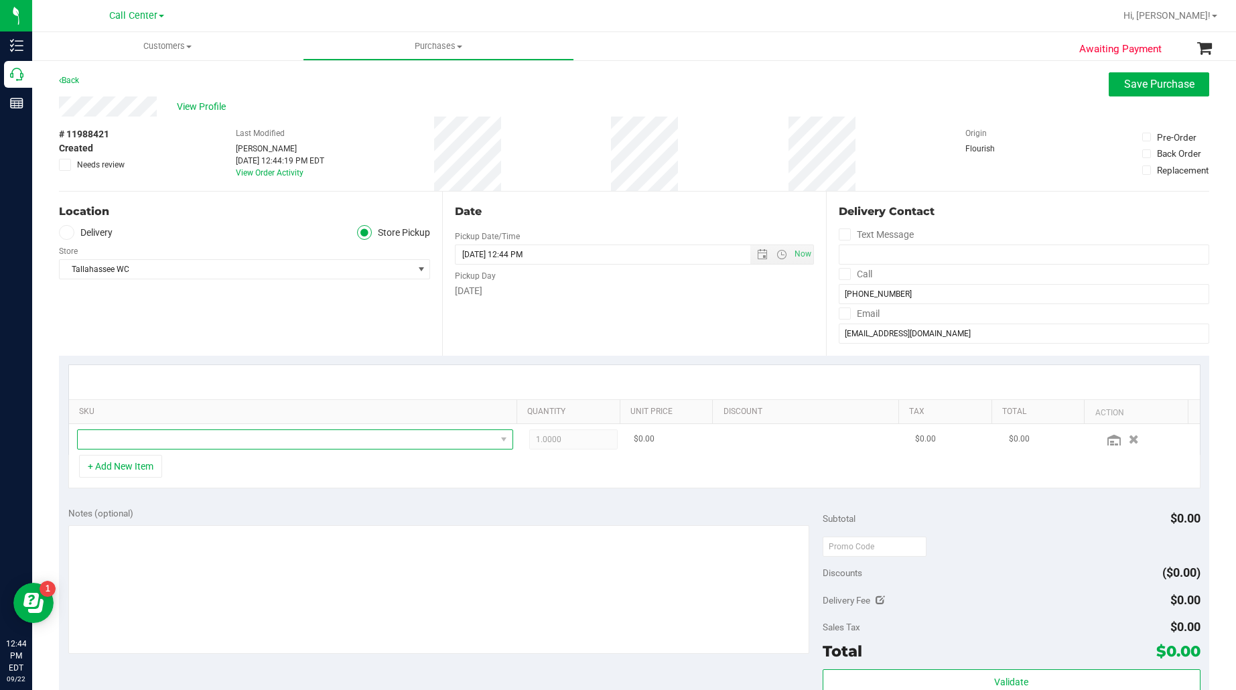
click at [253, 441] on span "NO DATA FOUND" at bounding box center [287, 439] width 418 height 19
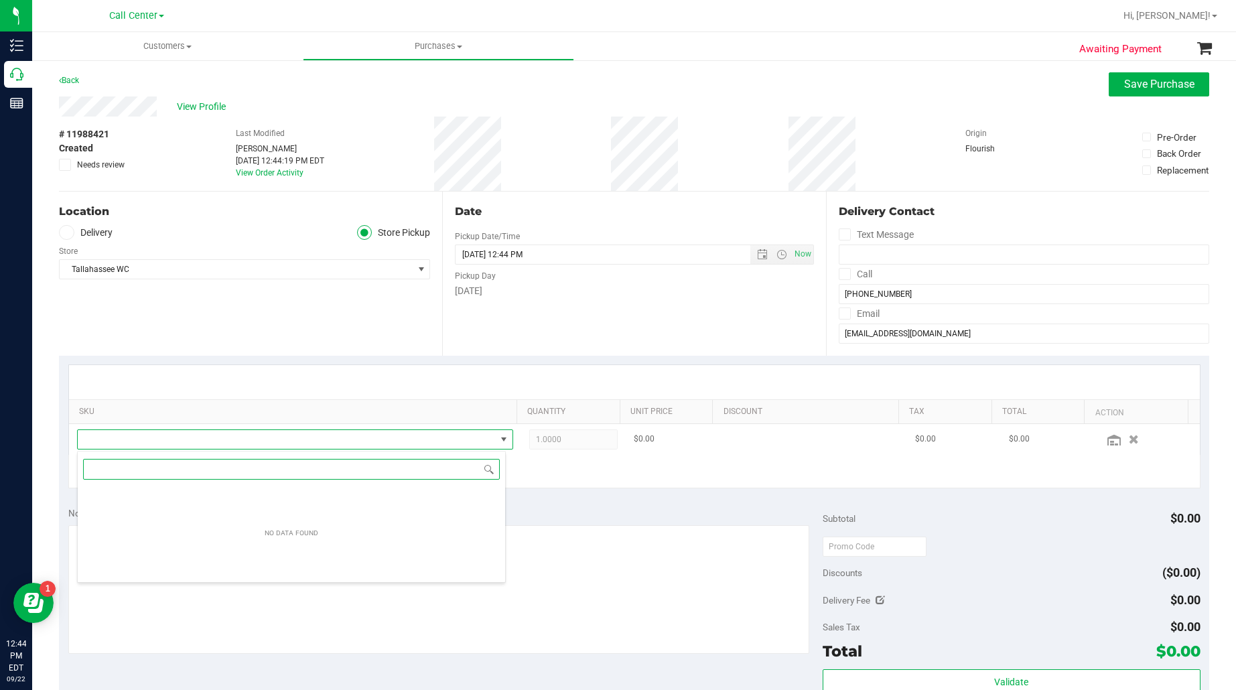
scroll to position [21, 421]
click at [95, 464] on input "delux sug" at bounding box center [291, 469] width 417 height 21
click at [103, 470] on input "delux sug" at bounding box center [291, 469] width 417 height 21
type input "deluxe sug"
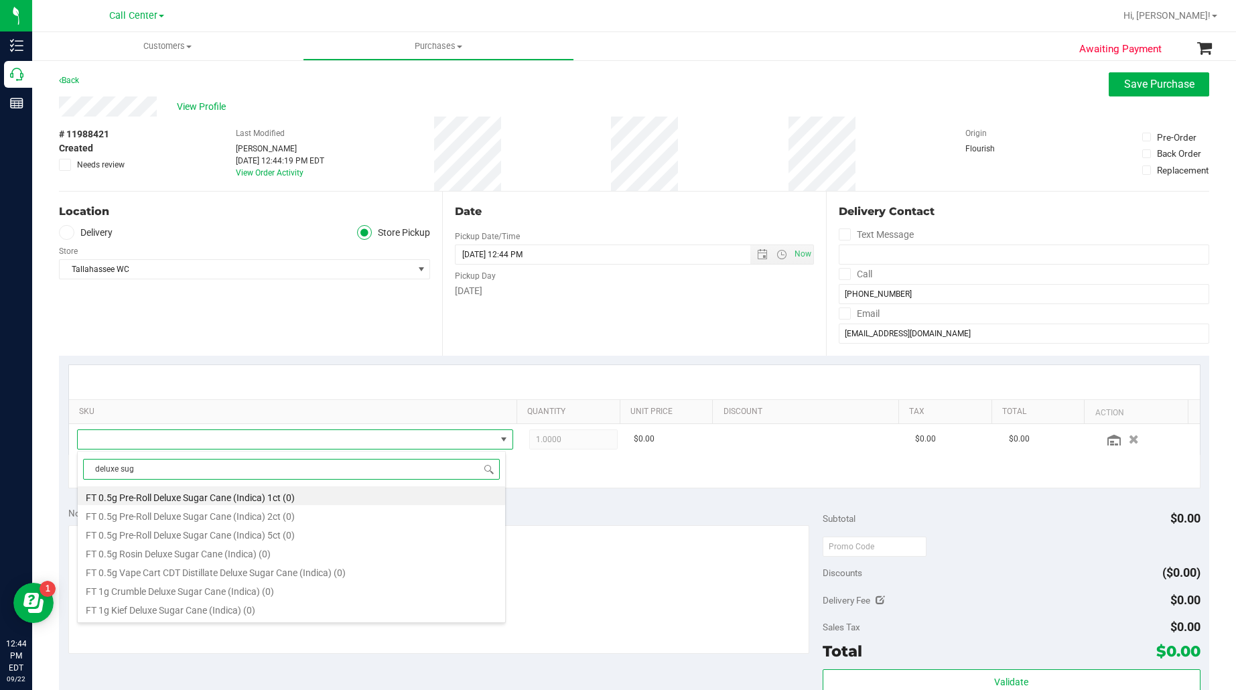
click at [141, 470] on input "deluxe sug" at bounding box center [291, 469] width 417 height 21
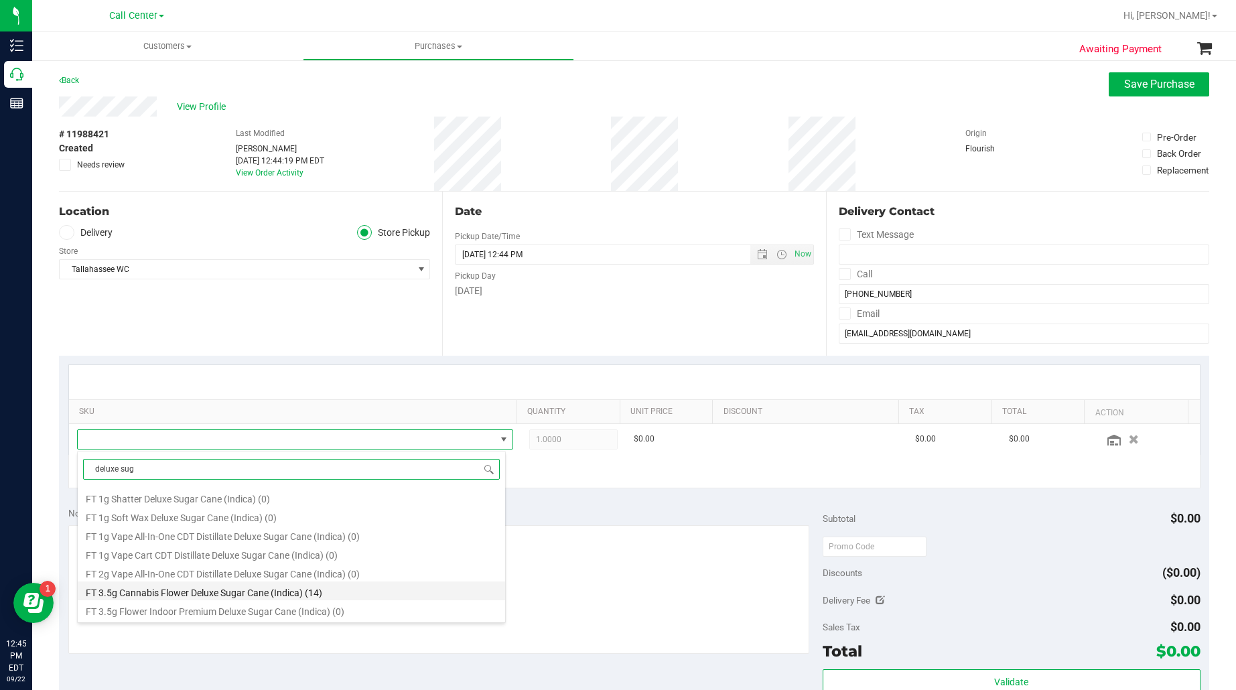
click at [156, 593] on li "FT 3.5g Cannabis Flower Deluxe Sugar Cane (Indica) (14)" at bounding box center [291, 591] width 427 height 19
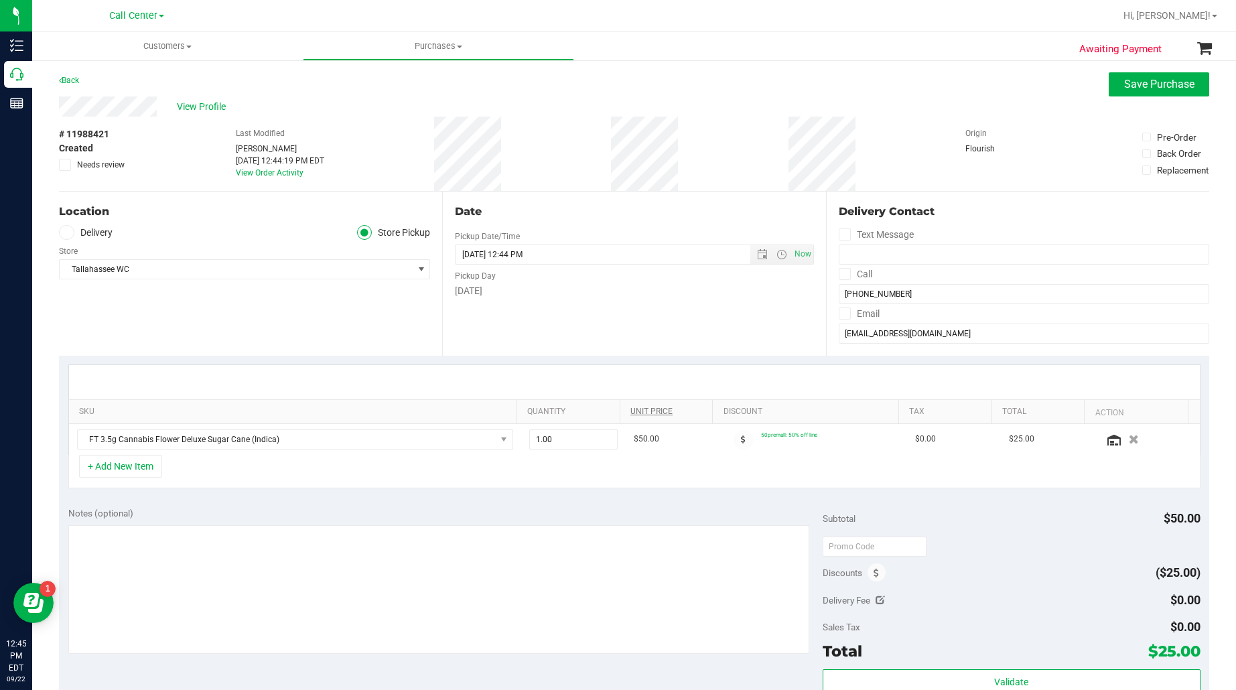
drag, startPoint x: 223, startPoint y: 383, endPoint x: 635, endPoint y: 417, distance: 413.4
click at [223, 383] on div at bounding box center [634, 382] width 1107 height 1
click at [1107, 437] on icon at bounding box center [1113, 440] width 13 height 11
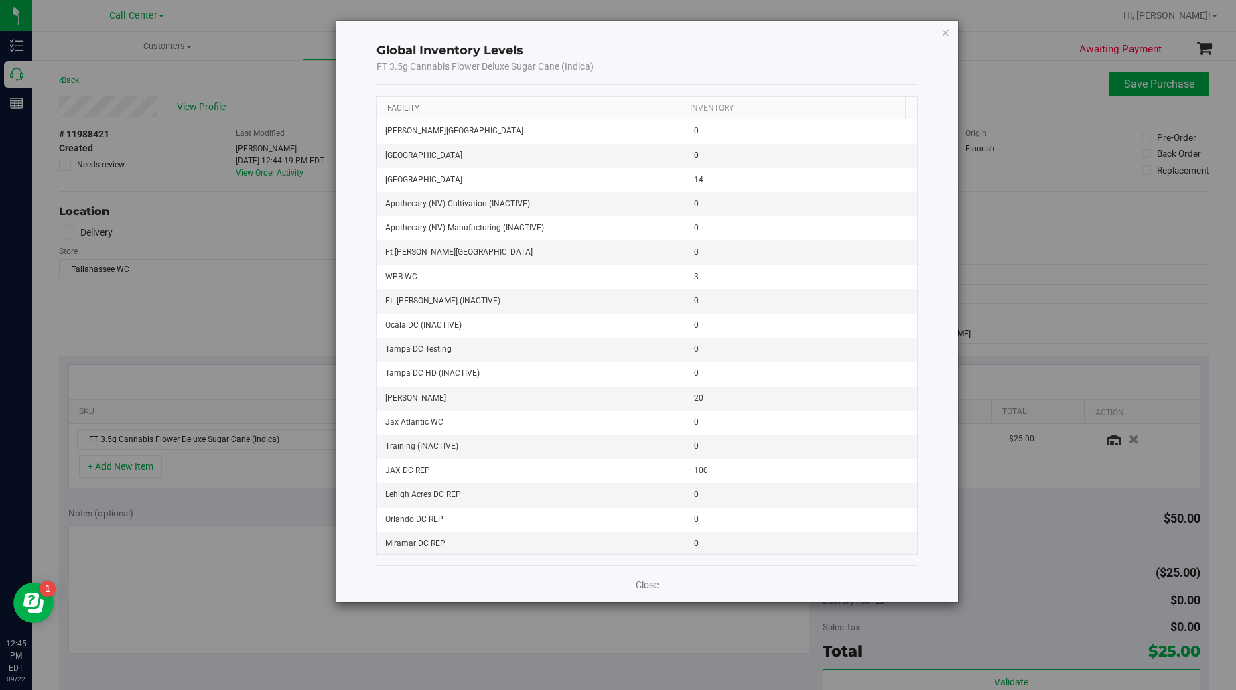
click at [397, 103] on link "Facility" at bounding box center [403, 107] width 32 height 9
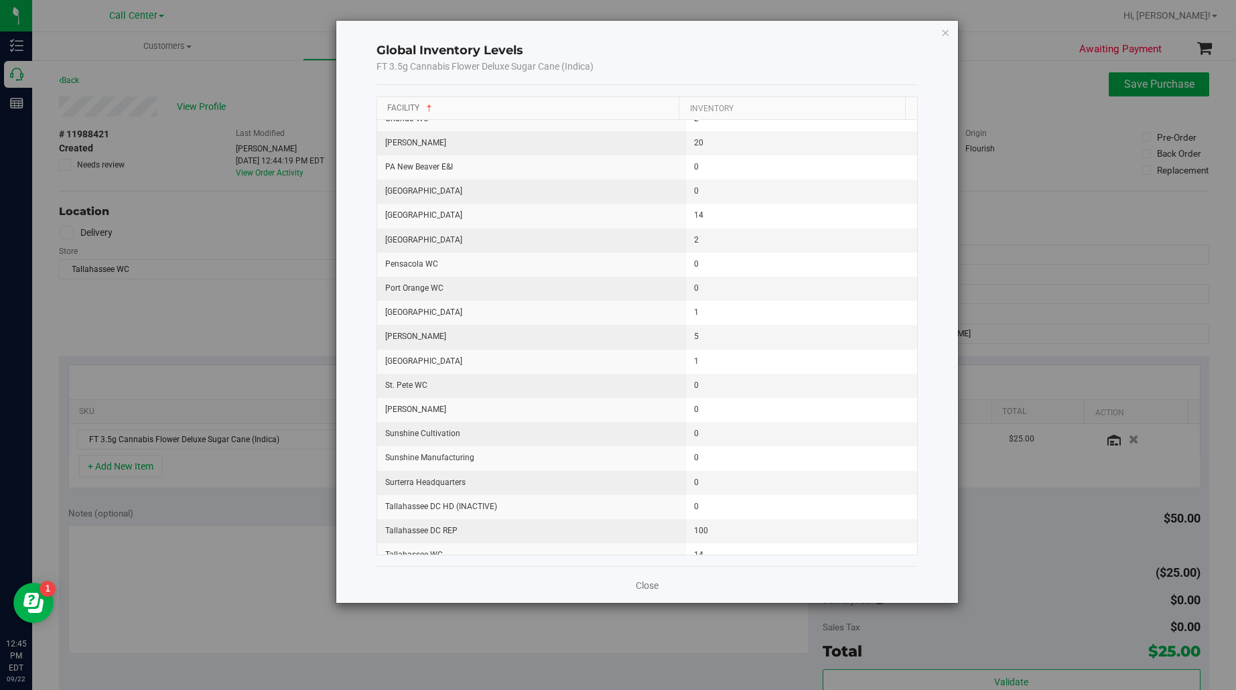
scroll to position [1256, 0]
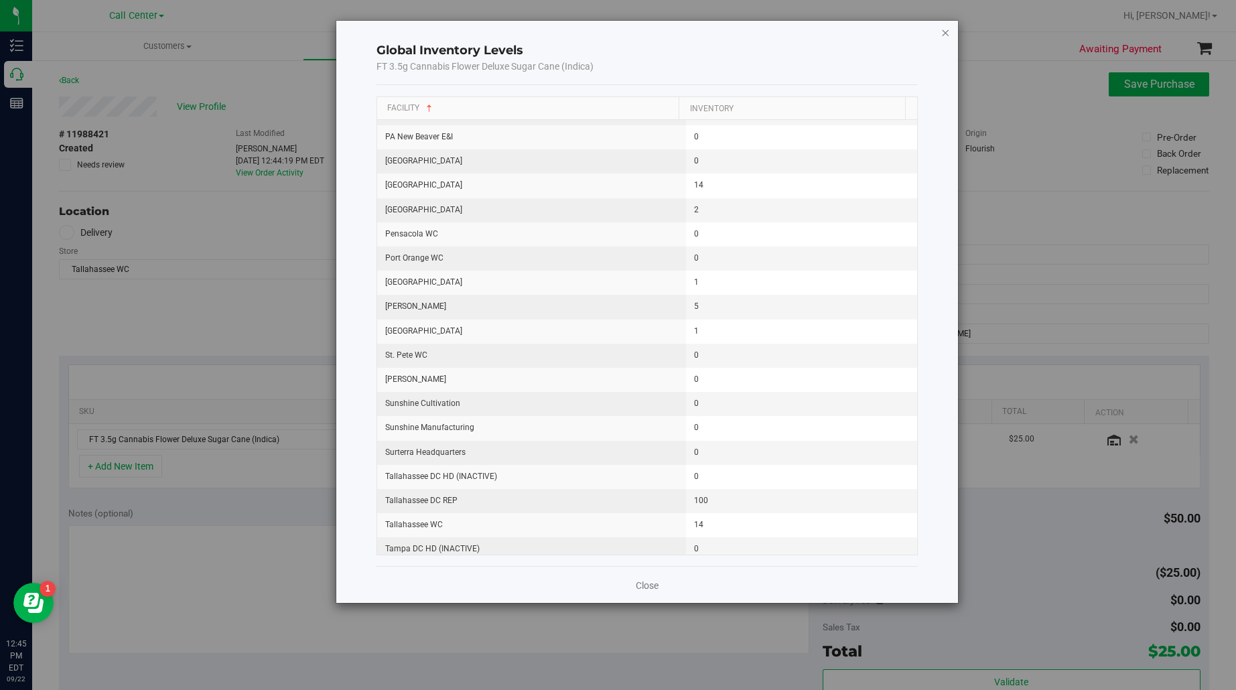
click at [945, 30] on icon "button" at bounding box center [945, 32] width 9 height 16
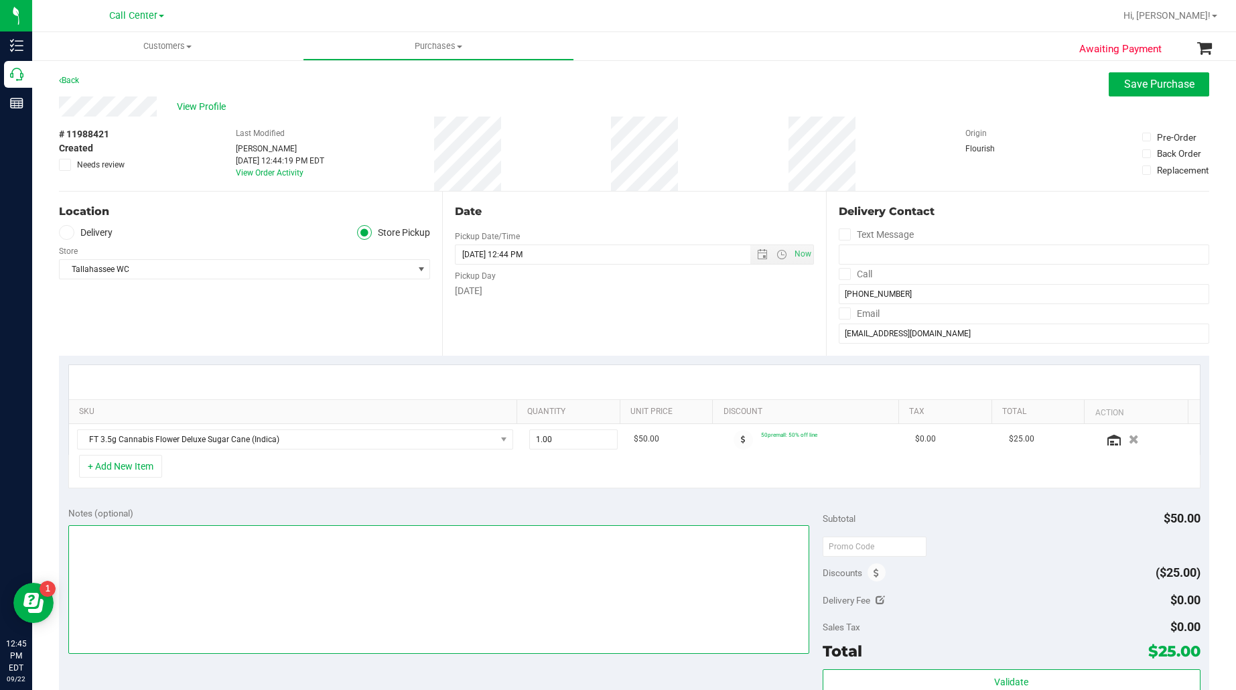
click at [468, 598] on textarea at bounding box center [439, 589] width 742 height 129
click at [543, 434] on span "1.00 1" at bounding box center [573, 439] width 88 height 20
type input "14"
type input "14.00"
click at [536, 474] on div "+ Add New Item" at bounding box center [634, 471] width 1132 height 33
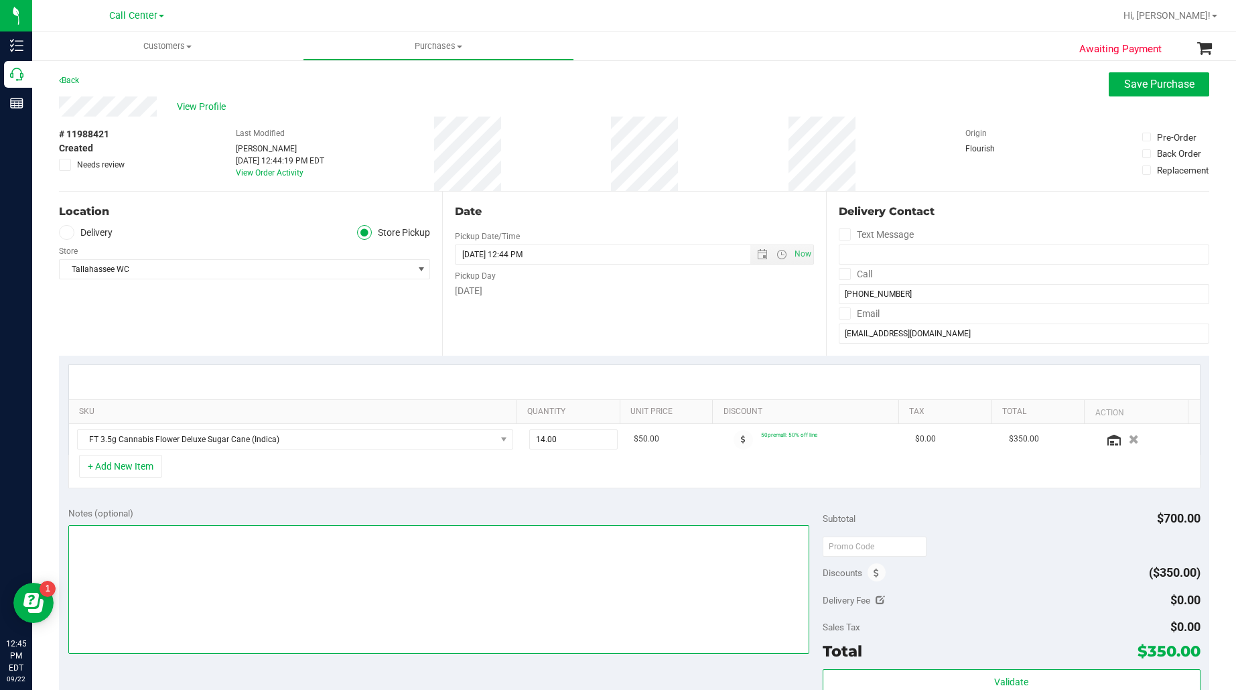
click at [511, 594] on textarea at bounding box center [439, 589] width 742 height 129
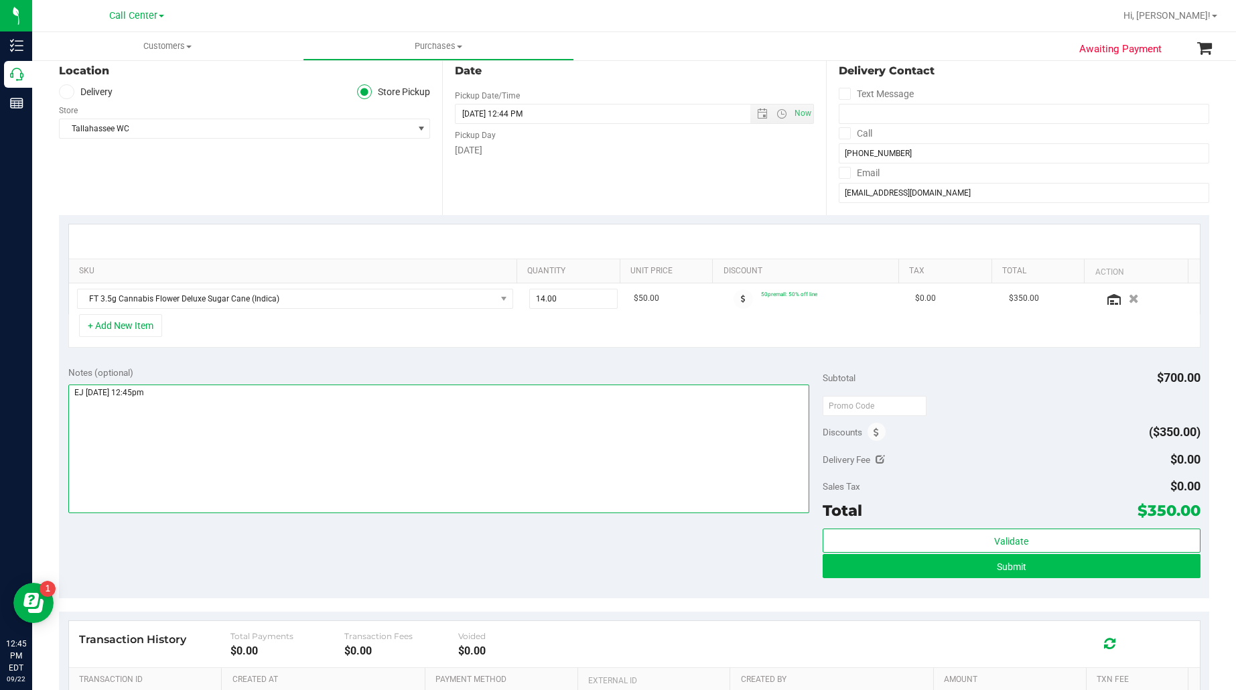
scroll to position [167, 0]
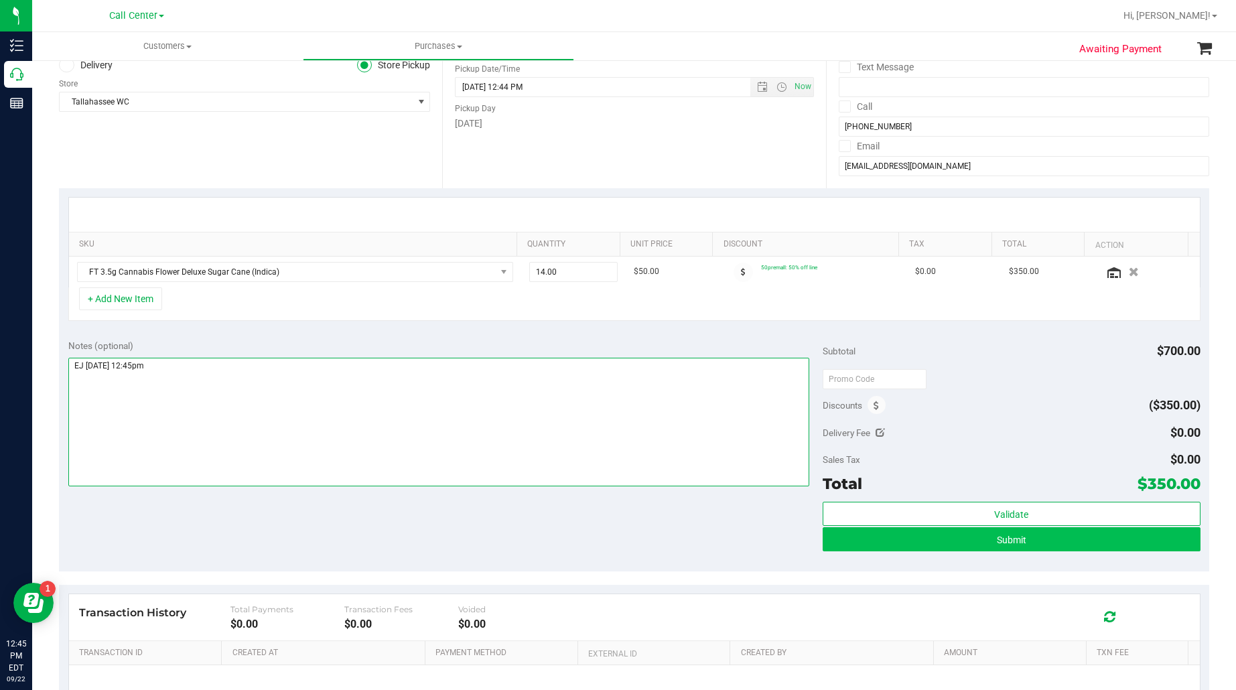
type textarea "EJ 9/22/25 12:45pm"
click at [868, 537] on button "Submit" at bounding box center [1011, 539] width 377 height 24
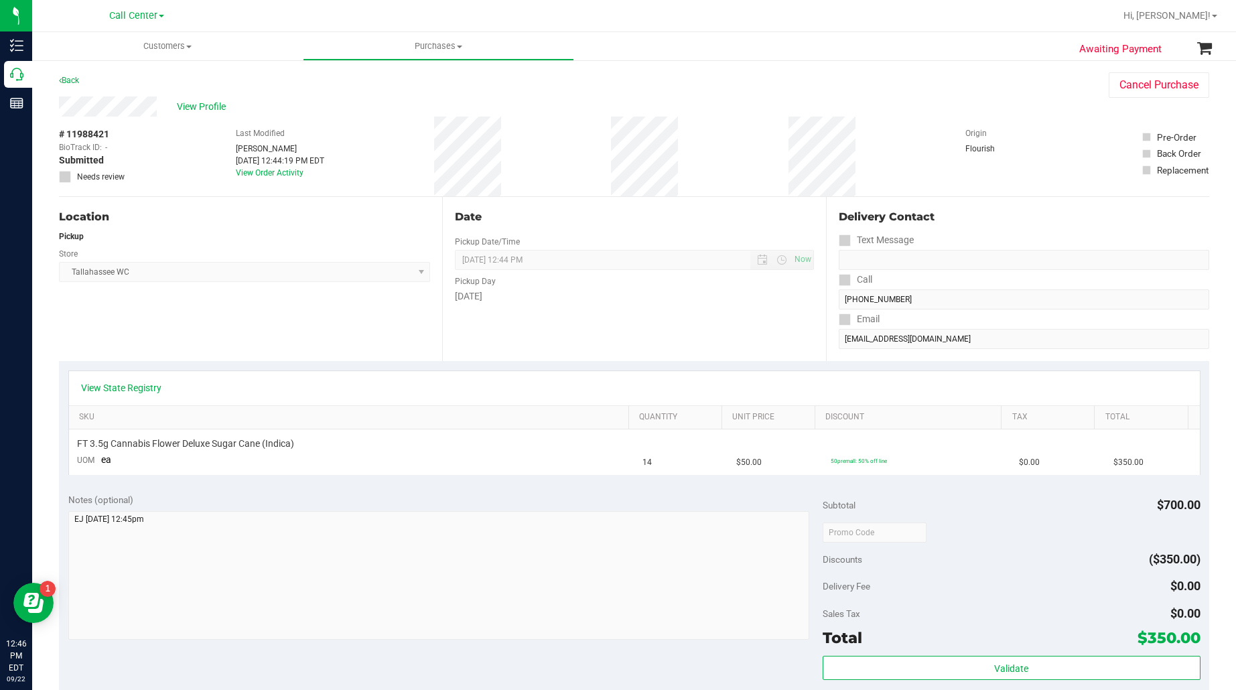
click at [82, 129] on span "# 11988421" at bounding box center [84, 134] width 50 height 14
copy div "# 11988421"
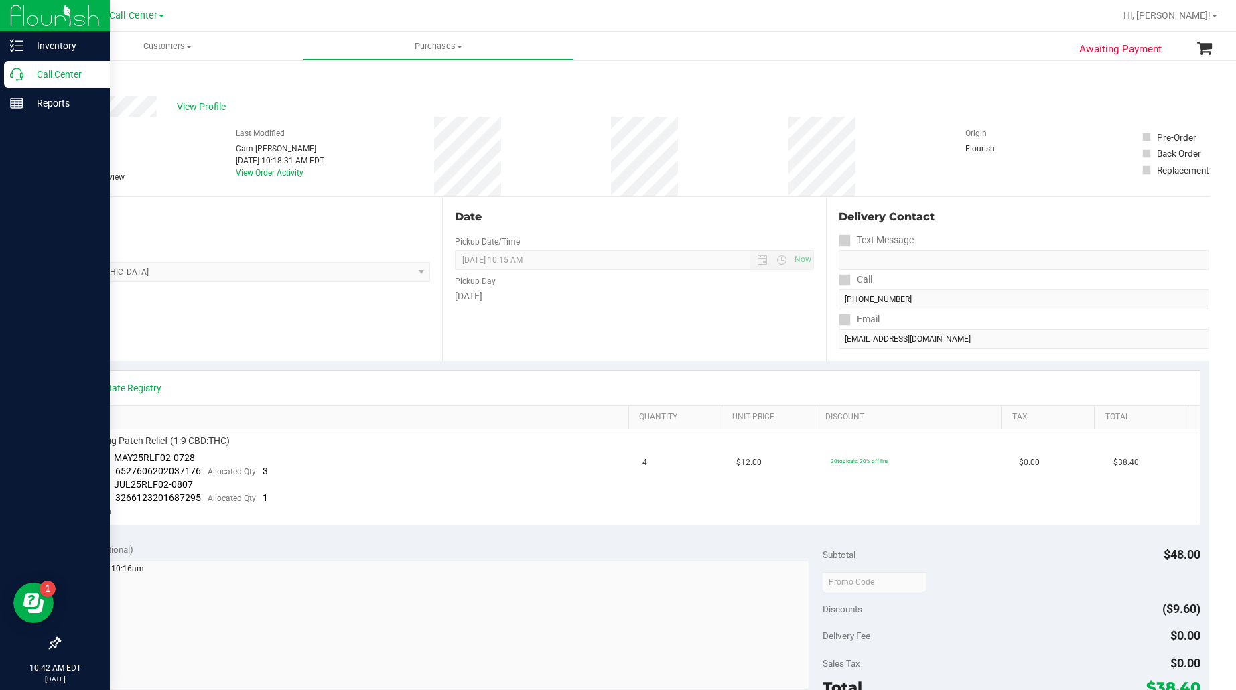
click at [51, 74] on p "Call Center" at bounding box center [63, 74] width 80 height 16
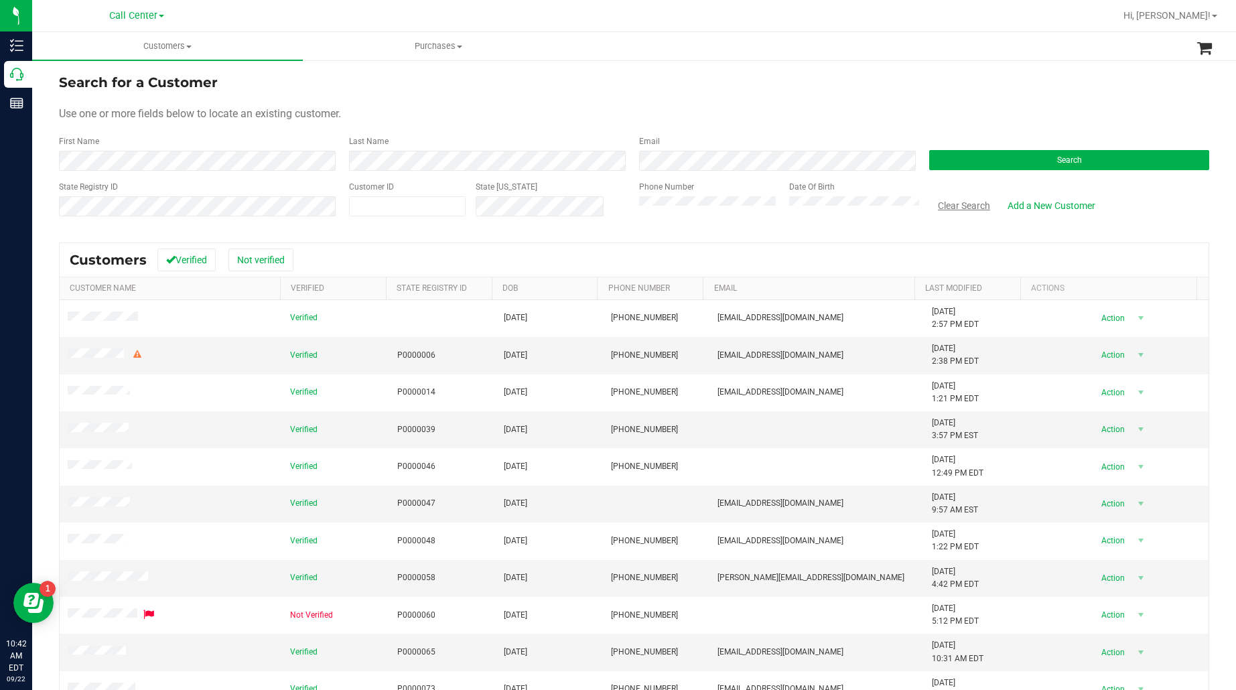
click at [947, 202] on button "Clear Search" at bounding box center [964, 205] width 70 height 23
paste input "text"
click at [977, 163] on button "Search" at bounding box center [1069, 160] width 280 height 20
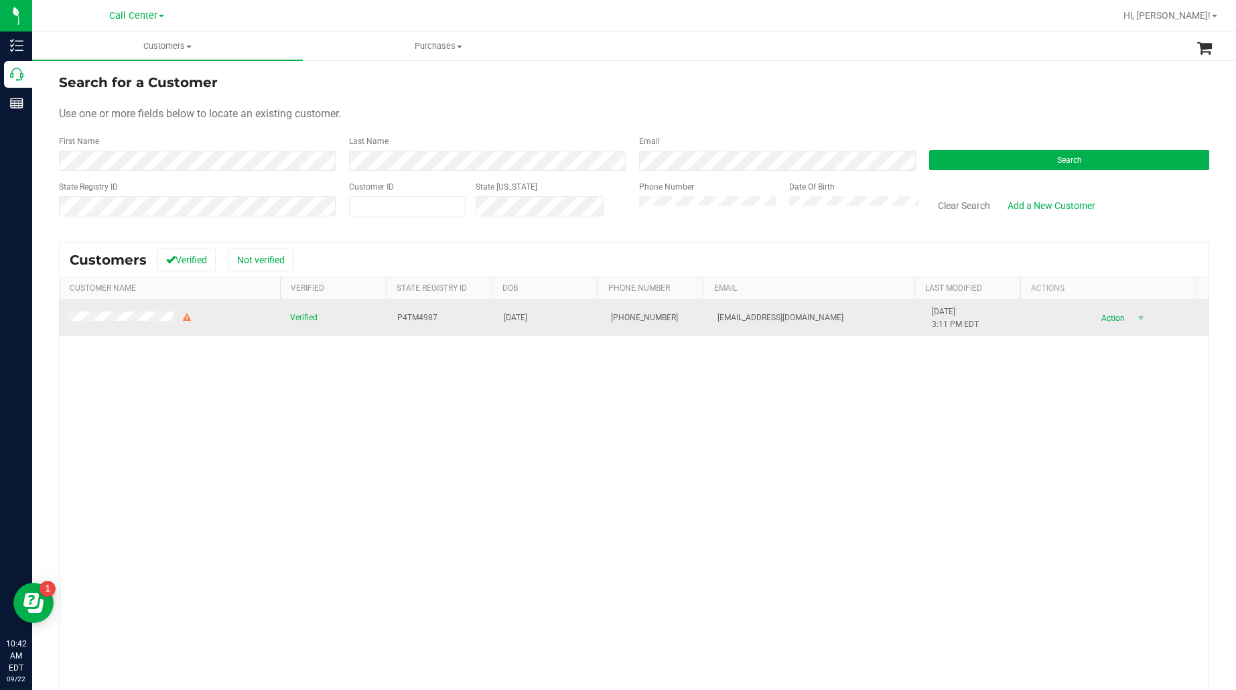
drag, startPoint x: 145, startPoint y: 324, endPoint x: 145, endPoint y: 310, distance: 14.1
click at [145, 324] on span at bounding box center [130, 318] width 125 height 13
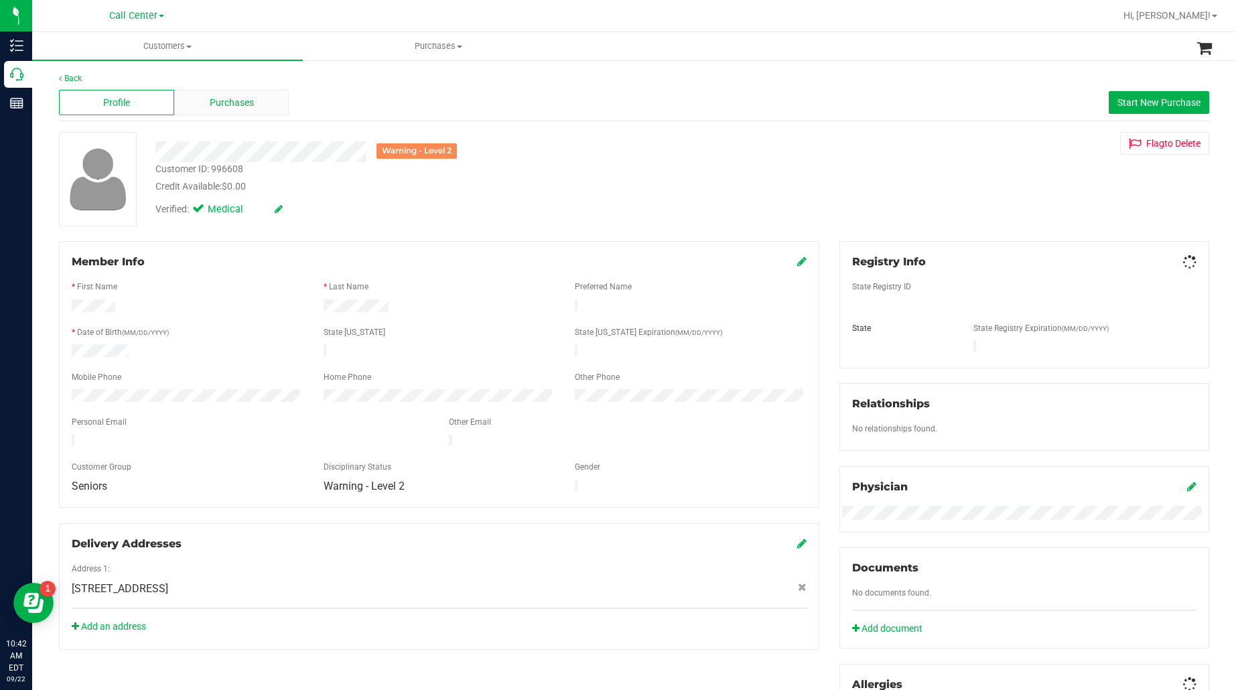
click at [213, 103] on span "Purchases" at bounding box center [232, 103] width 44 height 14
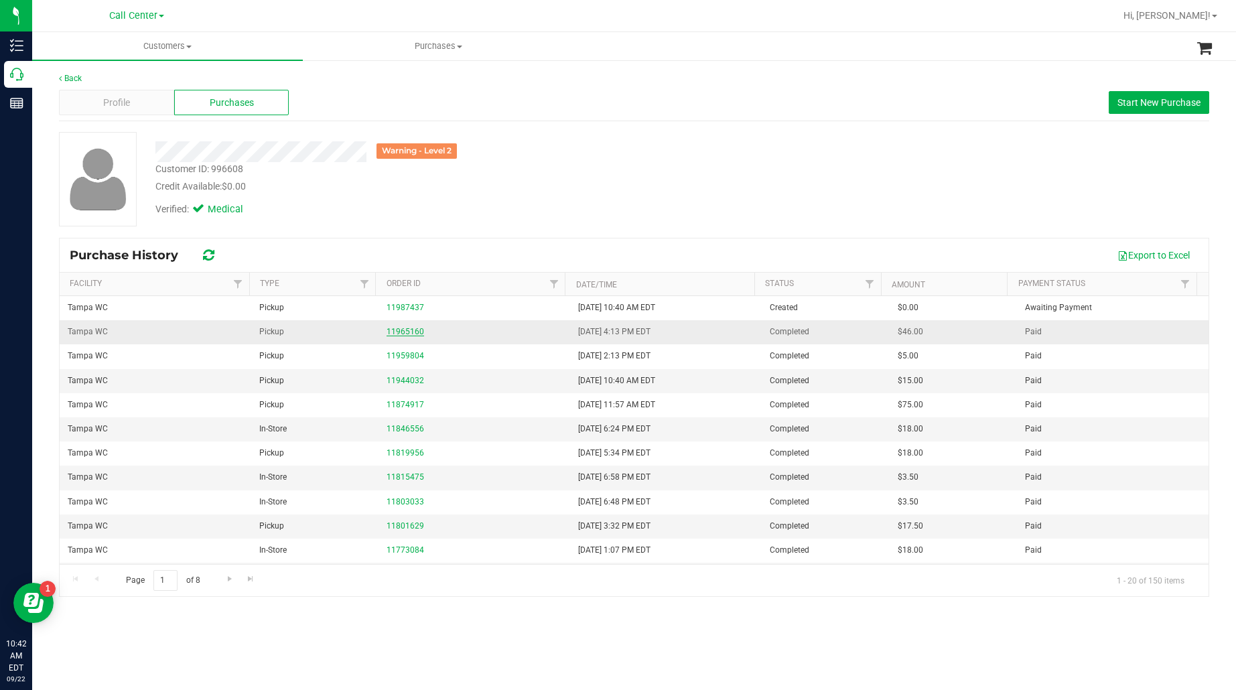
click at [409, 329] on link "11965160" at bounding box center [406, 331] width 38 height 9
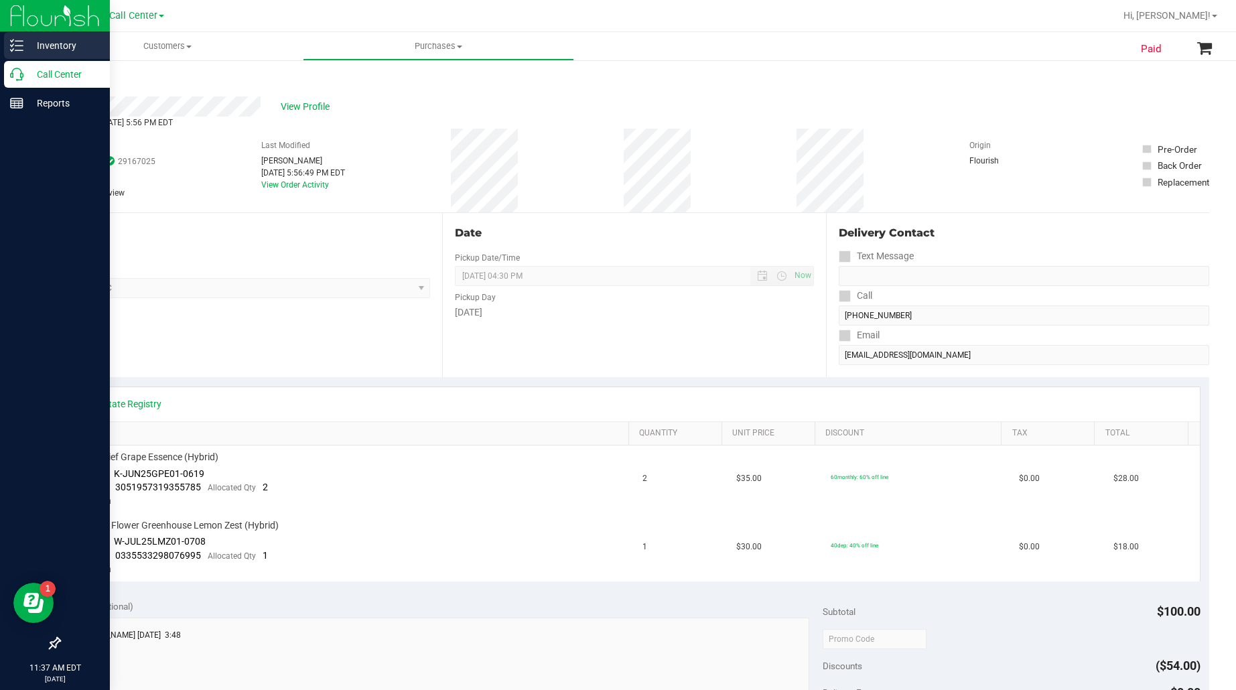
click at [56, 46] on p "Inventory" at bounding box center [63, 46] width 80 height 16
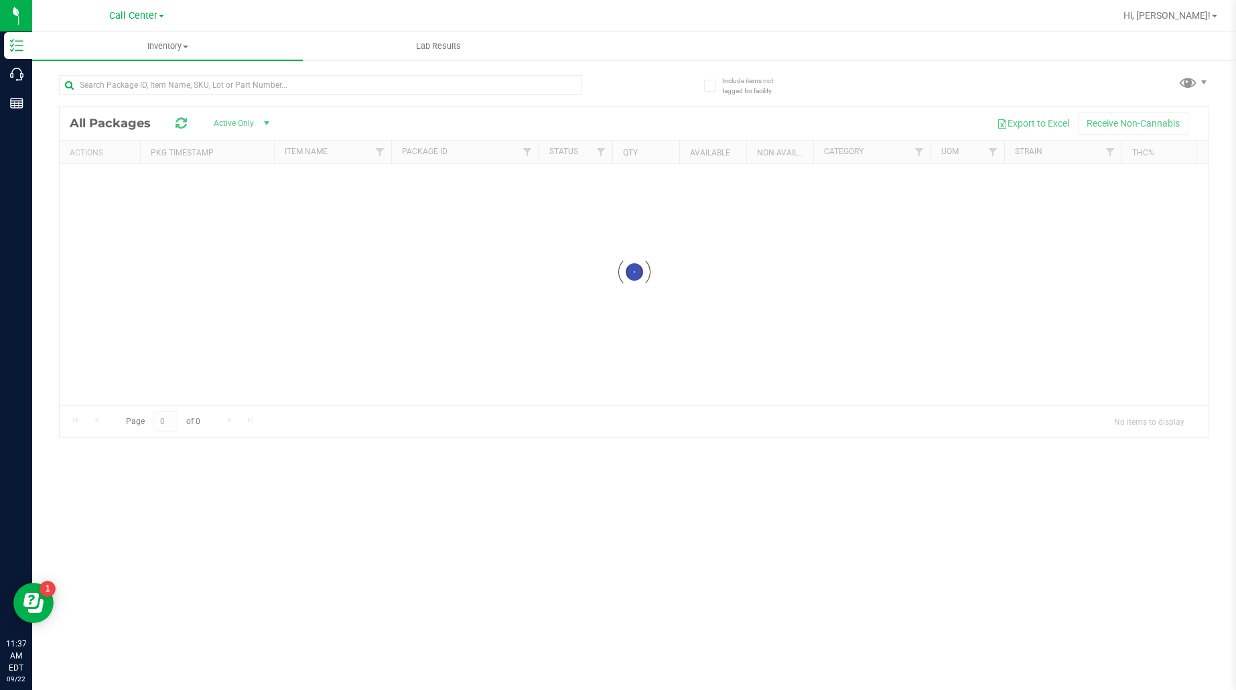
click at [133, 17] on div "Call Center Hi, Ejarinne! Inventory All packages All inventory Waste log Lab Re…" at bounding box center [634, 345] width 1204 height 690
click at [137, 20] on span "Call Center" at bounding box center [133, 16] width 48 height 12
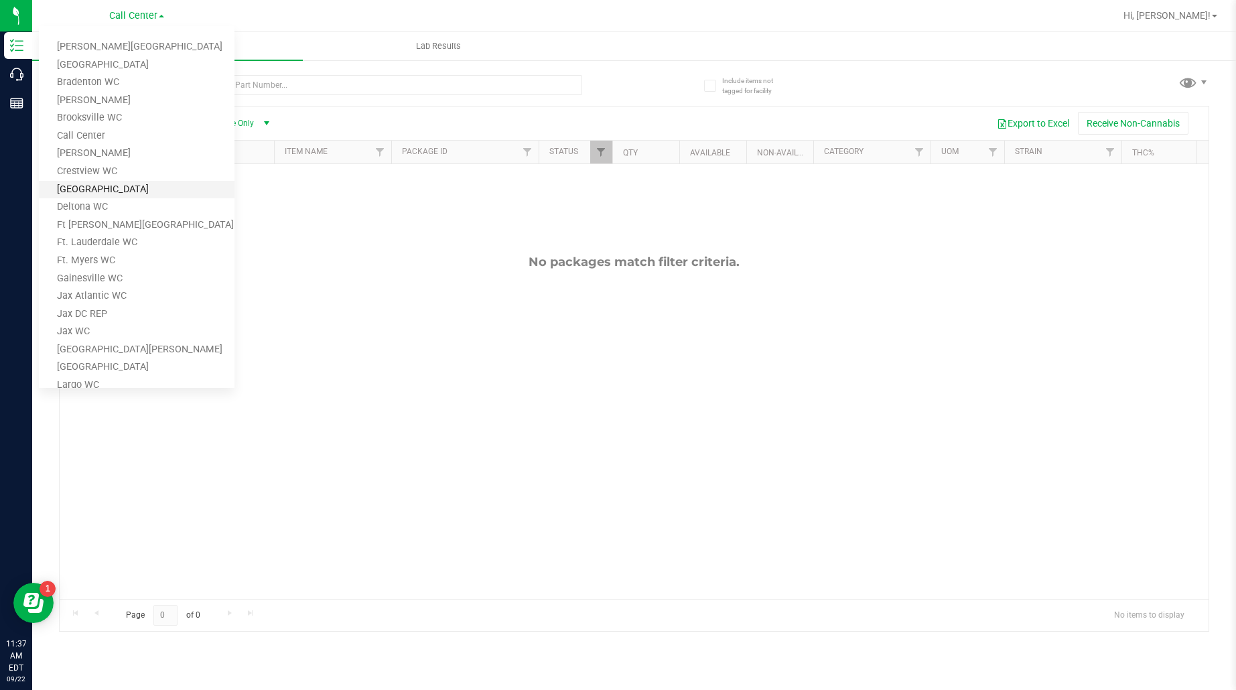
click at [106, 186] on link "[GEOGRAPHIC_DATA]" at bounding box center [137, 190] width 196 height 18
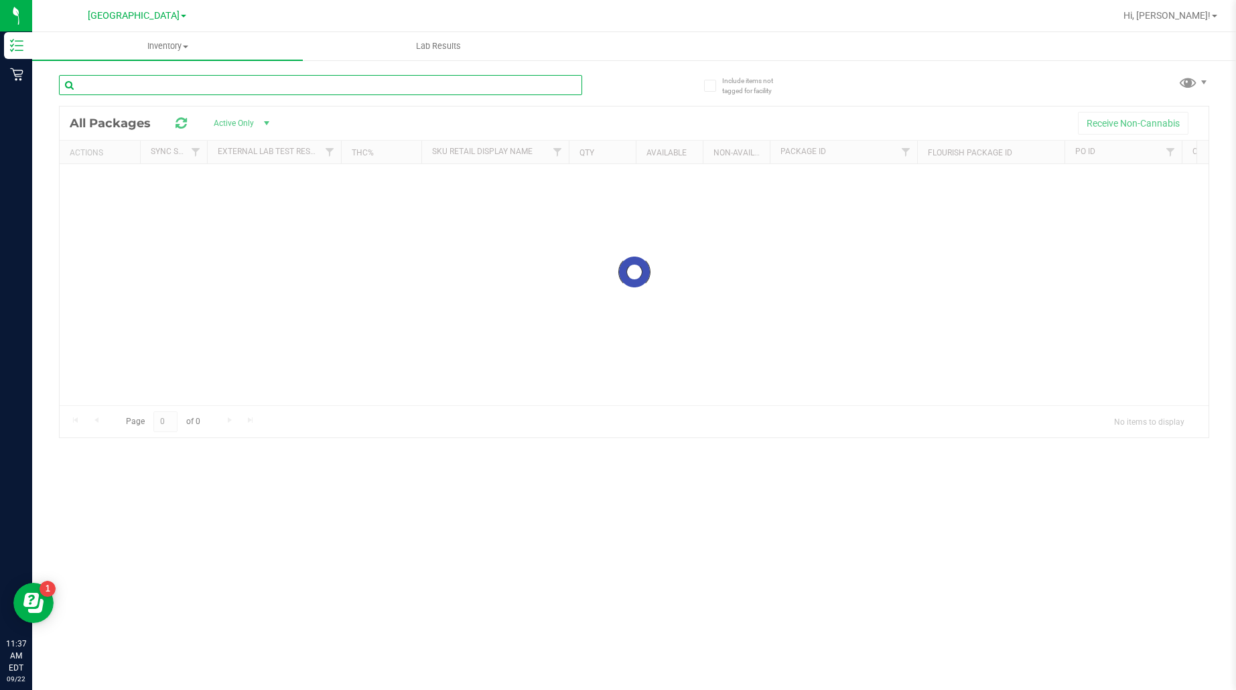
click at [163, 84] on input "text" at bounding box center [320, 85] width 523 height 20
paste input "Space Case"
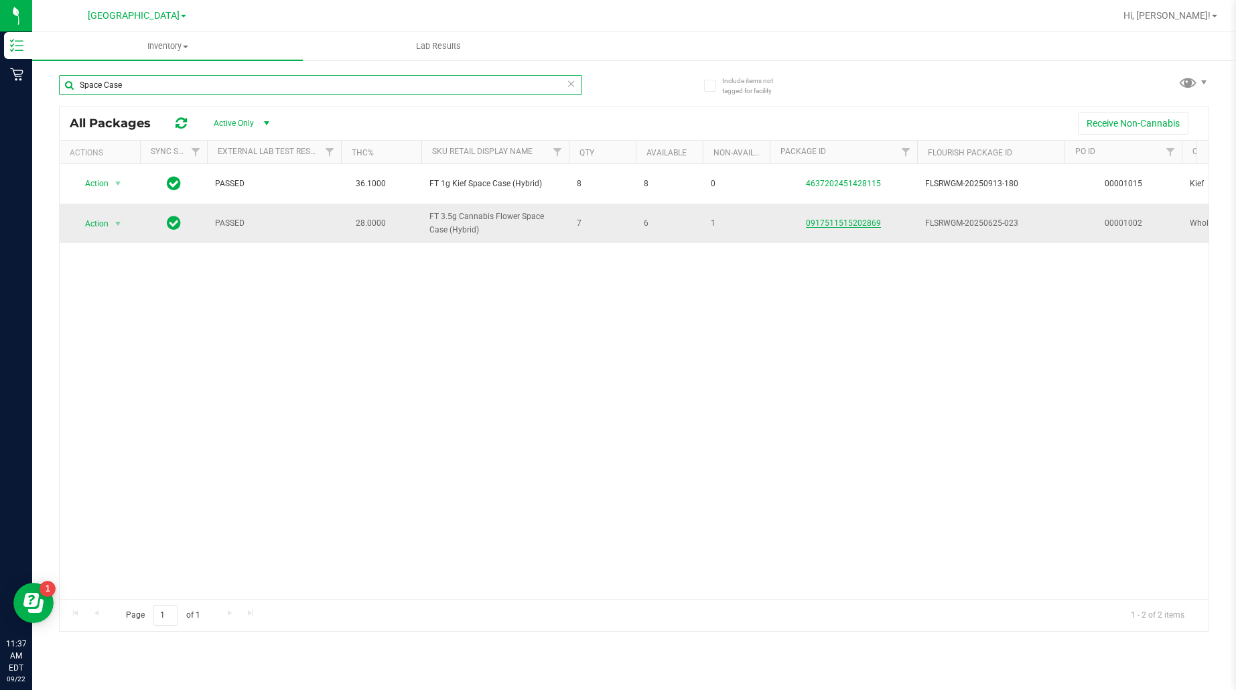
type input "Space Case"
click at [825, 222] on link "0917511515202869" at bounding box center [843, 222] width 75 height 9
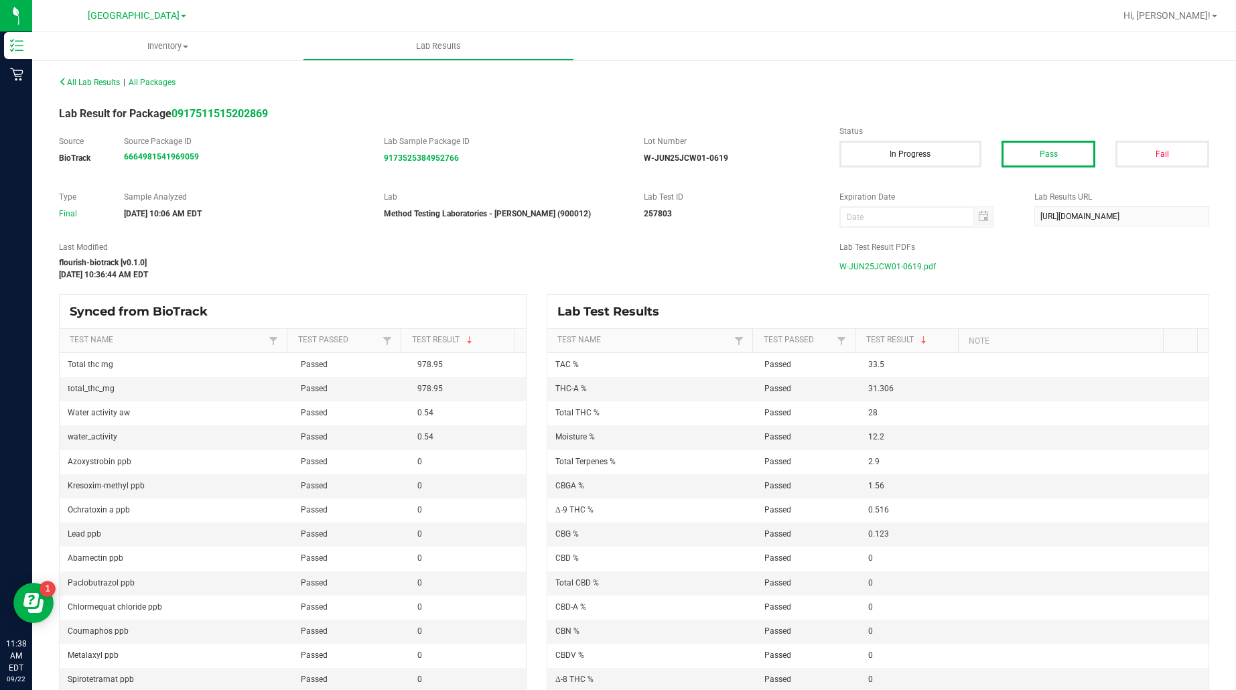
click at [845, 265] on span "W-JUN25JCW01-0619.pdf" at bounding box center [887, 267] width 96 height 20
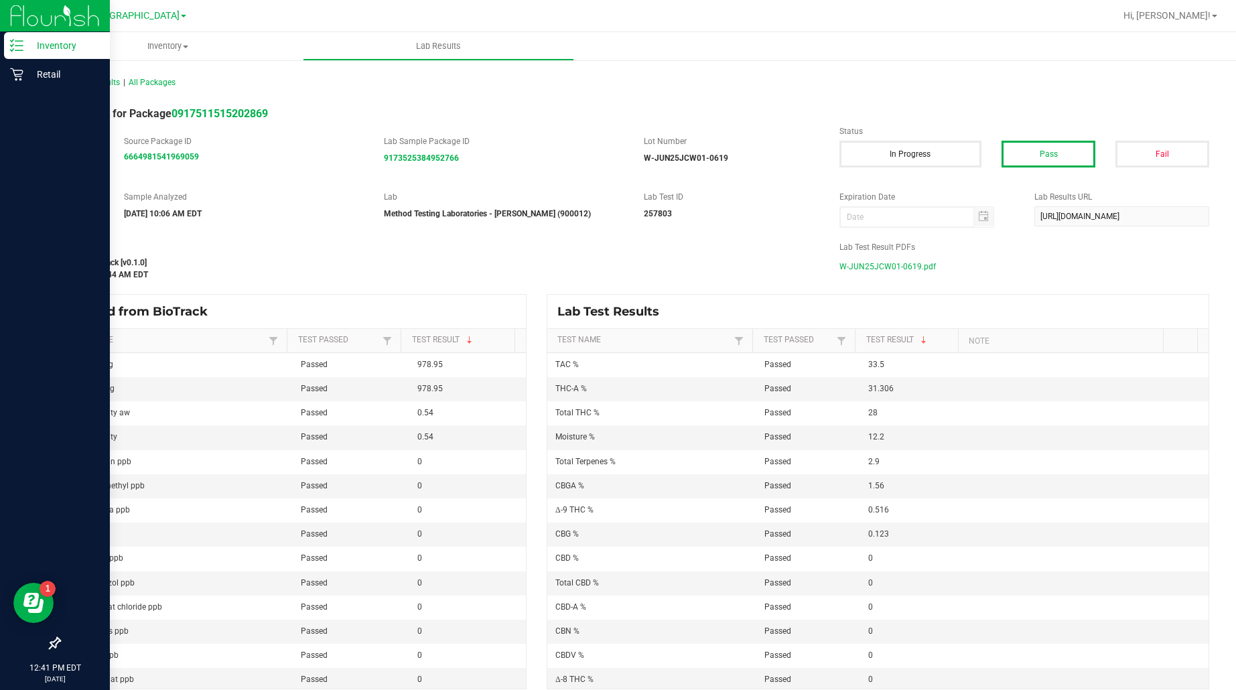
click at [42, 40] on p "Inventory" at bounding box center [63, 46] width 80 height 16
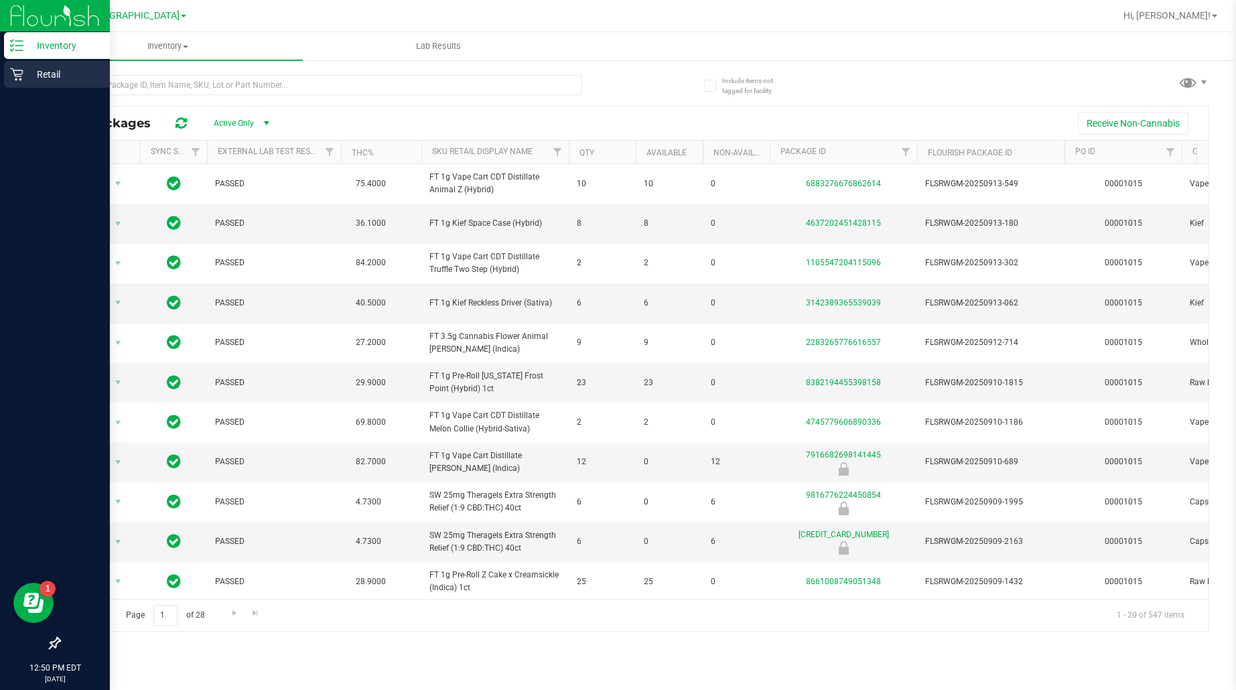
click at [52, 72] on p "Retail" at bounding box center [63, 74] width 80 height 16
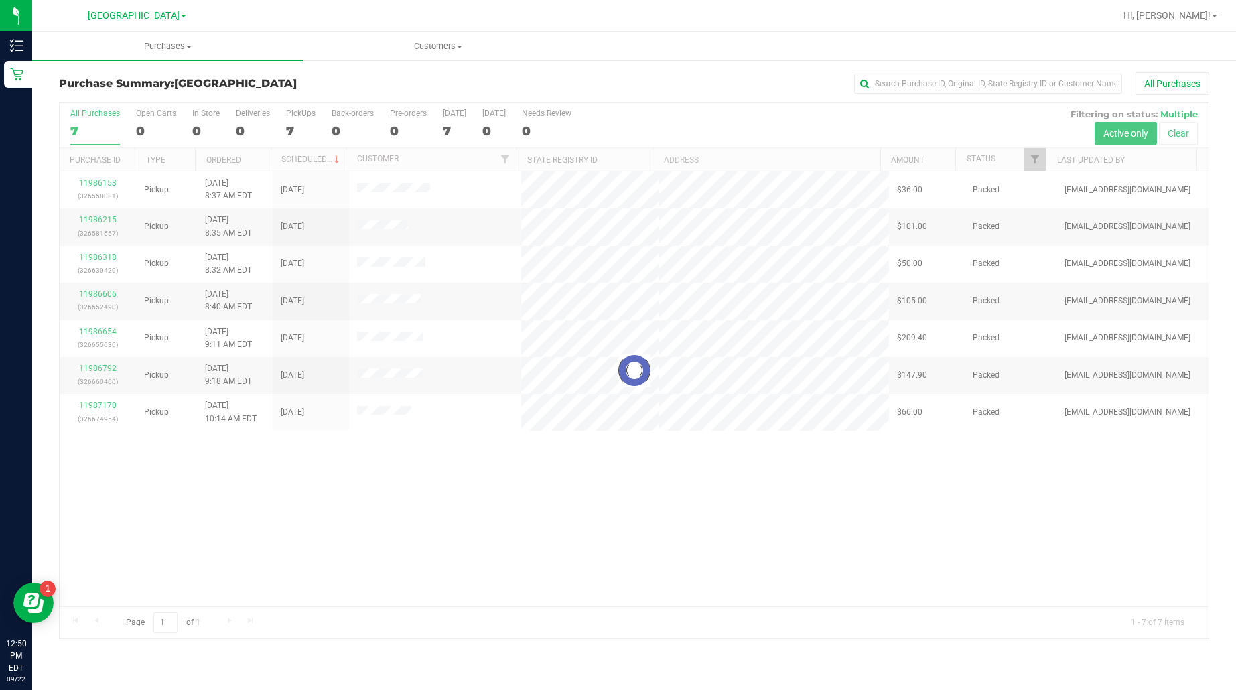
drag, startPoint x: 198, startPoint y: 498, endPoint x: 326, endPoint y: 313, distance: 224.9
click at [198, 498] on div at bounding box center [634, 370] width 1149 height 535
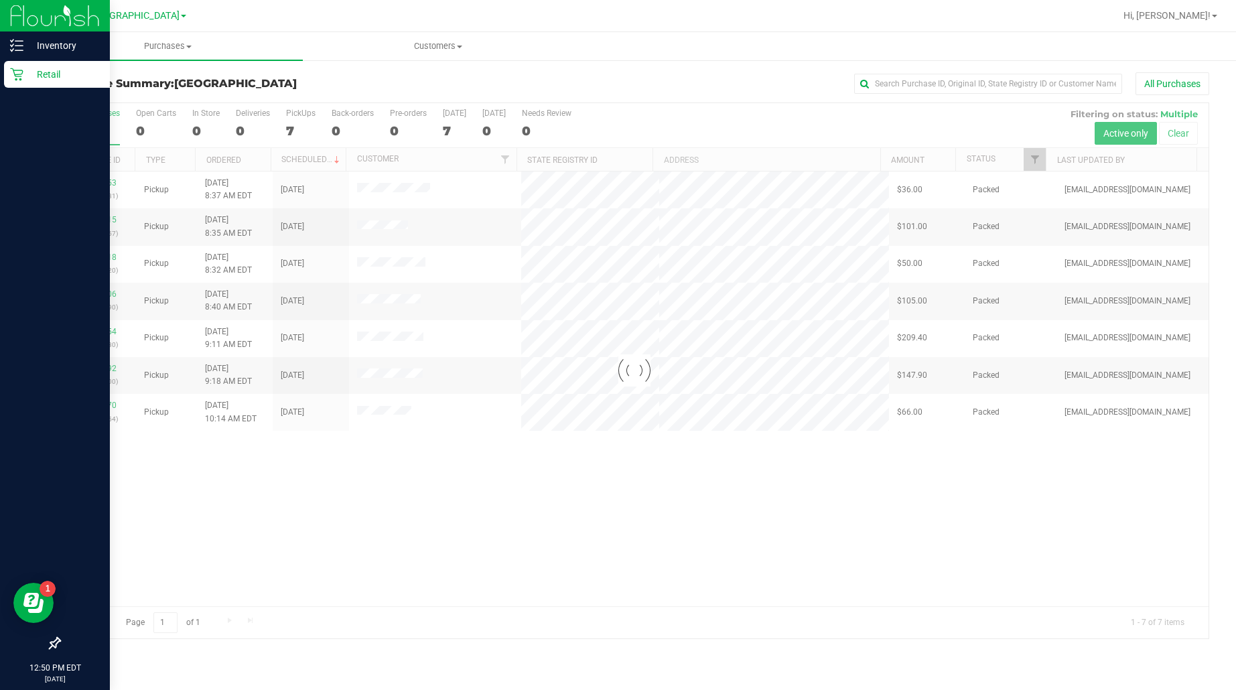
click at [59, 71] on p "Retail" at bounding box center [63, 74] width 80 height 16
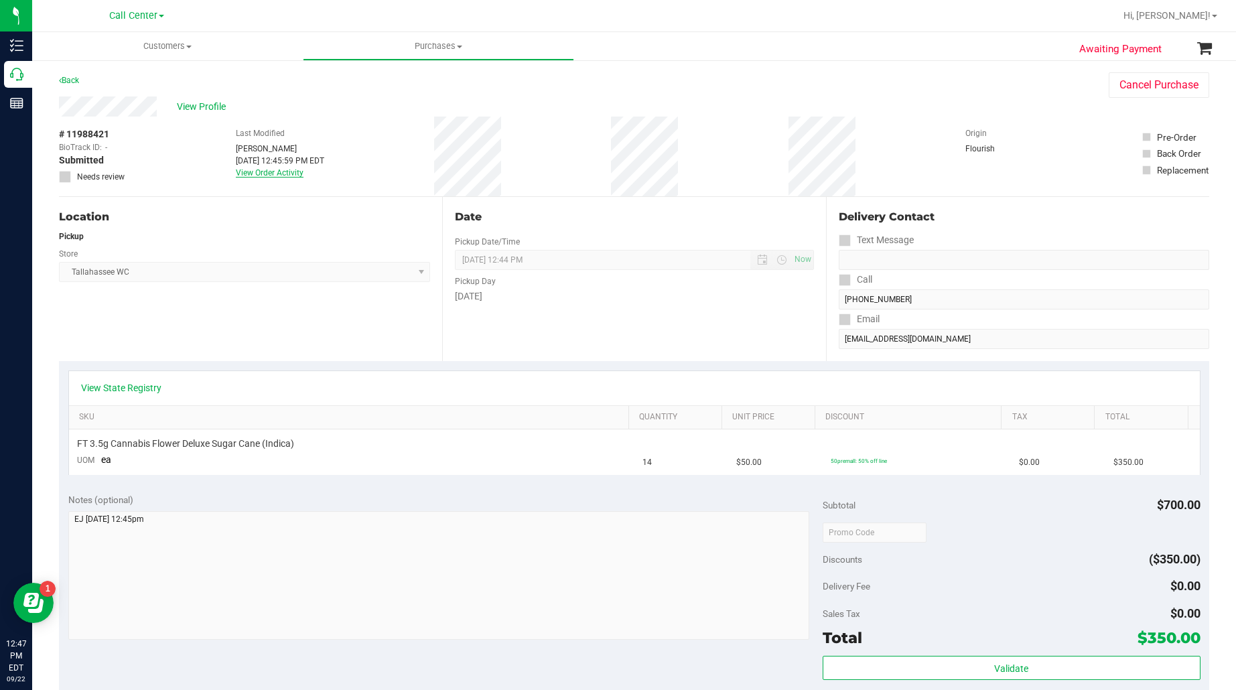
click at [270, 168] on link "View Order Activity" at bounding box center [270, 172] width 68 height 9
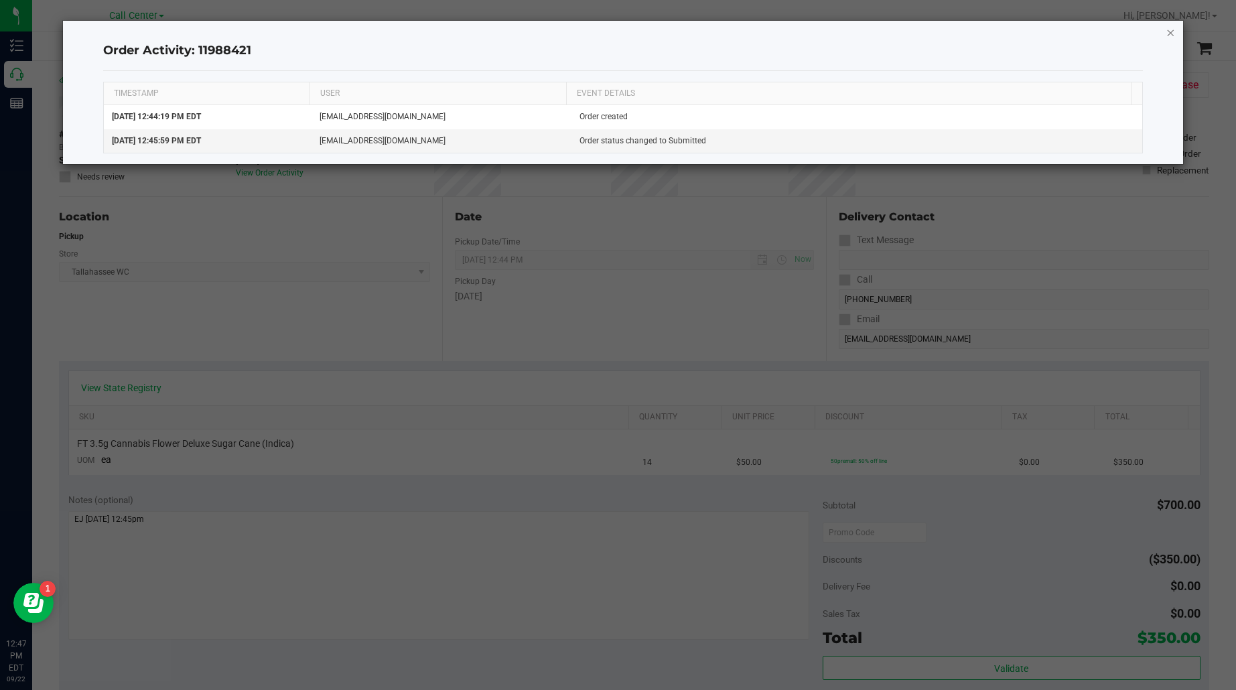
click at [1174, 32] on icon "button" at bounding box center [1170, 32] width 9 height 16
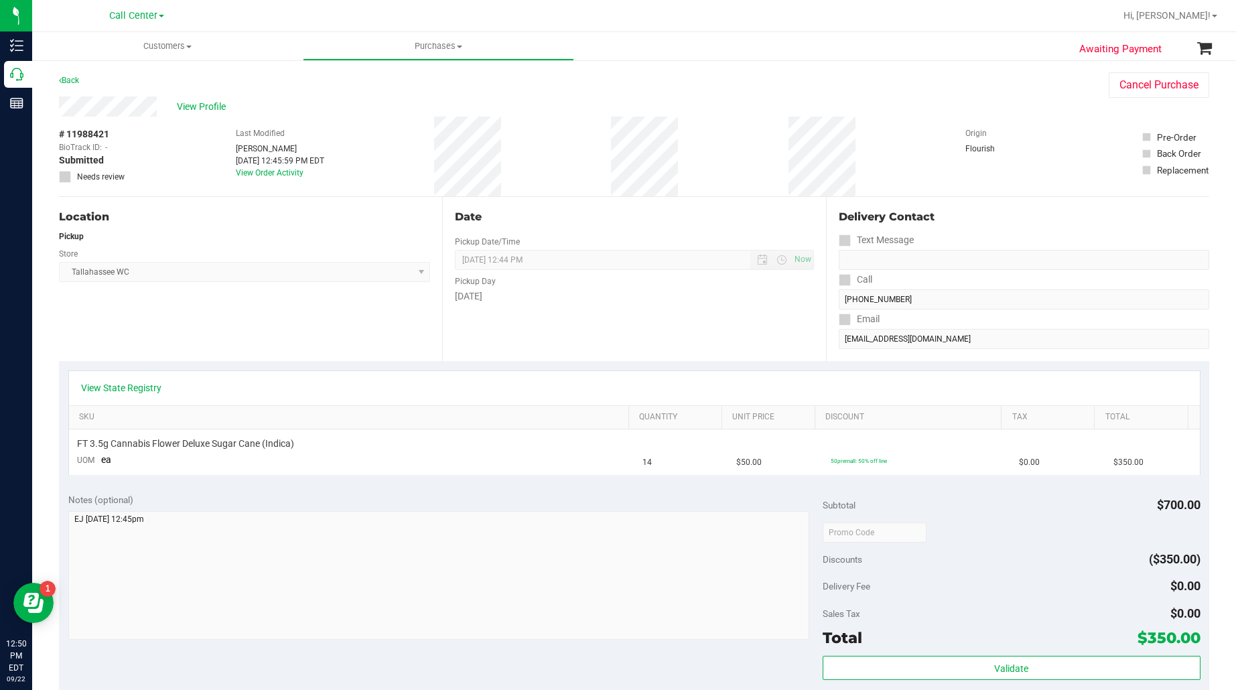
click at [124, 328] on div "Location Pickup Store [GEOGRAPHIC_DATA] WC Select Store [PERSON_NAME][GEOGRAPHI…" at bounding box center [250, 279] width 383 height 164
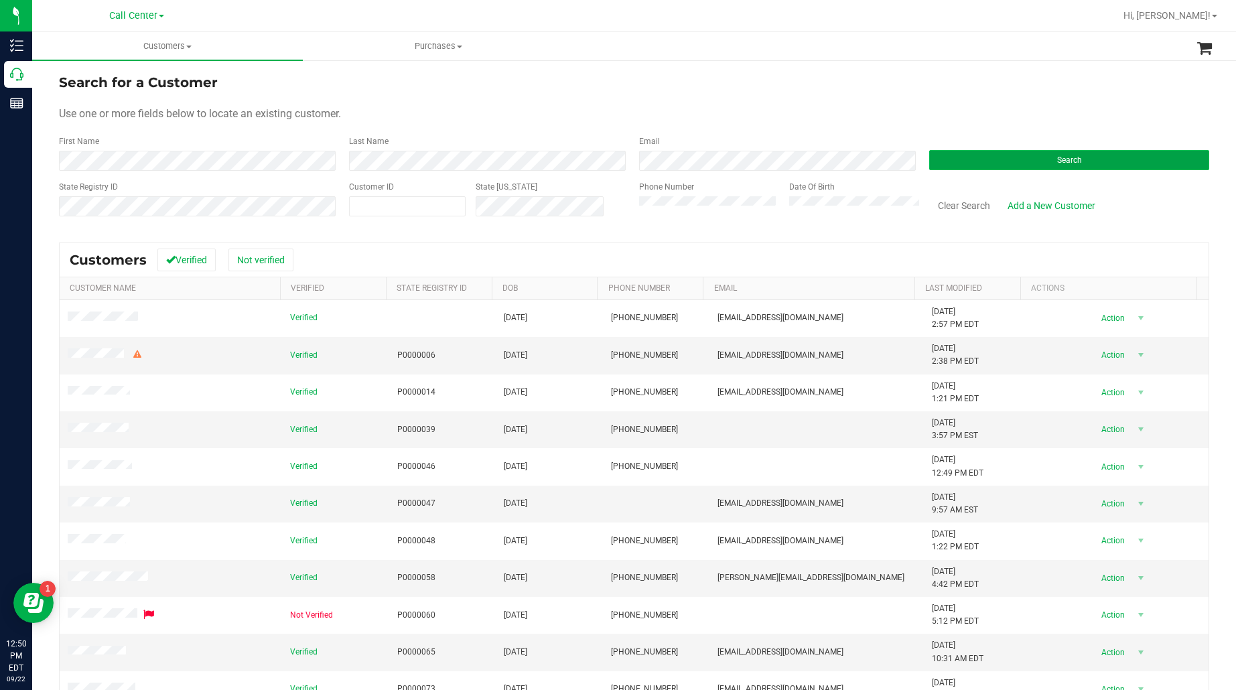
click at [950, 155] on button "Search" at bounding box center [1069, 160] width 280 height 20
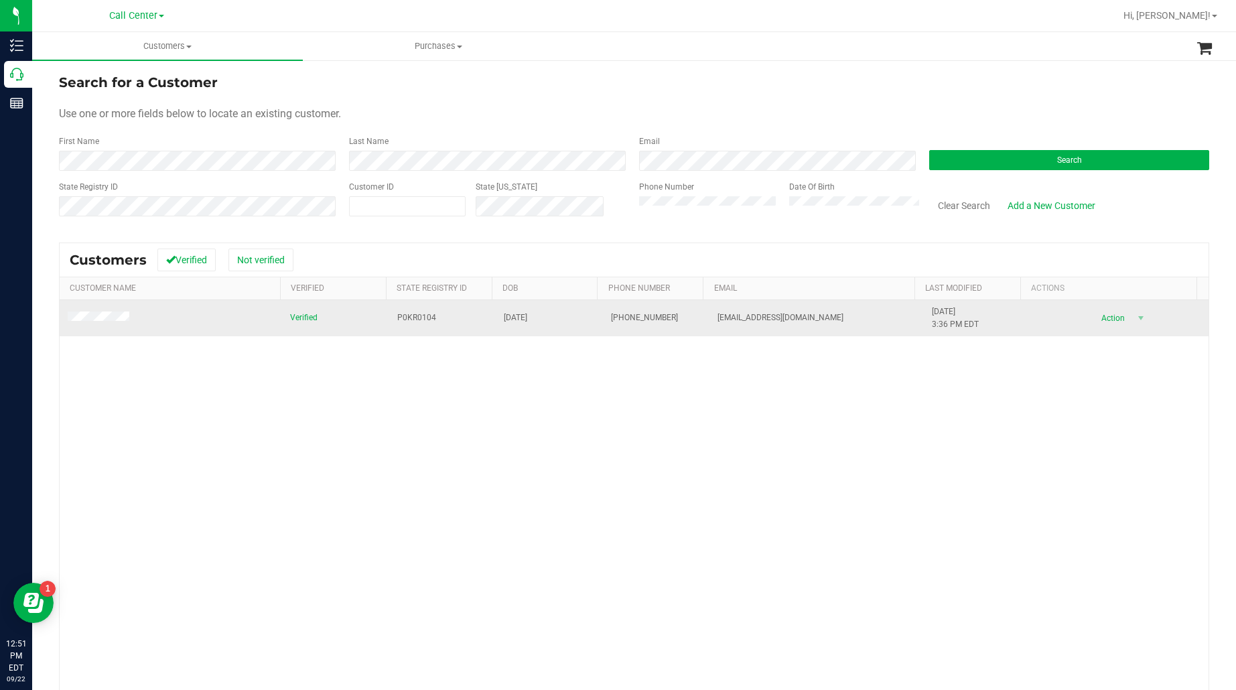
click at [105, 312] on span at bounding box center [101, 318] width 66 height 13
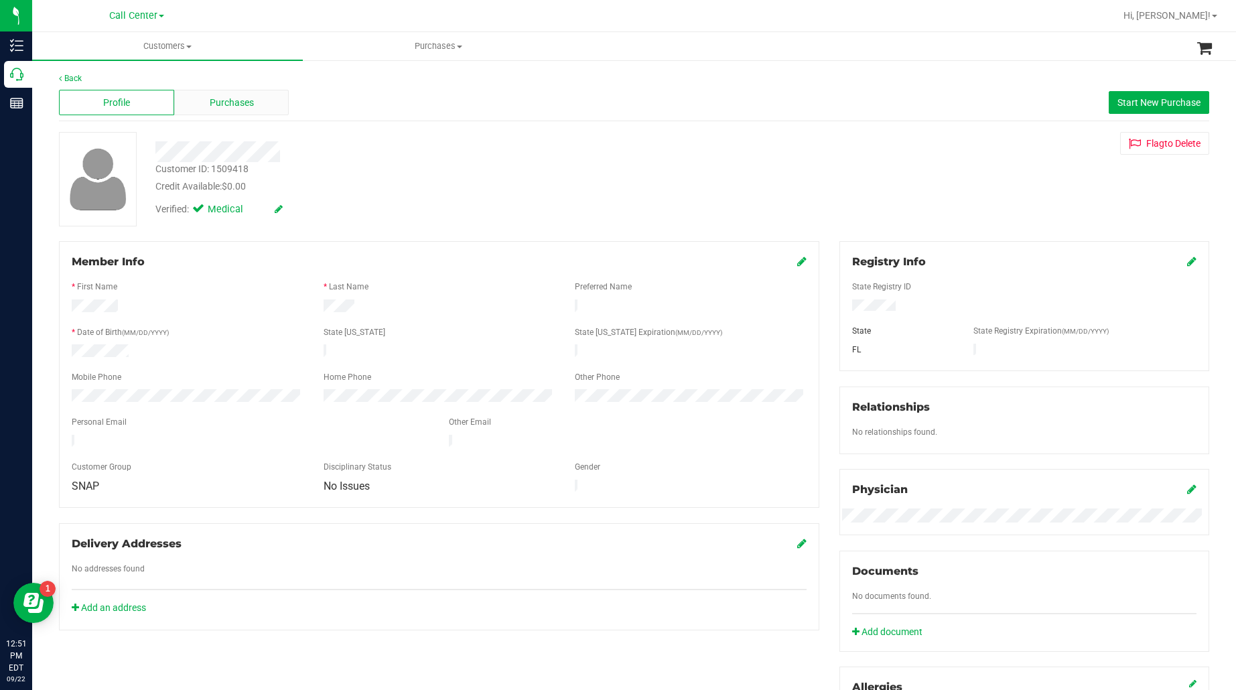
click at [195, 96] on div "Purchases" at bounding box center [231, 102] width 115 height 25
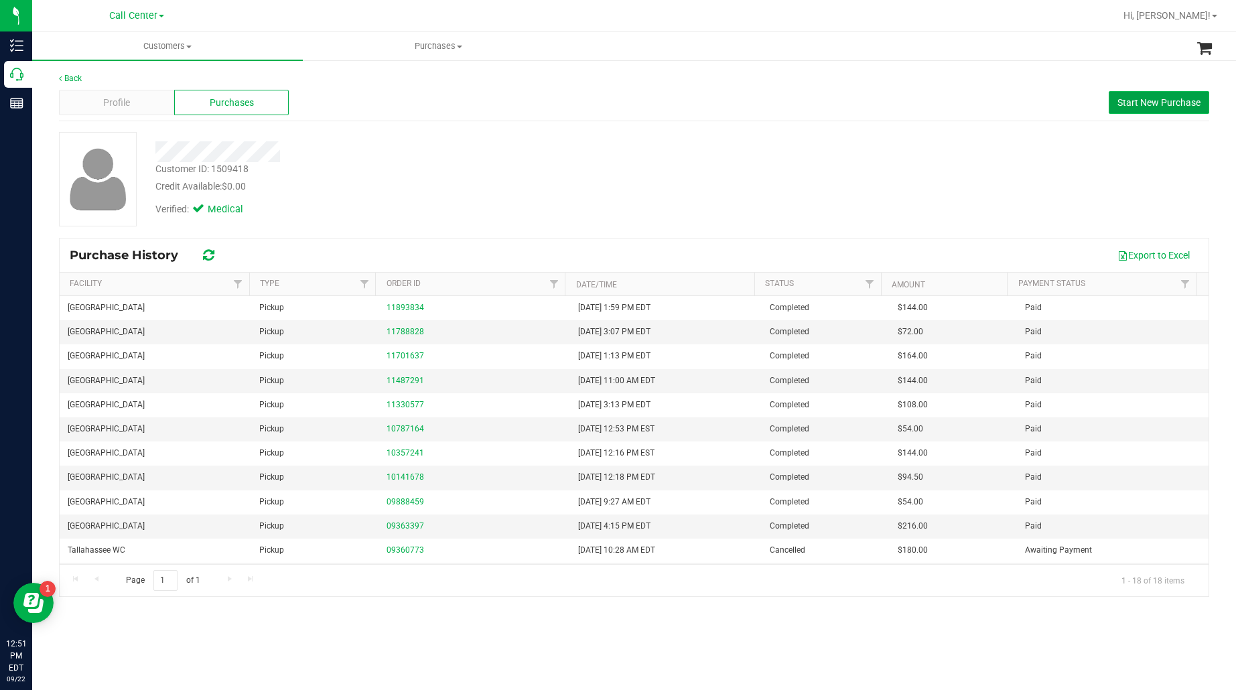
click at [1190, 109] on button "Start New Purchase" at bounding box center [1159, 102] width 100 height 23
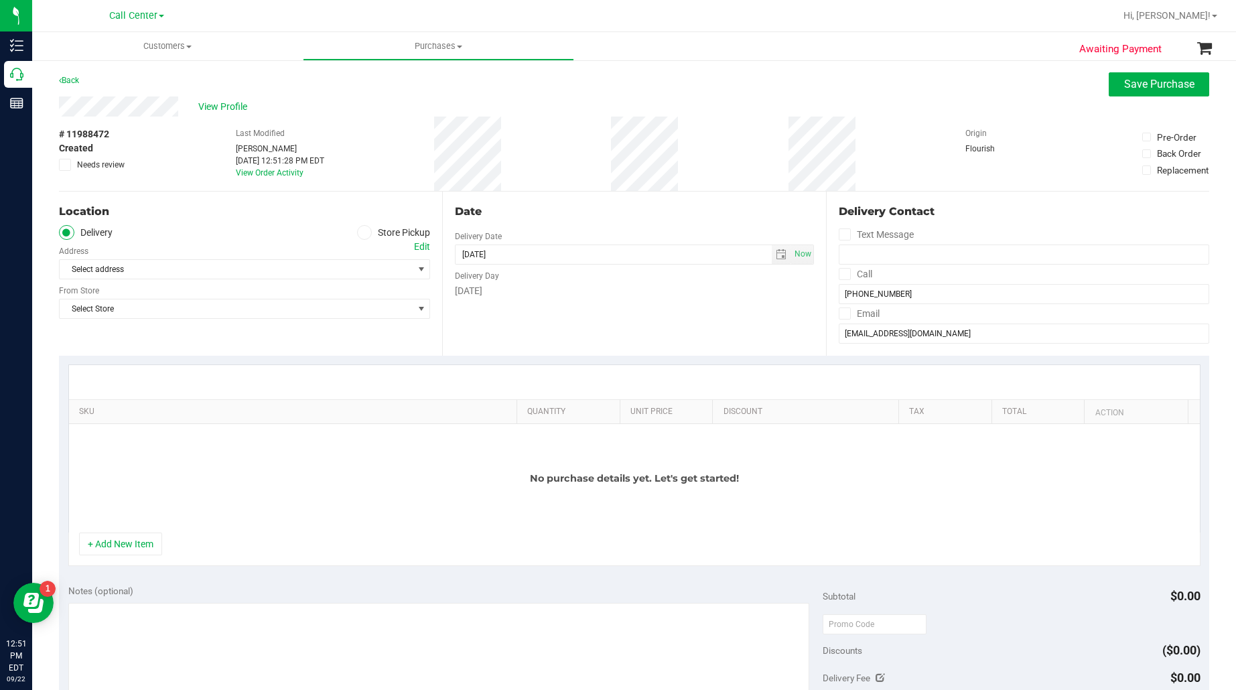
click at [362, 228] on span at bounding box center [364, 232] width 15 height 15
click at [365, 233] on span at bounding box center [364, 232] width 15 height 15
click at [0, 0] on input "Store Pickup" at bounding box center [0, 0] width 0 height 0
click at [358, 266] on span "Select Store" at bounding box center [236, 269] width 353 height 19
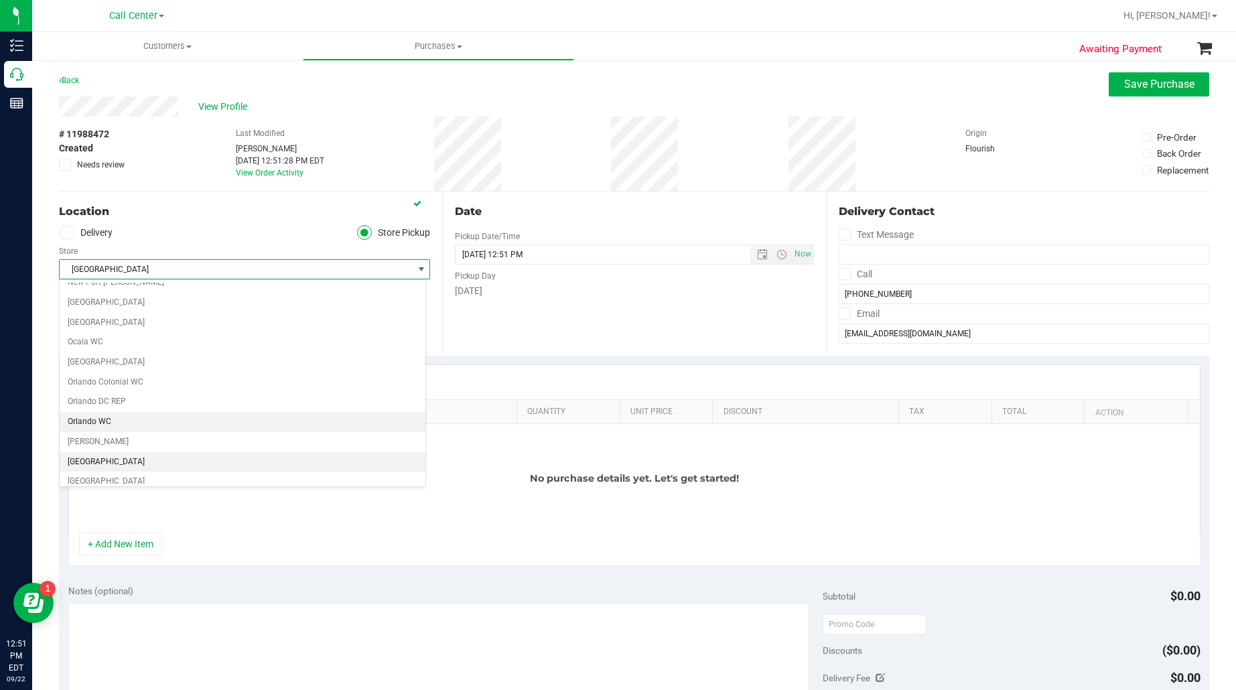
scroll to position [631, 0]
click at [100, 428] on li "[GEOGRAPHIC_DATA]" at bounding box center [243, 418] width 366 height 20
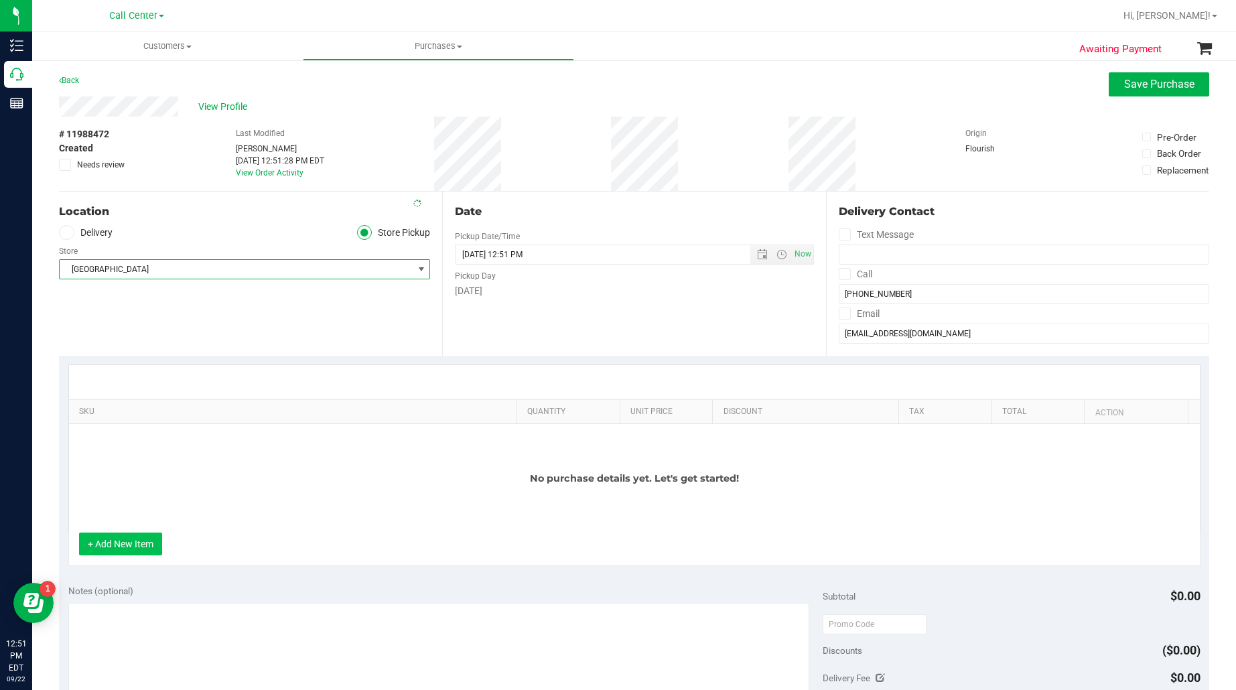
click at [114, 555] on button "+ Add New Item" at bounding box center [120, 544] width 83 height 23
click at [128, 555] on button "+ Add New Item" at bounding box center [120, 544] width 83 height 23
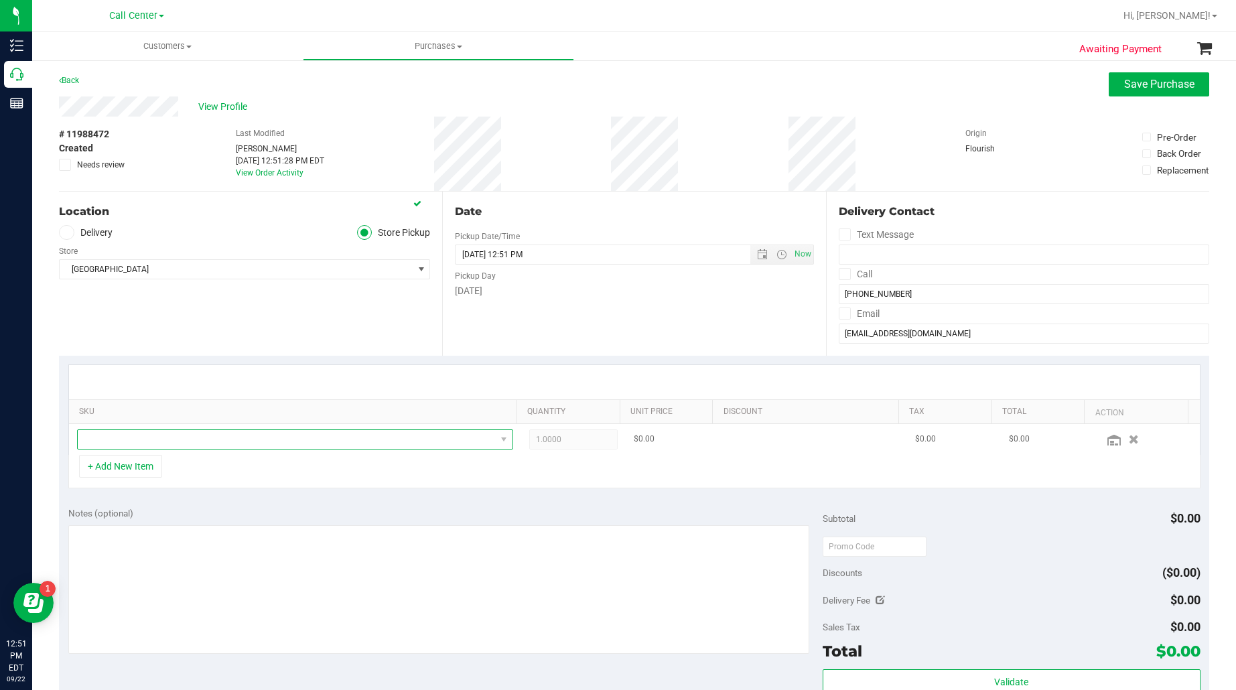
click at [138, 432] on span "NO DATA FOUND" at bounding box center [287, 439] width 418 height 19
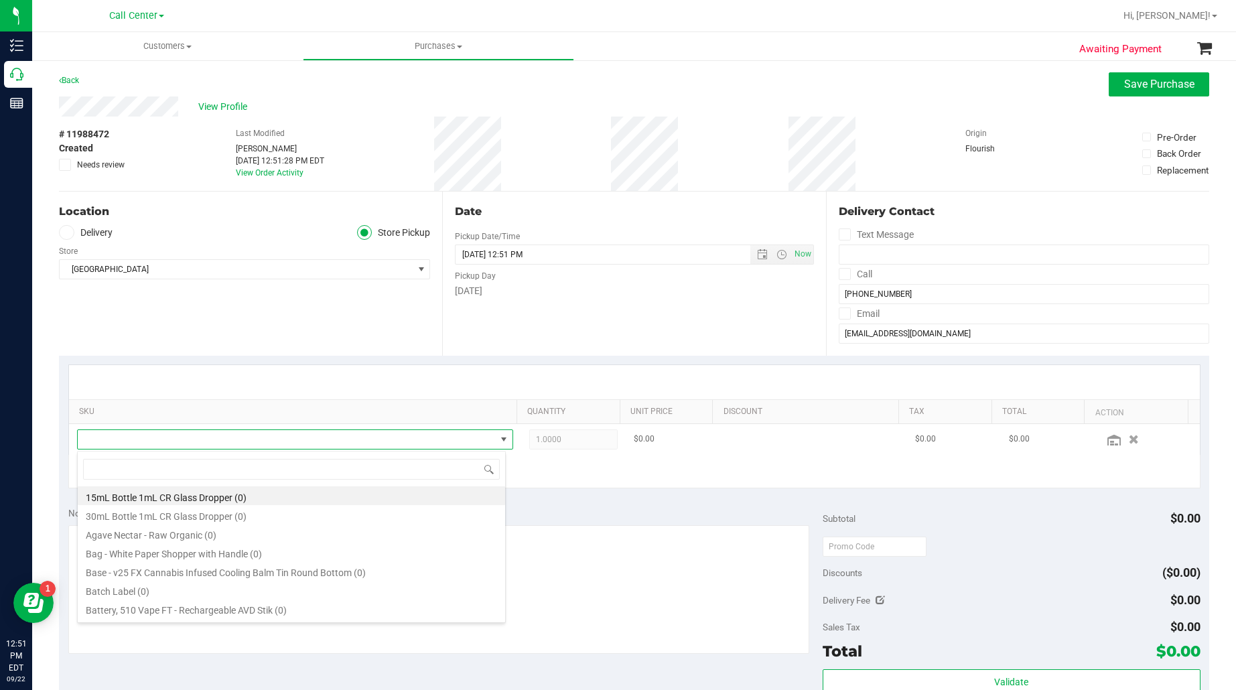
scroll to position [21, 421]
type input "balm"
click at [151, 567] on li "FX 300mg Balm (1:1 CBD:THC) (11)" at bounding box center [291, 570] width 427 height 19
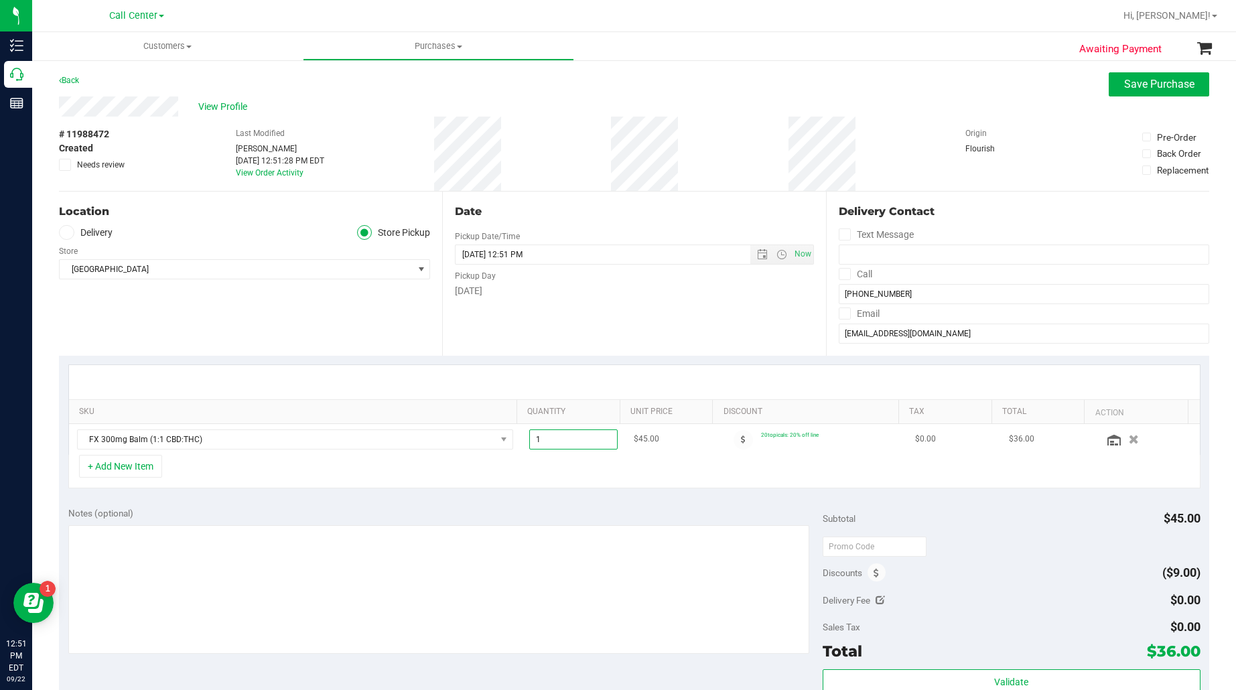
drag, startPoint x: 539, startPoint y: 440, endPoint x: 519, endPoint y: 440, distance: 20.1
click at [529, 440] on span "1.00 1" at bounding box center [573, 439] width 88 height 20
type input "4"
type input "4.00"
click at [499, 484] on div "+ Add New Item" at bounding box center [634, 471] width 1132 height 33
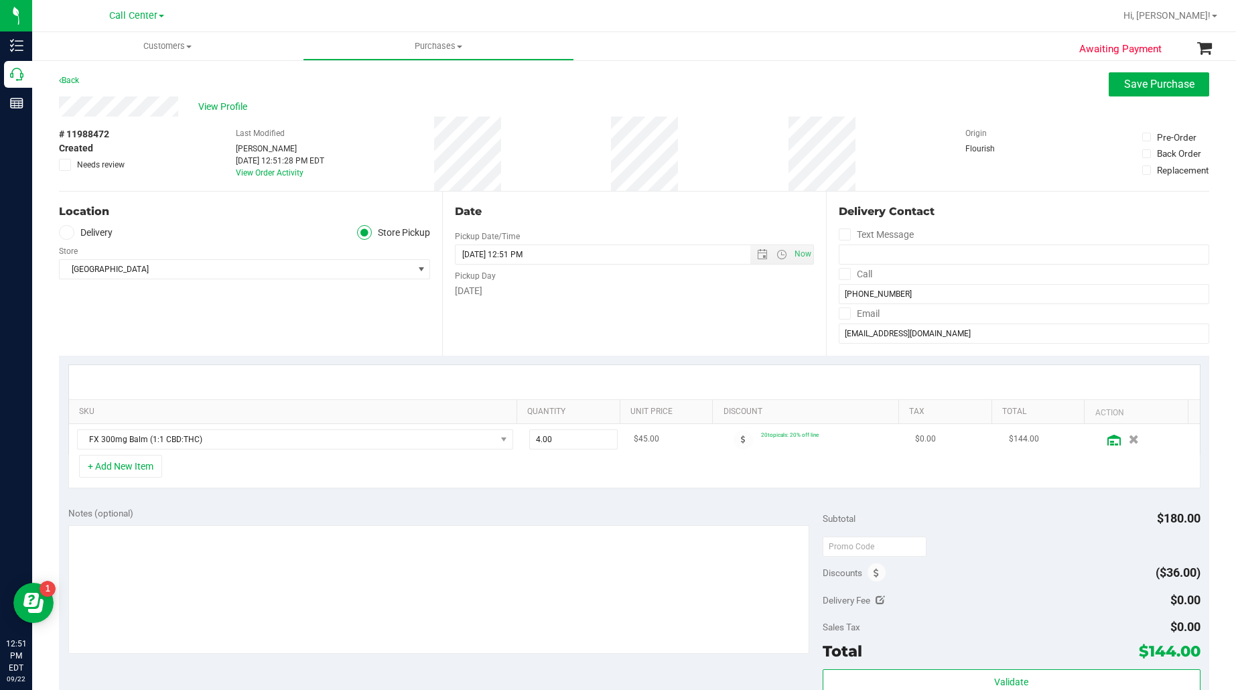
click at [1107, 446] on icon at bounding box center [1113, 440] width 13 height 11
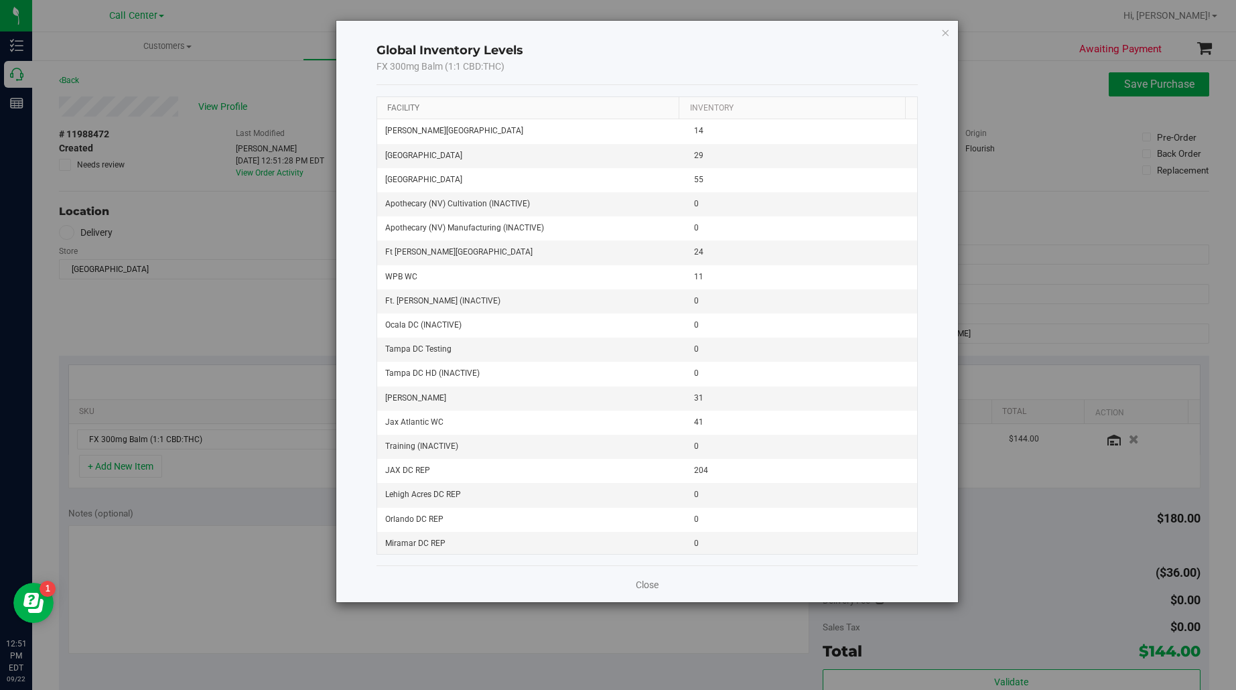
click at [392, 106] on link "Facility" at bounding box center [403, 107] width 32 height 9
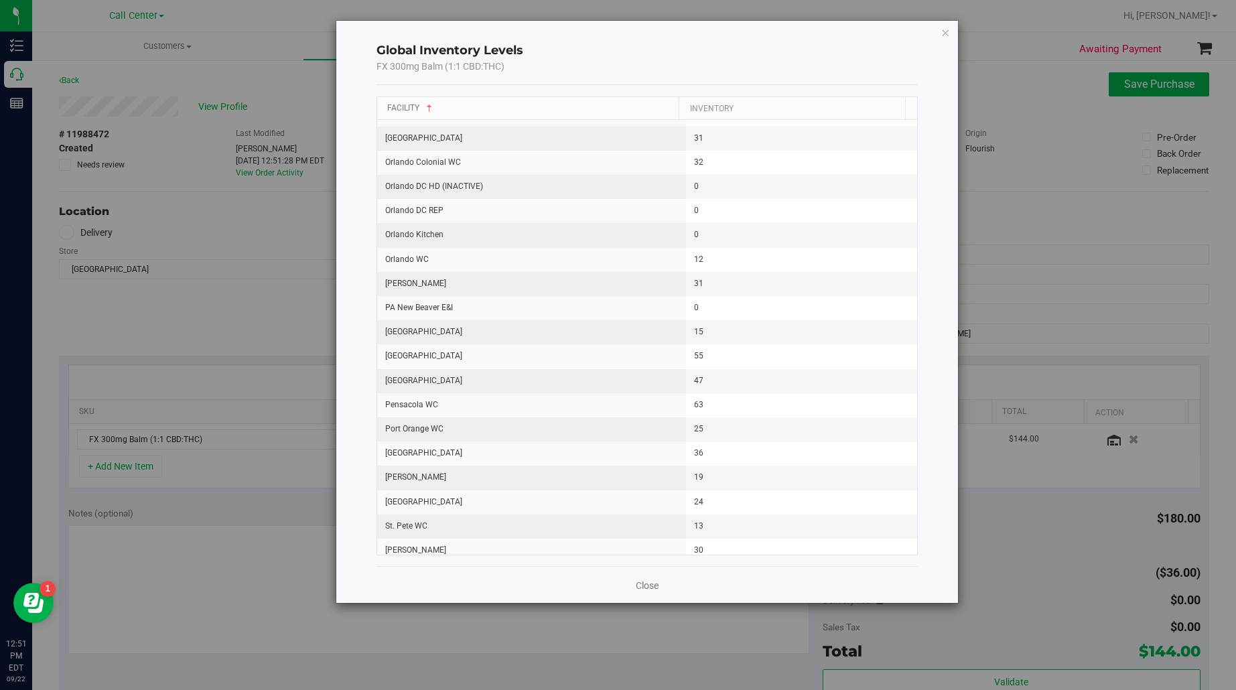
scroll to position [1089, 0]
click at [947, 27] on icon "button" at bounding box center [945, 32] width 9 height 16
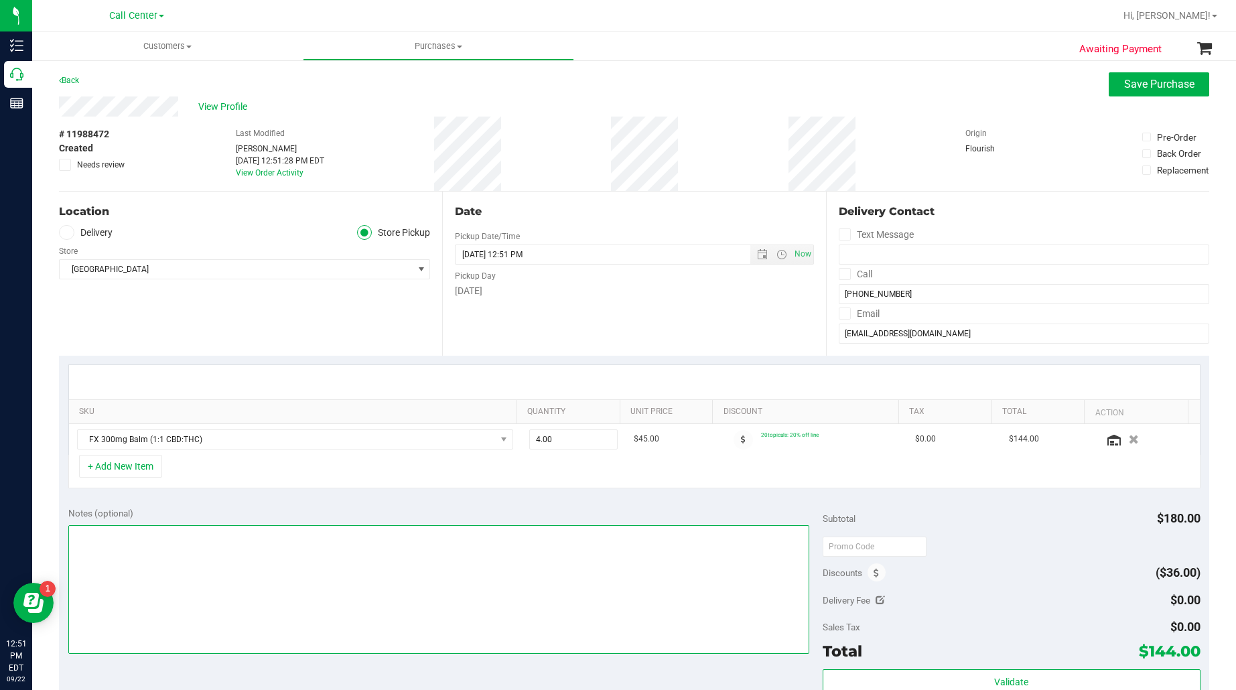
click at [249, 569] on textarea at bounding box center [439, 589] width 742 height 129
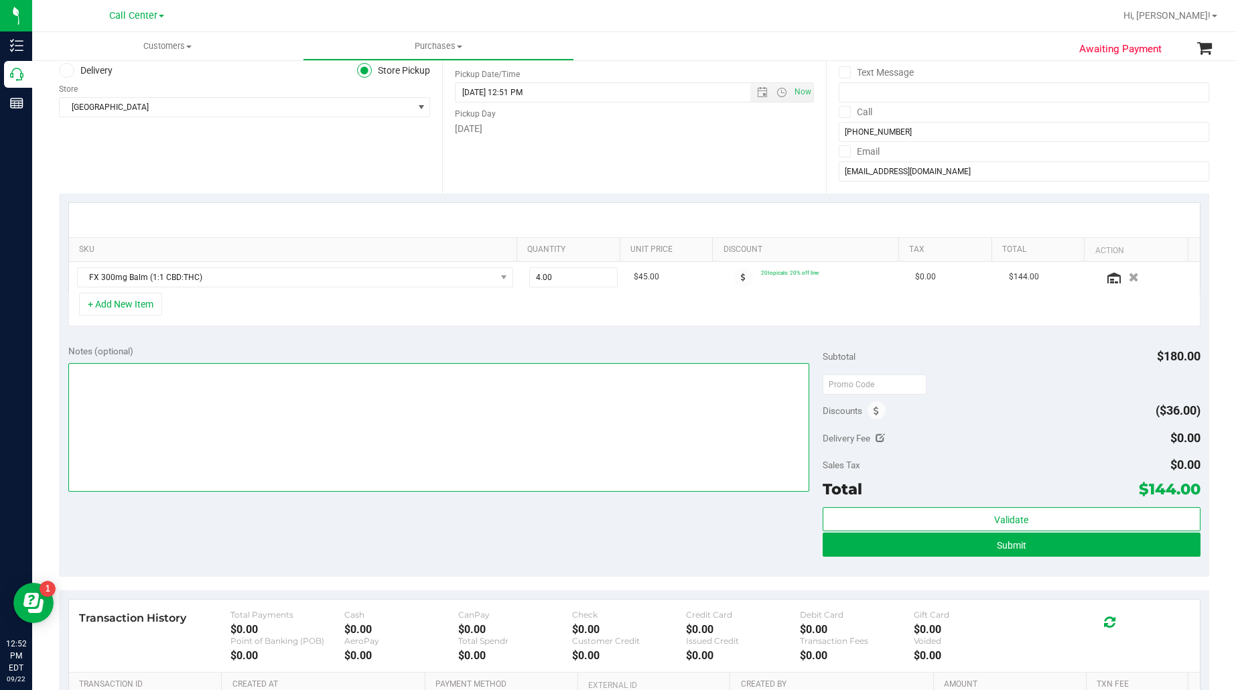
scroll to position [167, 0]
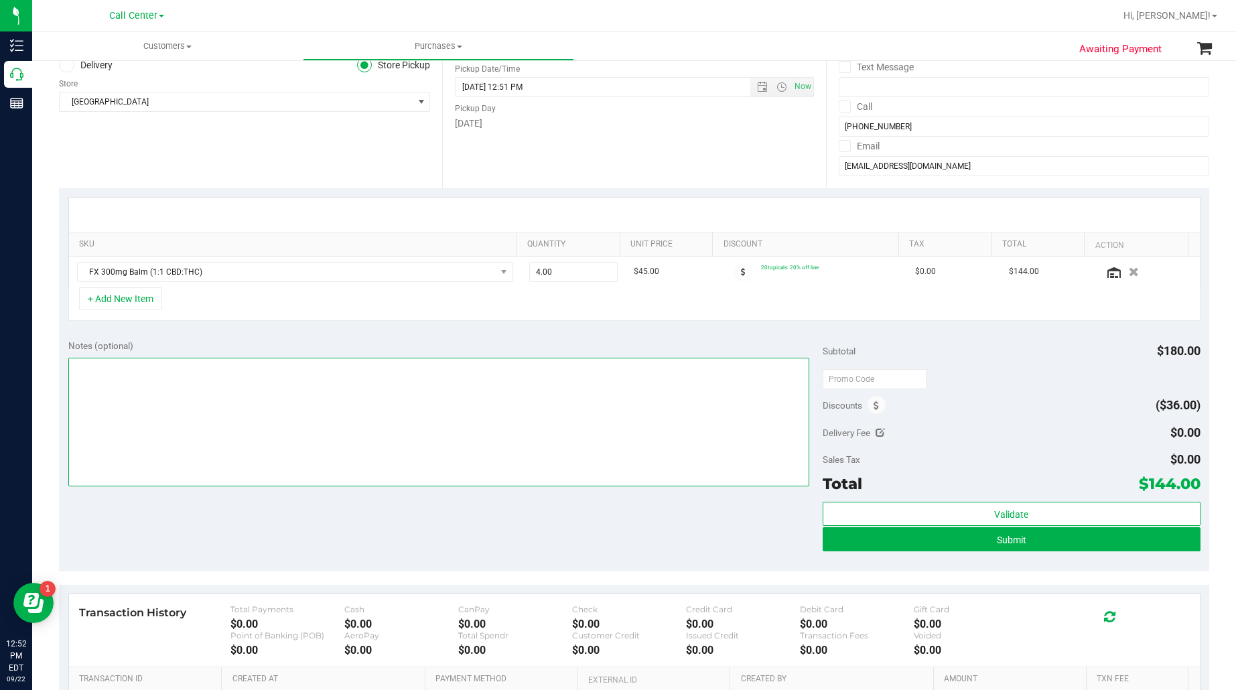
click at [449, 413] on textarea at bounding box center [439, 422] width 742 height 129
type textarea "EJ [DATE] 12:52pm"
click at [1045, 539] on button "Submit" at bounding box center [1011, 539] width 377 height 24
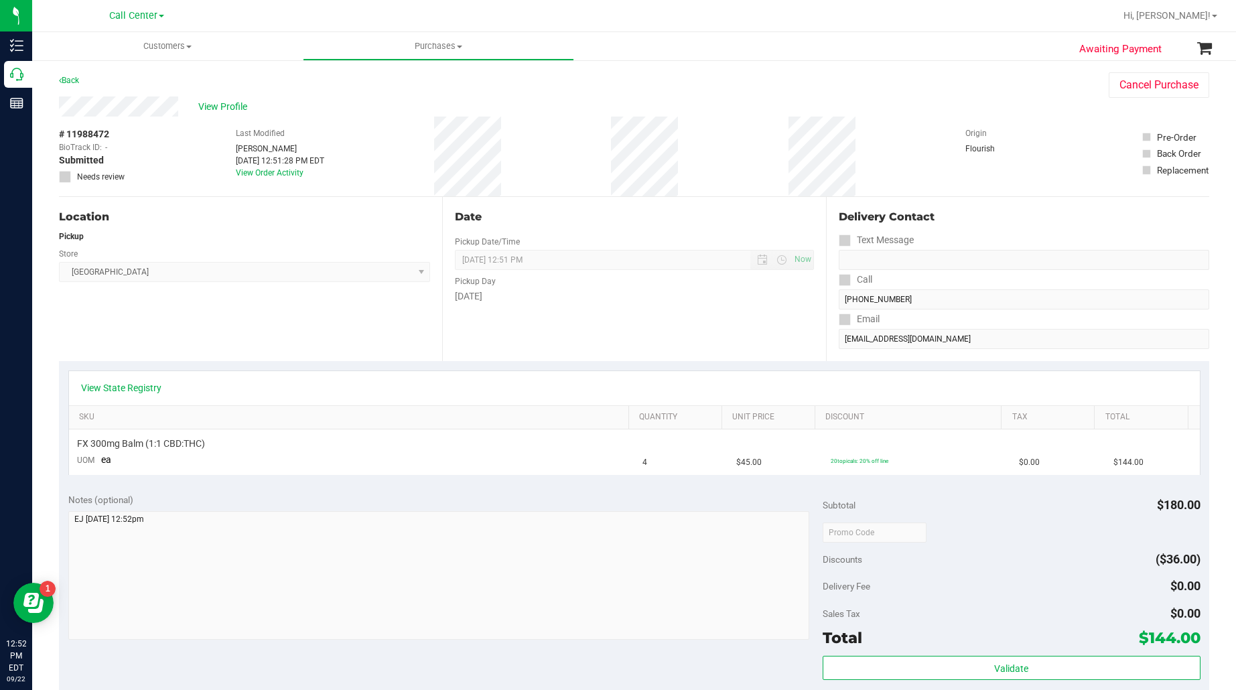
click at [90, 133] on span "# 11988472" at bounding box center [84, 134] width 50 height 14
copy div "# 11988472"
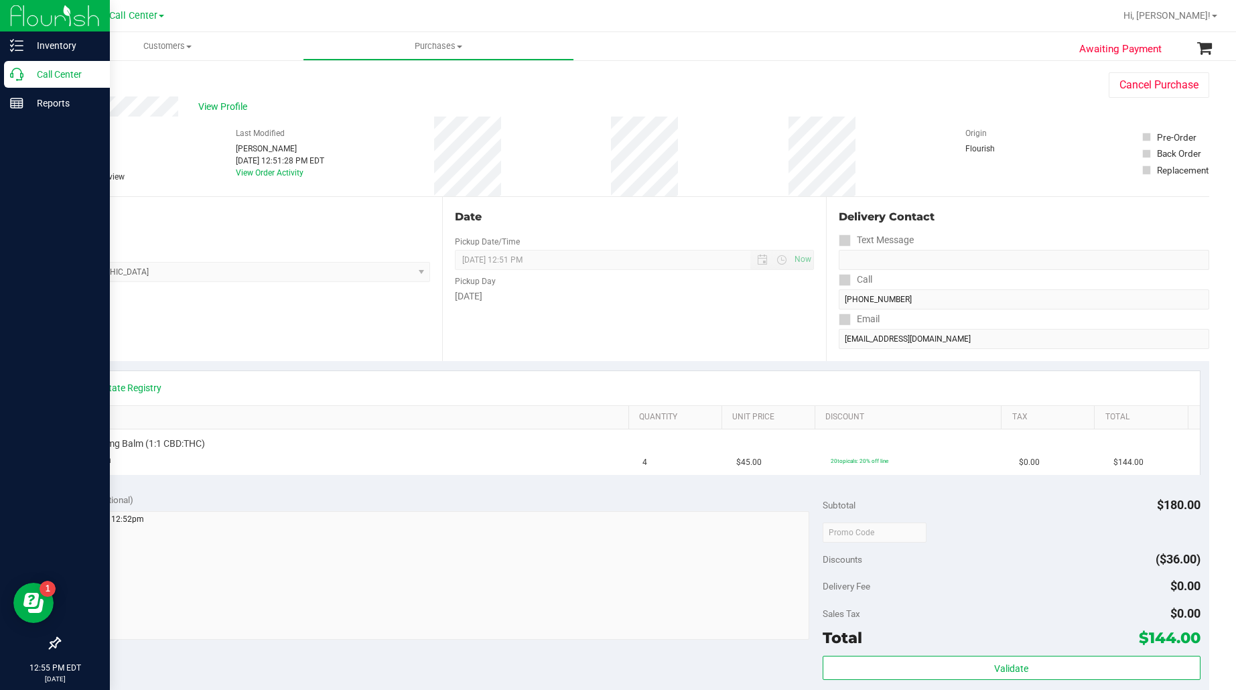
click at [67, 70] on p "Call Center" at bounding box center [63, 74] width 80 height 16
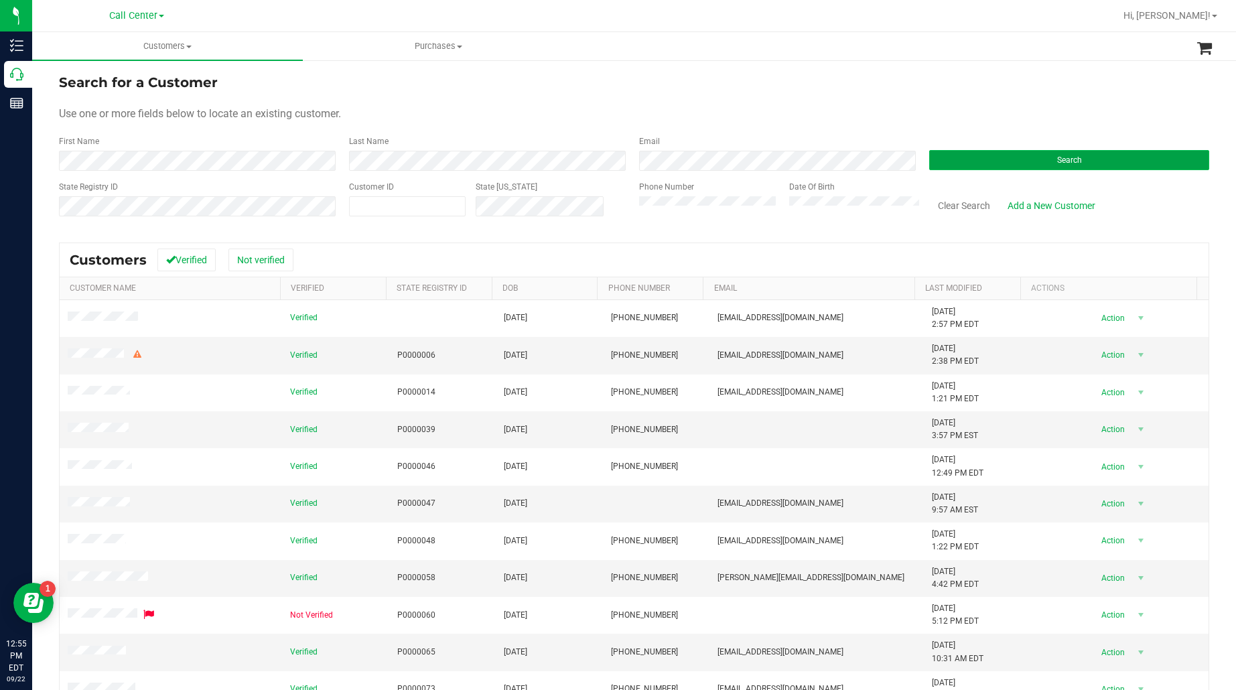
click at [1006, 161] on button "Search" at bounding box center [1069, 160] width 280 height 20
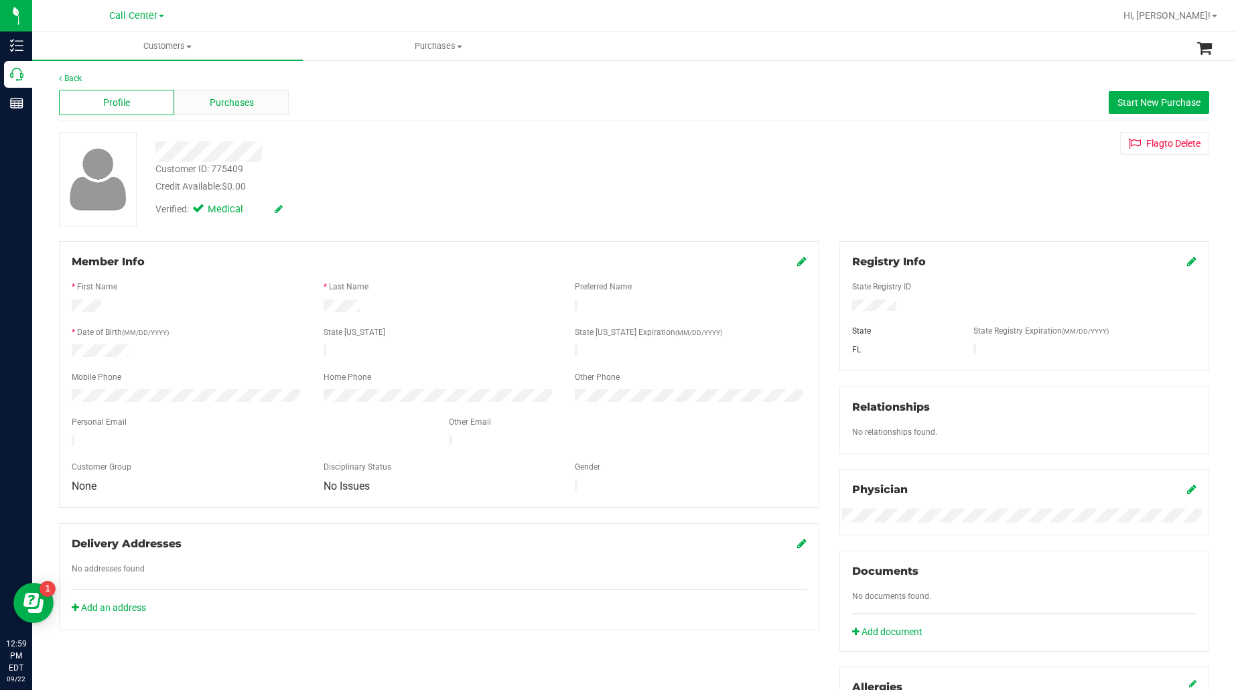
click at [240, 103] on span "Purchases" at bounding box center [232, 103] width 44 height 14
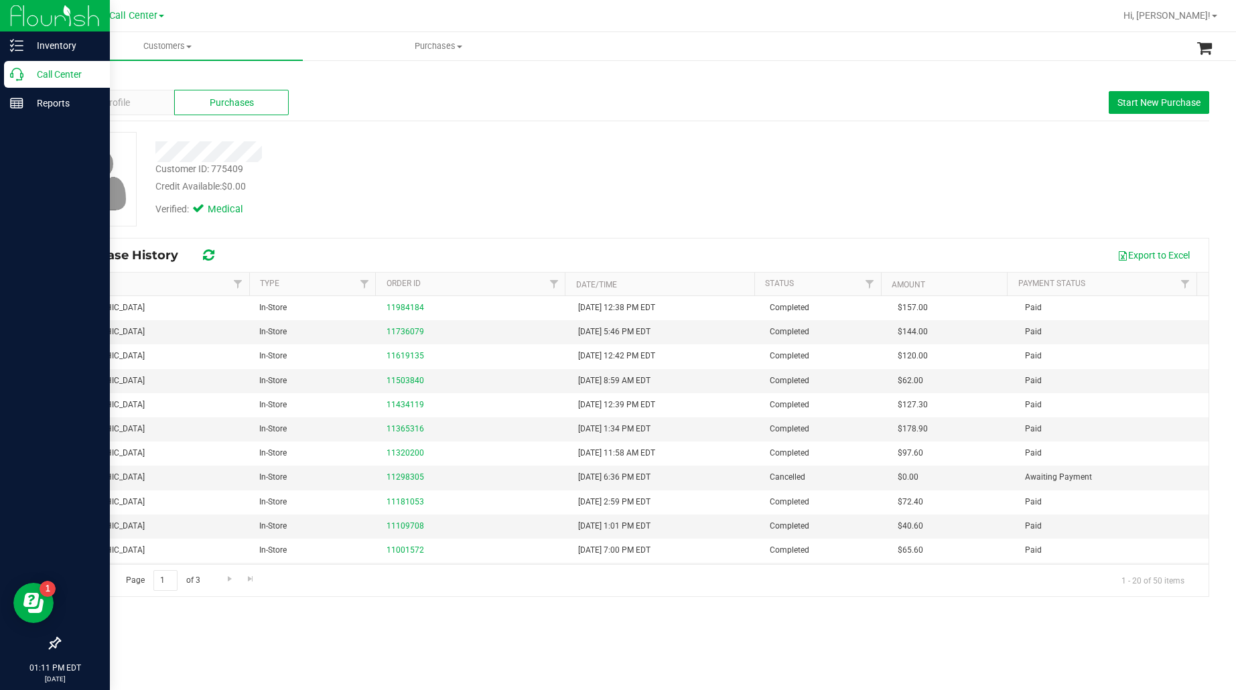
click at [54, 78] on p "Call Center" at bounding box center [63, 74] width 80 height 16
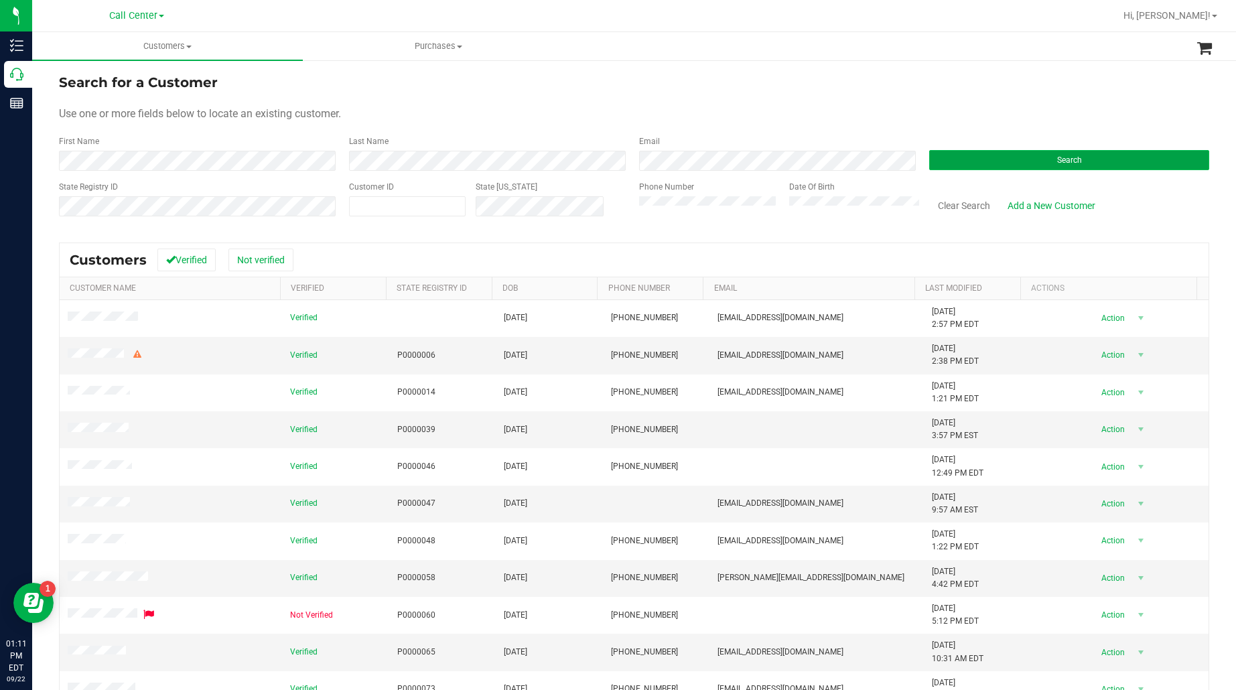
click at [943, 162] on button "Search" at bounding box center [1069, 160] width 280 height 20
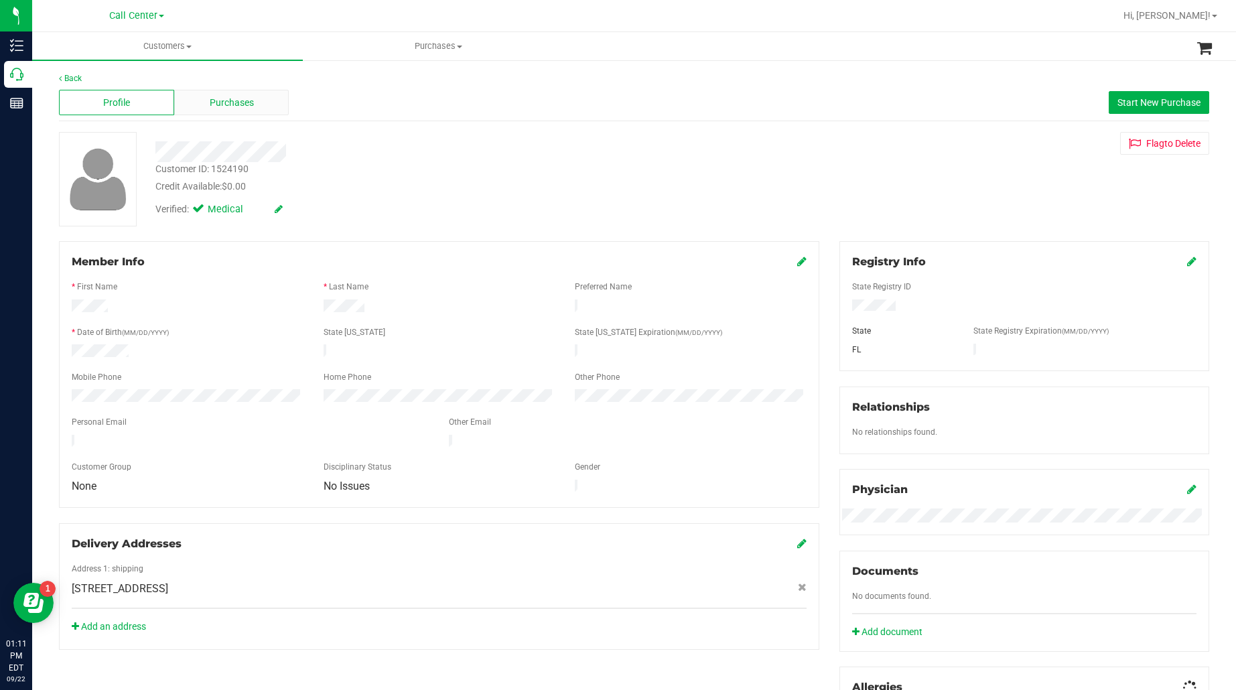
click at [234, 111] on div "Purchases" at bounding box center [231, 102] width 115 height 25
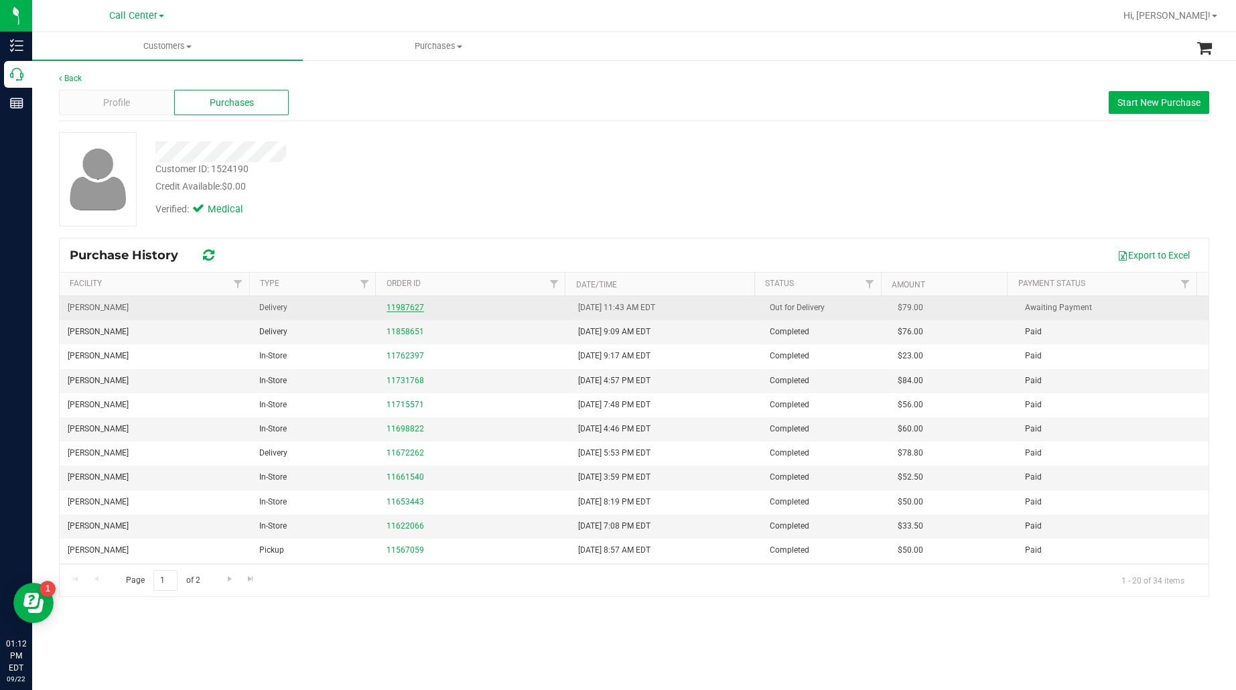
click at [393, 309] on link "11987627" at bounding box center [406, 307] width 38 height 9
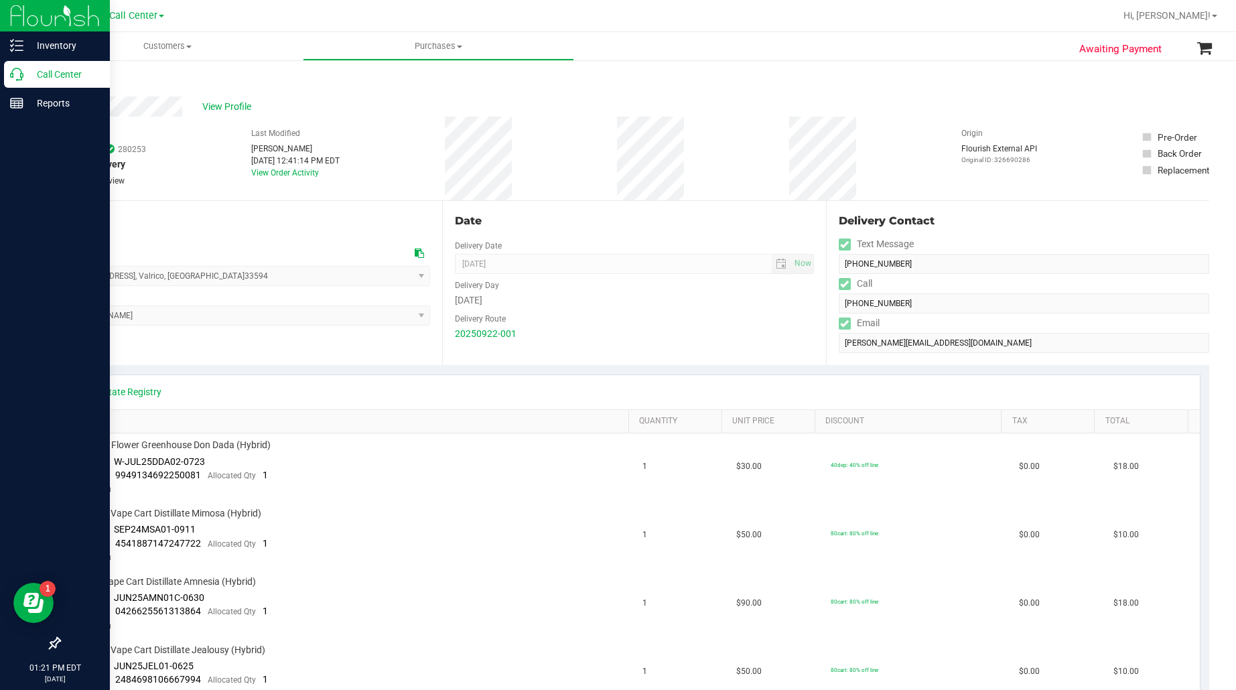
click at [50, 69] on p "Call Center" at bounding box center [63, 74] width 80 height 16
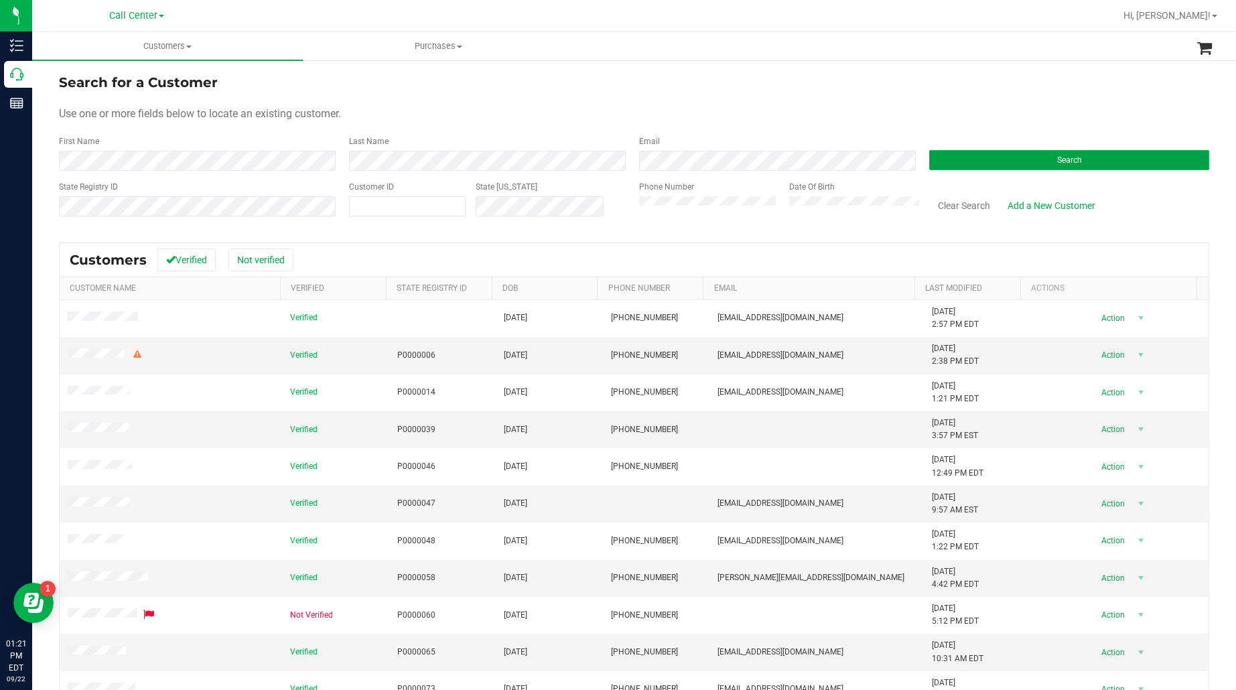
click at [963, 164] on button "Search" at bounding box center [1069, 160] width 280 height 20
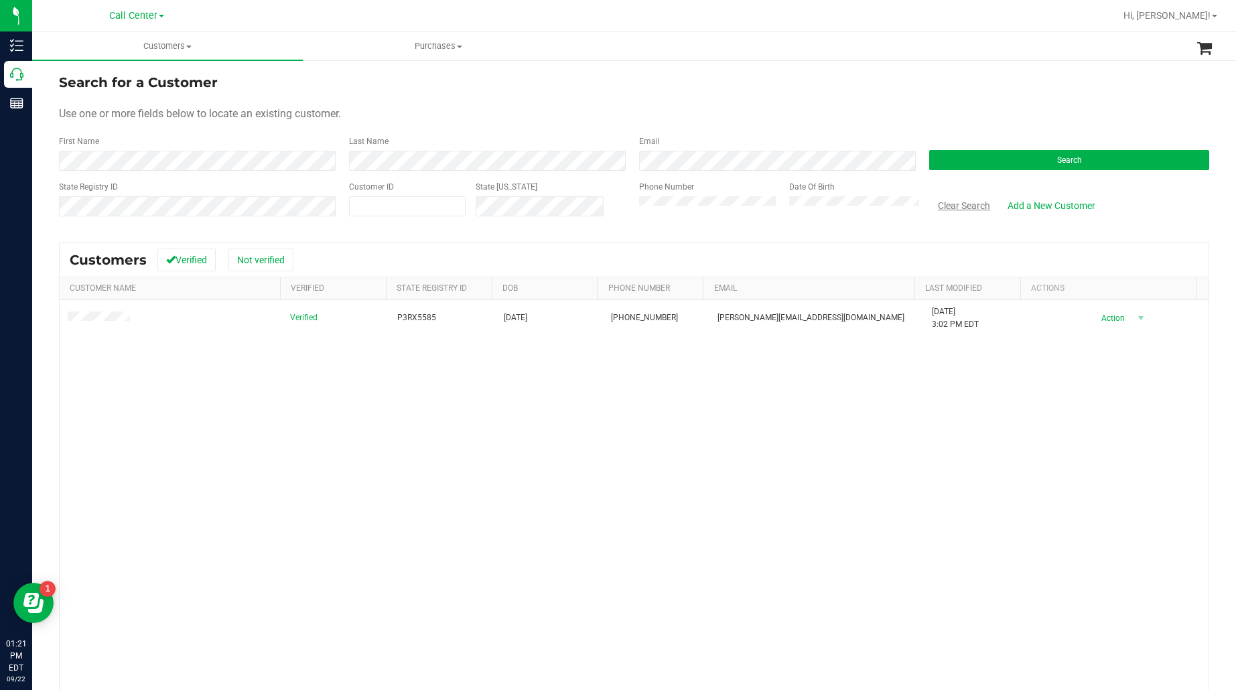
click at [953, 204] on button "Clear Search" at bounding box center [964, 205] width 70 height 23
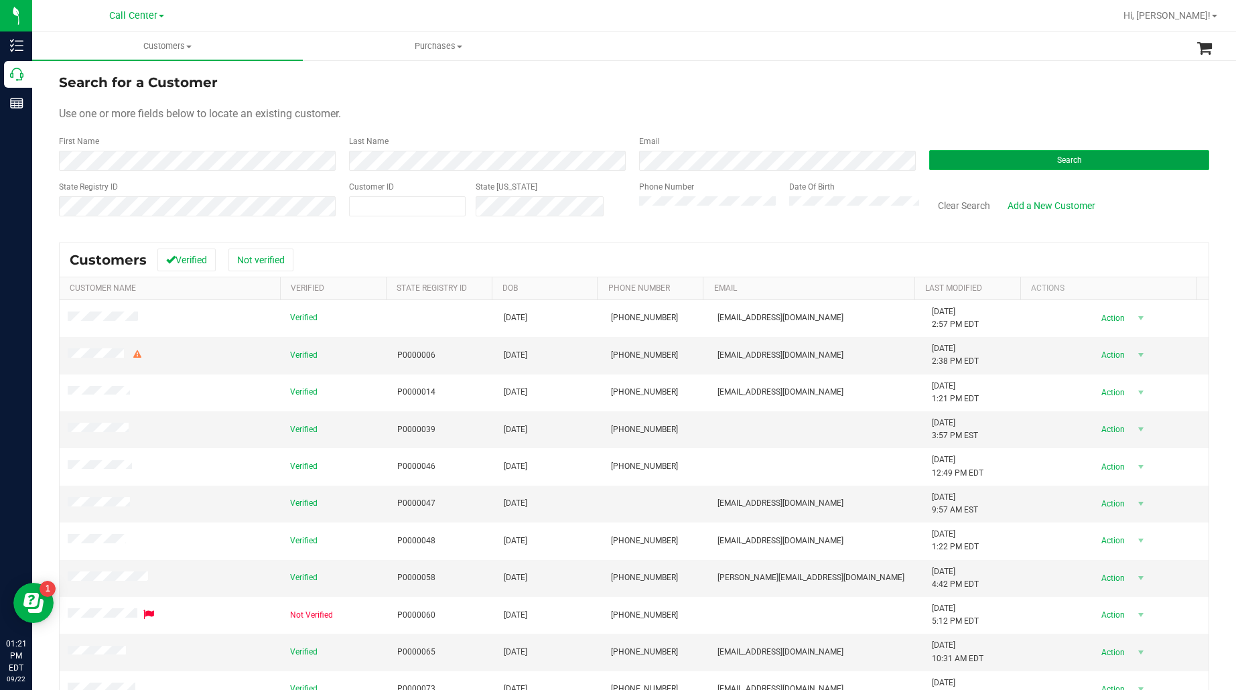
click at [948, 155] on button "Search" at bounding box center [1069, 160] width 280 height 20
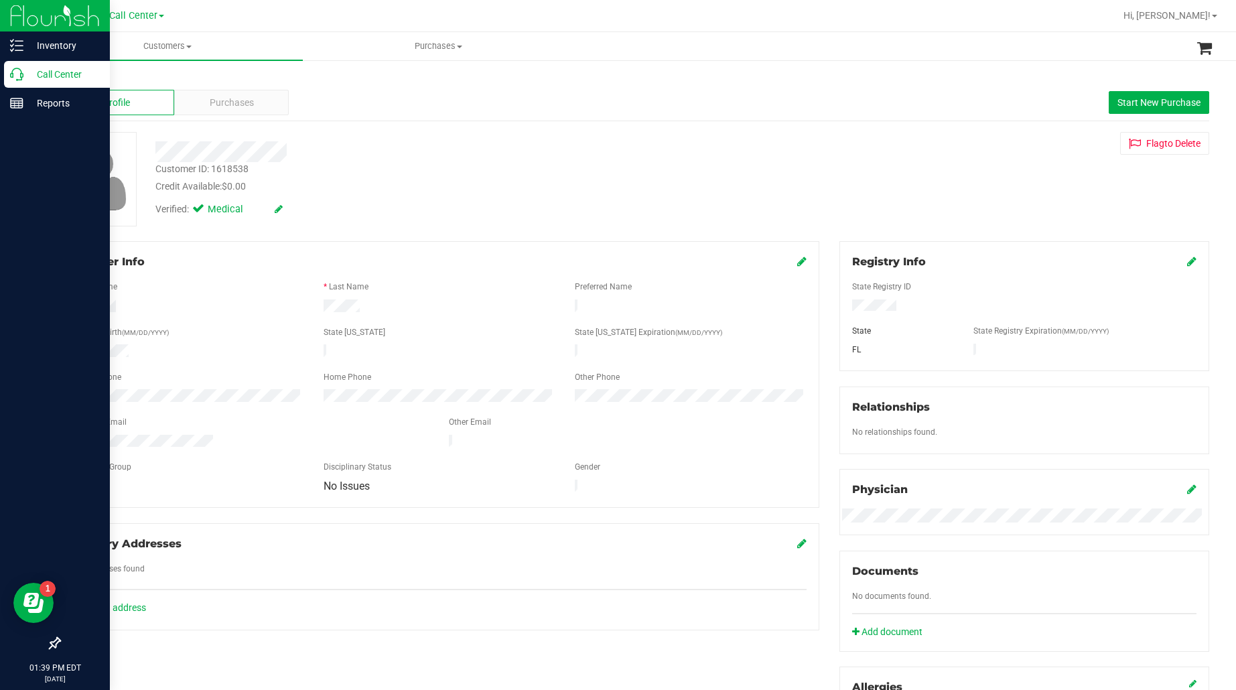
click at [44, 76] on p "Call Center" at bounding box center [63, 74] width 80 height 16
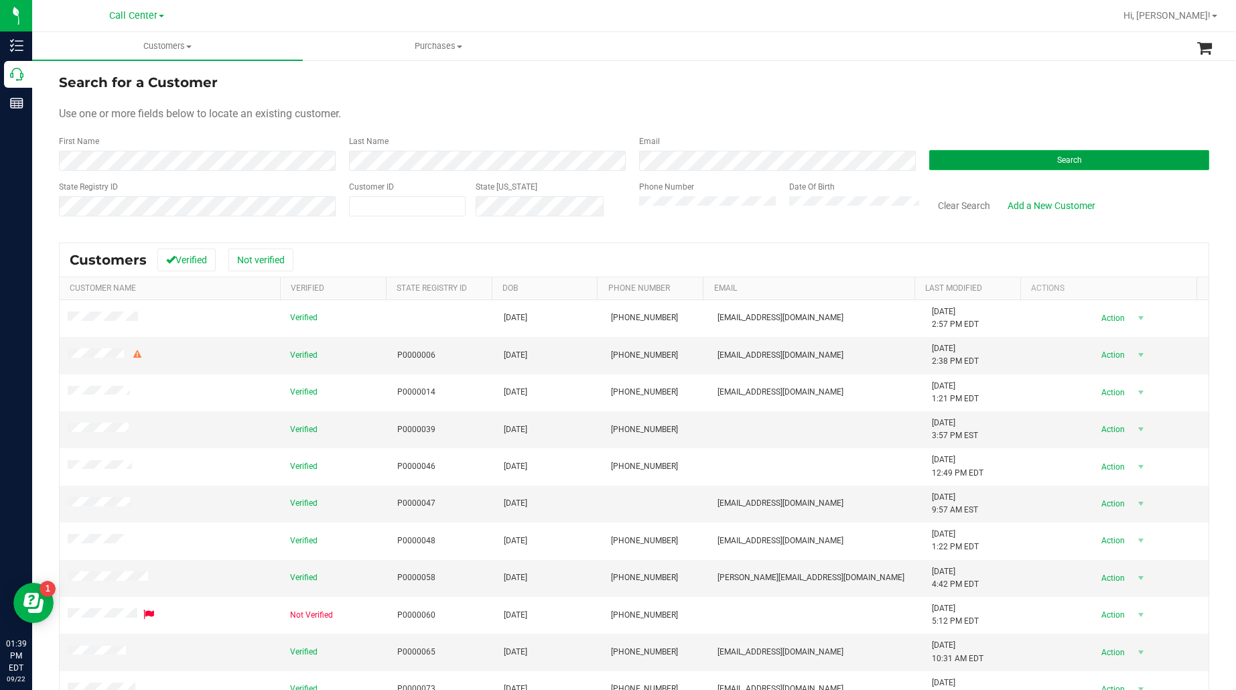
drag, startPoint x: 979, startPoint y: 159, endPoint x: 969, endPoint y: 159, distance: 10.0
click at [979, 161] on button "Search" at bounding box center [1069, 160] width 280 height 20
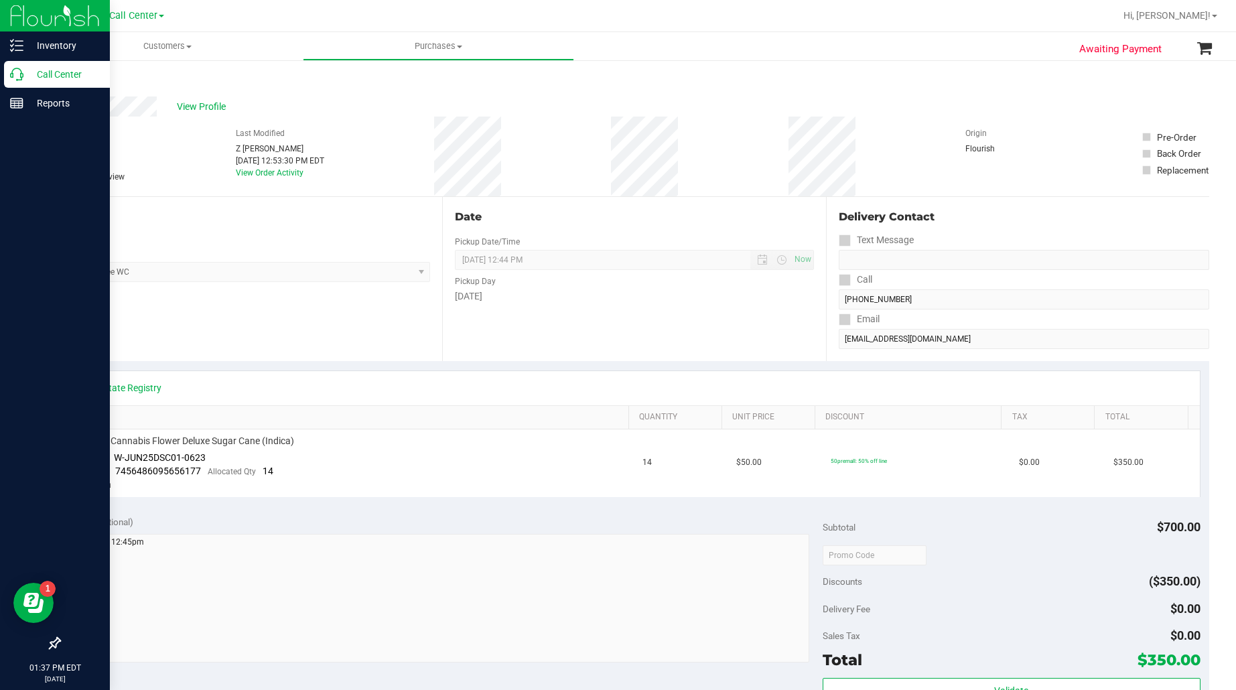
click at [52, 78] on p "Call Center" at bounding box center [63, 74] width 80 height 16
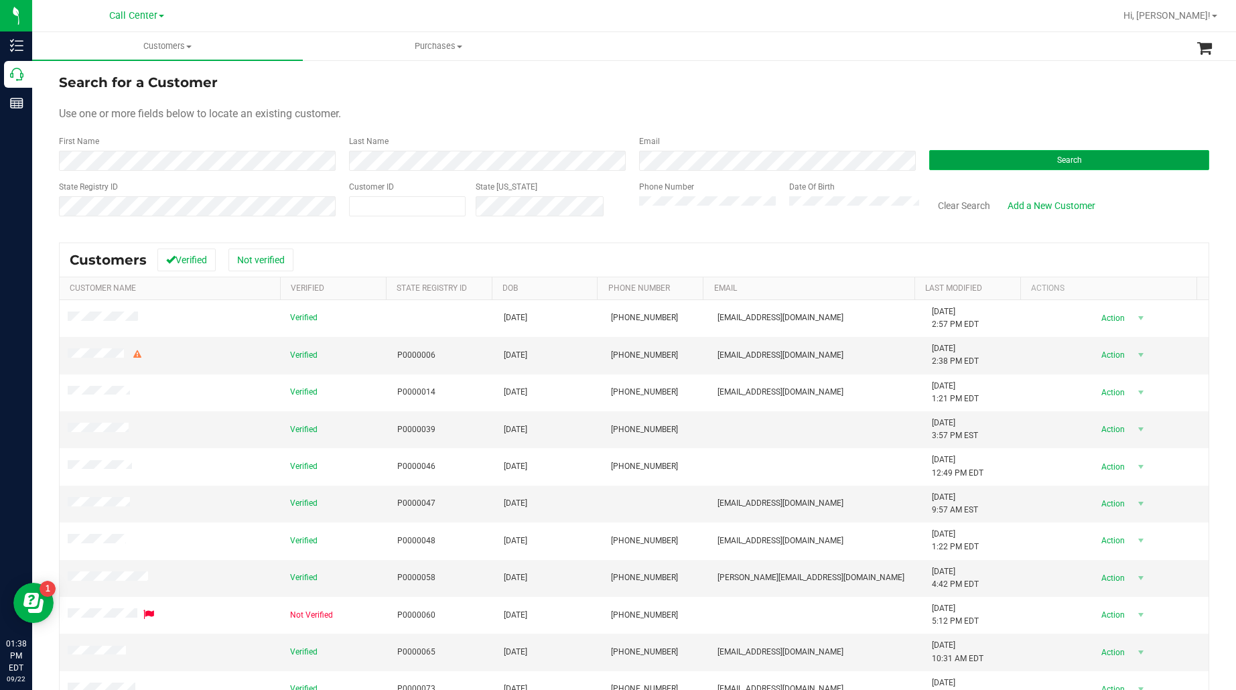
click at [941, 161] on button "Search" at bounding box center [1069, 160] width 280 height 20
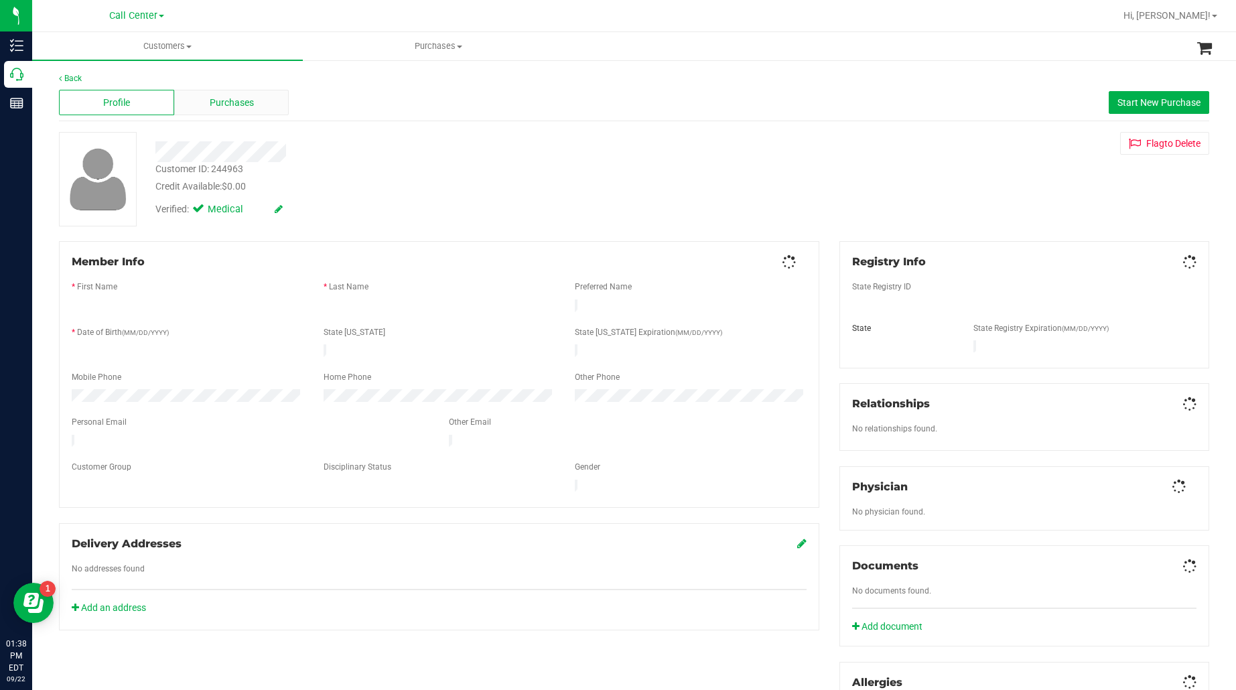
click at [206, 95] on div "Purchases" at bounding box center [231, 102] width 115 height 25
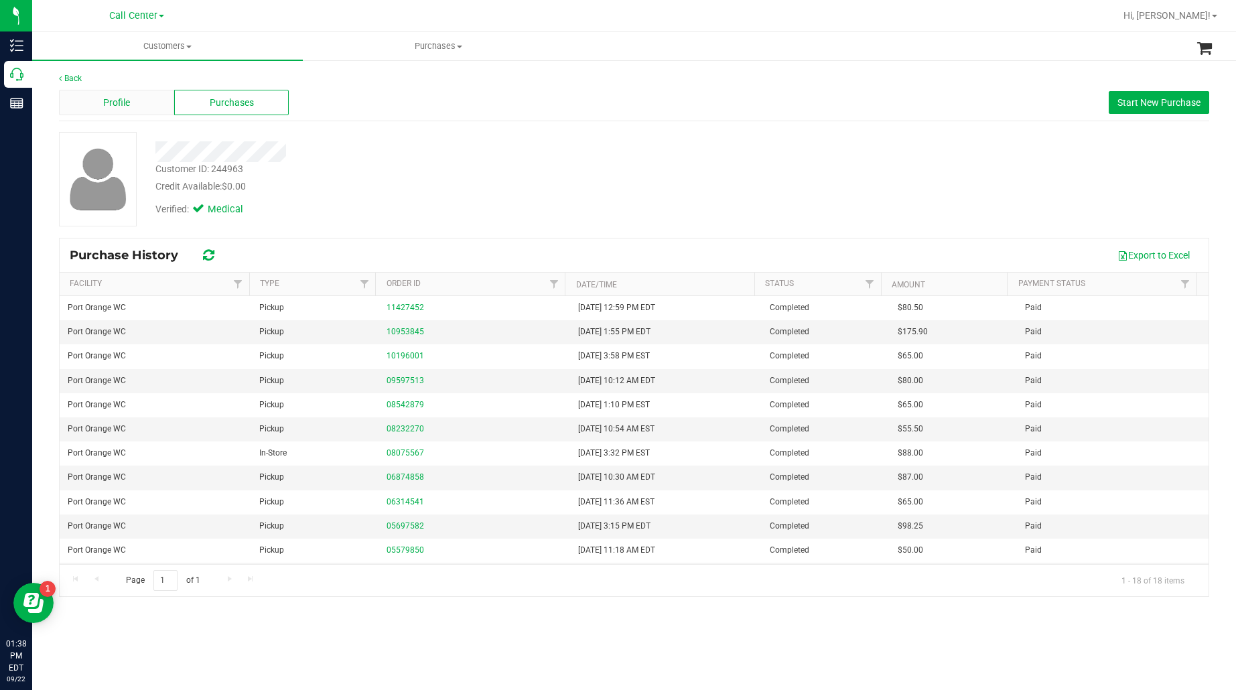
click at [129, 99] on span "Profile" at bounding box center [116, 103] width 27 height 14
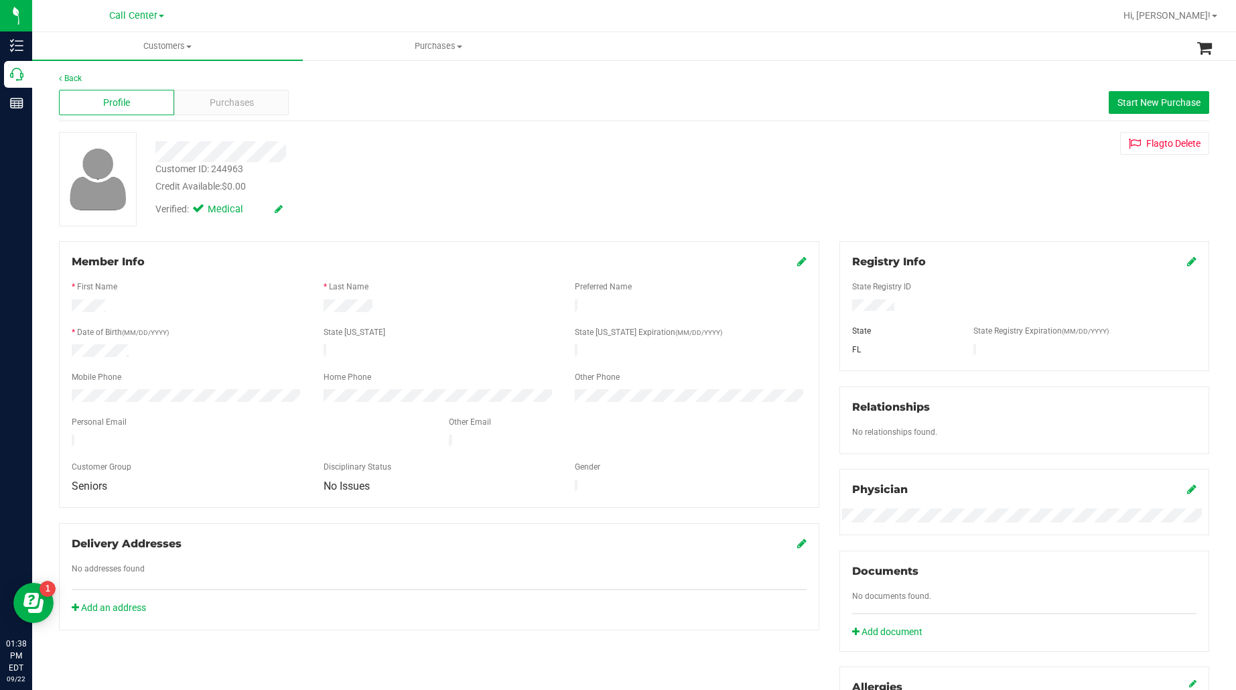
click at [263, 371] on div "Mobile Phone" at bounding box center [188, 378] width 252 height 15
click at [883, 314] on div "State Registry ID State State Registry Expiration (MM/DD/YYYY) FL" at bounding box center [1024, 314] width 344 height 88
click at [953, 374] on div "Registry Info State Registry ID State State Registry Expiration (MM/DD/YYYY) FL…" at bounding box center [1024, 486] width 390 height 490
click at [239, 91] on div "Purchases" at bounding box center [231, 102] width 115 height 25
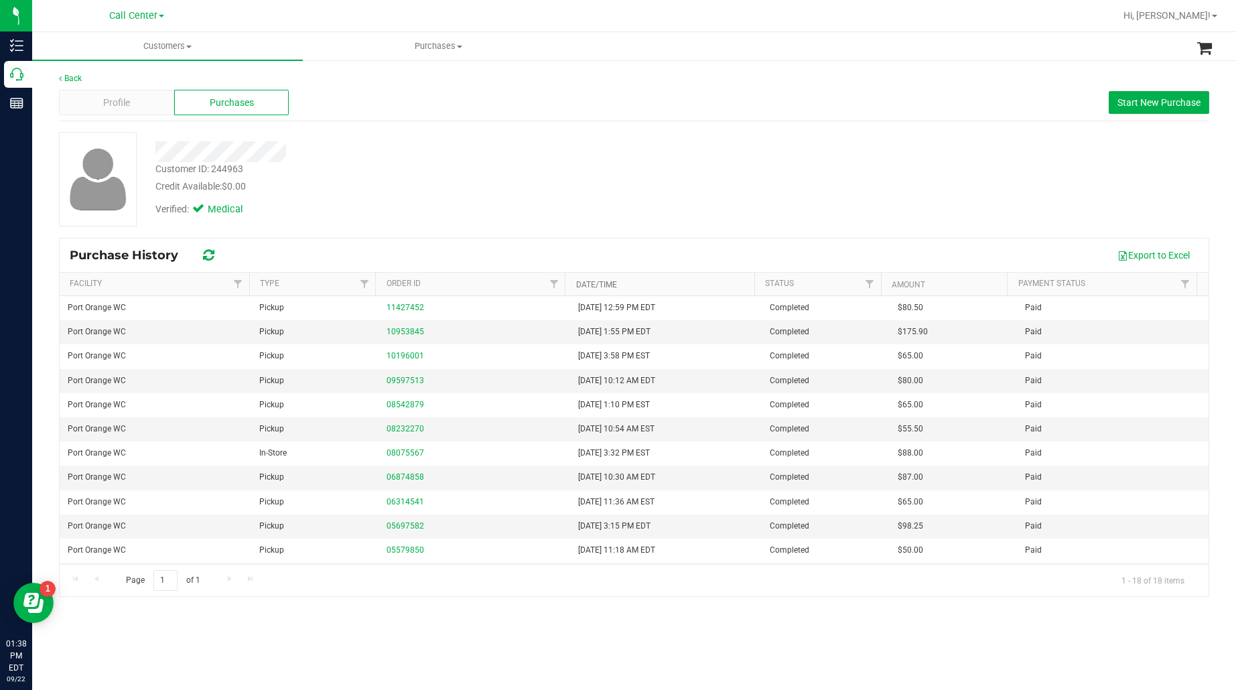
click at [600, 287] on link "Date/Time" at bounding box center [596, 284] width 41 height 9
click at [600, 287] on link "Date/Time" at bounding box center [604, 283] width 56 height 9
click at [1129, 109] on button "Start New Purchase" at bounding box center [1159, 102] width 100 height 23
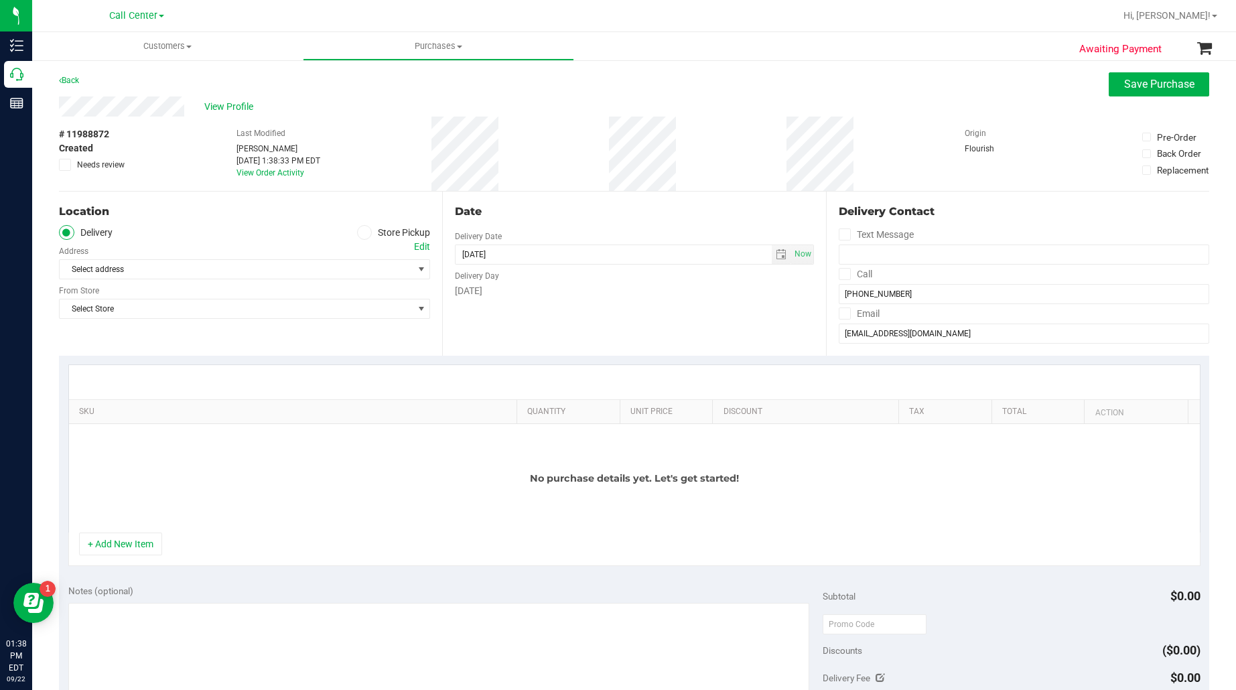
drag, startPoint x: 256, startPoint y: 236, endPoint x: 346, endPoint y: 243, distance: 90.1
click at [263, 236] on ul "Delivery Store Pickup" at bounding box center [244, 232] width 371 height 15
click at [360, 239] on span at bounding box center [364, 232] width 15 height 15
click at [0, 0] on input "Store Pickup" at bounding box center [0, 0] width 0 height 0
click at [353, 263] on span "Select Store" at bounding box center [236, 269] width 353 height 19
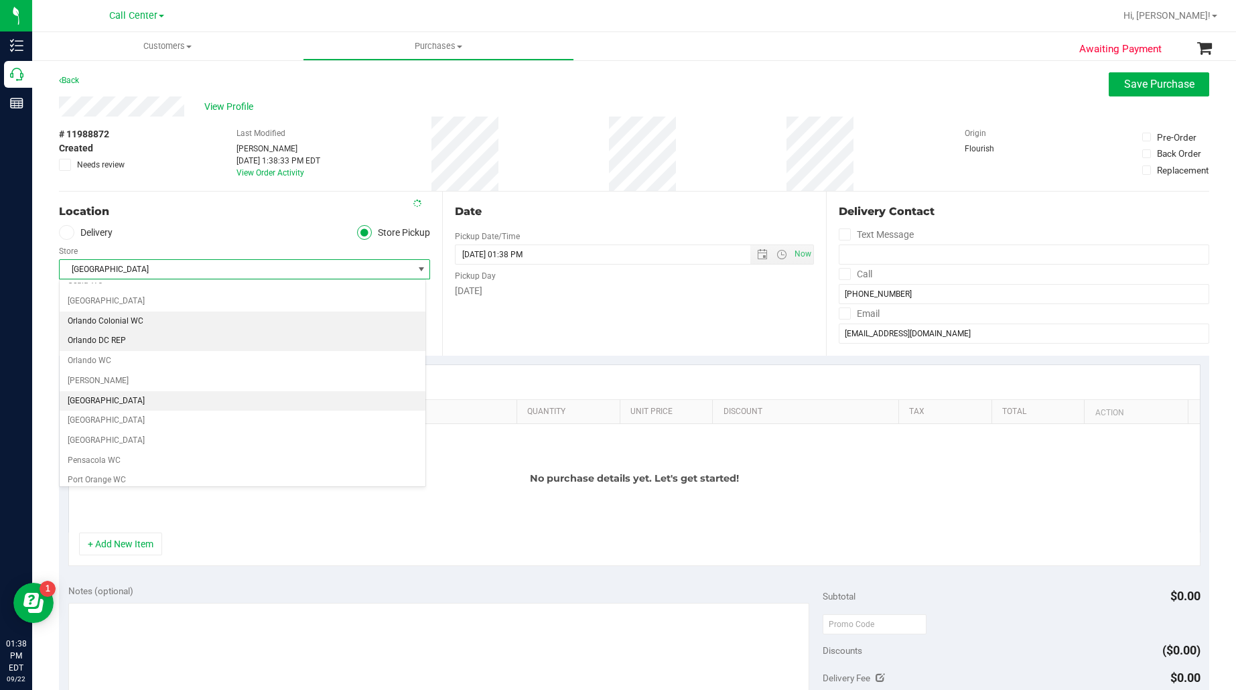
scroll to position [631, 0]
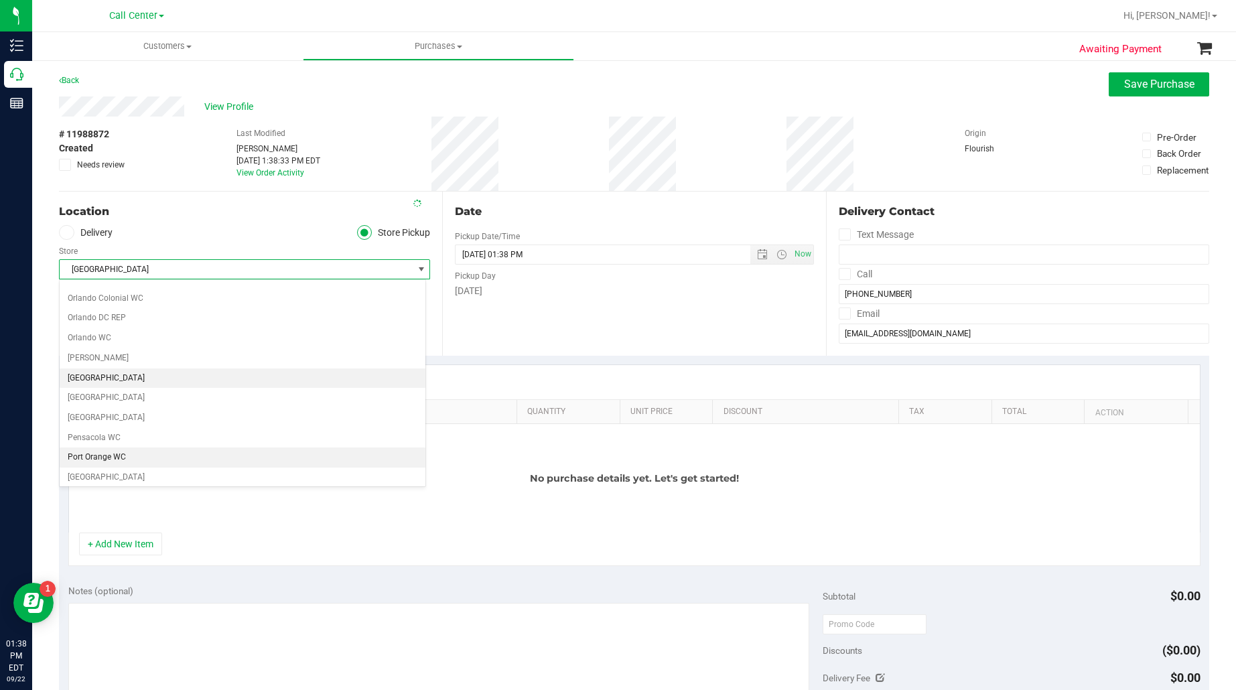
click at [103, 466] on li "Port Orange WC" at bounding box center [243, 458] width 366 height 20
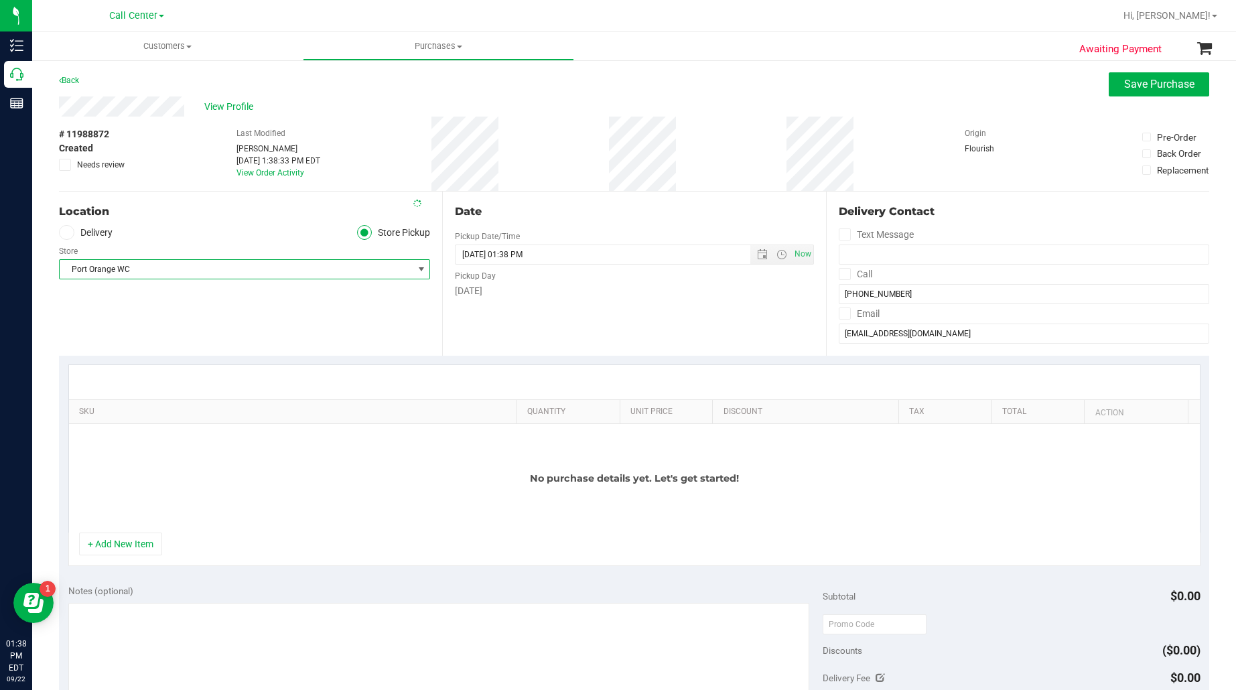
click at [173, 315] on div "Location Delivery Store Pickup Store Port Orange WC Select Store Bonita Springs…" at bounding box center [250, 274] width 383 height 164
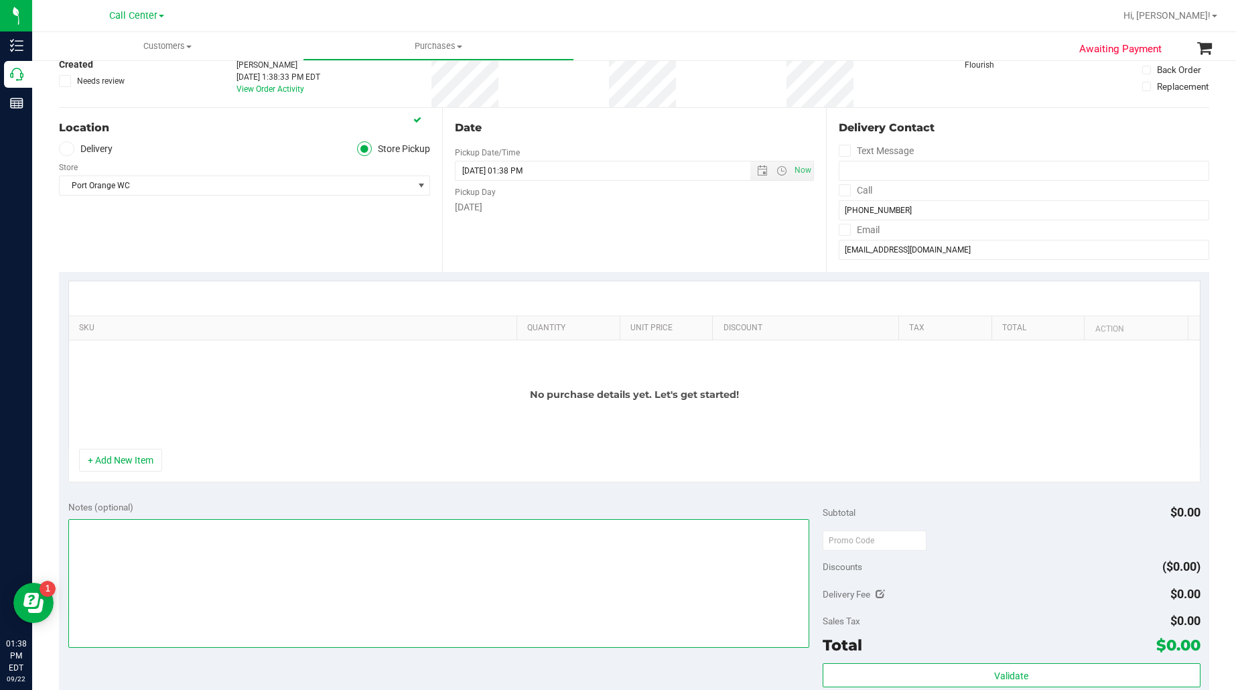
click at [86, 564] on textarea at bounding box center [439, 583] width 742 height 129
type textarea "EJ 9/22/25 1:38pm"
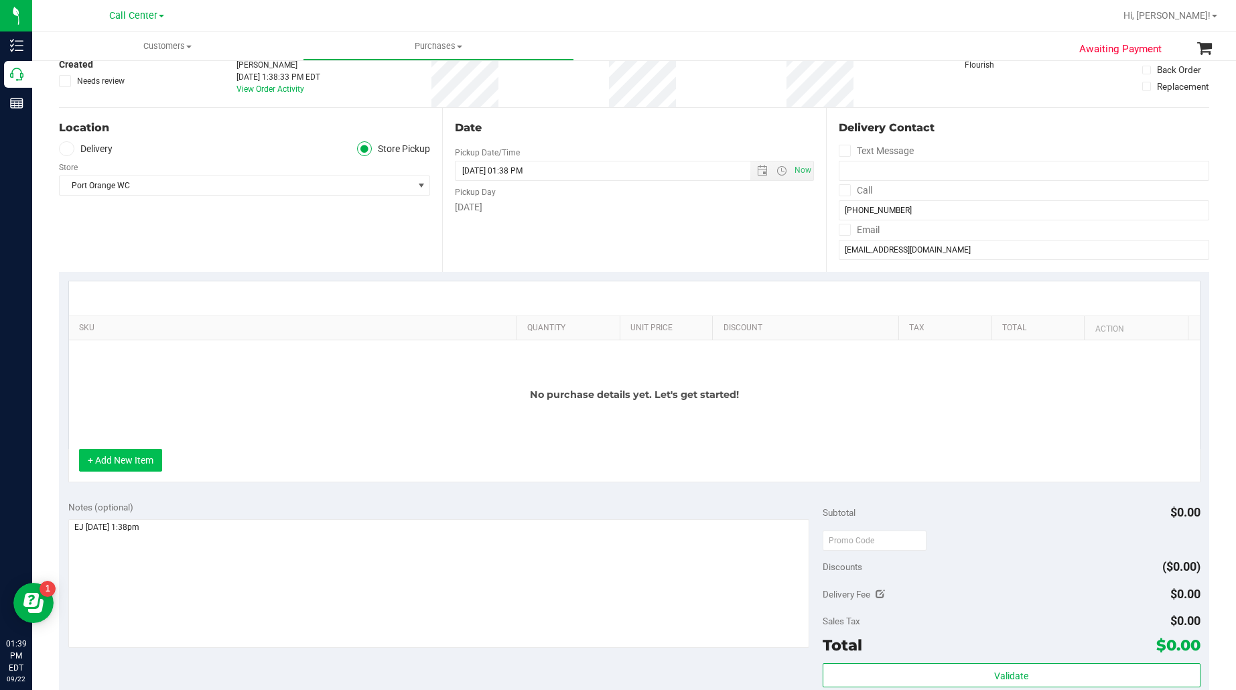
click at [119, 471] on button "+ Add New Item" at bounding box center [120, 460] width 83 height 23
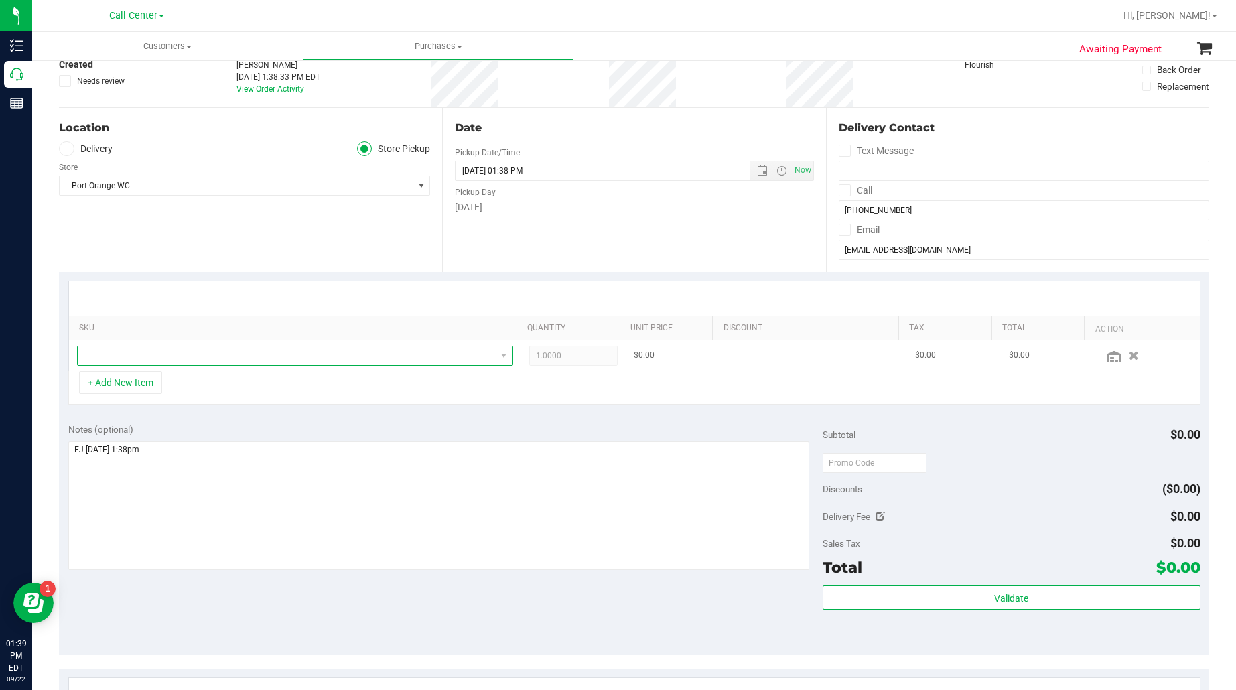
click at [151, 350] on span "NO DATA FOUND" at bounding box center [287, 355] width 418 height 19
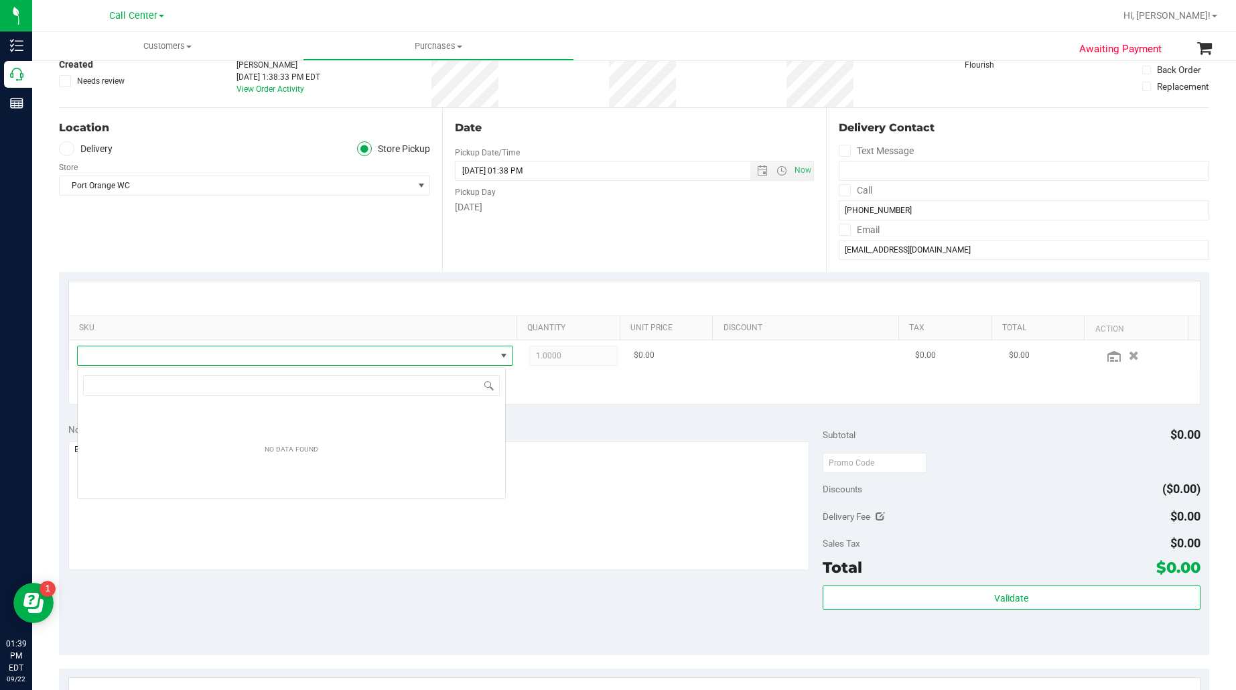
scroll to position [21, 426]
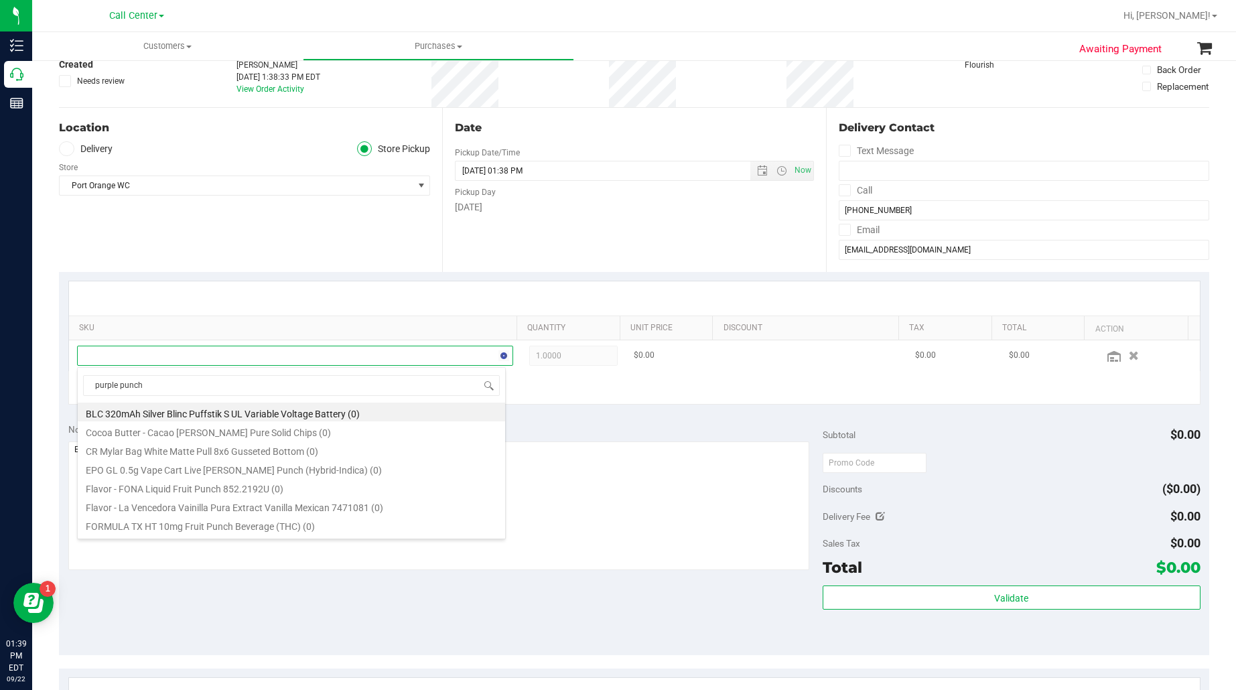
type input "purple punch"
click at [164, 511] on li "FT 1g Vape Cart Distillate Purple Punch (Indica) (10)" at bounding box center [291, 505] width 427 height 19
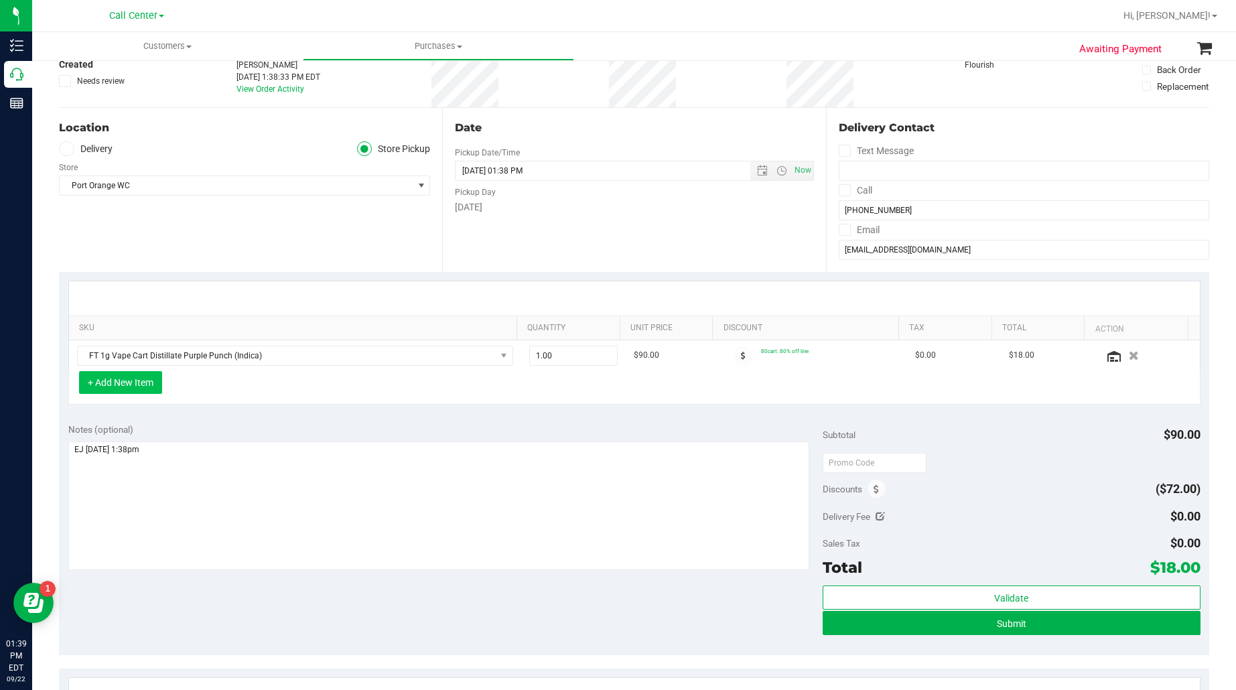
click at [132, 384] on button "+ Add New Item" at bounding box center [120, 382] width 83 height 23
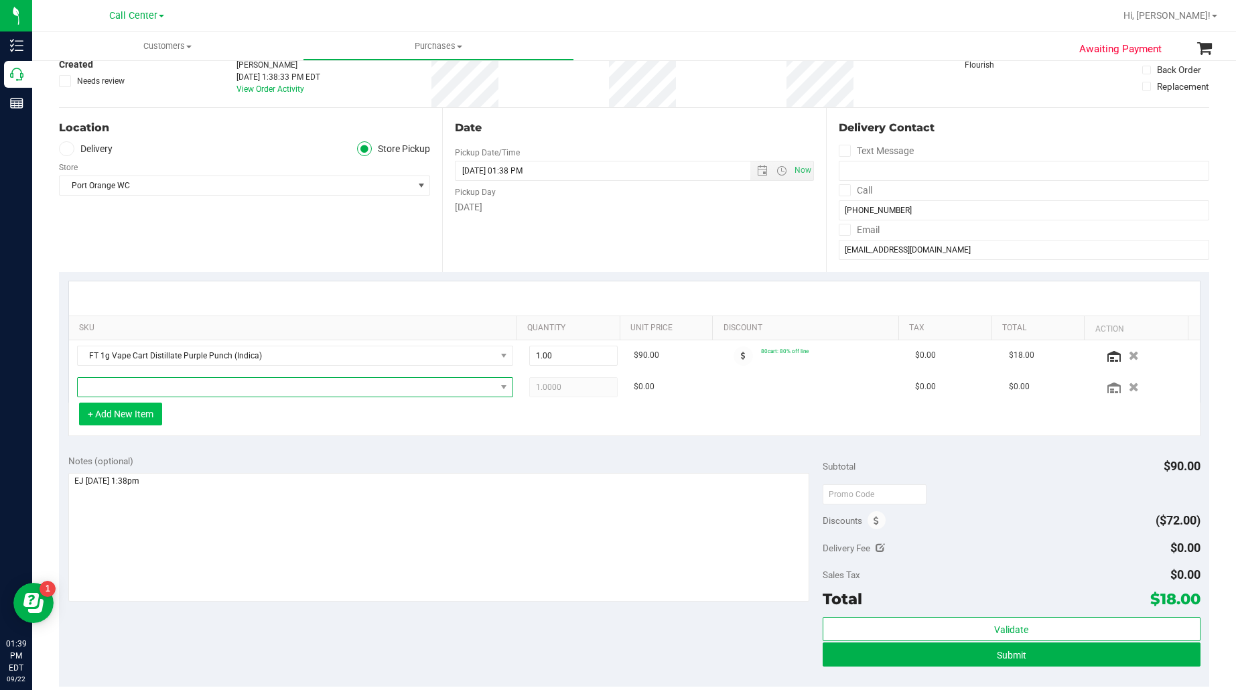
click at [132, 384] on span "NO DATA FOUND" at bounding box center [287, 387] width 418 height 19
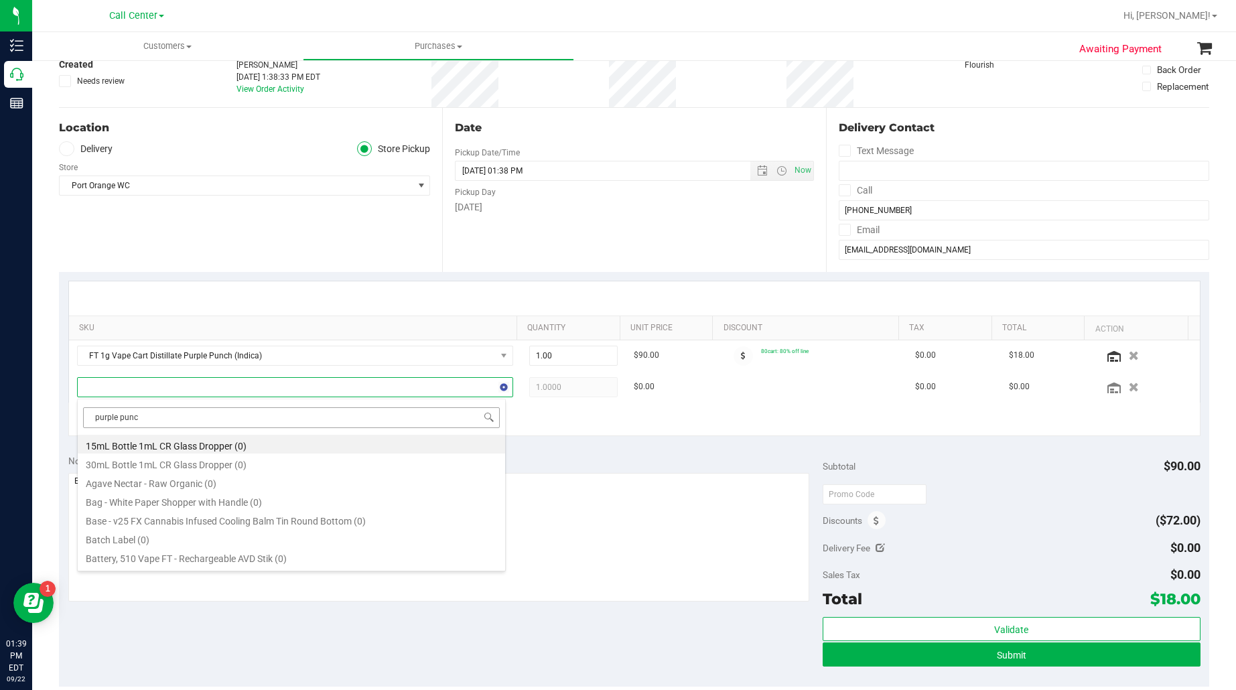
type input "purple punch"
click at [171, 447] on li "FT 0.5g Vape Cart Distillate Purple Punch (Indica) (11)" at bounding box center [291, 444] width 427 height 19
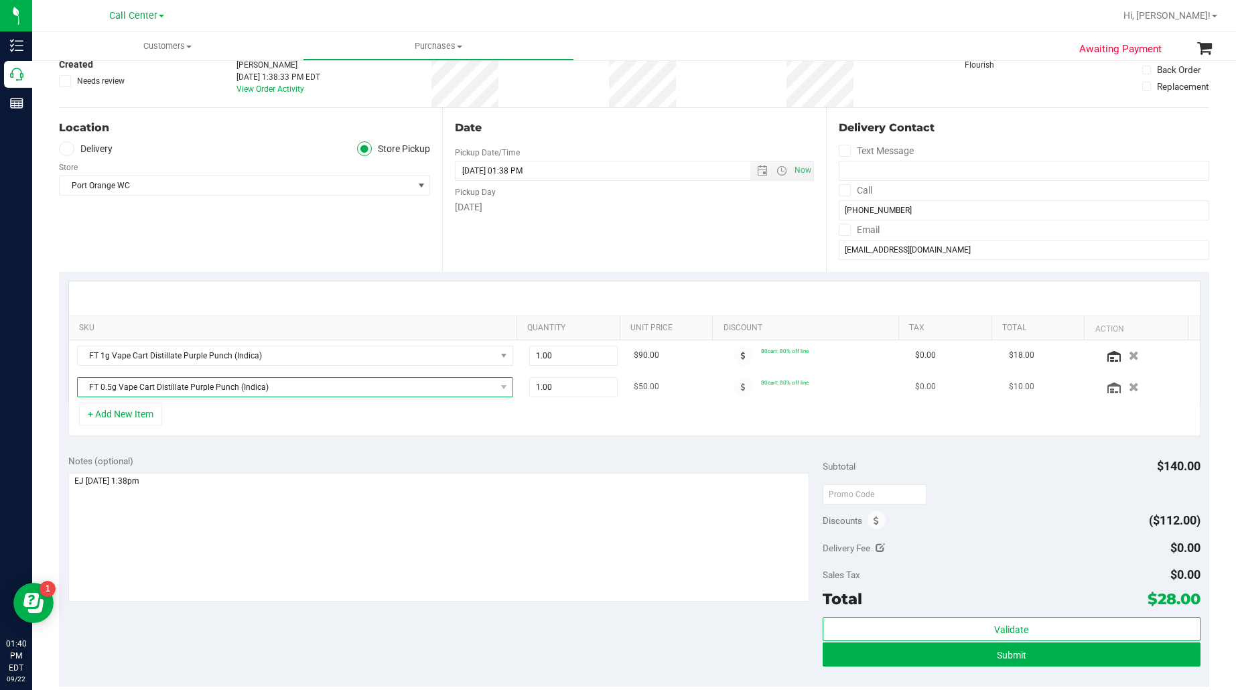
click at [205, 383] on span "FT 0.5g Vape Cart Distillate Purple Punch (Indica)" at bounding box center [287, 387] width 418 height 19
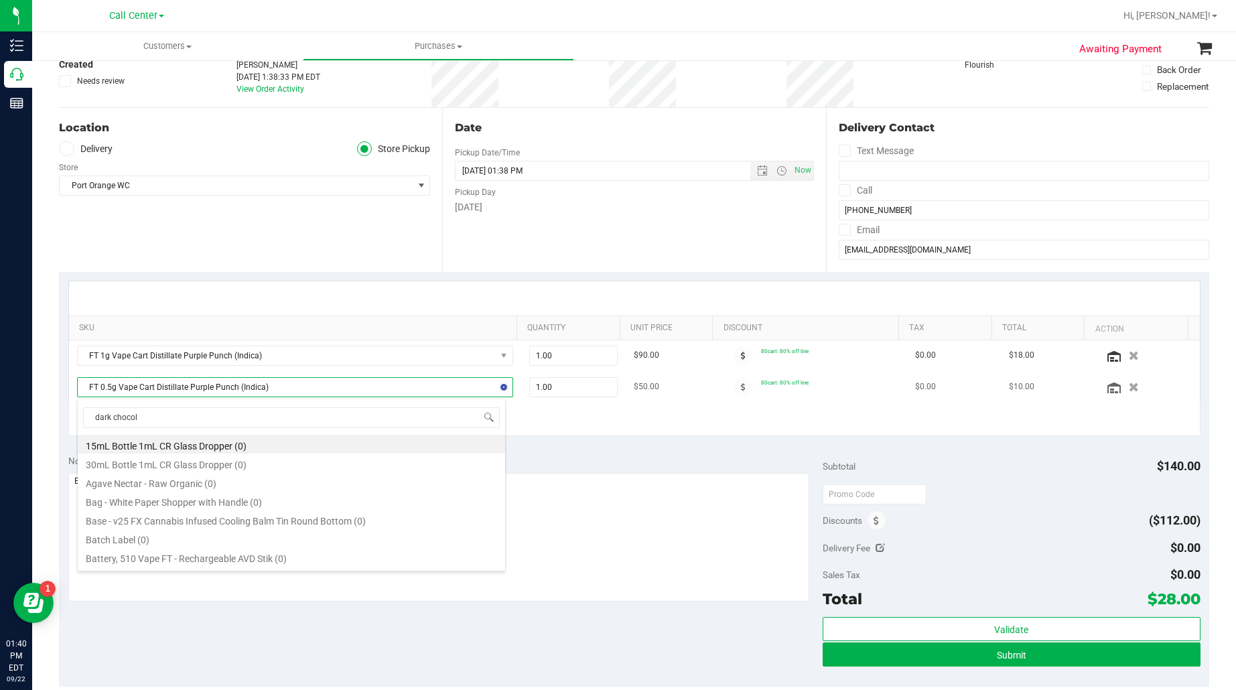
type input "dark chocola"
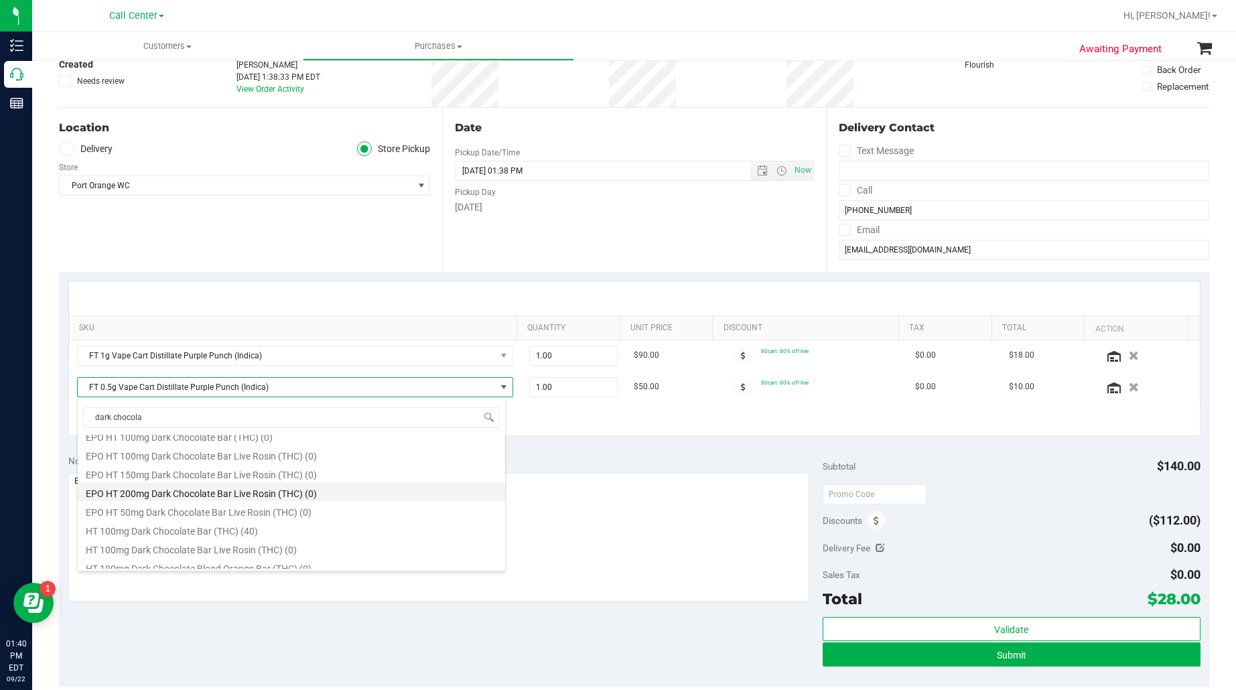
scroll to position [167, 0]
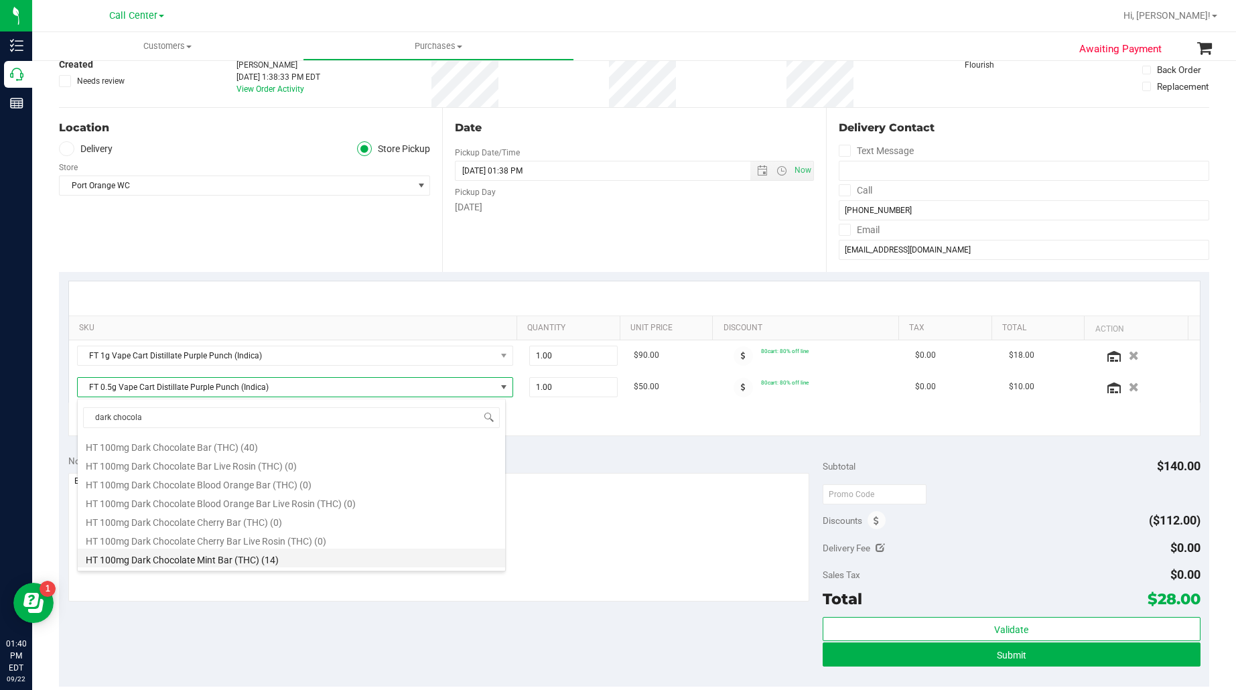
click at [159, 554] on li "HT 100mg Dark Chocolate Mint Bar (THC) (14)" at bounding box center [291, 558] width 427 height 19
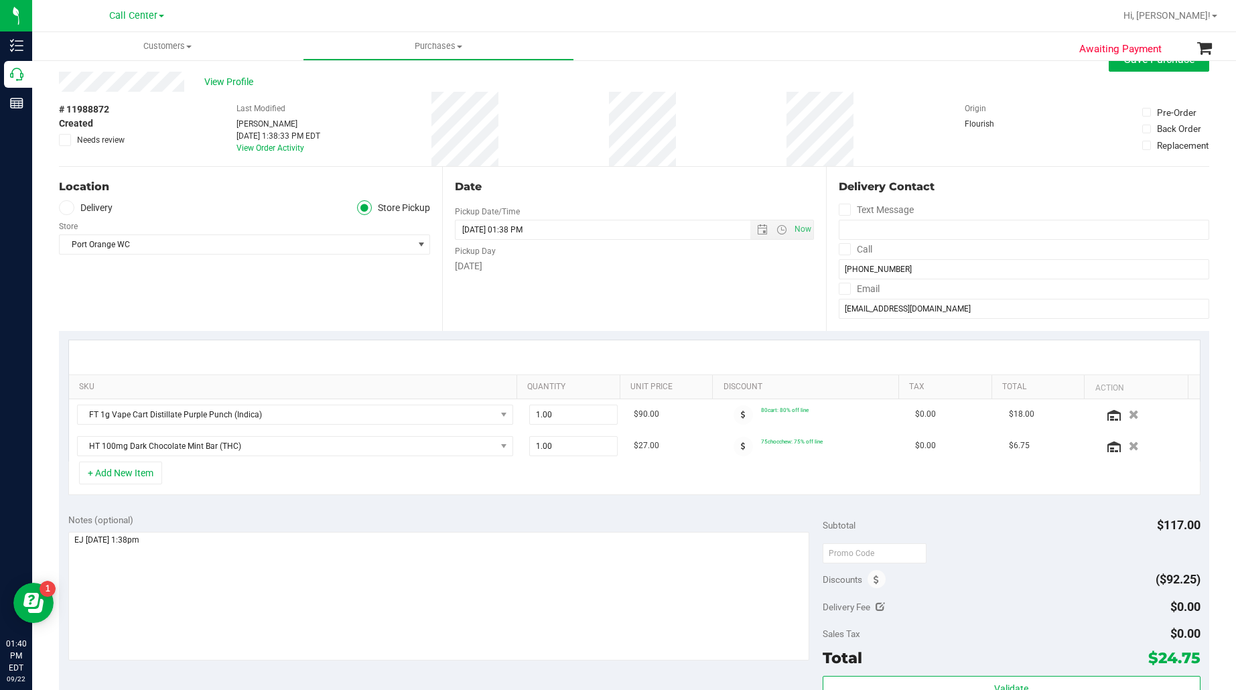
scroll to position [0, 0]
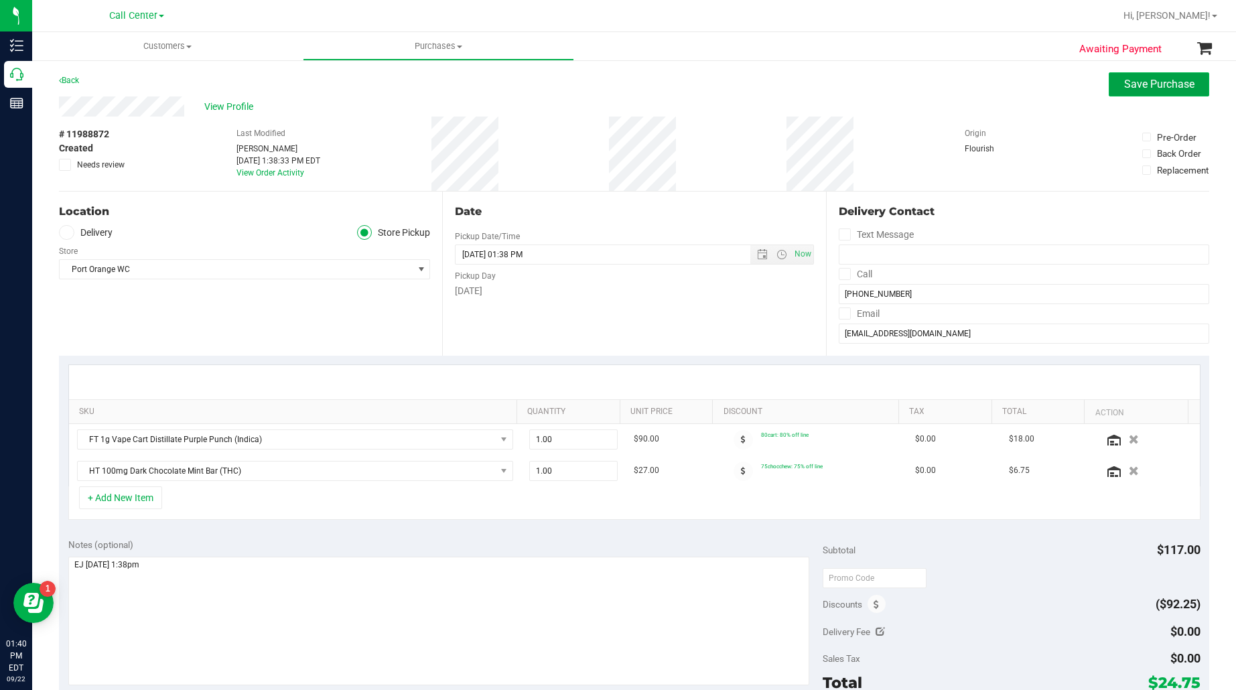
drag, startPoint x: 1123, startPoint y: 92, endPoint x: 1116, endPoint y: 94, distance: 6.8
click at [1124, 92] on button "Save Purchase" at bounding box center [1159, 84] width 100 height 24
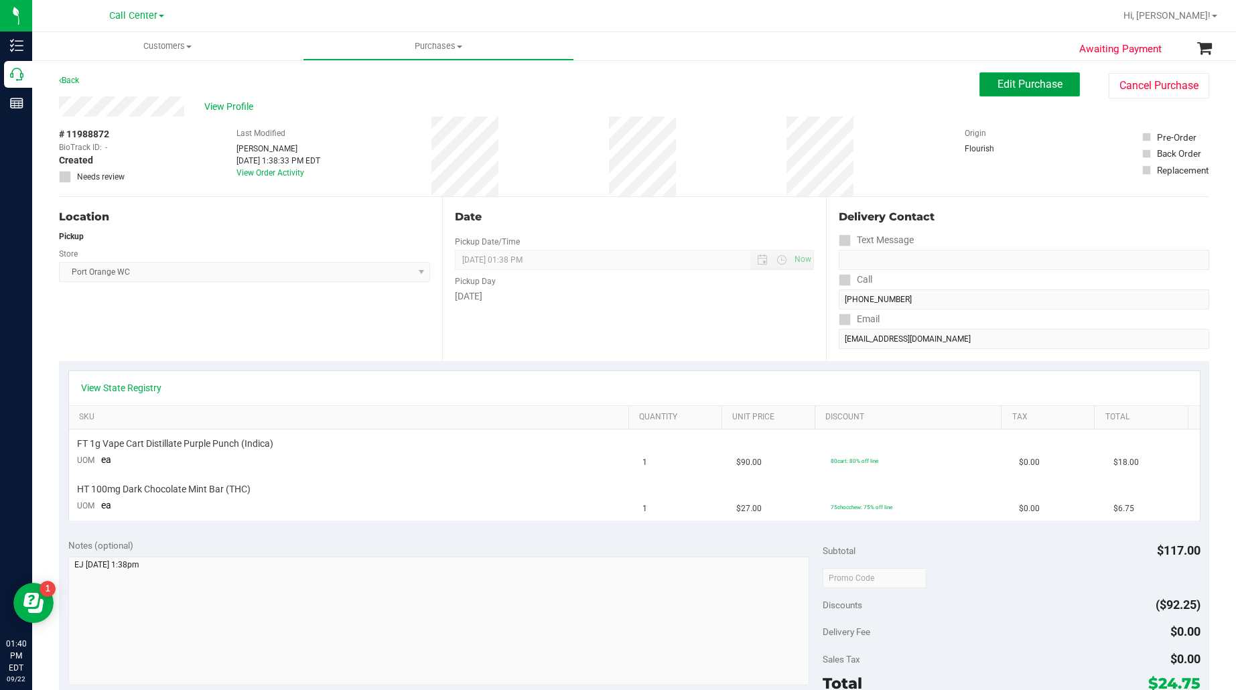
click at [1046, 84] on span "Edit Purchase" at bounding box center [1030, 84] width 65 height 13
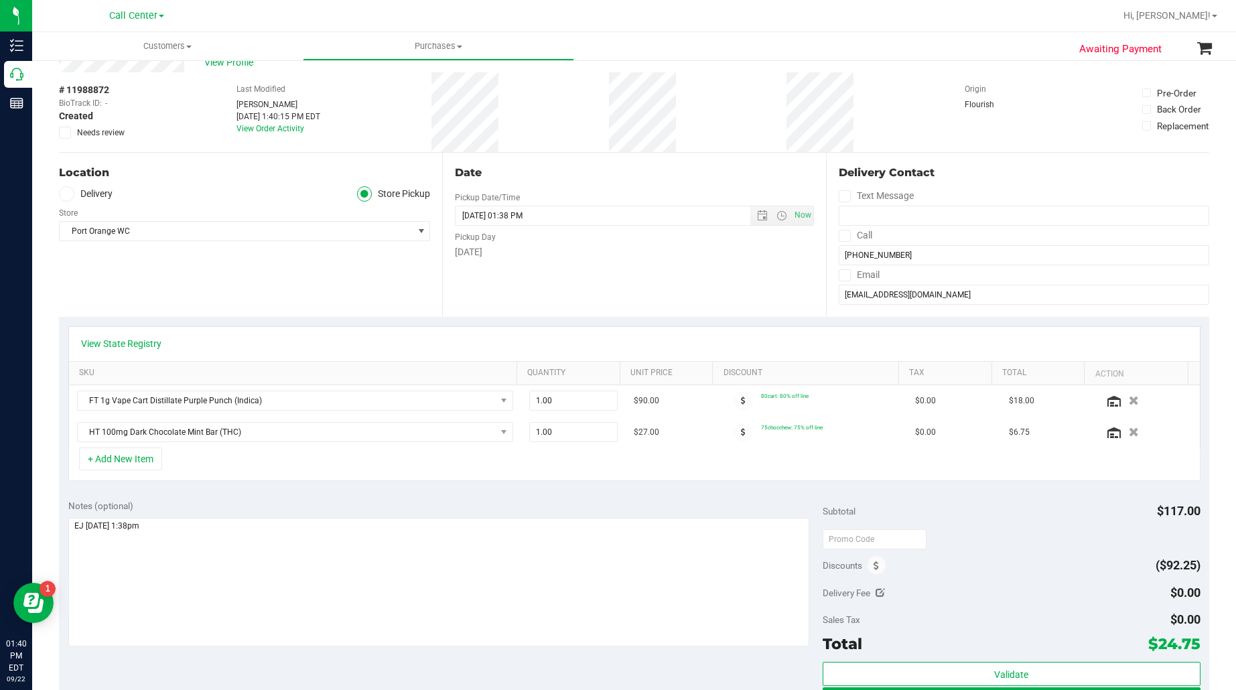
scroll to position [84, 0]
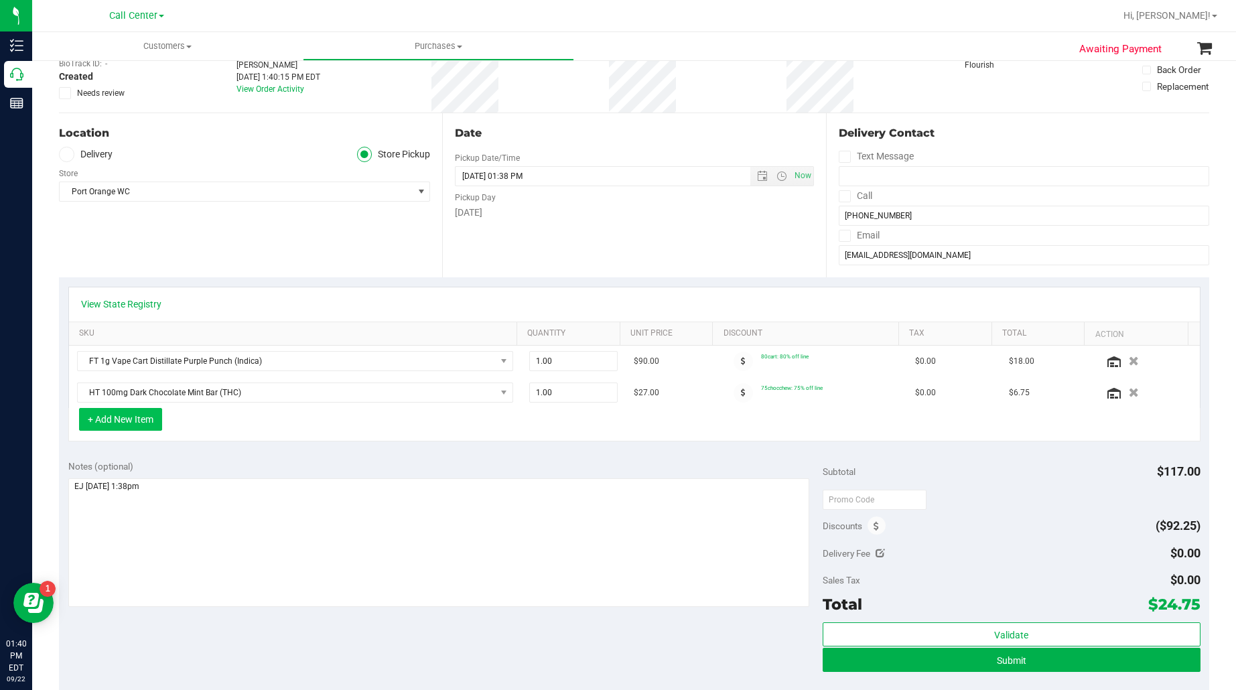
click at [111, 425] on button "+ Add New Item" at bounding box center [120, 419] width 83 height 23
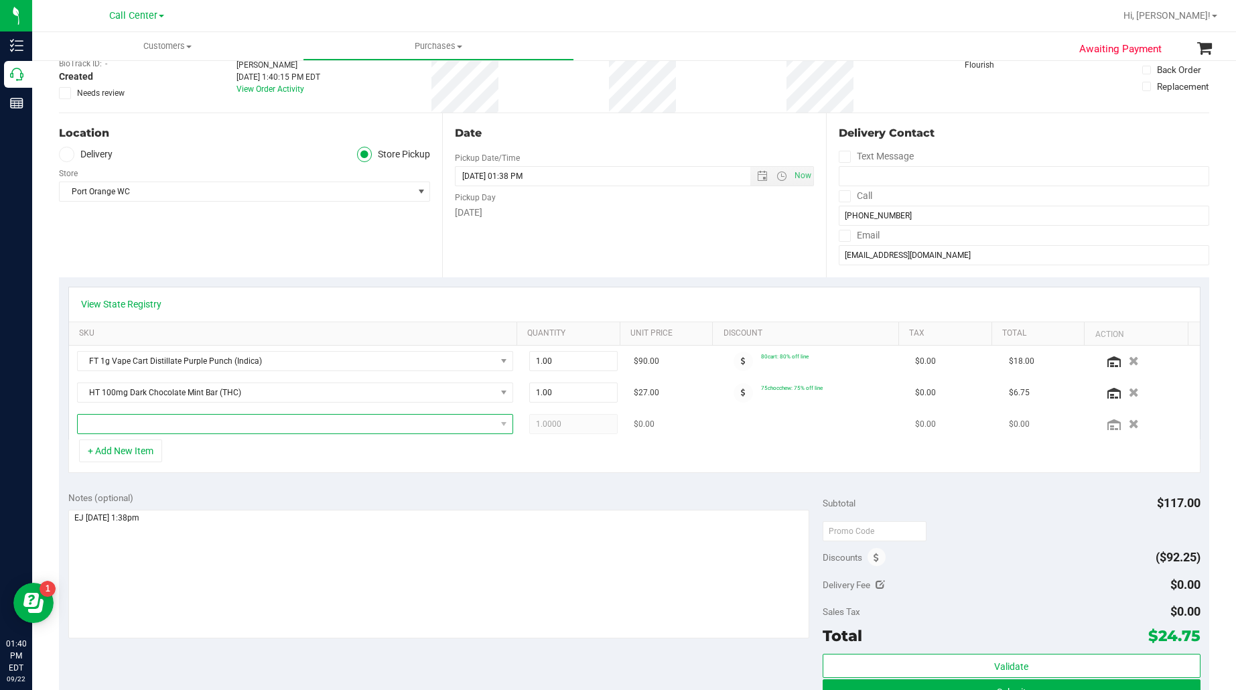
click at [117, 423] on span "NO DATA FOUND" at bounding box center [287, 424] width 418 height 19
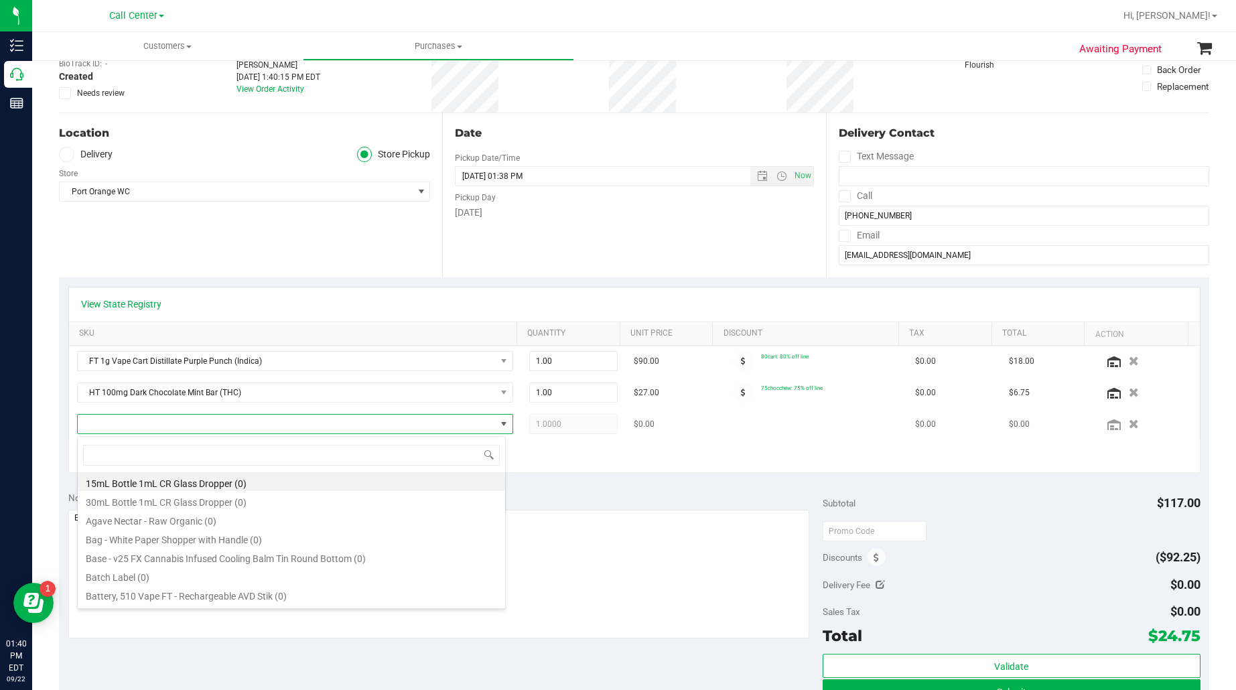
scroll to position [21, 421]
type input "dark cho"
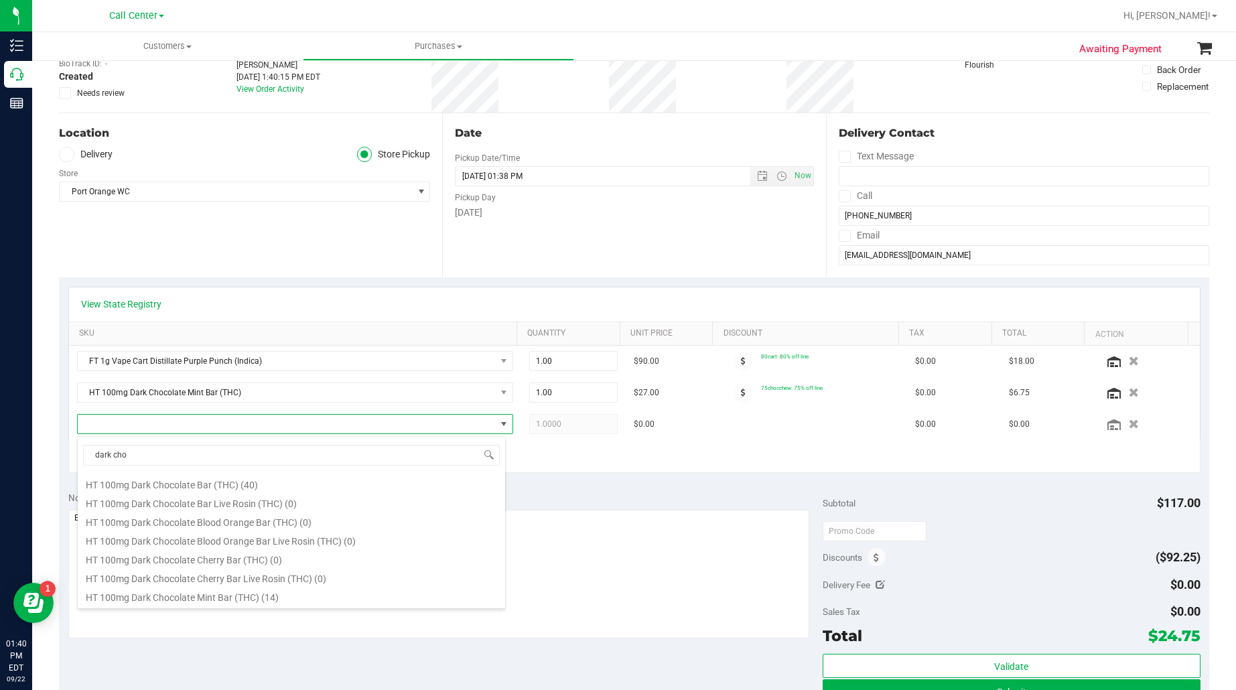
scroll to position [251, 0]
click at [159, 570] on li "HT 200mg Dark Chocolate Bar Live Rosin (THC) (11)" at bounding box center [291, 568] width 427 height 19
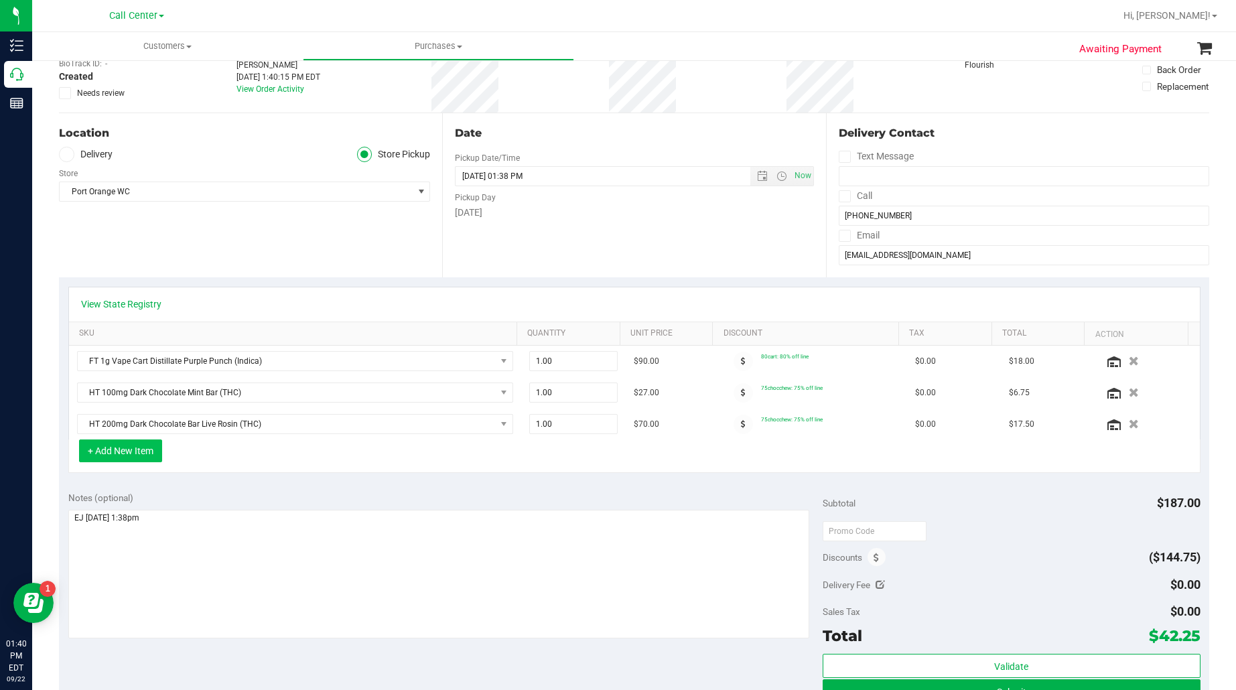
click at [109, 452] on button "+ Add New Item" at bounding box center [120, 450] width 83 height 23
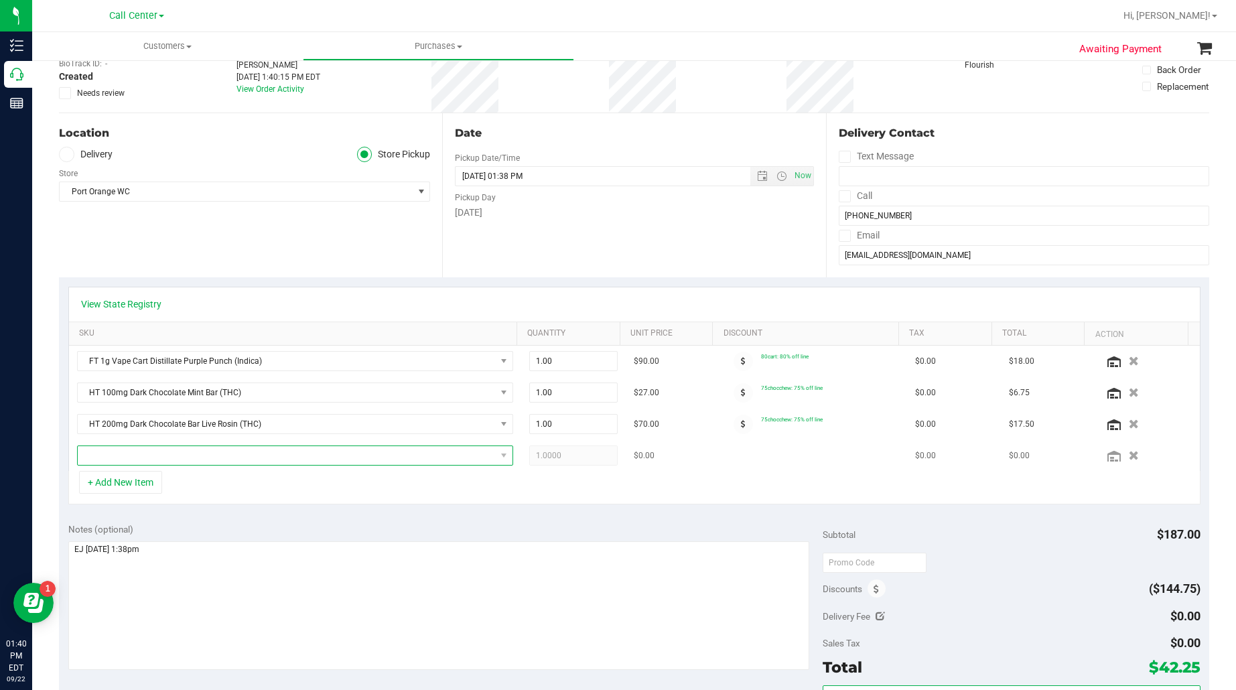
click at [117, 450] on span "NO DATA FOUND" at bounding box center [287, 455] width 418 height 19
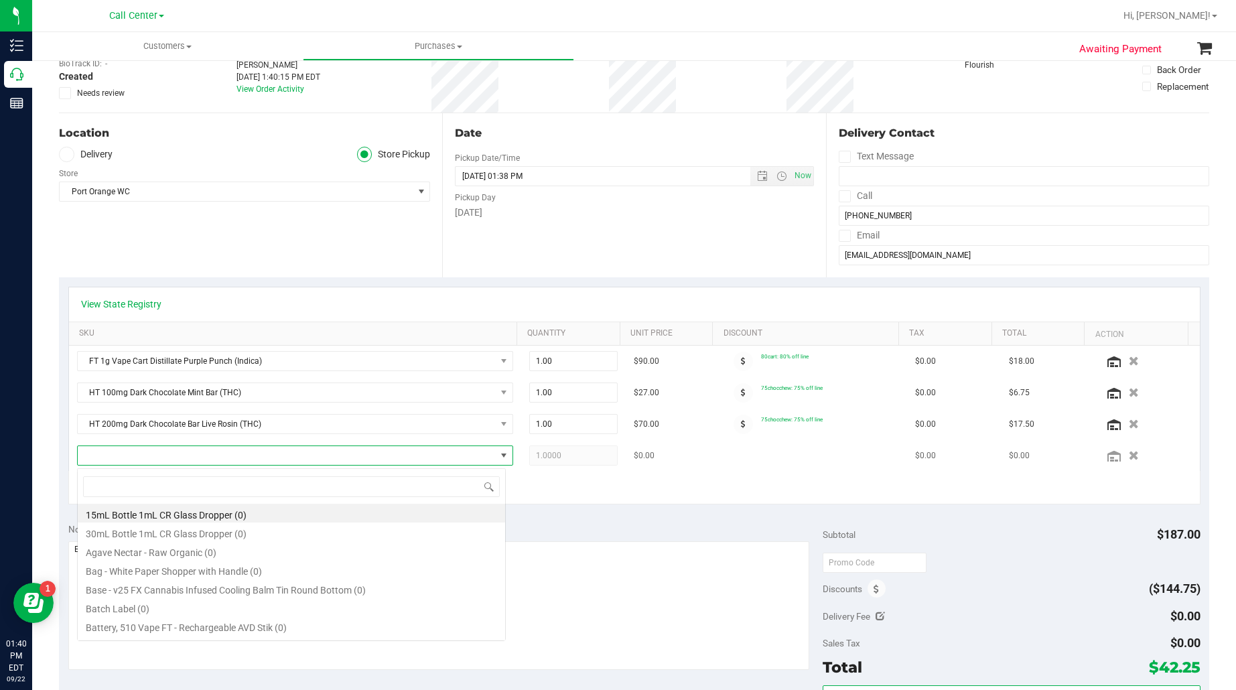
scroll to position [21, 421]
type input "donny burger"
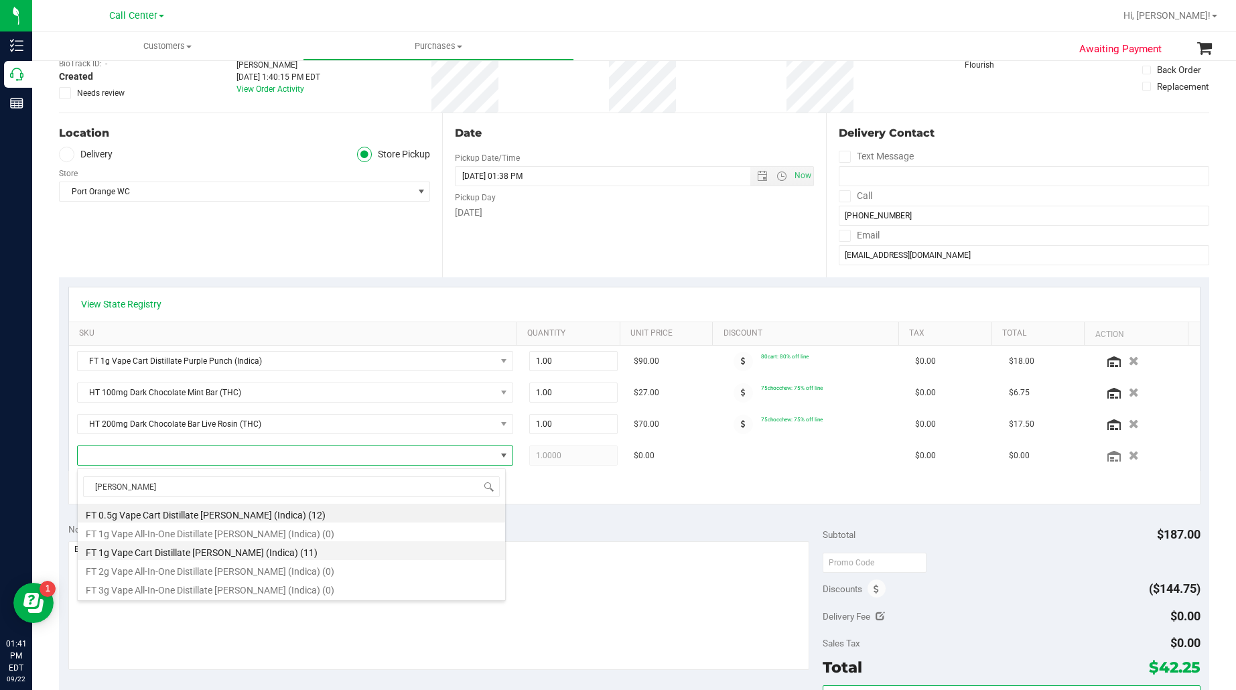
click at [149, 551] on li "FT 1g Vape Cart Distillate Donny Burger (Indica) (11)" at bounding box center [291, 550] width 427 height 19
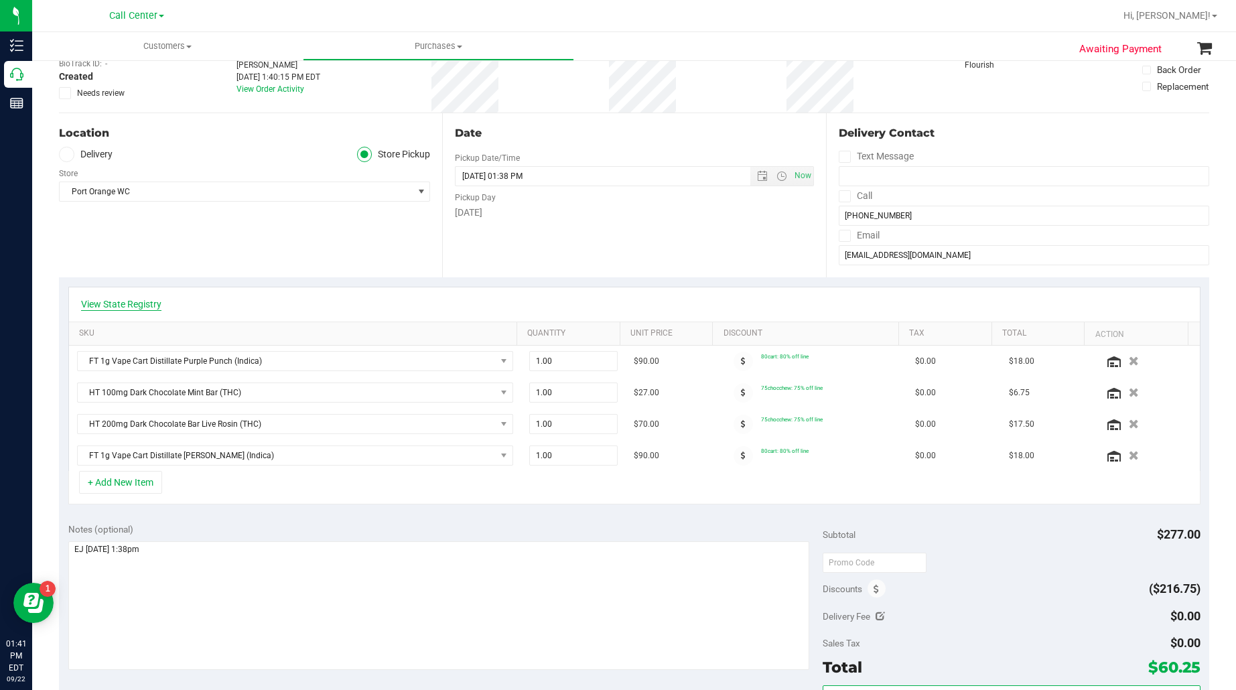
click at [136, 299] on link "View State Registry" at bounding box center [121, 303] width 80 height 13
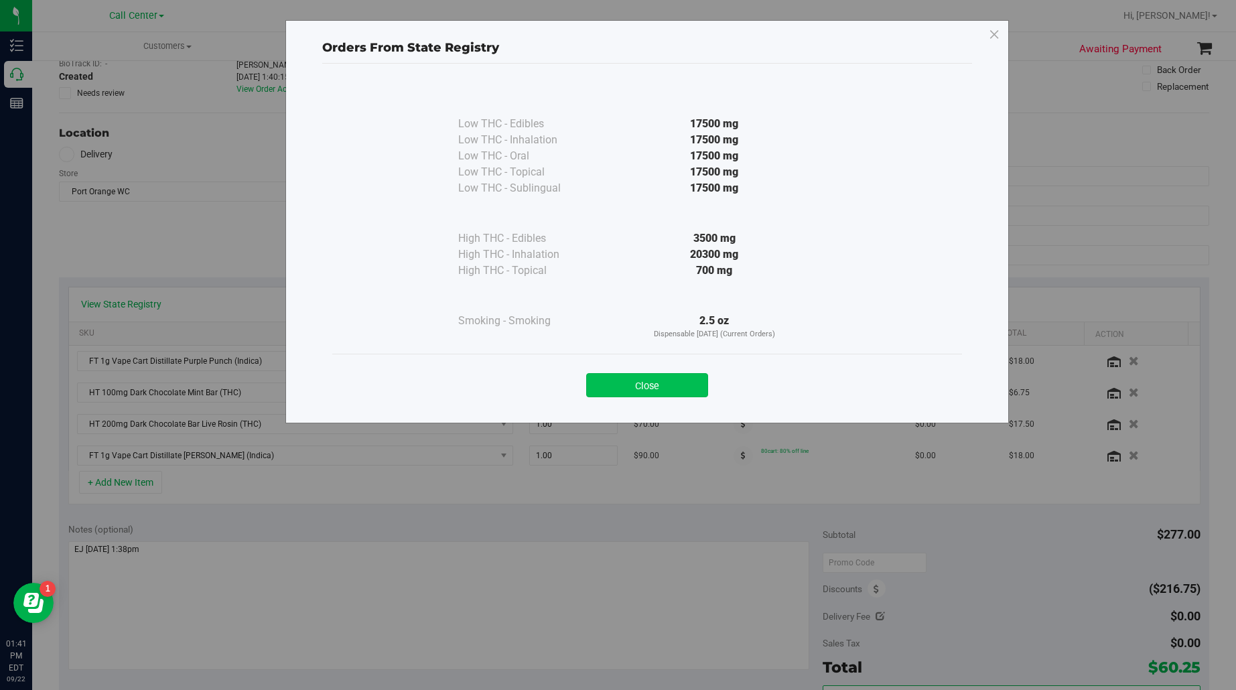
click at [600, 379] on button "Close" at bounding box center [647, 385] width 122 height 24
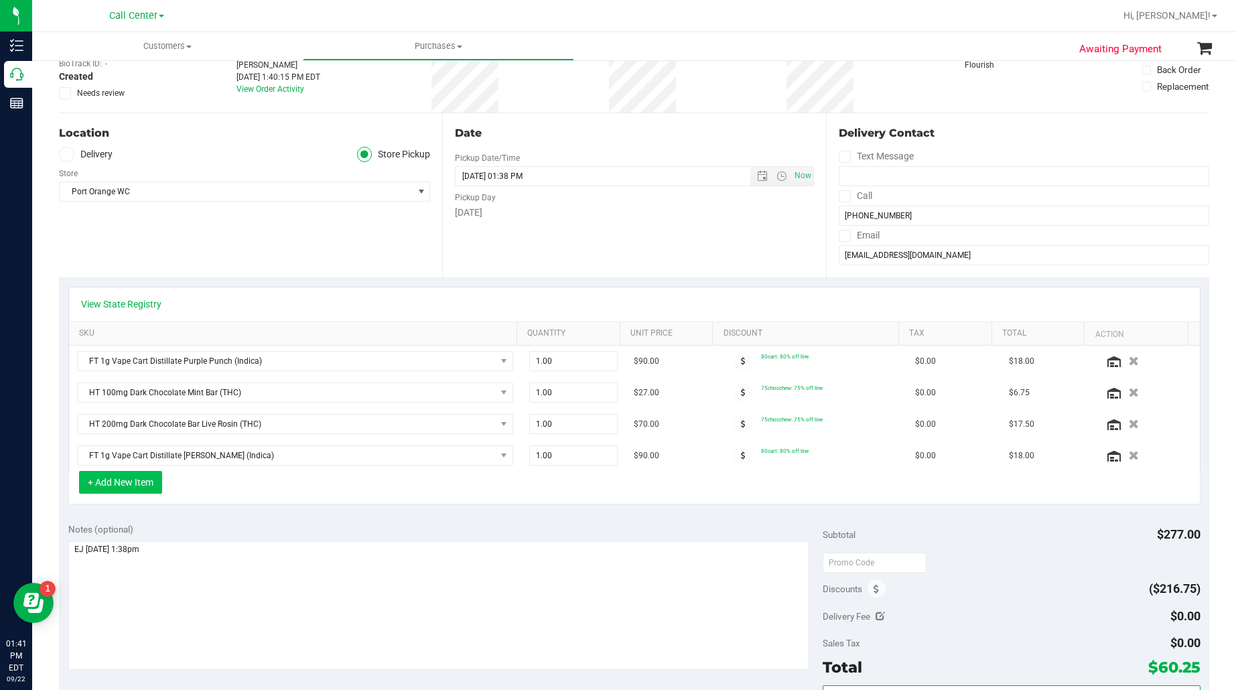
click at [104, 481] on button "+ Add New Item" at bounding box center [120, 482] width 83 height 23
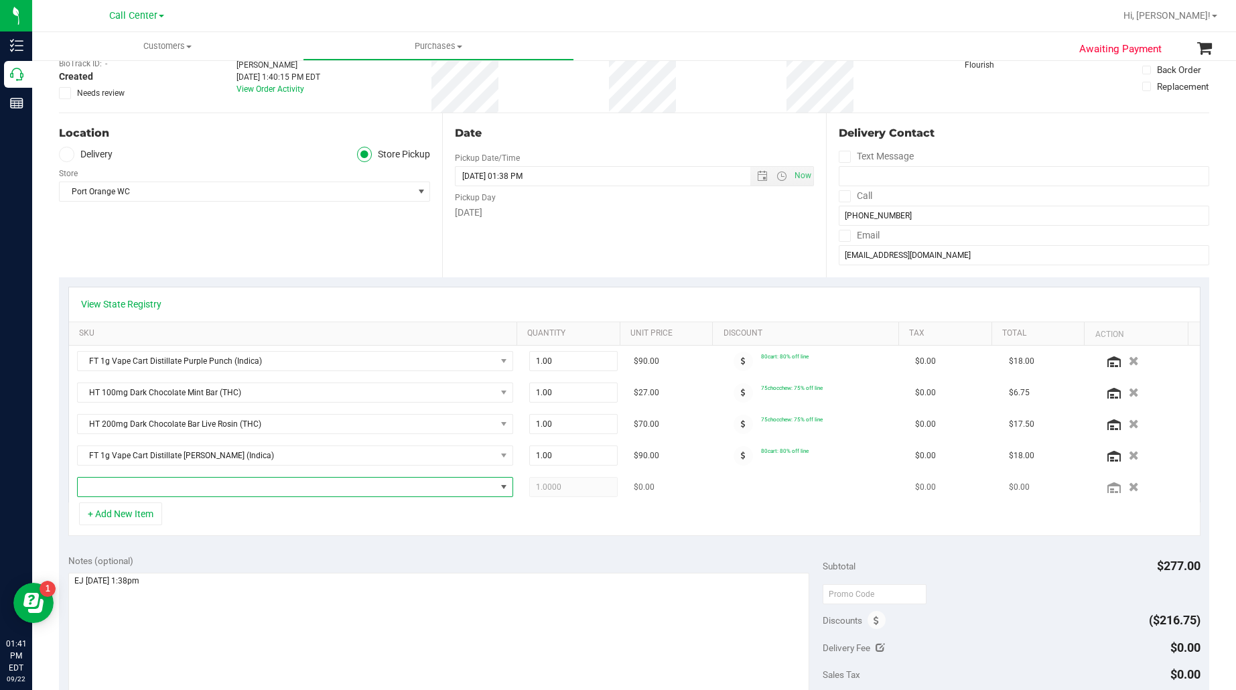
click at [105, 484] on span "NO DATA FOUND" at bounding box center [287, 487] width 418 height 19
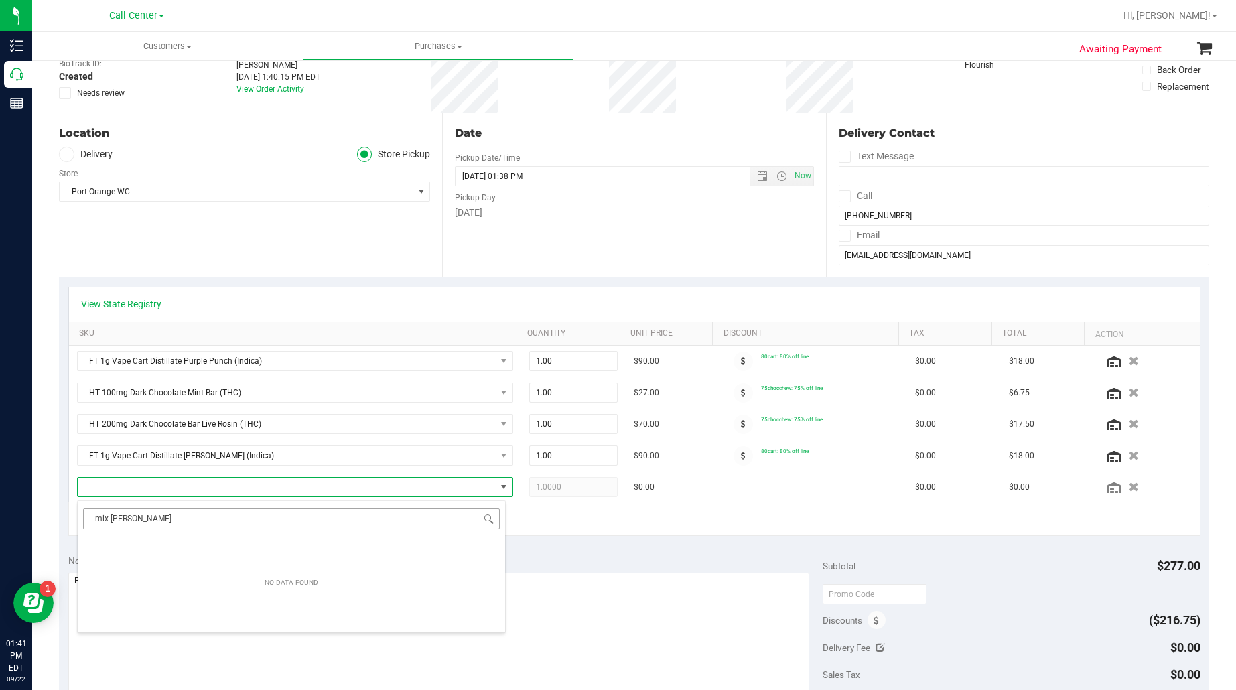
drag, startPoint x: 131, startPoint y: 517, endPoint x: 107, endPoint y: 521, distance: 24.5
click at [107, 521] on input "mix berry" at bounding box center [291, 518] width 417 height 21
type input "mixed be"
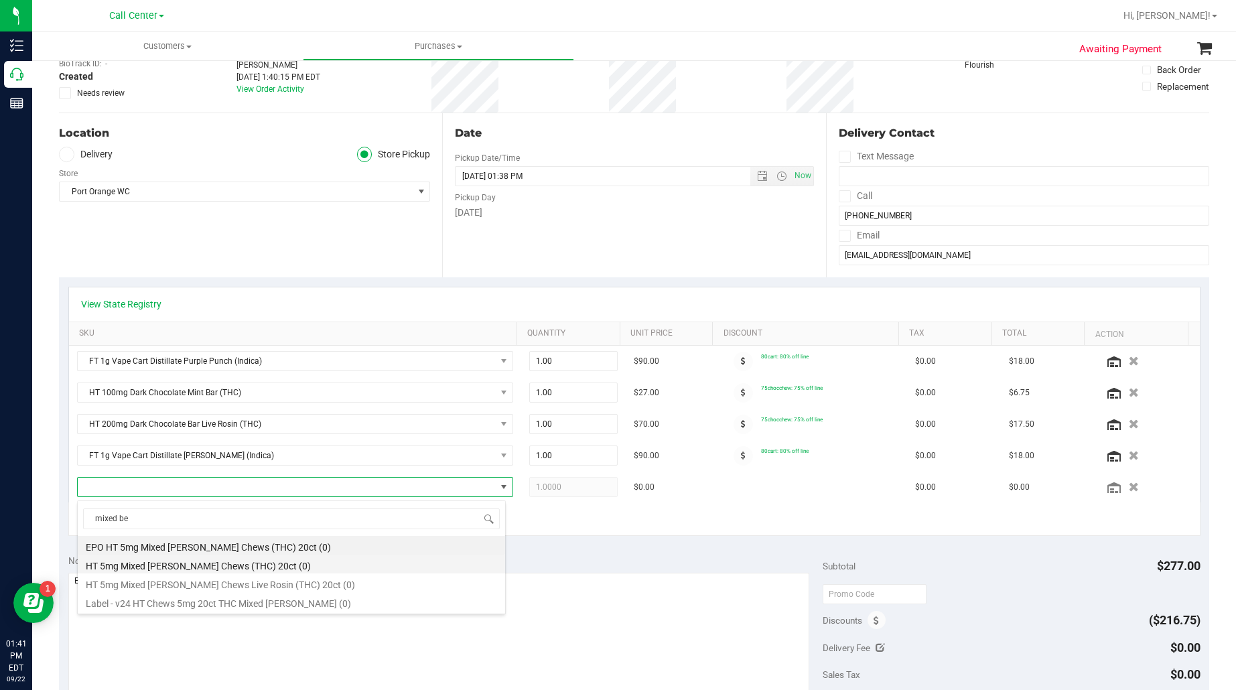
click at [149, 566] on li "HT 5mg Mixed Berry Chews (THC) 20ct (0)" at bounding box center [291, 564] width 427 height 19
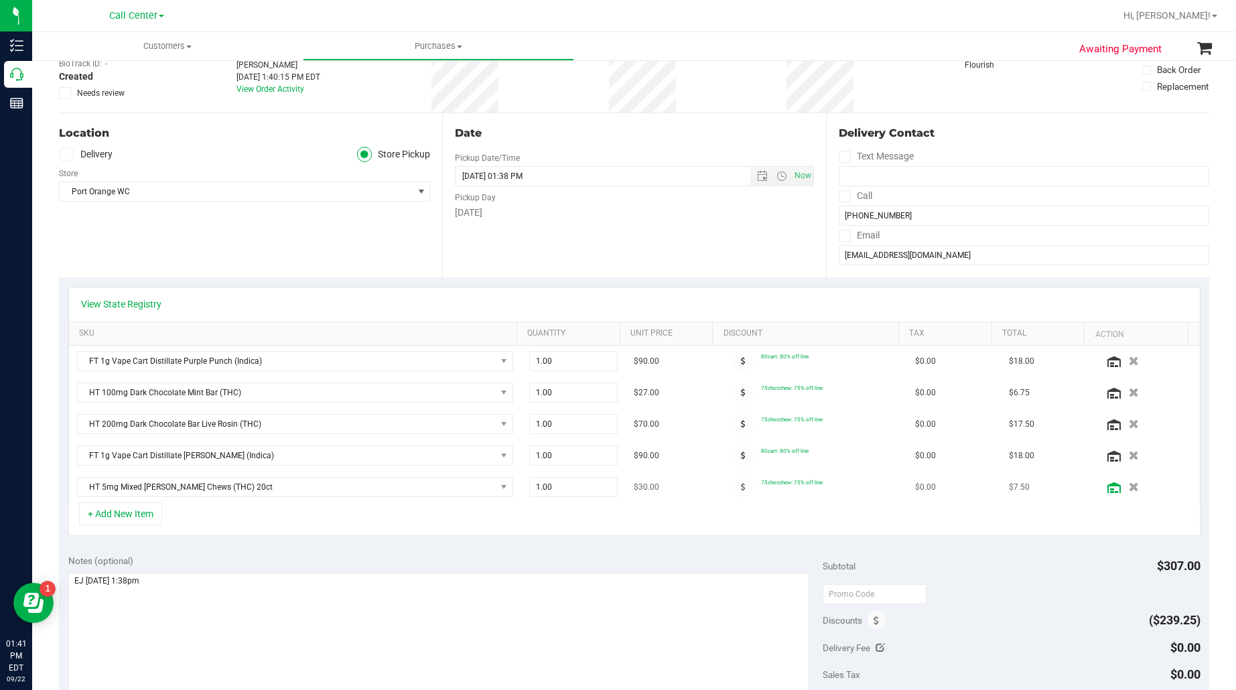
click at [1107, 486] on icon at bounding box center [1113, 487] width 13 height 11
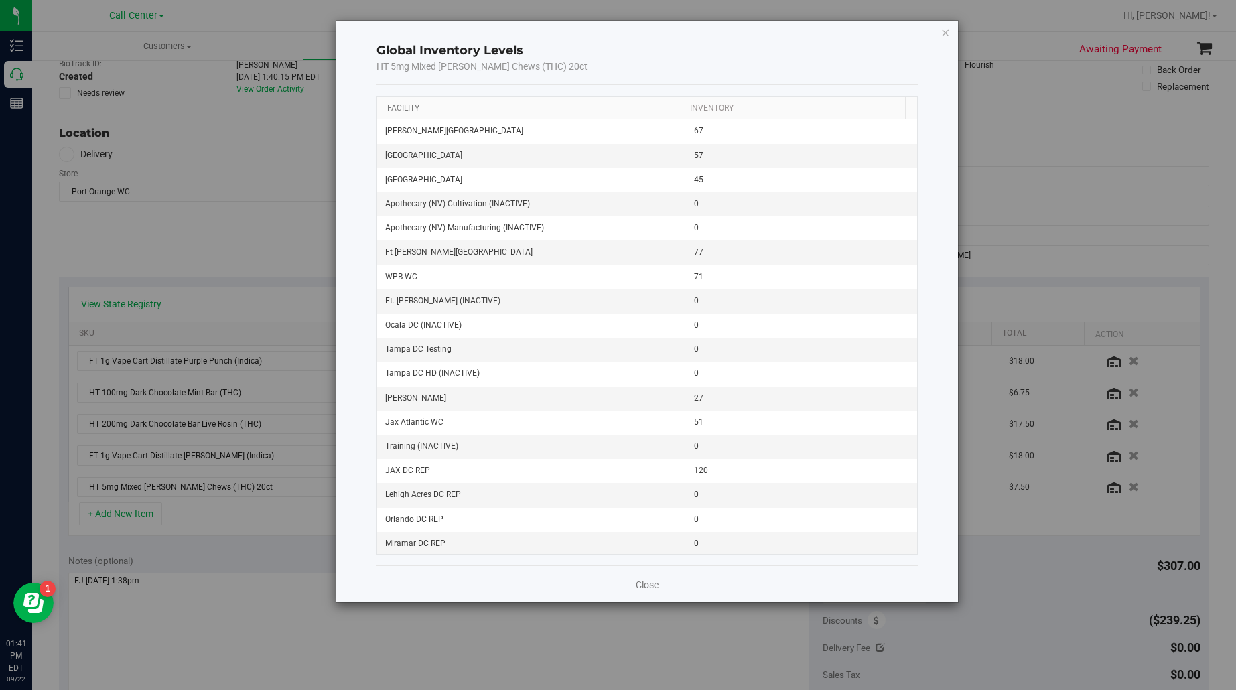
click at [390, 106] on link "Facility" at bounding box center [403, 107] width 32 height 9
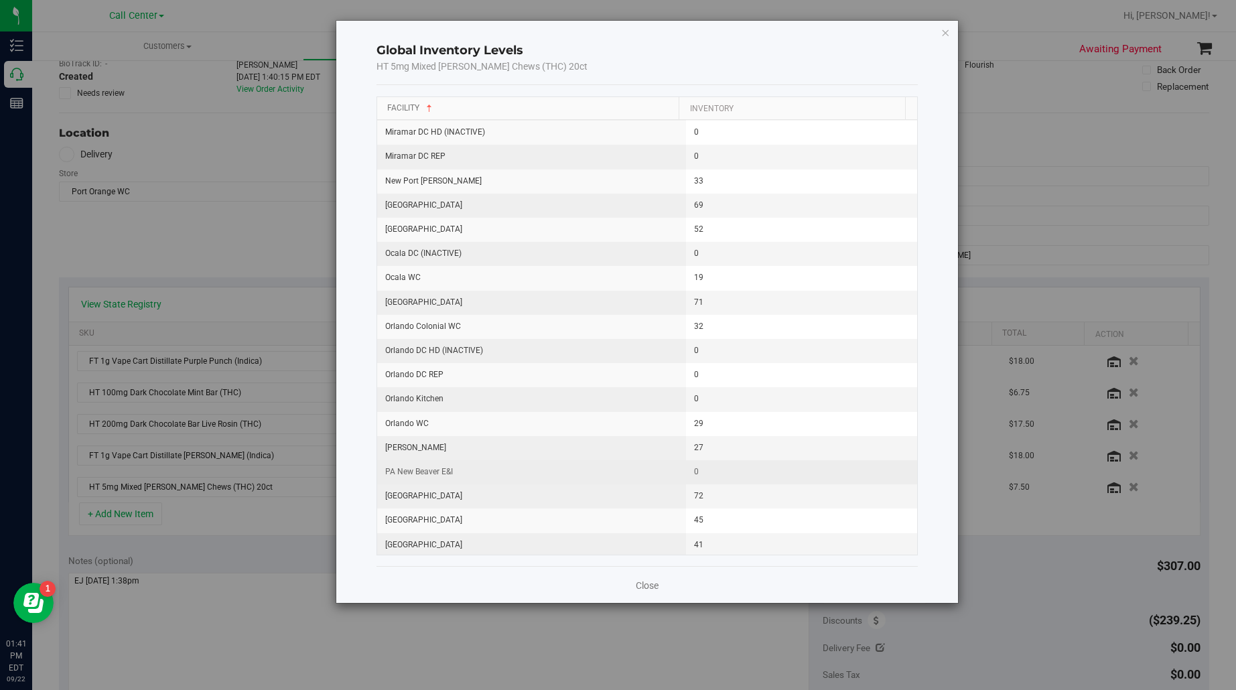
scroll to position [1005, 0]
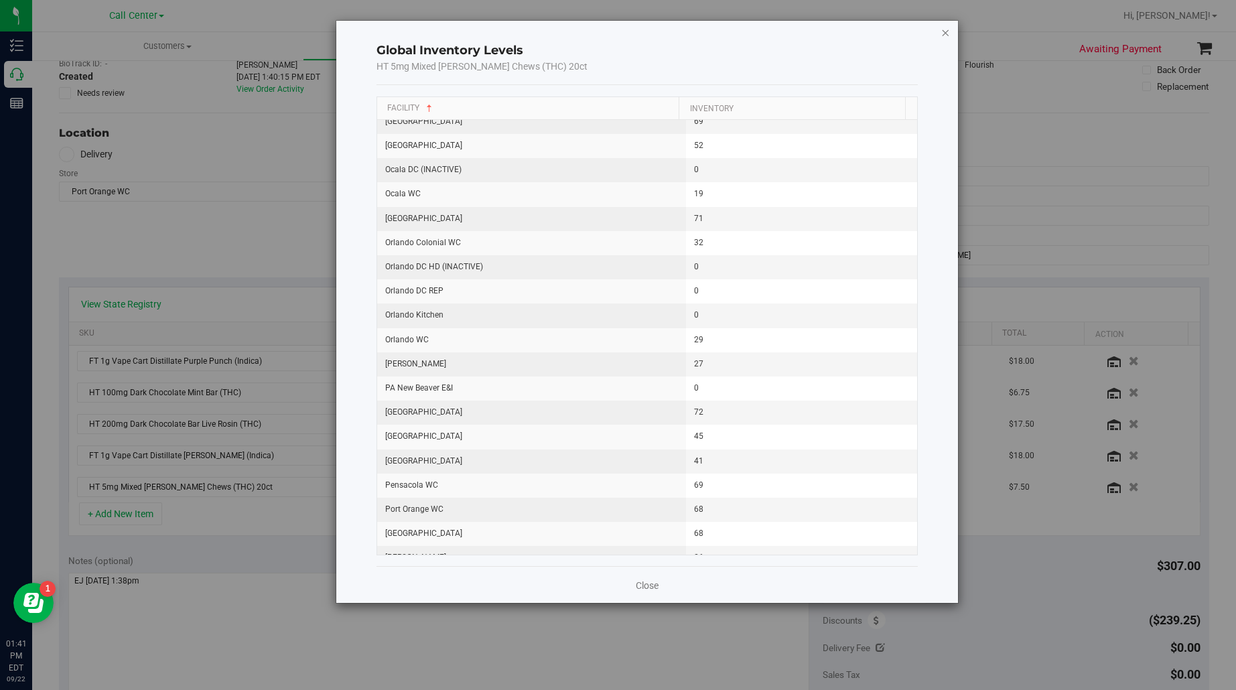
click at [945, 30] on icon "button" at bounding box center [945, 32] width 9 height 16
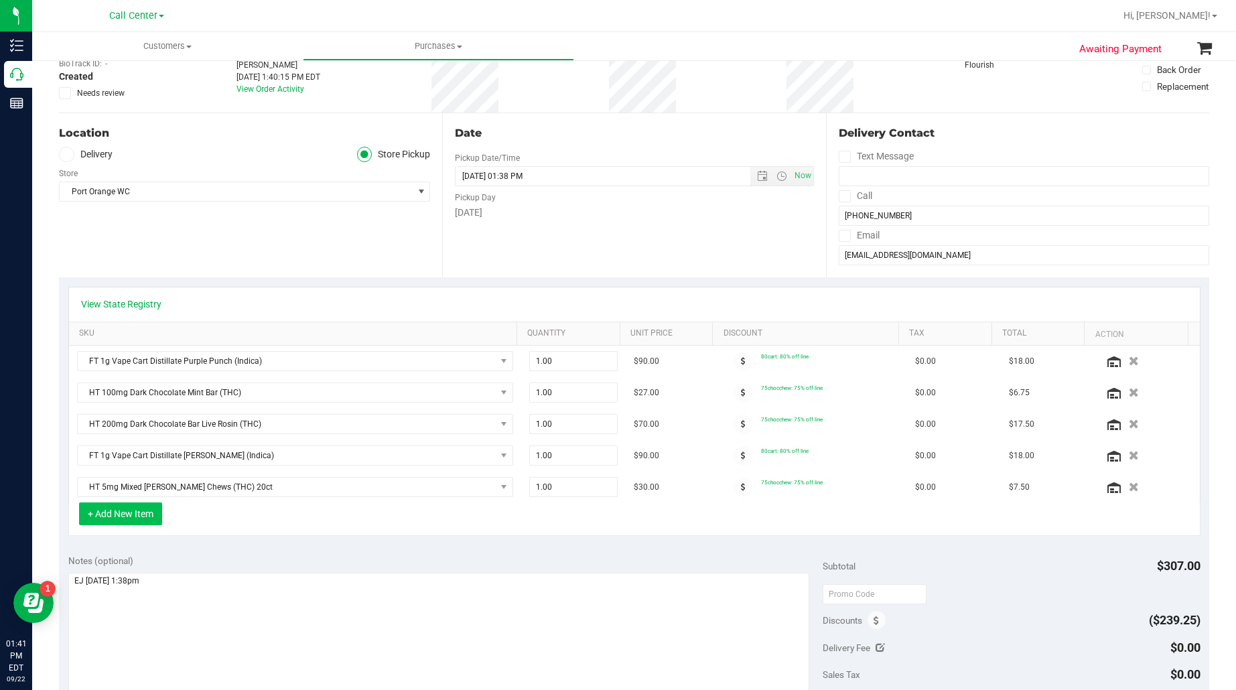
click at [137, 513] on button "+ Add New Item" at bounding box center [120, 513] width 83 height 23
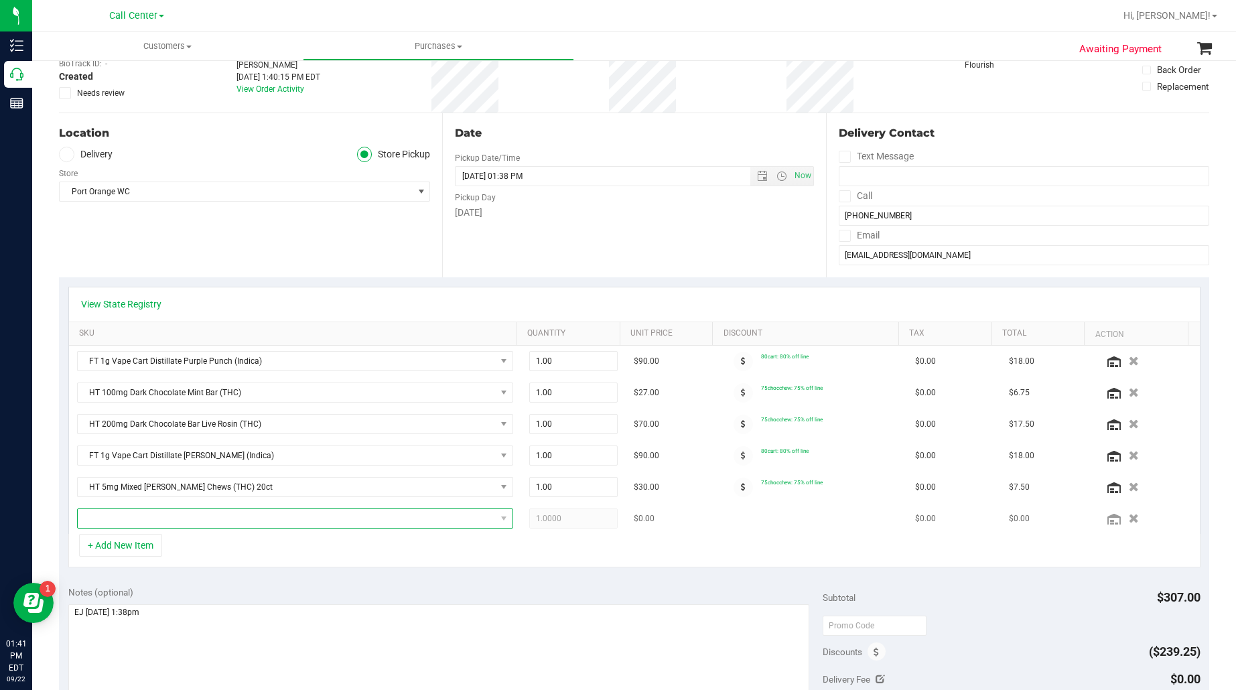
click at [133, 521] on span "NO DATA FOUND" at bounding box center [287, 518] width 418 height 19
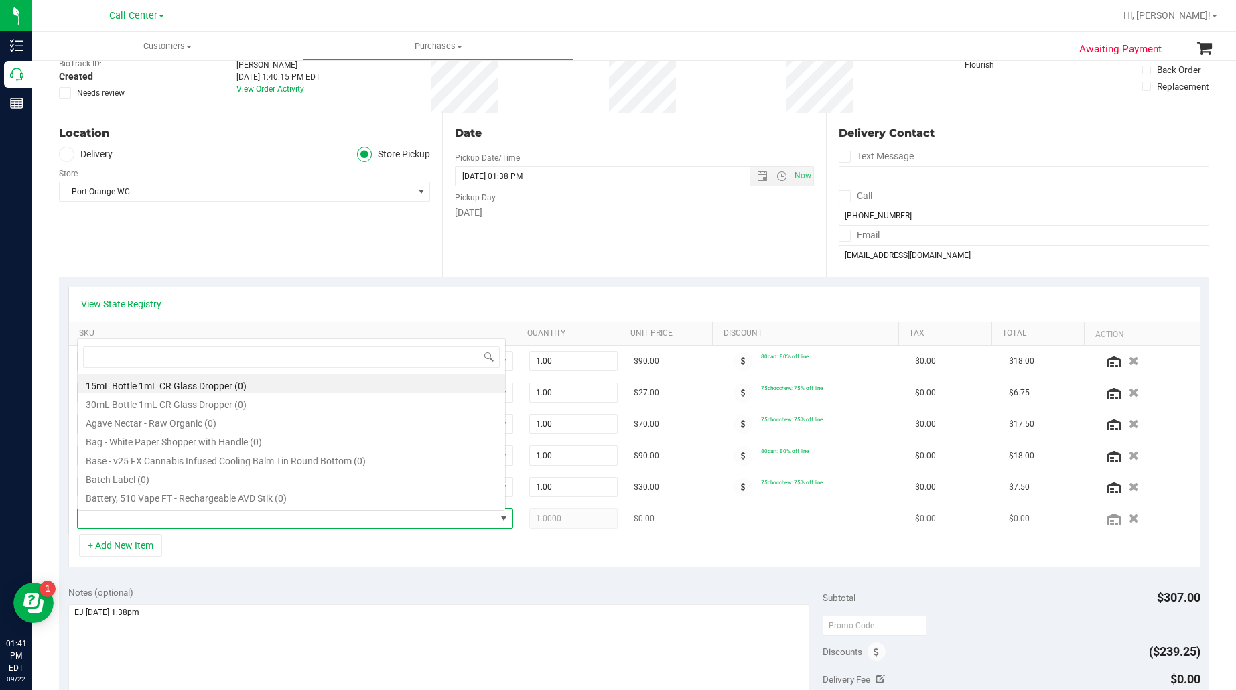
scroll to position [21, 421]
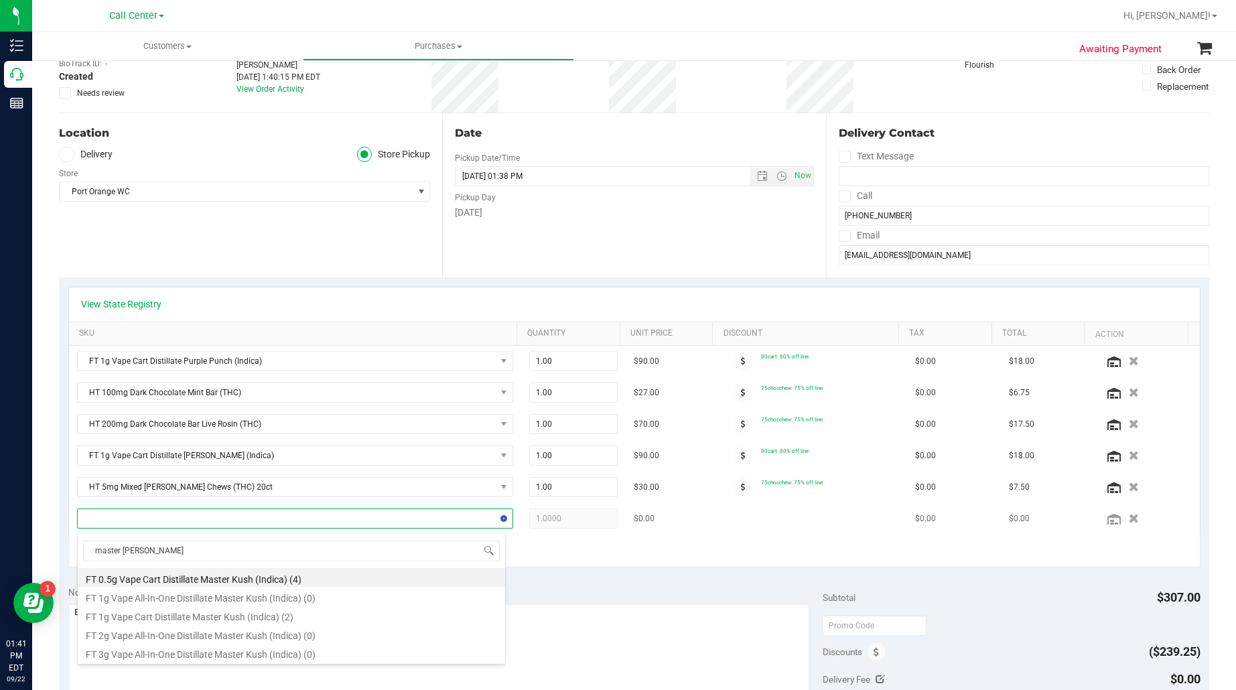
type input "master kus"
click at [143, 618] on li "FT 1g Vape Cart Distillate Master Kush (Indica) (2)" at bounding box center [291, 615] width 427 height 19
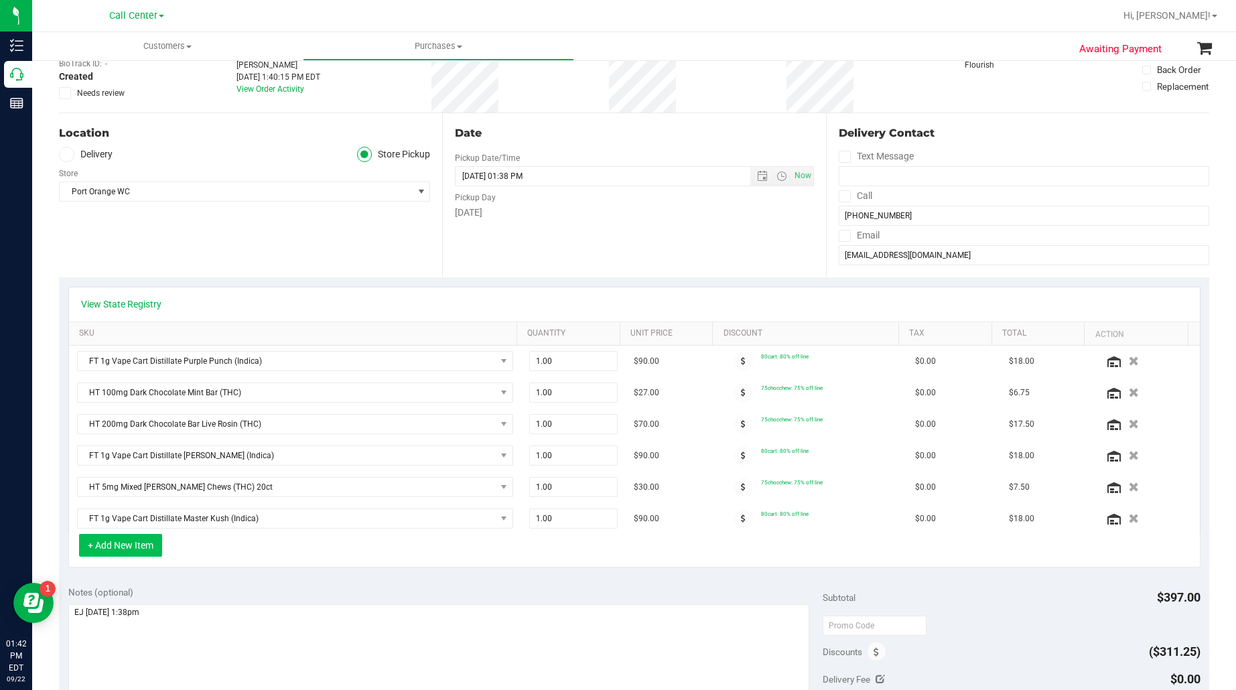
click at [121, 554] on button "+ Add New Item" at bounding box center [120, 545] width 83 height 23
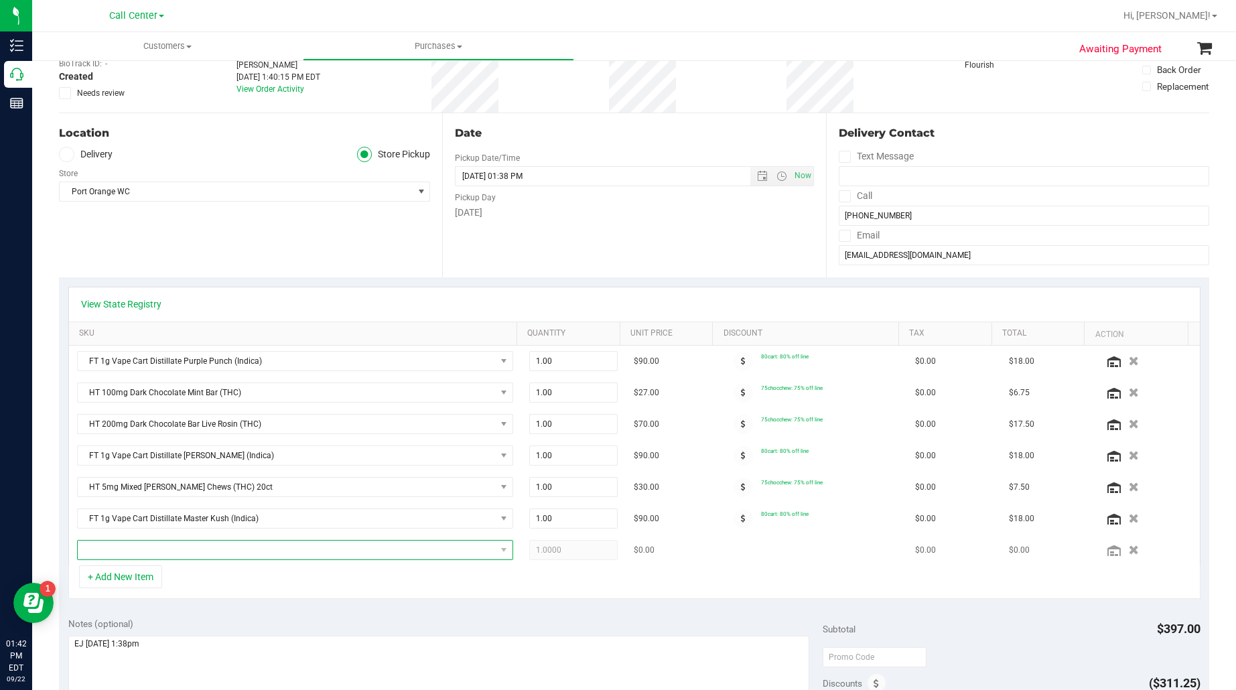
click at [121, 554] on span "NO DATA FOUND" at bounding box center [287, 550] width 418 height 19
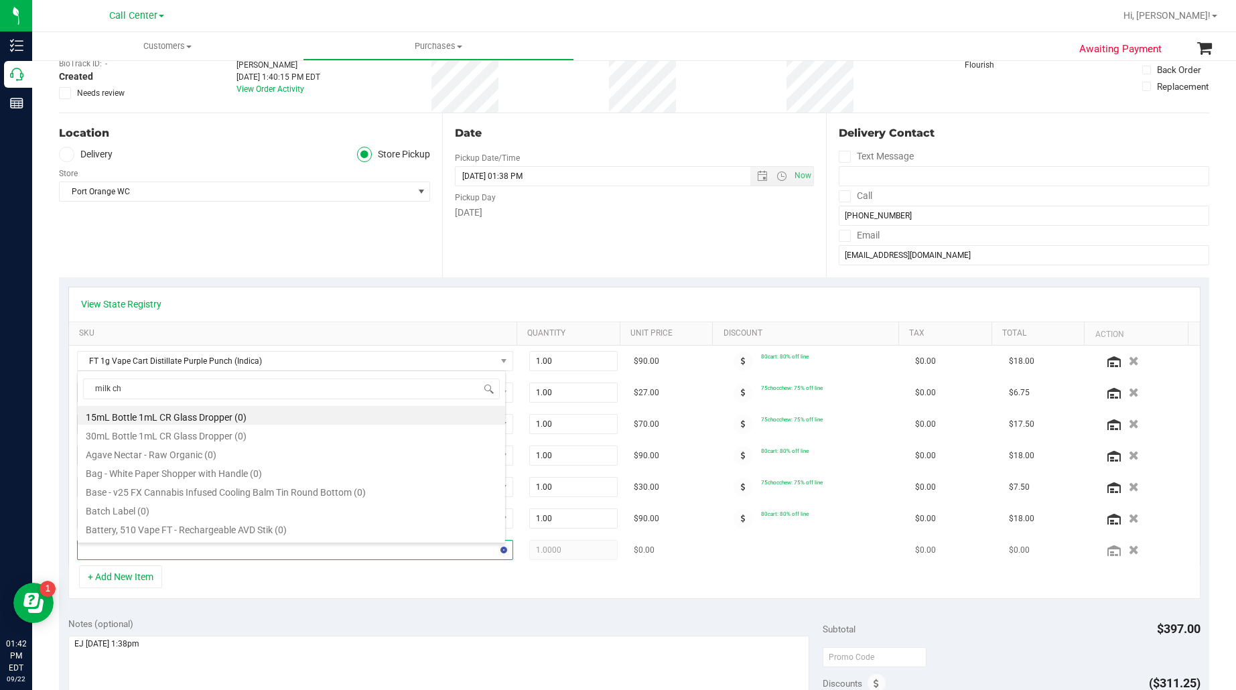
type input "milk cho"
click at [188, 494] on li "HT 100mg Milk Chocolate Caramel Bar (THC) (43)" at bounding box center [291, 490] width 427 height 19
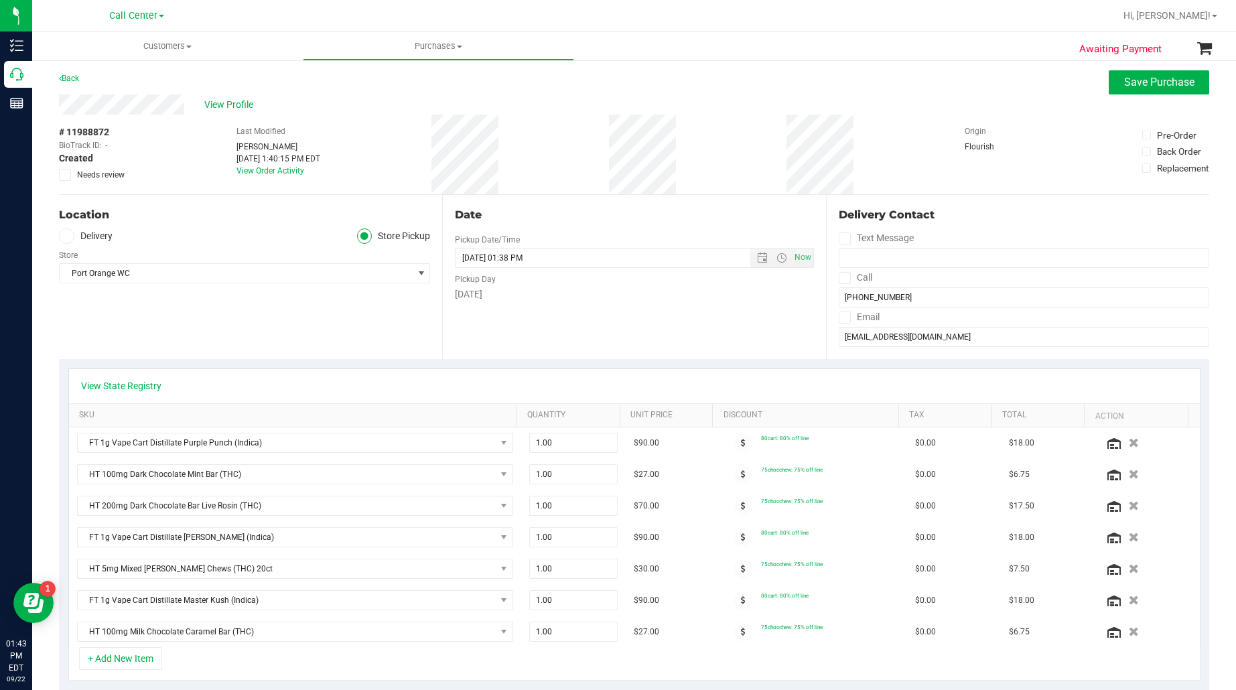
scroll to position [0, 0]
click at [216, 356] on div "Location Delivery Store Pickup Store Port Orange WC Select Store Bonita Springs…" at bounding box center [250, 279] width 383 height 164
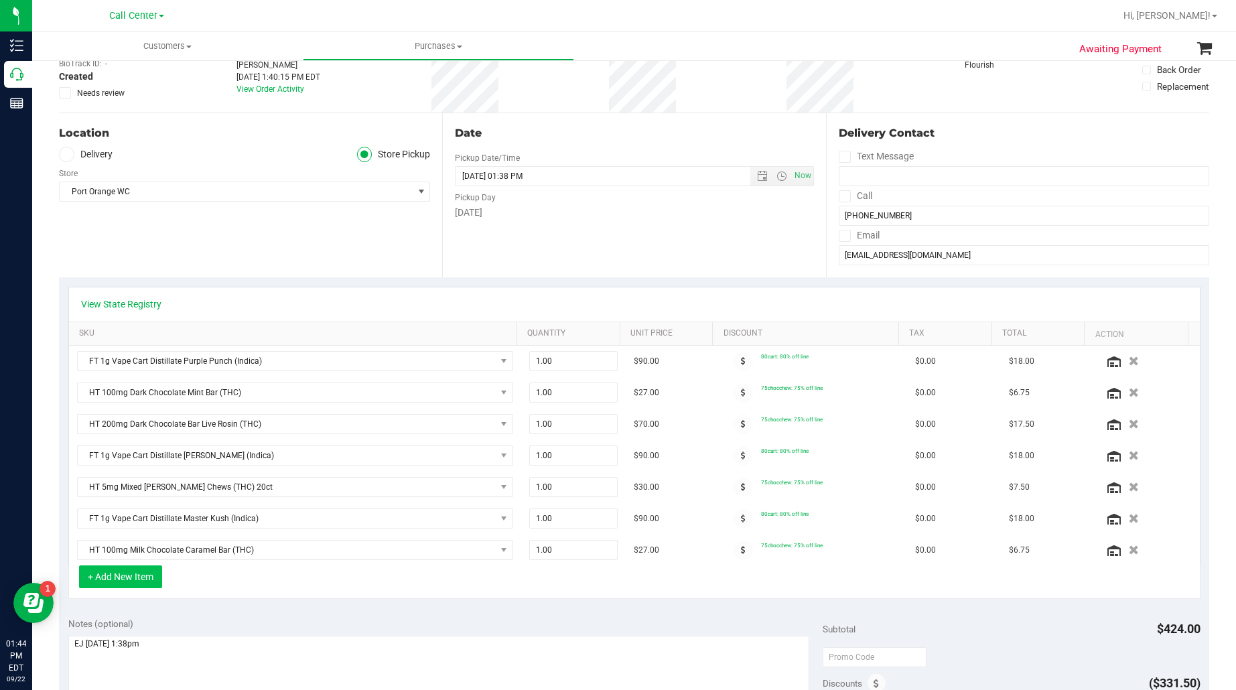
click at [127, 577] on button "+ Add New Item" at bounding box center [120, 576] width 83 height 23
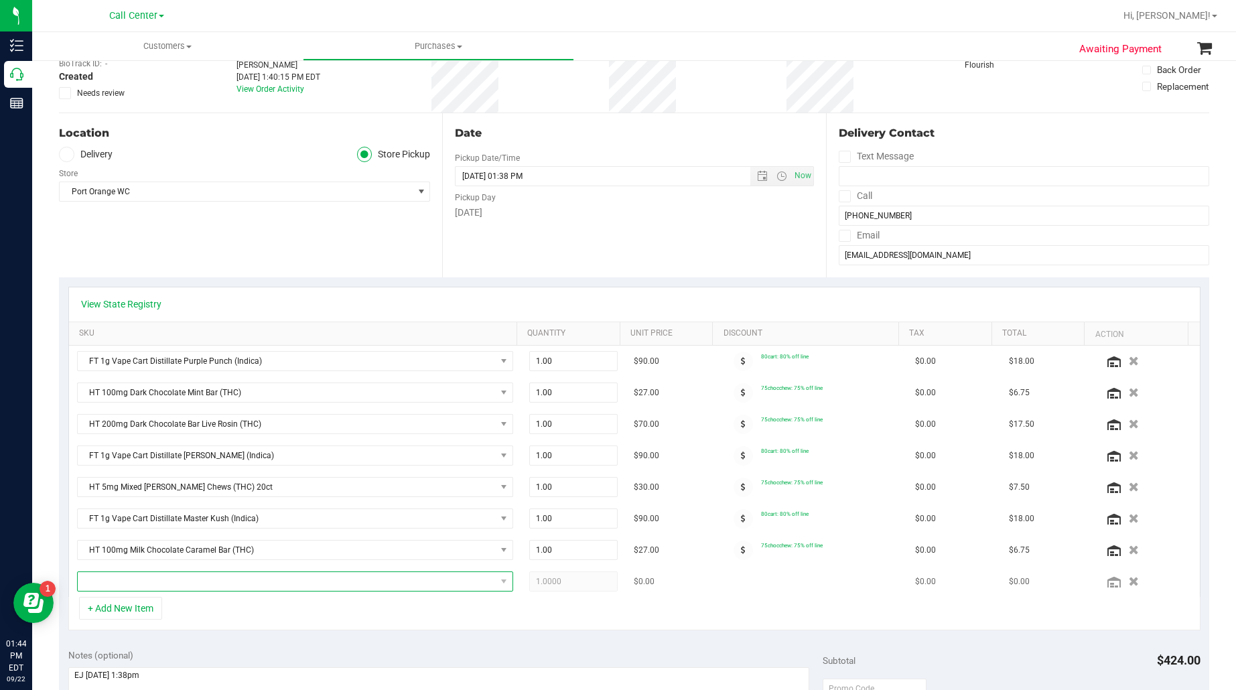
click at [128, 580] on span "NO DATA FOUND" at bounding box center [287, 581] width 418 height 19
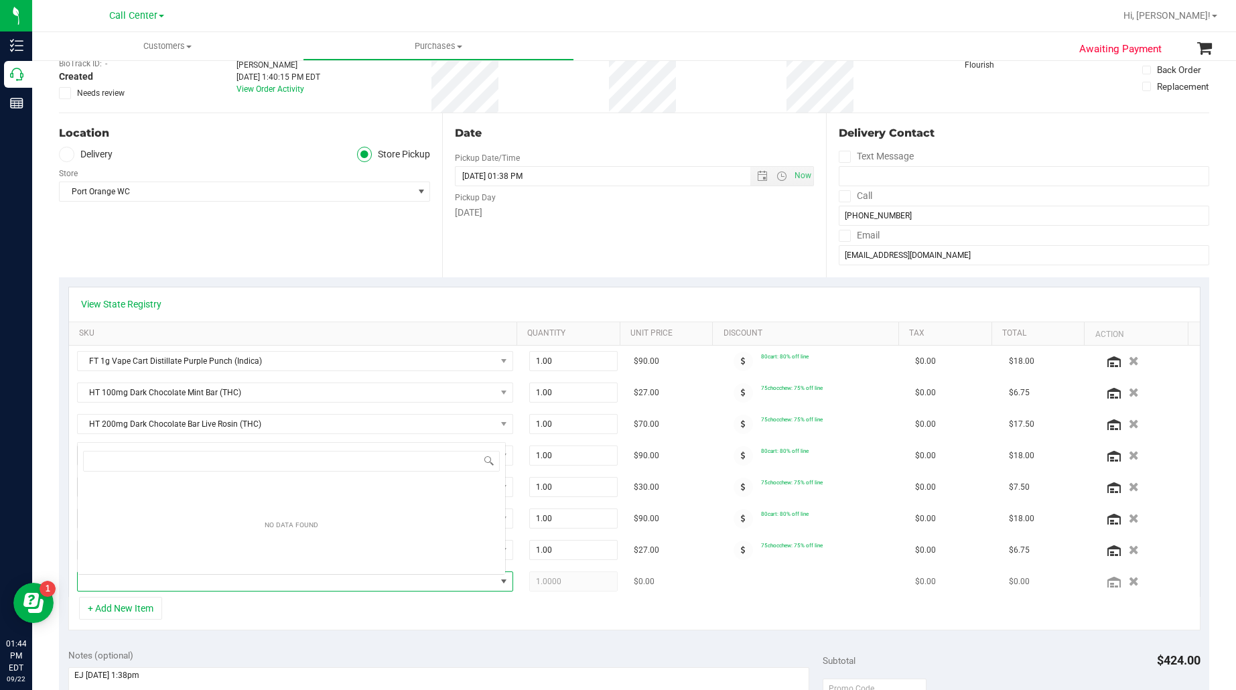
scroll to position [21, 421]
type input "Soothe"
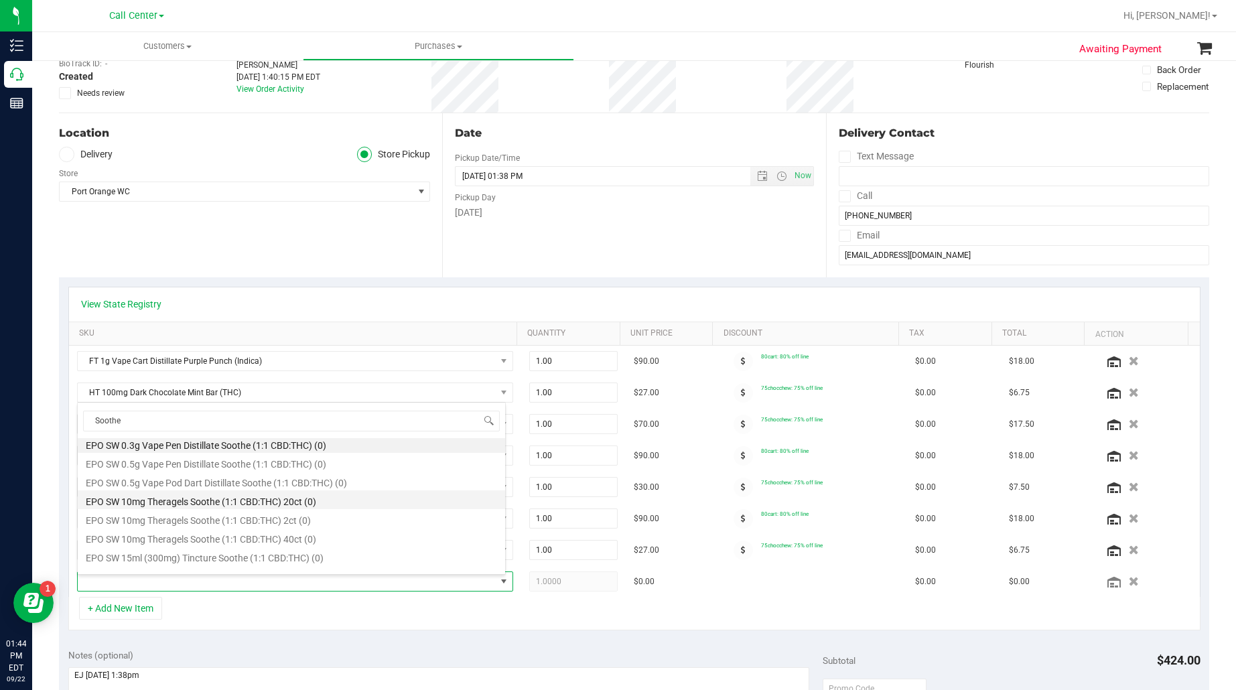
scroll to position [0, 0]
drag, startPoint x: 139, startPoint y: 416, endPoint x: 88, endPoint y: 417, distance: 50.9
click at [88, 417] on input "Soothe" at bounding box center [291, 421] width 417 height 21
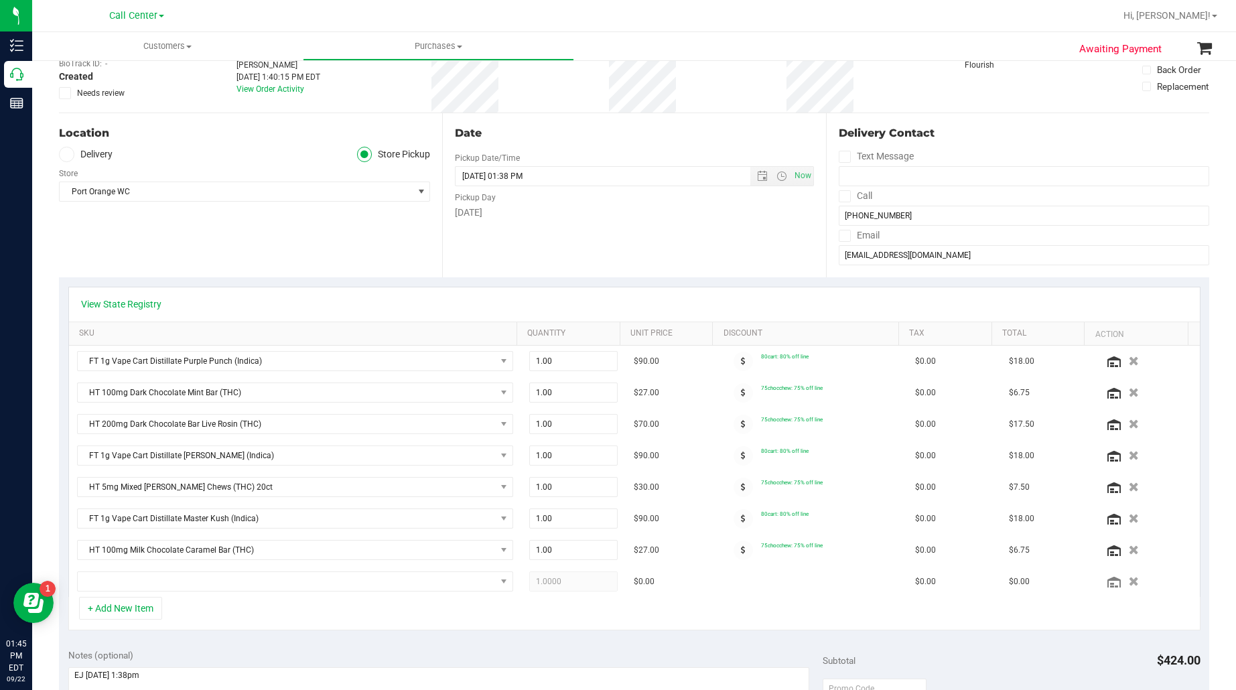
click at [188, 255] on div "Location Delivery Store Pickup Store Port Orange WC Select Store Bonita Springs…" at bounding box center [250, 195] width 383 height 164
click at [249, 585] on span "NO DATA FOUND" at bounding box center [287, 581] width 418 height 19
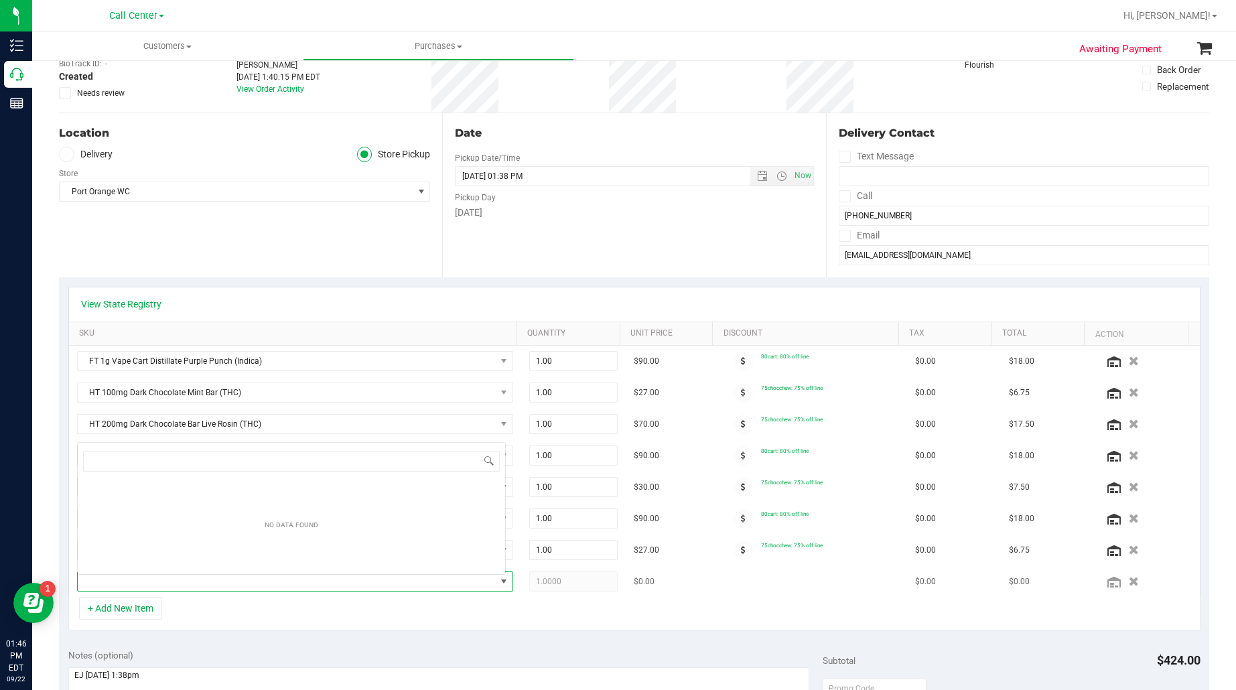
scroll to position [21, 421]
type input "Original Z"
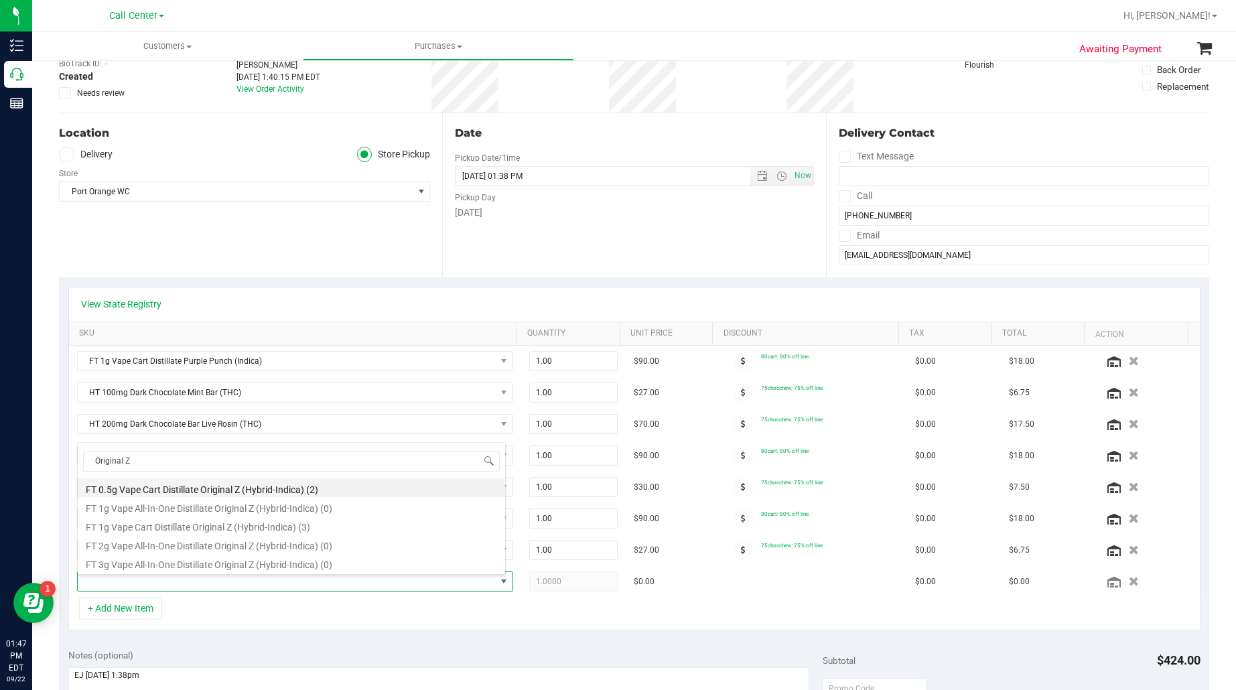
click at [212, 490] on li "FT 0.5g Vape Cart Distillate Original Z (Hybrid-Indica) (2)" at bounding box center [291, 487] width 427 height 19
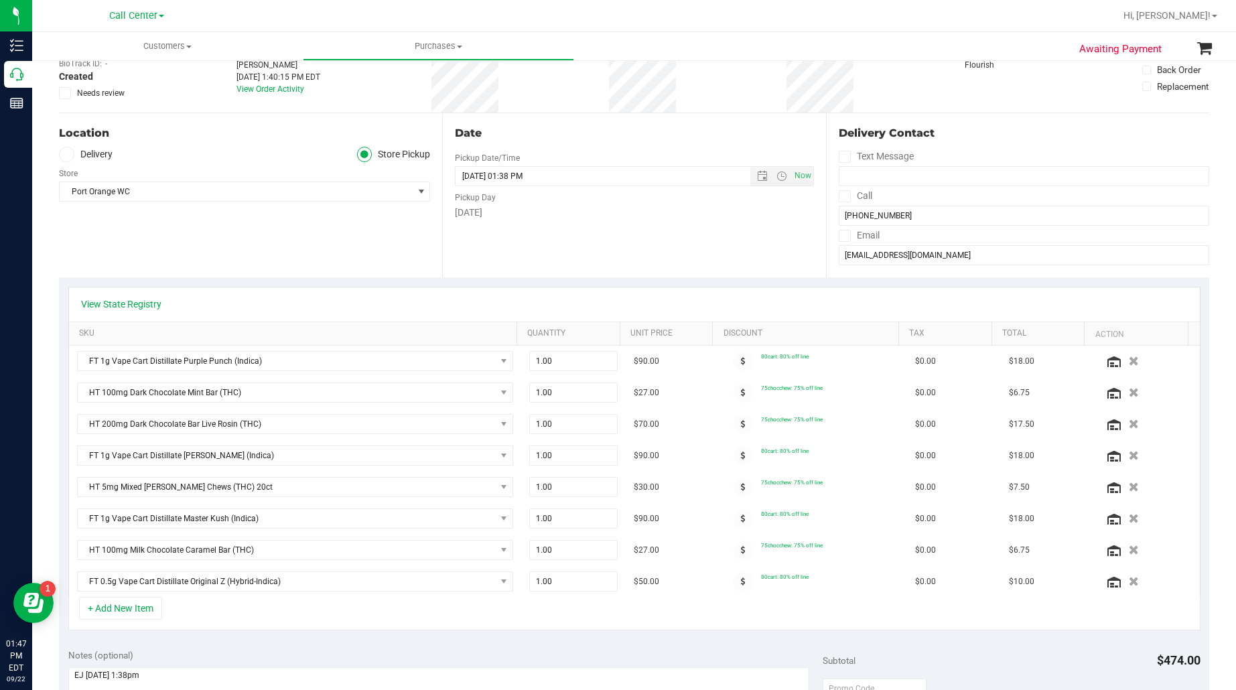
click at [241, 638] on div "View State Registry SKU Quantity Unit Price Discount Tax Total Action FT 1g Vap…" at bounding box center [634, 458] width 1150 height 362
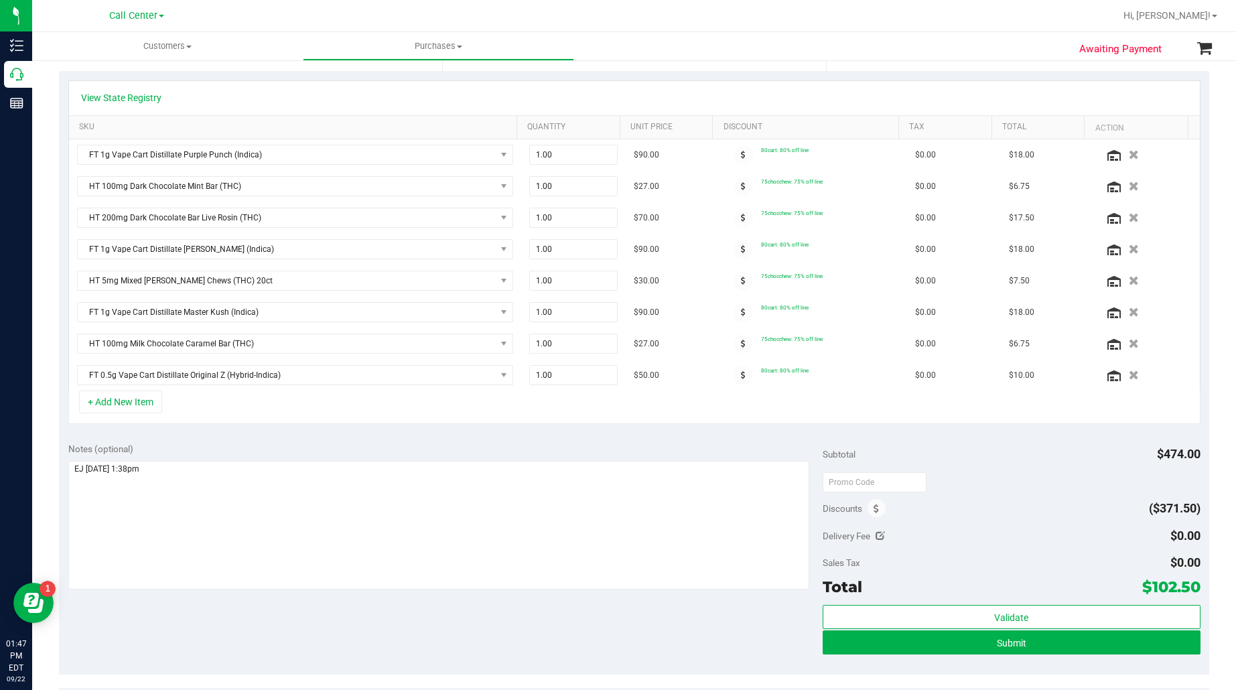
scroll to position [251, 0]
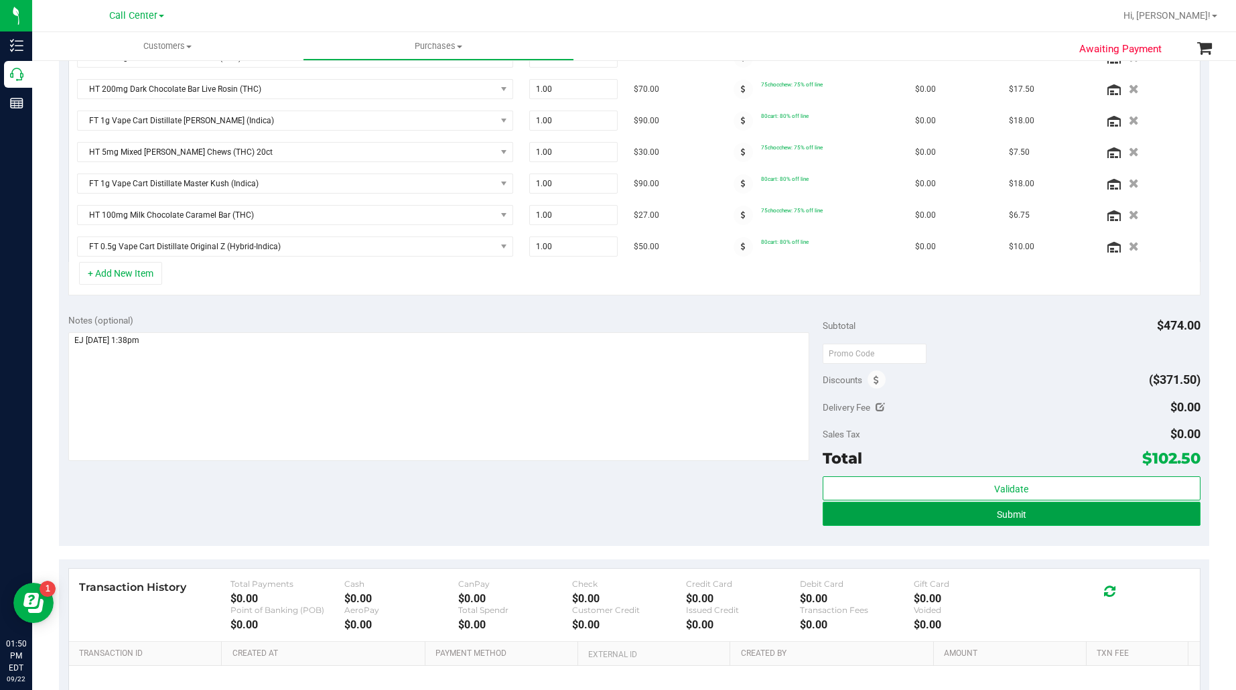
click at [1036, 521] on button "Submit" at bounding box center [1011, 514] width 377 height 24
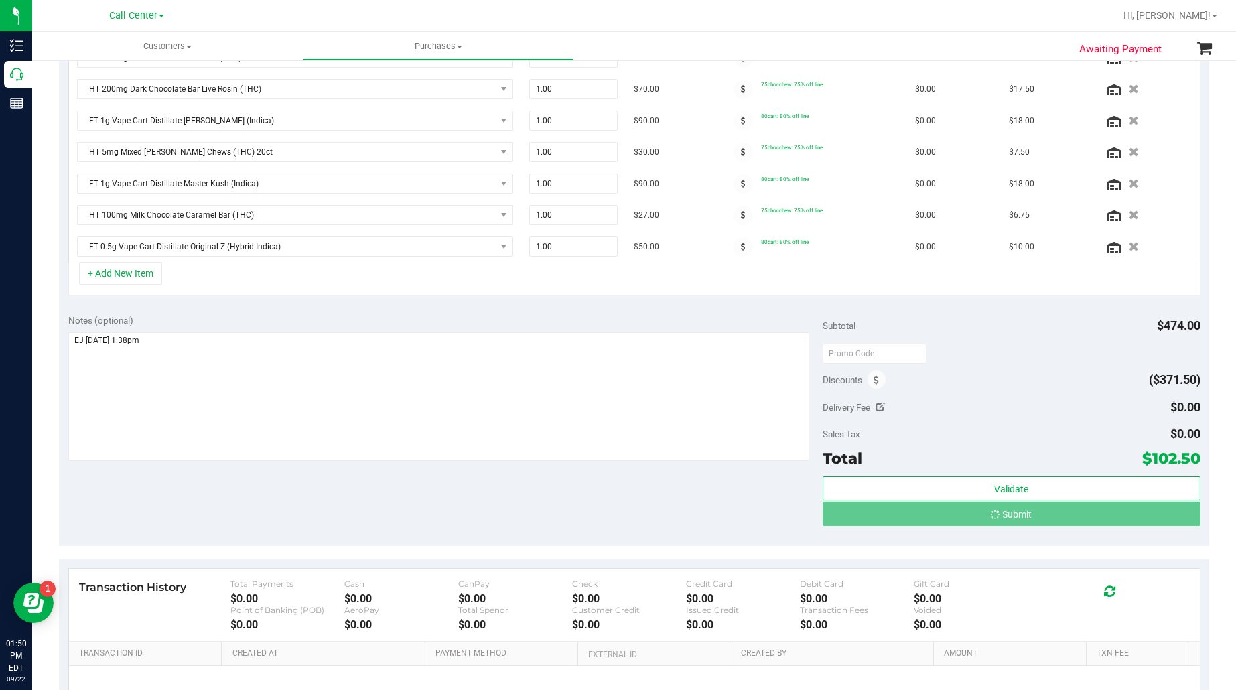
scroll to position [397, 0]
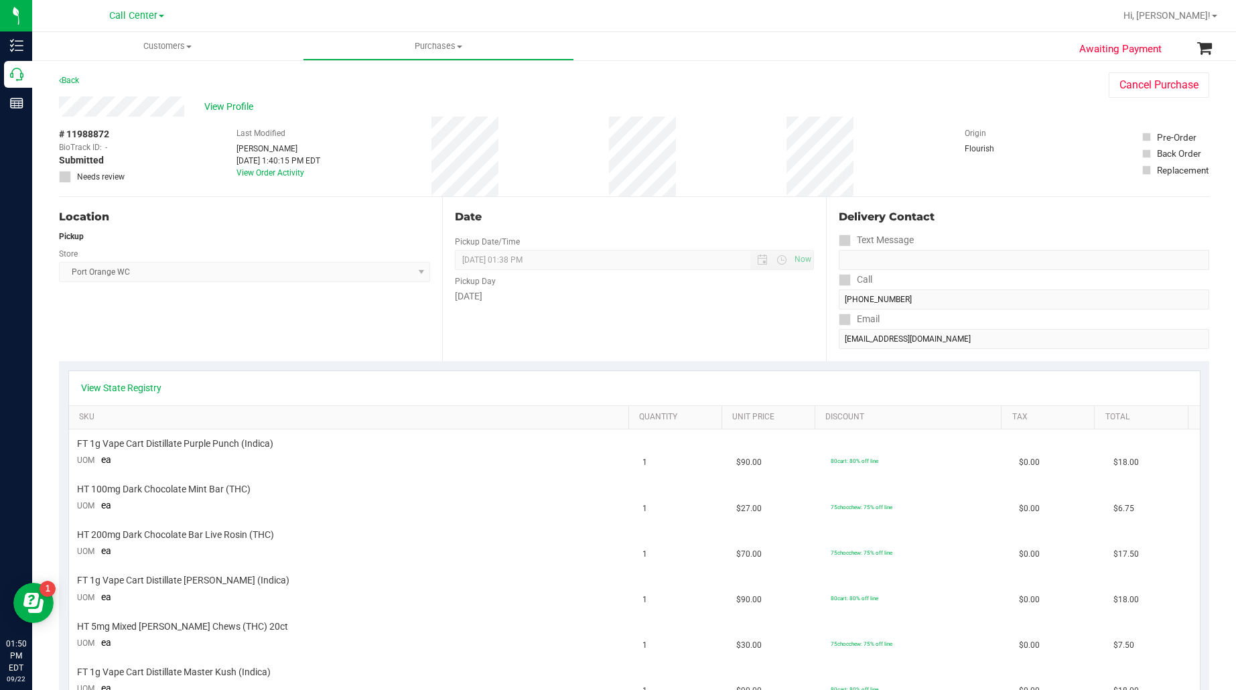
click at [98, 131] on span "# 11988872" at bounding box center [84, 134] width 50 height 14
copy div "# 11988872"
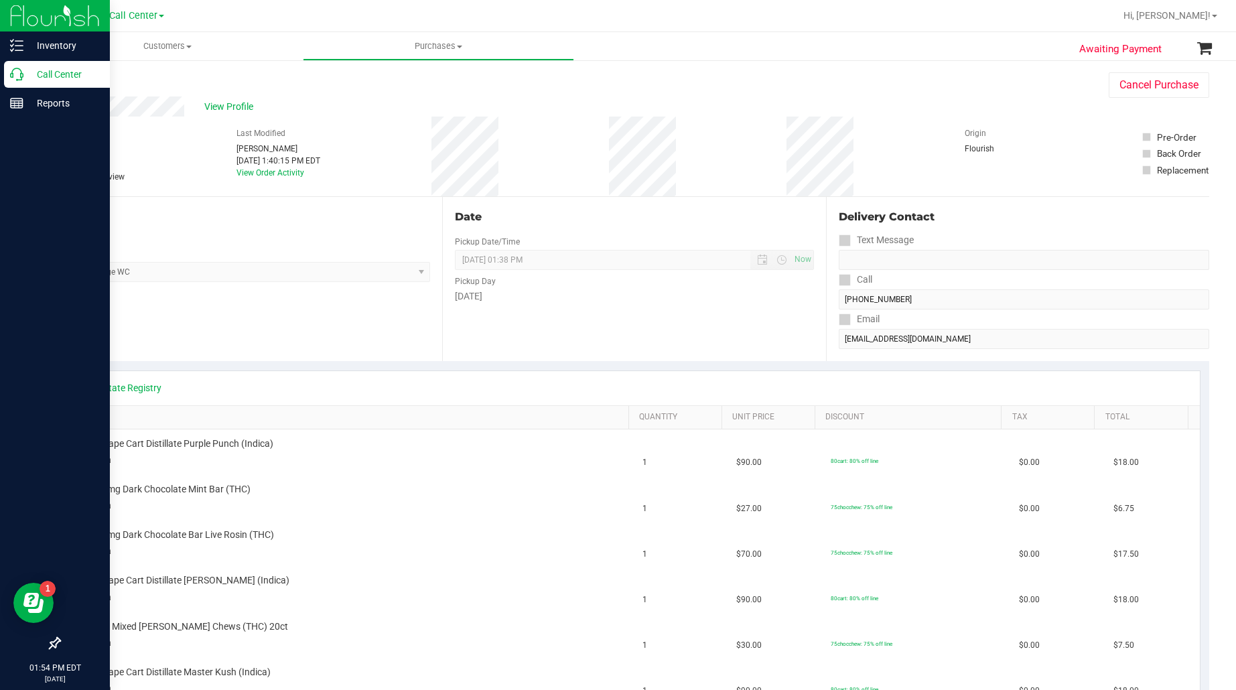
drag, startPoint x: 49, startPoint y: 75, endPoint x: 85, endPoint y: 84, distance: 37.4
click at [49, 75] on p "Call Center" at bounding box center [63, 74] width 80 height 16
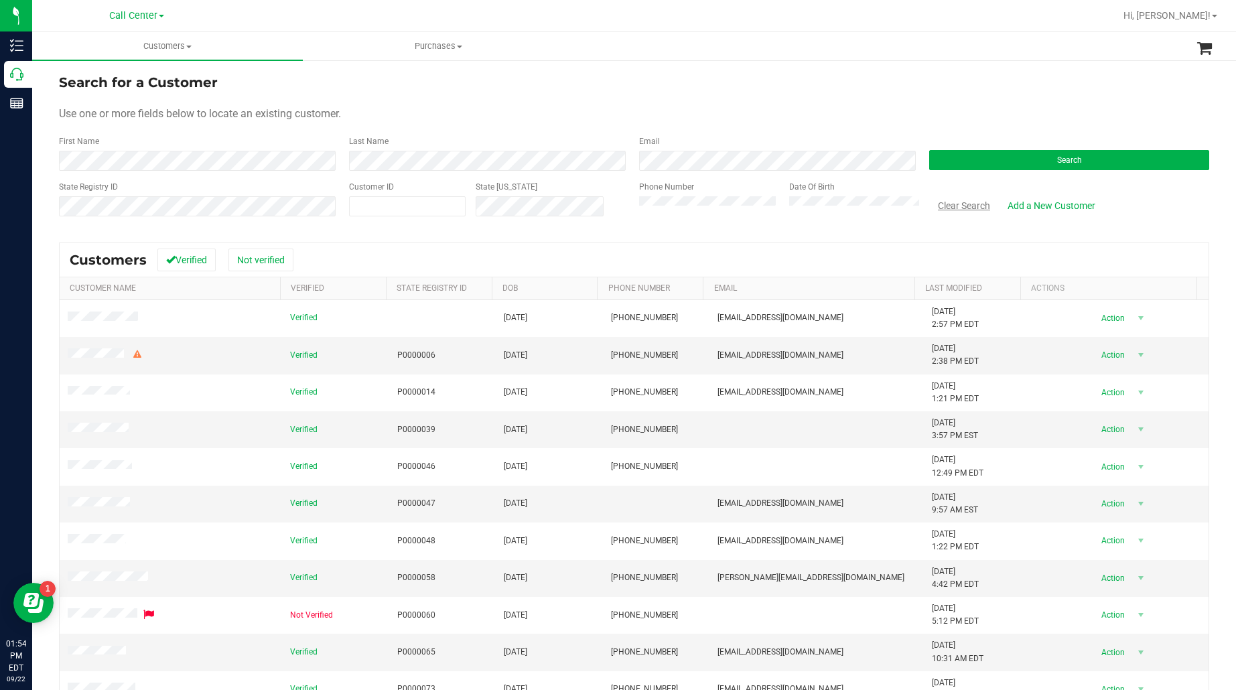
click at [957, 208] on button "Clear Search" at bounding box center [964, 205] width 70 height 23
paste input "82539"
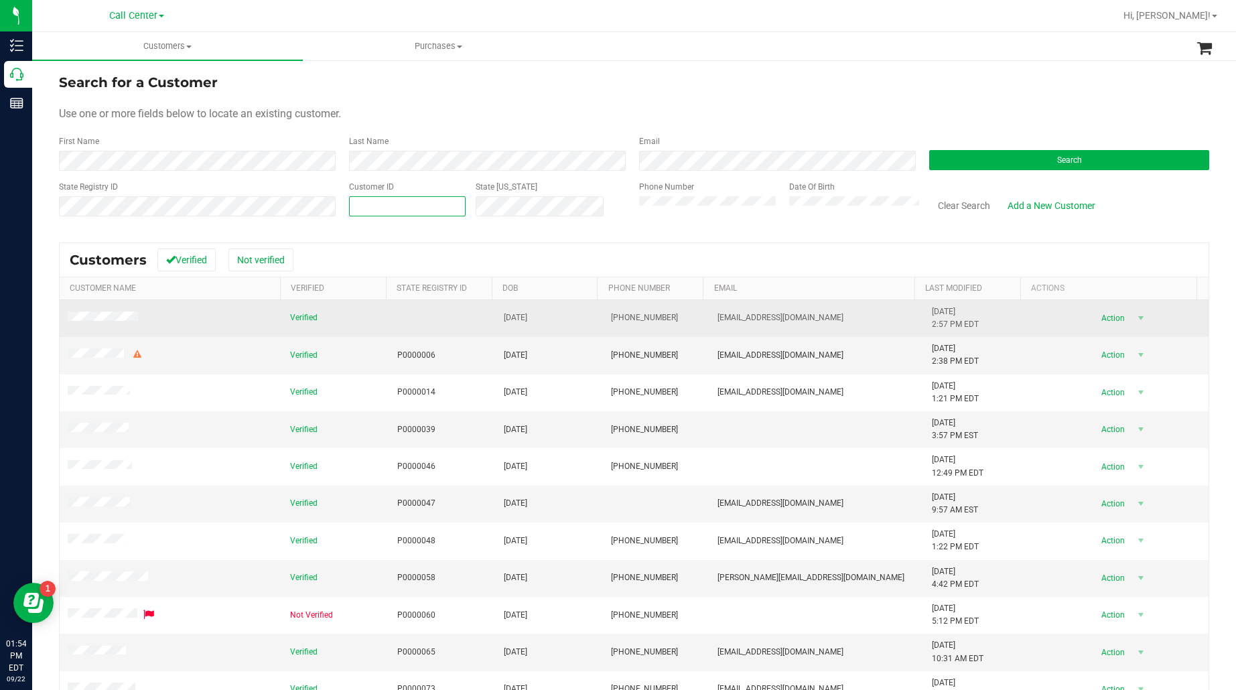
type input "82539"
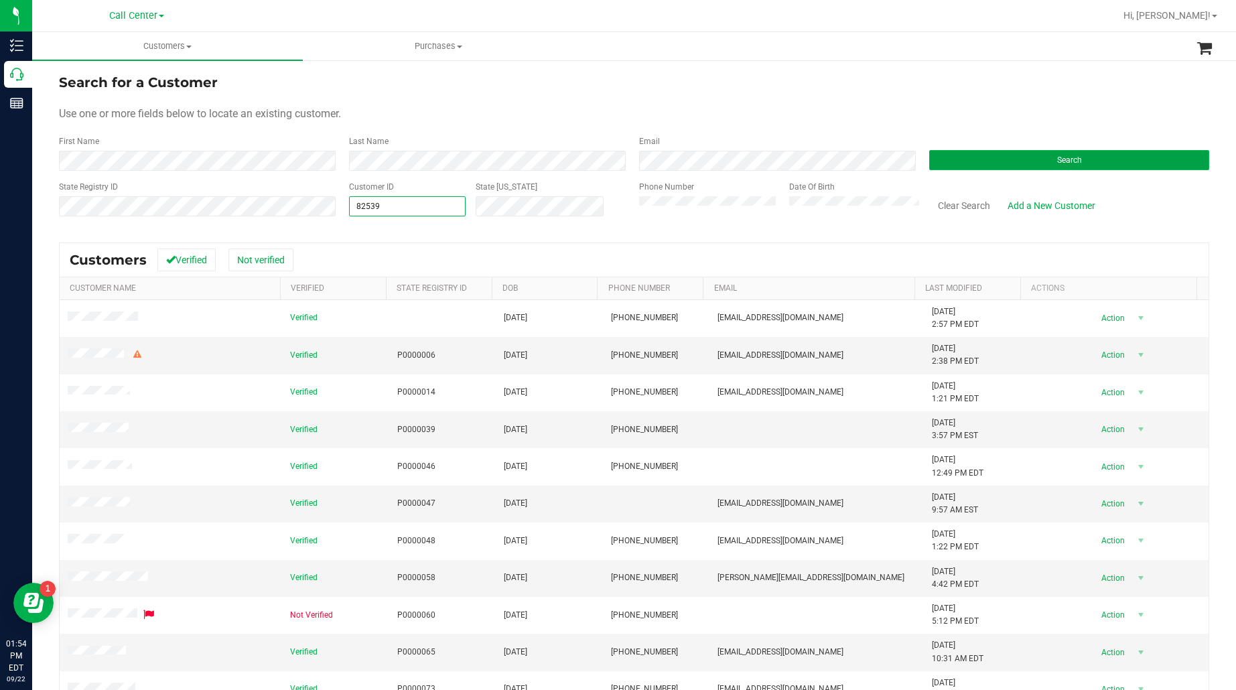
type input "82539"
click at [1032, 159] on button "Search" at bounding box center [1069, 160] width 280 height 20
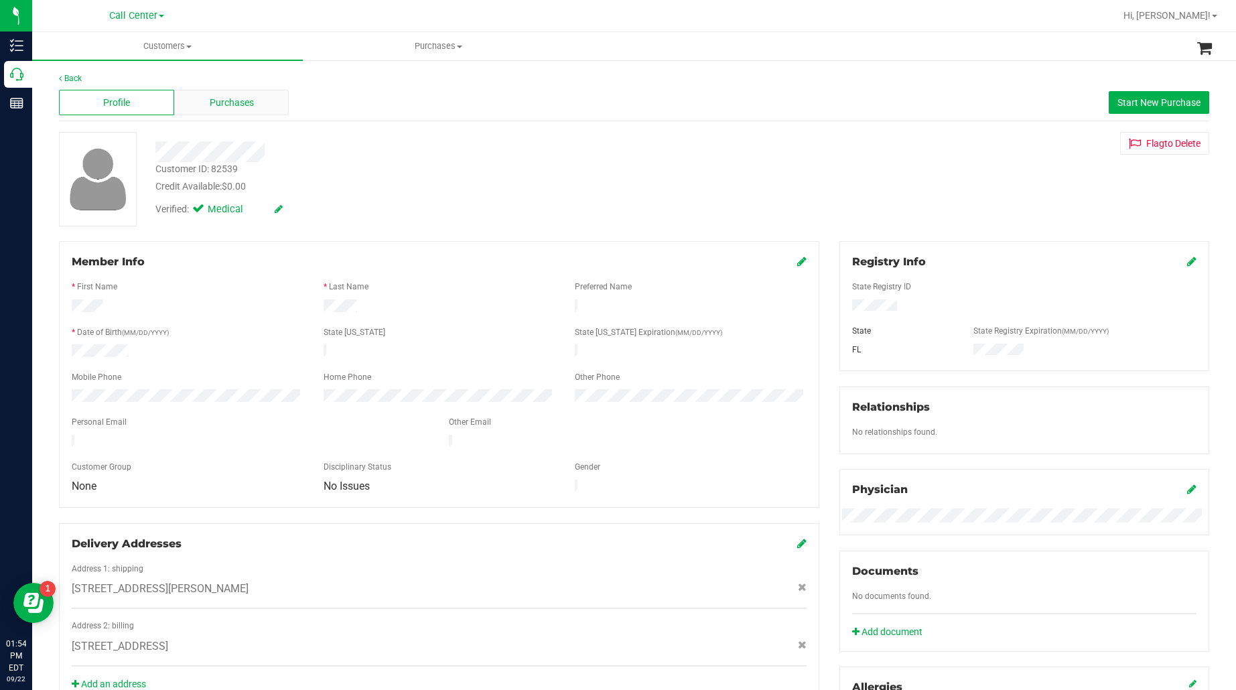
click at [234, 100] on span "Purchases" at bounding box center [232, 103] width 44 height 14
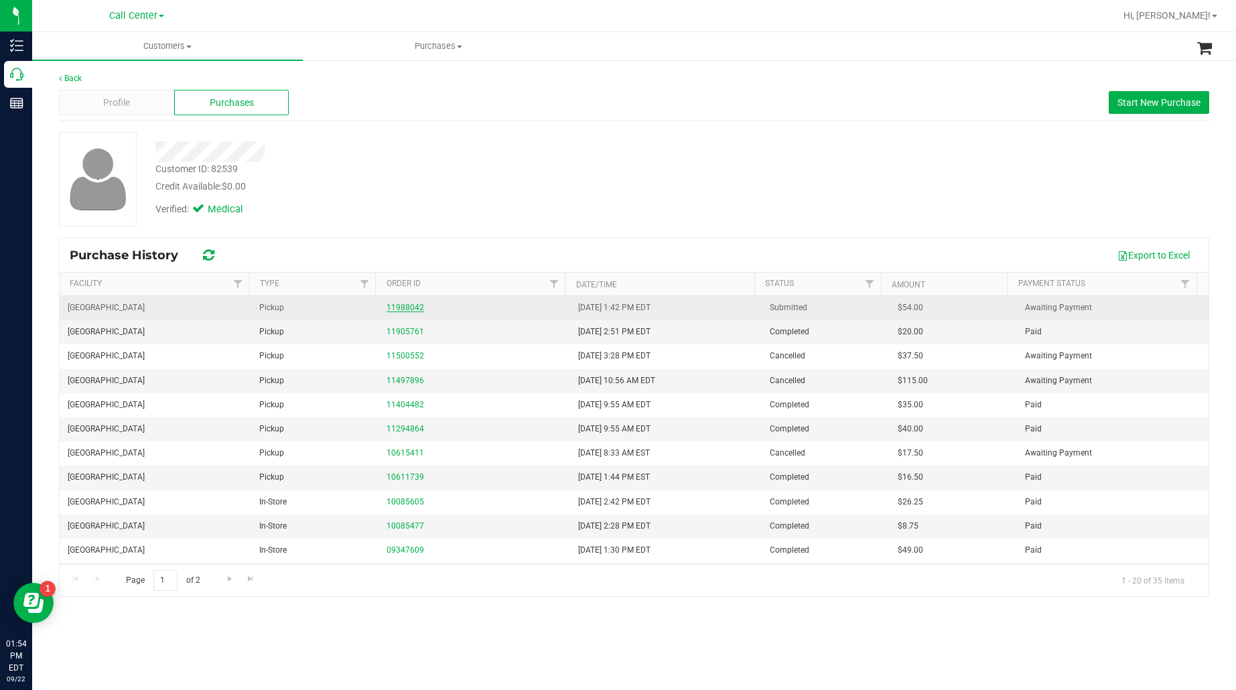
click at [403, 303] on link "11988042" at bounding box center [406, 307] width 38 height 9
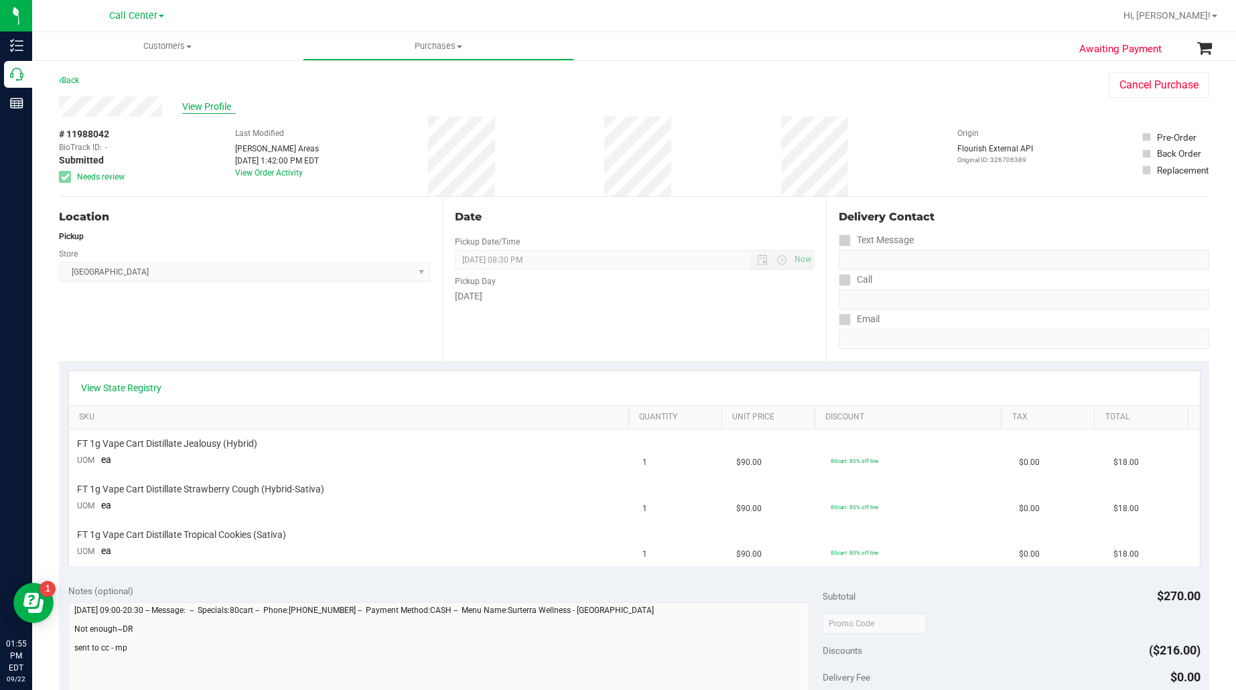
click at [198, 103] on span "View Profile" at bounding box center [209, 107] width 54 height 14
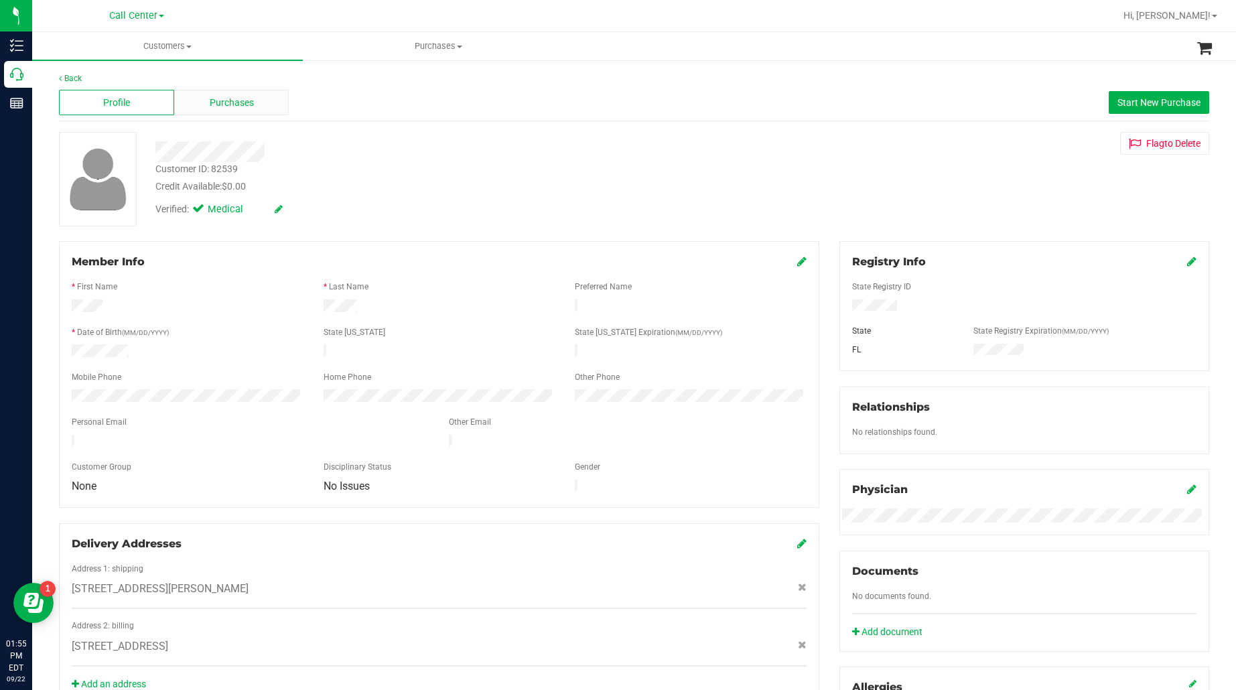
click at [202, 102] on div "Purchases" at bounding box center [231, 102] width 115 height 25
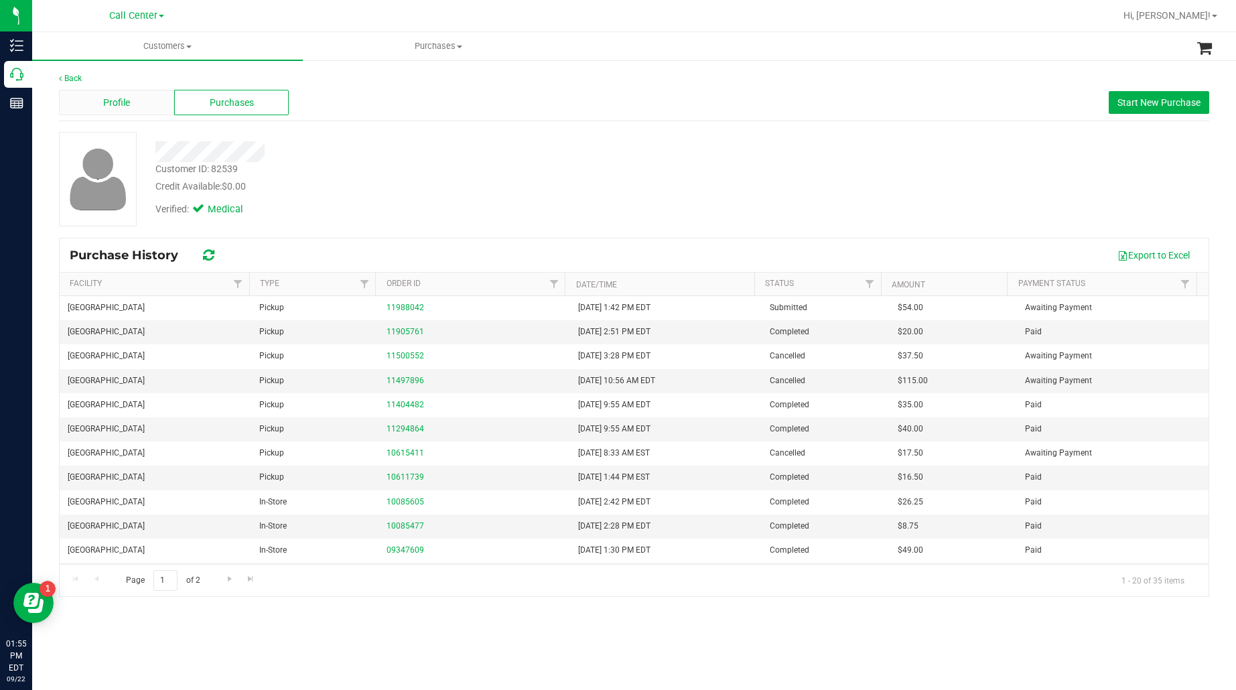
click at [125, 106] on span "Profile" at bounding box center [116, 103] width 27 height 14
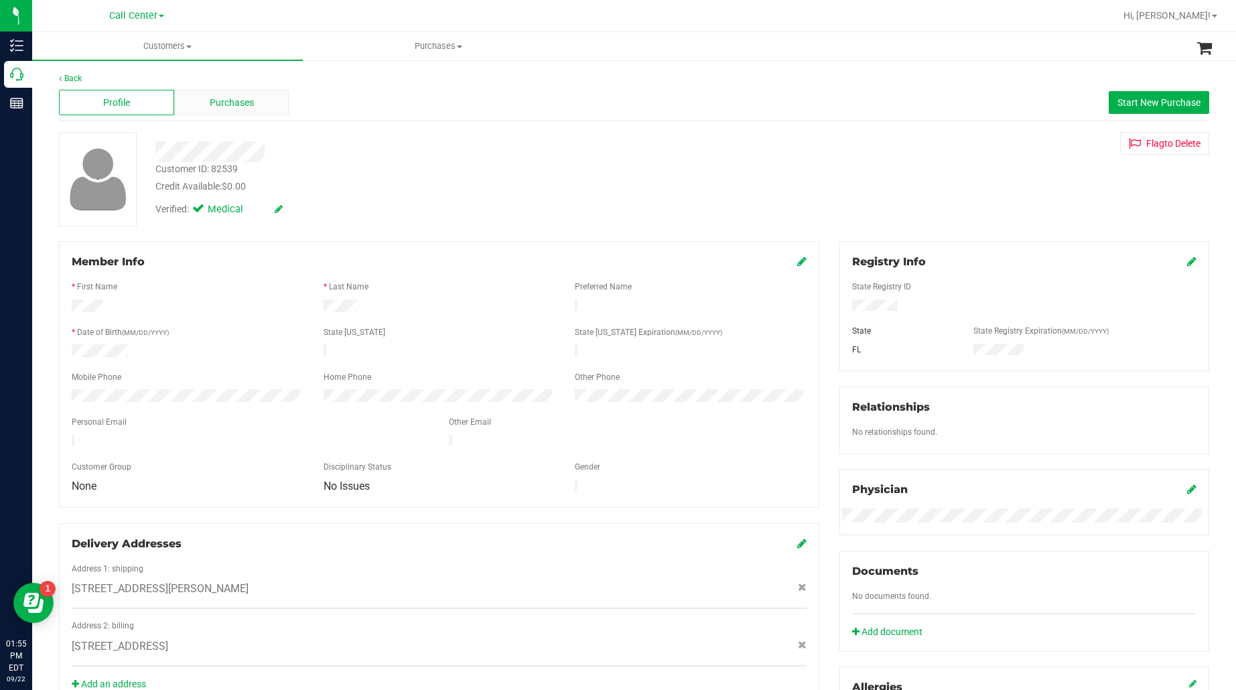
click at [216, 98] on span "Purchases" at bounding box center [232, 103] width 44 height 14
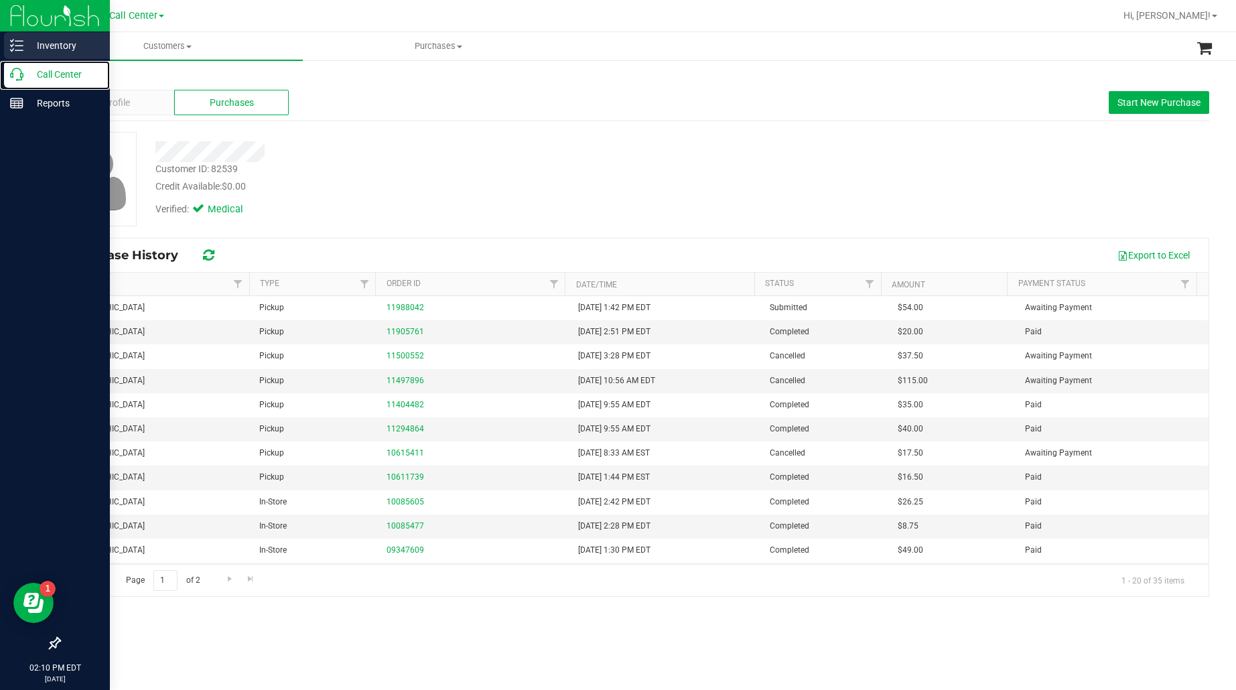
drag, startPoint x: 46, startPoint y: 69, endPoint x: 74, endPoint y: 44, distance: 38.4
click at [46, 69] on p "Call Center" at bounding box center [63, 74] width 80 height 16
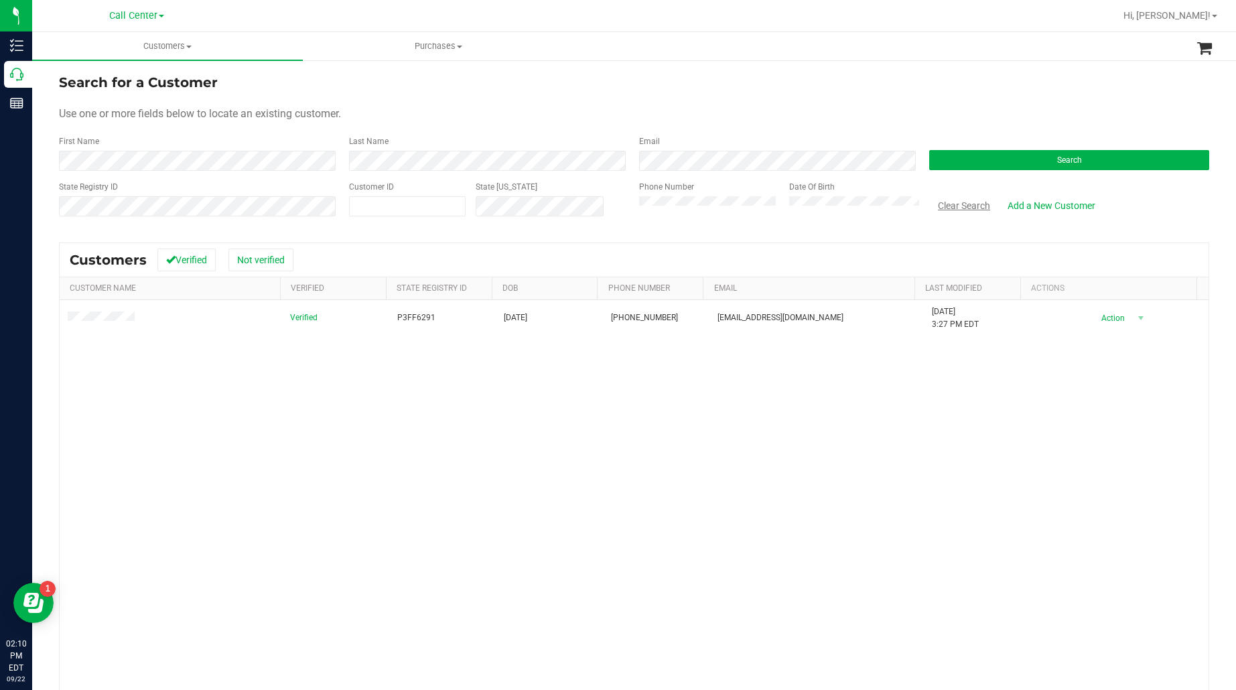
click at [943, 212] on button "Clear Search" at bounding box center [964, 205] width 70 height 23
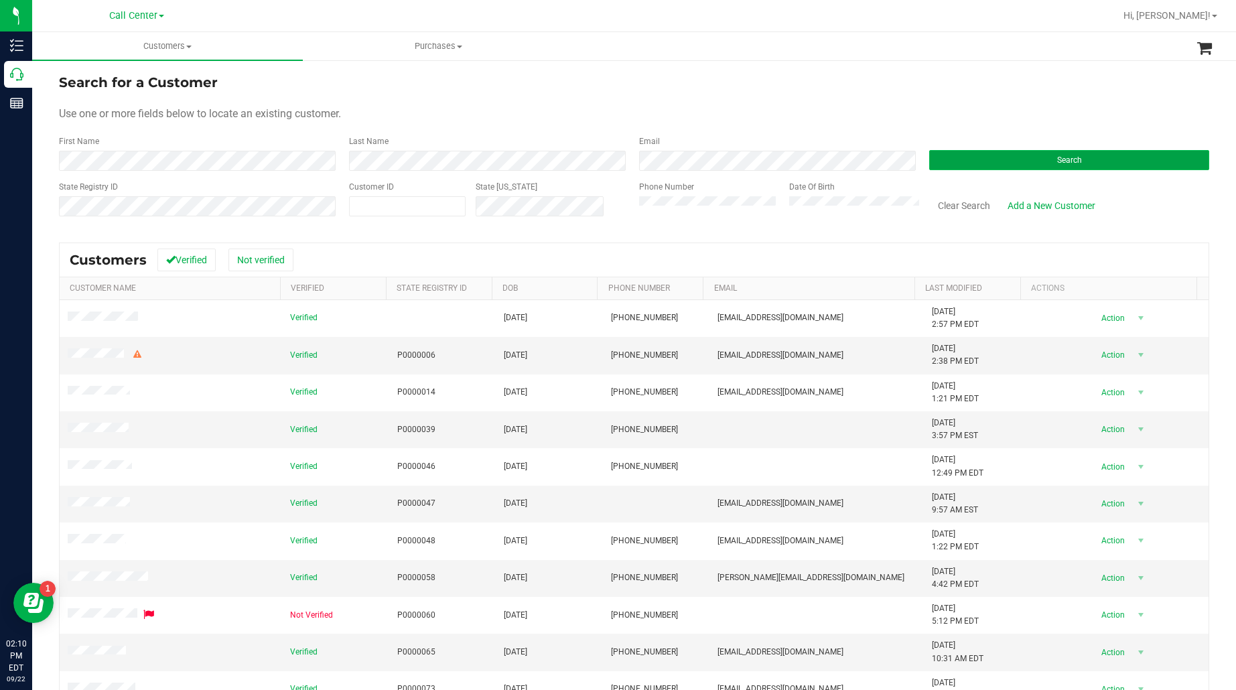
click at [936, 157] on button "Search" at bounding box center [1069, 160] width 280 height 20
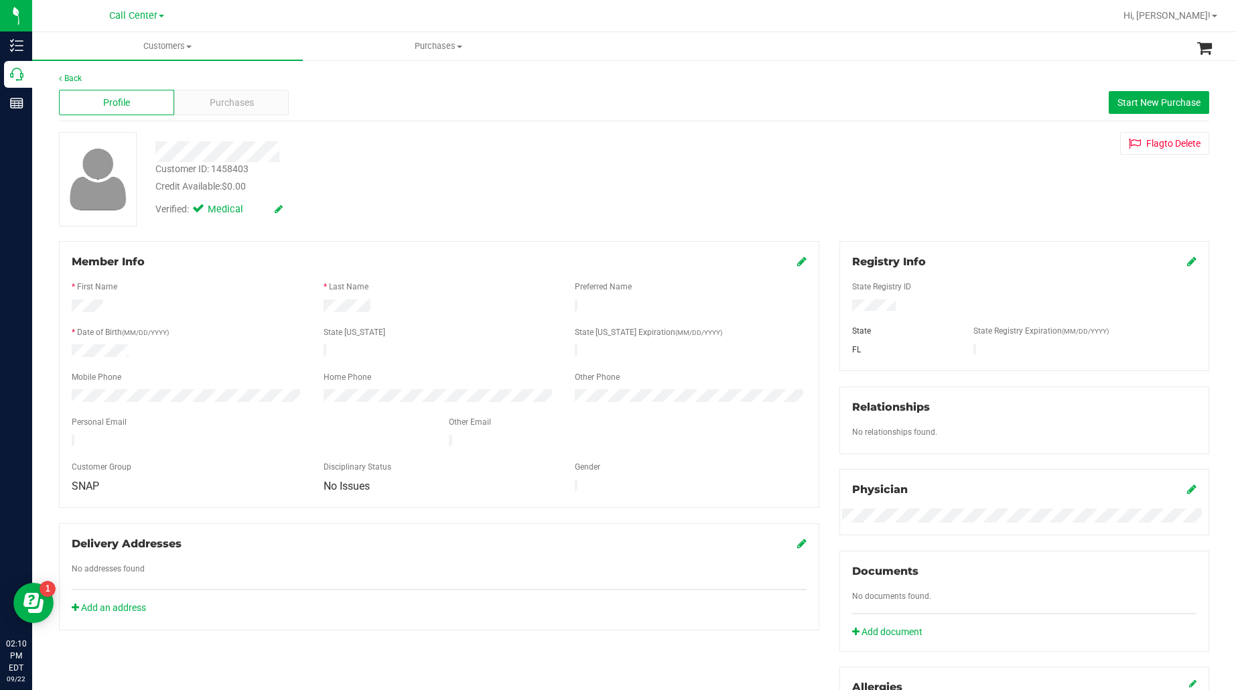
click at [210, 107] on span "Purchases" at bounding box center [232, 103] width 44 height 14
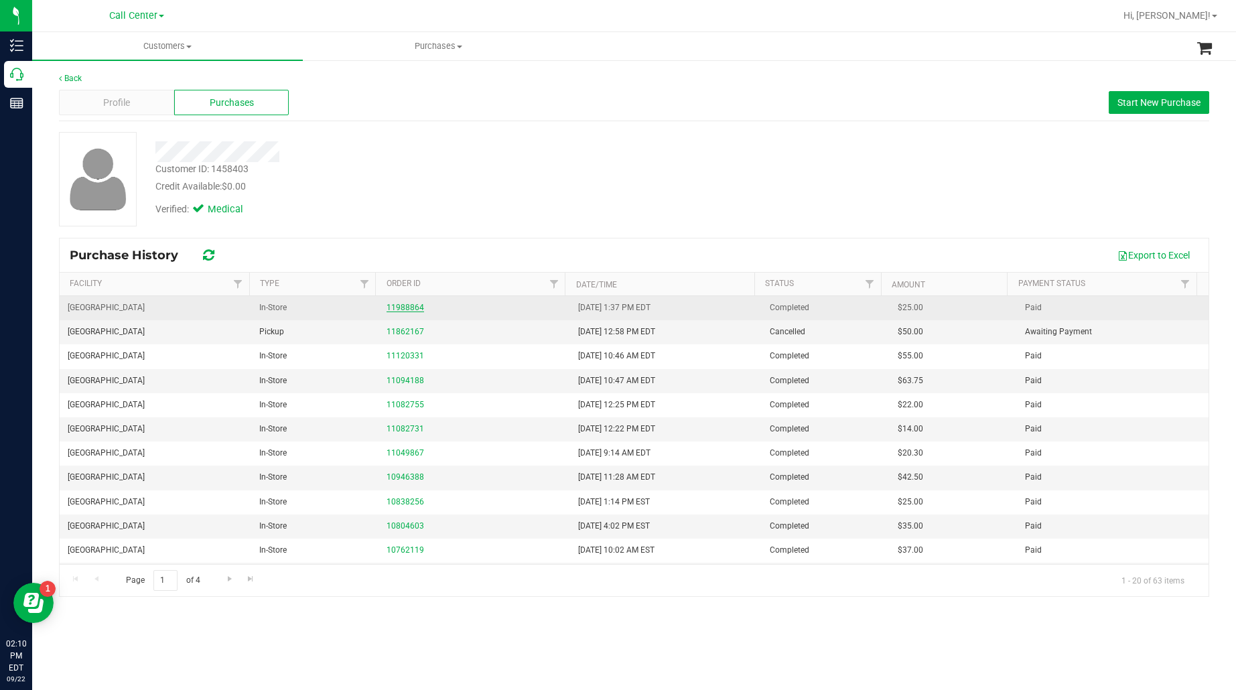
click at [393, 310] on link "11988864" at bounding box center [406, 307] width 38 height 9
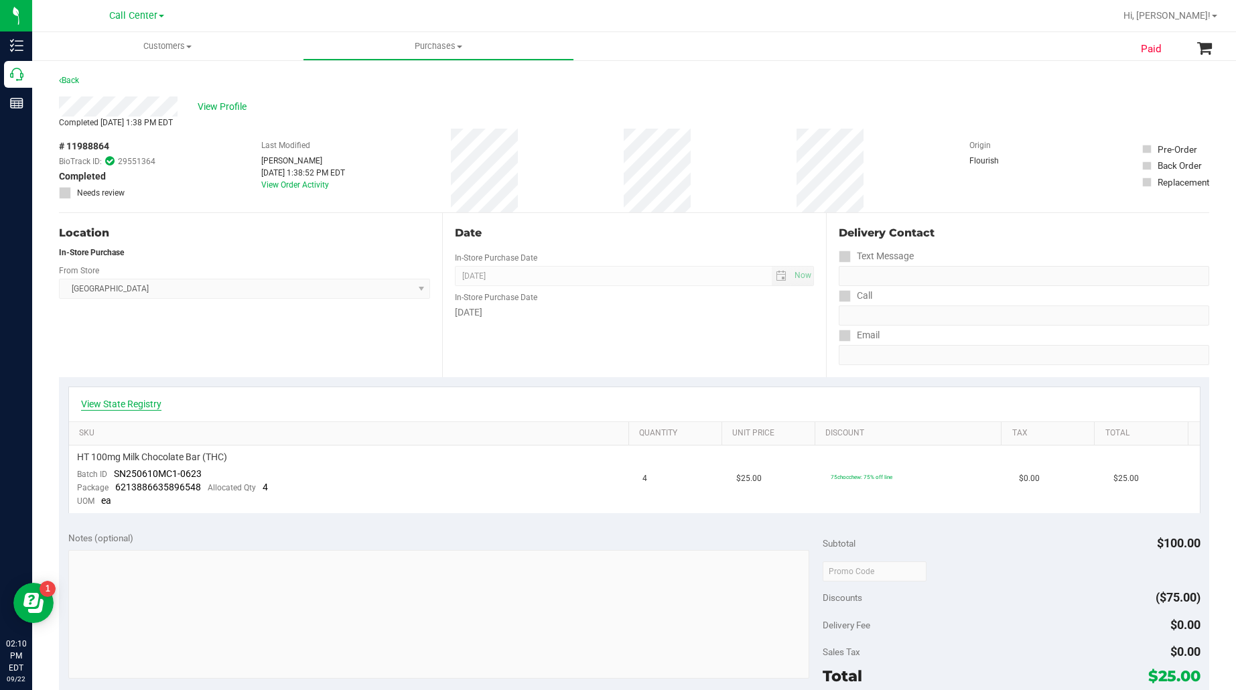
click at [111, 409] on link "View State Registry" at bounding box center [121, 403] width 80 height 13
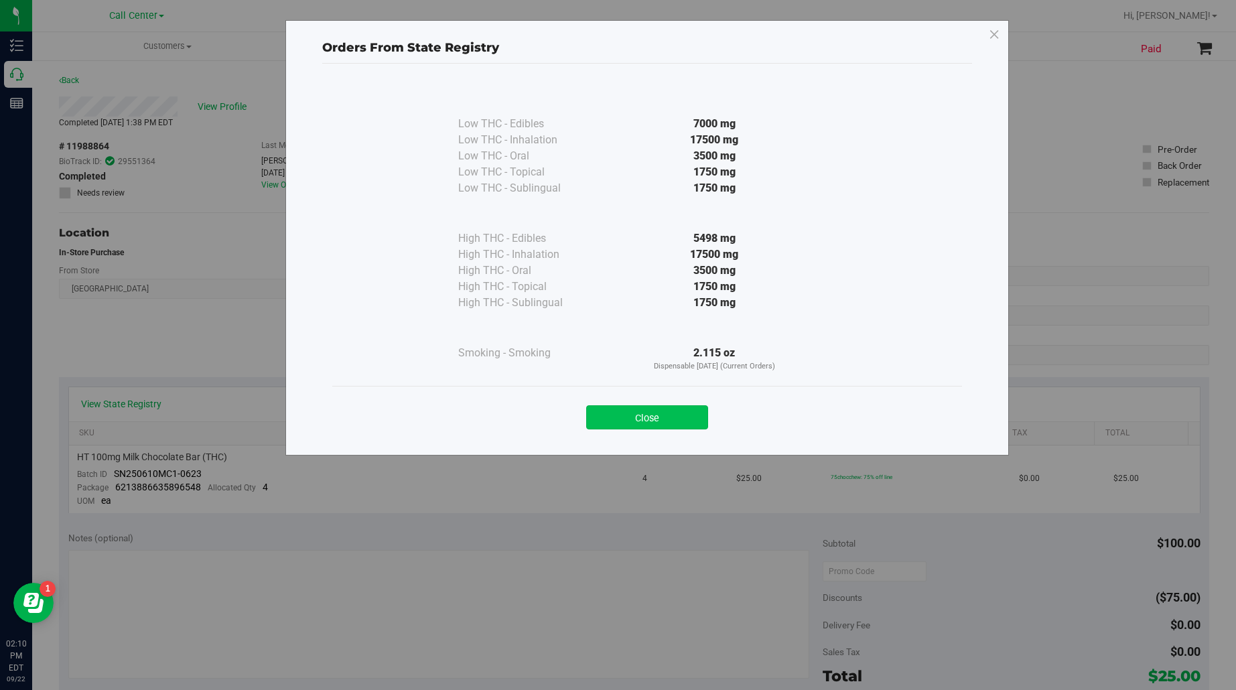
click at [642, 417] on button "Close" at bounding box center [647, 417] width 122 height 24
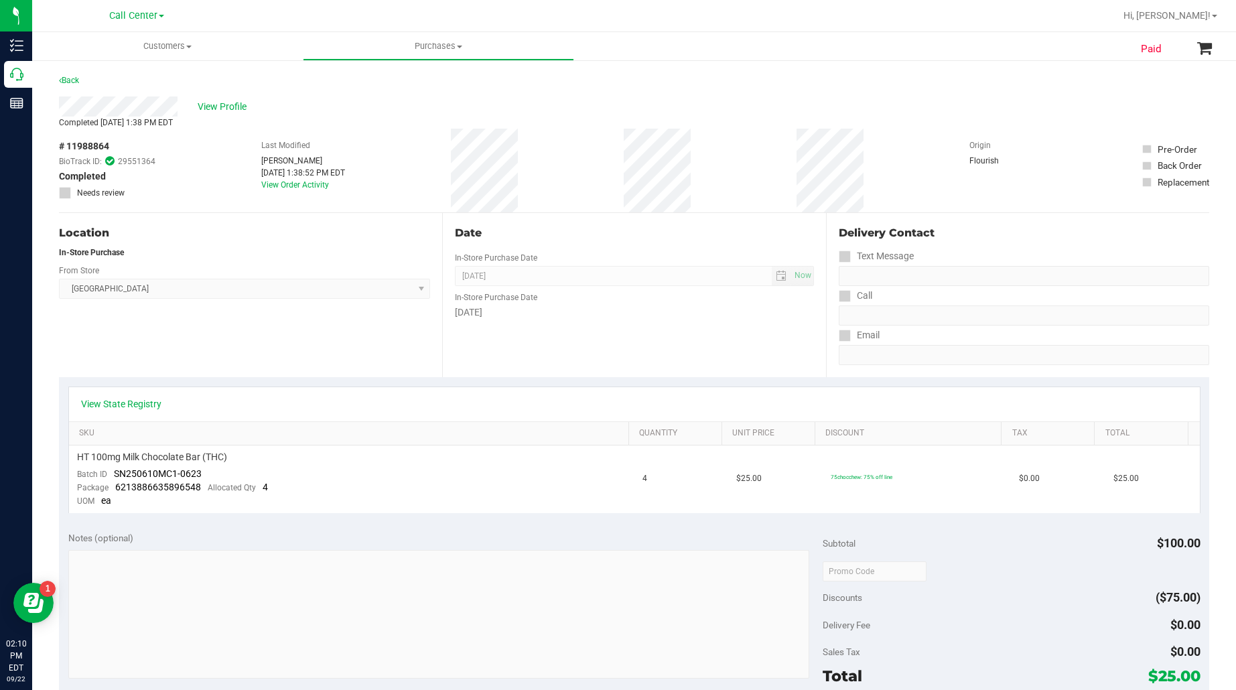
click at [94, 144] on span "# 11988864" at bounding box center [84, 146] width 50 height 14
copy div "# 11988864"
click at [124, 452] on span "HT 100mg Milk Chocolate Bar (THC)" at bounding box center [152, 457] width 150 height 13
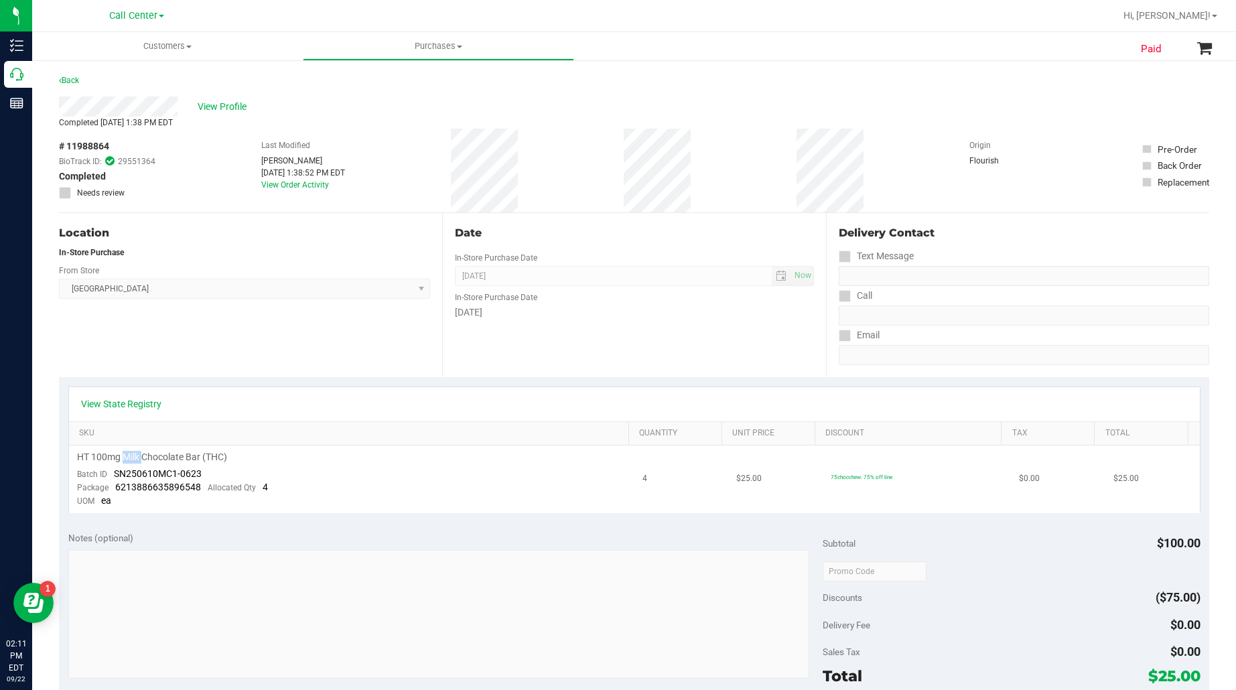
click at [124, 452] on span "HT 100mg Milk Chocolate Bar (THC)" at bounding box center [152, 457] width 150 height 13
copy div "HT 100mg Milk Chocolate Bar (THC)"
drag, startPoint x: 206, startPoint y: 467, endPoint x: 114, endPoint y: 474, distance: 92.1
click at [114, 474] on td "HT 100mg Milk Chocolate Bar (THC) Batch ID SN250610MC1-0623 Package 62138866358…" at bounding box center [351, 480] width 565 height 68
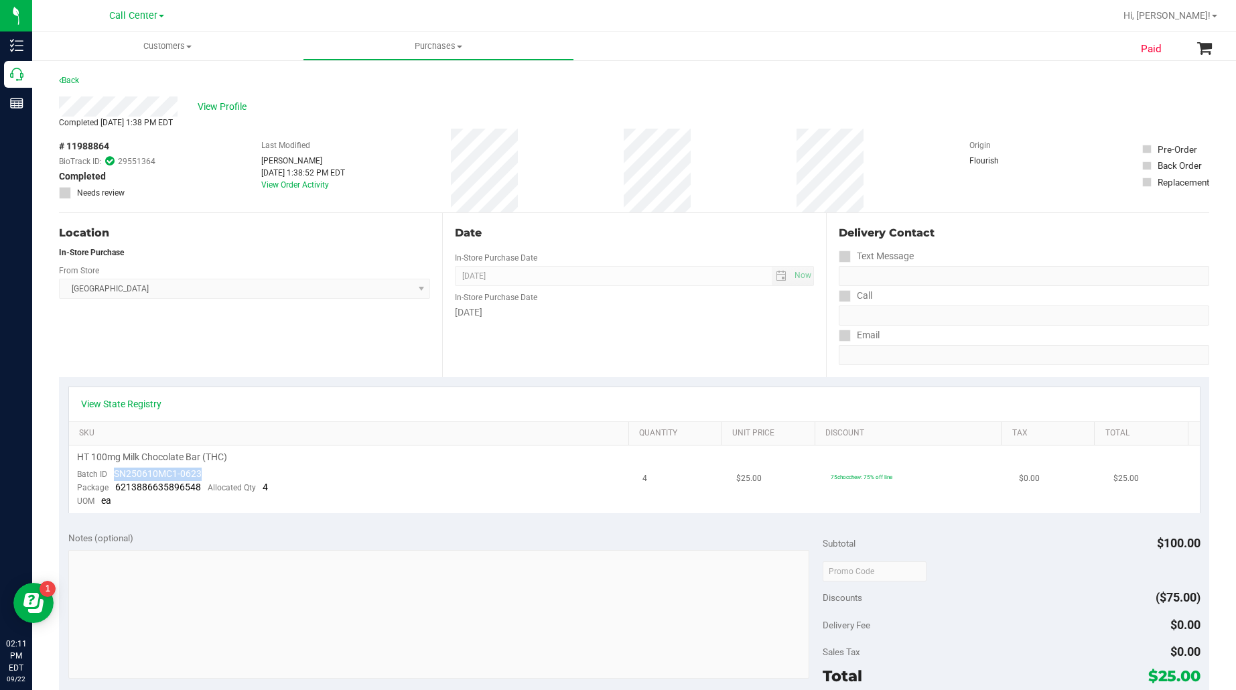
copy span "SN250610MC1-0623"
drag, startPoint x: 198, startPoint y: 486, endPoint x: 116, endPoint y: 486, distance: 82.4
click at [116, 486] on div "Package 6213886635896548 Allocated Qty 4" at bounding box center [172, 487] width 191 height 13
copy span "6213886635896548"
drag, startPoint x: 201, startPoint y: 357, endPoint x: 201, endPoint y: 335, distance: 22.1
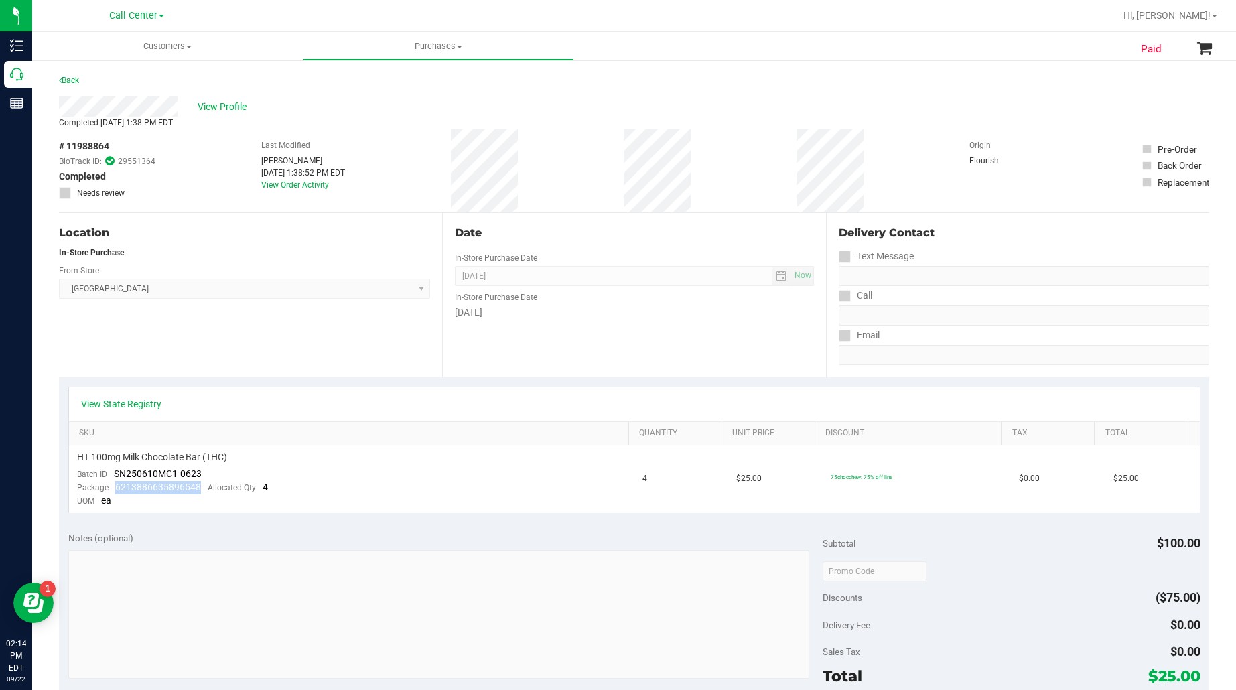
click at [201, 357] on div "Location In-Store Purchase From Store [GEOGRAPHIC_DATA] Select Store [PERSON_NA…" at bounding box center [250, 295] width 383 height 164
click at [218, 104] on span "View Profile" at bounding box center [225, 107] width 54 height 14
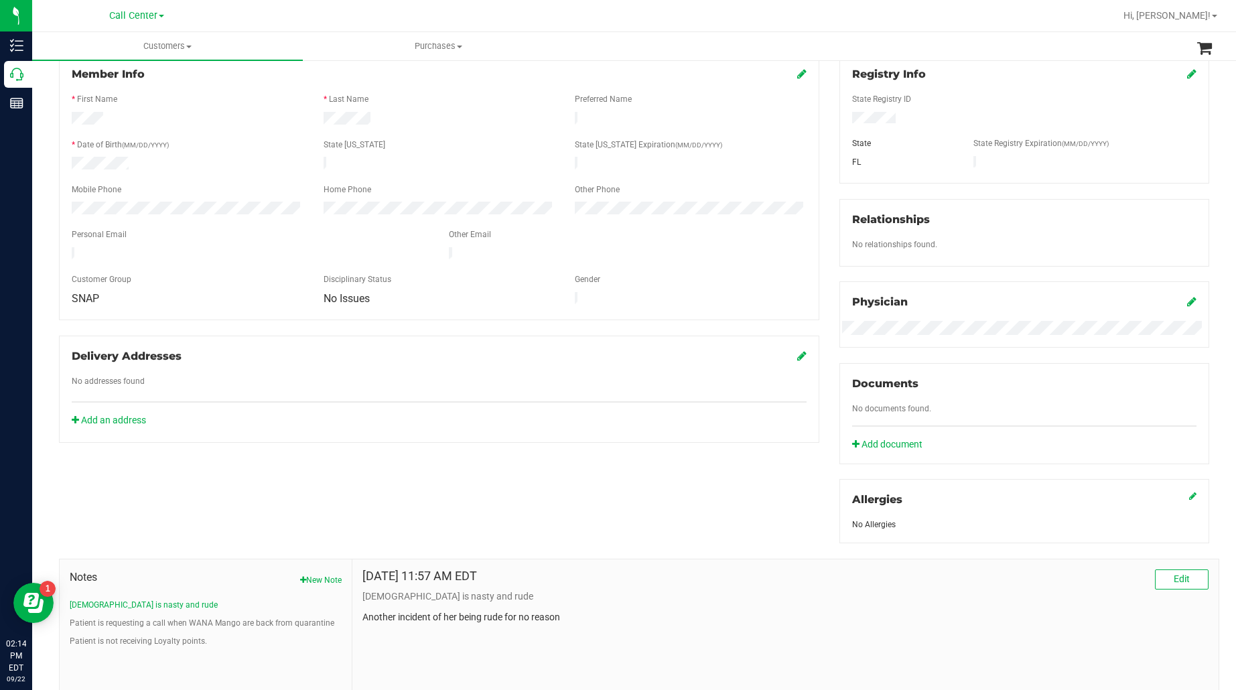
scroll to position [280, 0]
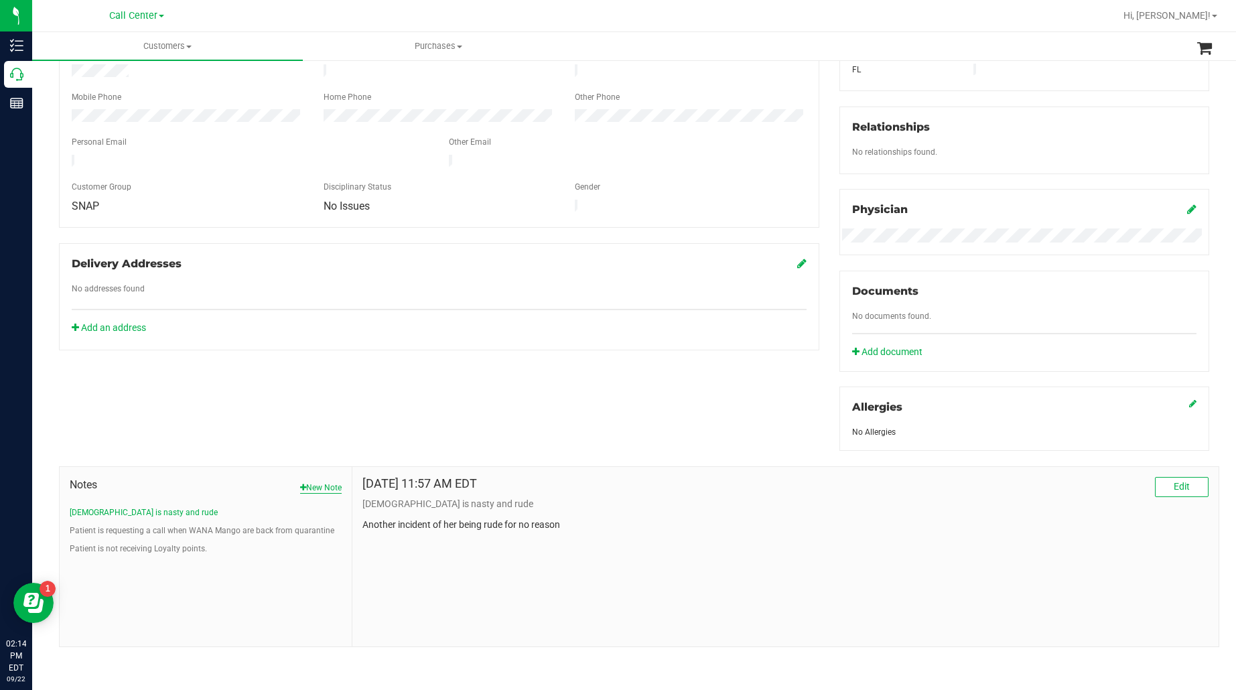
click at [305, 482] on button "New Note" at bounding box center [321, 488] width 42 height 12
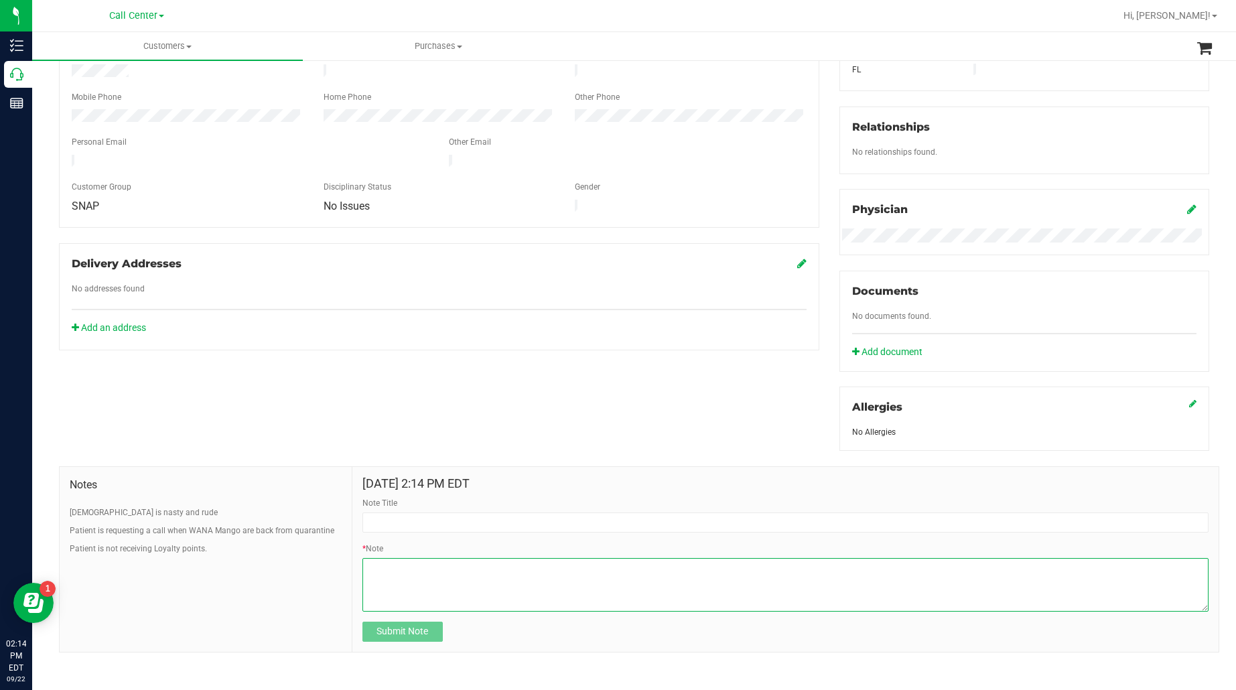
click at [451, 568] on textarea "* Note" at bounding box center [785, 585] width 846 height 54
paste textarea "Completed By: [PERSON_NAME] Contact Reasons: feedback.complaint.product1 Order …"
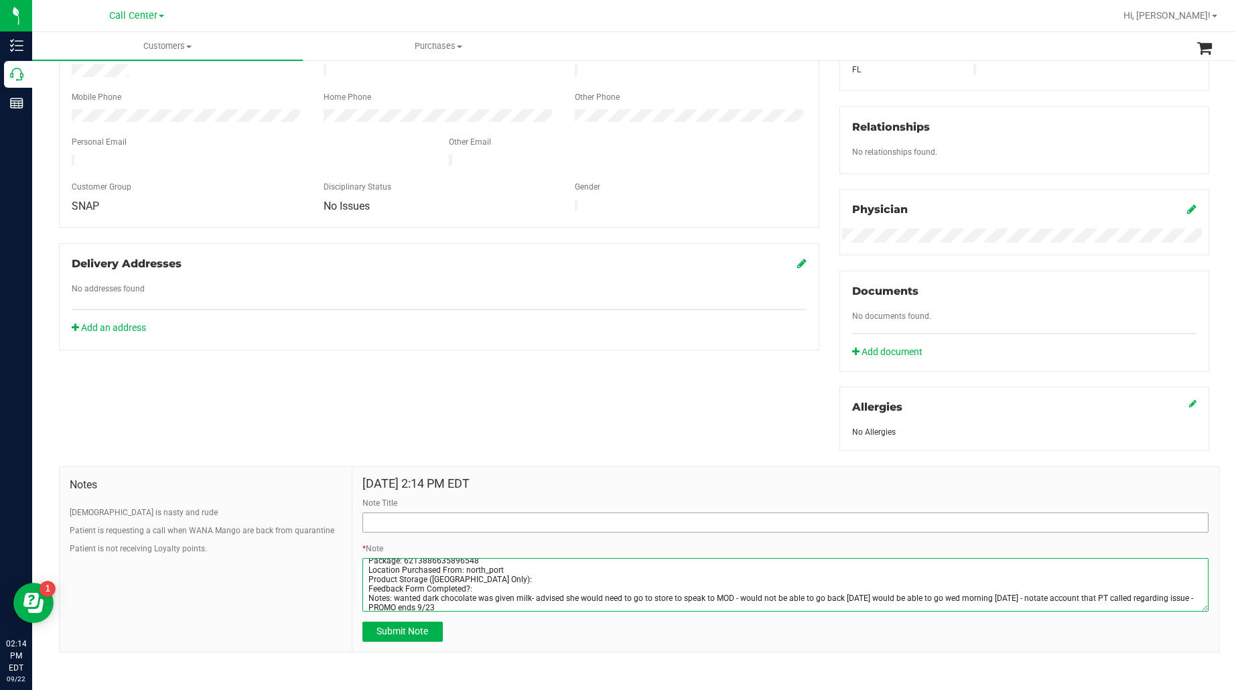
type textarea "Completed By: [PERSON_NAME] Contact Reasons: feedback.complaint.product1 Order …"
click at [442, 528] on input "Note Title" at bounding box center [785, 523] width 846 height 20
type input "issue with order"
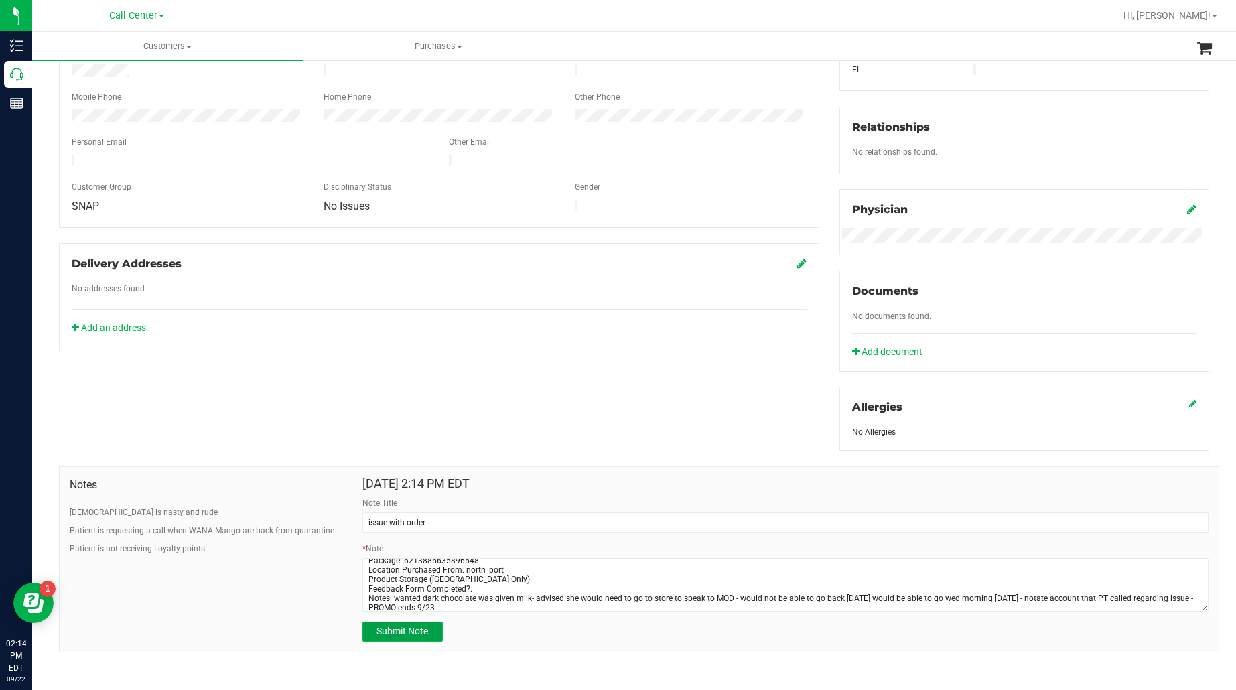
click at [422, 631] on span "Submit Note" at bounding box center [403, 631] width 52 height 11
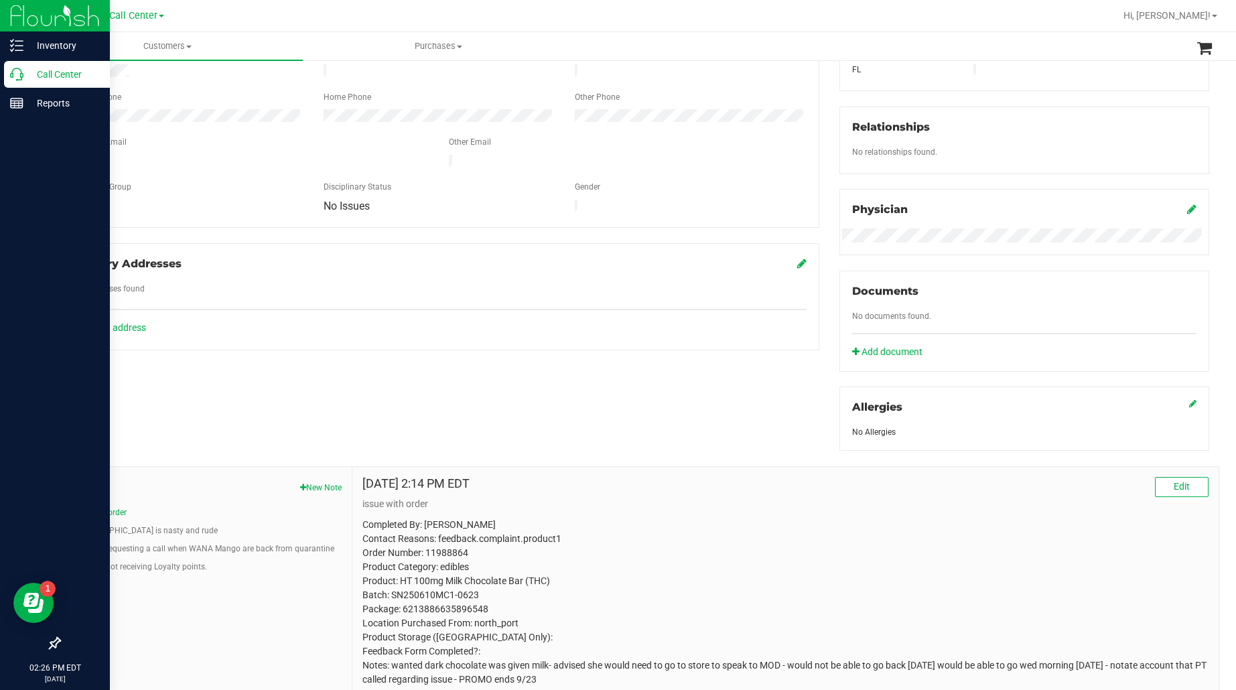
click at [62, 74] on p "Call Center" at bounding box center [63, 74] width 80 height 16
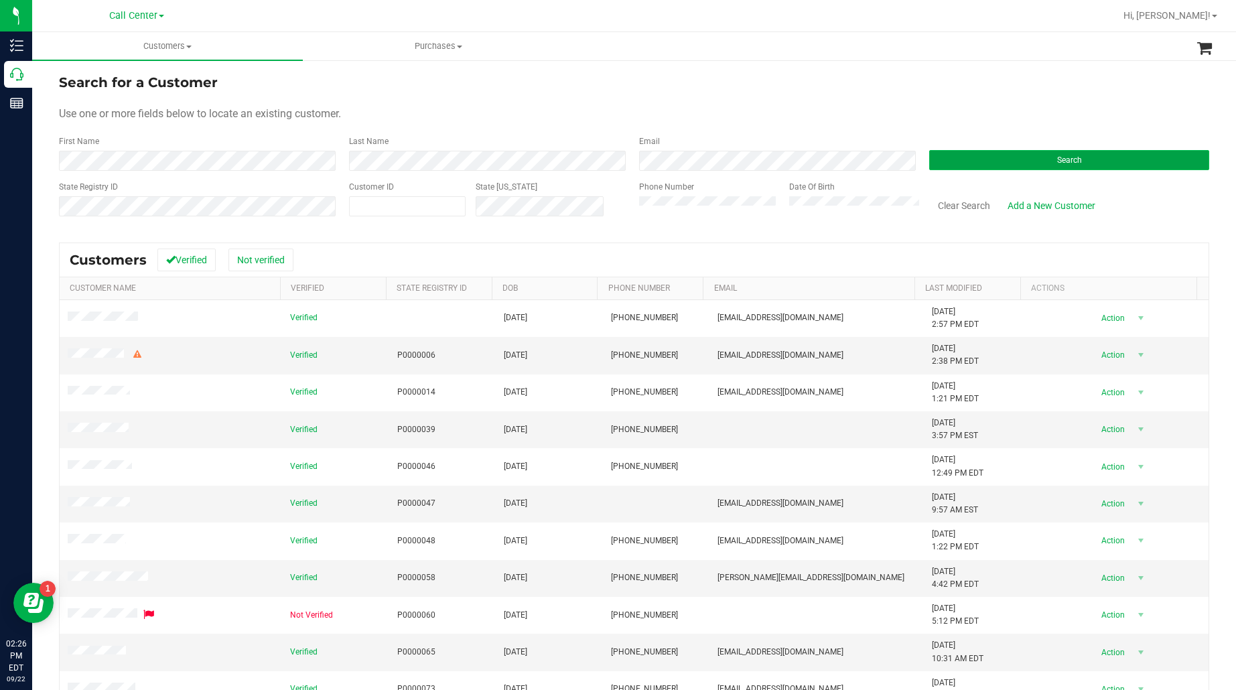
click at [937, 159] on button "Search" at bounding box center [1069, 160] width 280 height 20
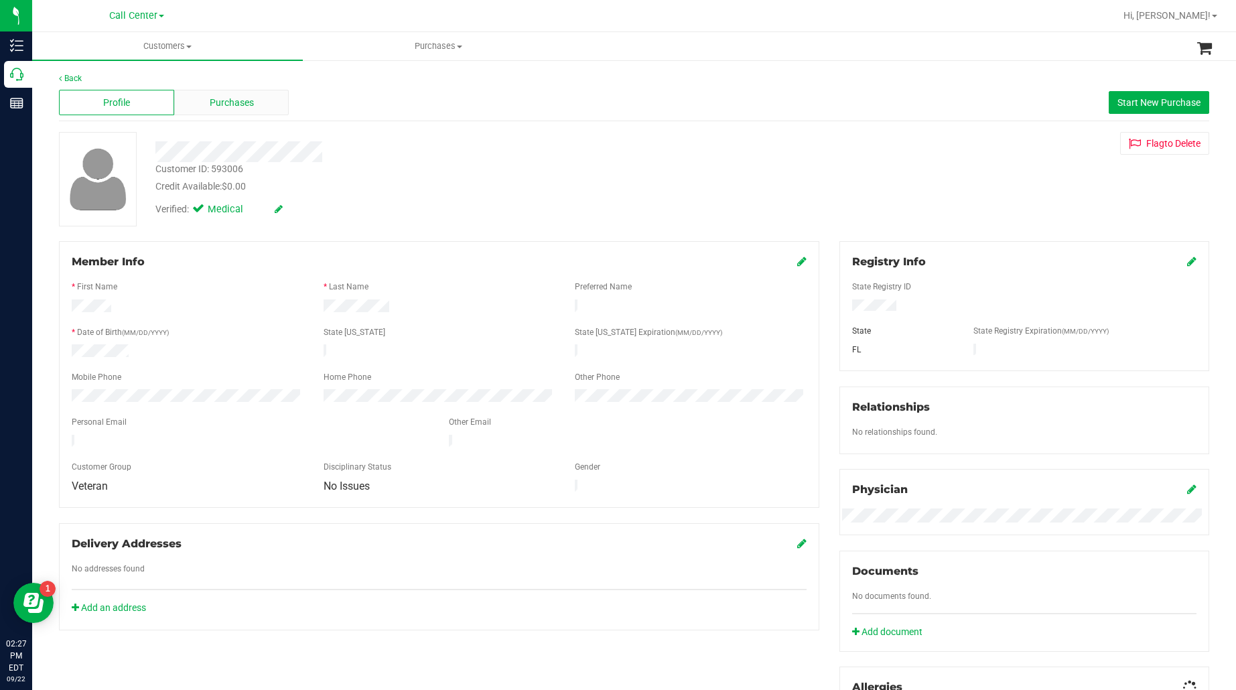
click at [222, 109] on div "Purchases" at bounding box center [231, 102] width 115 height 25
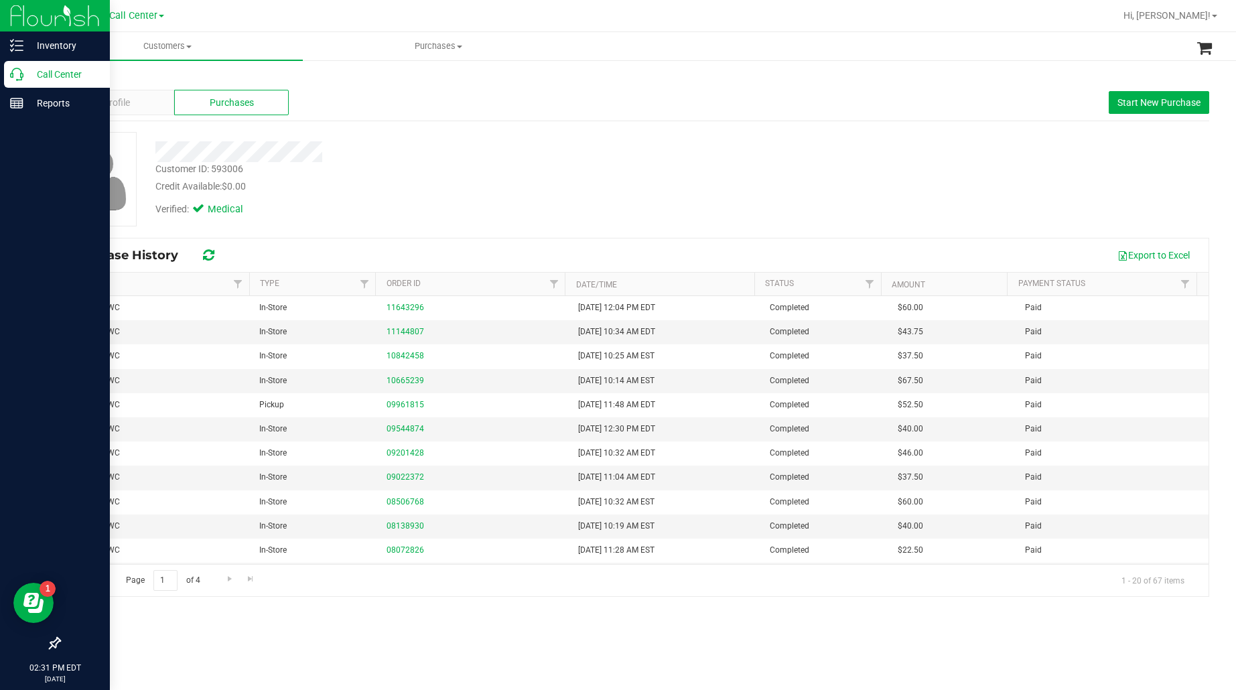
click at [42, 78] on p "Call Center" at bounding box center [63, 74] width 80 height 16
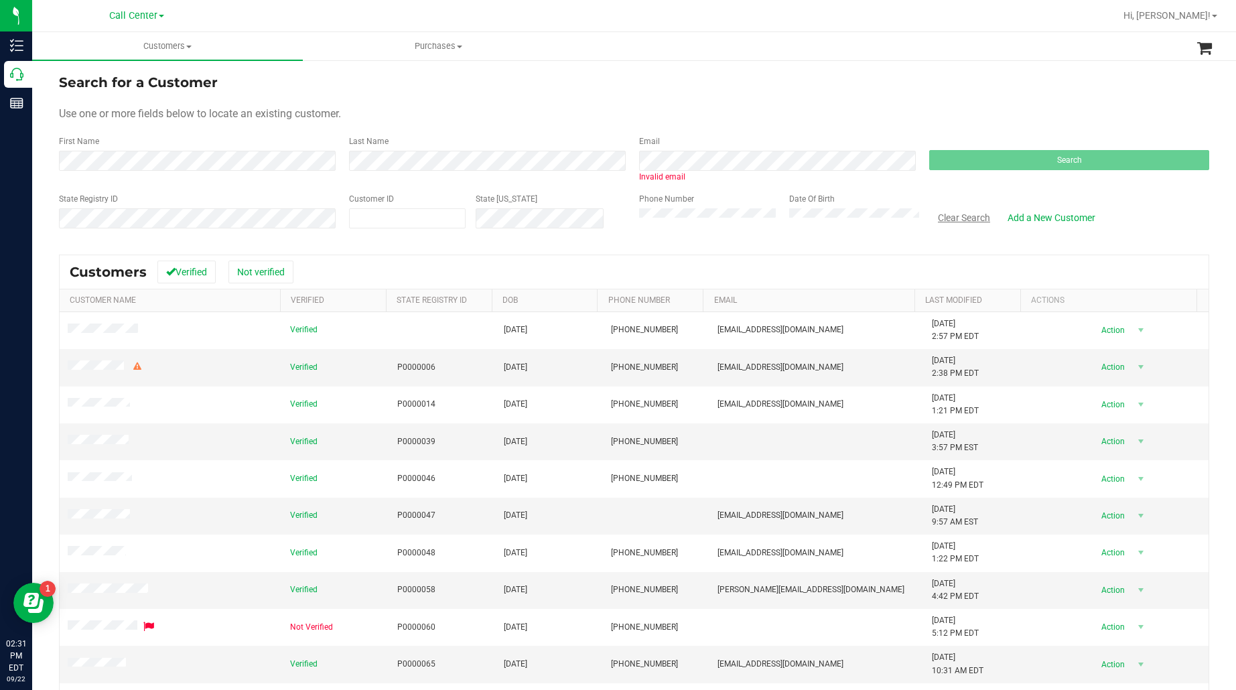
click at [957, 220] on button "Clear Search" at bounding box center [964, 217] width 70 height 23
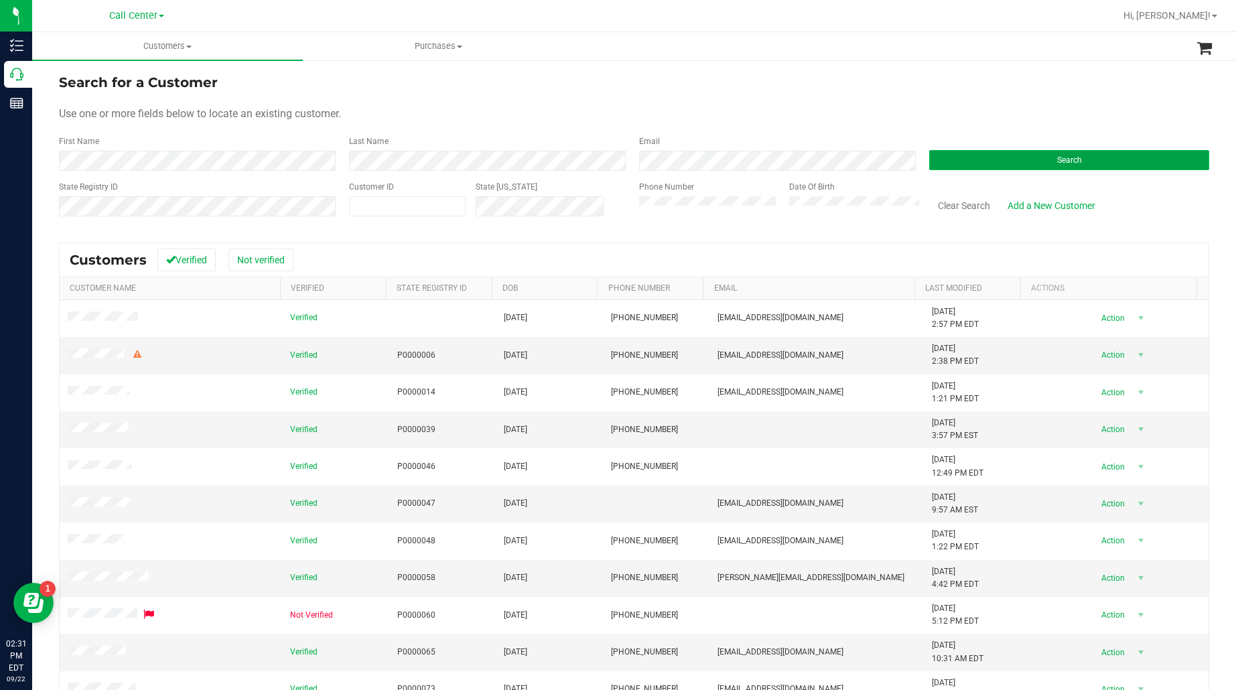
click at [940, 152] on button "Search" at bounding box center [1069, 160] width 280 height 20
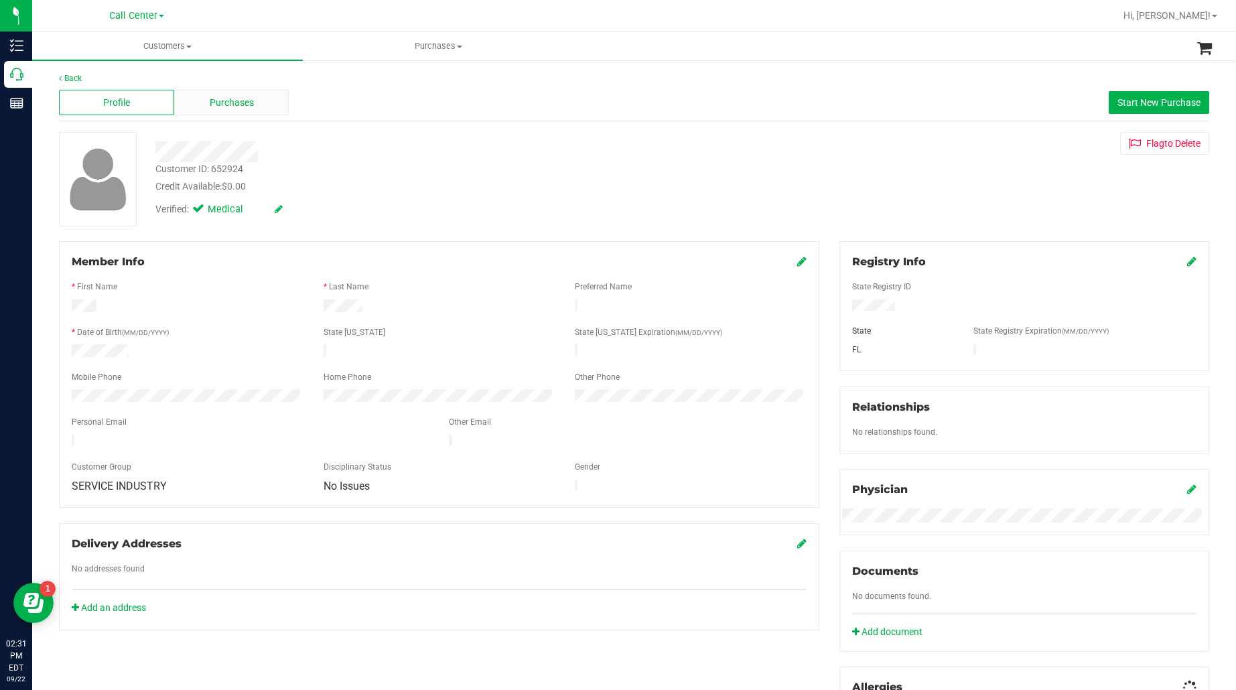
click at [208, 90] on div "Purchases" at bounding box center [231, 102] width 115 height 25
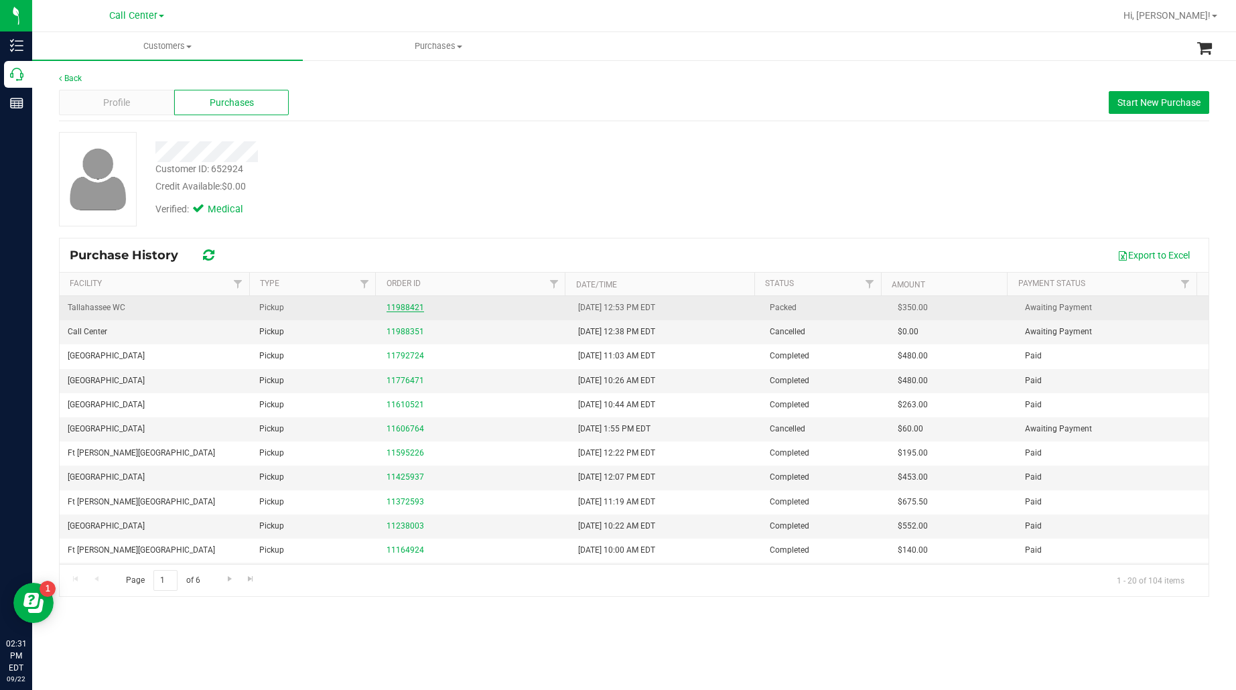
click at [392, 310] on link "11988421" at bounding box center [406, 307] width 38 height 9
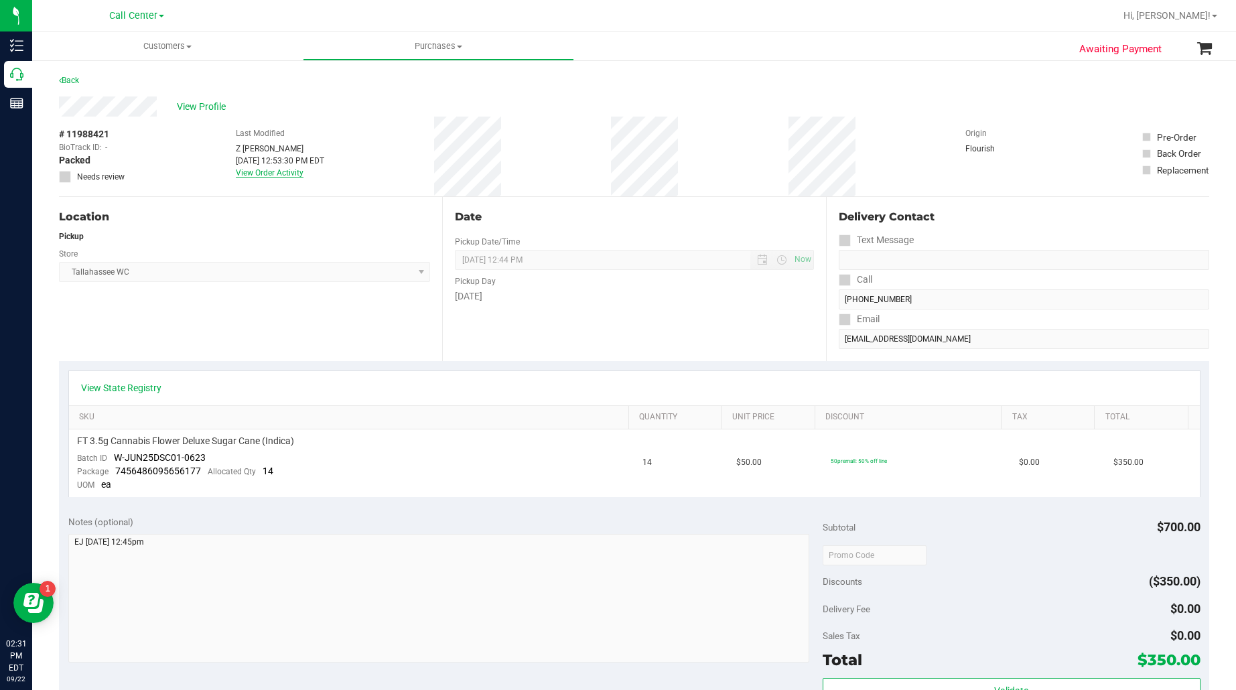
click at [266, 172] on link "View Order Activity" at bounding box center [270, 172] width 68 height 9
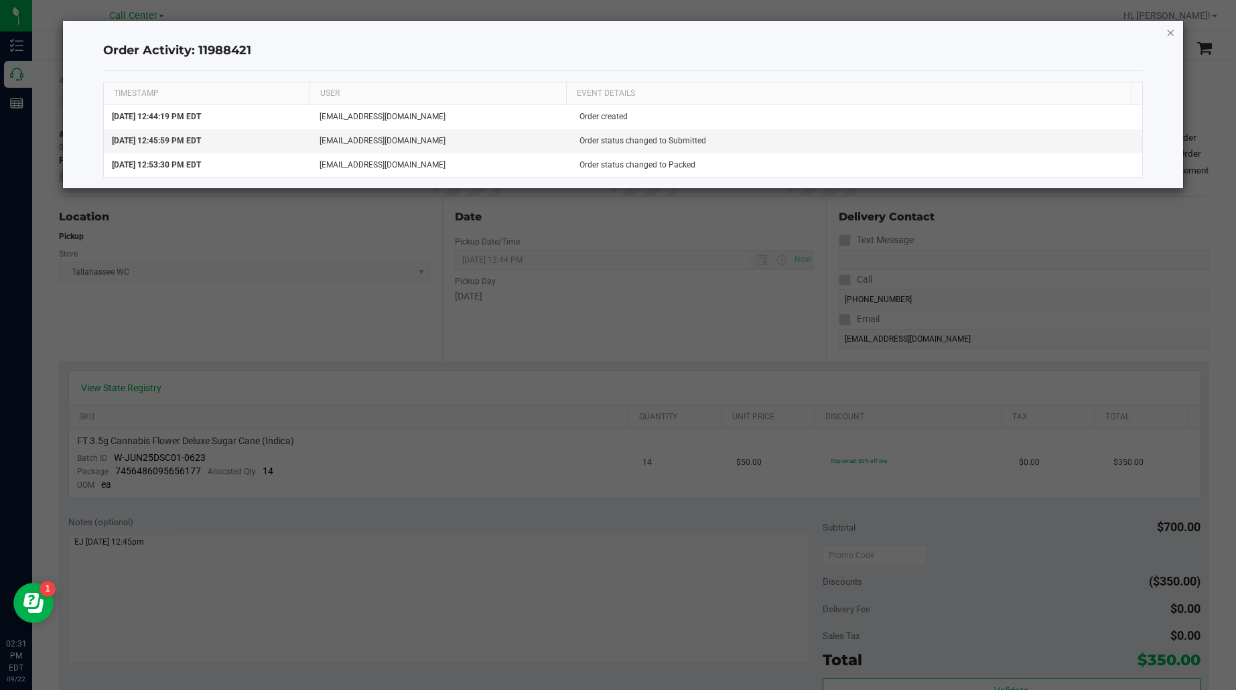
click at [1171, 31] on icon "button" at bounding box center [1170, 32] width 9 height 16
